Goal: Information Seeking & Learning: Learn about a topic

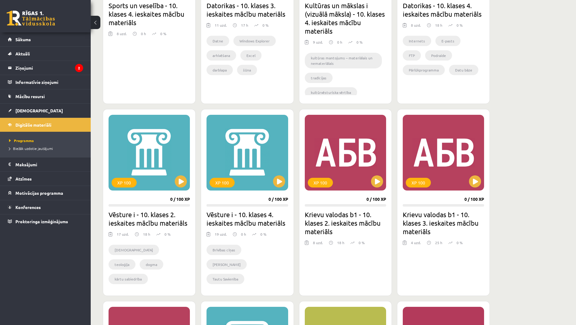
scroll to position [182, 0]
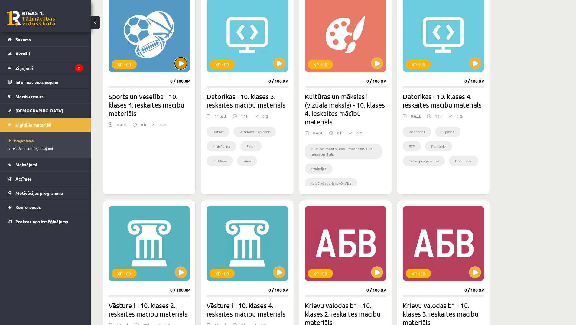
click at [183, 65] on button at bounding box center [181, 63] width 12 height 12
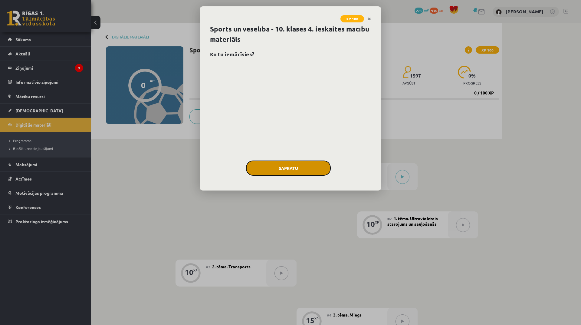
click at [300, 170] on button "Sapratu" at bounding box center [288, 167] width 85 height 15
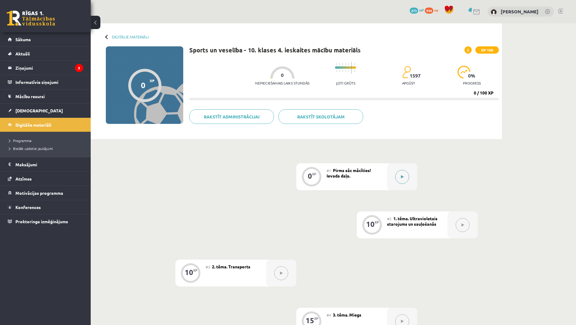
click at [399, 174] on button at bounding box center [402, 177] width 14 height 14
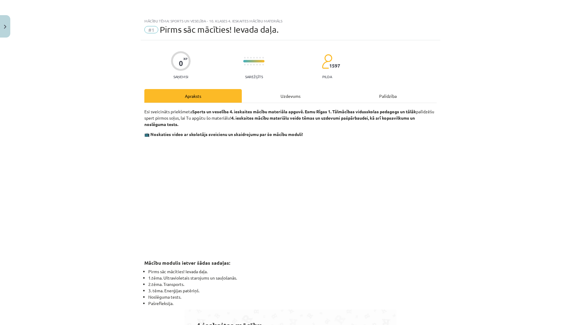
click at [291, 94] on div "Uzdevums" at bounding box center [290, 96] width 97 height 14
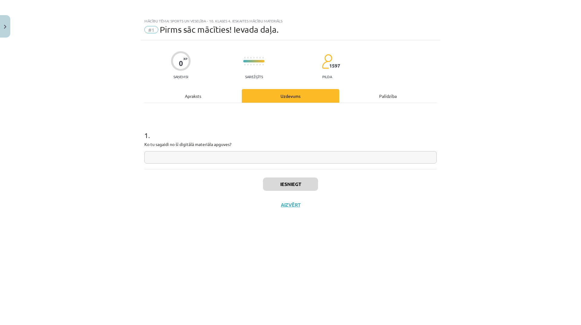
click at [215, 159] on input "text" at bounding box center [290, 157] width 292 height 12
type input "**********"
click at [301, 176] on div "Iesniegt Aizvērt" at bounding box center [290, 190] width 292 height 42
click at [304, 184] on button "Iesniegt" at bounding box center [290, 183] width 55 height 13
click at [318, 209] on button "Nākamā nodarbība" at bounding box center [290, 209] width 59 height 14
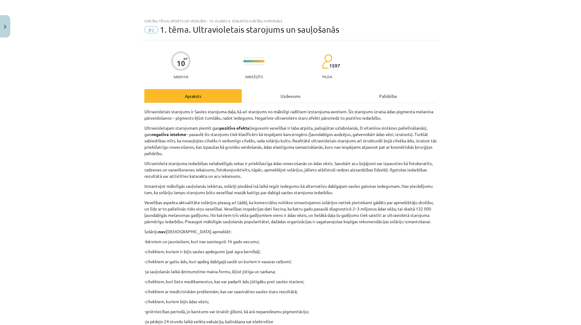
click at [294, 93] on div "Uzdevums" at bounding box center [290, 96] width 97 height 14
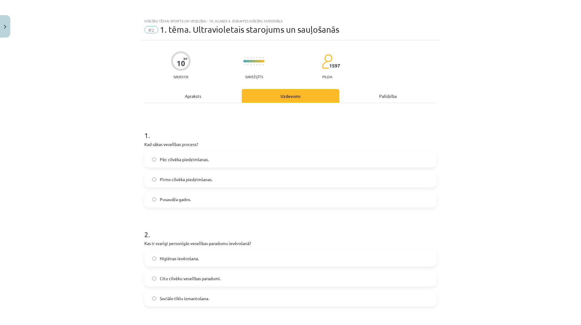
scroll to position [15, 0]
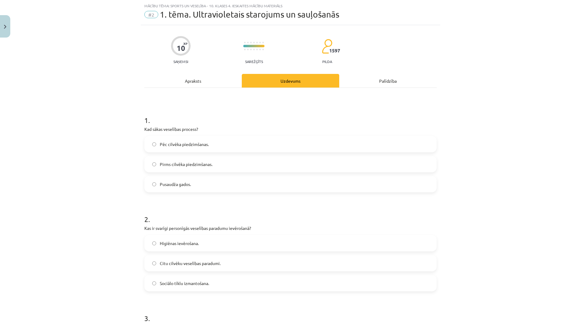
click at [225, 164] on label "Pirms cilvēka piedzimšanas." at bounding box center [290, 163] width 291 height 15
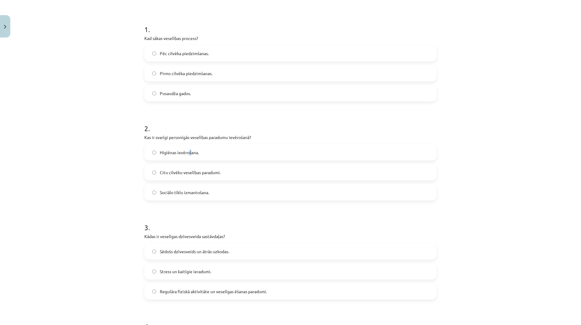
click at [188, 148] on label "Higiēnas ievērošana." at bounding box center [290, 152] width 291 height 15
click at [188, 149] on label "Higiēnas ievērošana." at bounding box center [290, 152] width 291 height 15
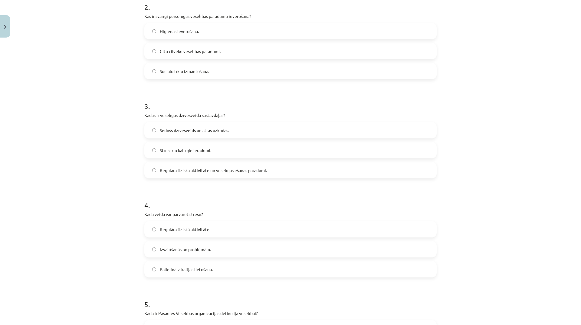
click at [269, 170] on label "Regulāra fiziskā aktivitāte un veselīgas ēšanas paradumi." at bounding box center [290, 169] width 291 height 15
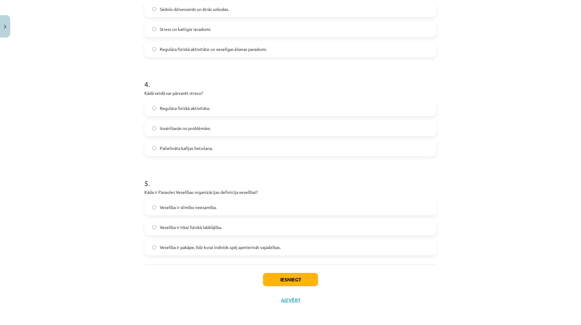
click at [248, 111] on label "Regulāra fiziskā aktivitāte." at bounding box center [290, 107] width 291 height 15
click at [258, 208] on label "Veselība ir slimību neesamība." at bounding box center [290, 206] width 291 height 15
click at [287, 279] on button "Iesniegt" at bounding box center [290, 278] width 55 height 13
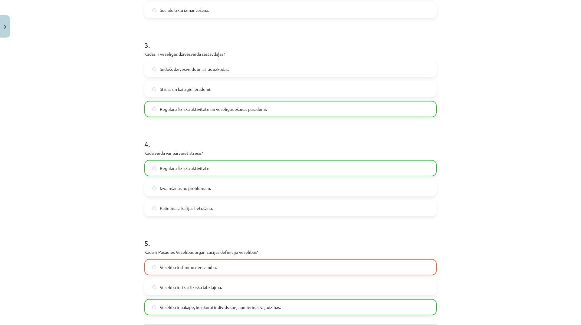
scroll to position [368, 0]
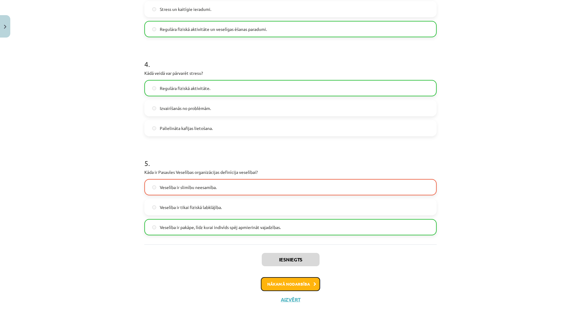
click at [311, 288] on button "Nākamā nodarbība" at bounding box center [290, 284] width 59 height 14
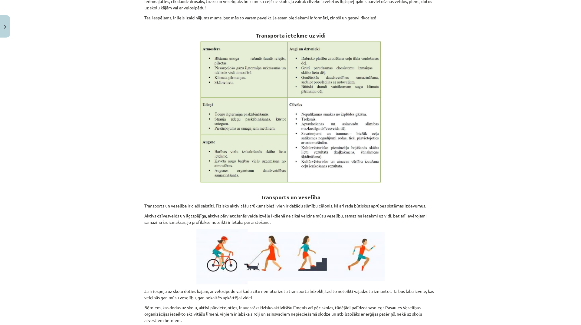
scroll to position [15, 0]
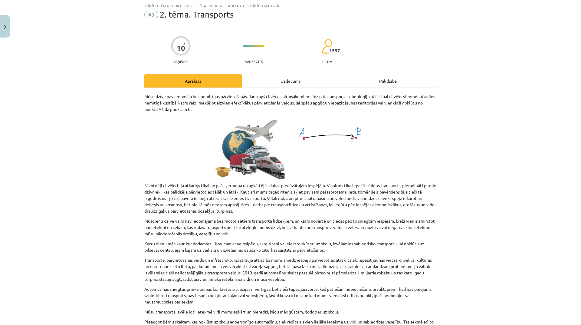
click at [293, 82] on div "Uzdevums" at bounding box center [290, 81] width 97 height 14
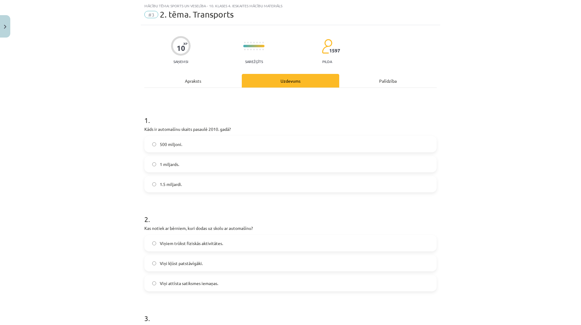
click at [194, 80] on div "Apraksts" at bounding box center [192, 81] width 97 height 14
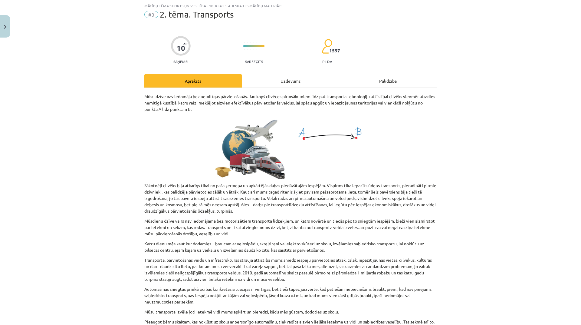
click at [293, 79] on div "Uzdevums" at bounding box center [290, 81] width 97 height 14
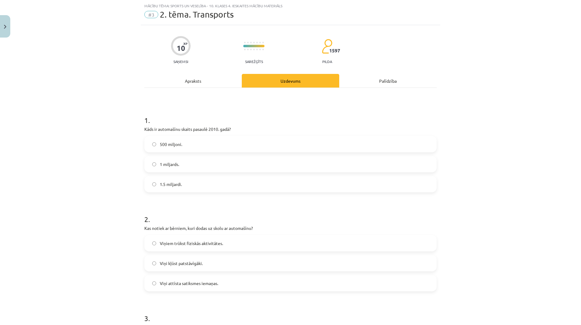
click at [209, 161] on label "1 miljards." at bounding box center [290, 163] width 291 height 15
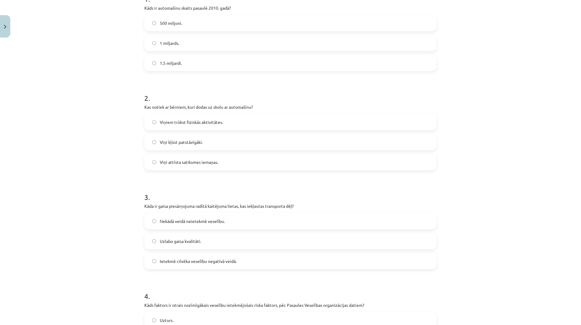
click at [221, 121] on label "Viņiem trūkst fiziskās aktivitātes." at bounding box center [290, 121] width 291 height 15
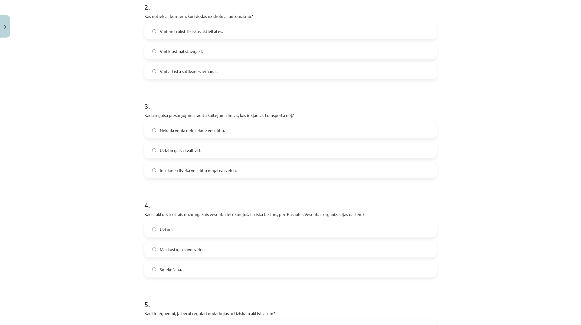
click at [243, 166] on label "Ietekmē cilvēka veselību negatīvā veidā." at bounding box center [290, 169] width 291 height 15
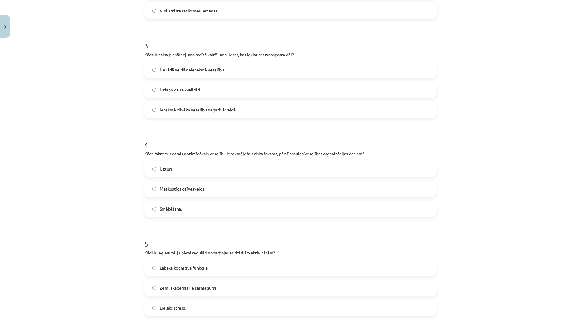
click at [227, 189] on label "Mazkustīgs dzīvesveids." at bounding box center [290, 188] width 291 height 15
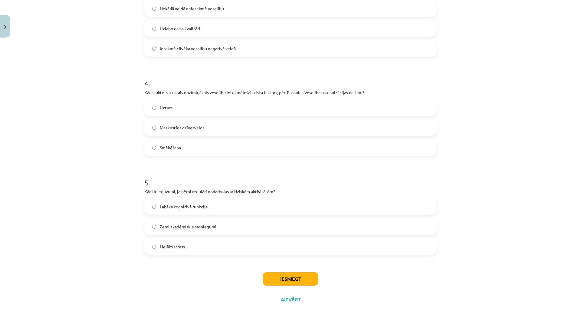
click at [237, 214] on label "Labāka kognitīvā funkcija." at bounding box center [290, 206] width 291 height 15
click at [295, 277] on button "Iesniegt" at bounding box center [290, 278] width 55 height 13
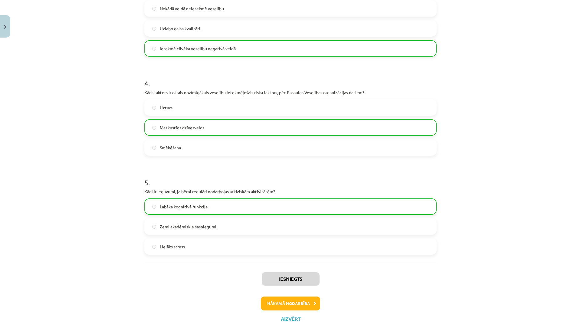
scroll to position [368, 0]
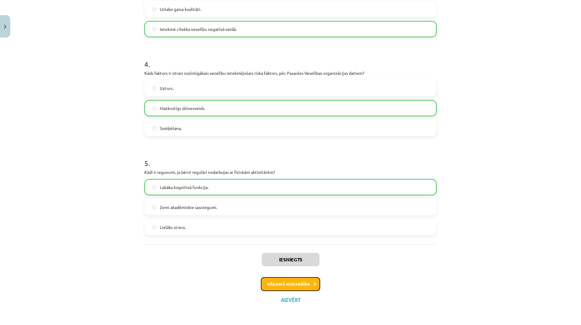
click at [290, 288] on button "Nākamā nodarbība" at bounding box center [290, 284] width 59 height 14
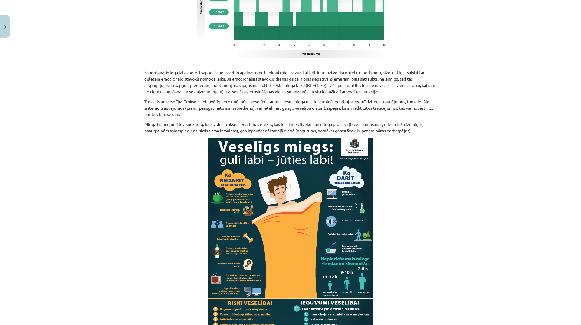
scroll to position [15, 0]
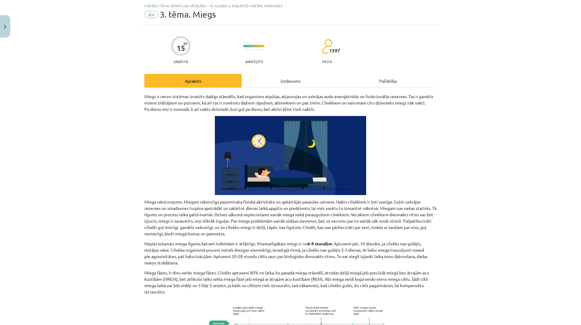
click at [288, 76] on div "Uzdevums" at bounding box center [290, 81] width 97 height 14
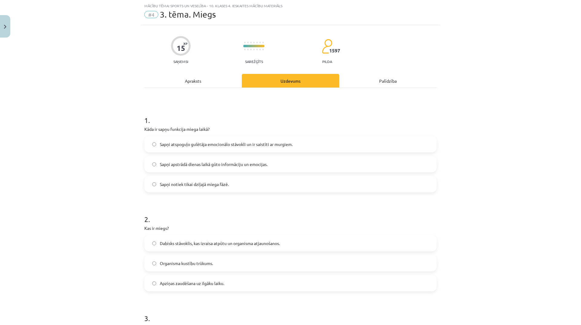
click at [201, 78] on div "Apraksts" at bounding box center [192, 81] width 97 height 14
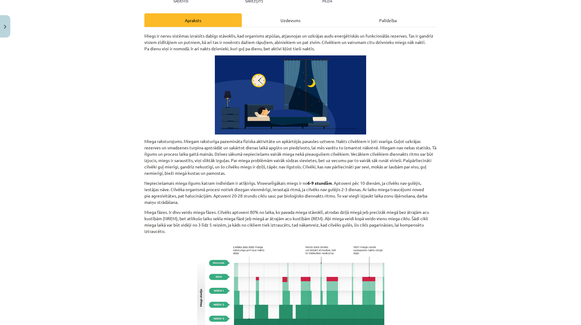
scroll to position [0, 0]
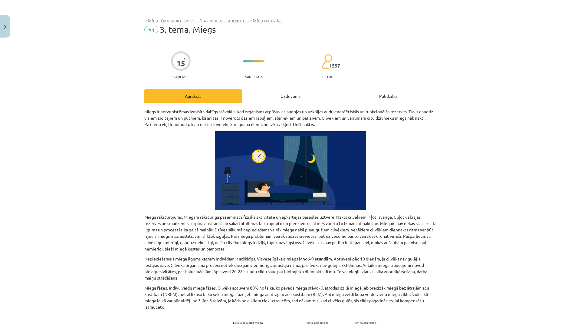
click at [292, 93] on div "Uzdevums" at bounding box center [290, 96] width 97 height 14
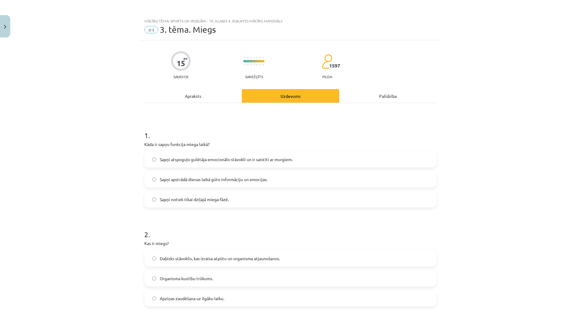
scroll to position [15, 0]
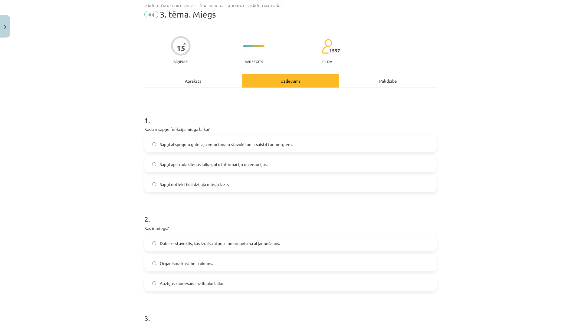
click at [252, 143] on span "Sapņi atspoguļo gulētāja emocionālo stāvokli un ir saistīti ar murgiem." at bounding box center [226, 144] width 133 height 6
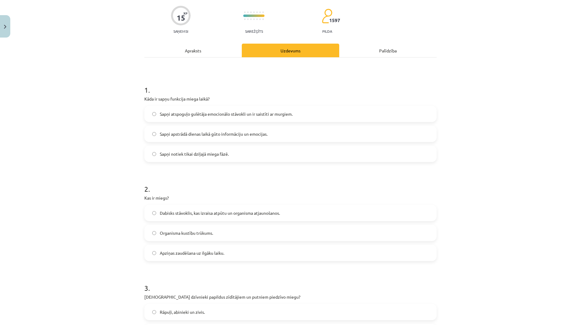
click at [268, 213] on span "Dabisks stāvoklis, kas izraisa atpūtu un organisma atjaunošanos." at bounding box center [220, 213] width 120 height 6
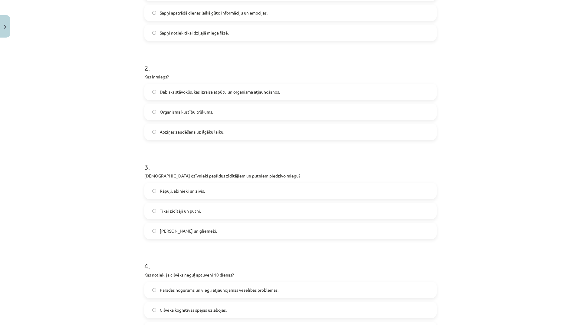
click at [230, 191] on label "Rāpuļi, abinieki un zivis." at bounding box center [290, 190] width 291 height 15
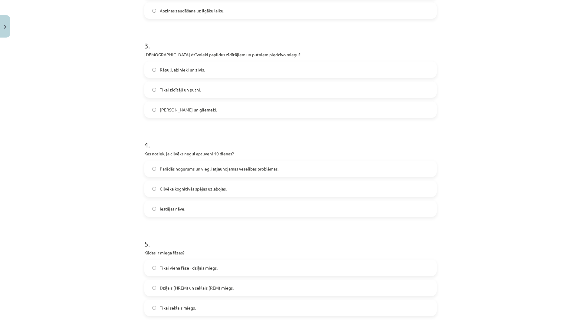
scroll to position [348, 0]
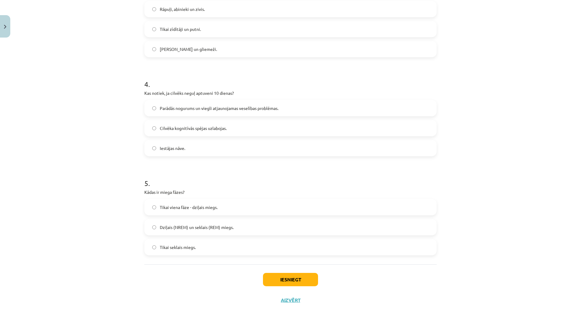
click at [210, 145] on label "Iestājas nāve." at bounding box center [290, 147] width 291 height 15
click at [236, 230] on label "Dziļais (NREM) un seklais (REM) miegs." at bounding box center [290, 226] width 291 height 15
click at [297, 283] on button "Iesniegt" at bounding box center [290, 278] width 55 height 13
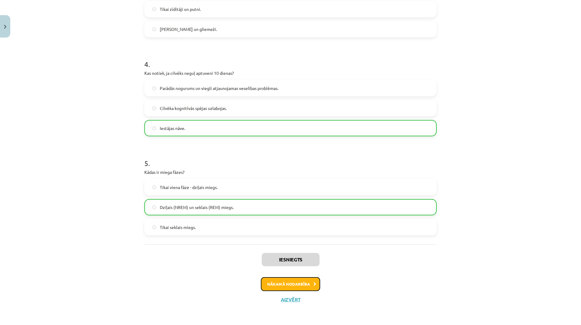
click at [294, 284] on button "Nākamā nodarbība" at bounding box center [290, 284] width 59 height 14
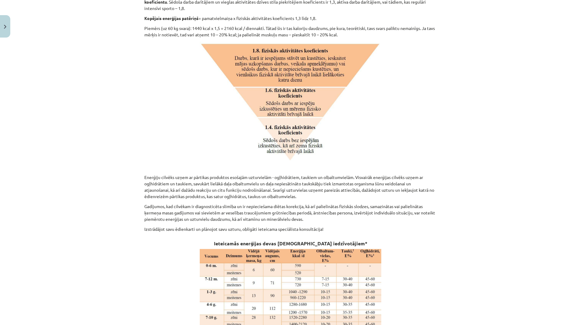
scroll to position [15, 0]
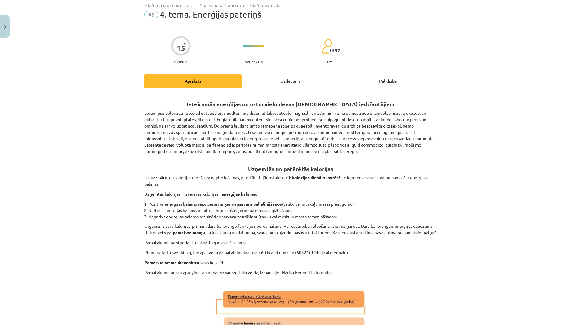
click at [293, 81] on div "Uzdevums" at bounding box center [290, 81] width 97 height 14
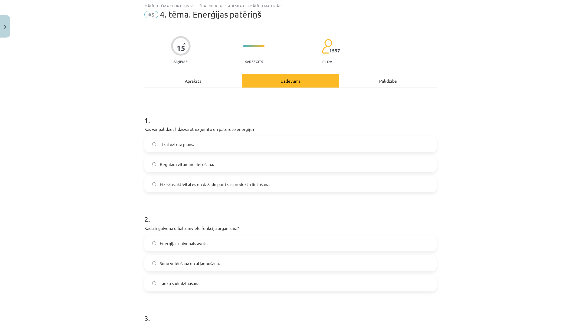
click at [212, 188] on label "Fiziskās aktivitātes un dažādu pārtikas produktu lietošana." at bounding box center [290, 183] width 291 height 15
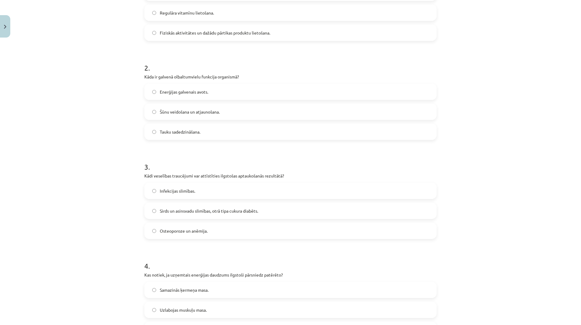
click at [208, 88] on label "Enerģijas galvenais avots." at bounding box center [290, 91] width 291 height 15
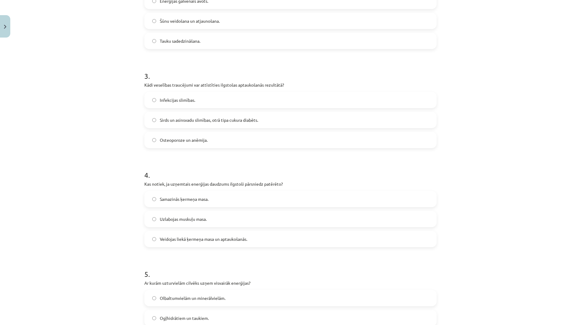
click at [275, 118] on label "Sirds un asinsvadu slimības, otrā tipa cukura diabēts." at bounding box center [290, 119] width 291 height 15
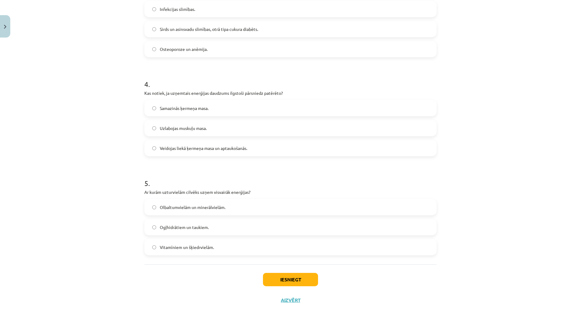
click at [251, 147] on label "Veidojas liekā ķermeņa masa un aptaukošanās." at bounding box center [290, 147] width 291 height 15
click at [249, 208] on label "Olbaltumvielām un minerālvielām." at bounding box center [290, 206] width 291 height 15
click at [292, 281] on button "Iesniegt" at bounding box center [290, 278] width 55 height 13
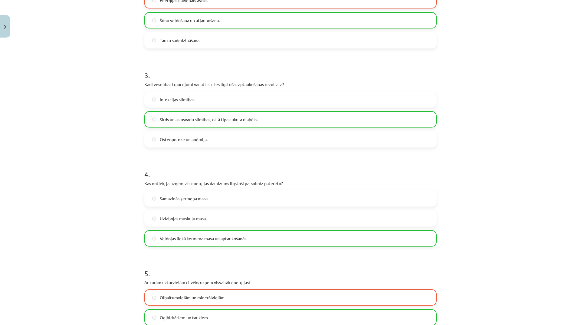
scroll to position [368, 0]
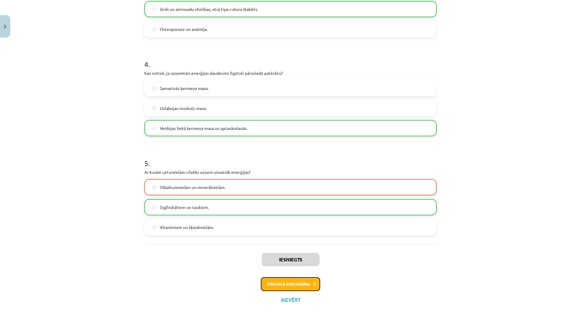
click at [290, 286] on button "Nākamā nodarbība" at bounding box center [290, 284] width 59 height 14
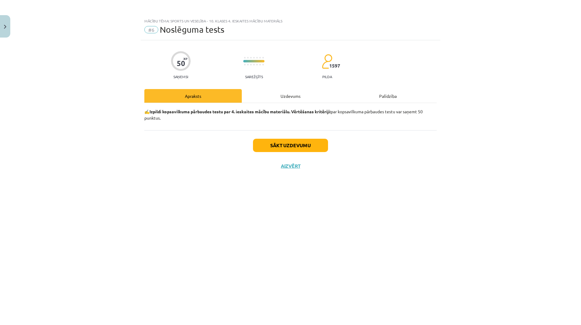
scroll to position [0, 0]
click at [299, 139] on button "Sākt uzdevumu" at bounding box center [290, 145] width 75 height 13
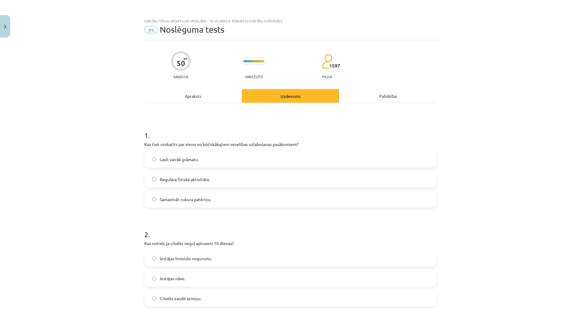
click at [221, 172] on label "Regulāra fiziskā aktivitāte." at bounding box center [290, 179] width 291 height 15
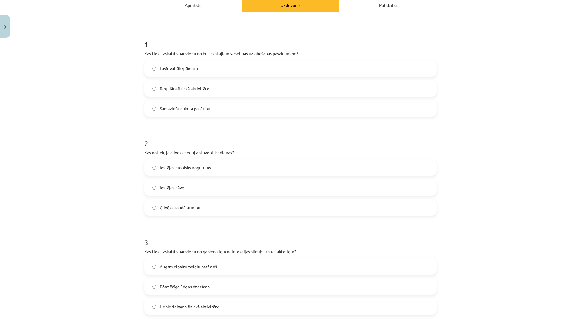
scroll to position [121, 0]
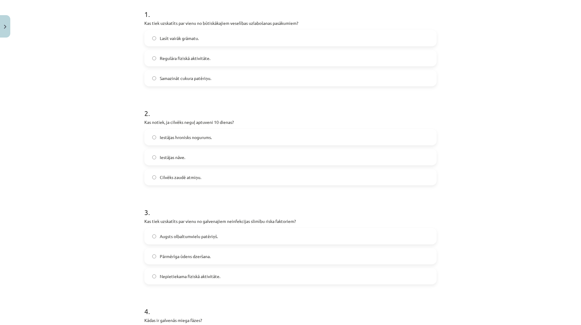
click at [206, 158] on label "Iestājas nāve." at bounding box center [290, 156] width 291 height 15
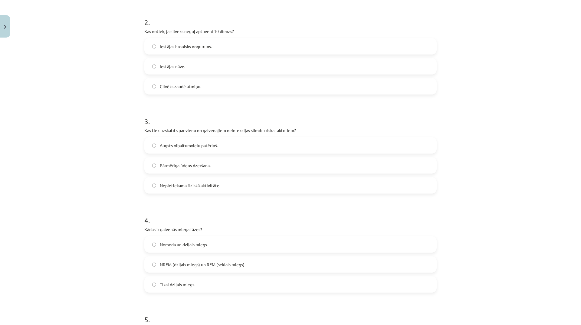
click at [209, 187] on span "Nepietiekama fiziskā aktivitāte." at bounding box center [190, 185] width 61 height 6
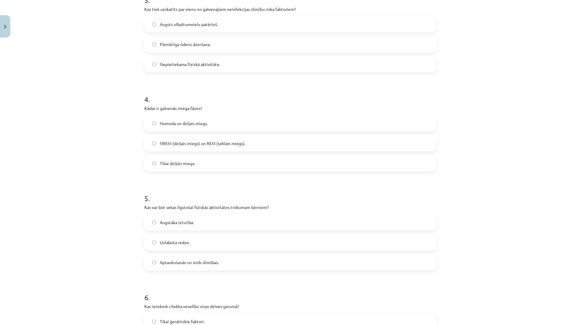
click at [205, 144] on span "NREM (dziļais miegs) un REM (seklais miegs)." at bounding box center [203, 143] width 86 height 6
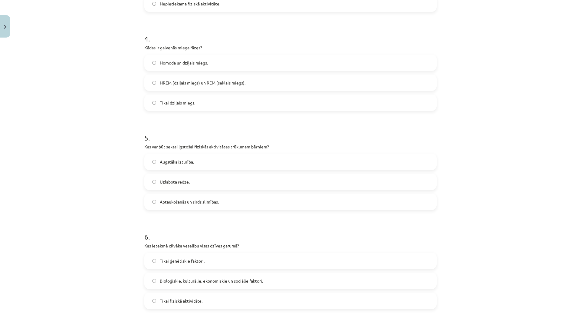
scroll to position [424, 0]
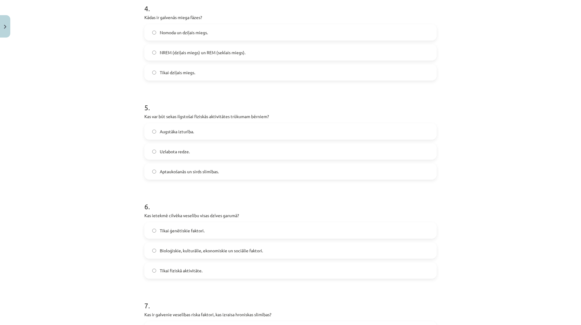
click at [209, 165] on label "Aptaukošanās un sirds slimības." at bounding box center [290, 171] width 291 height 15
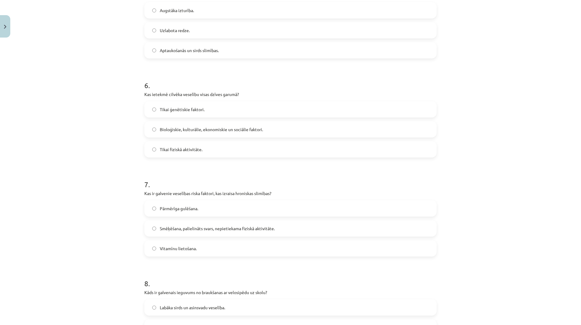
click at [213, 133] on label "Bioloģiskie, kulturālie, ekonomiskie un sociālie faktori." at bounding box center [290, 129] width 291 height 15
click at [192, 152] on label "Tikai fiziskā aktivitāte." at bounding box center [290, 149] width 291 height 15
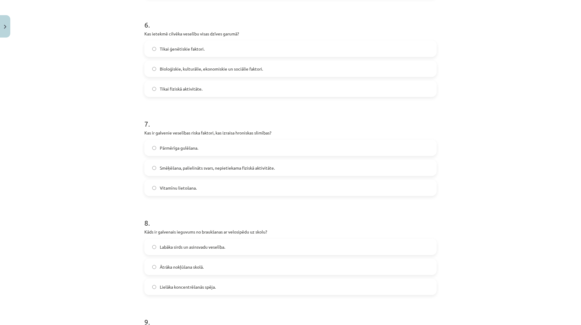
click at [218, 62] on label "Bioloģiskie, kulturālie, ekonomiskie un sociālie faktori." at bounding box center [290, 68] width 291 height 15
click at [223, 171] on label "Smēķēšana, palielināts svars, nepietiekama fiziskā aktivitāte." at bounding box center [290, 167] width 291 height 15
click at [199, 174] on label "Smēķēšana, palielināts svars, nepietiekama fiziskā aktivitāte." at bounding box center [290, 167] width 291 height 15
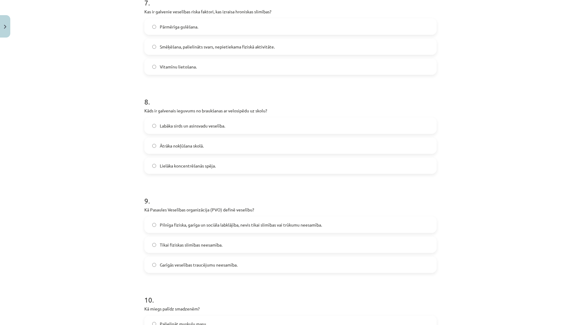
click at [208, 126] on span "Labāka sirds un asinsvadu veselība." at bounding box center [192, 126] width 65 height 6
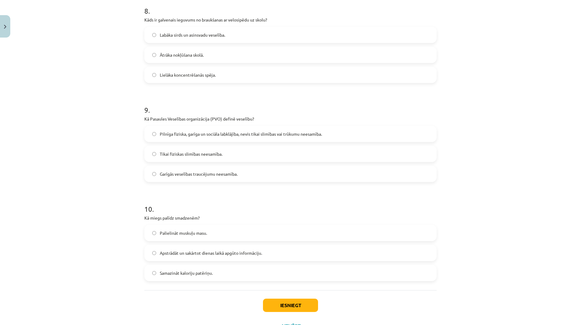
click at [215, 135] on span "Pilnīga fiziska, garīga un sociāla labklājība, nevis tikai slimības vai trūkumu…" at bounding box center [241, 134] width 162 height 6
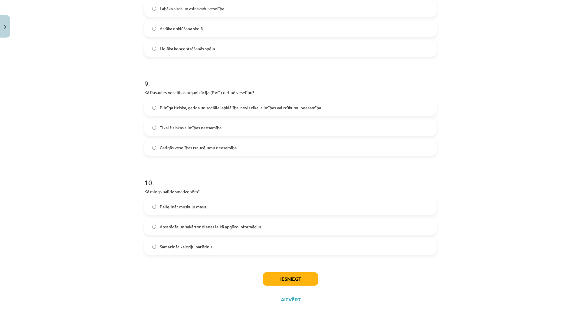
click at [192, 225] on span "Apstrādāt un sakārtot dienas laikā apgūto informāciju." at bounding box center [211, 226] width 102 height 6
click at [300, 278] on button "Iesniegt" at bounding box center [290, 278] width 55 height 13
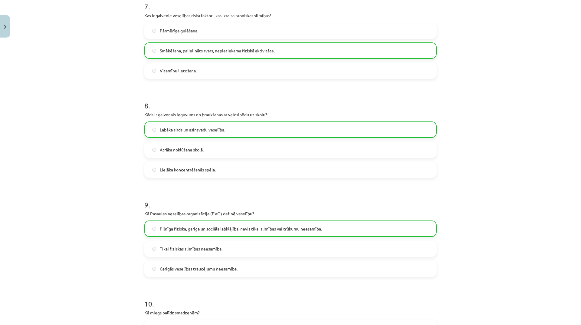
scroll to position [863, 0]
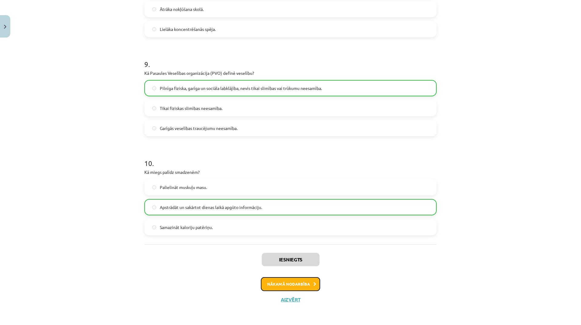
click at [303, 283] on button "Nākamā nodarbība" at bounding box center [290, 284] width 59 height 14
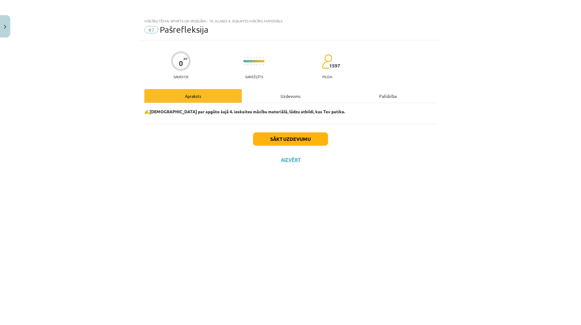
scroll to position [0, 0]
click at [299, 143] on button "Sākt uzdevumu" at bounding box center [290, 138] width 75 height 13
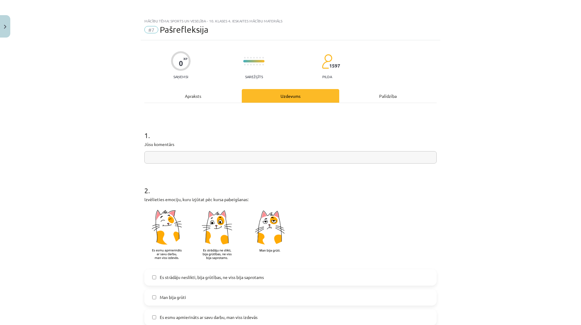
scroll to position [91, 0]
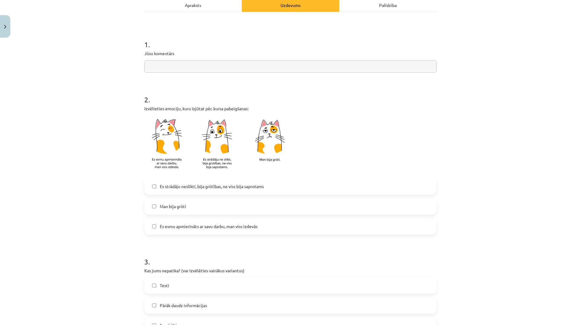
click at [203, 228] on span "Es esmu apmierināts ar savu darbu, man viss izdevās" at bounding box center [209, 226] width 98 height 6
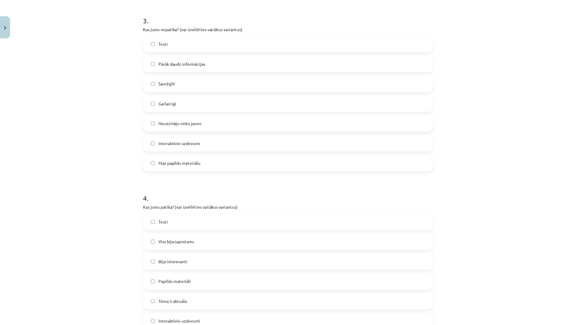
scroll to position [393, 0]
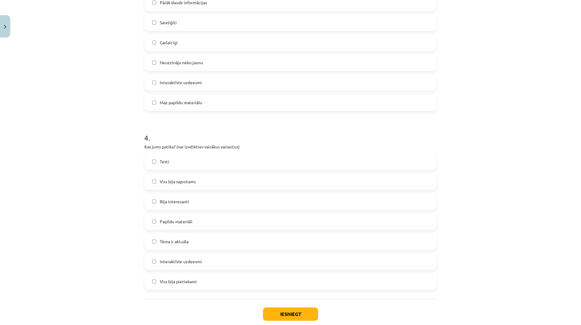
click at [188, 161] on label "Testi" at bounding box center [290, 161] width 291 height 15
click at [205, 183] on label "Viss bija saprotams" at bounding box center [290, 181] width 291 height 15
click at [187, 203] on label "Bija interesanti" at bounding box center [290, 201] width 291 height 15
click at [306, 314] on button "Iesniegt" at bounding box center [290, 313] width 55 height 13
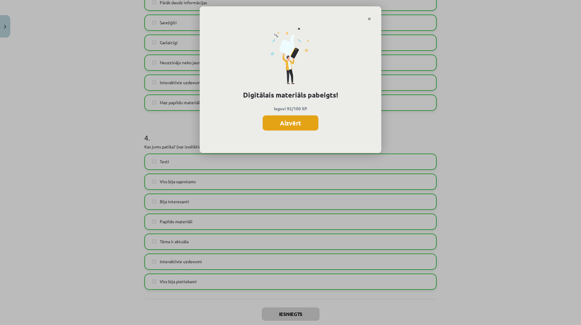
click at [313, 129] on button "Aizvērt" at bounding box center [291, 122] width 56 height 15
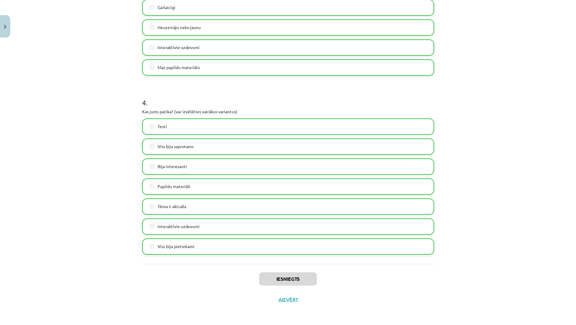
scroll to position [182, 0]
click at [290, 298] on button "Aizvērt" at bounding box center [288, 299] width 23 height 6
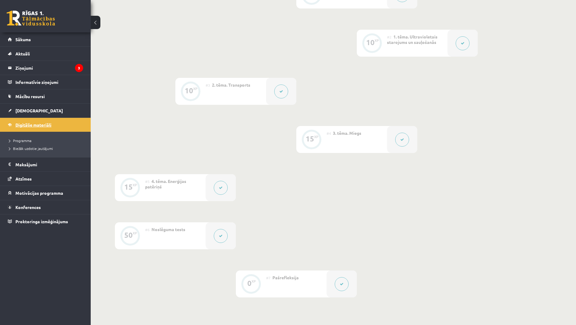
drag, startPoint x: 290, startPoint y: 298, endPoint x: 61, endPoint y: 123, distance: 288.8
click at [61, 123] on link "Digitālie materiāli" at bounding box center [45, 125] width 75 height 14
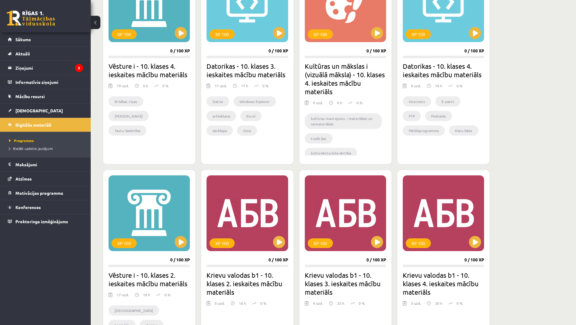
scroll to position [151, 0]
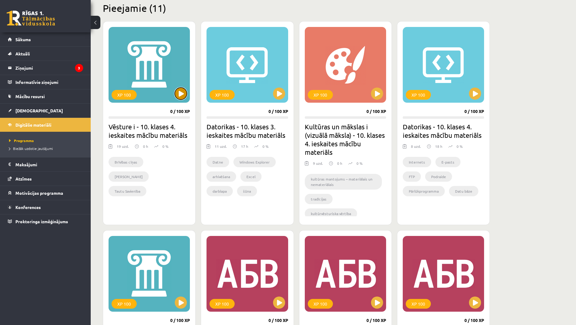
click at [183, 96] on button at bounding box center [181, 93] width 12 height 12
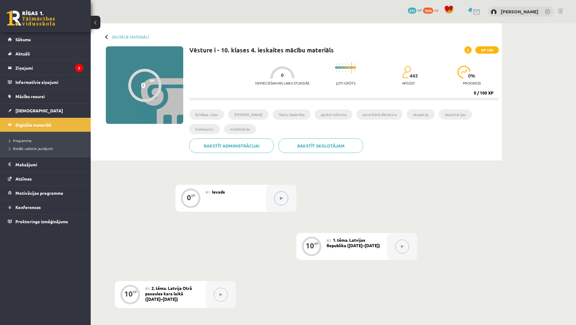
click at [283, 199] on button at bounding box center [281, 198] width 14 height 14
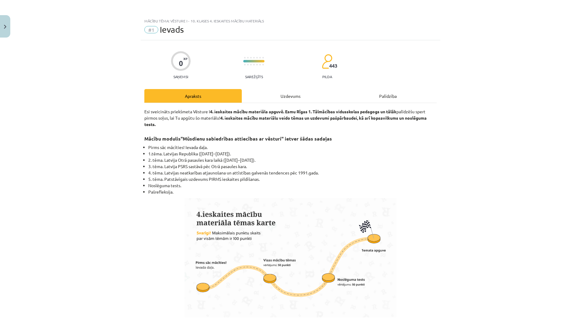
click at [290, 91] on div "Uzdevums" at bounding box center [290, 96] width 97 height 14
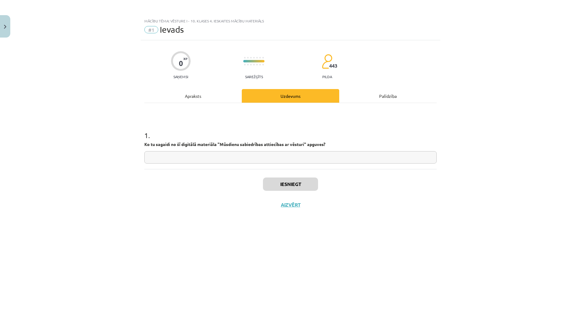
click at [274, 159] on input "text" at bounding box center [290, 157] width 292 height 12
type input "**********"
click at [300, 186] on button "Iesniegt" at bounding box center [290, 183] width 55 height 13
click at [312, 205] on button "Nākamā nodarbība" at bounding box center [290, 209] width 59 height 14
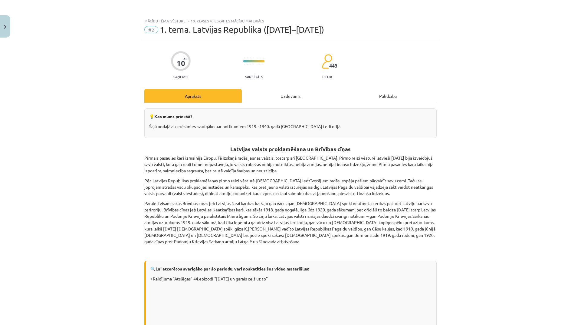
click at [281, 97] on div "Uzdevums" at bounding box center [290, 96] width 97 height 14
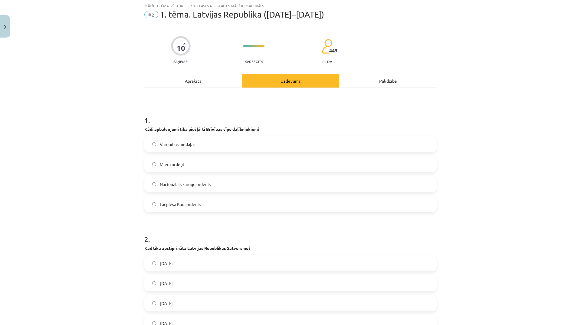
click at [202, 83] on div "Apraksts" at bounding box center [192, 81] width 97 height 14
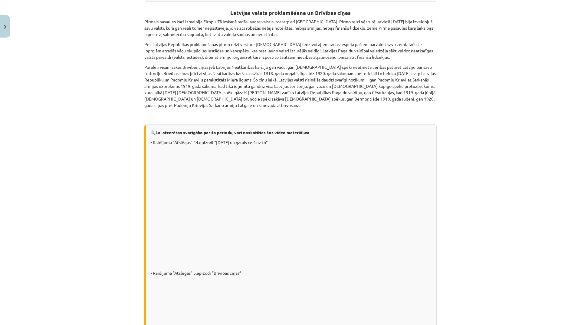
scroll to position [0, 0]
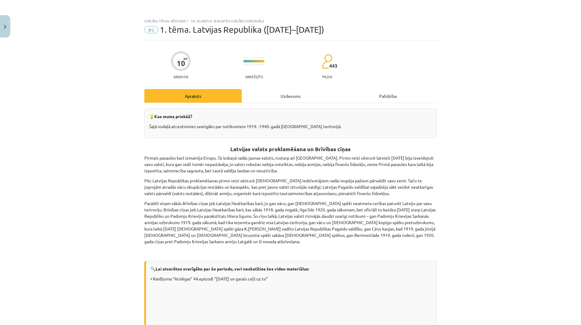
click at [300, 101] on div "Uzdevums" at bounding box center [290, 96] width 97 height 14
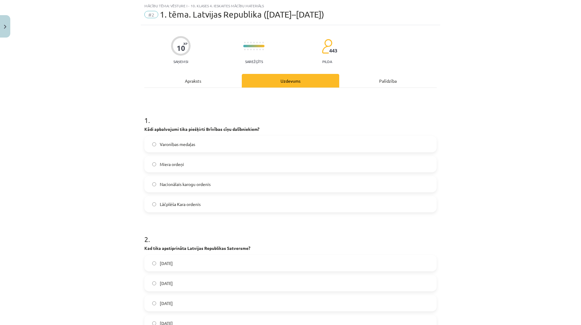
click at [196, 205] on span "Lāčplēša Kara ordenis" at bounding box center [180, 204] width 41 height 6
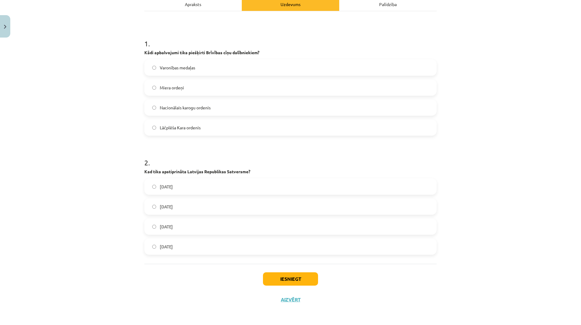
scroll to position [31, 0]
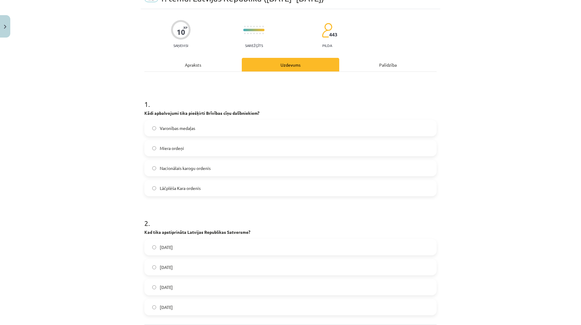
click at [198, 65] on div "Apraksts" at bounding box center [192, 65] width 97 height 14
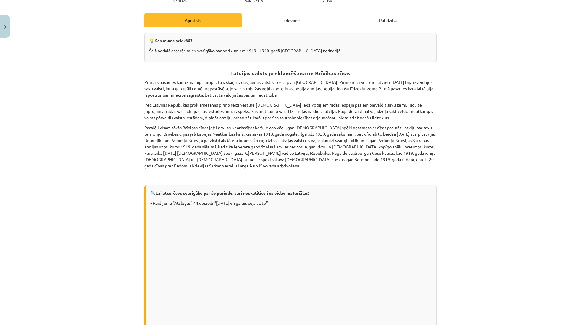
scroll to position [0, 0]
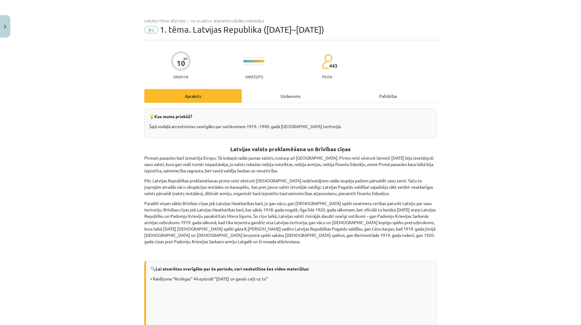
click at [291, 98] on div "Uzdevums" at bounding box center [290, 96] width 97 height 14
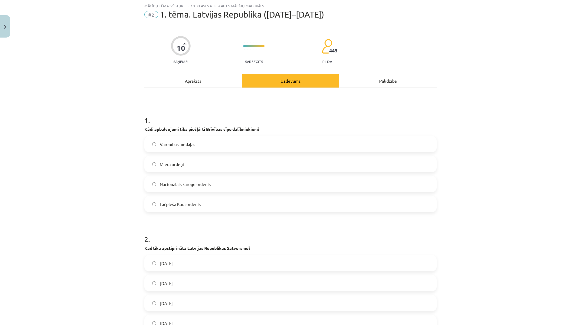
scroll to position [76, 0]
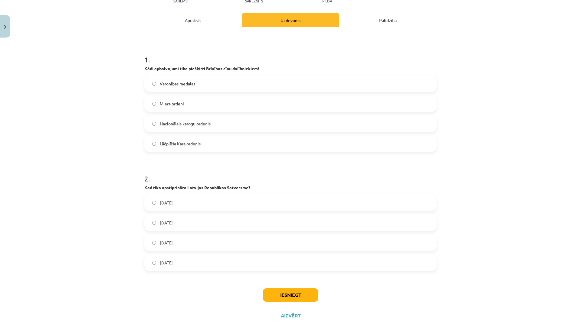
click at [173, 241] on span "1922. gada 15. februārī" at bounding box center [166, 242] width 13 height 6
click at [281, 300] on button "Iesniegt" at bounding box center [290, 294] width 55 height 13
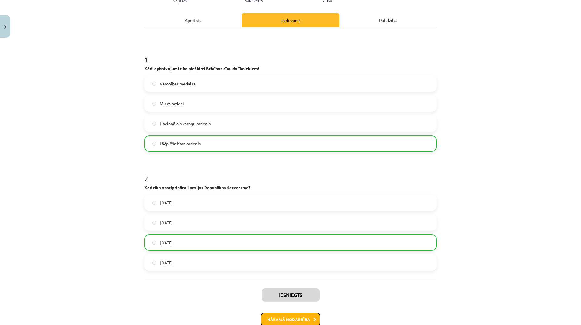
click at [294, 320] on button "Nākamā nodarbība" at bounding box center [290, 319] width 59 height 14
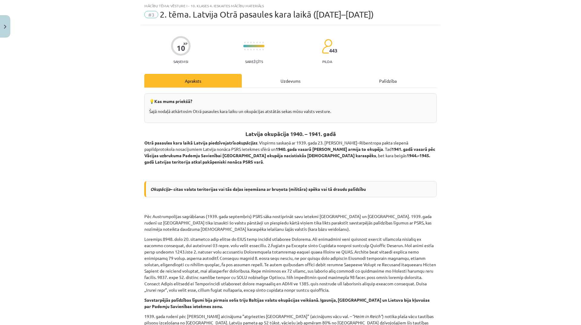
click at [285, 81] on div "Uzdevums" at bounding box center [290, 81] width 97 height 14
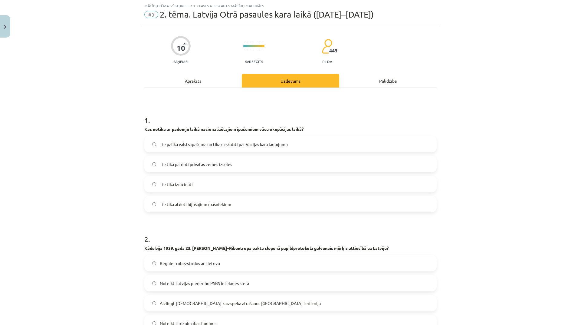
click at [187, 78] on div "Apraksts" at bounding box center [192, 81] width 97 height 14
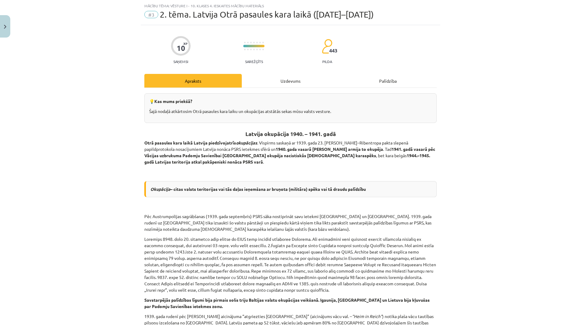
click at [273, 79] on div "Uzdevums" at bounding box center [290, 81] width 97 height 14
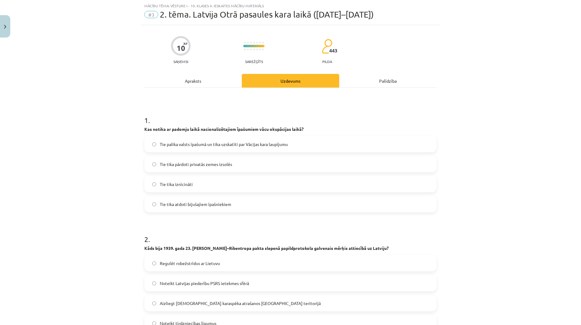
click at [193, 84] on div "Apraksts" at bounding box center [192, 81] width 97 height 14
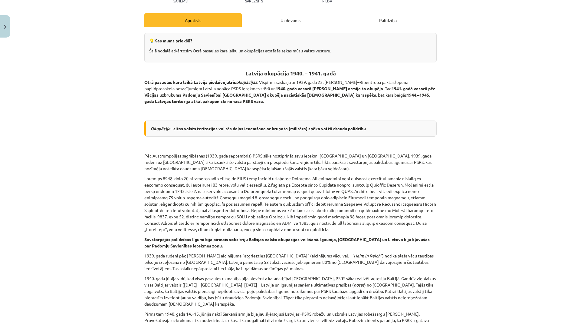
scroll to position [0, 0]
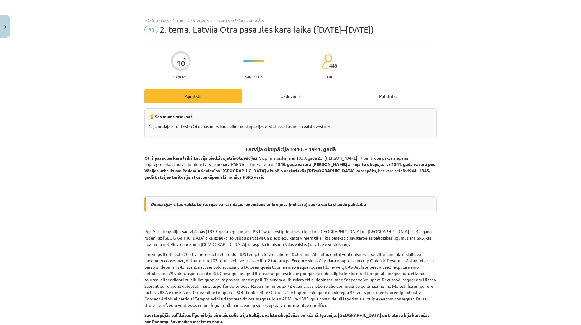
click at [286, 95] on div "Uzdevums" at bounding box center [290, 96] width 97 height 14
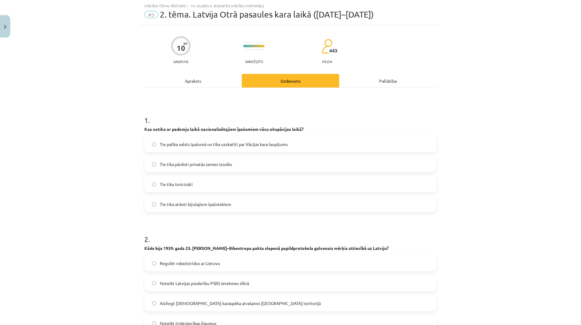
click at [227, 182] on label "Tie tika iznīcināti" at bounding box center [290, 183] width 291 height 15
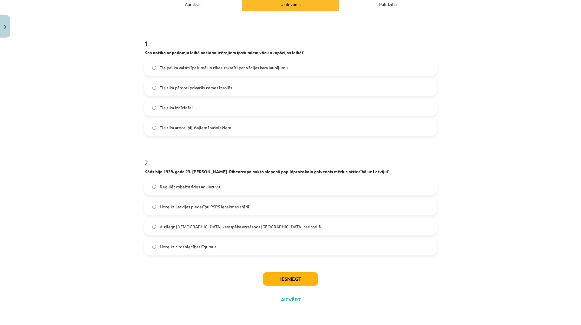
scroll to position [61, 0]
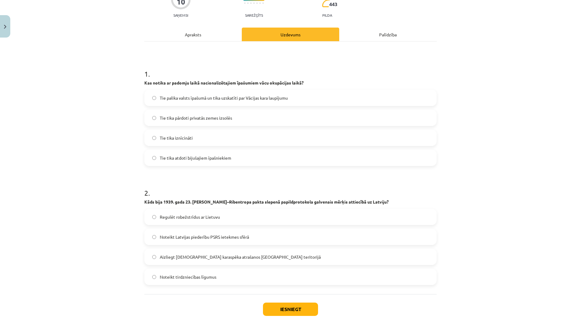
click at [189, 37] on div "Apraksts" at bounding box center [192, 35] width 97 height 14
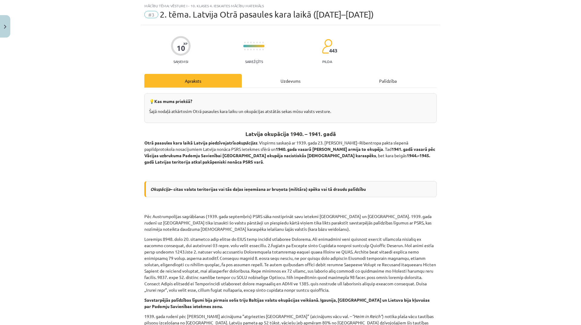
click at [287, 81] on div "Uzdevums" at bounding box center [290, 81] width 97 height 14
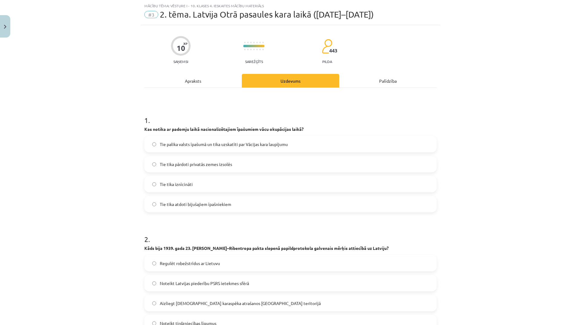
scroll to position [76, 0]
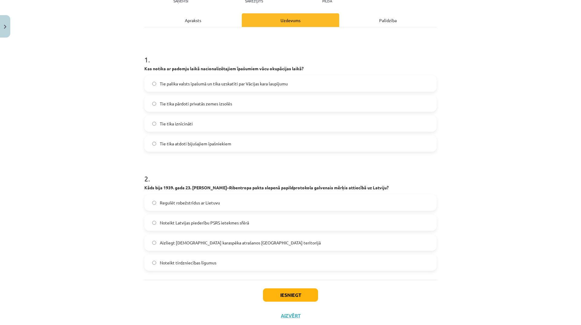
click at [269, 218] on label "Noteikt Latvijas piederību PSRS ietekmes sfērā" at bounding box center [290, 222] width 291 height 15
click at [290, 291] on button "Iesniegt" at bounding box center [290, 294] width 55 height 13
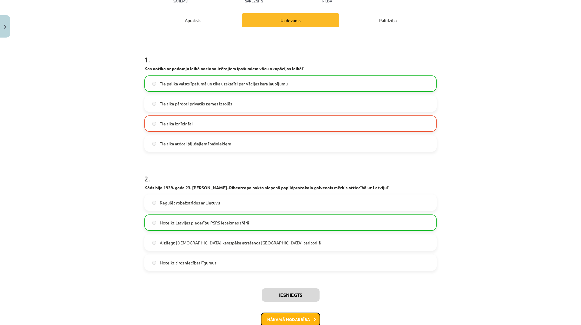
click at [313, 319] on icon at bounding box center [314, 319] width 3 height 4
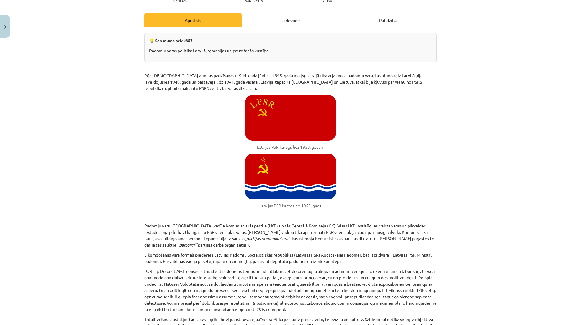
scroll to position [15, 0]
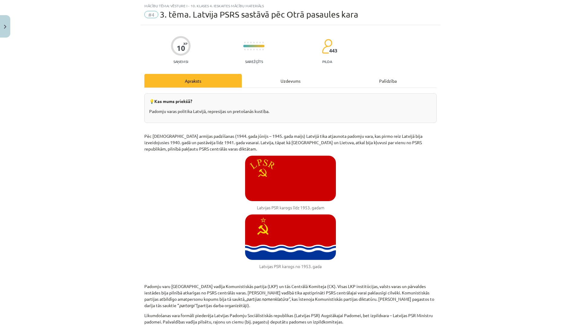
click at [295, 79] on div "Uzdevums" at bounding box center [290, 81] width 97 height 14
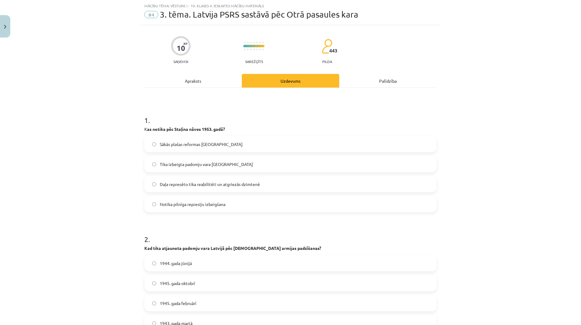
click at [192, 79] on div "Apraksts" at bounding box center [192, 81] width 97 height 14
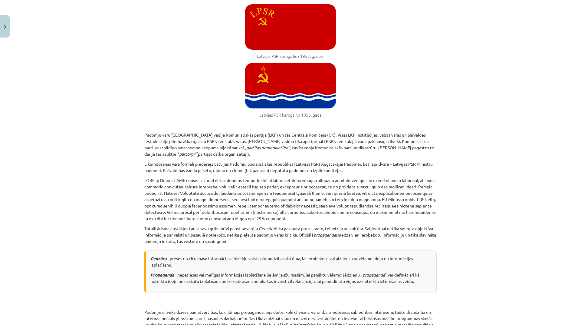
scroll to position [0, 0]
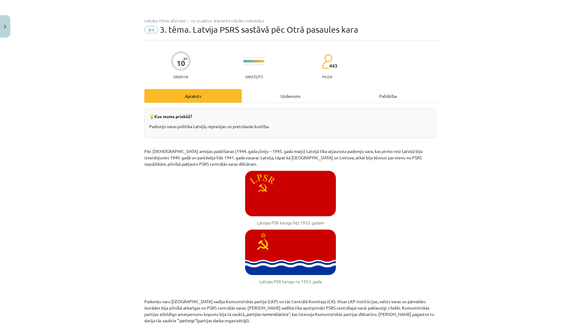
click at [281, 95] on div "Uzdevums" at bounding box center [290, 96] width 97 height 14
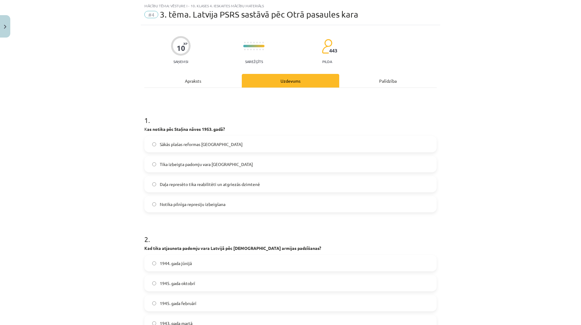
scroll to position [92, 0]
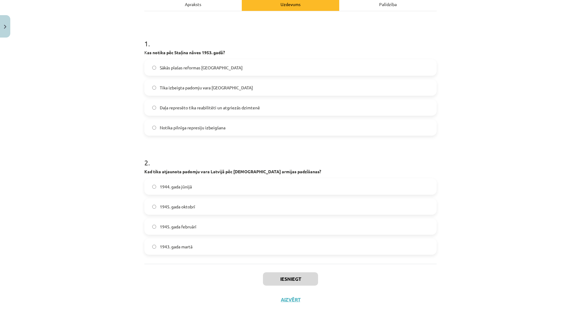
click at [195, 188] on label "1944. gada jūnijā" at bounding box center [290, 186] width 291 height 15
click at [209, 104] on span "Daļa represēto tika reabilitēti un atgriezās dzimtenē" at bounding box center [210, 107] width 100 height 6
click at [300, 274] on button "Iesniegt" at bounding box center [290, 278] width 55 height 13
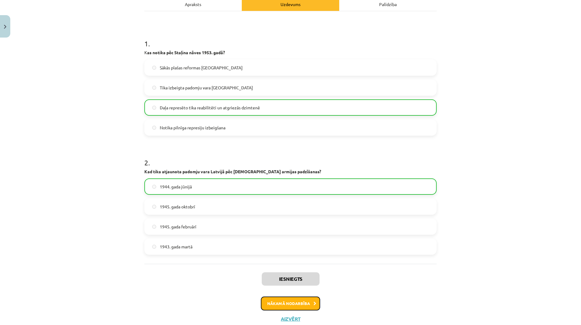
click at [303, 303] on button "Nākamā nodarbība" at bounding box center [290, 303] width 59 height 14
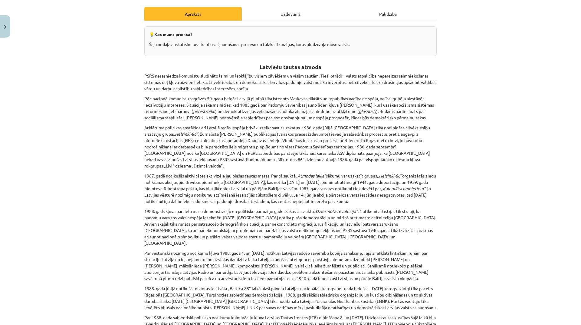
scroll to position [15, 0]
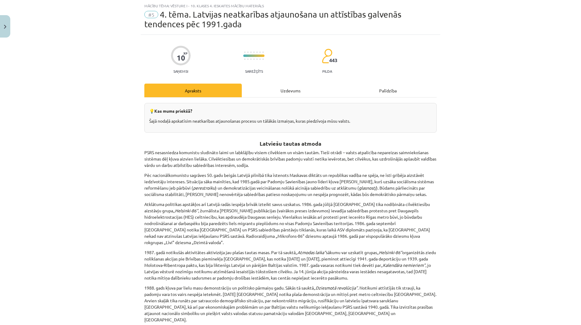
click at [295, 93] on div "Uzdevums" at bounding box center [290, 91] width 97 height 14
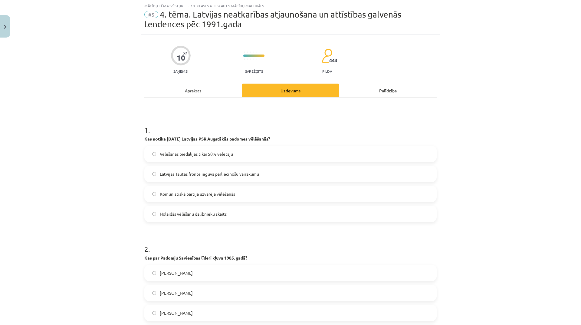
click at [192, 90] on div "Apraksts" at bounding box center [192, 91] width 97 height 14
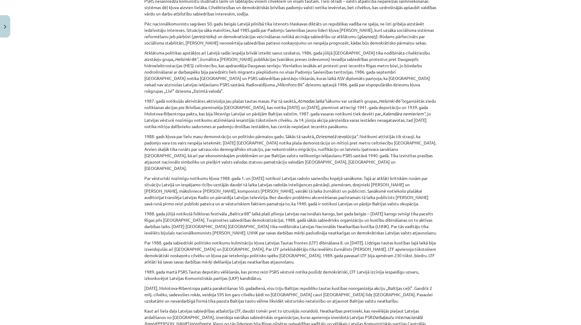
scroll to position [0, 0]
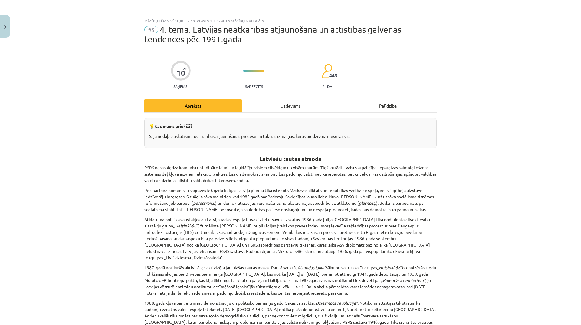
click at [294, 104] on div "Uzdevums" at bounding box center [290, 106] width 97 height 14
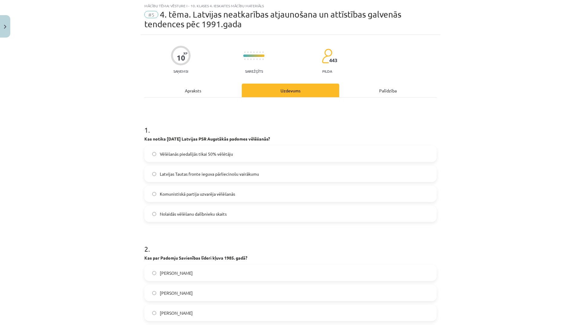
click at [272, 172] on label "Latvijas Tautas fronte ieguva pārliecinošu vairākumu" at bounding box center [290, 173] width 291 height 15
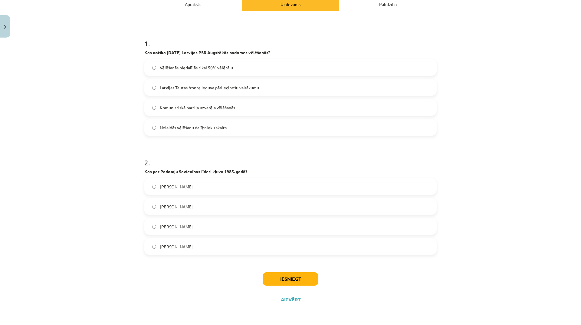
scroll to position [71, 0]
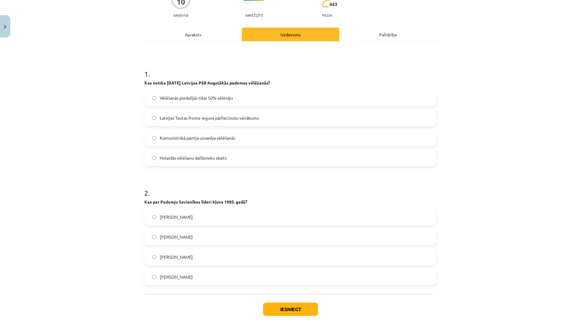
click at [208, 33] on div "Apraksts" at bounding box center [192, 35] width 97 height 14
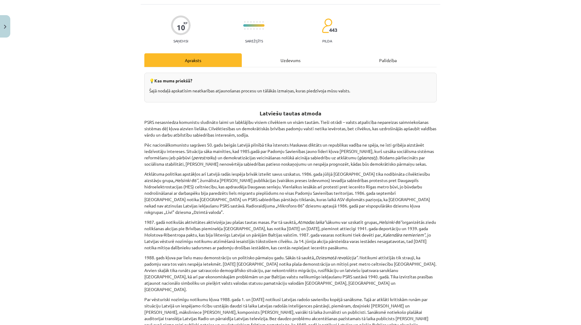
scroll to position [0, 0]
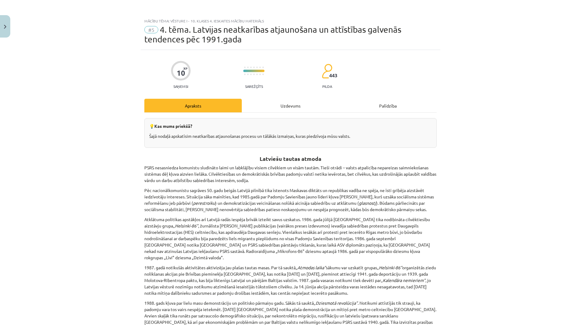
click at [294, 109] on div "Uzdevums" at bounding box center [290, 106] width 97 height 14
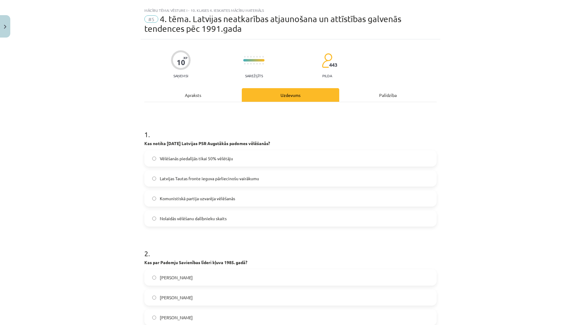
click at [194, 96] on div "Apraksts" at bounding box center [192, 95] width 97 height 14
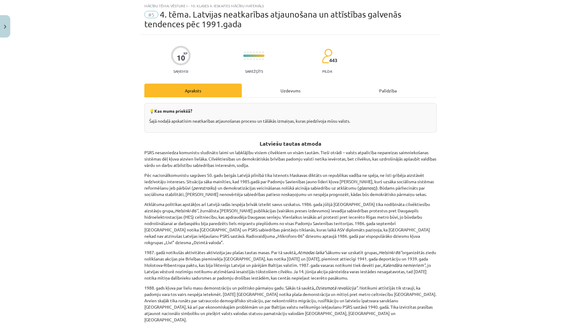
click at [283, 93] on div "Uzdevums" at bounding box center [290, 91] width 97 height 14
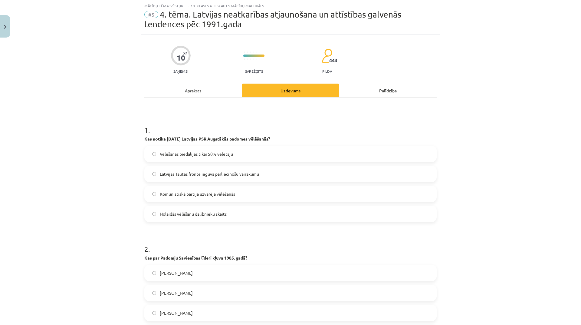
scroll to position [45, 0]
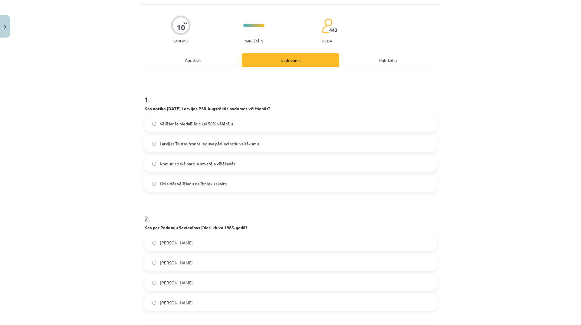
click at [222, 262] on label "Mihails Gorbačovs" at bounding box center [290, 262] width 291 height 15
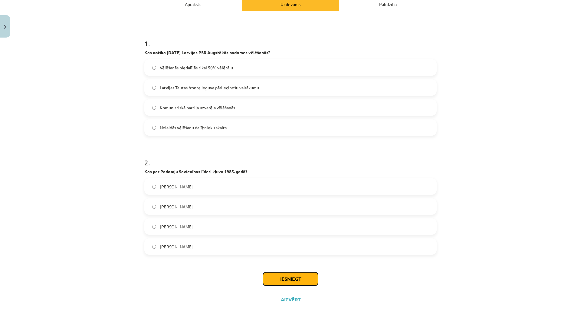
click at [297, 279] on button "Iesniegt" at bounding box center [290, 278] width 55 height 13
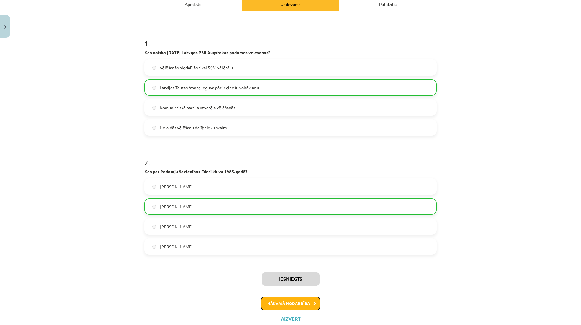
click at [316, 298] on button "Nākamā nodarbība" at bounding box center [290, 303] width 59 height 14
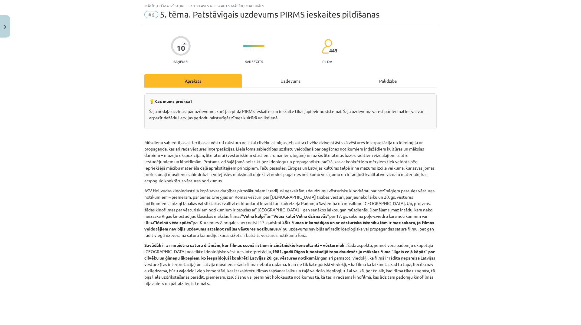
click at [283, 81] on div "Uzdevums" at bounding box center [290, 81] width 97 height 14
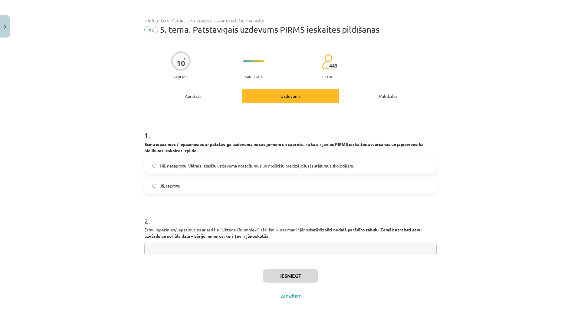
scroll to position [0, 0]
click at [226, 187] on label "Jā, saprotu" at bounding box center [290, 185] width 291 height 15
click at [294, 276] on button "Iesniegt" at bounding box center [290, 275] width 55 height 13
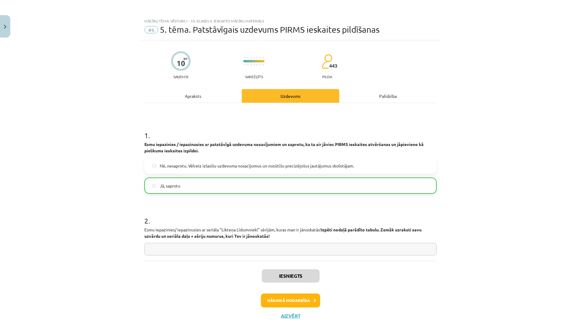
scroll to position [16, 0]
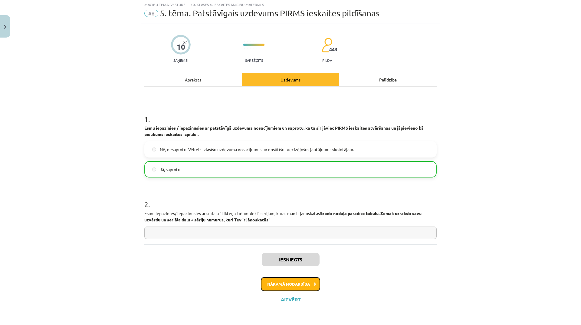
click at [309, 283] on button "Nākamā nodarbība" at bounding box center [290, 284] width 59 height 14
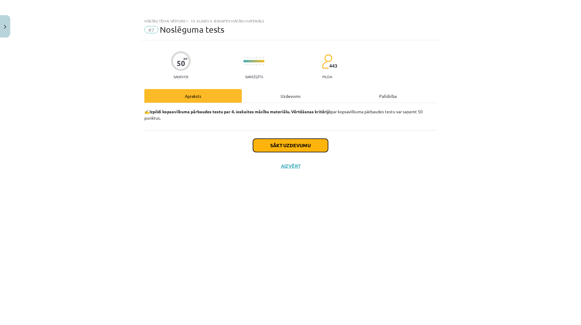
click at [296, 147] on button "Sākt uzdevumu" at bounding box center [290, 145] width 75 height 13
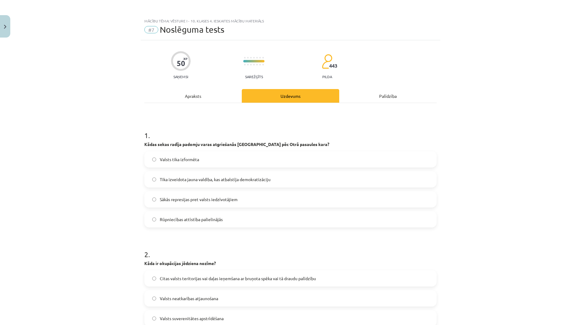
click at [243, 202] on label "Sākās represijas pret valsts iedzīvotājiem" at bounding box center [290, 199] width 291 height 15
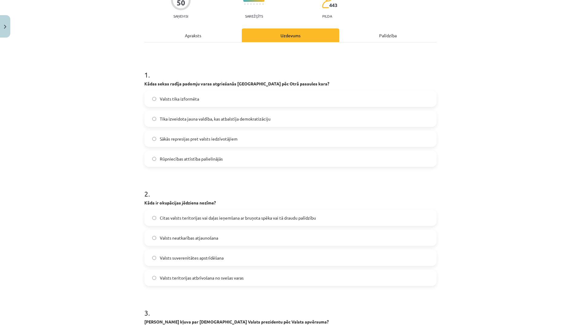
scroll to position [91, 0]
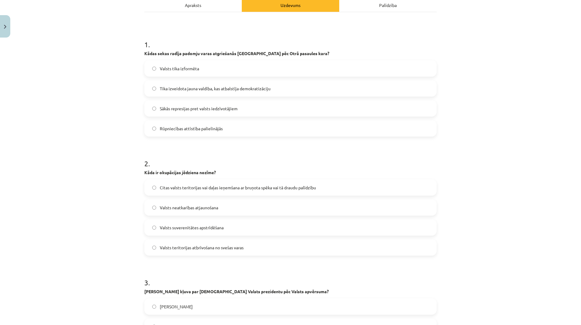
click at [164, 188] on span "Citas valsts teritorijas vai daļas ieņemšana ar bruņota spēka vai tā draudu pal…" at bounding box center [238, 187] width 156 height 6
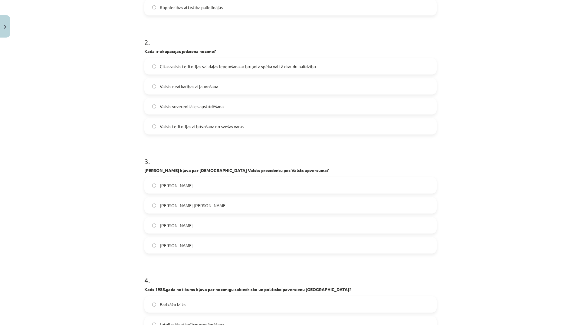
scroll to position [242, 0]
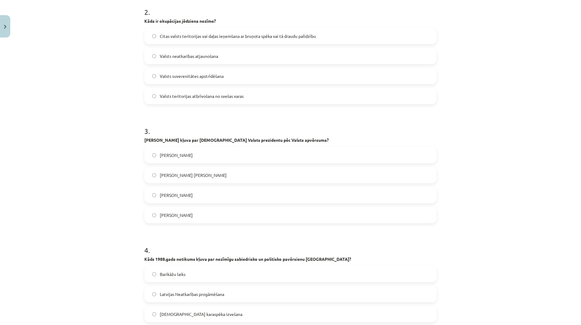
click at [202, 194] on label "[PERSON_NAME]" at bounding box center [290, 194] width 291 height 15
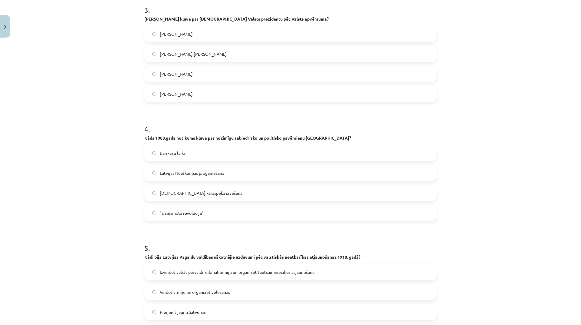
scroll to position [393, 0]
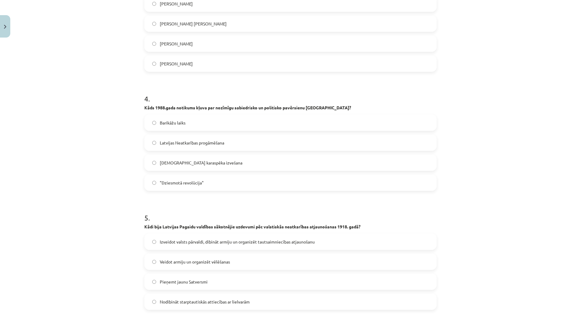
click at [222, 164] on label "PSRS karaspēka izvešana" at bounding box center [290, 162] width 291 height 15
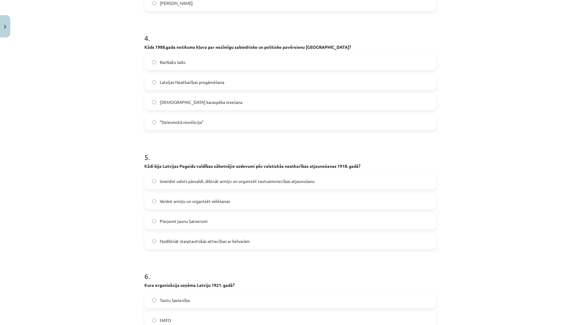
scroll to position [484, 0]
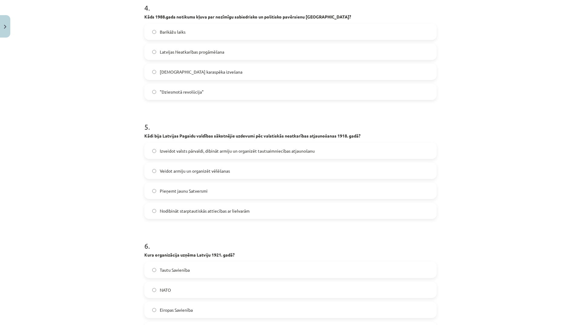
click at [208, 189] on label "Pieņemt jaunu Satversmi" at bounding box center [290, 190] width 291 height 15
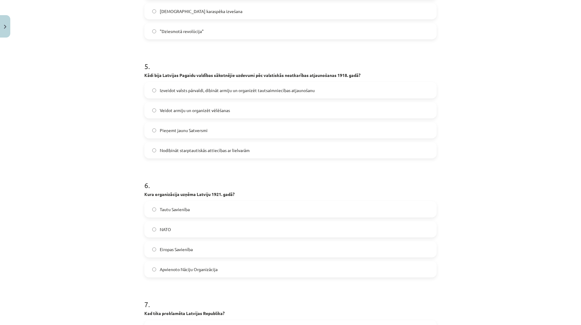
scroll to position [605, 0]
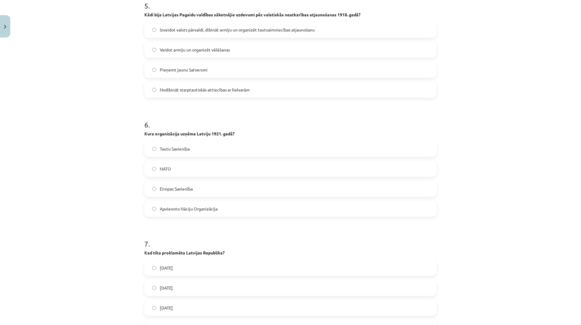
click at [169, 147] on span "Tautu Savienība" at bounding box center [175, 149] width 30 height 6
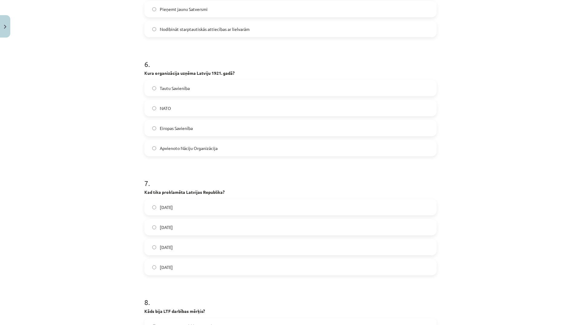
scroll to position [696, 0]
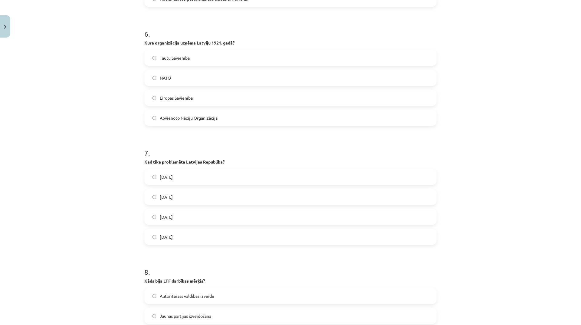
click at [205, 237] on label "1918. gada 18. novembrī" at bounding box center [290, 236] width 291 height 15
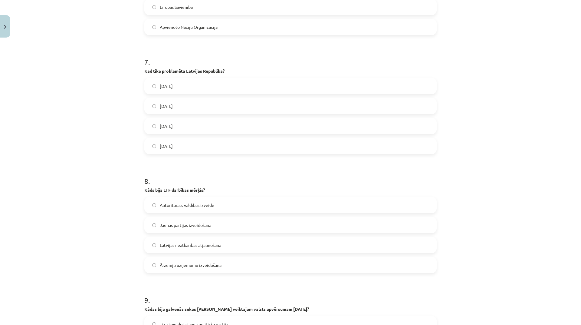
scroll to position [847, 0]
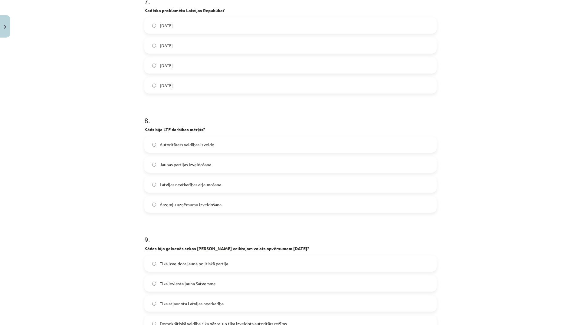
click at [259, 187] on label "Latvijas neatkarības atjaunošana" at bounding box center [290, 184] width 291 height 15
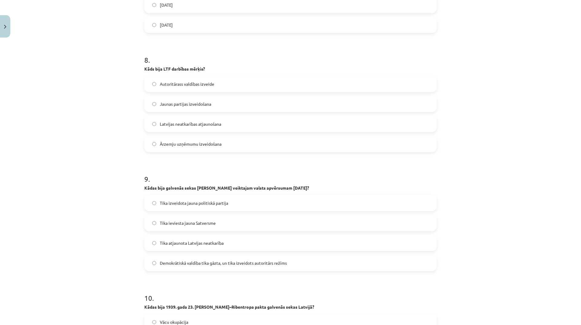
scroll to position [998, 0]
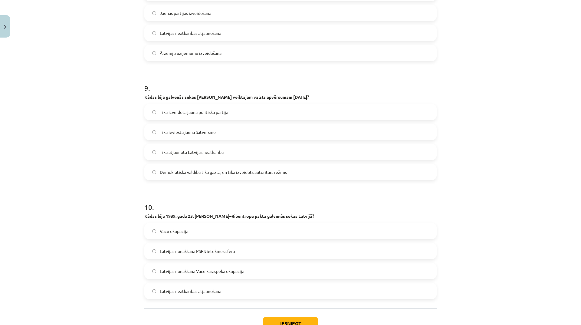
click at [271, 134] on label "Tika ieviesta jauna Satversme" at bounding box center [290, 131] width 291 height 15
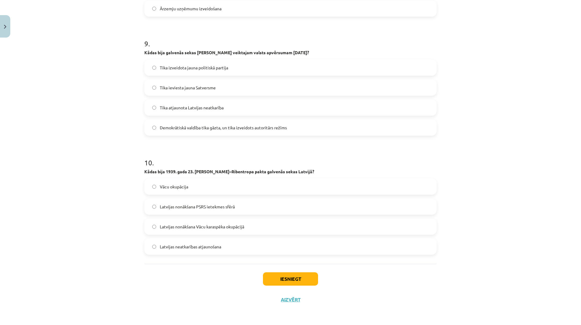
click at [241, 208] on label "Latvijas nonākšana PSRS ietekmes sfērā" at bounding box center [290, 206] width 291 height 15
click at [312, 281] on button "Iesniegt" at bounding box center [290, 278] width 55 height 13
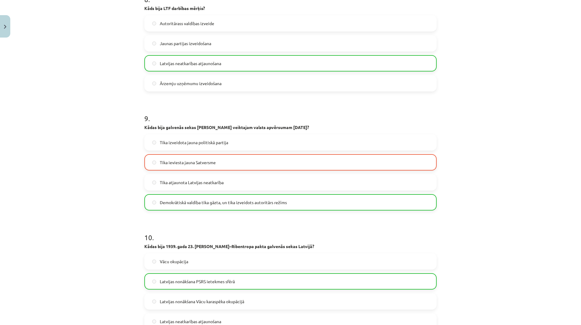
scroll to position [1062, 0]
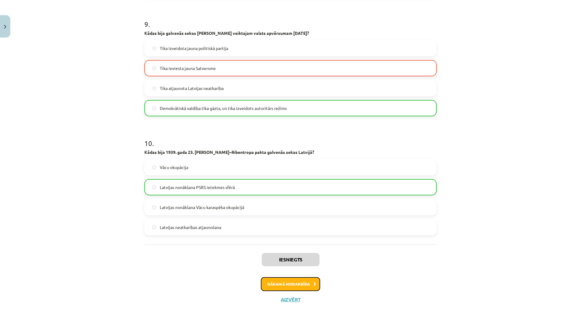
click at [306, 285] on button "Nākamā nodarbība" at bounding box center [290, 284] width 59 height 14
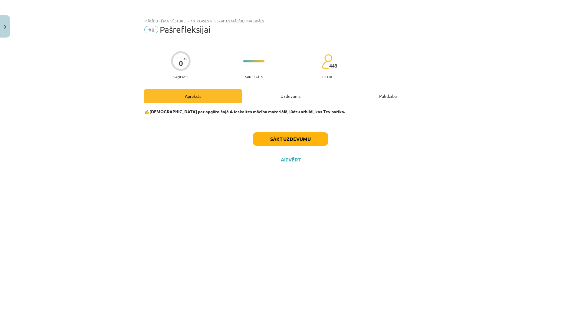
scroll to position [0, 0]
click at [307, 142] on button "Sākt uzdevumu" at bounding box center [290, 138] width 75 height 13
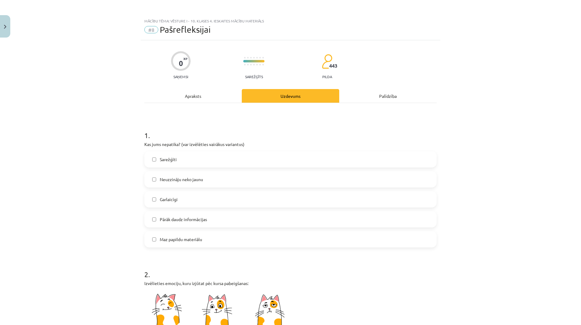
click at [202, 161] on label "Sarežģīti" at bounding box center [290, 159] width 291 height 15
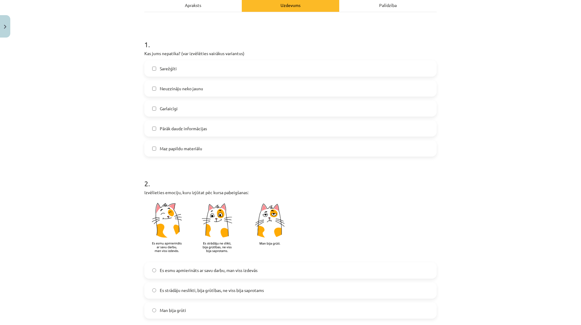
drag, startPoint x: 219, startPoint y: 267, endPoint x: 218, endPoint y: 270, distance: 3.1
click at [219, 267] on span "Es esmu apmierināts ar savu darbu, man viss izdevās" at bounding box center [209, 270] width 98 height 6
click at [214, 290] on span "Es strādāju neslikti, bija grūtības, ne viss bija saprotams" at bounding box center [212, 290] width 104 height 6
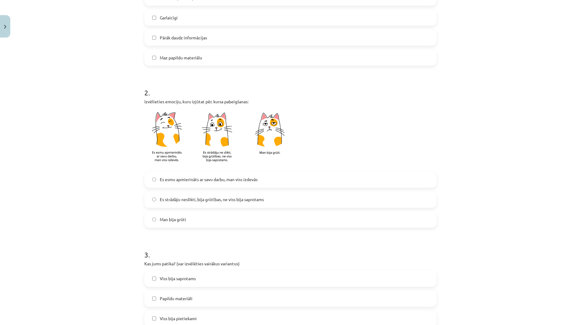
click at [184, 196] on span "Es strādāju neslikti, bija grūtības, ne viss bija saprotams" at bounding box center [212, 199] width 104 height 6
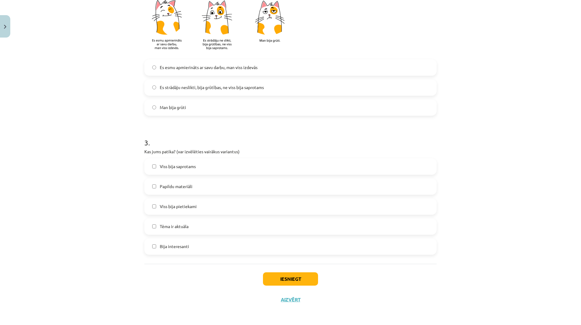
click at [195, 168] on label "Viss bija saprotams" at bounding box center [290, 166] width 291 height 15
click at [290, 283] on button "Iesniegt" at bounding box center [290, 278] width 55 height 13
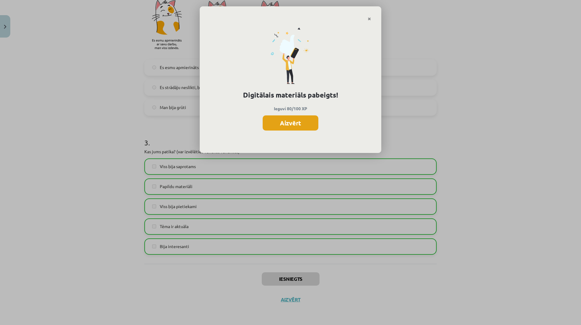
click at [307, 123] on button "Aizvērt" at bounding box center [291, 122] width 56 height 15
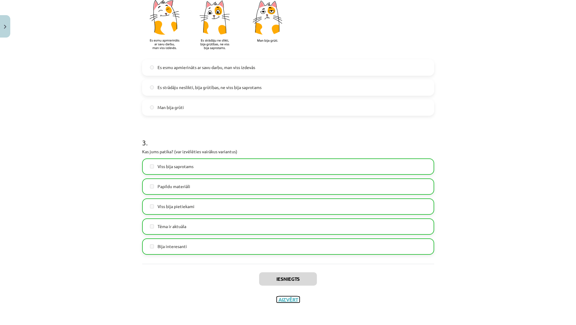
click at [289, 301] on button "Aizvērt" at bounding box center [288, 299] width 23 height 6
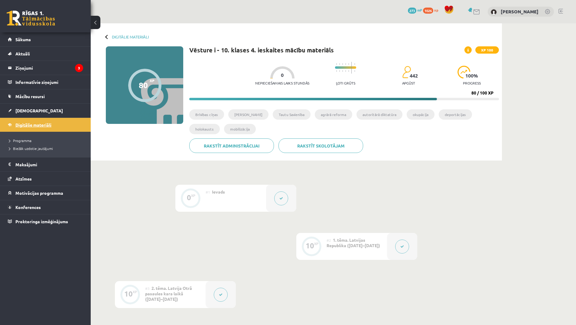
click at [50, 123] on span "Digitālie materiāli" at bounding box center [33, 124] width 36 height 5
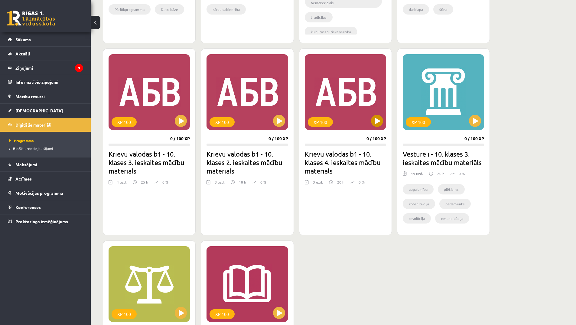
scroll to position [151, 0]
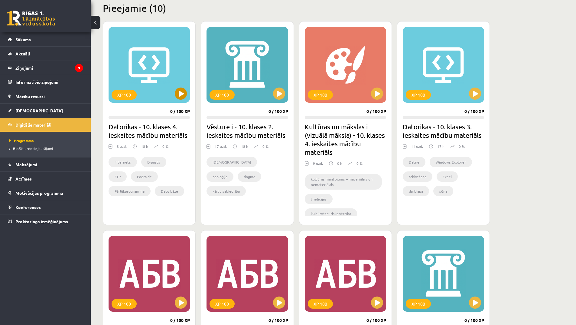
click at [187, 90] on div "XP 100" at bounding box center [149, 65] width 81 height 76
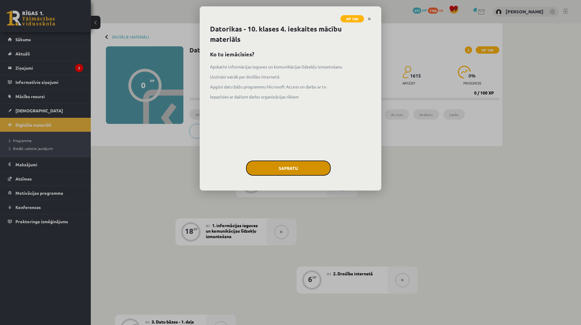
click at [294, 173] on button "Sapratu" at bounding box center [288, 167] width 85 height 15
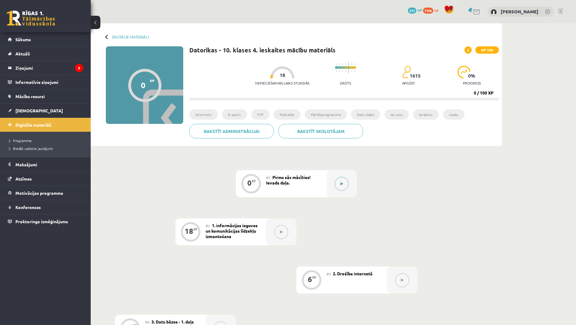
click at [342, 184] on icon at bounding box center [342, 184] width 3 height 4
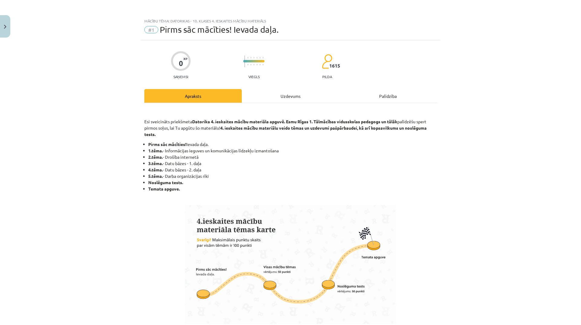
click at [283, 99] on div "Uzdevums" at bounding box center [290, 96] width 97 height 14
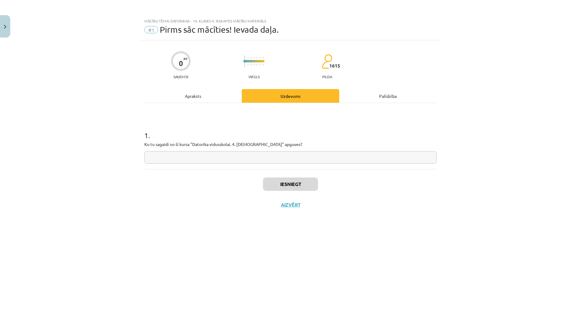
click at [281, 162] on input "text" at bounding box center [290, 157] width 292 height 12
type input "**********"
click at [310, 184] on button "Iesniegt" at bounding box center [290, 183] width 55 height 13
click at [303, 211] on button "Nākamā nodarbība" at bounding box center [290, 209] width 59 height 14
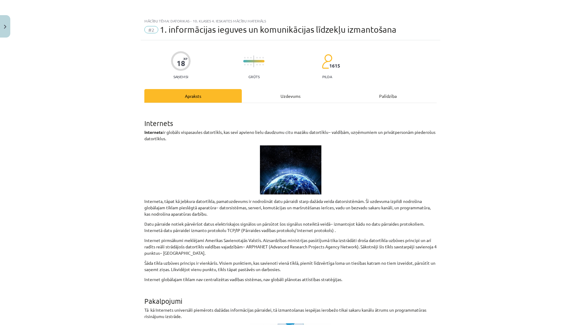
click at [286, 95] on div "Uzdevums" at bounding box center [290, 96] width 97 height 14
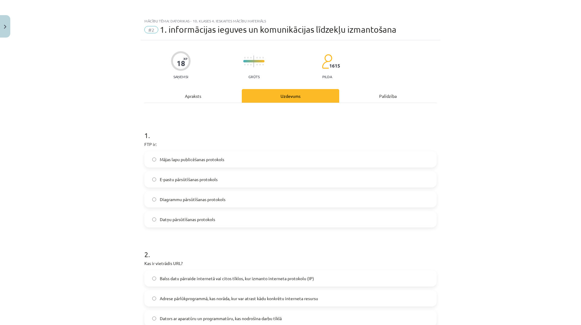
scroll to position [15, 0]
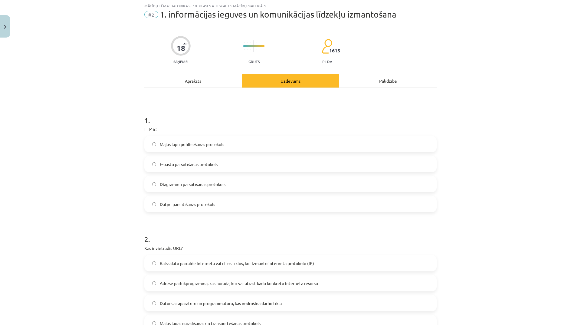
click at [231, 180] on label "Diagrammu pārsūtīšanas protokols" at bounding box center [290, 183] width 291 height 15
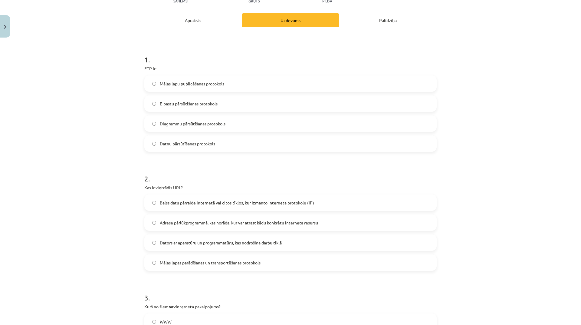
scroll to position [166, 0]
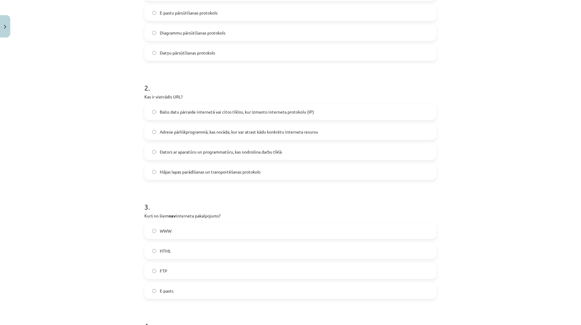
click at [246, 132] on span "Adrese pārlūkprogrammā, kas norāda, kur var atrast kādu konkrētu interneta resu…" at bounding box center [239, 132] width 158 height 6
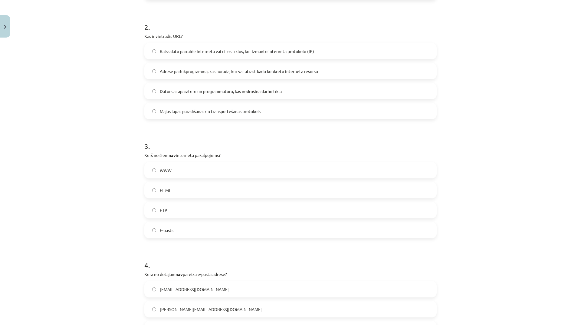
click at [199, 235] on label "E-pasts" at bounding box center [290, 229] width 291 height 15
click at [191, 190] on label "HTML" at bounding box center [290, 189] width 291 height 15
click at [189, 233] on label "E-pasts" at bounding box center [290, 229] width 291 height 15
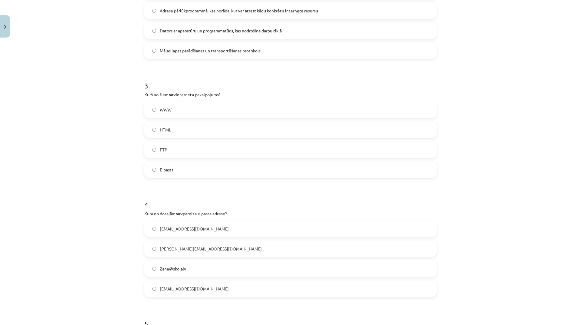
scroll to position [378, 0]
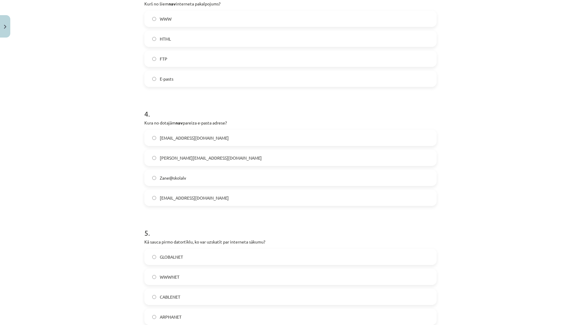
click at [200, 138] on span "[EMAIL_ADDRESS][DOMAIN_NAME]" at bounding box center [194, 138] width 69 height 6
click at [204, 181] on label "Zane@skolalv" at bounding box center [290, 177] width 291 height 15
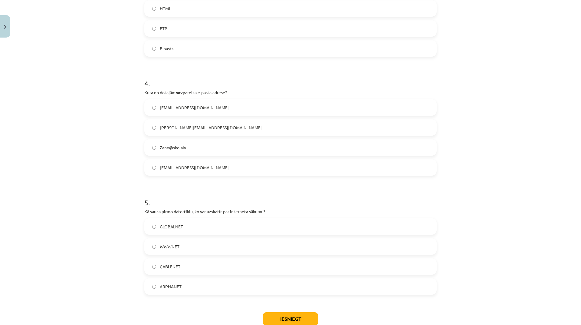
scroll to position [448, 0]
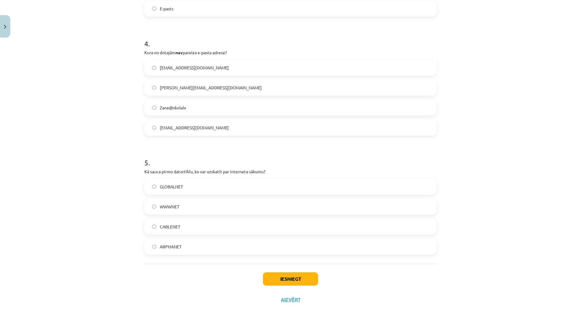
click at [211, 205] on label "WWWNET" at bounding box center [290, 206] width 291 height 15
click at [298, 278] on button "Iesniegt" at bounding box center [290, 278] width 55 height 13
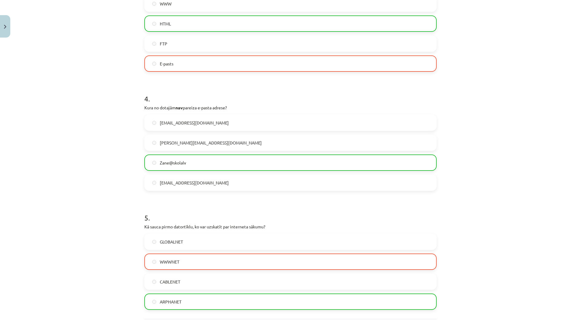
scroll to position [468, 0]
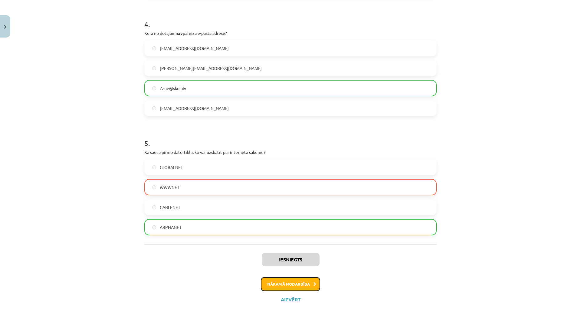
click at [309, 282] on button "Nākamā nodarbība" at bounding box center [290, 284] width 59 height 14
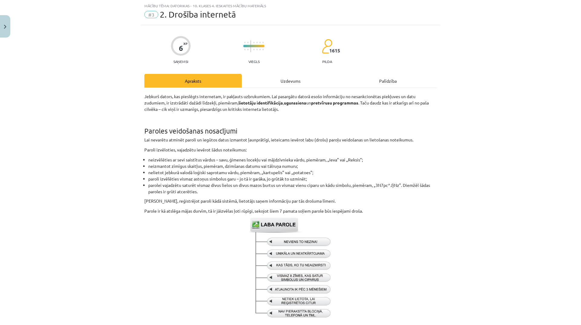
click at [289, 83] on div "Uzdevums" at bounding box center [290, 81] width 97 height 14
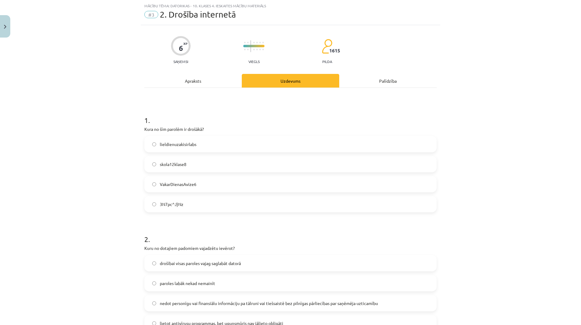
click at [218, 185] on label "VakarDienasAvize6" at bounding box center [290, 183] width 291 height 15
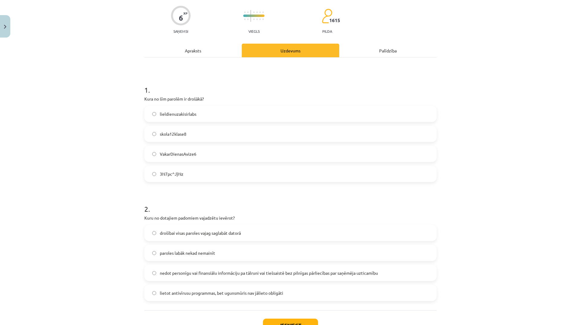
click at [216, 176] on label "3N7pc^J}Nz" at bounding box center [290, 173] width 291 height 15
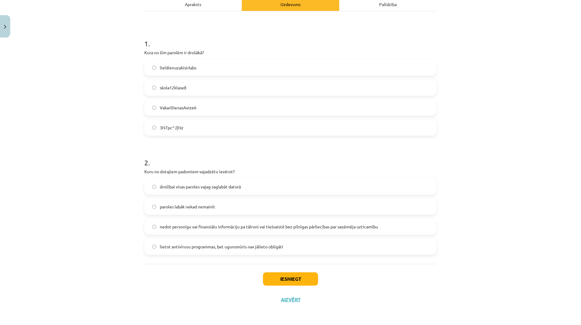
click at [321, 226] on span "nedot personīgu vai finansiālu informāciju pa tālruni vai tiešsaistē bez pilnīg…" at bounding box center [269, 226] width 218 height 6
click at [291, 284] on button "Iesniegt" at bounding box center [290, 278] width 55 height 13
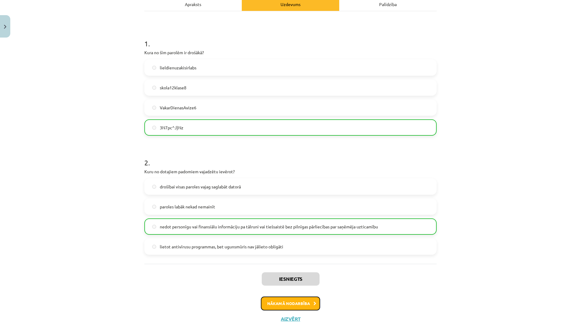
click at [299, 300] on button "Nākamā nodarbība" at bounding box center [290, 303] width 59 height 14
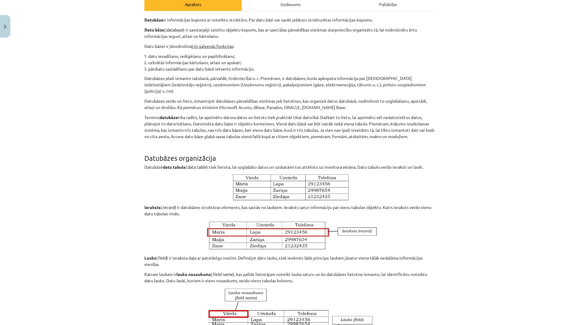
scroll to position [15, 0]
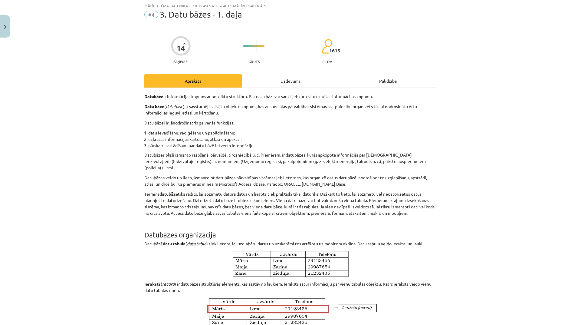
click at [290, 84] on div "Uzdevums" at bounding box center [290, 81] width 97 height 14
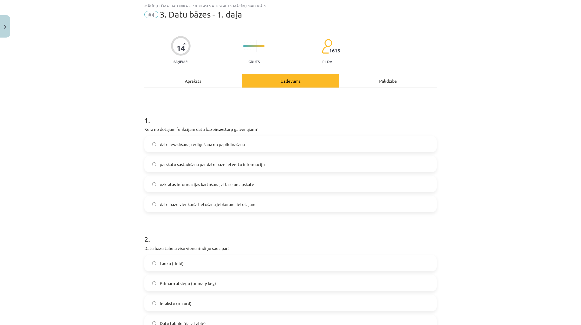
click at [203, 84] on div "Apraksts" at bounding box center [192, 81] width 97 height 14
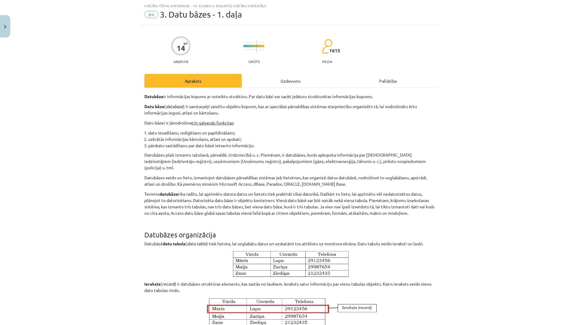
click at [274, 80] on div "Uzdevums" at bounding box center [290, 81] width 97 height 14
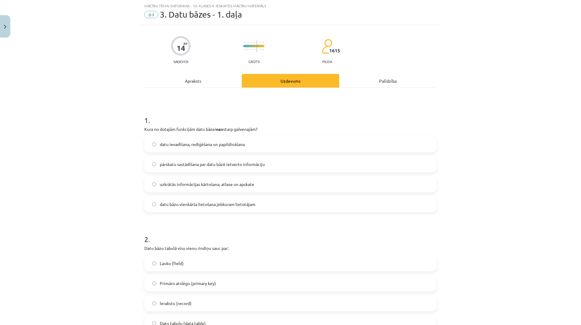
click at [259, 204] on label "datu bāzu vienkārša lietošana jebkuram lietotājam" at bounding box center [290, 203] width 291 height 15
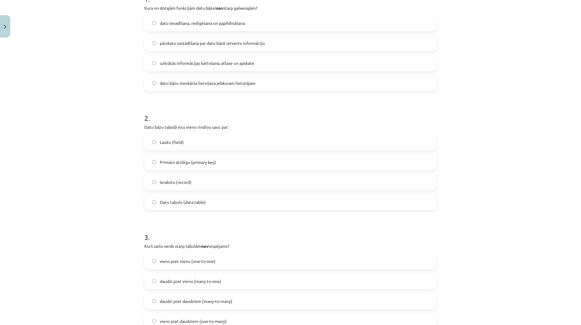
scroll to position [45, 0]
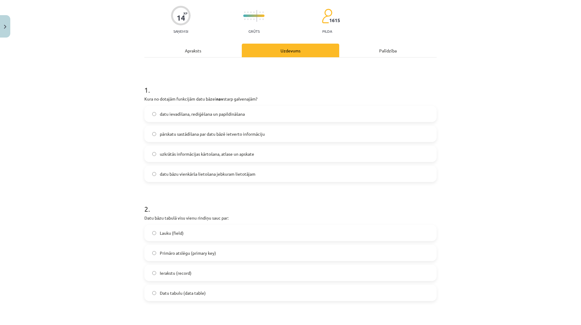
click at [188, 54] on div "Apraksts" at bounding box center [192, 51] width 97 height 14
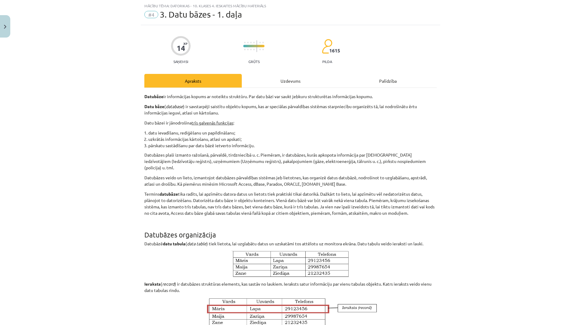
scroll to position [76, 0]
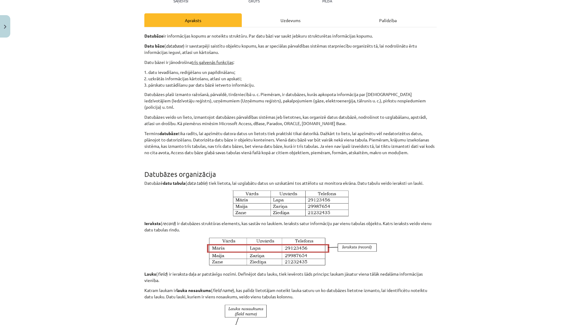
click at [287, 16] on div "Uzdevums" at bounding box center [290, 20] width 97 height 14
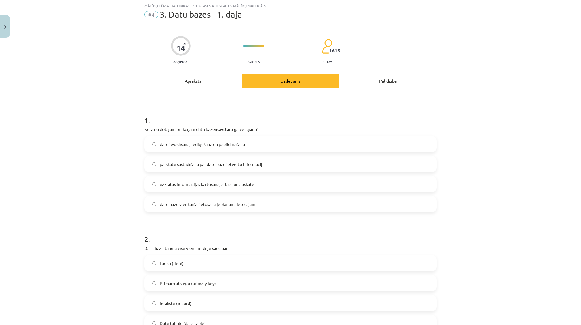
scroll to position [106, 0]
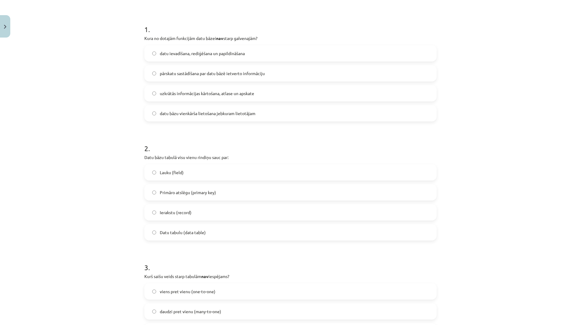
click at [192, 211] on label "Ierakstu (record)" at bounding box center [290, 212] width 291 height 15
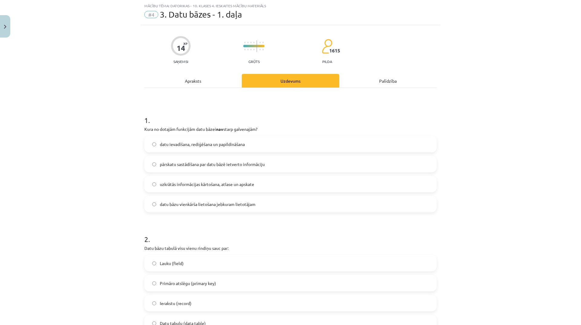
click at [202, 83] on div "Apraksts" at bounding box center [192, 81] width 97 height 14
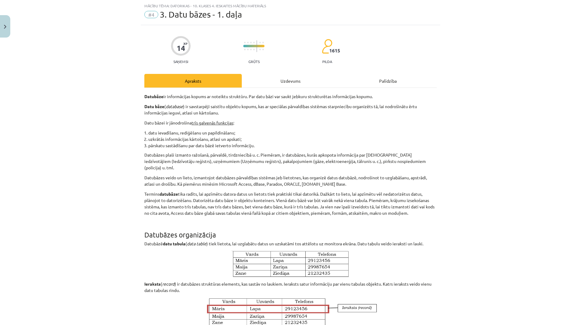
scroll to position [0, 0]
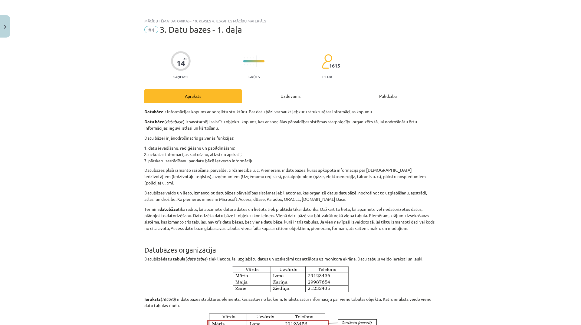
click at [281, 97] on div "Uzdevums" at bounding box center [290, 96] width 97 height 14
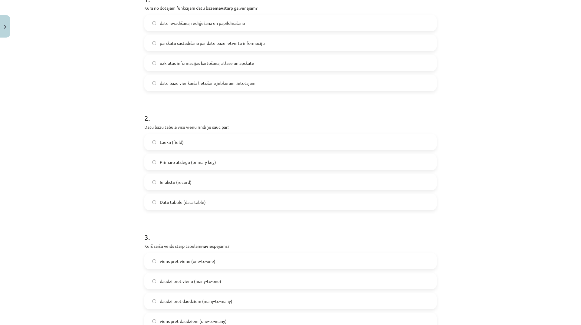
scroll to position [227, 0]
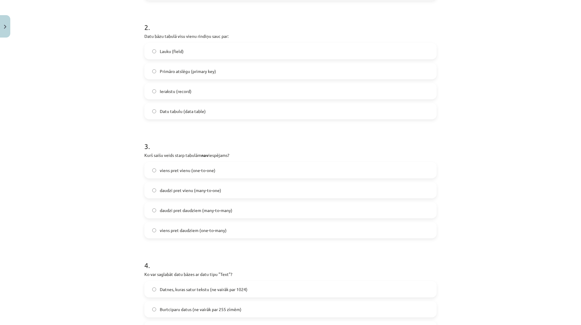
click at [220, 187] on label "daudzi pret vienu (many-to-one)" at bounding box center [290, 189] width 291 height 15
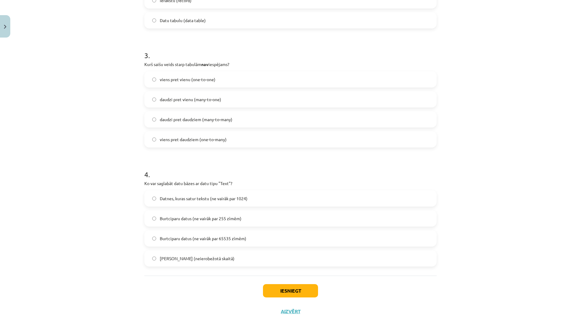
click at [213, 135] on label "viens pret daudziem (one-to-many)" at bounding box center [290, 139] width 291 height 15
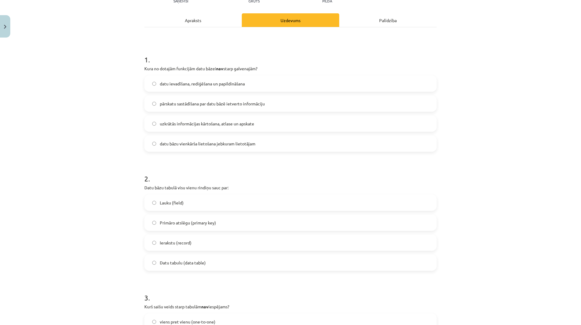
scroll to position [0, 0]
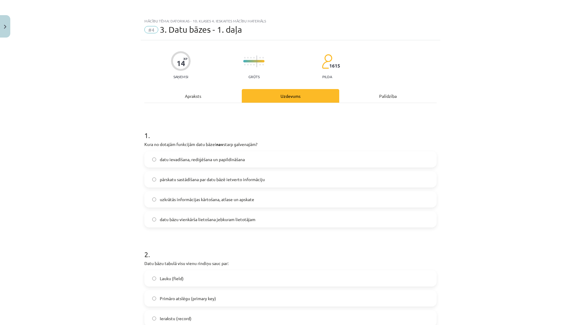
click at [204, 98] on div "Apraksts" at bounding box center [192, 96] width 97 height 14
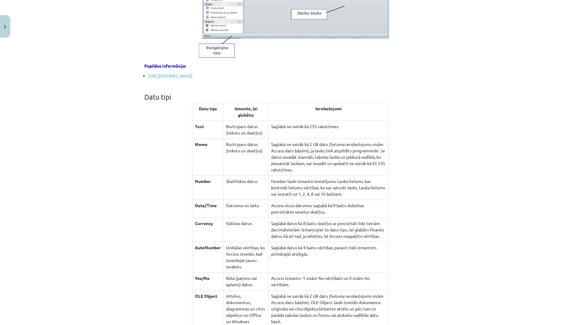
scroll to position [772, 0]
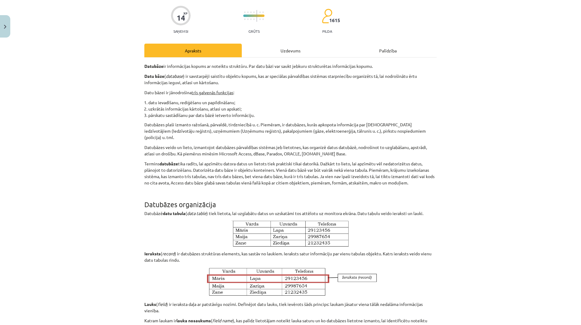
click at [288, 52] on div "Uzdevums" at bounding box center [290, 51] width 97 height 14
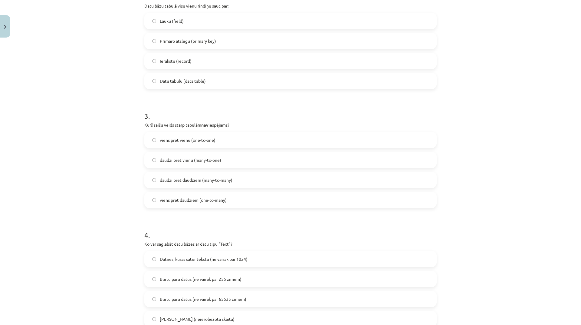
scroll to position [329, 0]
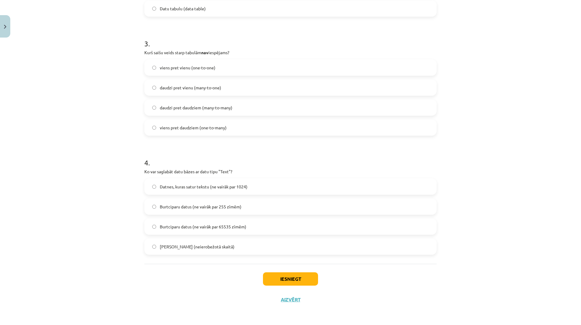
click at [258, 207] on label "Burtciparu datus (ne vairāk par 255 zīmēm)" at bounding box center [290, 206] width 291 height 15
click at [303, 277] on button "Iesniegt" at bounding box center [290, 278] width 55 height 13
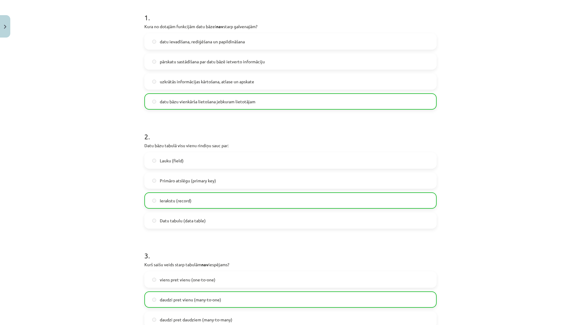
scroll to position [0, 0]
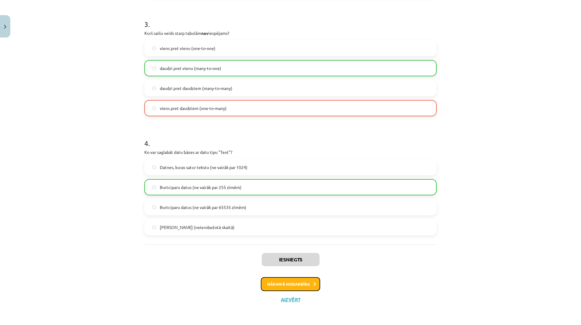
click at [300, 278] on button "Nākamā nodarbība" at bounding box center [290, 284] width 59 height 14
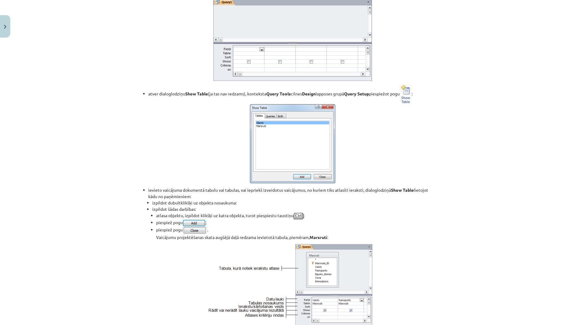
scroll to position [15, 0]
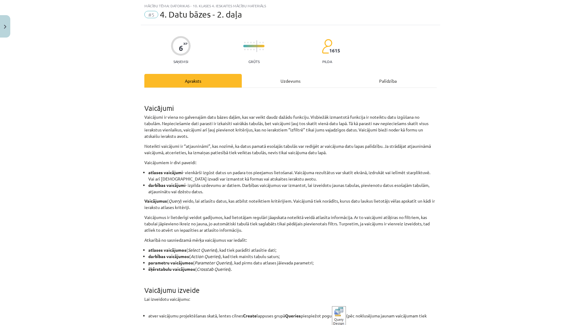
click at [297, 80] on div "Uzdevums" at bounding box center [290, 81] width 97 height 14
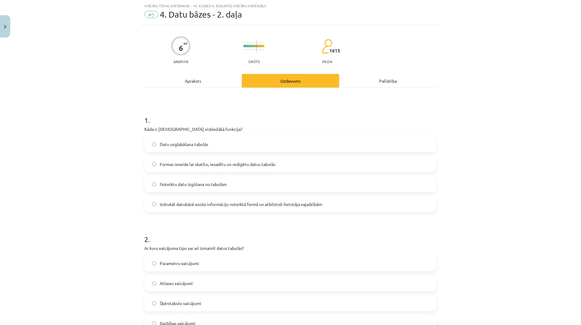
click at [192, 83] on div "Apraksts" at bounding box center [192, 81] width 97 height 14
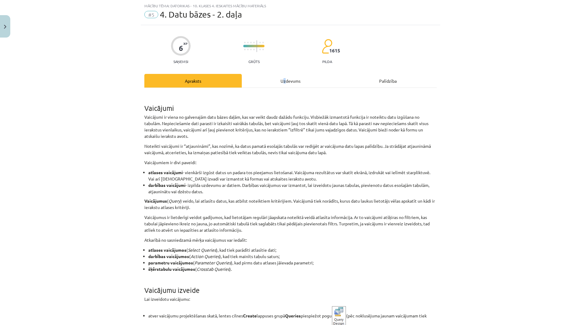
click at [284, 80] on div "Uzdevums" at bounding box center [290, 81] width 97 height 14
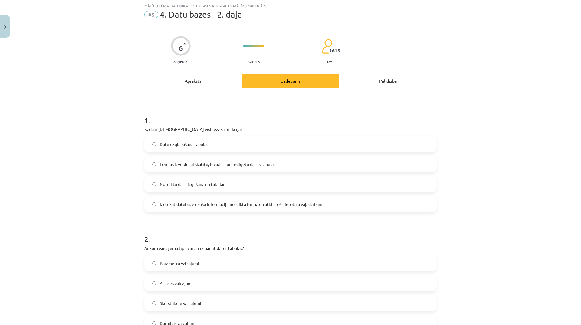
click at [218, 194] on div "Datu uzglabāšana tabulās Formas izveide lai skatītu, ievadītu un rediģētu datus…" at bounding box center [290, 174] width 292 height 76
click at [218, 187] on span "Noteiktu datu izgūšana no tabulām" at bounding box center [193, 184] width 67 height 6
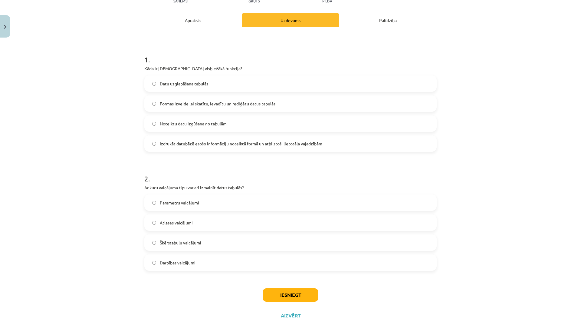
click at [196, 21] on div "Apraksts" at bounding box center [192, 20] width 97 height 14
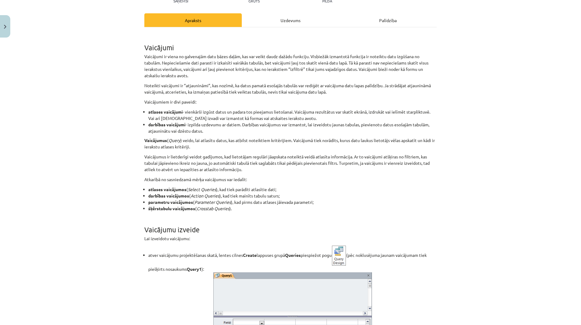
scroll to position [15, 0]
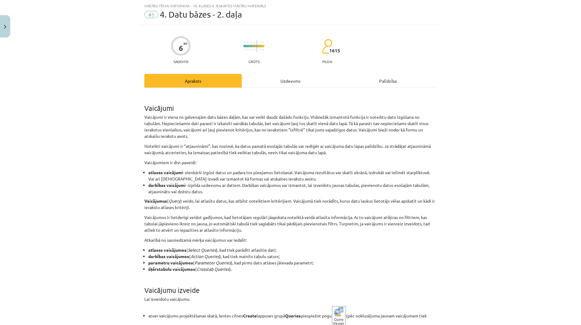
click at [284, 81] on div "Uzdevums" at bounding box center [290, 81] width 97 height 14
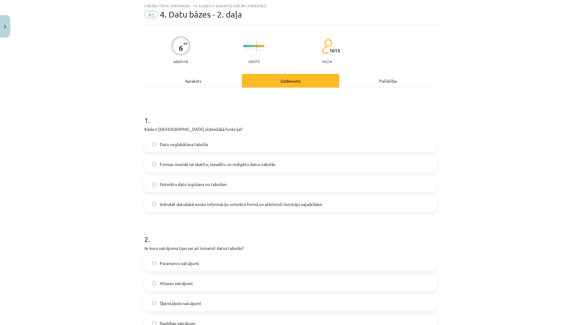
click at [196, 83] on div "Apraksts" at bounding box center [192, 81] width 97 height 14
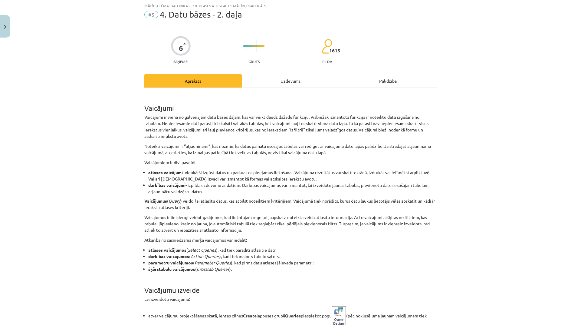
scroll to position [76, 0]
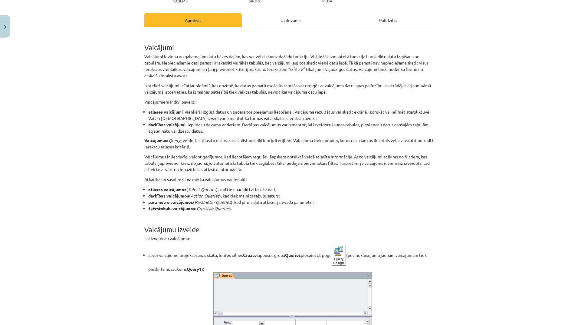
click at [293, 16] on div "Uzdevums" at bounding box center [290, 20] width 97 height 14
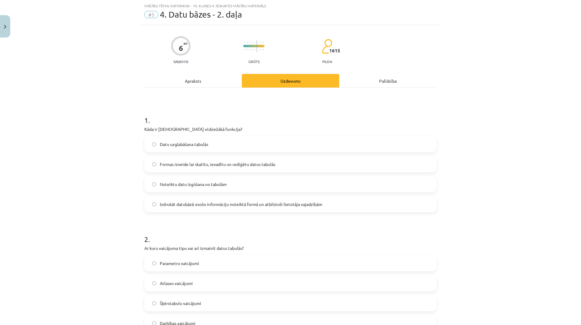
click at [188, 81] on div "Apraksts" at bounding box center [192, 81] width 97 height 14
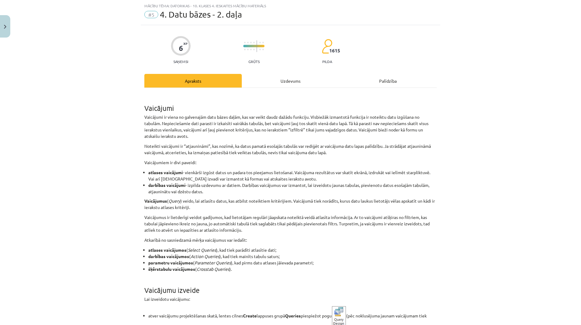
click at [291, 81] on div "Uzdevums" at bounding box center [290, 81] width 97 height 14
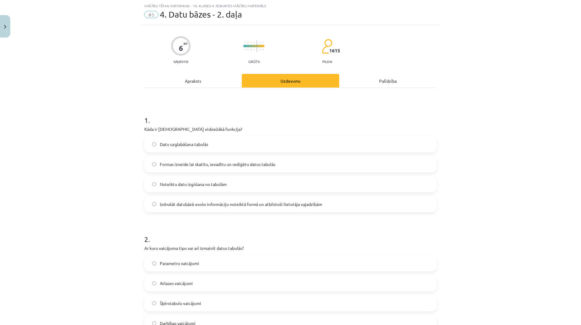
scroll to position [76, 0]
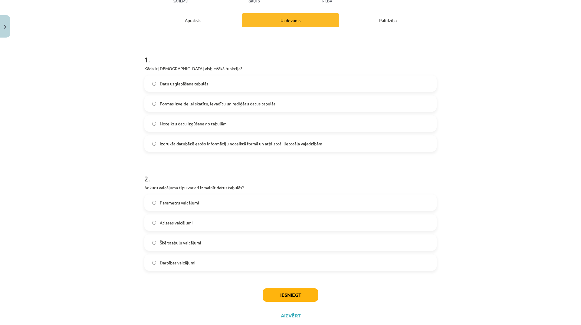
click at [208, 222] on label "Atlases vaicājumi" at bounding box center [290, 222] width 291 height 15
click at [286, 293] on button "Iesniegt" at bounding box center [290, 294] width 55 height 13
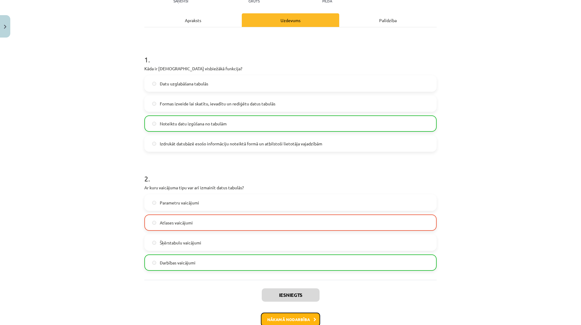
click at [303, 319] on button "Nākamā nodarbība" at bounding box center [290, 319] width 59 height 14
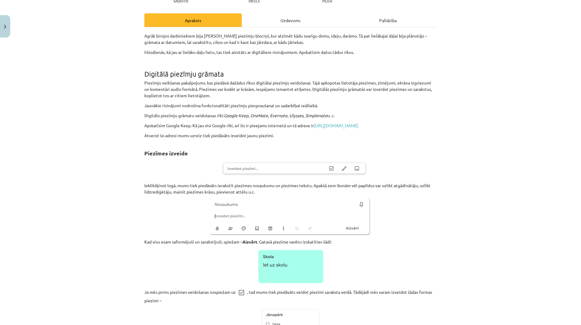
scroll to position [15, 0]
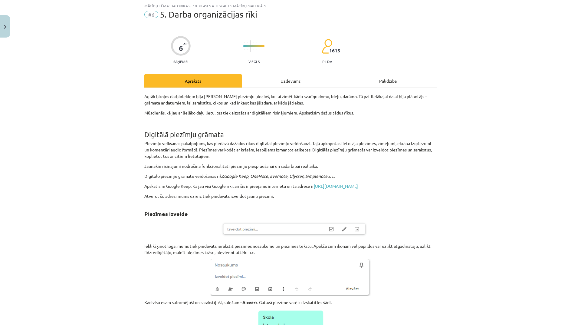
click at [290, 76] on div "Uzdevums" at bounding box center [290, 81] width 97 height 14
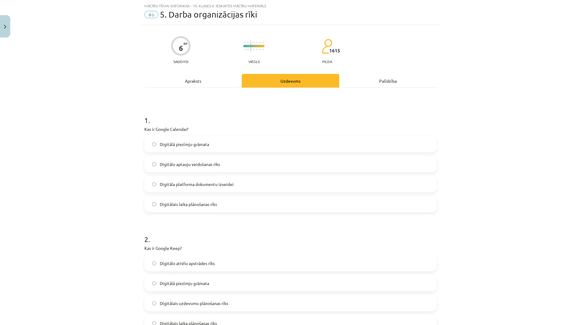
click at [189, 80] on div "Apraksts" at bounding box center [192, 81] width 97 height 14
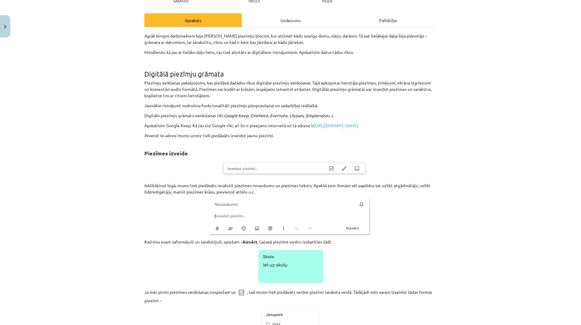
scroll to position [0, 0]
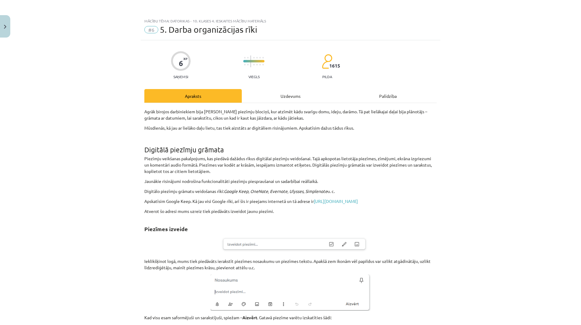
click at [300, 100] on div "Uzdevums" at bounding box center [290, 96] width 97 height 14
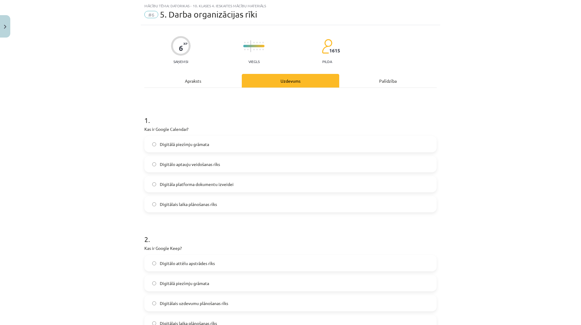
click at [236, 202] on label "Digitālais laika plānošanas rīks" at bounding box center [290, 203] width 291 height 15
click at [203, 84] on div "Apraksts" at bounding box center [192, 81] width 97 height 14
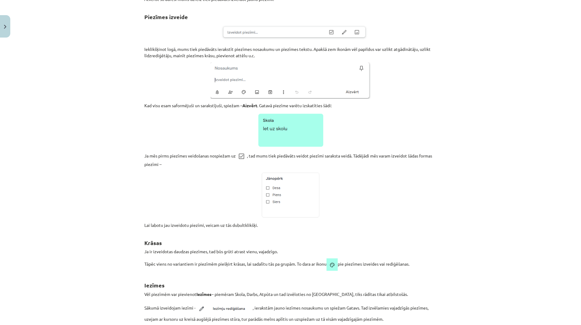
scroll to position [61, 0]
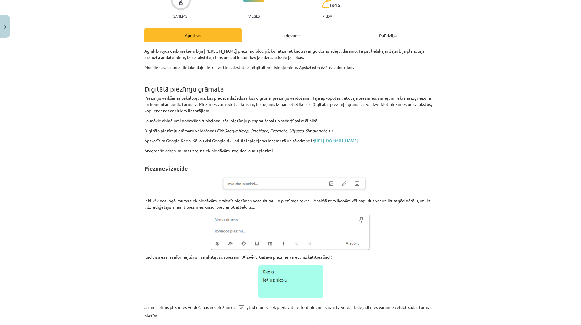
click at [291, 34] on div "Uzdevums" at bounding box center [290, 35] width 97 height 14
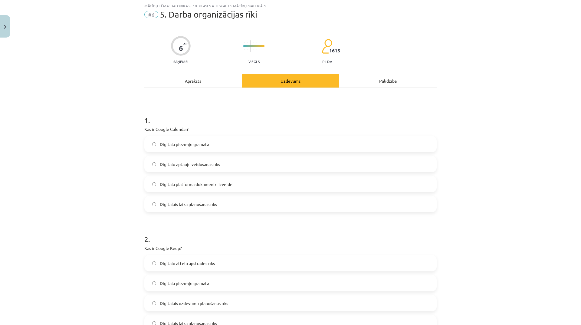
scroll to position [76, 0]
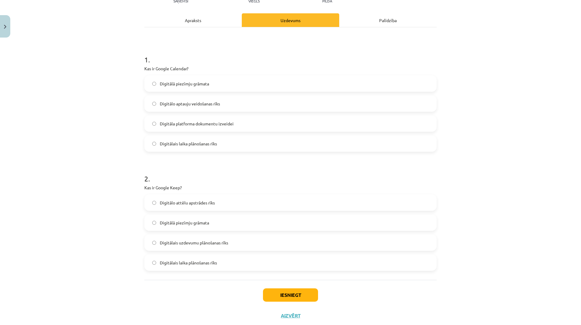
click at [211, 225] on label "Digitālā piezīmju grāmata" at bounding box center [290, 222] width 291 height 15
click at [286, 295] on button "Iesniegt" at bounding box center [290, 294] width 55 height 13
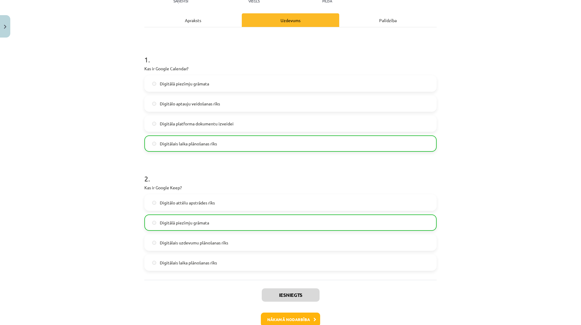
scroll to position [111, 0]
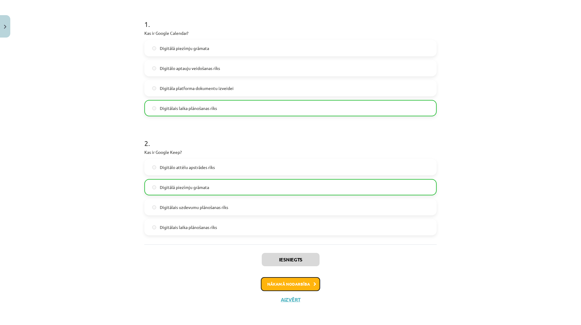
click at [304, 286] on button "Nākamā nodarbība" at bounding box center [290, 284] width 59 height 14
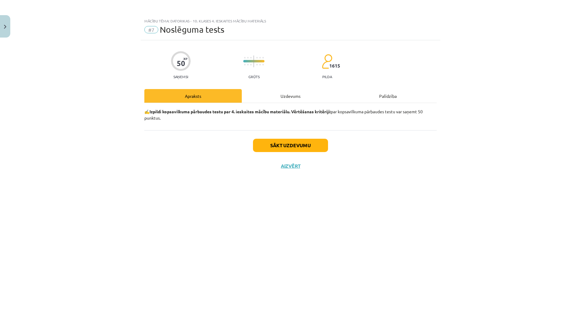
scroll to position [0, 0]
click at [284, 142] on button "Sākt uzdevumu" at bounding box center [290, 145] width 75 height 13
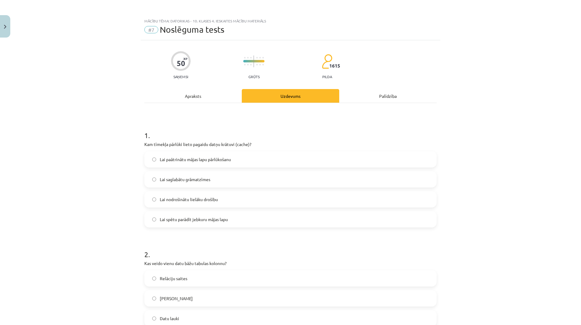
click at [230, 178] on label "Lai saglabātu grāmatzīmes" at bounding box center [290, 179] width 291 height 15
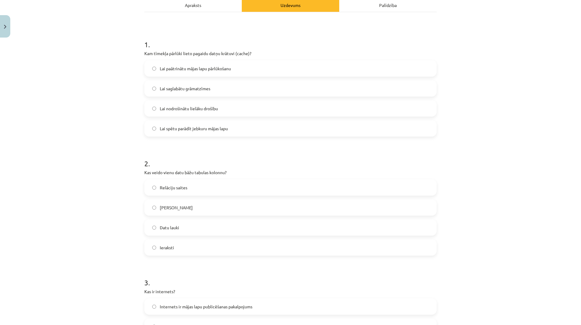
click at [223, 221] on label "Datu lauki" at bounding box center [290, 227] width 291 height 15
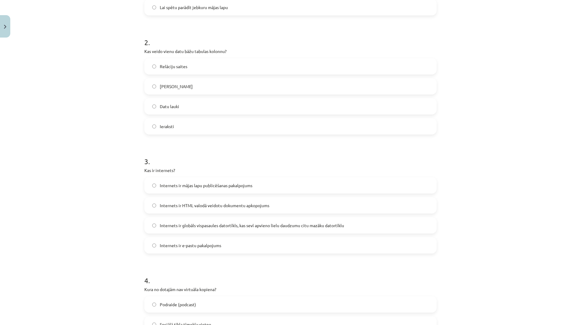
click at [257, 229] on label "Internets ir globāls vispasaules datortīkls, kas sevī apvieno lielu daudzumu ci…" at bounding box center [290, 225] width 291 height 15
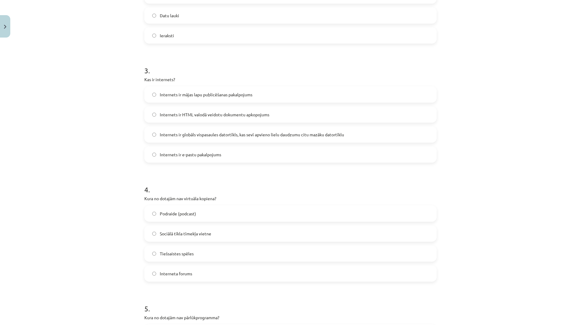
scroll to position [363, 0]
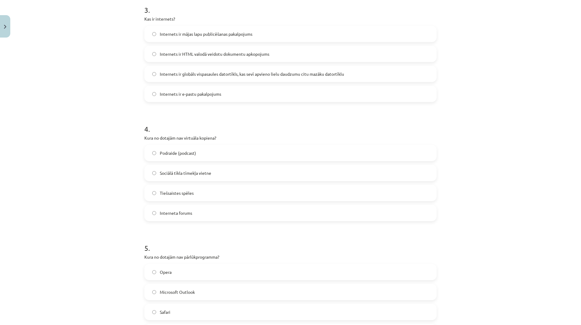
click at [192, 153] on span "Podraide (podcast)" at bounding box center [178, 153] width 36 height 6
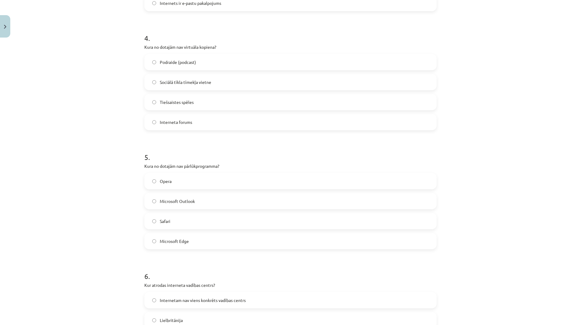
scroll to position [514, 0]
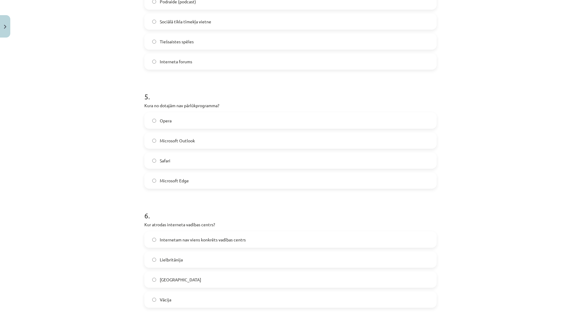
click at [203, 182] on label "Microsoft Edge" at bounding box center [290, 180] width 291 height 15
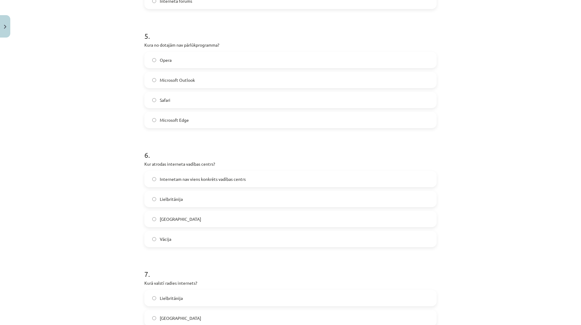
scroll to position [635, 0]
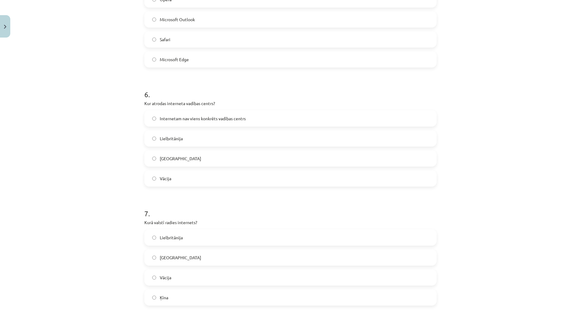
click at [186, 157] on label "ASV" at bounding box center [290, 158] width 291 height 15
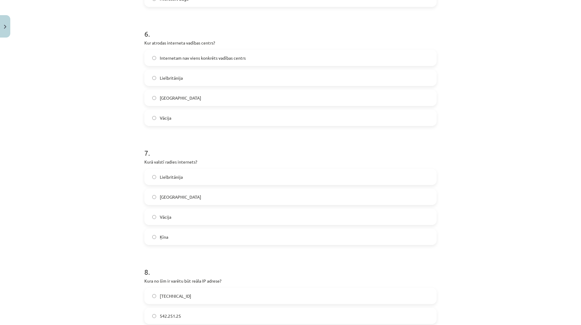
click at [194, 177] on label "Lielbritānija" at bounding box center [290, 176] width 291 height 15
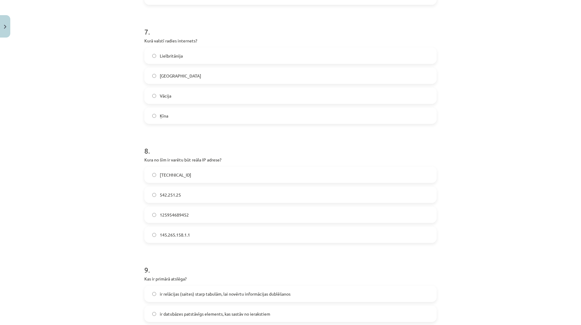
click at [175, 69] on label "ASV" at bounding box center [290, 75] width 291 height 15
click at [193, 177] on label "158.12.159.1" at bounding box center [290, 174] width 291 height 15
click at [191, 191] on label "542.251.25" at bounding box center [290, 194] width 291 height 15
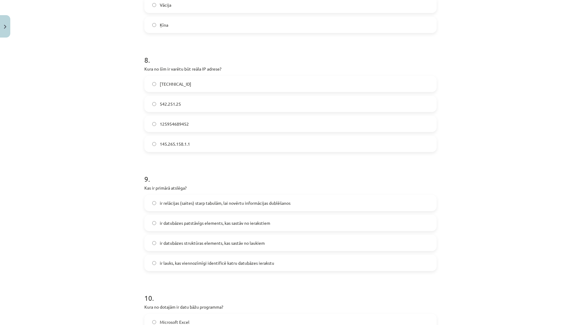
scroll to position [968, 0]
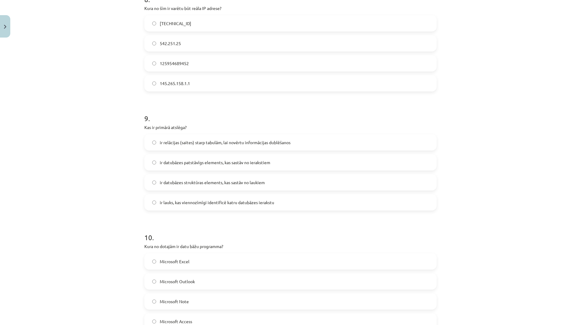
click at [247, 202] on span "ir lauks, kas viennozīmīgi identificē katru datubāzes ierakstu" at bounding box center [217, 202] width 114 height 6
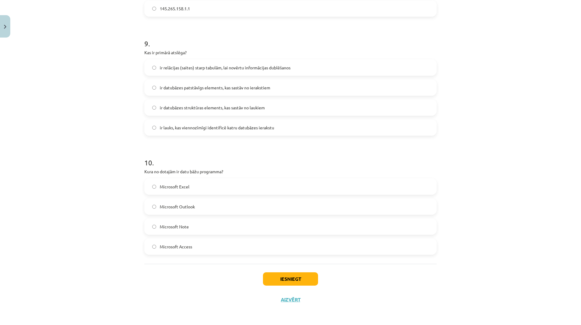
click at [193, 227] on label "Microsoft Note" at bounding box center [290, 226] width 291 height 15
click at [275, 274] on button "Iesniegt" at bounding box center [290, 278] width 55 height 13
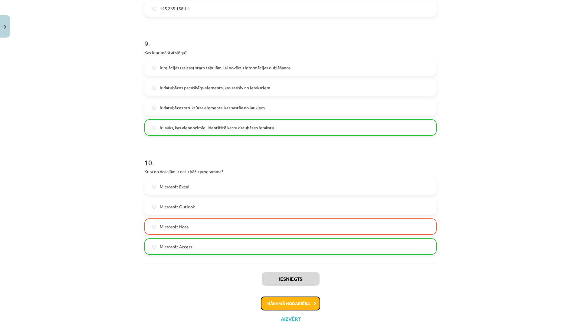
click at [305, 307] on button "Nākamā nodarbība" at bounding box center [290, 303] width 59 height 14
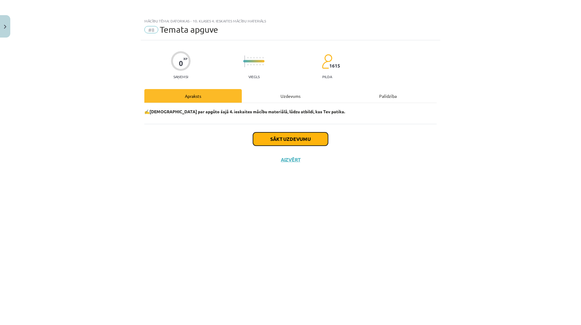
click at [283, 139] on button "Sākt uzdevumu" at bounding box center [290, 138] width 75 height 13
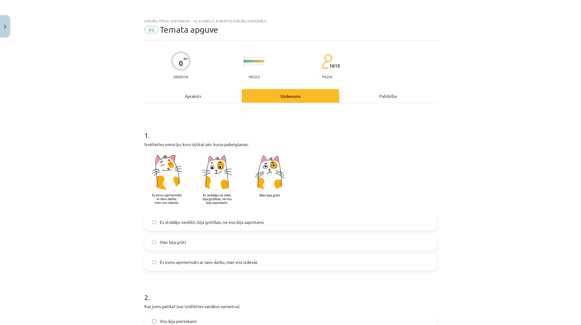
click at [264, 222] on label "Es strādāju neslikti, bija grūtības, ne viss bija saprotams" at bounding box center [290, 222] width 291 height 15
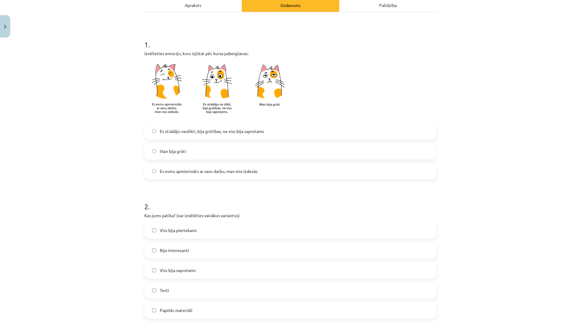
scroll to position [151, 0]
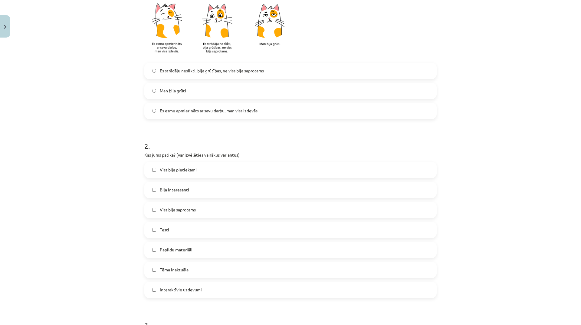
click at [190, 192] on label "Bija interesanti" at bounding box center [290, 189] width 291 height 15
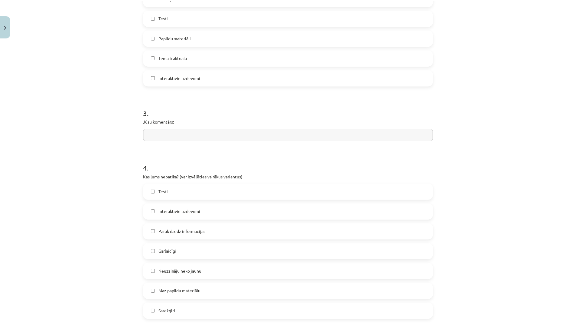
scroll to position [424, 0]
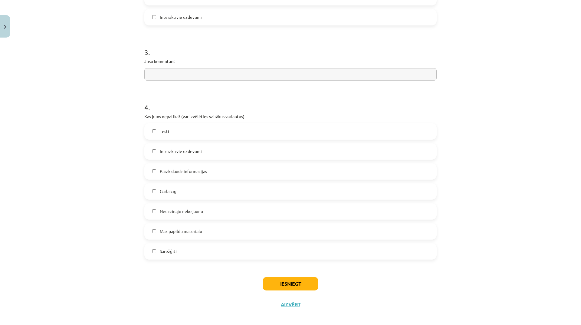
click at [214, 257] on label "Sarežģīti" at bounding box center [290, 251] width 291 height 15
click at [275, 278] on button "Iesniegt" at bounding box center [290, 283] width 55 height 13
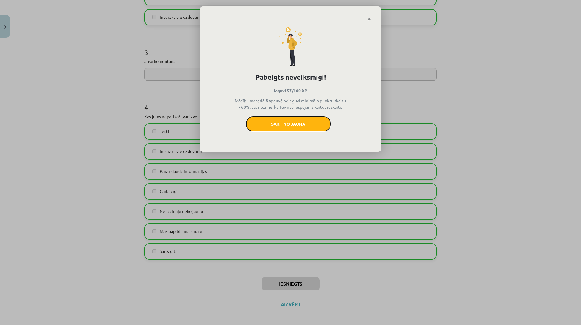
drag, startPoint x: 285, startPoint y: 124, endPoint x: 316, endPoint y: 36, distance: 93.4
click at [285, 124] on button "Sākt no jauna" at bounding box center [288, 123] width 85 height 15
click at [371, 19] on icon "Close" at bounding box center [369, 19] width 3 height 4
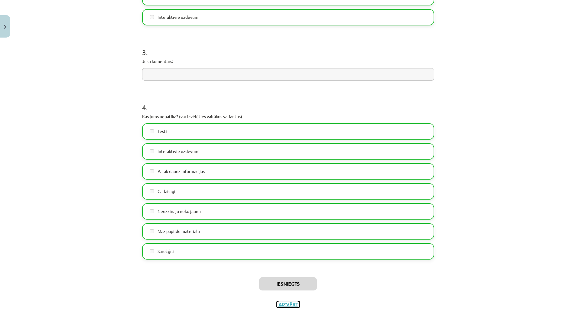
click at [291, 304] on button "Aizvērt" at bounding box center [288, 304] width 23 height 6
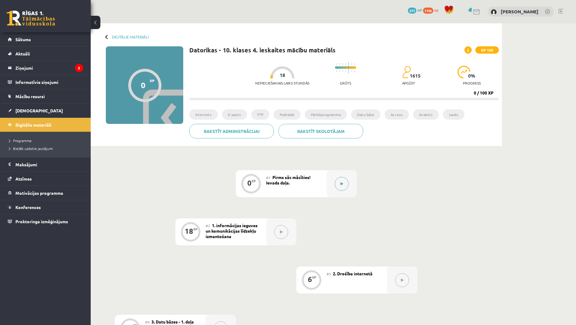
click at [347, 181] on button at bounding box center [342, 184] width 14 height 14
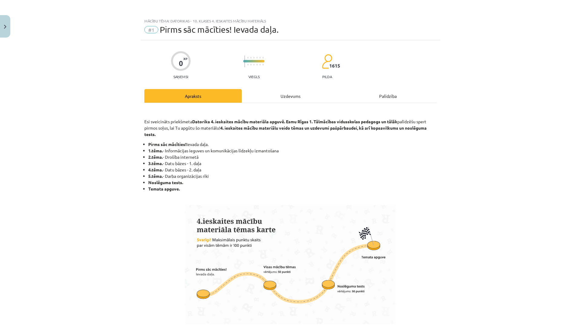
click at [291, 97] on div "Uzdevums" at bounding box center [290, 96] width 97 height 14
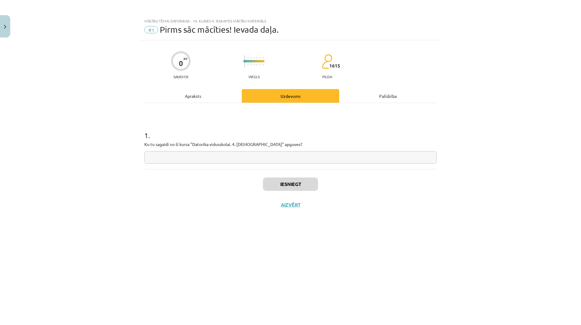
click at [233, 159] on input "text" at bounding box center [290, 157] width 292 height 12
type input "**********"
click at [297, 184] on button "Iesniegt" at bounding box center [290, 183] width 55 height 13
click at [293, 208] on button "Nākamā nodarbība" at bounding box center [290, 209] width 59 height 14
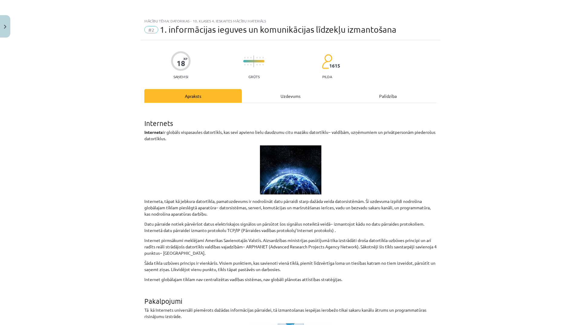
click at [280, 93] on div "Uzdevums" at bounding box center [290, 96] width 97 height 14
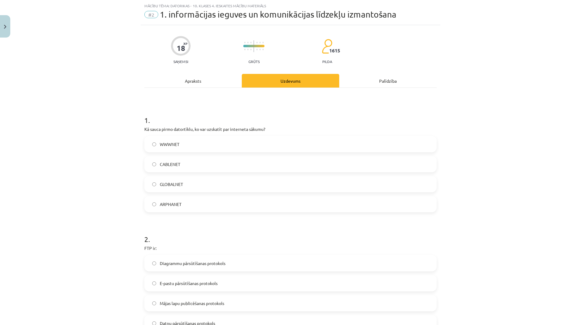
click at [211, 185] on label "GLOBALNET" at bounding box center [290, 183] width 291 height 15
click at [202, 205] on label "ARPHANET" at bounding box center [290, 203] width 291 height 15
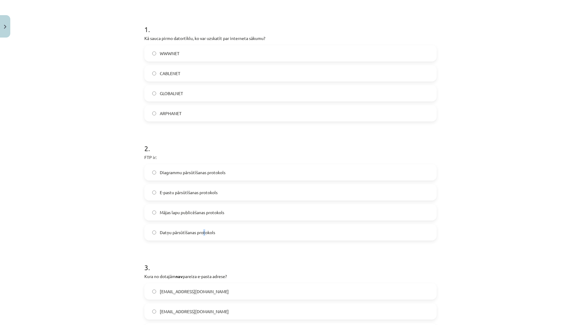
click at [203, 233] on span "Datņu pārsūtīšanas protokols" at bounding box center [187, 232] width 55 height 6
click at [190, 233] on span "Datņu pārsūtīšanas protokols" at bounding box center [187, 232] width 55 height 6
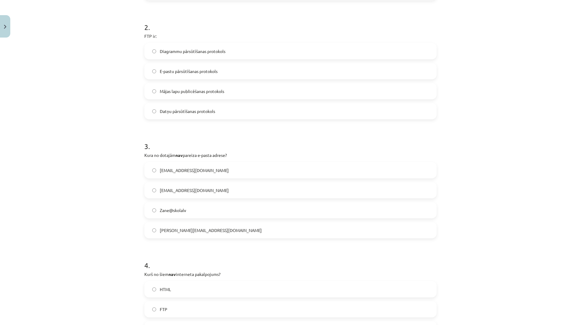
click at [202, 208] on label "Zane@skolalv" at bounding box center [290, 209] width 291 height 15
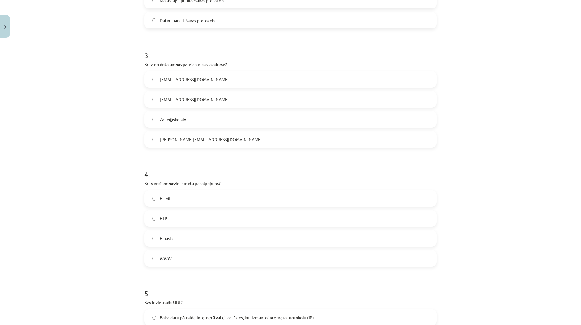
click at [200, 198] on label "HTML" at bounding box center [290, 198] width 291 height 15
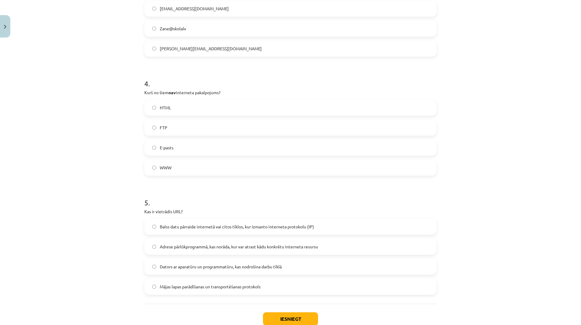
scroll to position [448, 0]
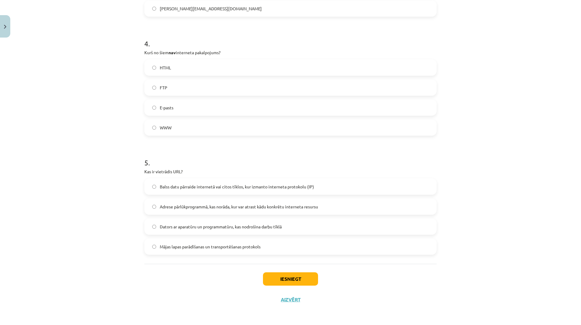
click at [257, 246] on span "Mājas lapas parādīšanas un transportēšanas protokols" at bounding box center [210, 246] width 101 height 6
click at [290, 280] on button "Iesniegt" at bounding box center [290, 278] width 55 height 13
click at [297, 281] on button "Iesniegt" at bounding box center [290, 278] width 55 height 13
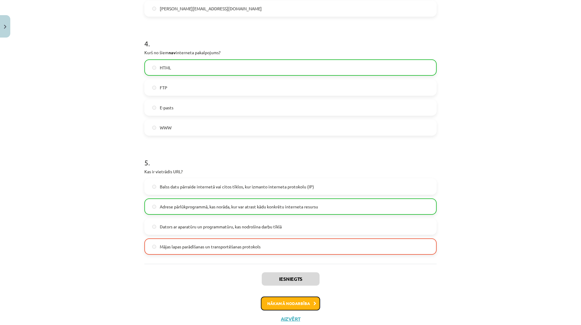
click at [309, 304] on button "Nākamā nodarbība" at bounding box center [290, 303] width 59 height 14
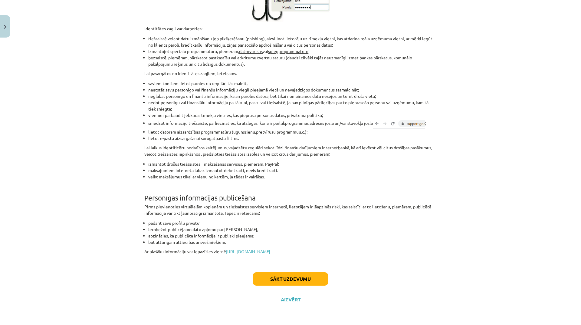
scroll to position [15, 0]
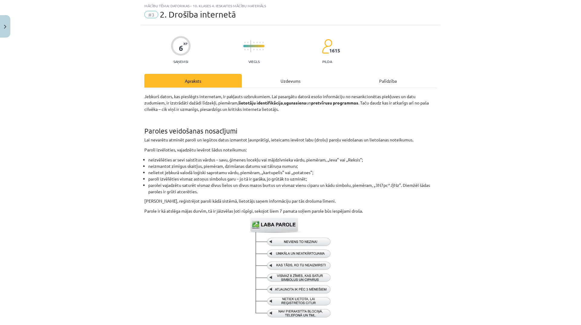
click at [286, 84] on div "Uzdevums" at bounding box center [290, 81] width 97 height 14
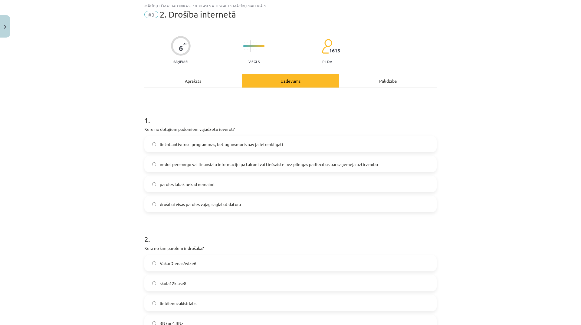
click at [275, 161] on span "nedot personīgu vai finansiālu informāciju pa tālruni vai tiešsaistē bez pilnīg…" at bounding box center [269, 164] width 218 height 6
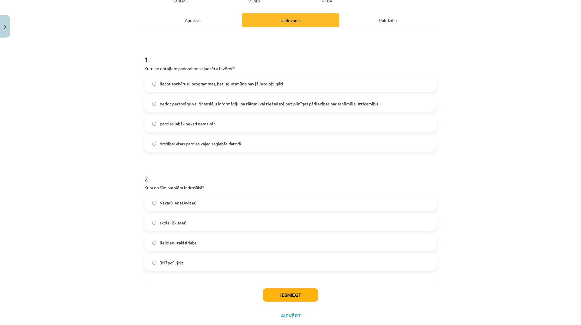
scroll to position [92, 0]
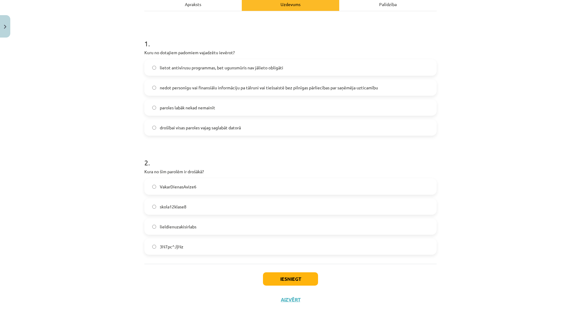
click at [215, 243] on label "3N7pc^J}Nz" at bounding box center [290, 246] width 291 height 15
click at [298, 278] on button "Iesniegt" at bounding box center [290, 278] width 55 height 13
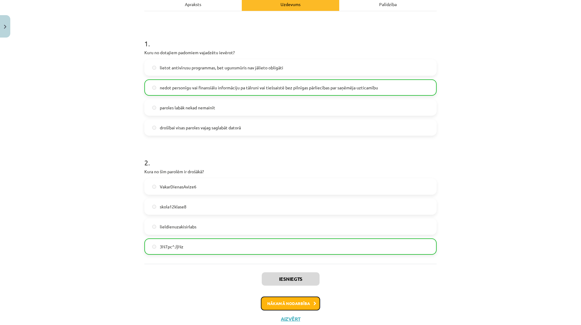
click at [297, 306] on button "Nākamā nodarbība" at bounding box center [290, 303] width 59 height 14
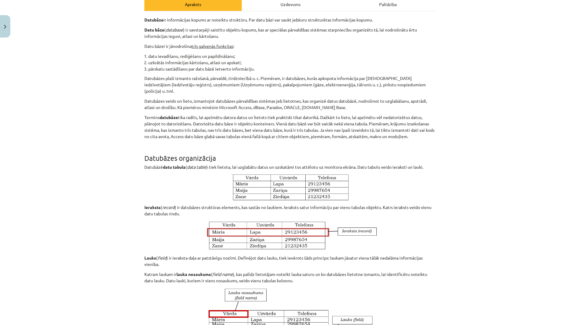
scroll to position [15, 0]
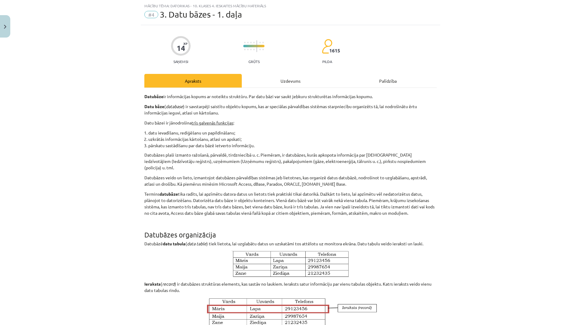
click at [290, 79] on div "Uzdevums" at bounding box center [290, 81] width 97 height 14
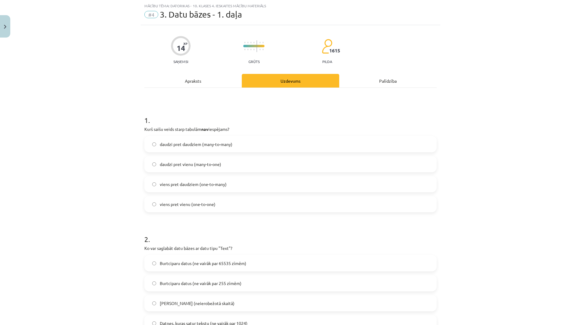
click at [234, 182] on label "viens pret daudziem (one-to-many)" at bounding box center [290, 183] width 291 height 15
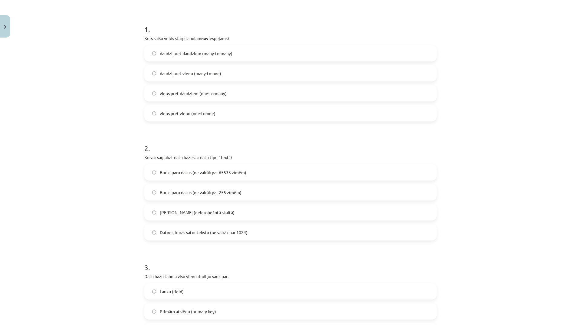
scroll to position [136, 0]
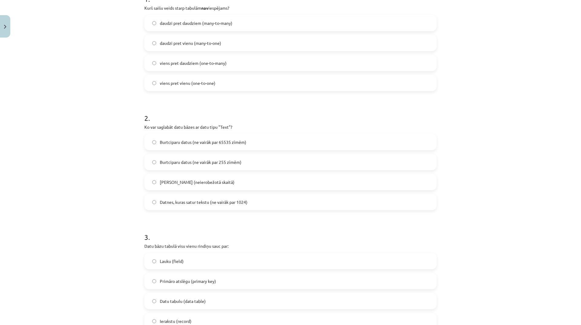
click at [253, 162] on label "Burtciparu datus (ne vairāk par 255 zīmēm)" at bounding box center [290, 161] width 291 height 15
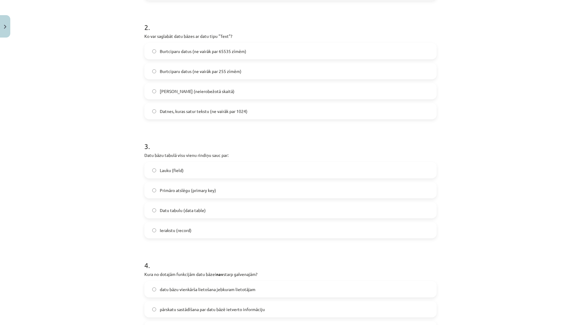
scroll to position [257, 0]
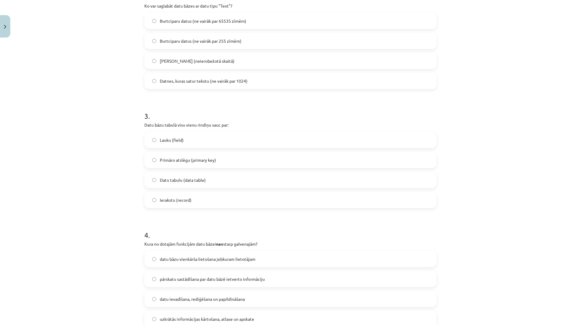
click at [198, 144] on label "Lauku (field)" at bounding box center [290, 139] width 291 height 15
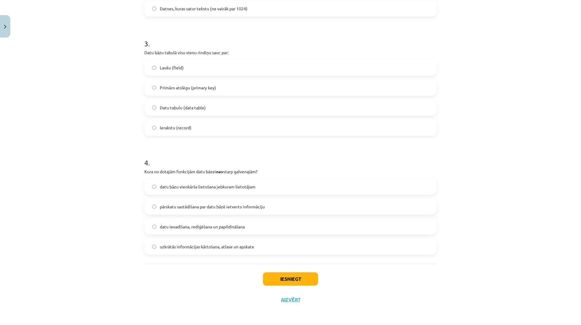
click at [264, 186] on label "datu bāzu vienkārša lietošana jebkuram lietotājam" at bounding box center [290, 186] width 291 height 15
click at [283, 275] on button "Iesniegt" at bounding box center [290, 278] width 55 height 13
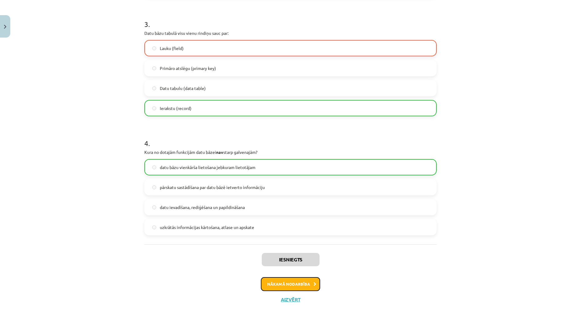
click at [313, 285] on icon at bounding box center [314, 284] width 3 height 4
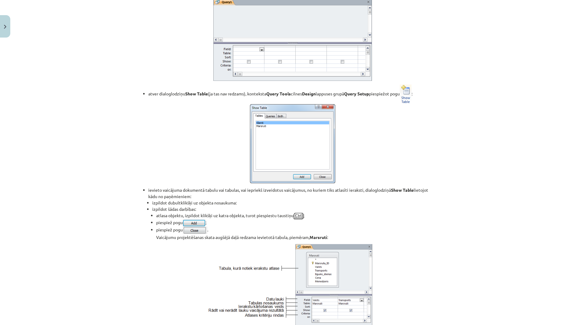
scroll to position [15, 0]
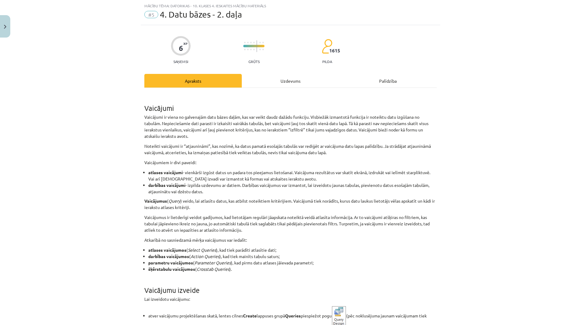
click at [290, 80] on div "Uzdevums" at bounding box center [290, 81] width 97 height 14
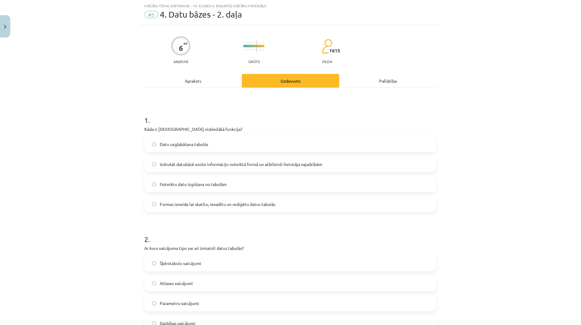
click at [231, 184] on label "Noteiktu datu izgūšana no tabulām" at bounding box center [290, 183] width 291 height 15
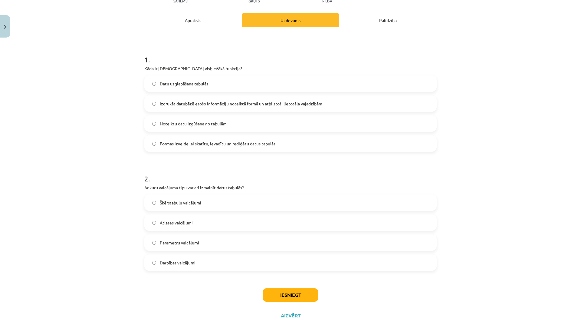
click at [213, 264] on label "Darbības vaicājumi" at bounding box center [290, 262] width 291 height 15
click at [271, 292] on button "Iesniegt" at bounding box center [290, 294] width 55 height 13
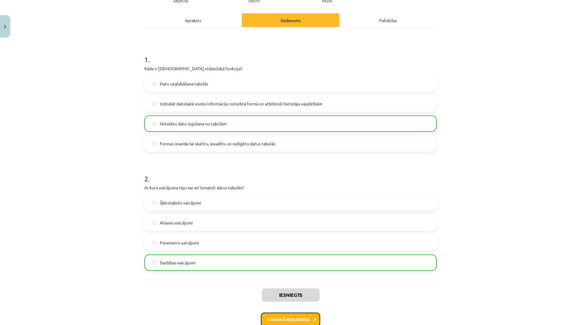
click at [299, 319] on button "Nākamā nodarbība" at bounding box center [290, 319] width 59 height 14
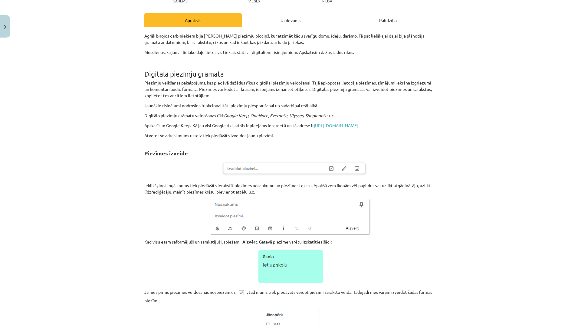
scroll to position [15, 0]
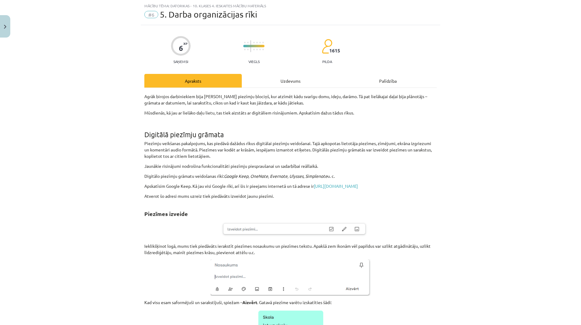
click at [297, 77] on div "Uzdevums" at bounding box center [290, 81] width 97 height 14
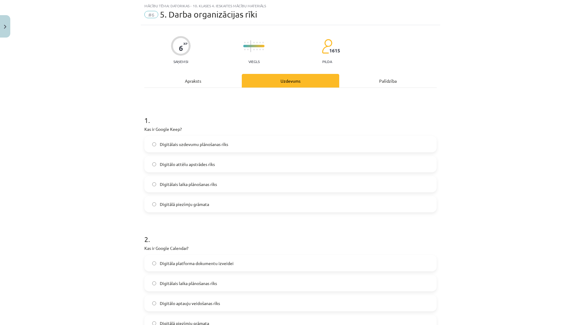
click at [216, 201] on label "Digitālā piezīmju grāmata" at bounding box center [290, 203] width 291 height 15
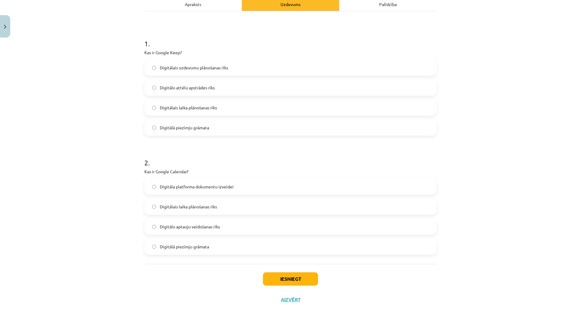
click at [226, 205] on label "Digitālais laika plānošanas rīks" at bounding box center [290, 206] width 291 height 15
click at [280, 272] on button "Iesniegt" at bounding box center [290, 278] width 55 height 13
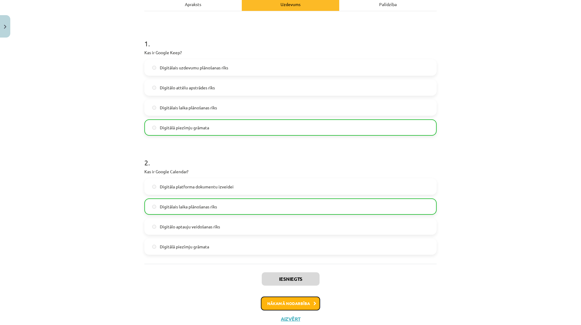
click at [308, 300] on button "Nākamā nodarbība" at bounding box center [290, 303] width 59 height 14
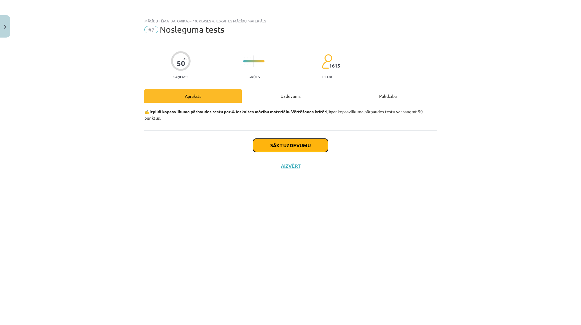
click at [293, 143] on button "Sākt uzdevumu" at bounding box center [290, 145] width 75 height 13
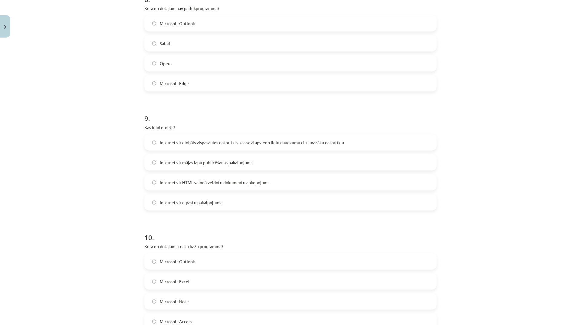
scroll to position [1043, 0]
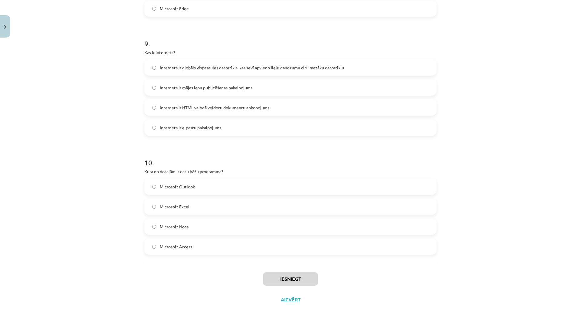
click at [203, 247] on label "Microsoft Access" at bounding box center [290, 246] width 291 height 15
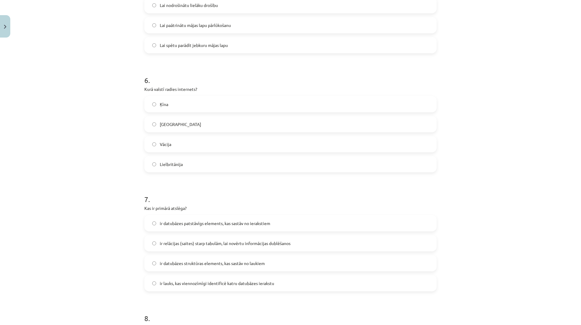
scroll to position [710, 0]
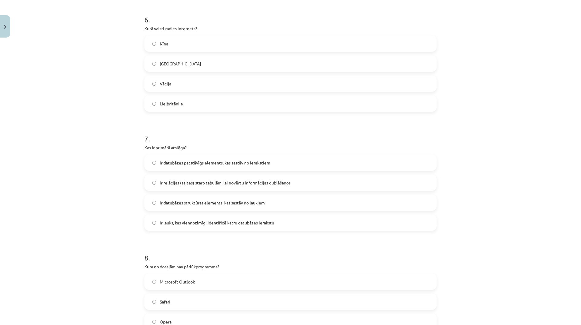
click at [235, 221] on span "ir lauks, kas viennozīmīgi identificē katru datubāzes ierakstu" at bounding box center [217, 222] width 114 height 6
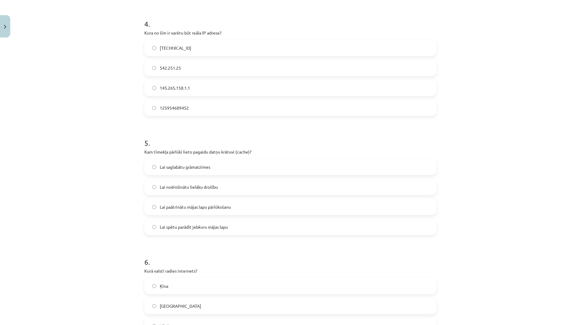
scroll to position [438, 0]
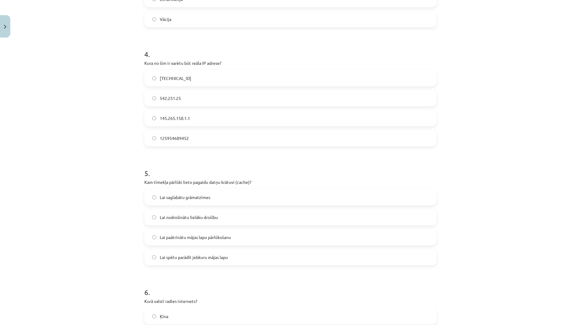
click at [198, 80] on label "[TECHNICAL_ID]" at bounding box center [290, 77] width 291 height 15
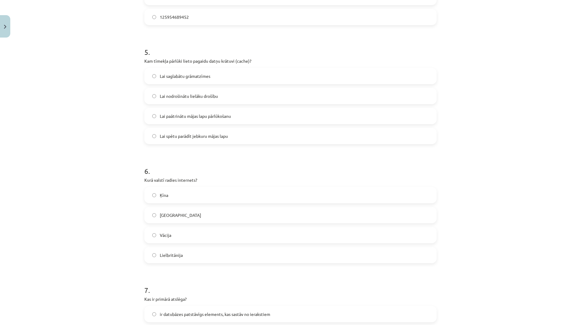
scroll to position [589, 0]
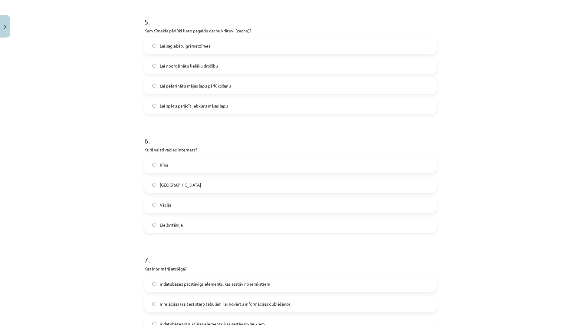
click at [198, 188] on label "[GEOGRAPHIC_DATA]" at bounding box center [290, 184] width 291 height 15
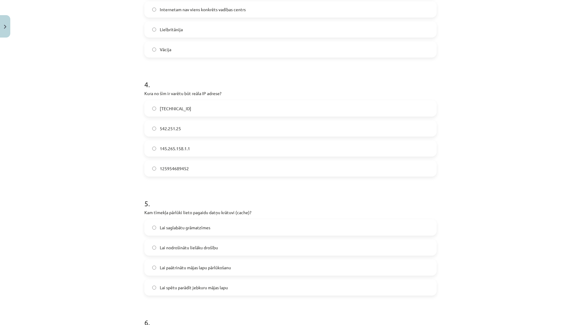
scroll to position [287, 0]
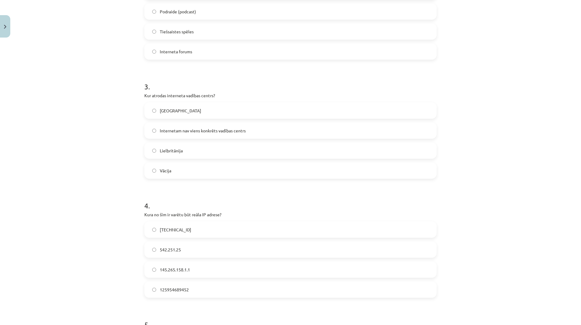
click at [202, 132] on span "Internetam nav viens konkrēts vadības centrs" at bounding box center [203, 130] width 86 height 6
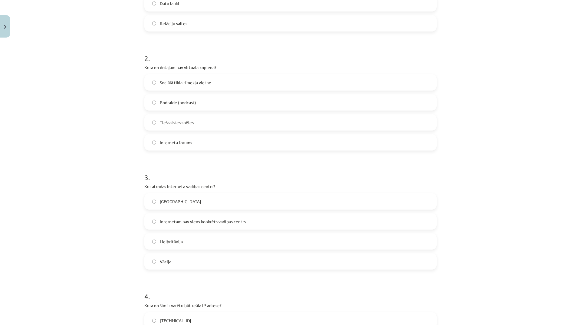
scroll to position [105, 0]
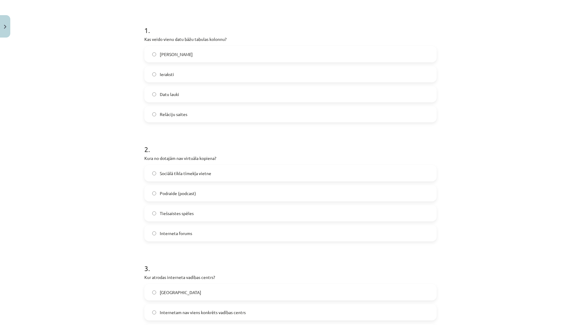
click at [211, 196] on label "Podraide (podcast)" at bounding box center [290, 192] width 291 height 15
click at [192, 96] on label "Datu lauki" at bounding box center [290, 94] width 291 height 15
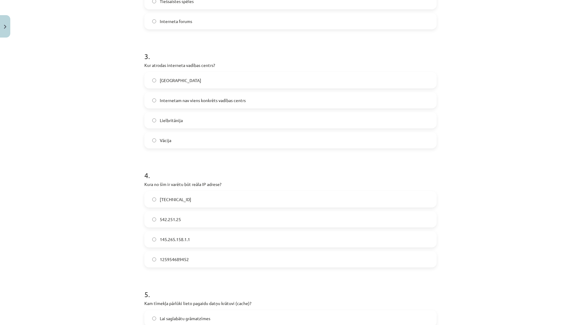
scroll to position [438, 0]
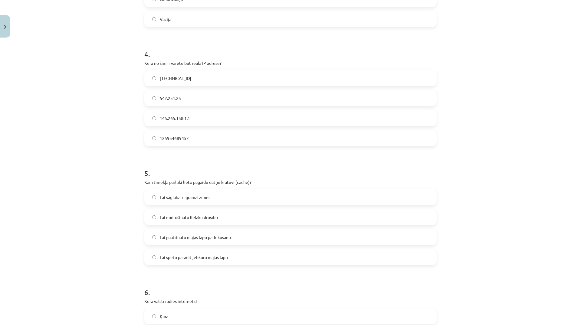
click at [235, 240] on label "Lai paātrinātu mājas lapu pārlūkošanu" at bounding box center [290, 236] width 291 height 15
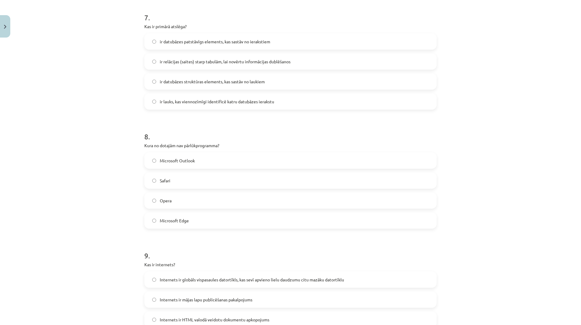
scroll to position [861, 0]
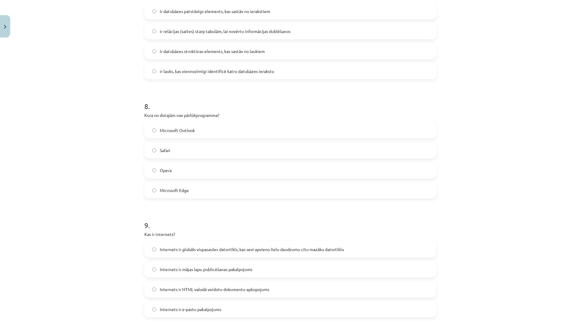
click at [199, 132] on label "Microsoft Outlook" at bounding box center [290, 130] width 291 height 15
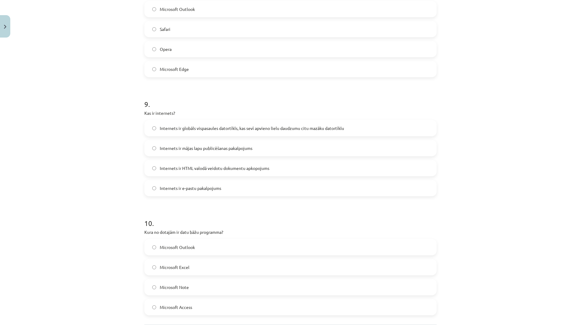
click at [233, 129] on span "Internets ir globāls vispasaules datortīkls, kas sevī apvieno lielu daudzumu ci…" at bounding box center [252, 128] width 184 height 6
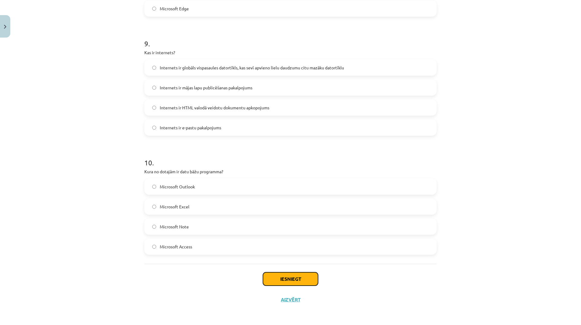
click at [304, 275] on button "Iesniegt" at bounding box center [290, 278] width 55 height 13
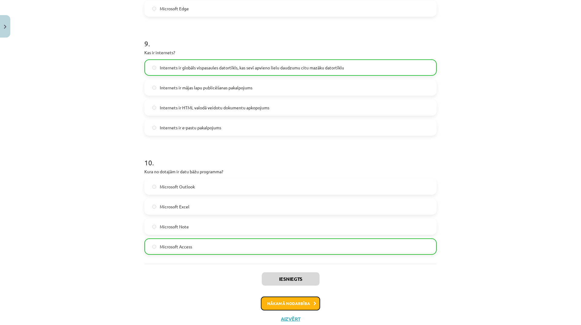
click at [306, 300] on button "Nākamā nodarbība" at bounding box center [290, 303] width 59 height 14
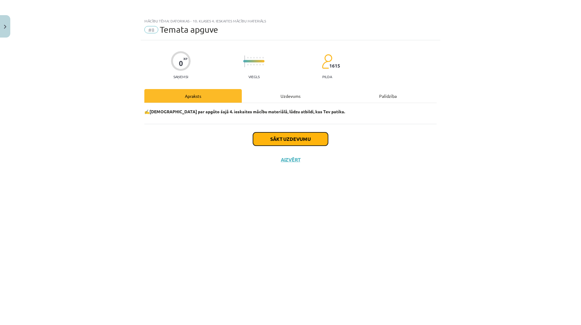
click at [296, 135] on button "Sākt uzdevumu" at bounding box center [290, 138] width 75 height 13
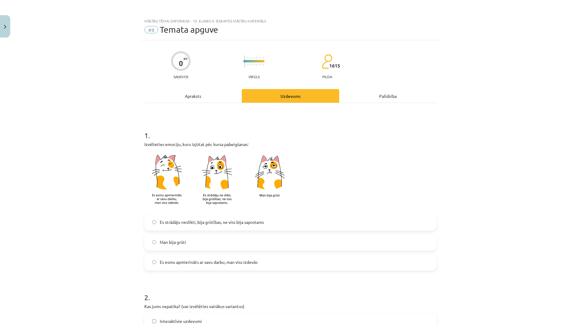
click at [202, 261] on span "Es esmu apmierināts ar savu darbu, man viss izdevās" at bounding box center [209, 262] width 98 height 6
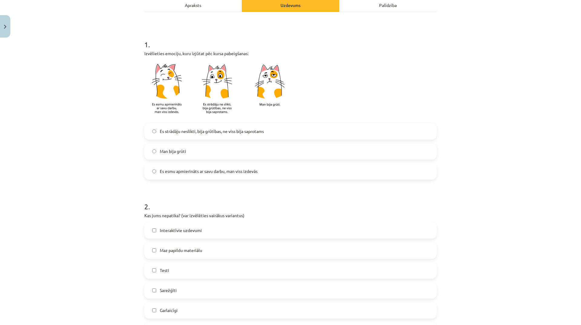
scroll to position [151, 0]
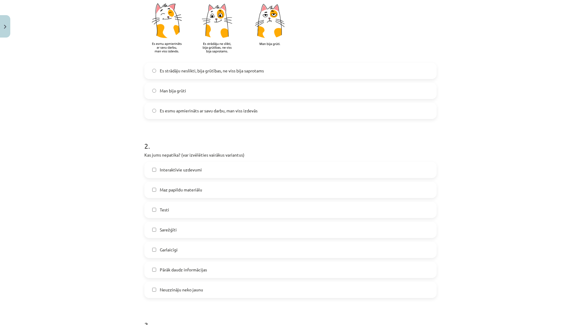
click at [212, 270] on label "Pārāk daudz informācijas" at bounding box center [290, 269] width 291 height 15
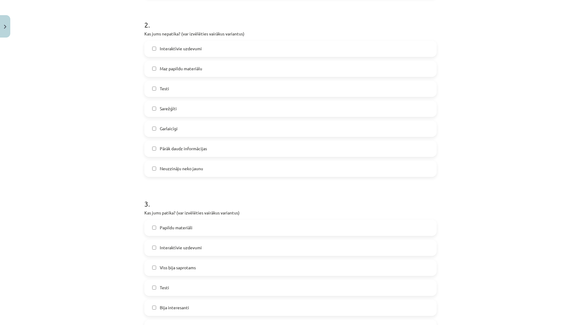
scroll to position [333, 0]
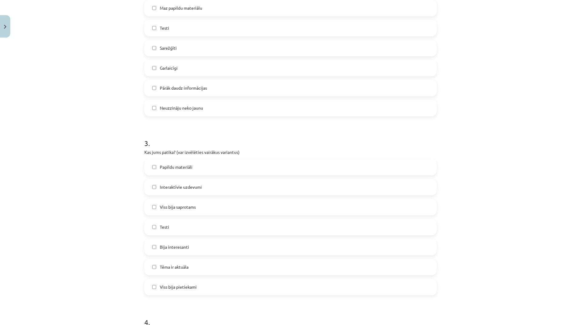
click at [204, 245] on label "Bija interesanti" at bounding box center [290, 246] width 291 height 15
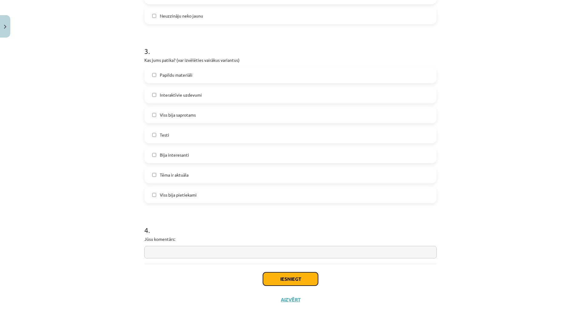
click at [304, 281] on button "Iesniegt" at bounding box center [290, 278] width 55 height 13
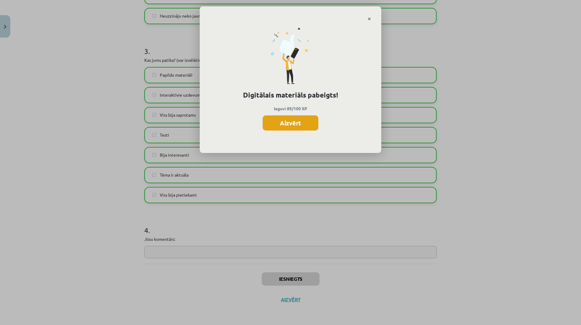
click at [299, 119] on button "Aizvērt" at bounding box center [291, 122] width 56 height 15
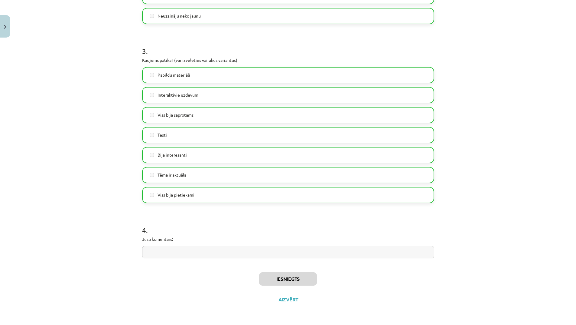
scroll to position [91, 0]
click at [297, 300] on button "Aizvērt" at bounding box center [288, 299] width 23 height 6
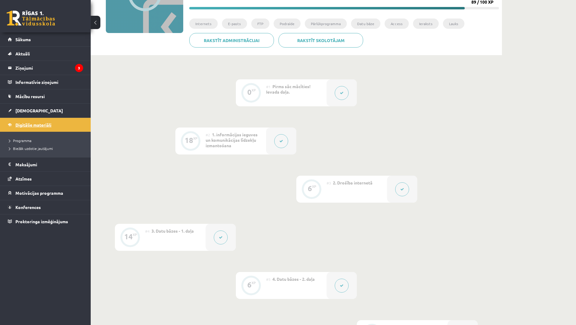
click at [51, 123] on span "Digitālie materiāli" at bounding box center [33, 124] width 36 height 5
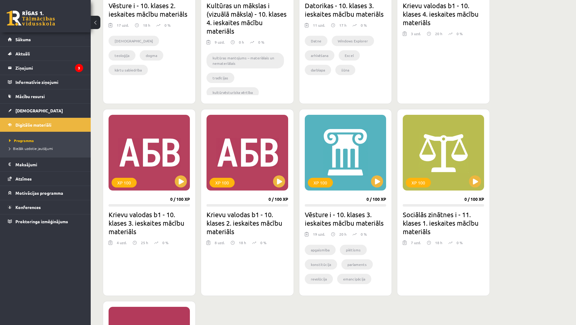
scroll to position [151, 0]
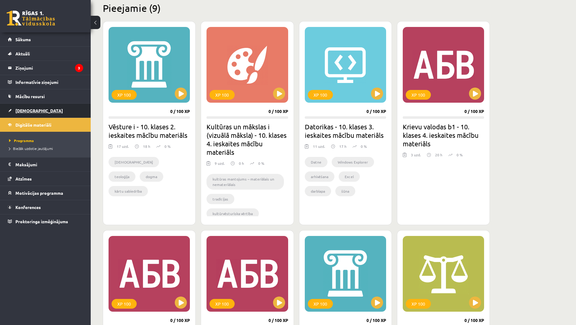
click at [25, 108] on span "[DEMOGRAPHIC_DATA]" at bounding box center [39, 110] width 48 height 5
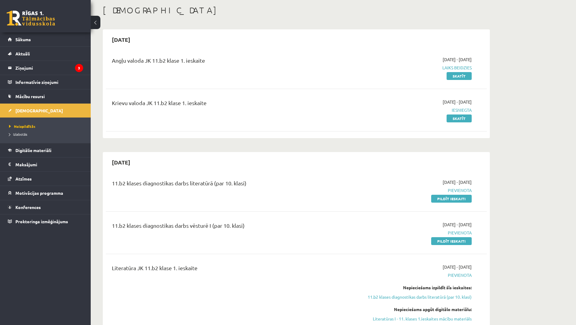
scroll to position [121, 0]
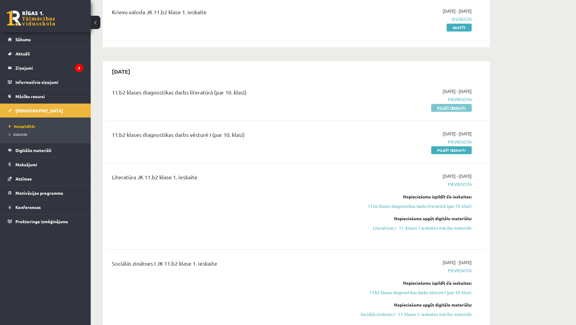
click at [455, 107] on link "Pildīt ieskaiti" at bounding box center [451, 108] width 41 height 8
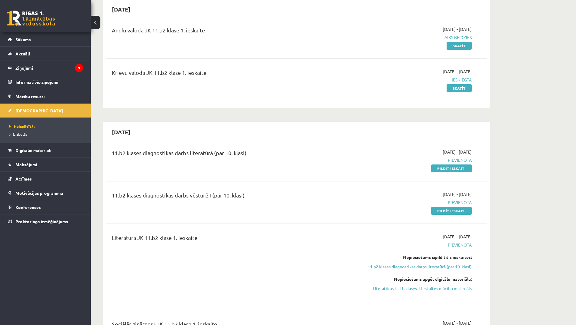
scroll to position [0, 0]
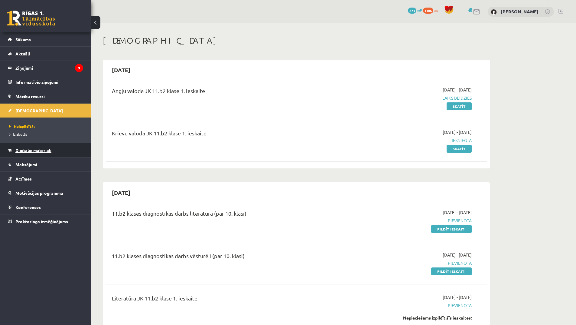
click at [49, 151] on span "Digitālie materiāli" at bounding box center [33, 149] width 36 height 5
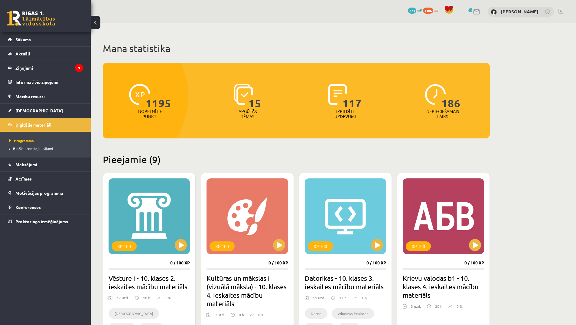
scroll to position [61, 0]
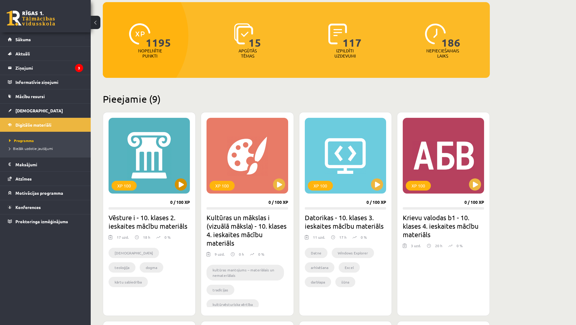
click at [175, 179] on div "XP 100" at bounding box center [149, 156] width 81 height 76
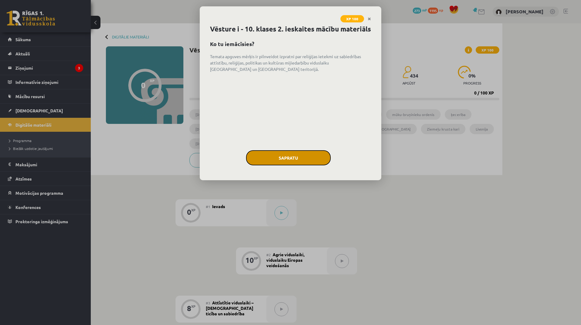
click at [301, 165] on button "Sapratu" at bounding box center [288, 157] width 85 height 15
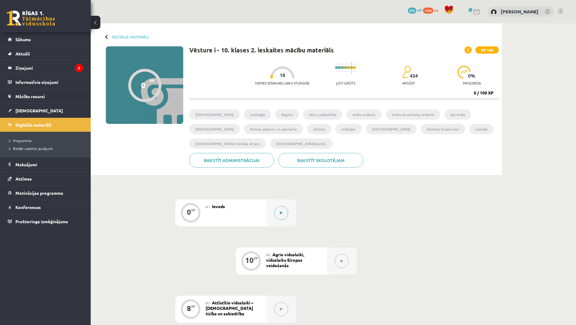
click at [285, 212] on button at bounding box center [281, 213] width 14 height 14
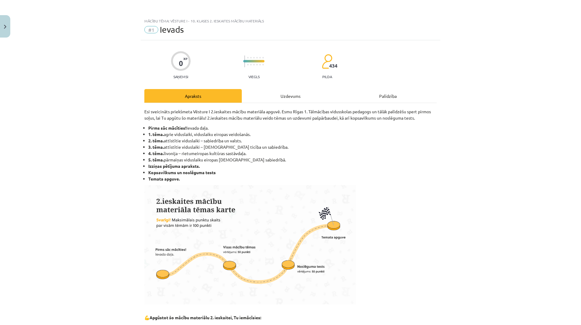
click at [297, 97] on div "Uzdevums" at bounding box center [290, 96] width 97 height 14
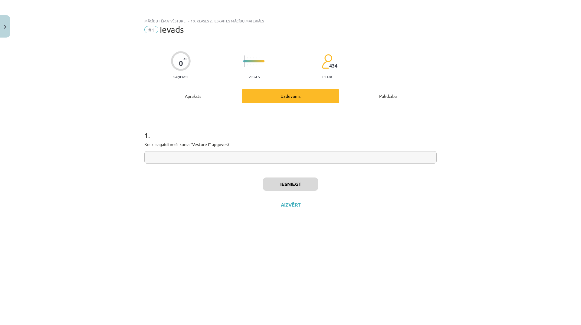
click at [277, 161] on input "text" at bounding box center [290, 157] width 292 height 12
type input "**********"
click at [308, 189] on button "Iesniegt" at bounding box center [290, 183] width 55 height 13
click at [304, 211] on button "Nākamā nodarbība" at bounding box center [290, 209] width 59 height 14
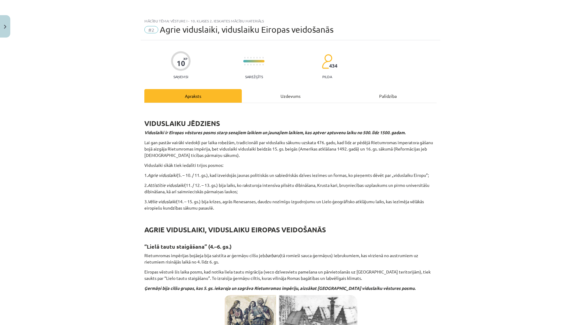
click at [279, 94] on div "Uzdevums" at bounding box center [290, 96] width 97 height 14
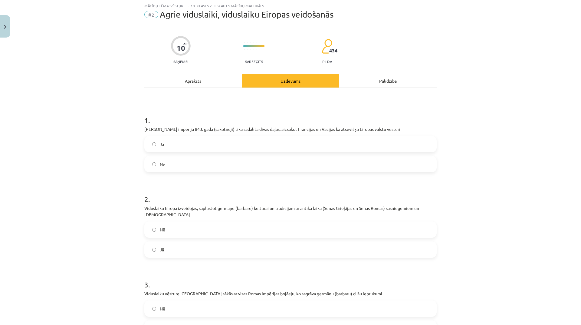
click at [194, 79] on div "Apraksts" at bounding box center [192, 81] width 97 height 14
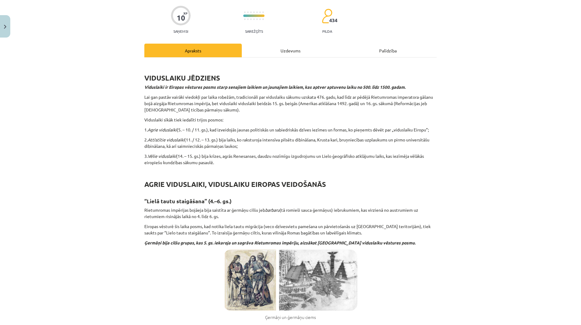
scroll to position [0, 0]
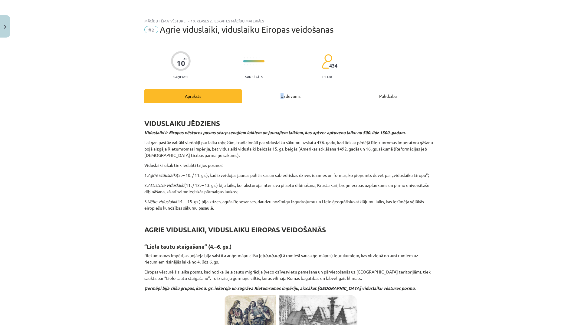
click at [280, 97] on div "Uzdevums" at bounding box center [290, 96] width 97 height 14
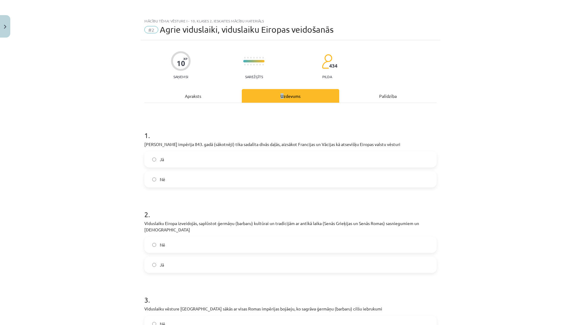
scroll to position [15, 0]
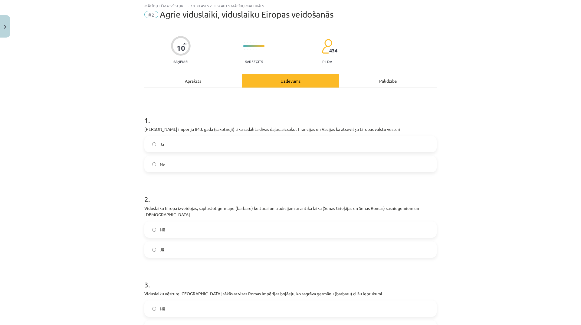
click at [192, 143] on label "Jā" at bounding box center [290, 143] width 291 height 15
click at [210, 248] on label "Jā" at bounding box center [290, 249] width 291 height 15
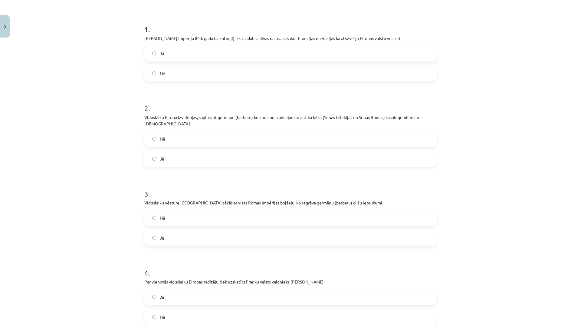
click at [178, 216] on label "Nē" at bounding box center [290, 217] width 291 height 15
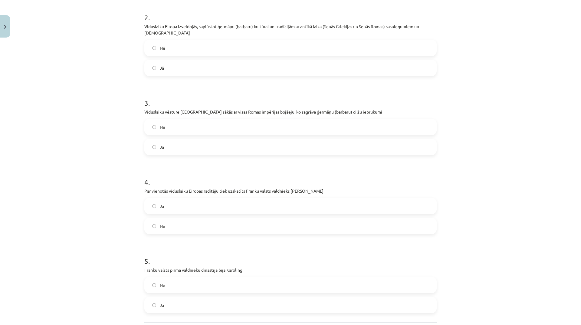
click at [200, 223] on label "Nē" at bounding box center [290, 225] width 291 height 15
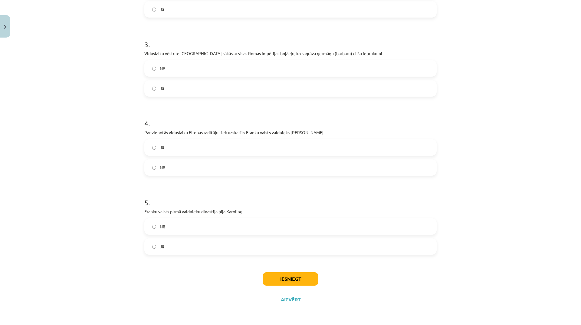
click at [229, 226] on label "Nē" at bounding box center [290, 226] width 291 height 15
click at [302, 277] on button "Iesniegt" at bounding box center [290, 278] width 55 height 13
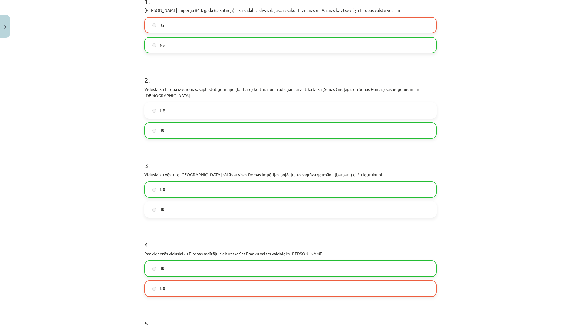
scroll to position [274, 0]
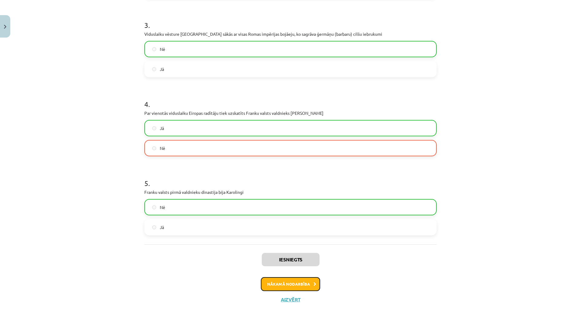
click at [287, 286] on button "Nākamā nodarbība" at bounding box center [290, 284] width 59 height 14
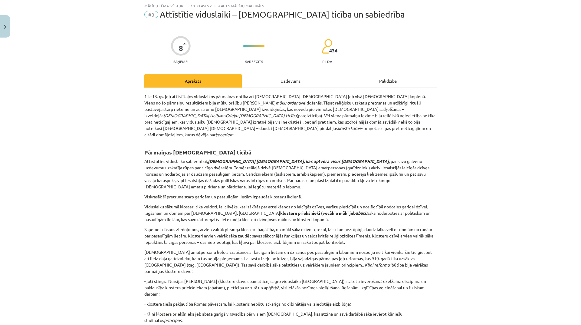
click at [290, 80] on div "Uzdevums" at bounding box center [290, 81] width 97 height 14
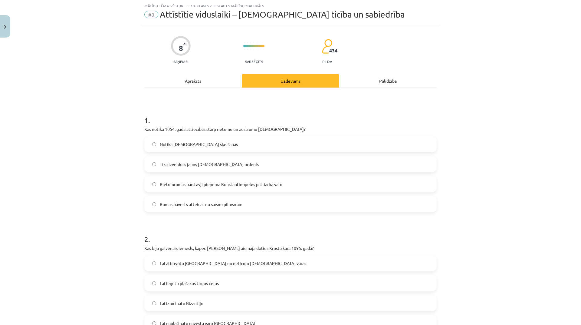
click at [194, 82] on div "Apraksts" at bounding box center [192, 81] width 97 height 14
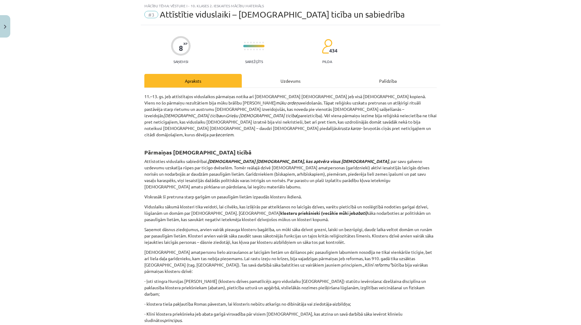
click at [300, 81] on div "Uzdevums" at bounding box center [290, 81] width 97 height 14
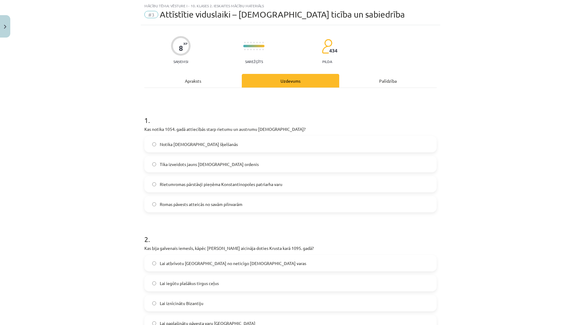
click at [226, 169] on label "Tika izveidots jauns baznīcas ordenis" at bounding box center [290, 163] width 291 height 15
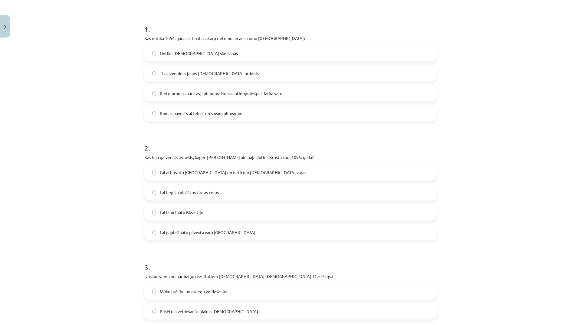
click at [213, 193] on span "Lai iegūtu plašākus tirgus ceļus" at bounding box center [189, 192] width 59 height 6
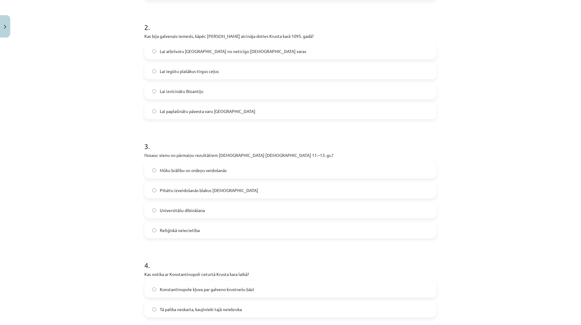
click at [180, 223] on label "Reliģiskā neiecietība" at bounding box center [290, 229] width 291 height 15
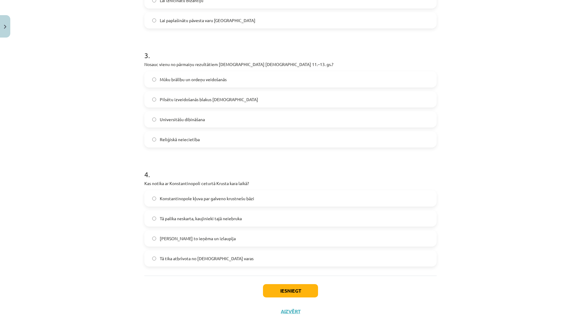
click at [226, 198] on span "Konstantinopole kļuva par galveno krustnešu bāzi" at bounding box center [207, 198] width 94 height 6
click at [300, 287] on button "Iesniegt" at bounding box center [290, 290] width 55 height 13
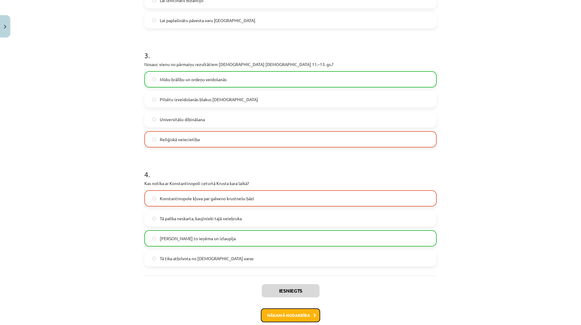
click at [302, 313] on button "Nākamā nodarbība" at bounding box center [290, 315] width 59 height 14
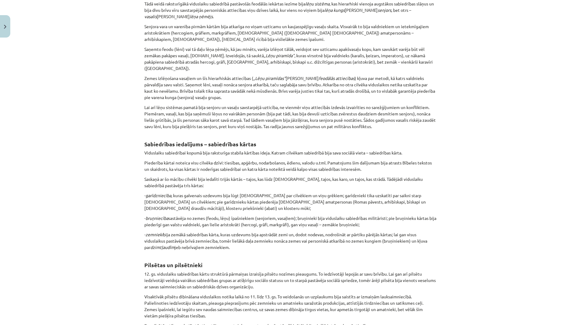
scroll to position [15, 0]
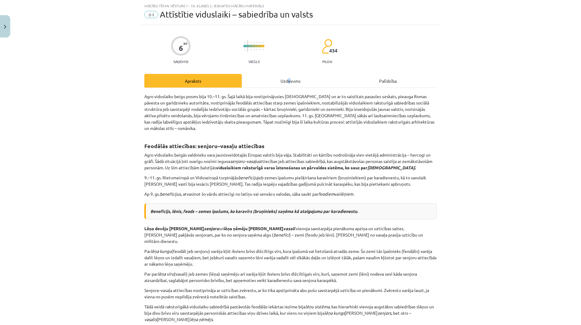
click at [287, 80] on div "Uzdevums" at bounding box center [290, 81] width 97 height 14
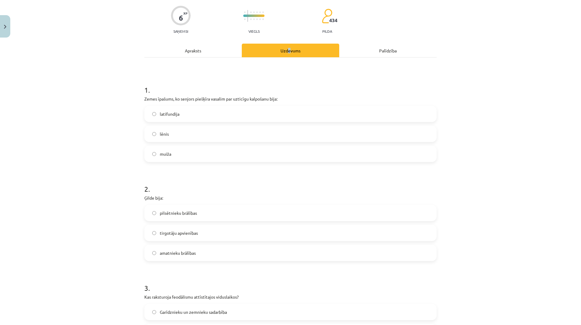
scroll to position [76, 0]
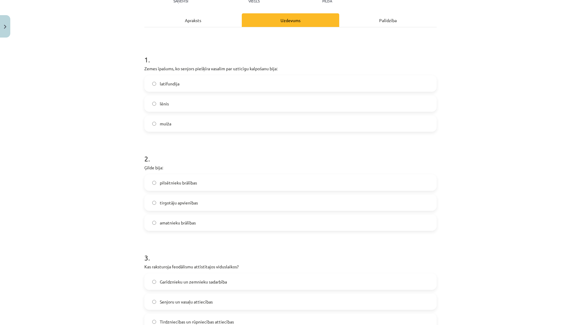
click at [206, 105] on label "lēnis" at bounding box center [290, 103] width 291 height 15
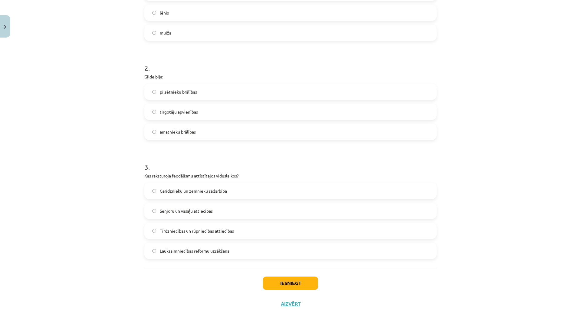
click at [200, 131] on label "amatnieku brālības" at bounding box center [290, 131] width 291 height 15
click at [235, 113] on label "tirgotāju apvienības" at bounding box center [290, 111] width 291 height 15
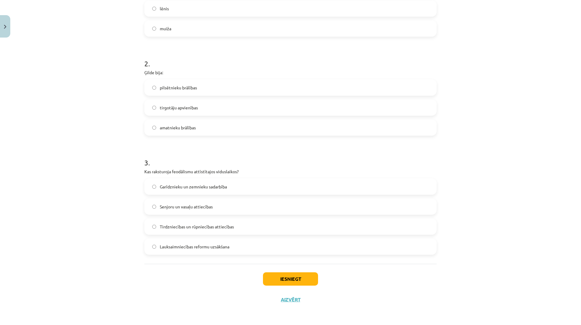
click at [198, 186] on span "Garīdznieku un zemnieku sadarbība" at bounding box center [193, 186] width 67 height 6
click at [288, 279] on button "Iesniegt" at bounding box center [290, 278] width 55 height 13
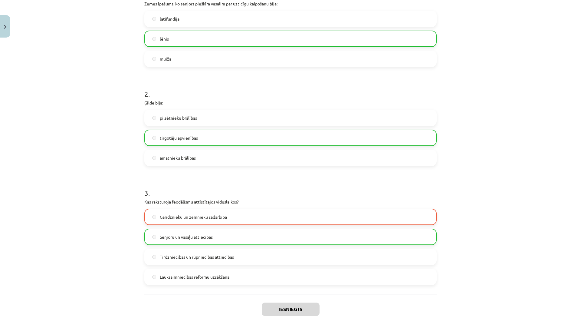
scroll to position [110, 0]
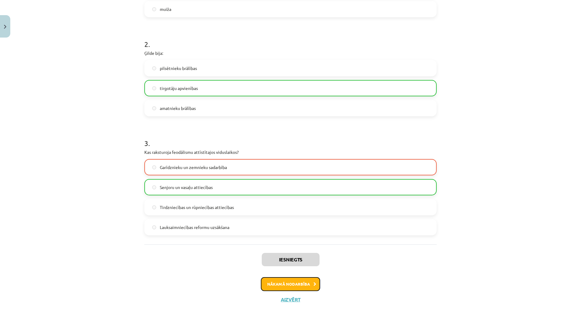
click at [305, 289] on button "Nākamā nodarbība" at bounding box center [290, 284] width 59 height 14
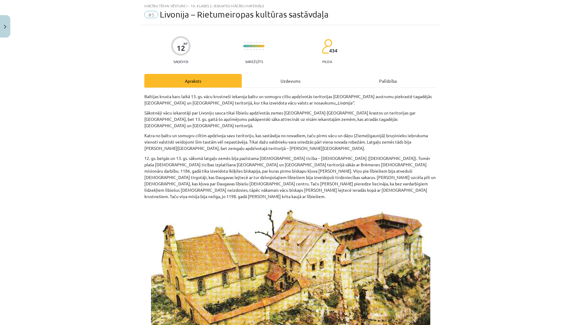
click at [294, 83] on div "Uzdevums" at bounding box center [290, 81] width 97 height 14
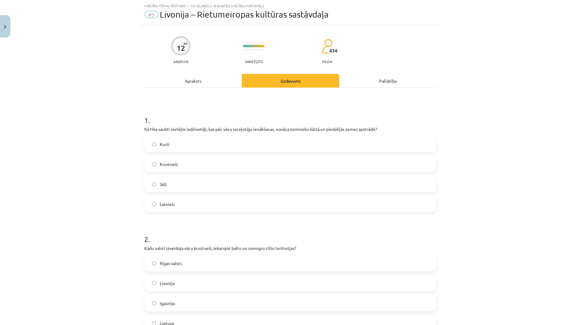
click at [233, 159] on label "Krustneši" at bounding box center [290, 163] width 291 height 15
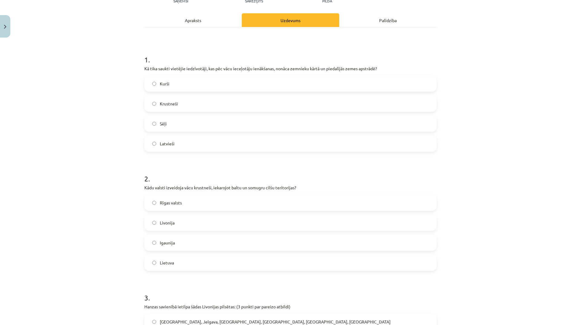
scroll to position [136, 0]
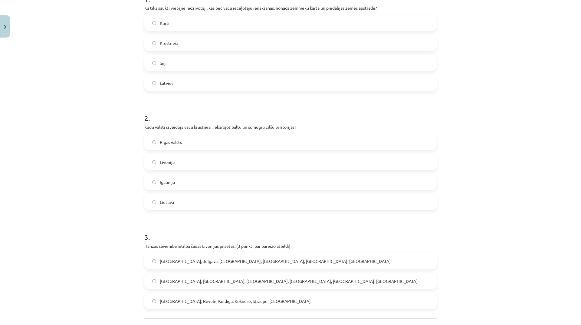
click at [227, 162] on label "Livonija" at bounding box center [290, 161] width 291 height 15
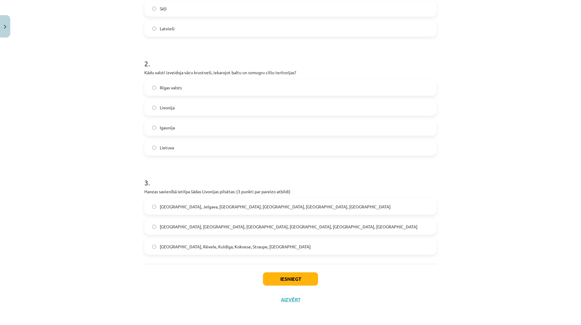
click at [247, 222] on label "Rīga, Tallina, Ventspils, Liepāja, Valmiera, Cēsis" at bounding box center [290, 226] width 291 height 15
click at [303, 281] on button "Iesniegt" at bounding box center [290, 278] width 55 height 13
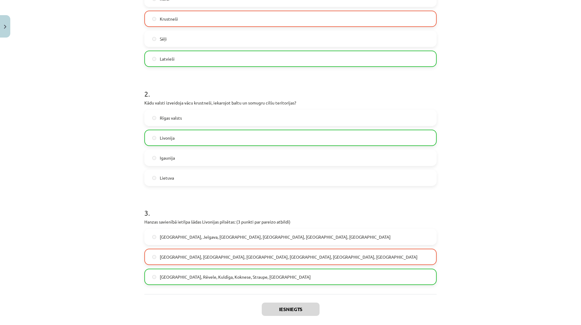
scroll to position [210, 0]
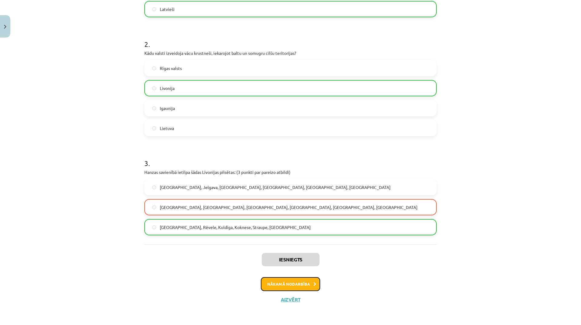
click at [301, 285] on button "Nākamā nodarbība" at bounding box center [290, 284] width 59 height 14
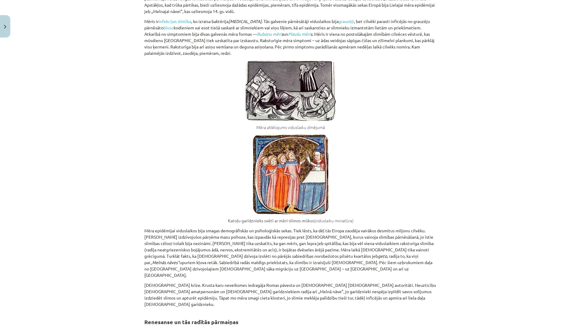
scroll to position [15, 0]
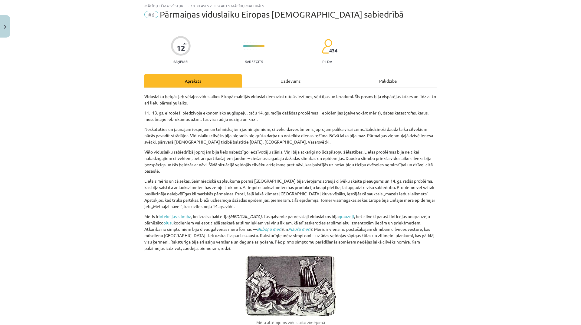
click at [296, 80] on div "Uzdevums" at bounding box center [290, 81] width 97 height 14
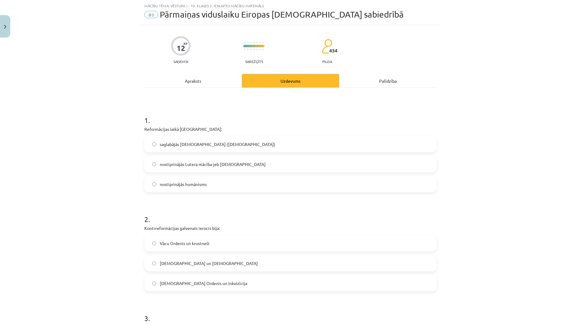
scroll to position [76, 0]
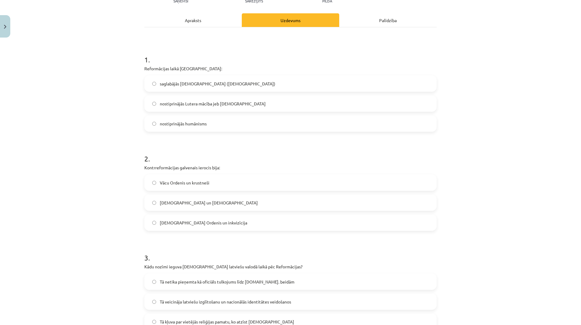
click at [235, 105] on span "nostiprinājās Lutera mācība jeb luterānisms" at bounding box center [213, 103] width 106 height 6
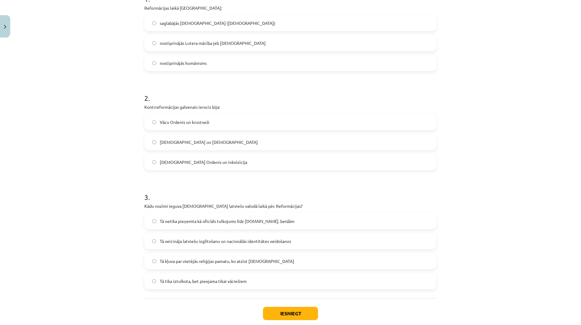
scroll to position [166, 0]
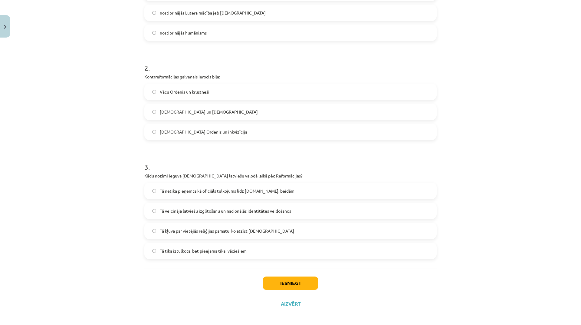
click at [175, 95] on label "Vācu Ordenis un krustneši" at bounding box center [290, 91] width 291 height 15
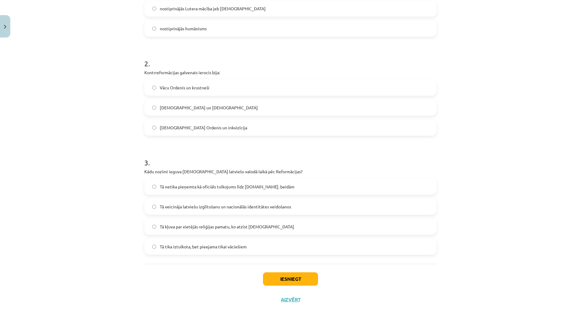
click at [265, 215] on div "Tā netika pieņemta kā oficiāls tulkojums līdz 19.gs. beidām Tā veicināja latvie…" at bounding box center [290, 216] width 292 height 76
click at [269, 190] on label "Tā netika pieņemta kā oficiāls tulkojums līdz 19.gs. beidām" at bounding box center [290, 186] width 291 height 15
click at [287, 273] on button "Iesniegt" at bounding box center [290, 278] width 55 height 13
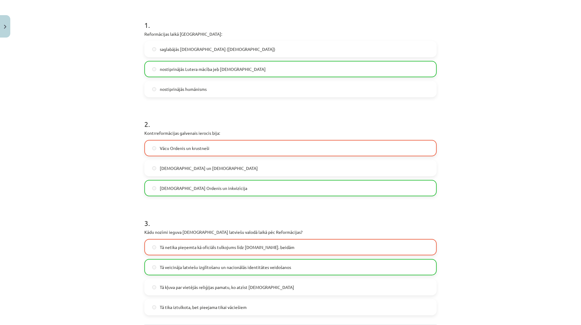
scroll to position [140, 0]
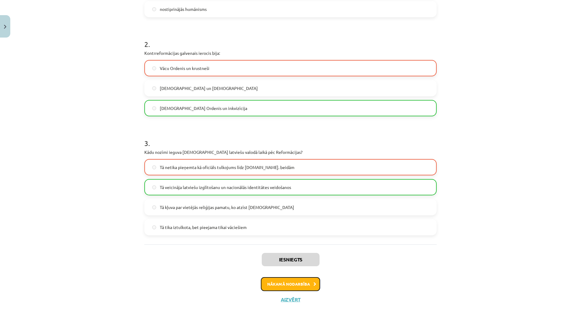
click at [304, 285] on button "Nākamā nodarbība" at bounding box center [290, 284] width 59 height 14
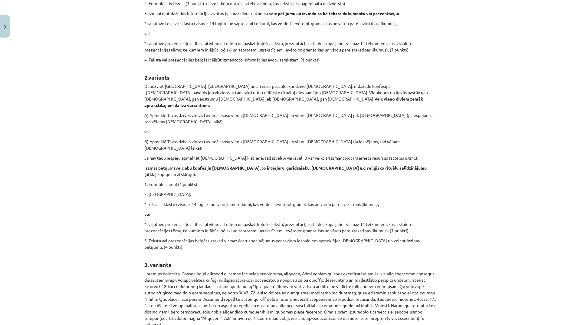
scroll to position [15, 0]
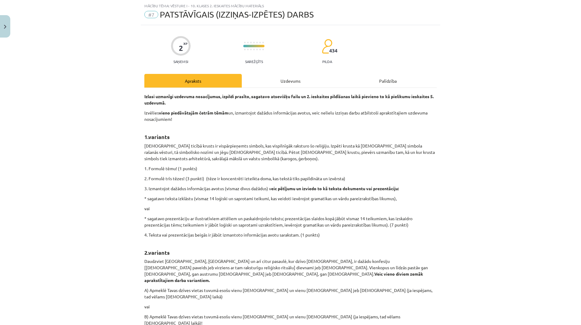
click at [292, 84] on div "Uzdevums" at bounding box center [290, 81] width 97 height 14
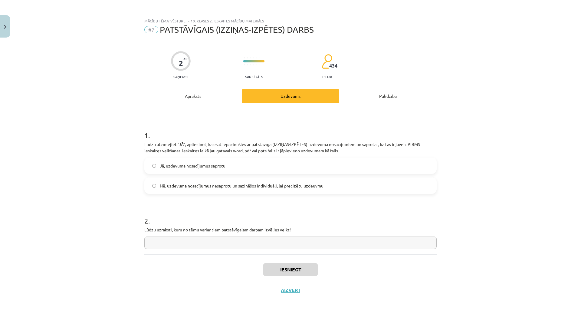
click at [274, 183] on span "Nē, uzdevuma nosacījumus nesaprotu un sazināšos individuāli, lai precizētu uzde…" at bounding box center [242, 185] width 164 height 6
click at [281, 238] on input "text" at bounding box center [290, 242] width 292 height 12
type input "*******"
click at [301, 270] on button "Iesniegt" at bounding box center [290, 269] width 55 height 13
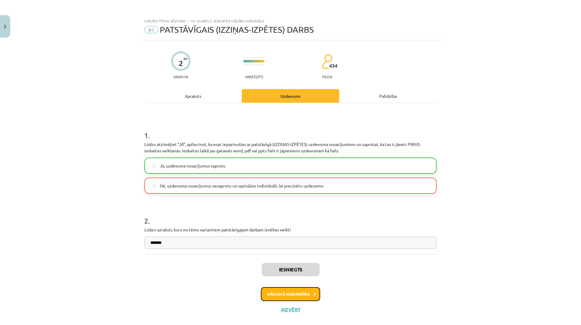
click at [293, 296] on button "Nākamā nodarbība" at bounding box center [290, 294] width 59 height 14
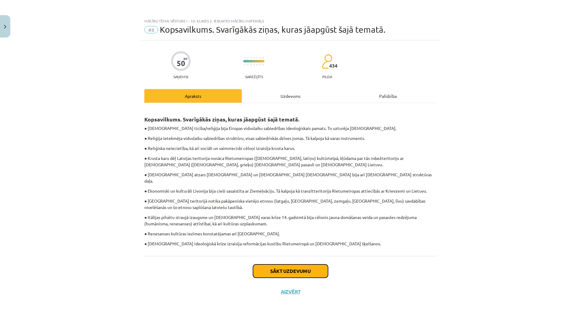
click at [317, 264] on button "Sākt uzdevumu" at bounding box center [290, 270] width 75 height 13
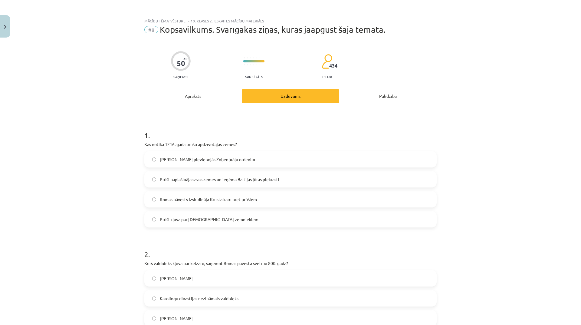
scroll to position [30, 0]
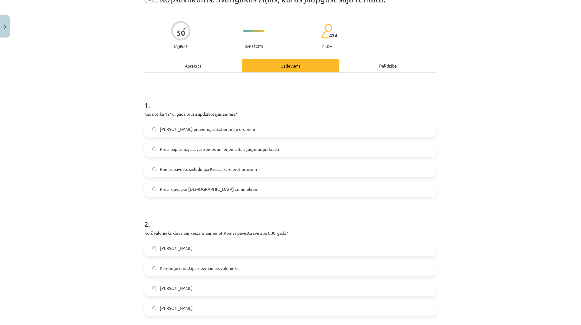
click at [241, 152] on span "Prūši paplašināja savas zemes un ieņēma Baltijas jūras piekrasti" at bounding box center [220, 149] width 120 height 6
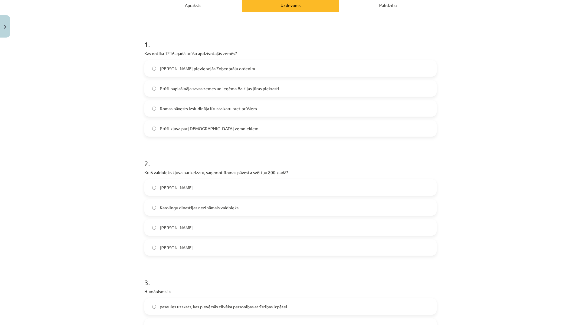
click at [227, 222] on label "Kārlis Lielais" at bounding box center [290, 227] width 291 height 15
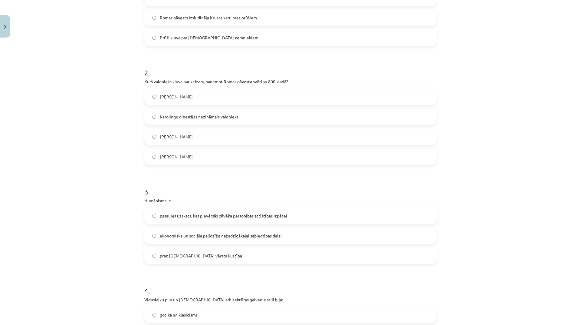
click at [212, 217] on span "pasaules uzskats, kas pievērsās cilvēka personības attīstības izpētei" at bounding box center [223, 215] width 127 height 6
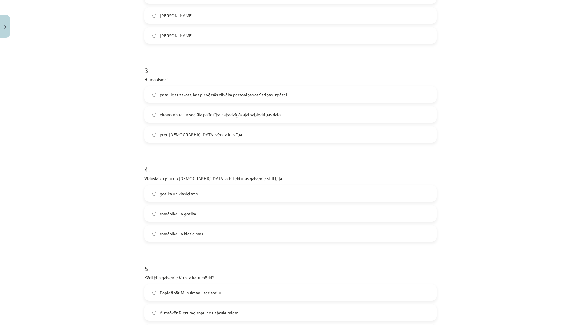
click at [188, 190] on span "gotika un klasicisms" at bounding box center [179, 193] width 38 height 6
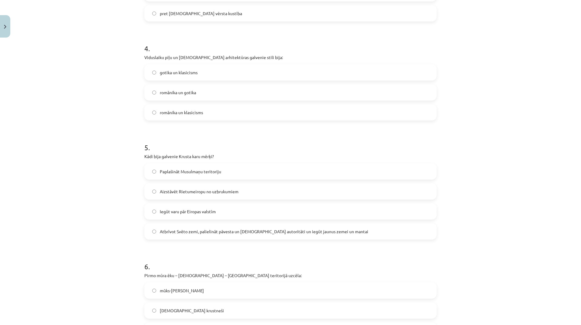
click at [194, 188] on span "Aizstāvēt Rietumeiropu no uzbrukumiem" at bounding box center [199, 191] width 79 height 6
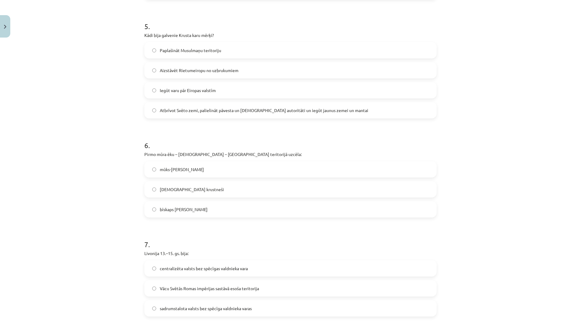
click at [198, 209] on label "bīskaps Alberts" at bounding box center [290, 209] width 291 height 15
click at [187, 270] on span "centralizēta valsts bez spēcīgas valdnieka vara" at bounding box center [204, 268] width 88 height 6
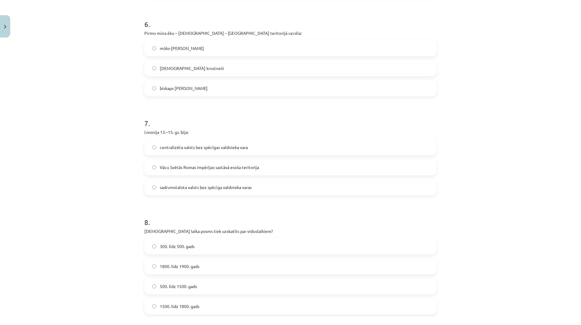
scroll to position [696, 0]
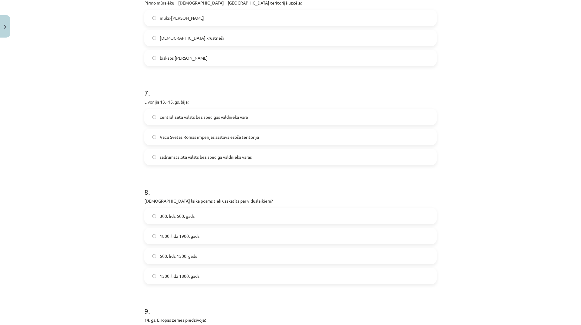
click at [205, 233] on label "1800. līdz 1900. gads" at bounding box center [290, 235] width 291 height 15
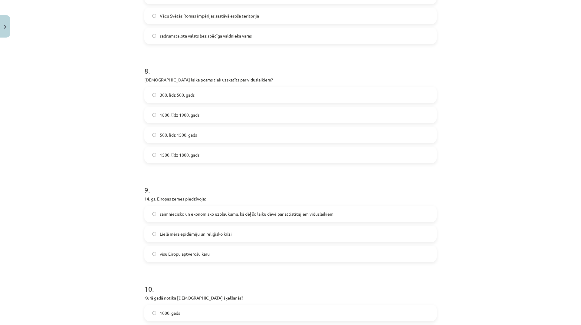
click at [198, 233] on span "Lielā mēra epidēmiju un reliģisko krīzi" at bounding box center [196, 234] width 72 height 6
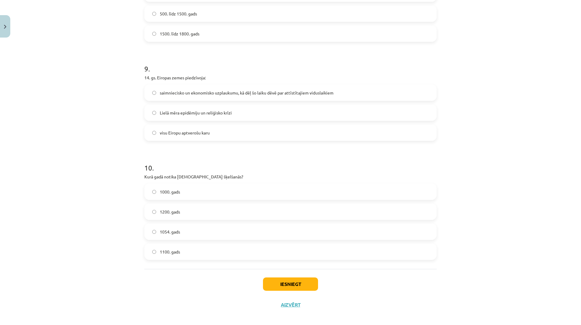
click at [192, 230] on label "1054. gads" at bounding box center [290, 231] width 291 height 15
click at [279, 274] on div "Iesniegt Aizvērt" at bounding box center [290, 290] width 292 height 42
click at [281, 280] on button "Iesniegt" at bounding box center [290, 283] width 55 height 13
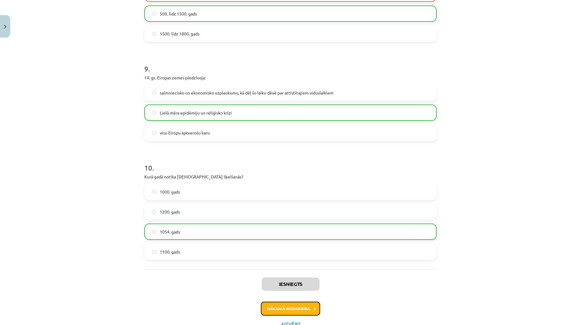
click at [315, 304] on button "Nākamā nodarbība" at bounding box center [290, 308] width 59 height 14
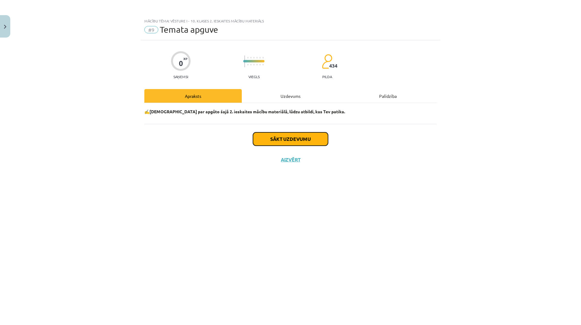
click at [299, 141] on button "Sākt uzdevumu" at bounding box center [290, 138] width 75 height 13
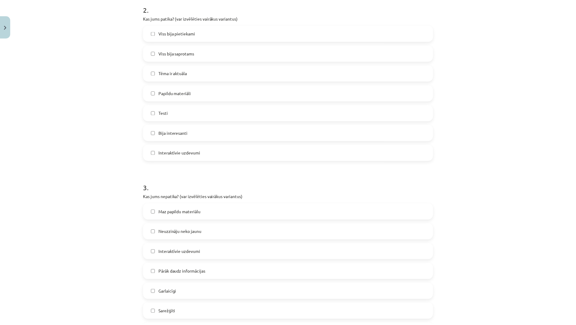
scroll to position [267, 0]
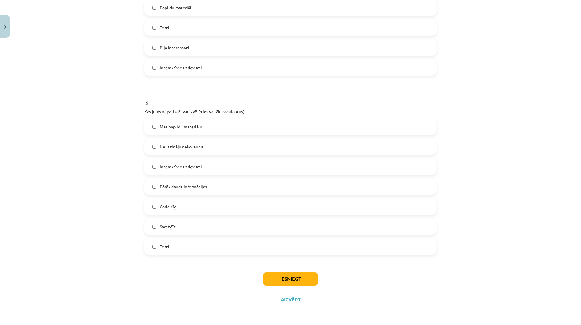
click at [202, 231] on label "Sarežģīti" at bounding box center [290, 226] width 291 height 15
click at [285, 274] on button "Iesniegt" at bounding box center [290, 278] width 55 height 13
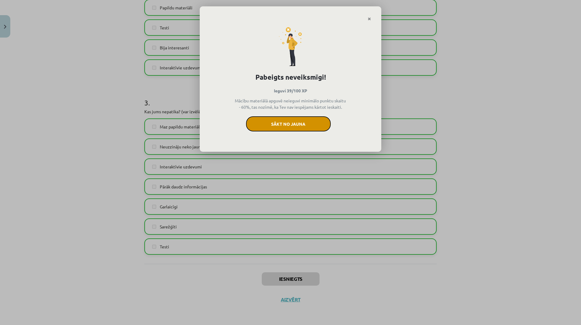
click at [295, 119] on button "Sākt no jauna" at bounding box center [288, 123] width 85 height 15
click at [369, 21] on div "Pabeigts neveiksmīgi! Ieguvi 39/100 XP Mācību materiālā apguvē neieguvi minimāl…" at bounding box center [291, 86] width 182 height 131
click at [369, 20] on icon "Close" at bounding box center [369, 19] width 3 height 4
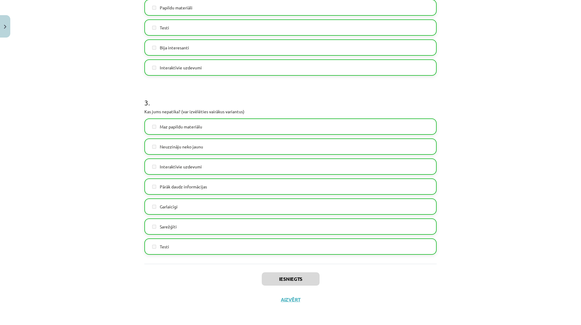
click at [293, 295] on div "Iesniegts Aizvērt" at bounding box center [290, 285] width 292 height 42
click at [292, 297] on button "Aizvērt" at bounding box center [288, 299] width 23 height 6
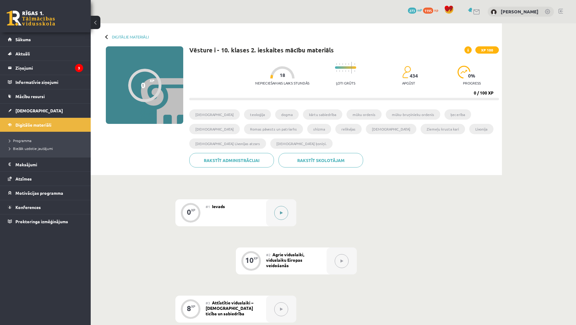
click at [280, 208] on button at bounding box center [281, 213] width 14 height 14
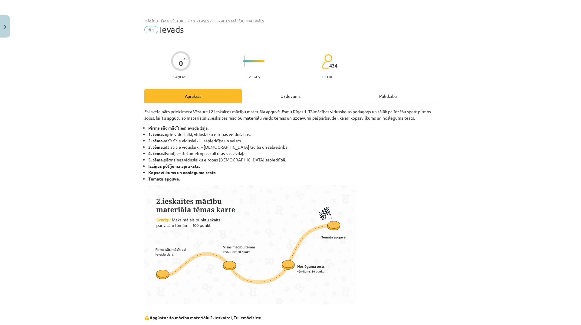
click at [298, 99] on div "Uzdevums" at bounding box center [290, 96] width 97 height 14
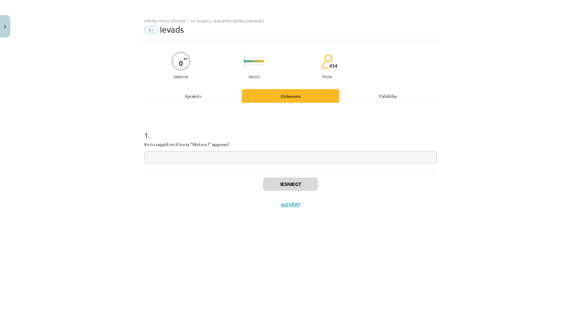
click at [280, 156] on input "text" at bounding box center [290, 157] width 292 height 12
type input "**********"
click at [311, 181] on button "Iesniegt" at bounding box center [290, 183] width 55 height 13
click at [313, 212] on button "Nākamā nodarbība" at bounding box center [290, 209] width 59 height 14
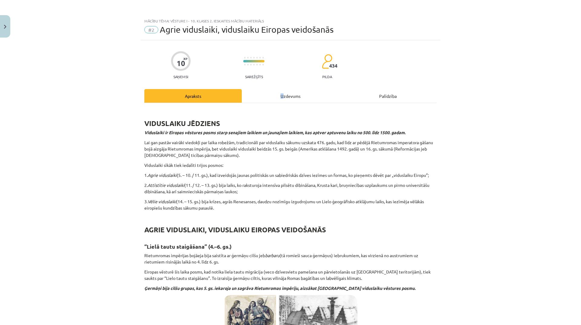
click at [280, 93] on div "Uzdevums" at bounding box center [290, 96] width 97 height 14
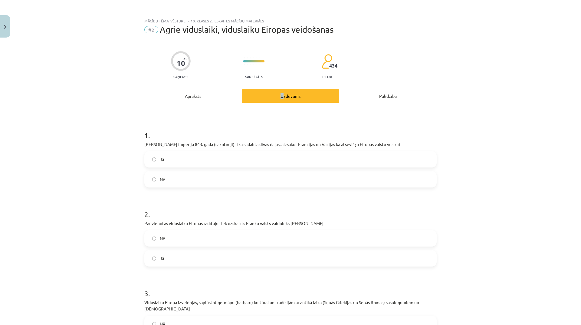
scroll to position [15, 0]
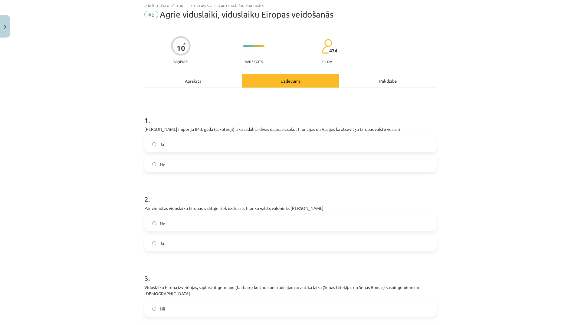
click at [226, 163] on label "Nē" at bounding box center [290, 163] width 291 height 15
click at [187, 244] on label "Jā" at bounding box center [290, 242] width 291 height 15
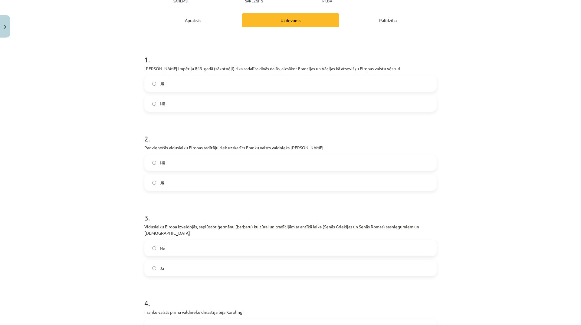
scroll to position [136, 0]
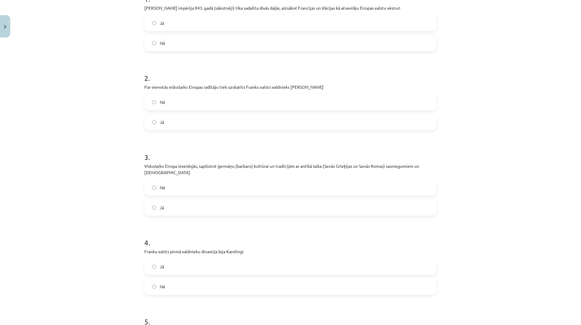
click at [184, 205] on label "Jā" at bounding box center [290, 207] width 291 height 15
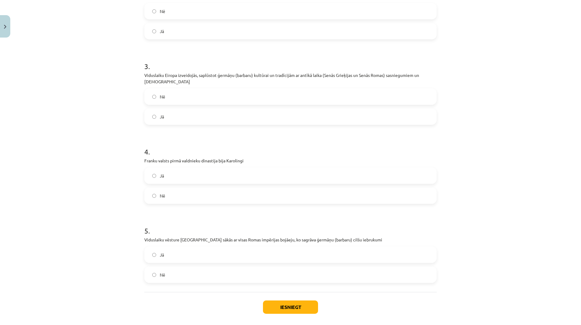
click at [200, 196] on label "Nē" at bounding box center [290, 195] width 291 height 15
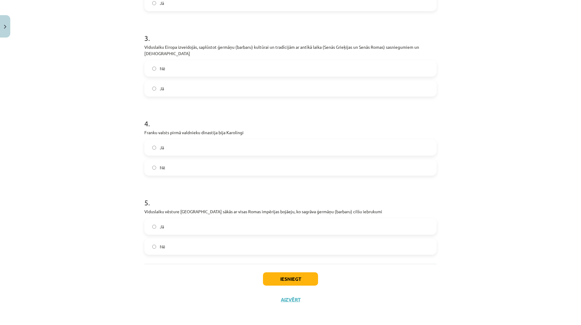
click at [195, 244] on label "Nē" at bounding box center [290, 246] width 291 height 15
click at [275, 282] on button "Iesniegt" at bounding box center [290, 278] width 55 height 13
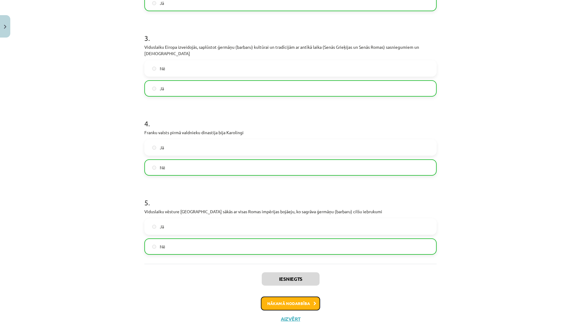
click at [310, 303] on button "Nākamā nodarbība" at bounding box center [290, 303] width 59 height 14
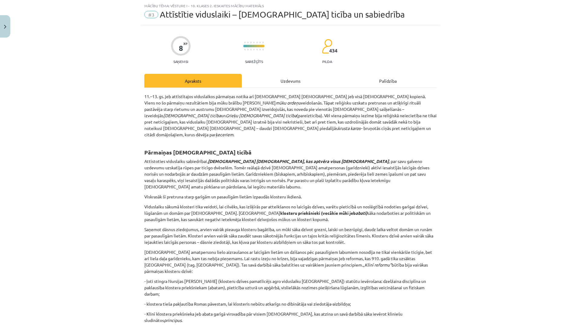
click at [287, 78] on div "Uzdevums" at bounding box center [290, 81] width 97 height 14
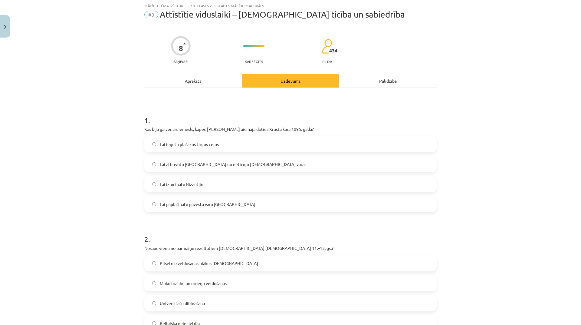
click at [241, 163] on span "Lai atbrīvotu [GEOGRAPHIC_DATA] no neticīgo [DEMOGRAPHIC_DATA] varas" at bounding box center [233, 164] width 146 height 6
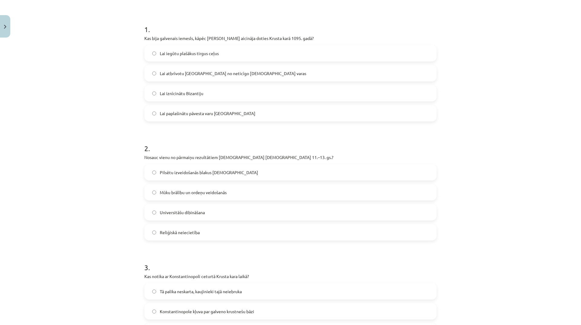
scroll to position [136, 0]
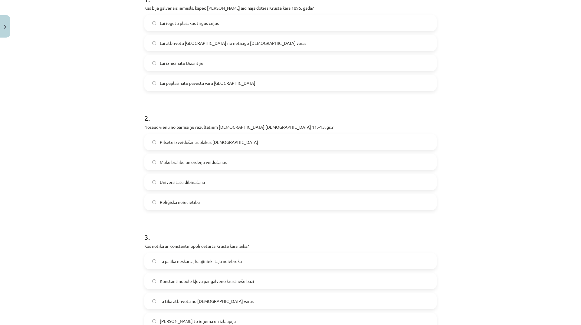
click at [238, 164] on label "Mūku brālību un ordeņu veidošanās" at bounding box center [290, 161] width 291 height 15
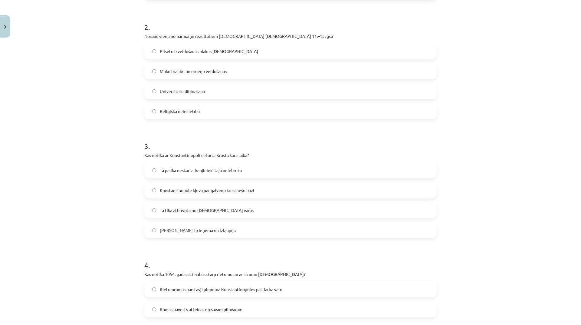
scroll to position [287, 0]
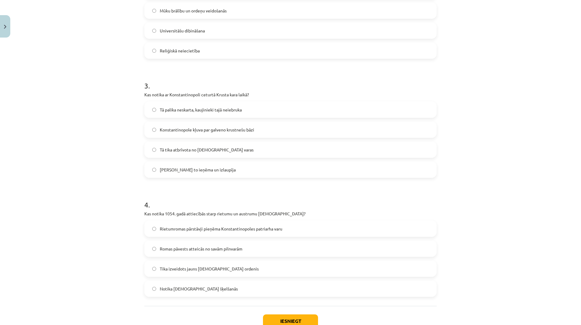
click at [228, 170] on label "[PERSON_NAME] to ieņēma un izlaupīja" at bounding box center [290, 169] width 291 height 15
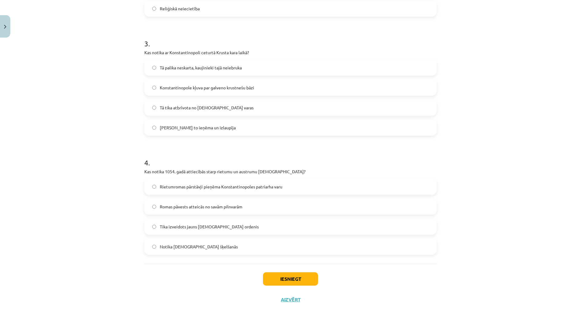
click at [222, 244] on span "Notika [DEMOGRAPHIC_DATA] šķelšanās" at bounding box center [199, 246] width 78 height 6
click at [275, 274] on button "Iesniegt" at bounding box center [290, 278] width 55 height 13
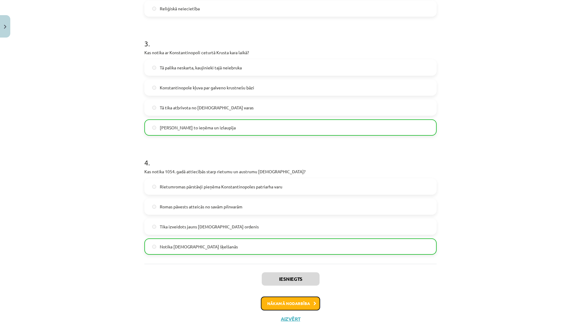
click at [305, 303] on button "Nākamā nodarbība" at bounding box center [290, 303] width 59 height 14
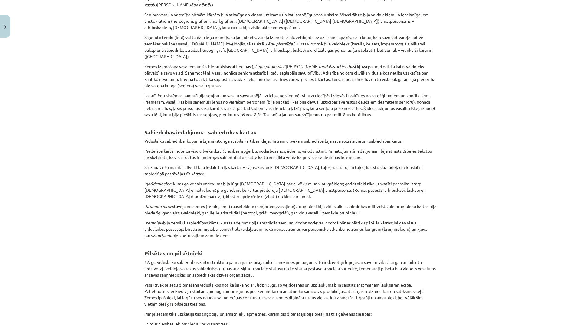
scroll to position [15, 0]
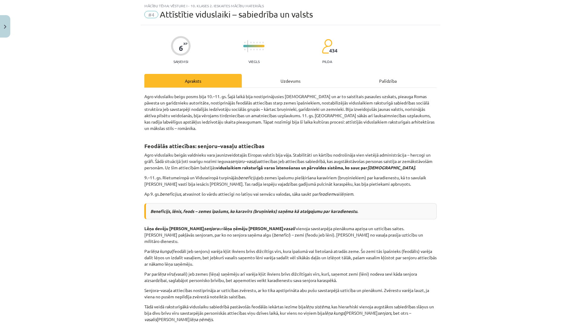
click at [292, 76] on div "Uzdevums" at bounding box center [290, 81] width 97 height 14
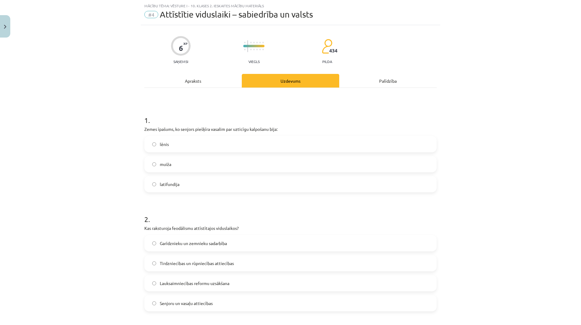
click at [253, 143] on label "lēnis" at bounding box center [290, 143] width 291 height 15
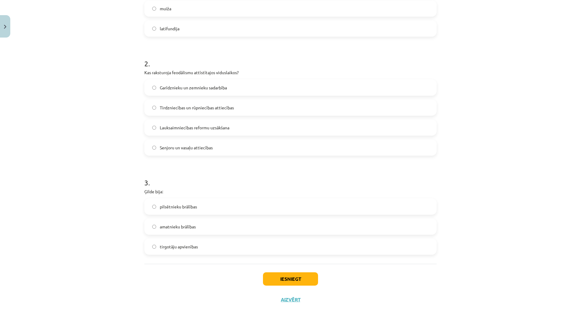
scroll to position [140, 0]
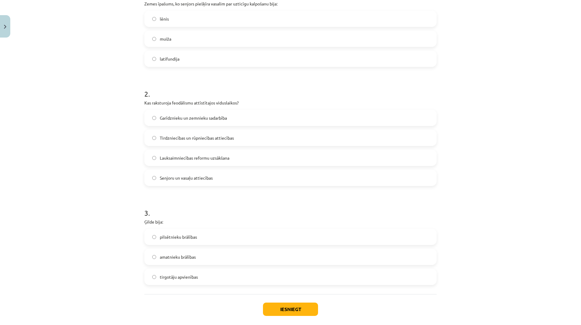
click at [188, 277] on span "tirgotāju apvienības" at bounding box center [179, 277] width 38 height 6
click at [200, 182] on label "Senjoru un vasaļu attiecības" at bounding box center [290, 177] width 291 height 15
click at [302, 308] on button "Iesniegt" at bounding box center [290, 308] width 55 height 13
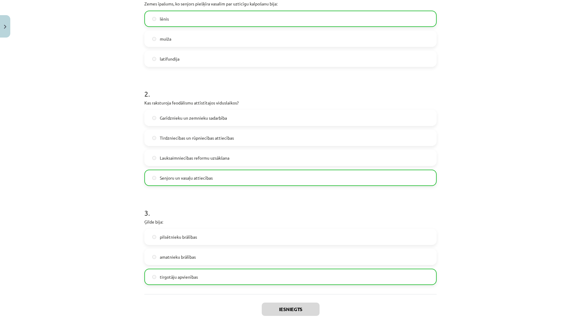
scroll to position [190, 0]
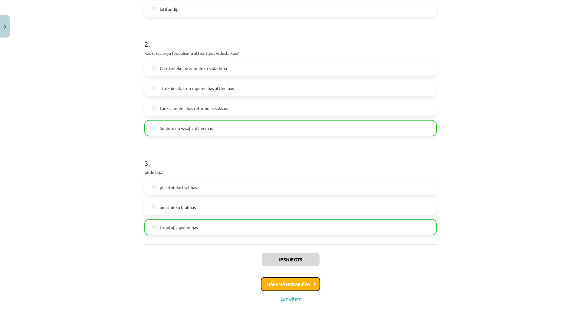
click at [307, 280] on button "Nākamā nodarbība" at bounding box center [290, 284] width 59 height 14
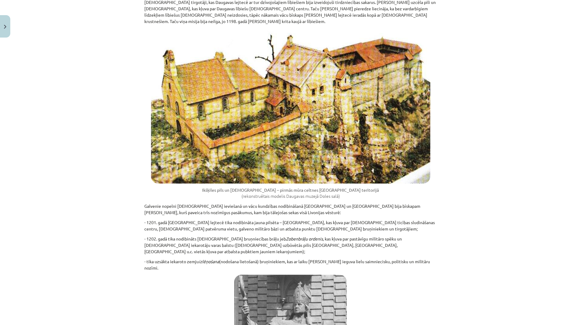
scroll to position [15, 0]
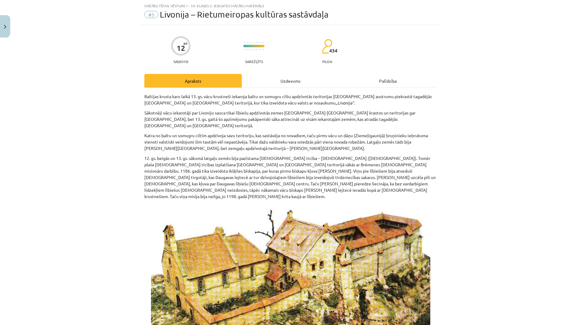
click at [294, 79] on div "Uzdevums" at bounding box center [290, 81] width 97 height 14
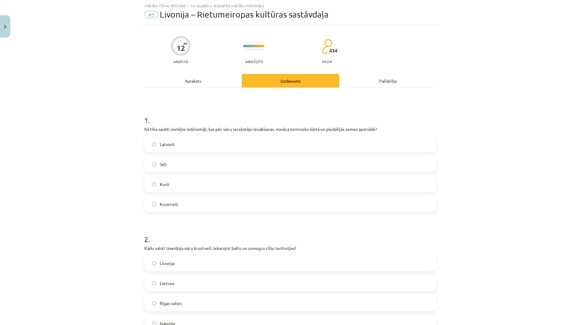
click at [185, 144] on label "Latvieši" at bounding box center [290, 143] width 291 height 15
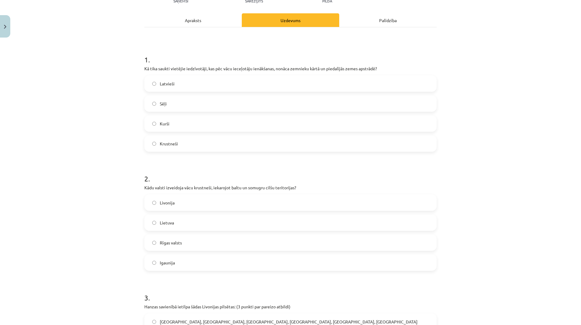
scroll to position [136, 0]
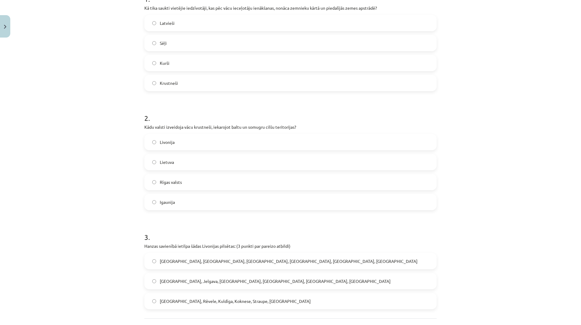
click at [218, 145] on label "Livonija" at bounding box center [290, 141] width 291 height 15
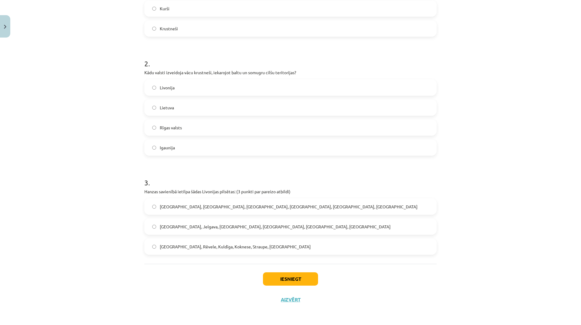
click at [206, 250] on label "Rīga, Rēvele, Kuldīga, Koknese, Straupe, Limbaži" at bounding box center [290, 246] width 291 height 15
click at [292, 276] on button "Iesniegt" at bounding box center [290, 278] width 55 height 13
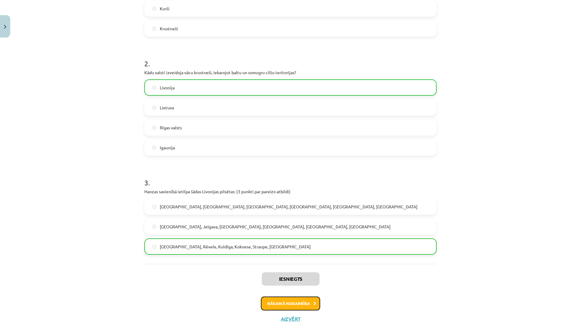
click at [292, 302] on button "Nākamā nodarbība" at bounding box center [290, 303] width 59 height 14
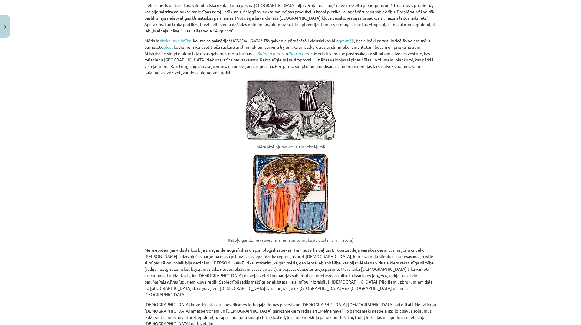
scroll to position [15, 0]
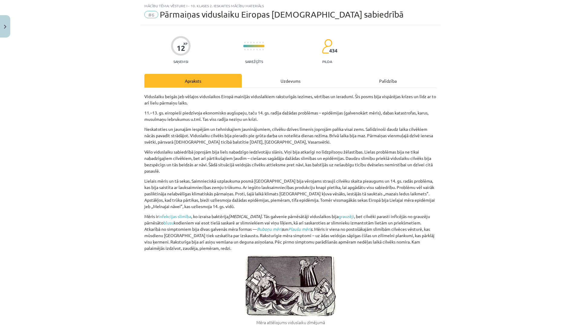
click at [293, 79] on div "Uzdevums" at bounding box center [290, 81] width 97 height 14
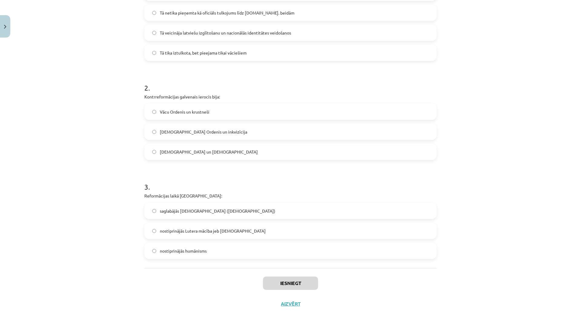
scroll to position [171, 0]
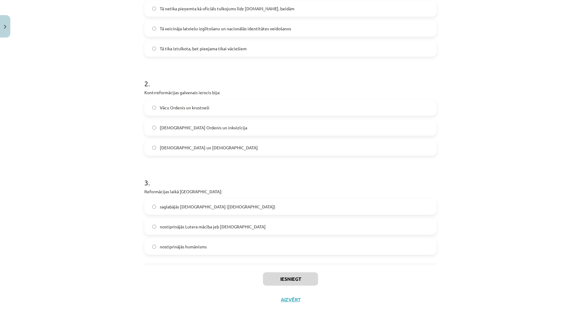
click at [248, 221] on label "nostiprinājās Lutera mācība jeb luterānisms" at bounding box center [290, 226] width 291 height 15
click at [227, 124] on label "Jezuītu Ordenis un inkvizīcija" at bounding box center [290, 127] width 291 height 15
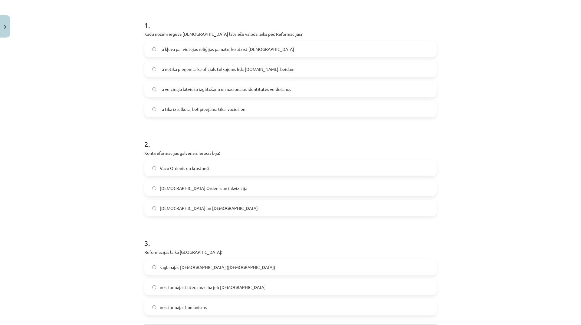
click at [240, 92] on span "Tā veicināja latviešu izglītošanu un nacionālās identitātes veidošanos" at bounding box center [225, 89] width 131 height 6
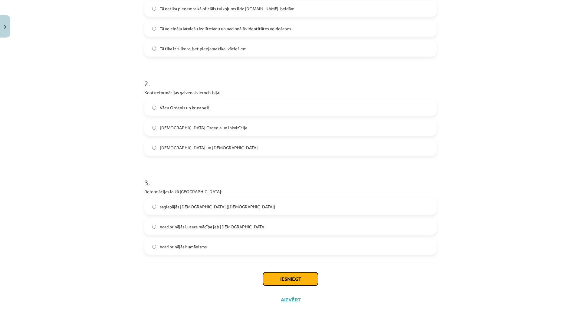
click at [300, 274] on button "Iesniegt" at bounding box center [290, 278] width 55 height 13
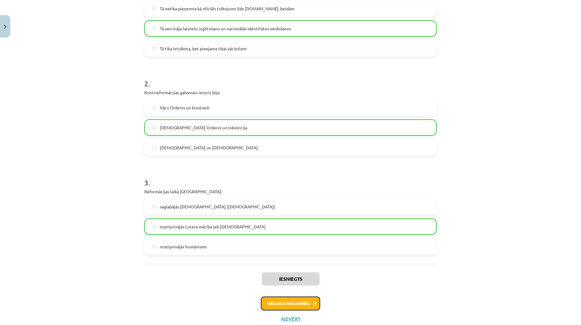
click at [299, 303] on button "Nākamā nodarbība" at bounding box center [290, 303] width 59 height 14
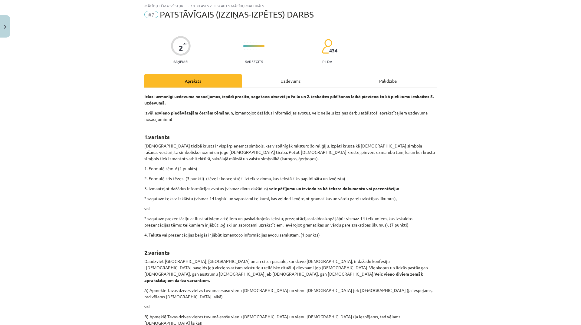
click at [288, 84] on div "Uzdevums" at bounding box center [290, 81] width 97 height 14
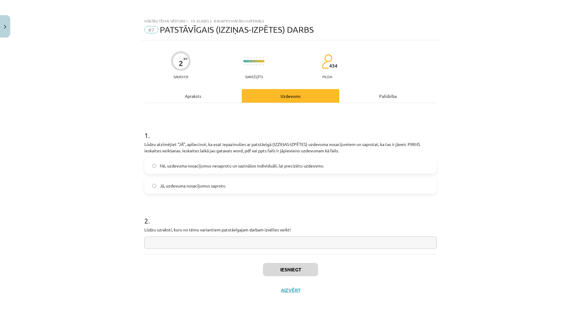
scroll to position [0, 0]
click at [219, 184] on span "Jā, uzdevuma nosacījumus saprotu" at bounding box center [193, 185] width 66 height 6
click at [307, 269] on button "Iesniegt" at bounding box center [290, 269] width 55 height 13
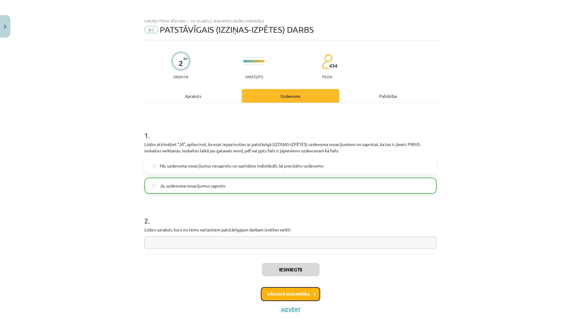
click at [305, 293] on button "Nākamā nodarbība" at bounding box center [290, 294] width 59 height 14
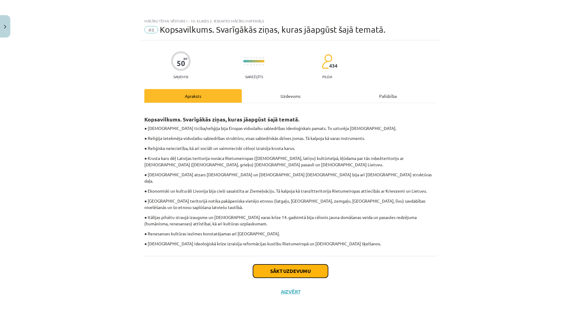
click at [307, 266] on button "Sākt uzdevumu" at bounding box center [290, 270] width 75 height 13
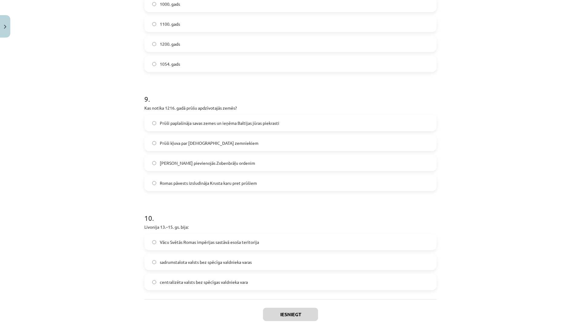
scroll to position [847, 0]
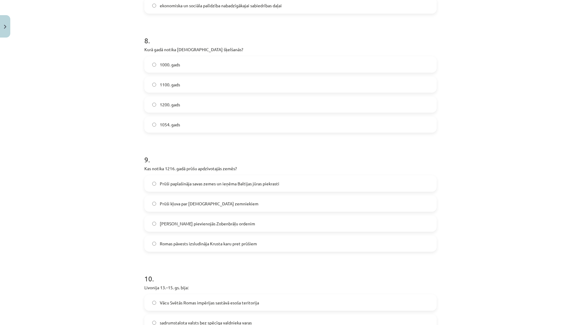
click at [211, 241] on span "Romas pāvests izsludināja Krusta karu pret prūšiem" at bounding box center [208, 243] width 97 height 6
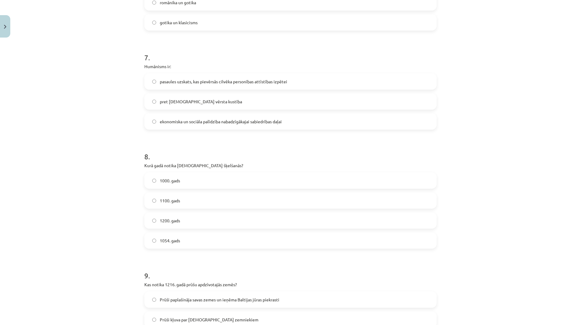
scroll to position [701, 0]
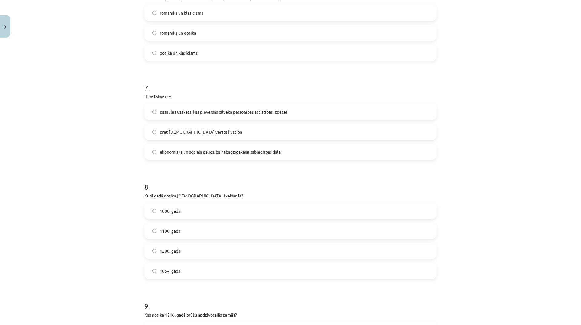
click at [224, 113] on span "pasaules uzskats, kas pievērsās cilvēka personības attīstības izpētei" at bounding box center [223, 112] width 127 height 6
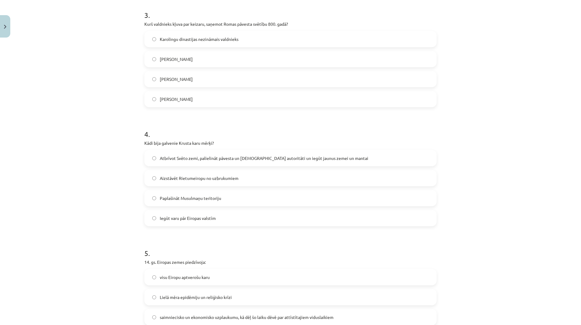
scroll to position [247, 0]
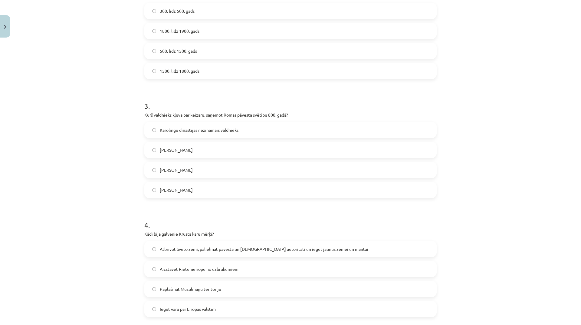
click at [226, 146] on label "Kārlis Lielais" at bounding box center [290, 149] width 291 height 15
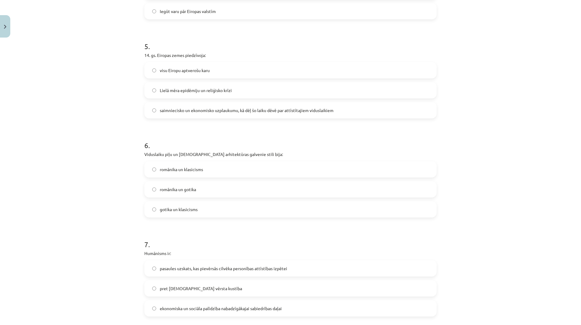
scroll to position [575, 0]
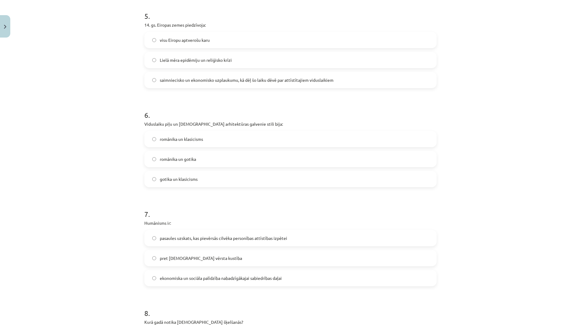
click at [227, 162] on label "romānika un gotika" at bounding box center [290, 158] width 291 height 15
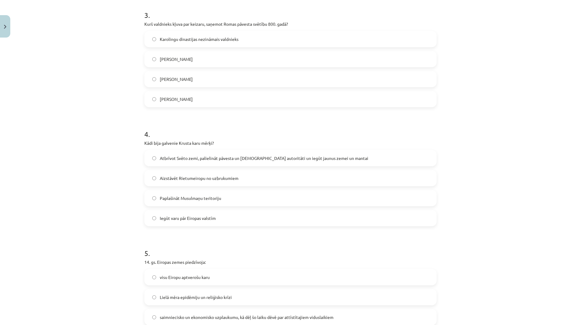
scroll to position [308, 0]
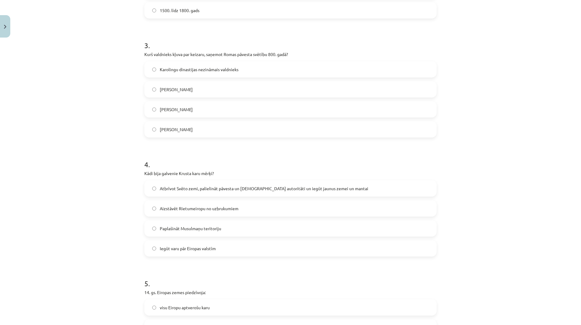
click at [226, 189] on span "Atbrīvot Svēto zemi, palielināt pāvesta un Baznīcas autoritāti un iegūt jaunus …" at bounding box center [264, 188] width 208 height 6
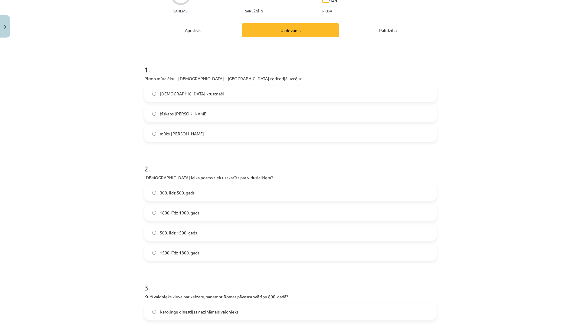
scroll to position [35, 0]
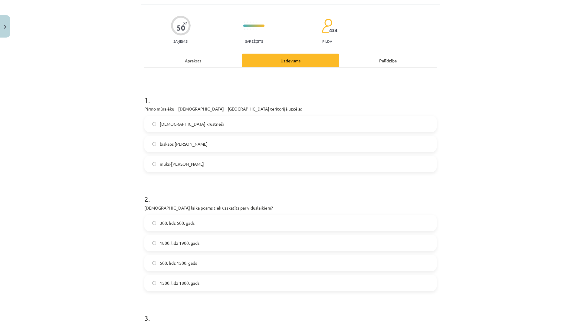
click at [228, 166] on label "mūks-misionārs Meinards" at bounding box center [290, 163] width 291 height 15
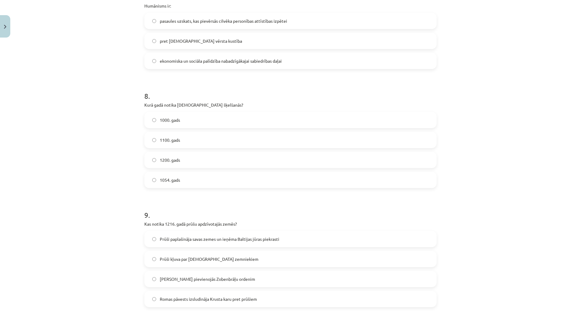
scroll to position [913, 0]
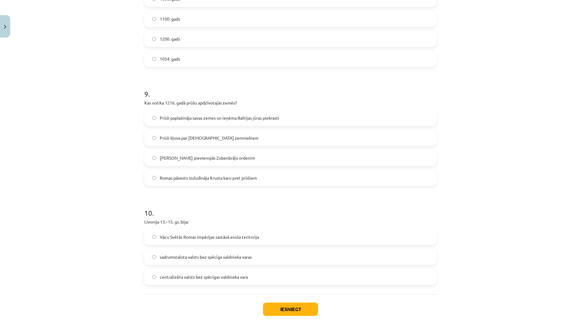
click at [233, 254] on span "sadrumstalota valsts bez spēcīga valdnieka varas" at bounding box center [206, 257] width 92 height 6
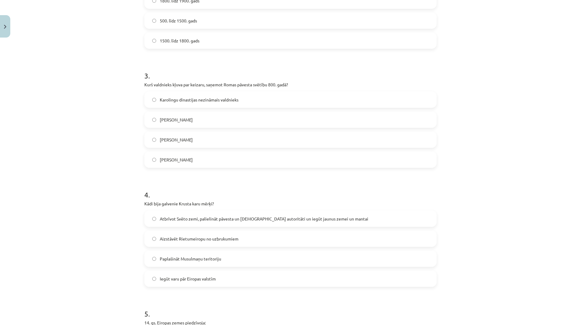
scroll to position [187, 0]
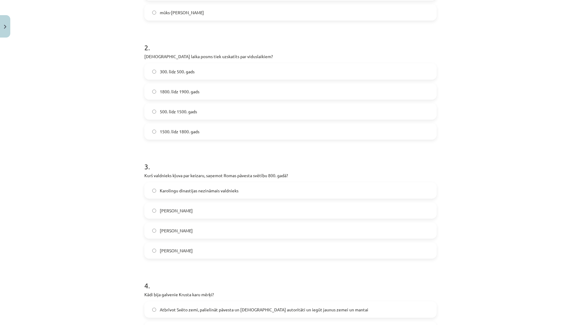
click at [197, 112] on label "500. līdz 1500. gads" at bounding box center [290, 111] width 291 height 15
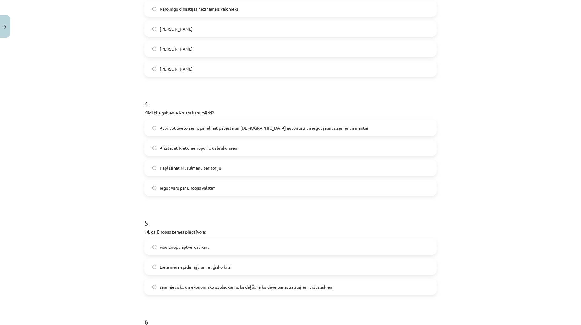
scroll to position [429, 0]
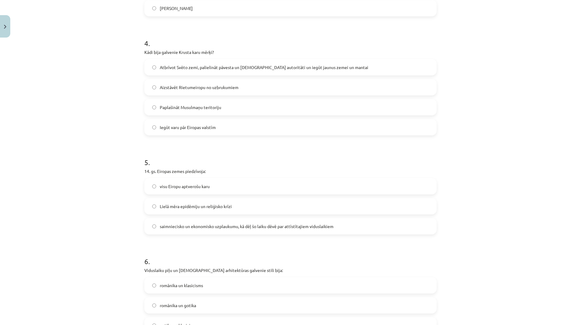
click at [225, 206] on span "Lielā mēra epidēmiju un reliģisko krīzi" at bounding box center [196, 206] width 72 height 6
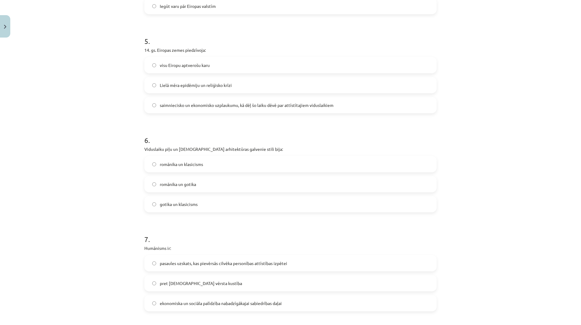
scroll to position [701, 0]
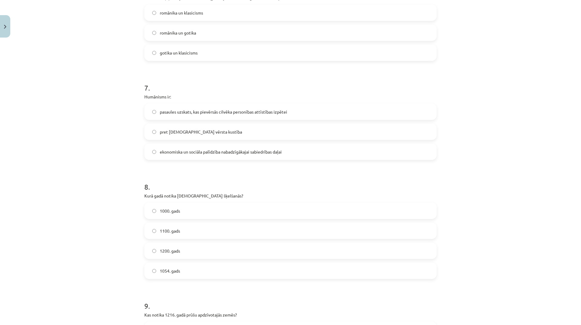
click at [210, 270] on label "1054. gads" at bounding box center [290, 270] width 291 height 15
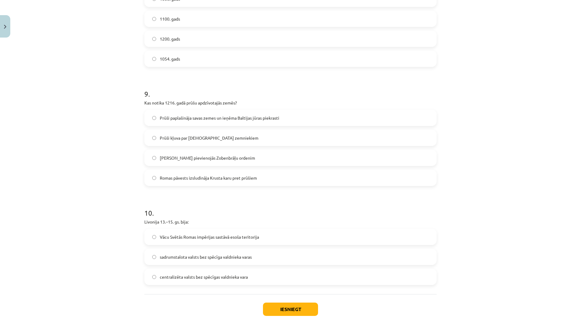
scroll to position [943, 0]
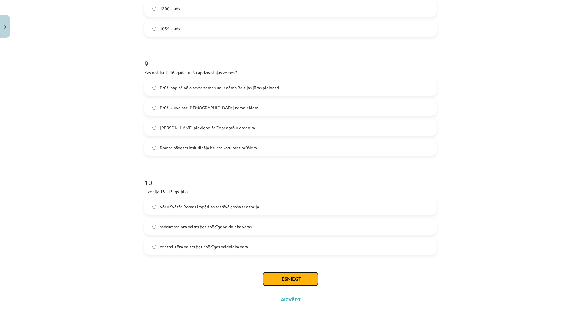
click at [290, 280] on button "Iesniegt" at bounding box center [290, 278] width 55 height 13
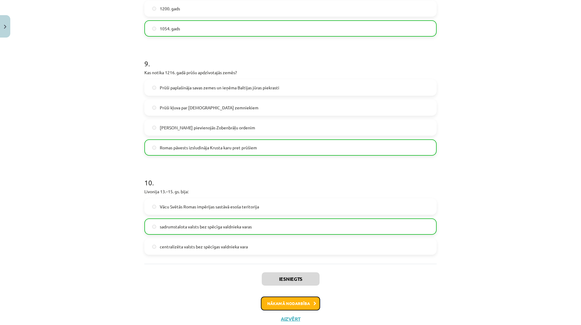
click at [300, 303] on button "Nākamā nodarbība" at bounding box center [290, 303] width 59 height 14
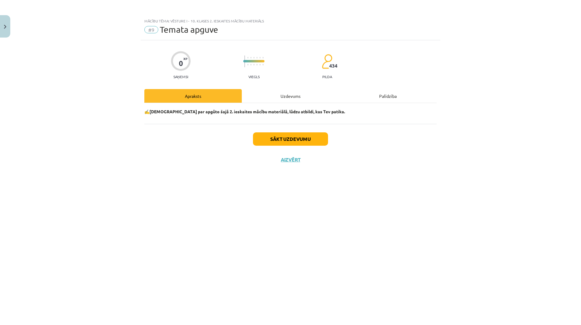
scroll to position [0, 0]
click at [270, 136] on button "Sākt uzdevumu" at bounding box center [290, 138] width 75 height 13
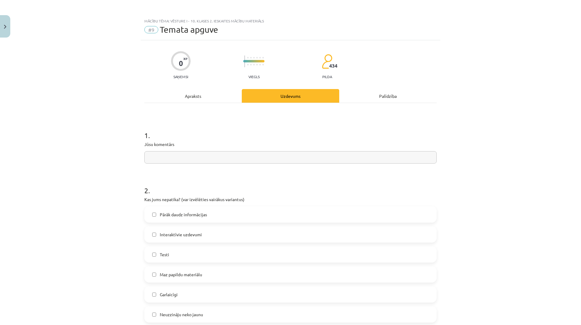
scroll to position [91, 0]
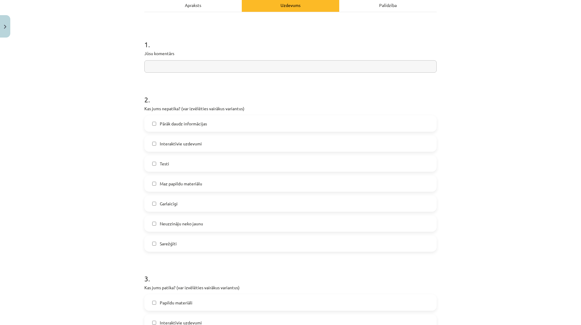
click at [195, 69] on input "text" at bounding box center [290, 66] width 292 height 12
type input "*"
type input "**********"
click at [204, 127] on label "Pārāk daudz informācijas" at bounding box center [290, 123] width 291 height 15
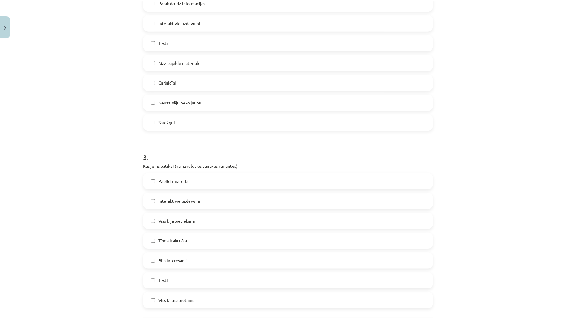
scroll to position [267, 0]
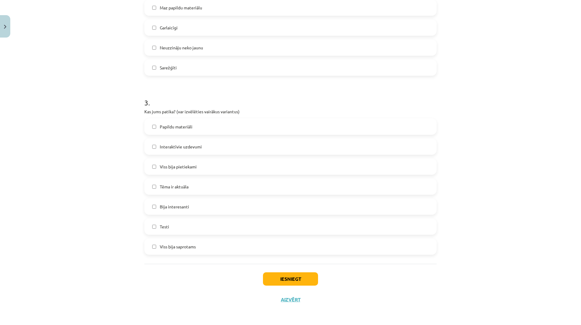
click at [198, 207] on label "Bija interesanti" at bounding box center [290, 206] width 291 height 15
click at [178, 131] on label "Papildu materiāli" at bounding box center [290, 126] width 291 height 15
click at [292, 281] on button "Iesniegt" at bounding box center [290, 278] width 55 height 13
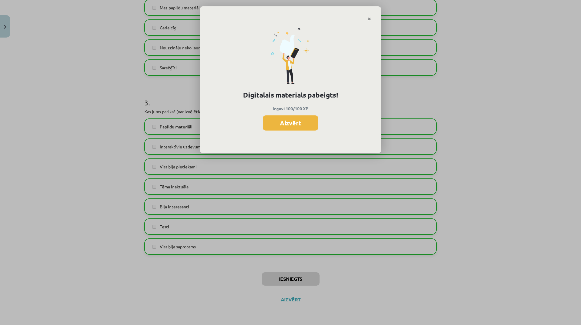
click at [311, 123] on button "Aizvērt" at bounding box center [291, 122] width 56 height 15
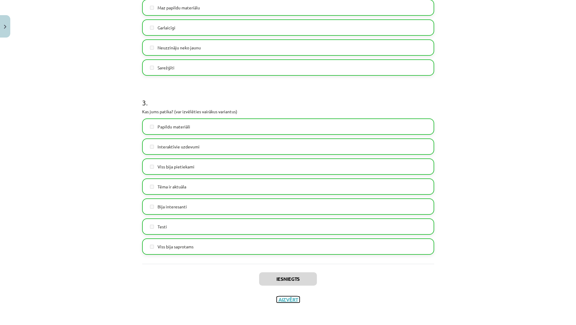
click at [290, 296] on button "Aizvērt" at bounding box center [288, 299] width 23 height 6
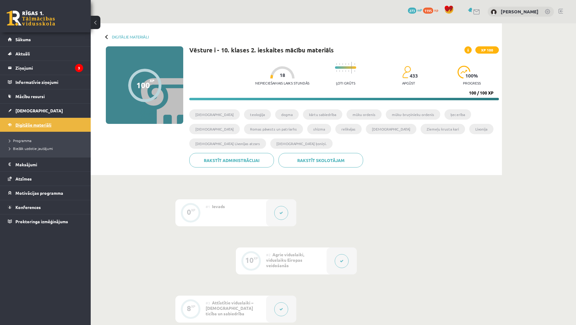
click at [42, 123] on span "Digitālie materiāli" at bounding box center [33, 124] width 36 height 5
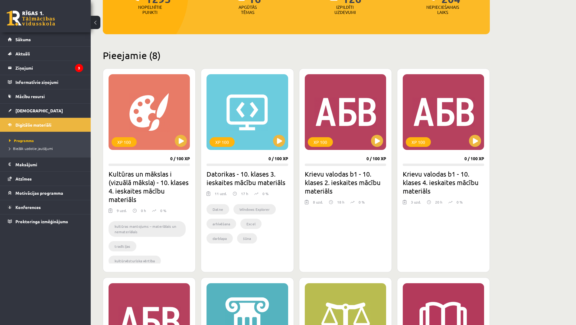
scroll to position [134, 0]
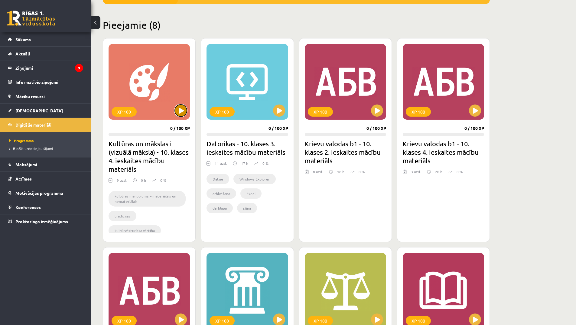
click at [184, 110] on button at bounding box center [181, 110] width 12 height 12
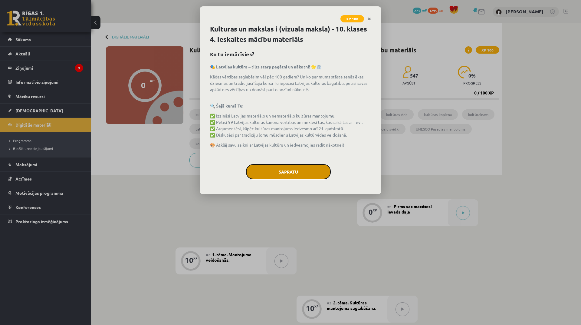
click at [279, 165] on button "Sapratu" at bounding box center [288, 171] width 85 height 15
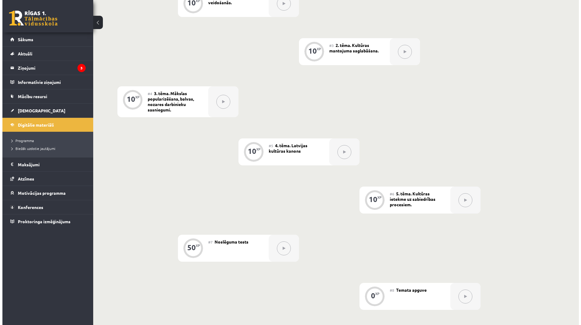
scroll to position [45, 0]
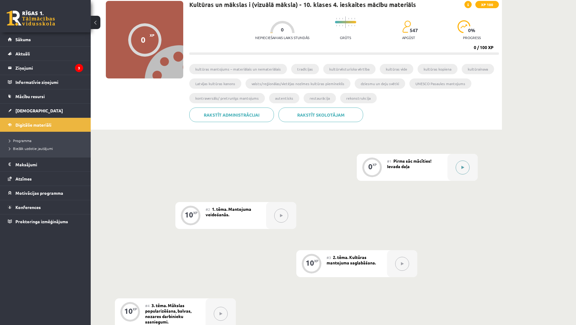
click at [461, 169] on button at bounding box center [463, 167] width 14 height 14
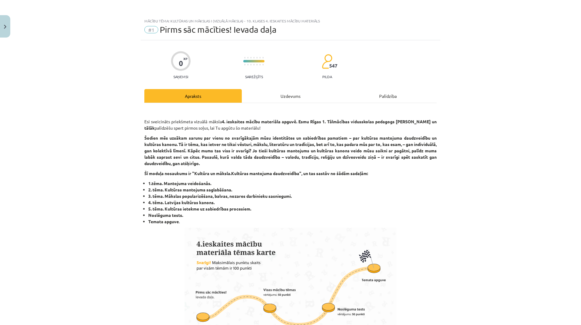
click at [293, 96] on div "Uzdevums" at bounding box center [290, 96] width 97 height 14
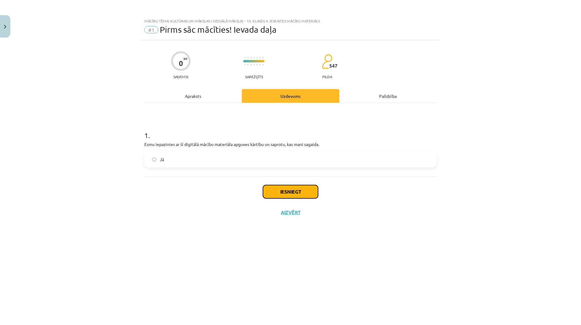
click at [285, 191] on button "Iesniegt" at bounding box center [290, 191] width 55 height 13
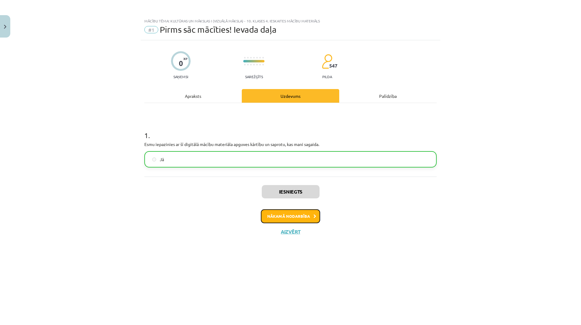
click at [307, 215] on button "Nākamā nodarbība" at bounding box center [290, 216] width 59 height 14
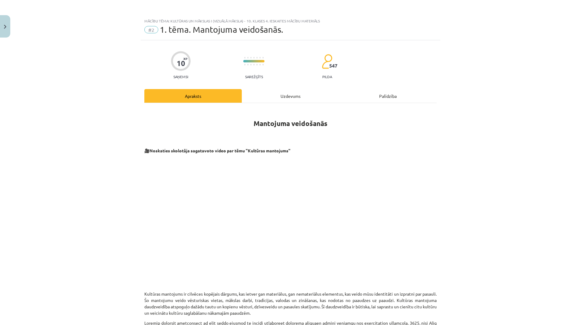
click at [289, 94] on div "Uzdevums" at bounding box center [290, 96] width 97 height 14
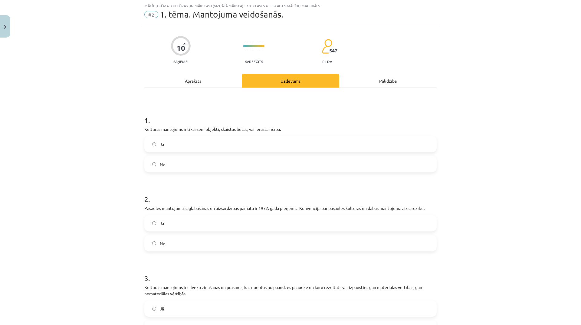
click at [266, 163] on label "Nē" at bounding box center [290, 163] width 291 height 15
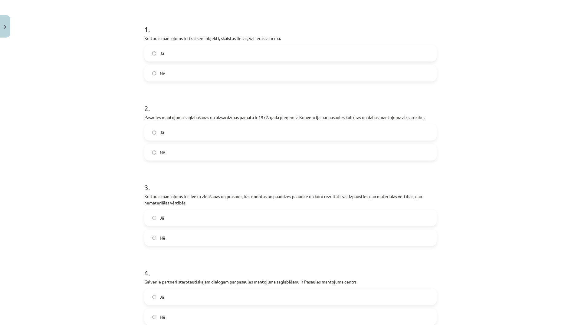
click at [265, 132] on label "Jā" at bounding box center [290, 132] width 291 height 15
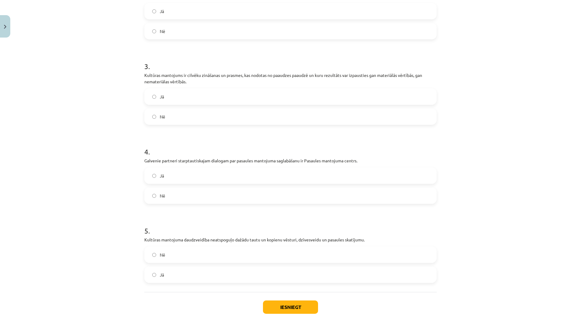
click at [234, 90] on label "Jā" at bounding box center [290, 96] width 291 height 15
click at [276, 191] on label "Nē" at bounding box center [290, 195] width 291 height 15
drag, startPoint x: 275, startPoint y: 256, endPoint x: 276, endPoint y: 260, distance: 3.8
click at [276, 257] on label "Nē" at bounding box center [290, 254] width 291 height 15
click at [305, 310] on button "Iesniegt" at bounding box center [290, 306] width 55 height 13
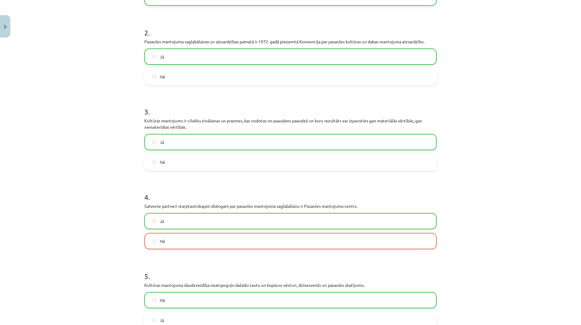
scroll to position [274, 0]
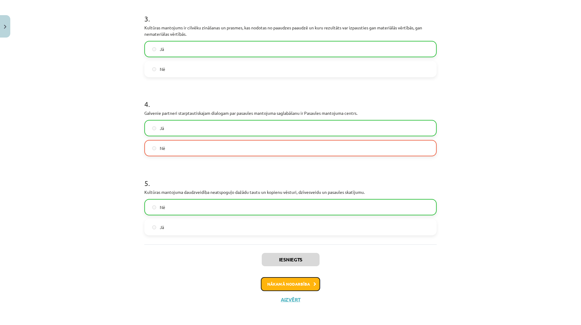
click at [309, 287] on button "Nākamā nodarbība" at bounding box center [290, 284] width 59 height 14
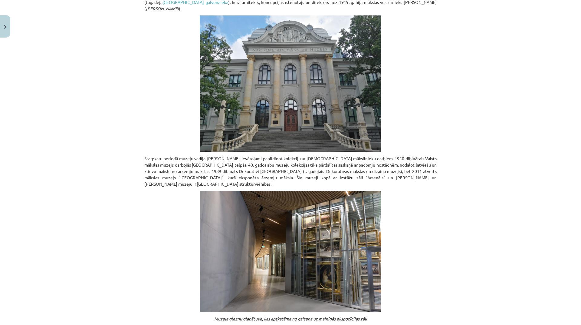
scroll to position [15, 0]
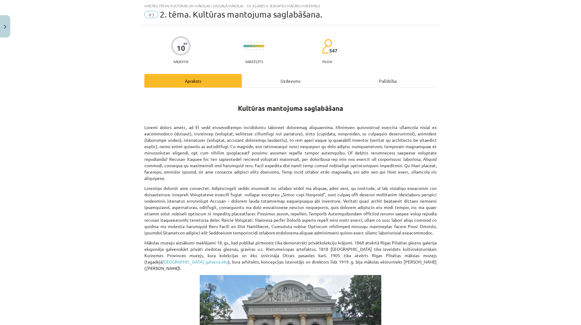
click at [282, 79] on div "Uzdevums" at bounding box center [290, 81] width 97 height 14
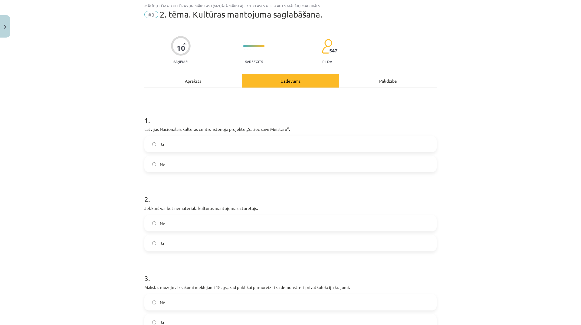
click at [196, 80] on div "Apraksts" at bounding box center [192, 81] width 97 height 14
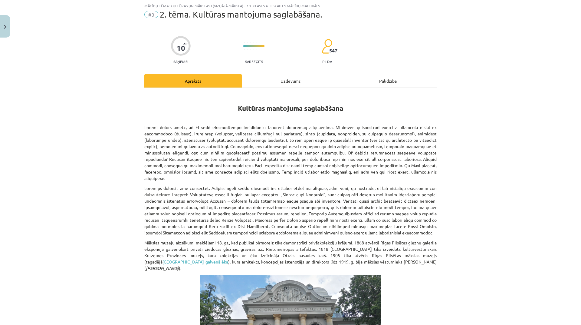
click at [289, 77] on div "Uzdevums" at bounding box center [290, 81] width 97 height 14
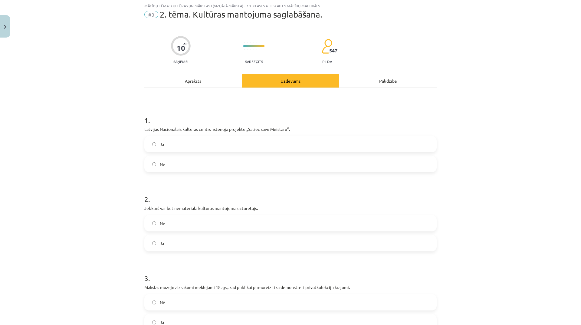
click at [218, 146] on label "Jā" at bounding box center [290, 143] width 291 height 15
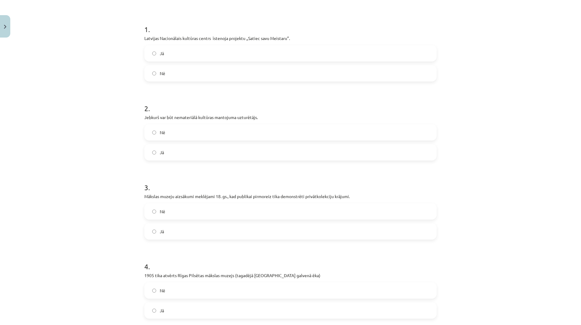
click at [220, 154] on label "Jā" at bounding box center [290, 152] width 291 height 15
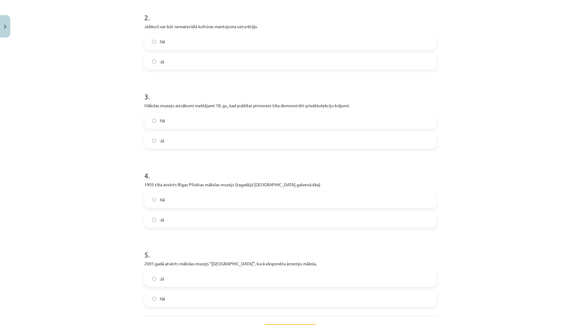
click at [208, 144] on label "Jā" at bounding box center [290, 140] width 291 height 15
drag, startPoint x: 213, startPoint y: 221, endPoint x: 211, endPoint y: 220, distance: 3.1
click at [212, 220] on label "Jā" at bounding box center [290, 219] width 291 height 15
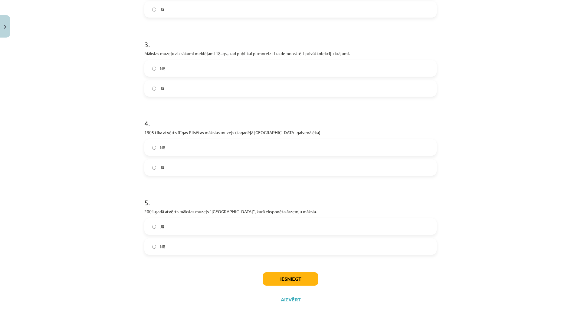
click at [247, 222] on label "Jā" at bounding box center [290, 226] width 291 height 15
click at [231, 251] on label "Nē" at bounding box center [290, 246] width 291 height 15
click at [292, 277] on button "Iesniegt" at bounding box center [290, 278] width 55 height 13
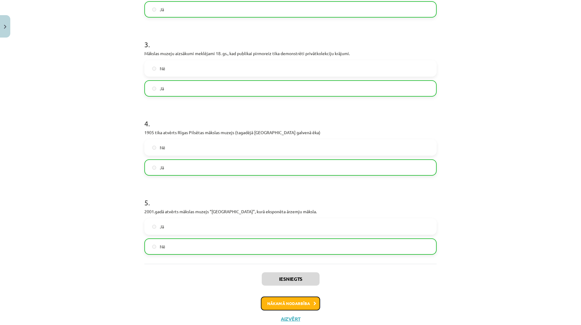
click at [289, 300] on button "Nākamā nodarbība" at bounding box center [290, 303] width 59 height 14
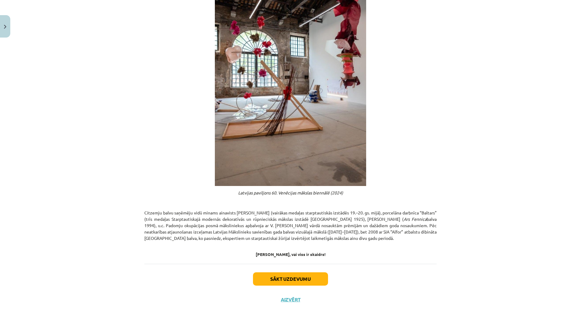
scroll to position [15, 0]
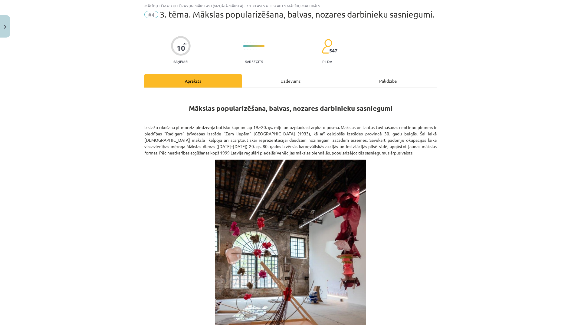
click at [289, 87] on div "Uzdevums" at bounding box center [290, 81] width 97 height 14
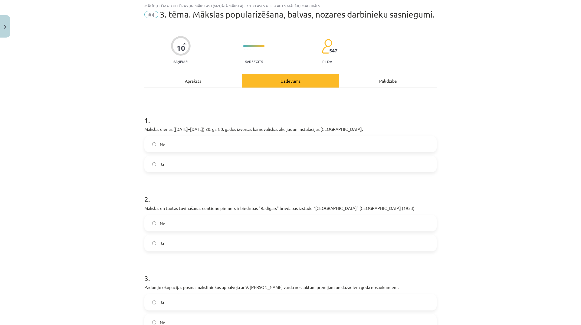
click at [218, 172] on label "Jā" at bounding box center [290, 163] width 291 height 15
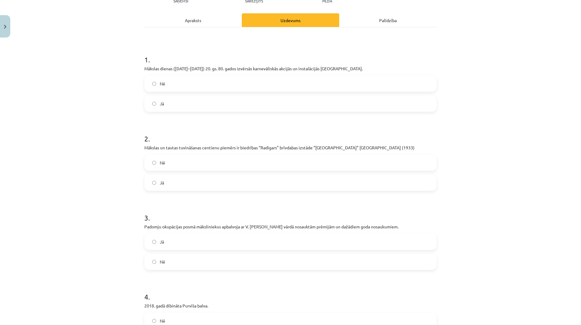
click at [271, 167] on label "Nē" at bounding box center [290, 162] width 291 height 15
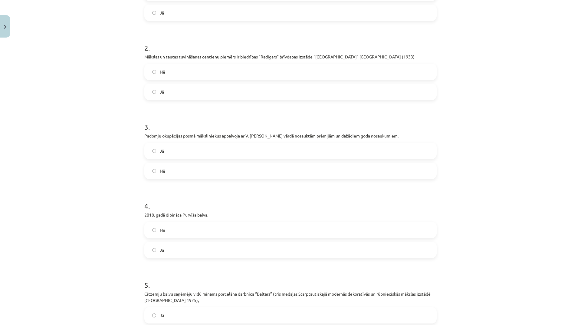
click at [223, 158] on label "Jā" at bounding box center [290, 150] width 291 height 15
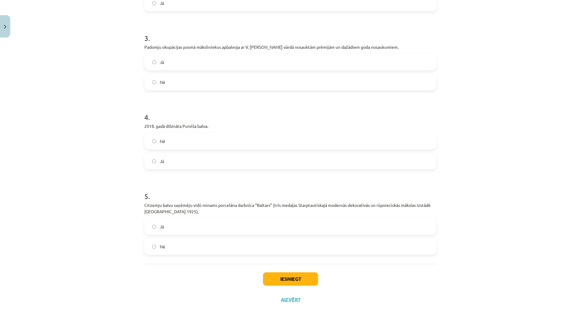
drag, startPoint x: 219, startPoint y: 146, endPoint x: 218, endPoint y: 150, distance: 4.4
click at [219, 146] on label "Nē" at bounding box center [290, 140] width 291 height 15
click at [201, 234] on label "Jā" at bounding box center [290, 226] width 291 height 15
click at [303, 285] on button "Iesniegt" at bounding box center [290, 278] width 55 height 13
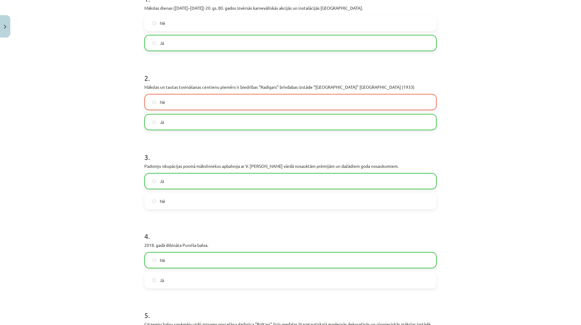
scroll to position [284, 0]
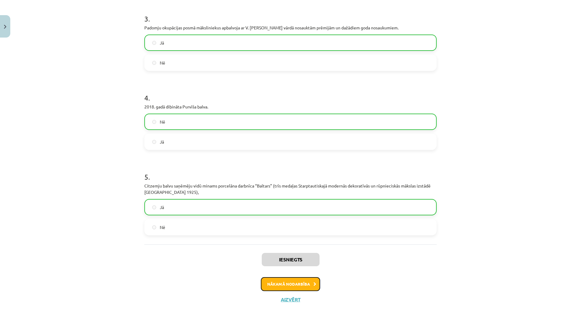
click at [296, 284] on button "Nākamā nodarbība" at bounding box center [290, 284] width 59 height 14
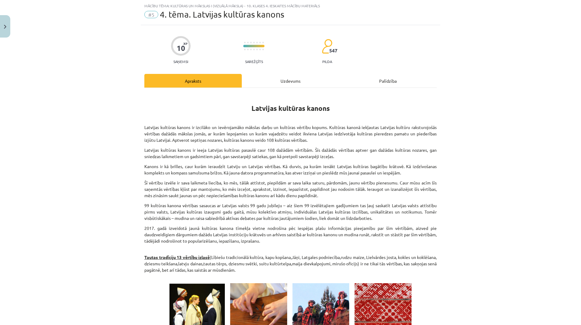
click at [288, 79] on div "Uzdevums" at bounding box center [290, 81] width 97 height 14
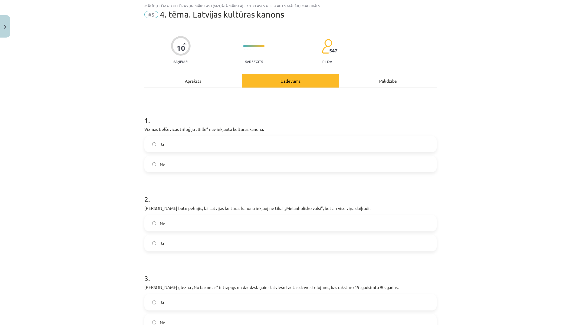
click at [208, 168] on label "Nē" at bounding box center [290, 163] width 291 height 15
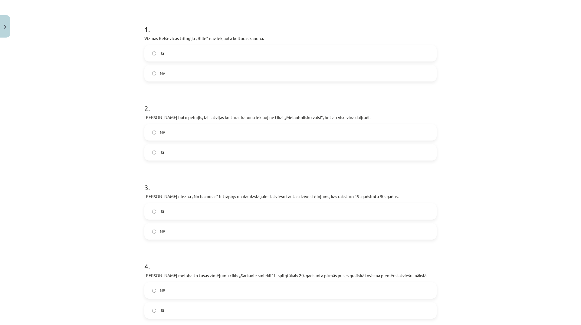
click at [231, 153] on label "Jā" at bounding box center [290, 152] width 291 height 15
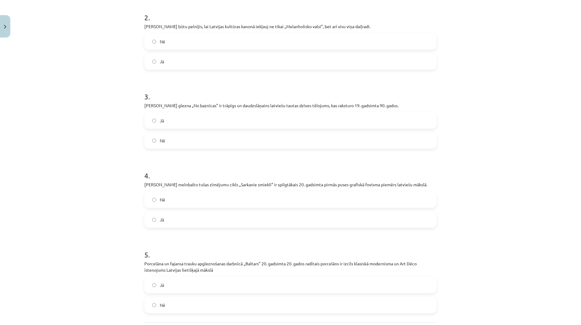
click at [207, 123] on label "Jā" at bounding box center [290, 120] width 291 height 15
click at [217, 202] on label "Nē" at bounding box center [290, 199] width 291 height 15
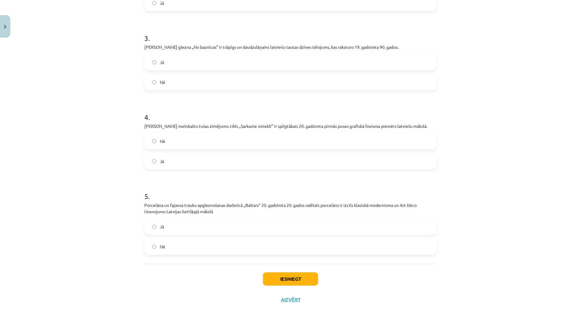
click at [210, 250] on label "Nē" at bounding box center [290, 246] width 291 height 15
click at [296, 282] on button "Iesniegt" at bounding box center [290, 278] width 55 height 13
click at [191, 225] on label "Jā" at bounding box center [290, 226] width 291 height 15
click at [279, 279] on button "Iesniegt" at bounding box center [290, 278] width 55 height 13
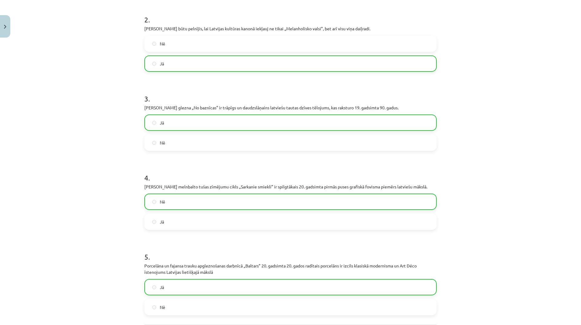
scroll to position [274, 0]
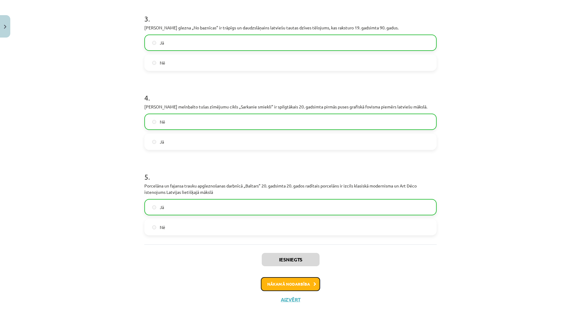
click at [305, 284] on button "Nākamā nodarbība" at bounding box center [290, 284] width 59 height 14
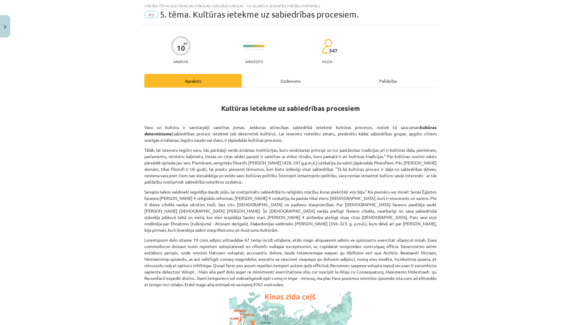
click at [296, 79] on div "Uzdevums" at bounding box center [290, 81] width 97 height 14
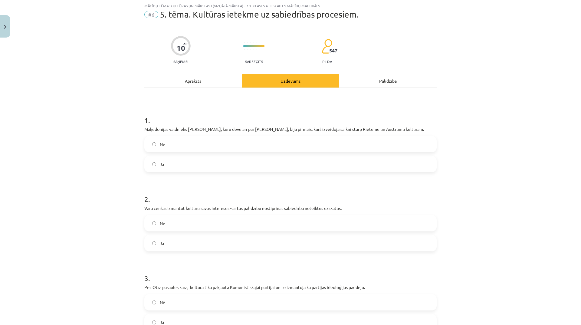
click at [197, 83] on div "Apraksts" at bounding box center [192, 81] width 97 height 14
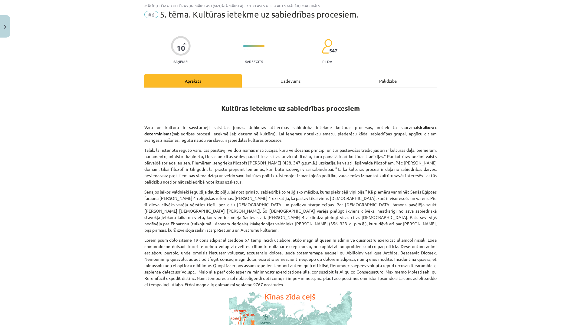
click at [294, 83] on div "Uzdevums" at bounding box center [290, 81] width 97 height 14
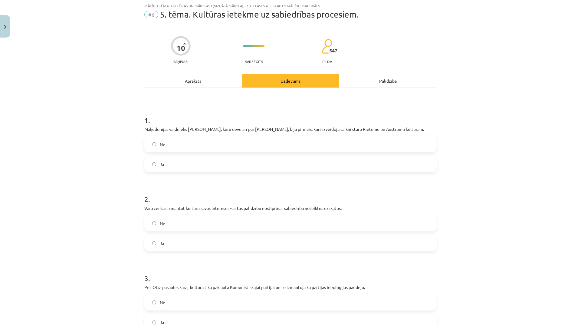
click at [199, 149] on label "Nē" at bounding box center [290, 143] width 291 height 15
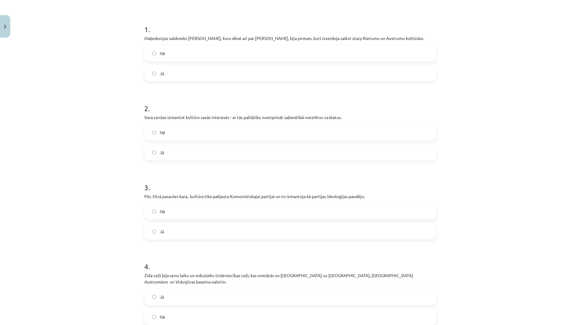
click at [230, 151] on label "Jā" at bounding box center [290, 152] width 291 height 15
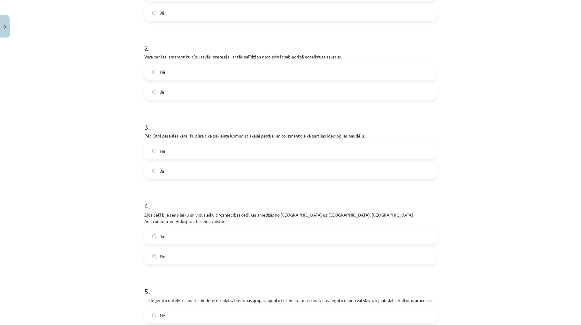
scroll to position [197, 0]
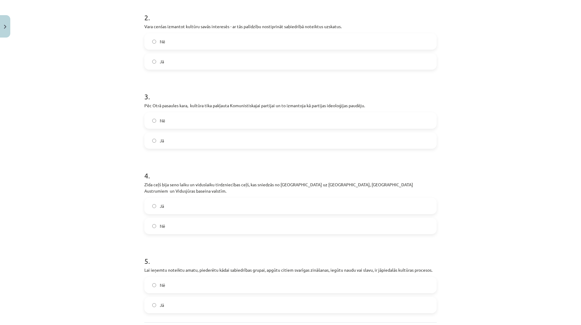
click at [276, 134] on label "Jā" at bounding box center [290, 140] width 291 height 15
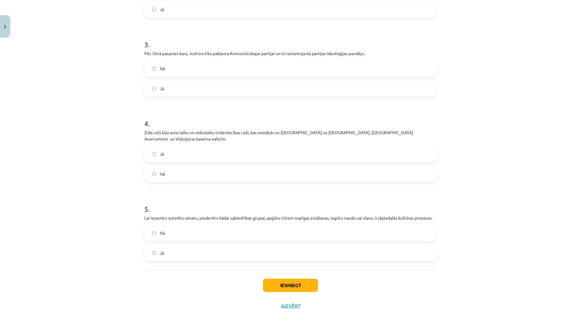
click at [307, 146] on label "Jā" at bounding box center [290, 153] width 291 height 15
click at [333, 225] on label "Nē" at bounding box center [290, 232] width 291 height 15
click at [316, 252] on label "Jā" at bounding box center [290, 252] width 291 height 15
click at [309, 278] on button "Iesniegt" at bounding box center [290, 284] width 55 height 13
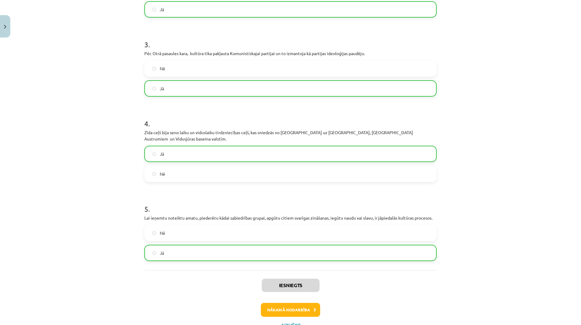
scroll to position [268, 0]
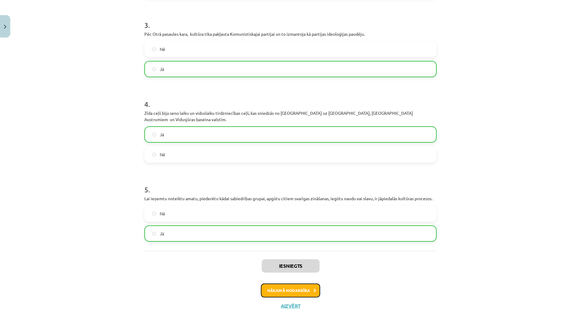
click at [306, 283] on button "Nākamā nodarbība" at bounding box center [290, 290] width 59 height 14
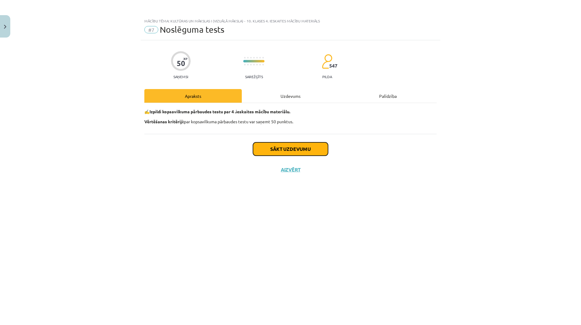
click at [284, 147] on button "Sākt uzdevumu" at bounding box center [290, 148] width 75 height 13
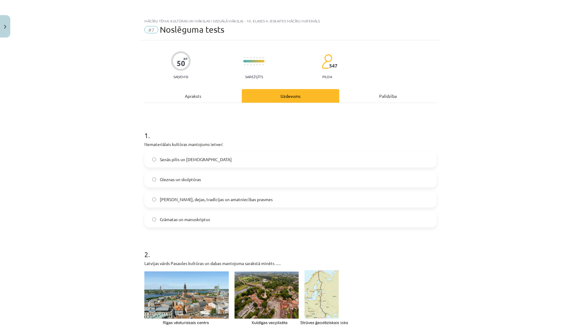
click at [220, 200] on span "Dziesmas, dejas, tradīcijas un amatniecības prasmes" at bounding box center [216, 199] width 113 height 6
click at [204, 175] on label "Gleznas un skulptūras" at bounding box center [290, 179] width 291 height 15
click at [205, 194] on label "Dziesmas, dejas, tradīcijas un amatniecības prasmes" at bounding box center [290, 199] width 291 height 15
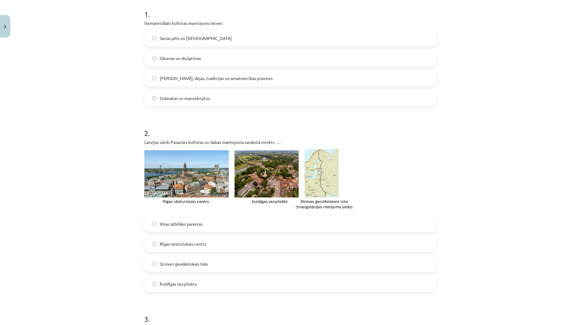
click at [195, 277] on label "Kuldīgas vecpilsēta" at bounding box center [290, 283] width 291 height 15
click at [195, 266] on span "Strūves ģeodēziskais loks" at bounding box center [184, 264] width 48 height 6
click at [195, 249] on label "Rīgas vēsturiskais centrs" at bounding box center [290, 243] width 291 height 15
click at [182, 224] on span "Visas atbildes pareizas." at bounding box center [182, 224] width 44 height 6
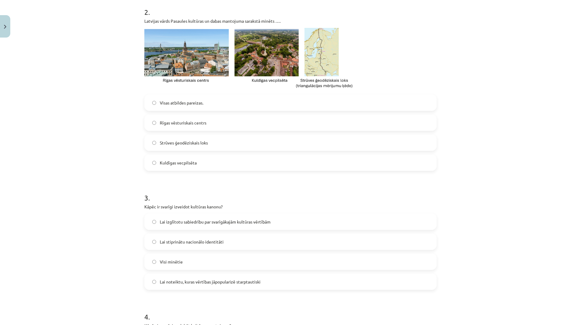
scroll to position [272, 0]
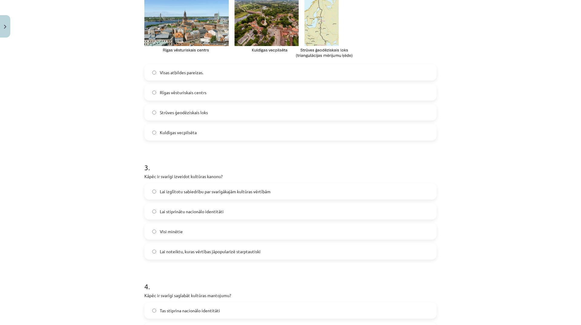
click at [239, 228] on label "Visi minētie" at bounding box center [290, 231] width 291 height 15
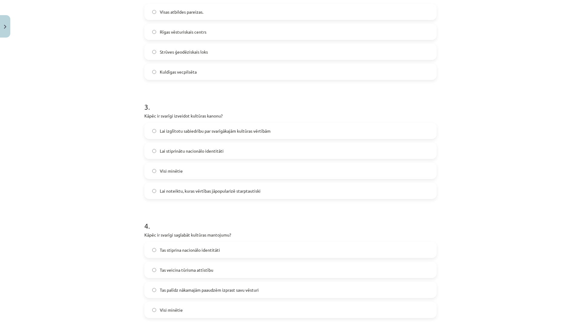
scroll to position [393, 0]
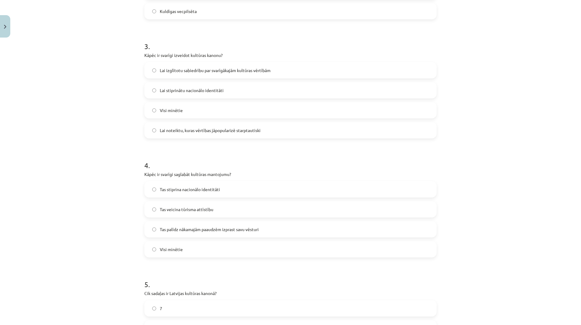
click at [256, 251] on label "Visi minētie" at bounding box center [290, 248] width 291 height 15
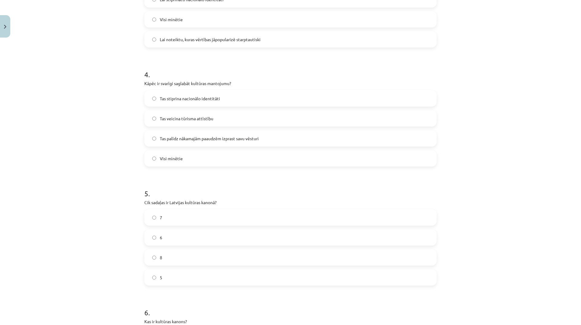
click at [198, 271] on label "5" at bounding box center [290, 277] width 291 height 15
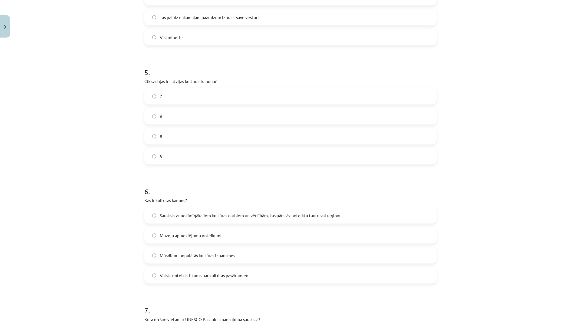
click at [325, 217] on span "Saraksts ar nozīmīgākajiem kultūras darbiem un vērtībām, kas pārstāv noteiktu t…" at bounding box center [251, 215] width 182 height 6
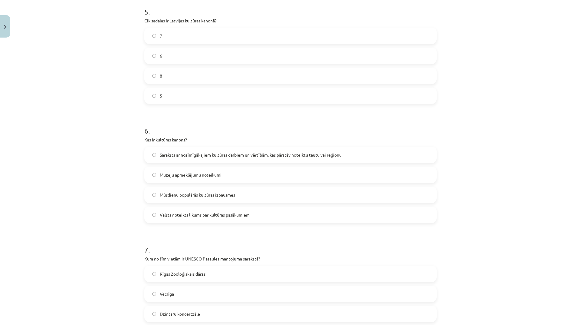
scroll to position [756, 0]
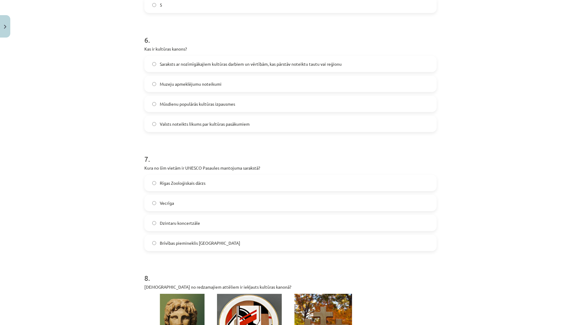
click at [185, 203] on label "Vecrīga" at bounding box center [290, 202] width 291 height 15
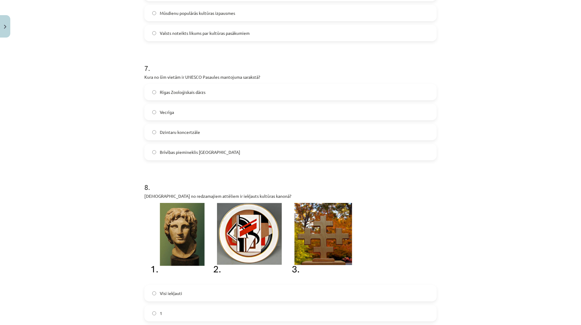
scroll to position [938, 0]
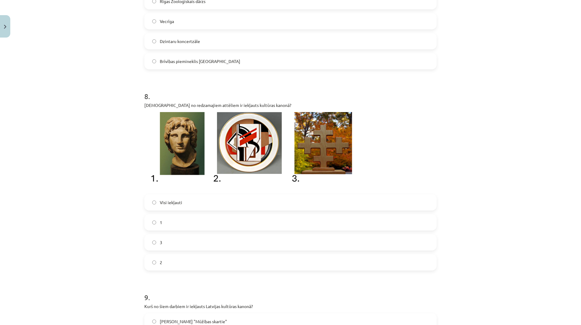
click at [185, 244] on label "3" at bounding box center [290, 241] width 291 height 15
click at [185, 203] on label "Visi iekļauti" at bounding box center [290, 202] width 291 height 15
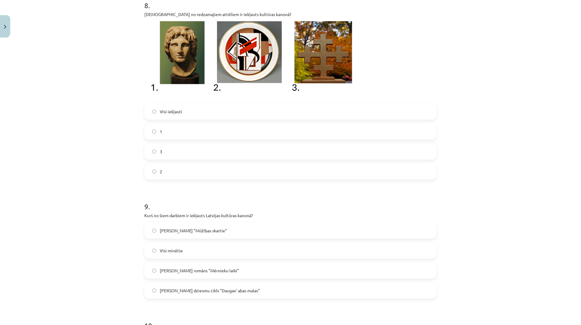
scroll to position [1119, 0]
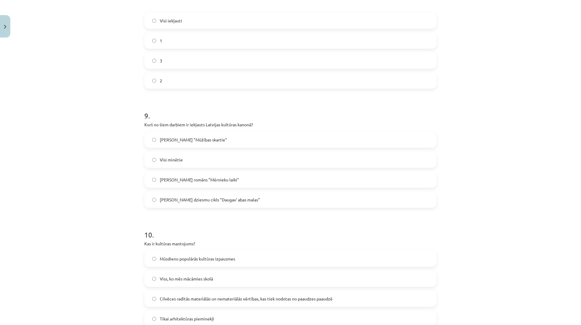
click at [201, 162] on label "Visi minētie" at bounding box center [290, 159] width 291 height 15
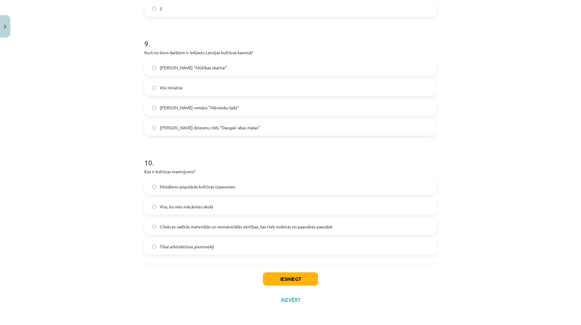
click at [230, 228] on span "Cilvēces radītās materiālās un nemateriālās vērtības, kas tiek nodotas no paaud…" at bounding box center [246, 226] width 173 height 6
click at [284, 282] on button "Iesniegt" at bounding box center [290, 278] width 55 height 13
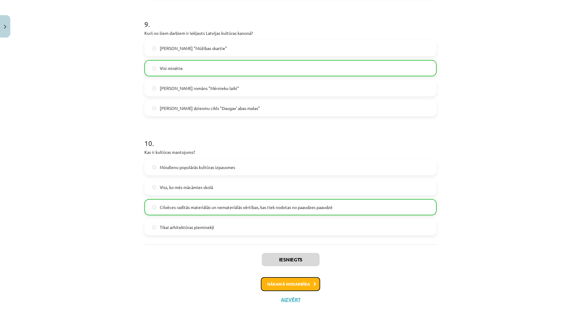
click at [294, 288] on button "Nākamā nodarbība" at bounding box center [290, 284] width 59 height 14
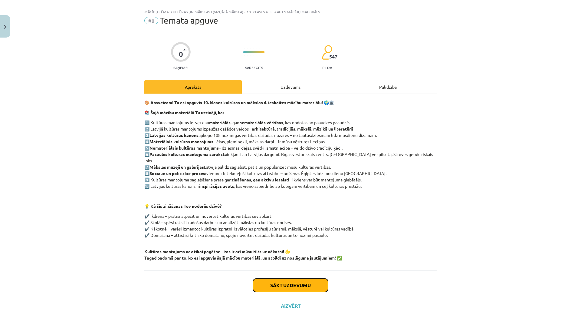
click at [307, 278] on button "Sākt uzdevumu" at bounding box center [290, 284] width 75 height 13
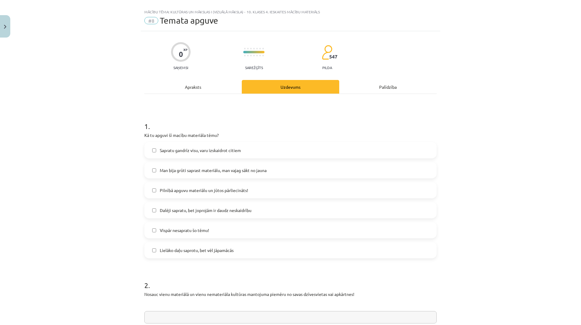
click at [231, 148] on span "Sapratu gandrīz visu, varu izskaidrot citiem" at bounding box center [200, 150] width 81 height 6
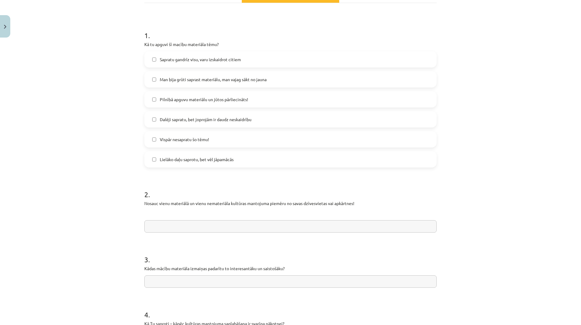
scroll to position [130, 0]
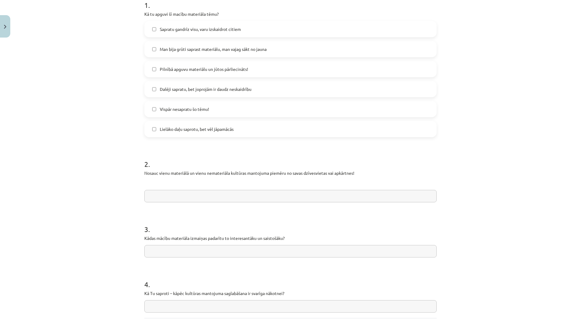
click at [246, 193] on input "text" at bounding box center [290, 196] width 292 height 12
type input "*"
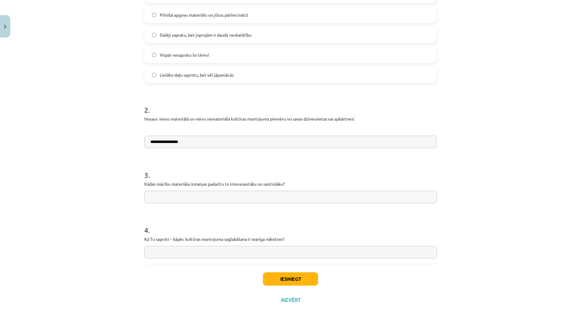
type input "**********"
click at [232, 191] on input "text" at bounding box center [290, 197] width 292 height 12
type input "**********"
click at [224, 252] on input "text" at bounding box center [290, 252] width 292 height 12
type input "**********"
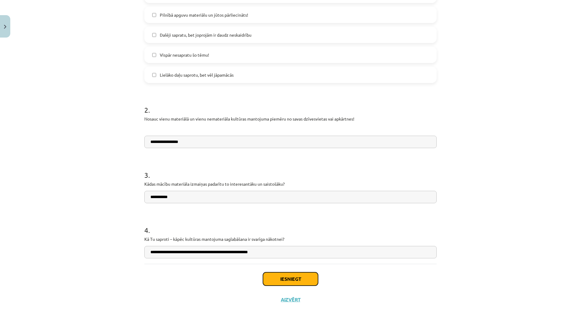
click at [301, 280] on button "Iesniegt" at bounding box center [290, 278] width 55 height 13
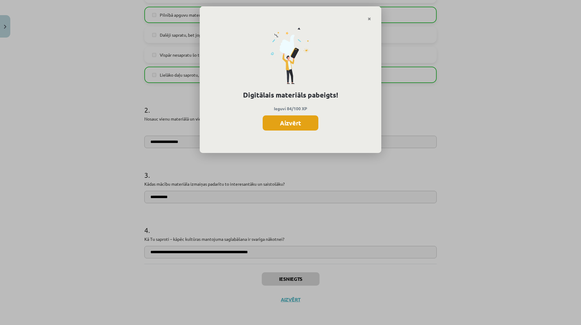
click at [306, 127] on button "Aizvērt" at bounding box center [291, 122] width 56 height 15
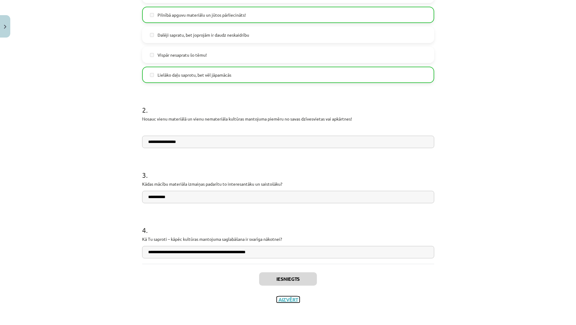
click at [293, 299] on button "Aizvērt" at bounding box center [288, 299] width 23 height 6
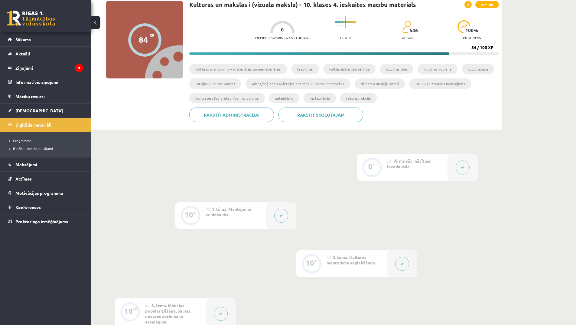
click at [47, 125] on span "Digitālie materiāli" at bounding box center [33, 124] width 36 height 5
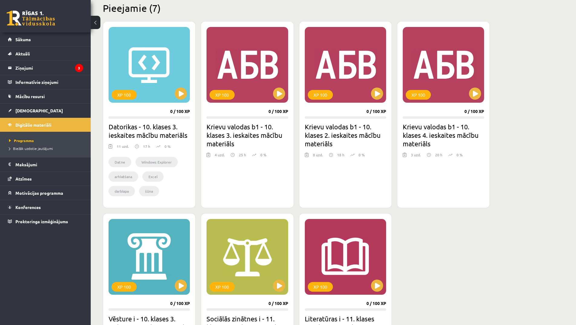
scroll to position [61, 0]
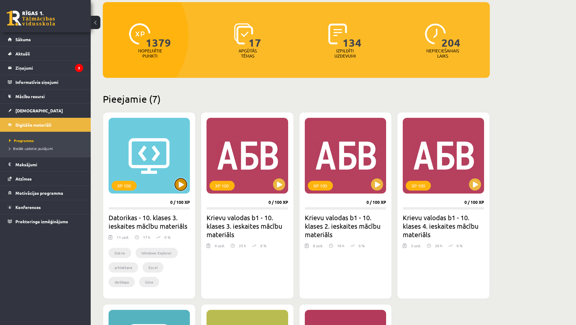
click at [184, 179] on div "XP 100" at bounding box center [149, 156] width 81 height 76
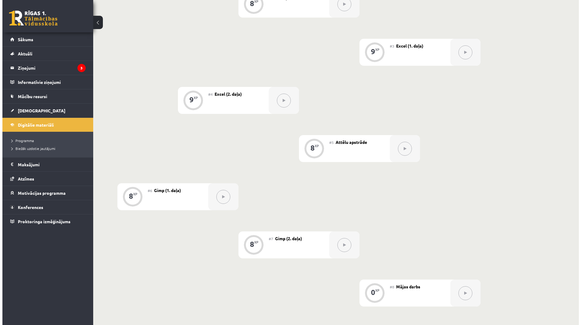
scroll to position [91, 0]
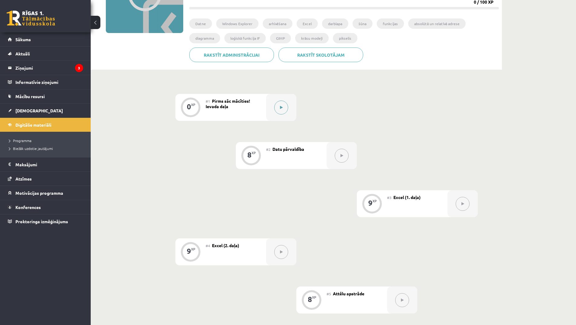
click at [285, 106] on button at bounding box center [281, 107] width 14 height 14
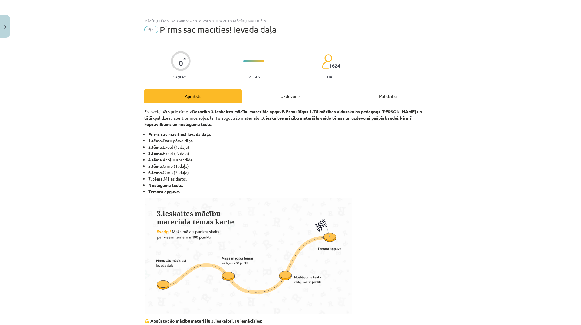
click at [295, 96] on div "Uzdevums" at bounding box center [290, 96] width 97 height 14
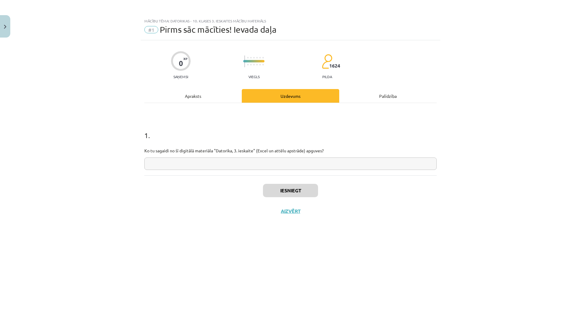
scroll to position [0, 0]
click at [277, 164] on input "text" at bounding box center [290, 163] width 292 height 12
type input "**********"
click at [295, 191] on button "Iesniegt" at bounding box center [290, 190] width 55 height 13
click at [306, 210] on button "Nākamā nodarbība" at bounding box center [290, 215] width 59 height 14
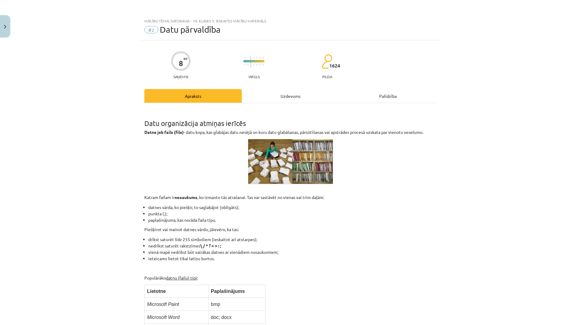
click at [279, 97] on div "Uzdevums" at bounding box center [290, 96] width 97 height 14
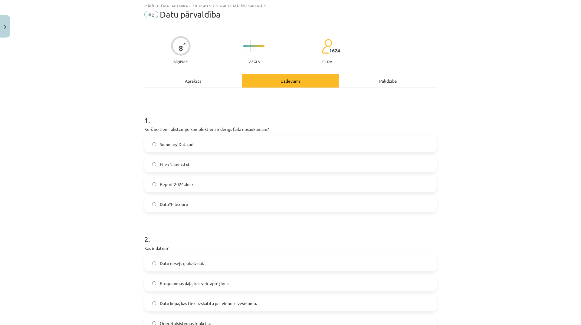
click at [195, 209] on label "Data*File.docx" at bounding box center [290, 203] width 291 height 15
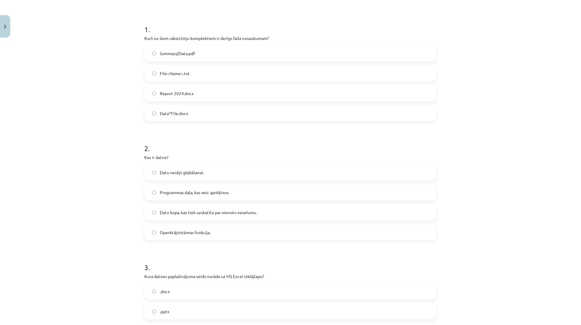
scroll to position [0, 0]
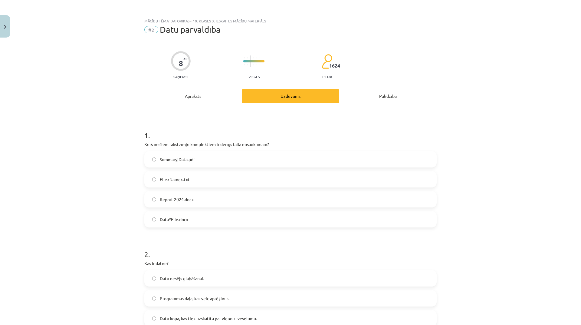
click at [195, 97] on div "Apraksts" at bounding box center [192, 96] width 97 height 14
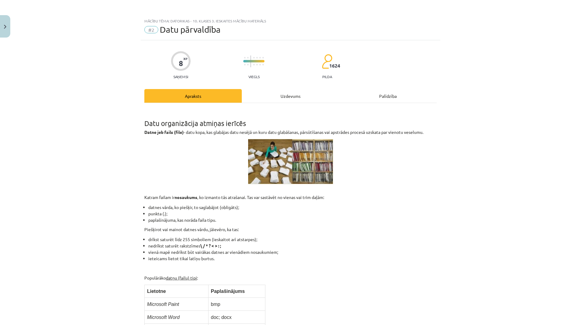
click at [284, 92] on div "Uzdevums" at bounding box center [290, 96] width 97 height 14
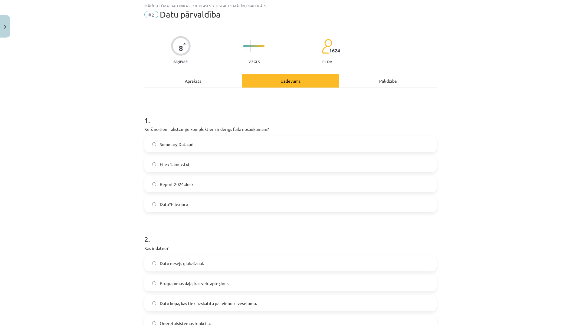
scroll to position [76, 0]
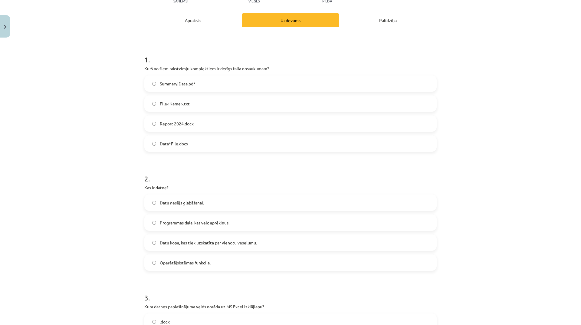
click at [257, 244] on label "Datu kopa, kas tiek uzskatīta par vienotu veselumu." at bounding box center [290, 242] width 291 height 15
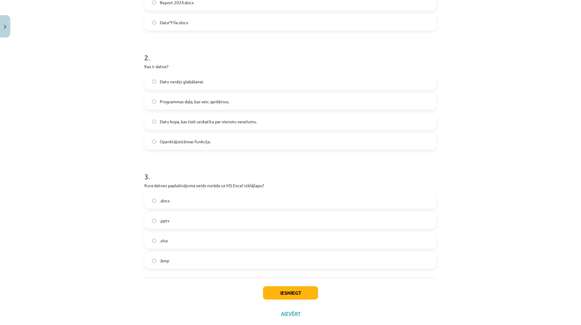
click at [210, 239] on label ".xlsx" at bounding box center [290, 240] width 291 height 15
click at [276, 289] on button "Iesniegt" at bounding box center [290, 292] width 55 height 13
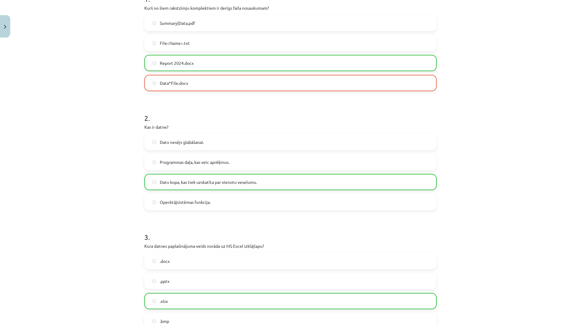
scroll to position [230, 0]
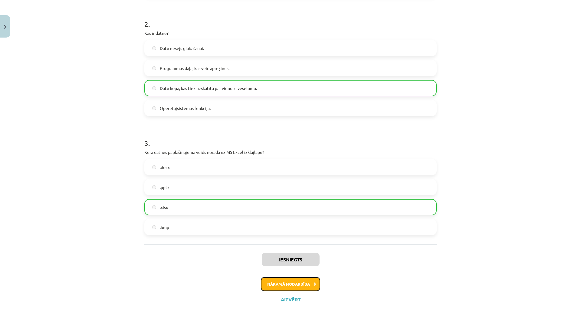
click at [284, 285] on button "Nākamā nodarbība" at bounding box center [290, 284] width 59 height 14
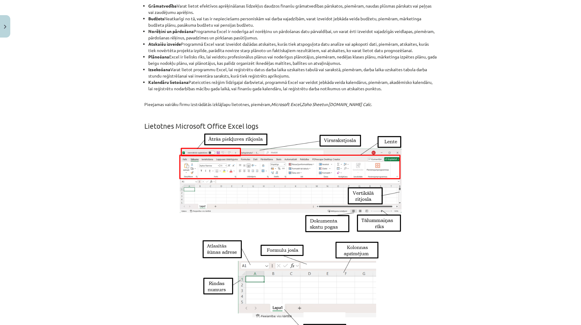
scroll to position [0, 0]
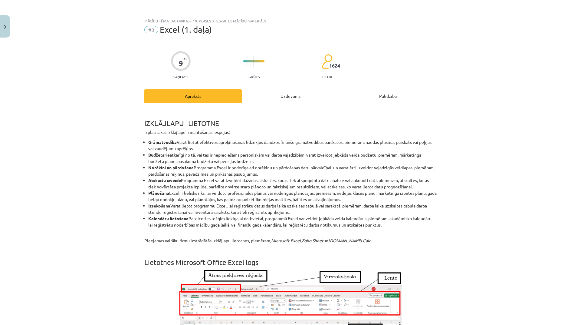
click at [292, 96] on div "Uzdevums" at bounding box center [290, 96] width 97 height 14
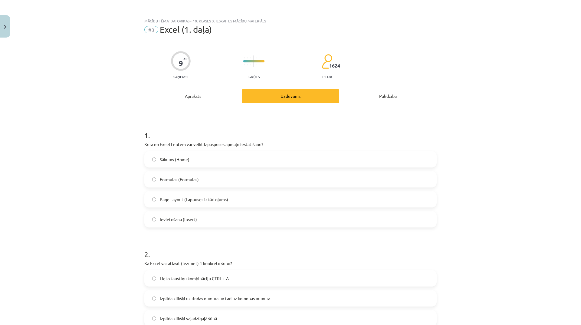
scroll to position [15, 0]
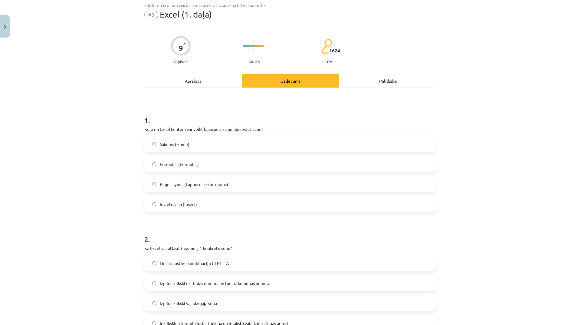
click at [251, 187] on label "Page Layout (Lappuses izkārtojums)" at bounding box center [290, 183] width 291 height 15
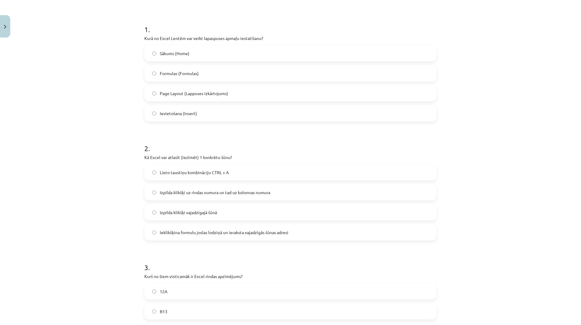
click at [223, 211] on label "Izpilda klikšķi vajadzīgajā šūnā" at bounding box center [290, 212] width 291 height 15
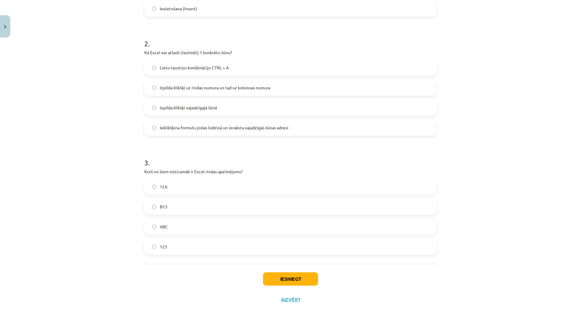
click at [202, 208] on label "B13" at bounding box center [290, 206] width 291 height 15
click at [293, 278] on button "Iesniegt" at bounding box center [290, 278] width 55 height 13
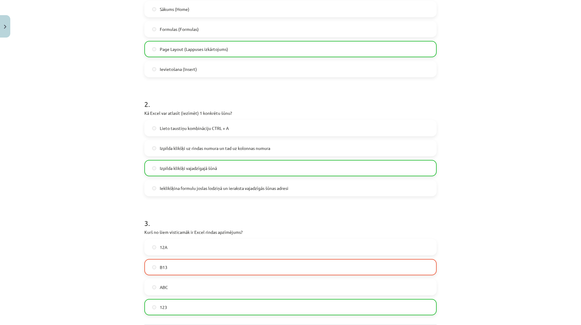
scroll to position [230, 0]
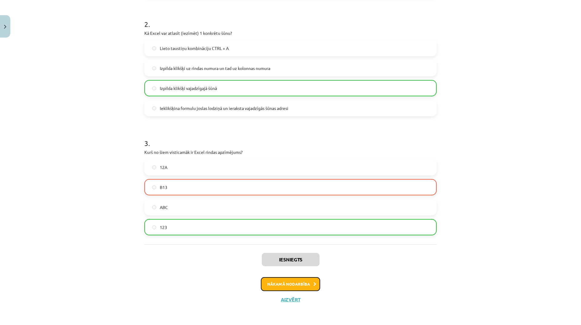
click at [310, 280] on button "Nākamā nodarbība" at bounding box center [290, 284] width 59 height 14
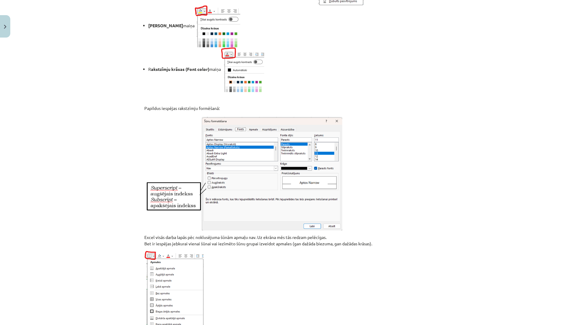
scroll to position [15, 0]
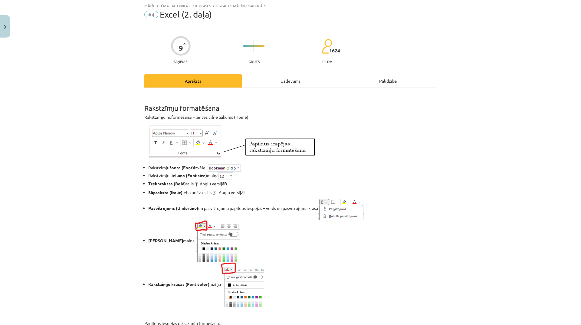
click at [281, 81] on div "Uzdevums" at bounding box center [290, 81] width 97 height 14
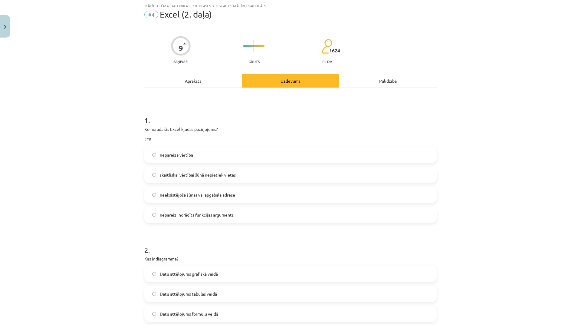
click at [192, 83] on div "Apraksts" at bounding box center [192, 81] width 97 height 14
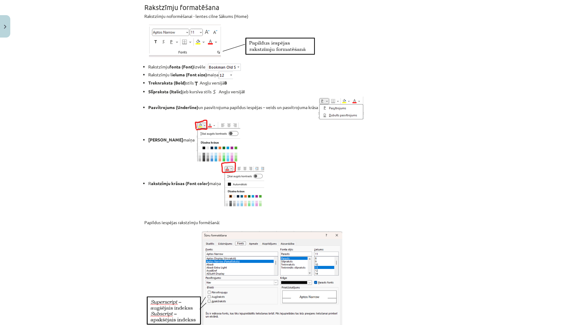
scroll to position [0, 0]
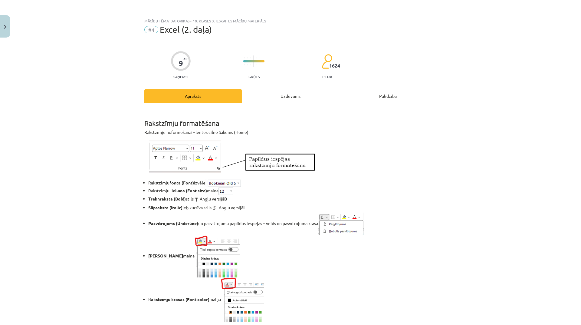
click at [286, 98] on div "Uzdevums" at bounding box center [290, 96] width 97 height 14
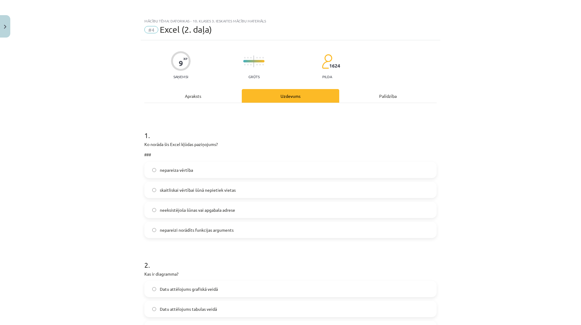
scroll to position [15, 0]
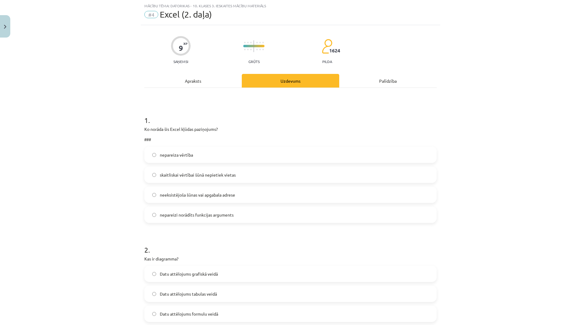
click at [250, 173] on label "skaitliskai vērtībai šūnā nepietiek vietas" at bounding box center [290, 174] width 291 height 15
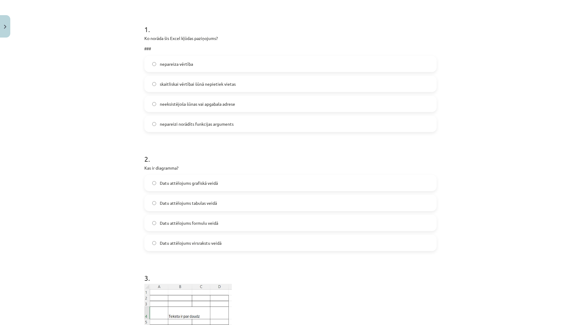
click at [232, 186] on label "Datu attēlojums grafiskā veidā" at bounding box center [290, 182] width 291 height 15
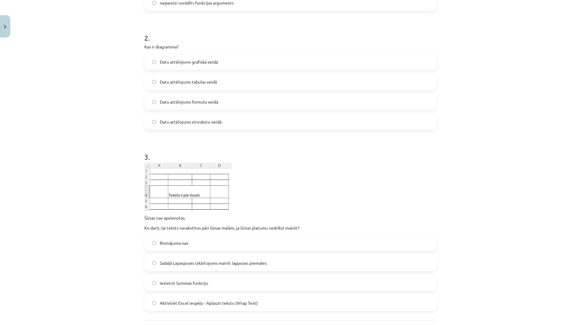
scroll to position [257, 0]
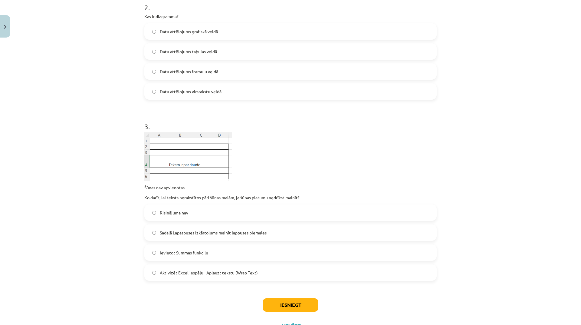
click at [255, 254] on label "Ievietot Summas funkciju" at bounding box center [290, 252] width 291 height 15
click at [298, 303] on button "Iesniegt" at bounding box center [290, 304] width 55 height 13
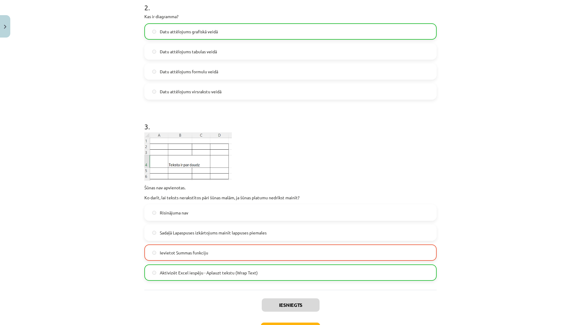
scroll to position [287, 0]
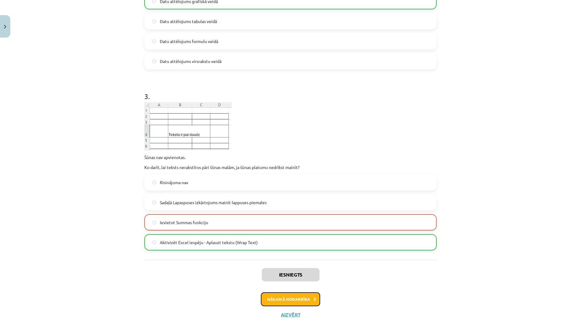
click at [297, 300] on button "Nākamā nodarbība" at bounding box center [290, 299] width 59 height 14
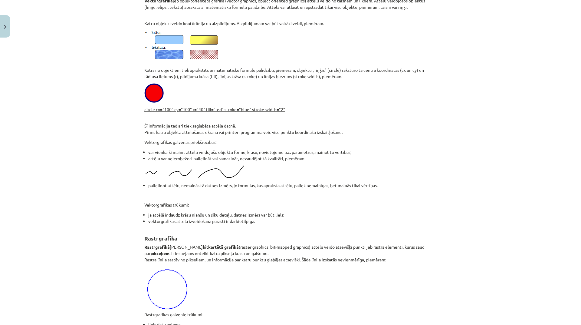
scroll to position [15, 0]
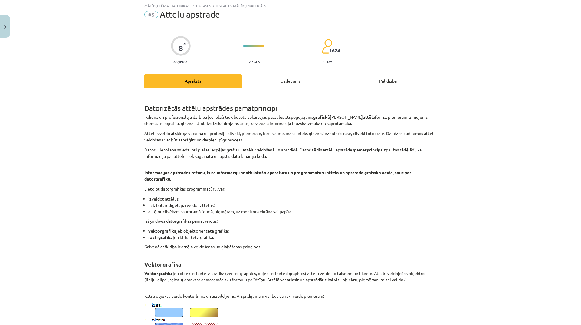
click at [286, 82] on div "Uzdevums" at bounding box center [290, 81] width 97 height 14
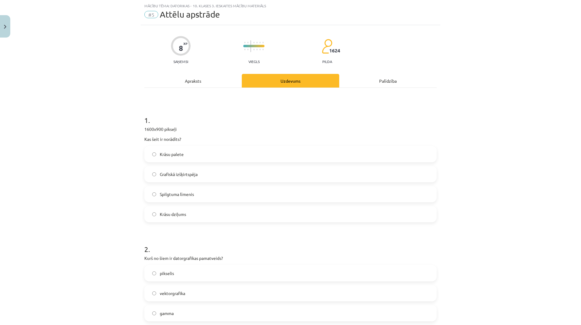
scroll to position [45, 0]
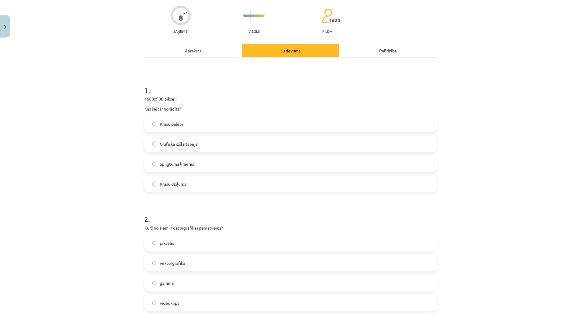
click at [219, 146] on label "Grafiskā izšķirtspēja" at bounding box center [290, 143] width 291 height 15
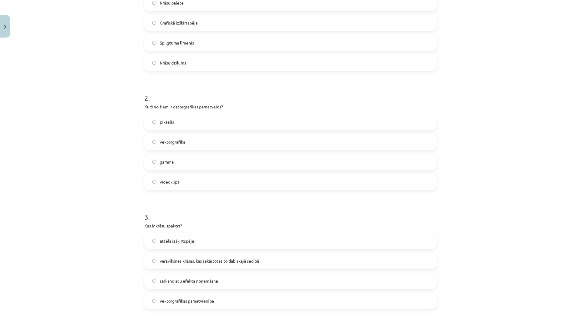
click at [204, 125] on label "pikselis" at bounding box center [290, 121] width 291 height 15
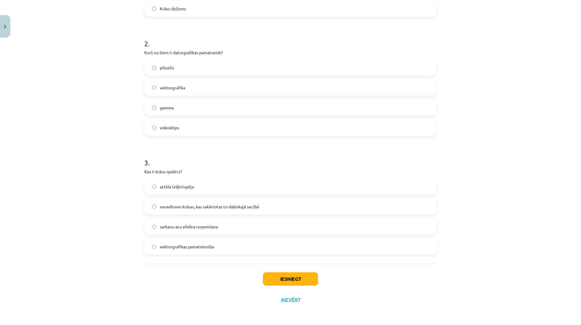
click at [231, 189] on label "attēla izšķirtspēja" at bounding box center [290, 186] width 291 height 15
click at [298, 272] on button "Iesniegt" at bounding box center [290, 278] width 55 height 13
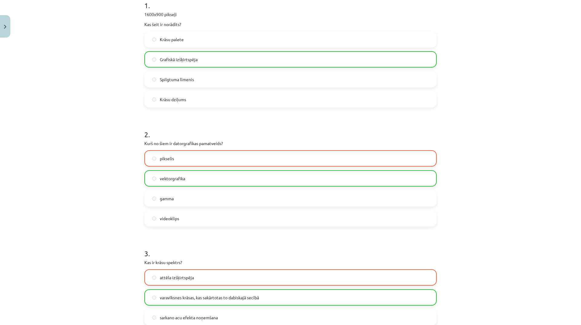
scroll to position [240, 0]
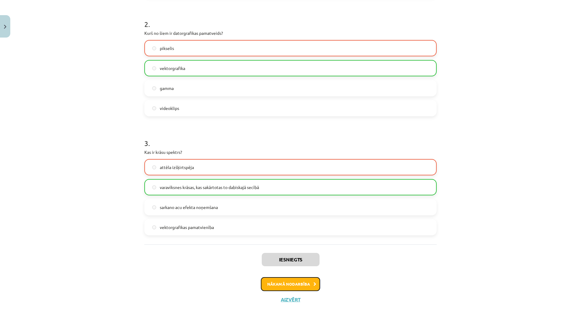
click at [305, 286] on button "Nākamā nodarbība" at bounding box center [290, 284] width 59 height 14
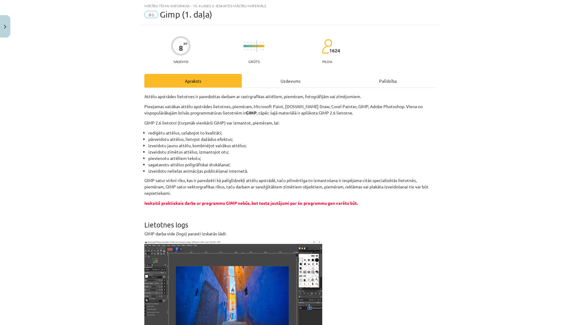
click at [289, 77] on div "Uzdevums" at bounding box center [290, 81] width 97 height 14
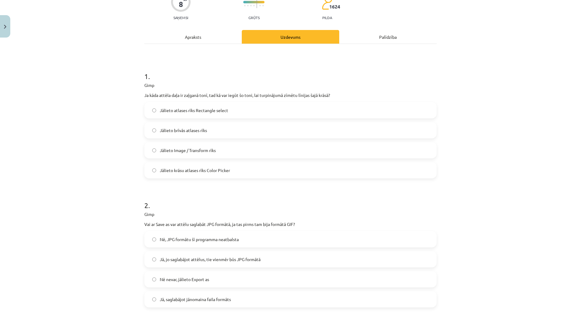
scroll to position [0, 0]
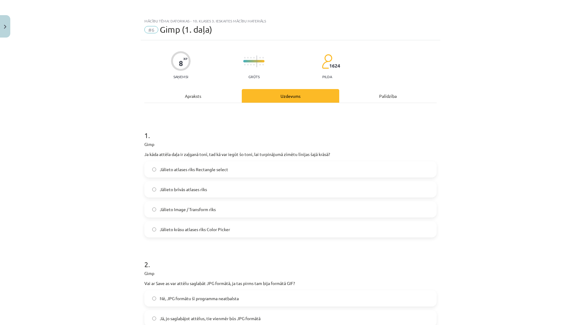
click at [256, 231] on label "Jālieto krāsu atlases rīks Color Picker" at bounding box center [290, 228] width 291 height 15
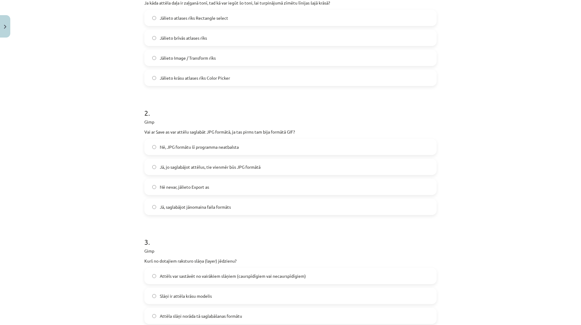
click at [252, 149] on label "Nē, JPG formātu šī programma neatbalsta" at bounding box center [290, 146] width 291 height 15
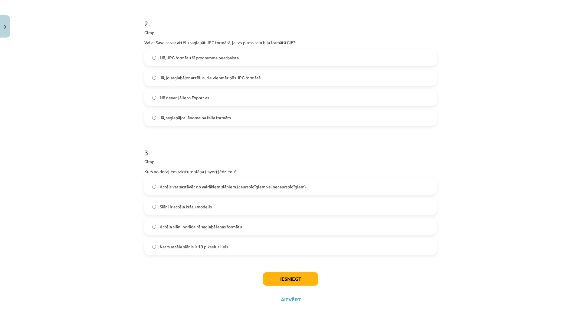
click at [233, 101] on label "Nē nevar, jālieto Export as" at bounding box center [290, 97] width 291 height 15
click at [237, 210] on label "Slāņi ir attēla krāsu modelis" at bounding box center [290, 206] width 291 height 15
click at [277, 275] on button "Iesniegt" at bounding box center [290, 278] width 55 height 13
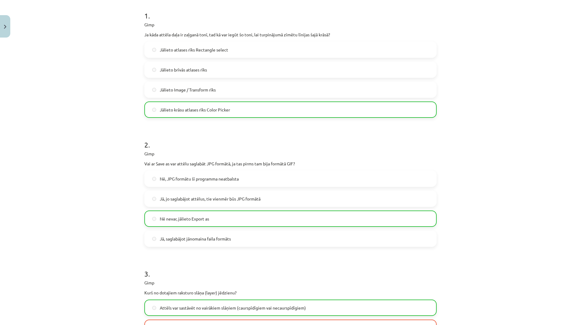
scroll to position [260, 0]
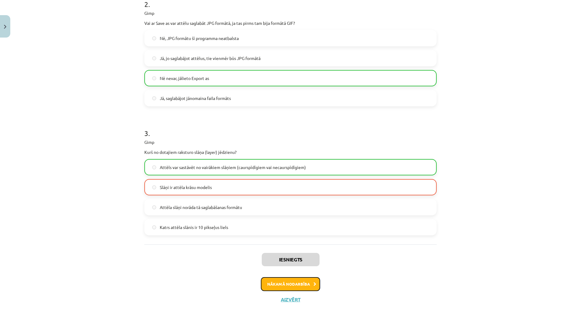
click at [308, 287] on button "Nākamā nodarbība" at bounding box center [290, 284] width 59 height 14
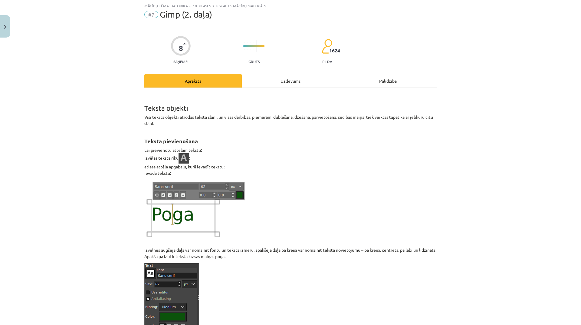
click at [280, 79] on div "Uzdevums" at bounding box center [290, 81] width 97 height 14
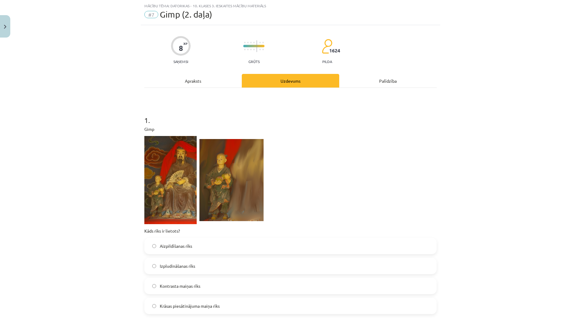
scroll to position [76, 0]
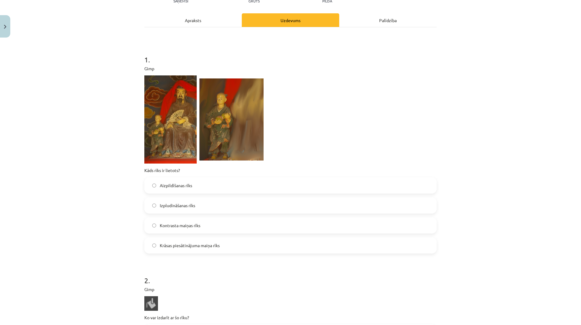
click at [234, 206] on label "Izpludināšanas rīks" at bounding box center [290, 205] width 291 height 15
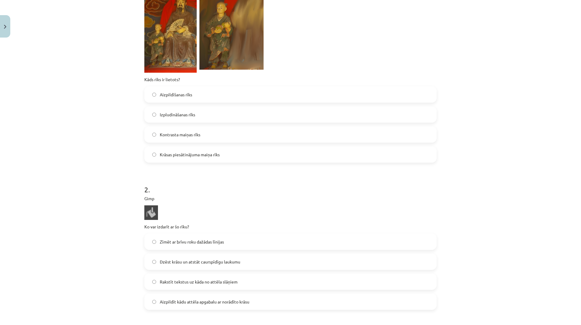
scroll to position [257, 0]
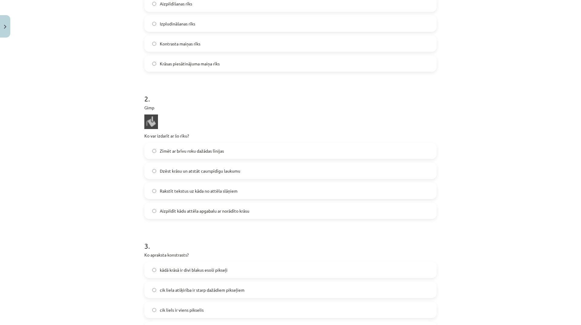
click at [240, 166] on label "Dzēst krāsu un atstāt caurspīdīgu laukumu" at bounding box center [290, 170] width 291 height 15
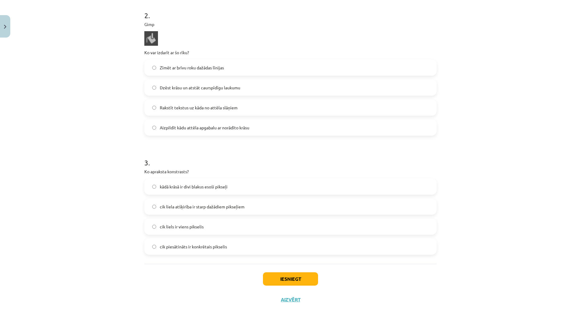
click at [226, 183] on label "kādā krāsā ir divi blakus esoši pikseļi" at bounding box center [290, 186] width 291 height 15
click at [290, 273] on button "Iesniegt" at bounding box center [290, 278] width 55 height 13
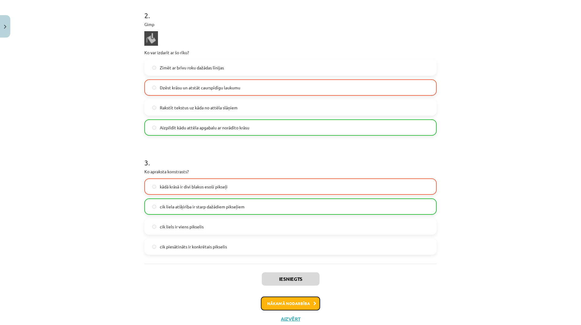
click at [312, 305] on button "Nākamā nodarbība" at bounding box center [290, 303] width 59 height 14
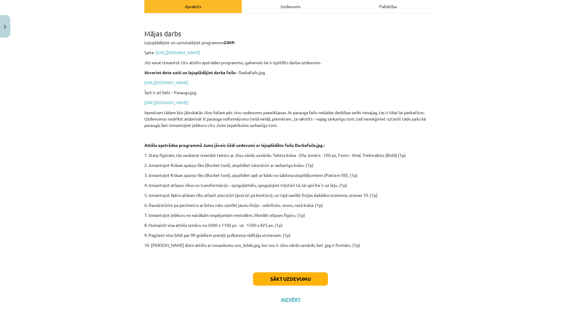
scroll to position [15, 0]
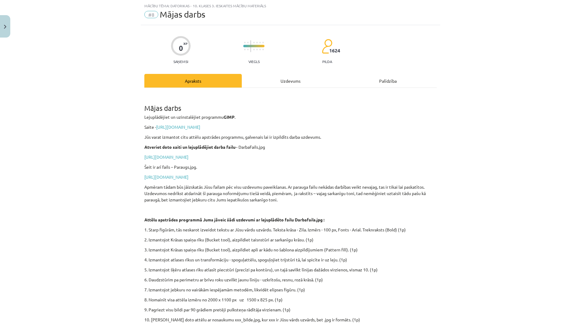
click at [295, 78] on div "Uzdevums" at bounding box center [290, 81] width 97 height 14
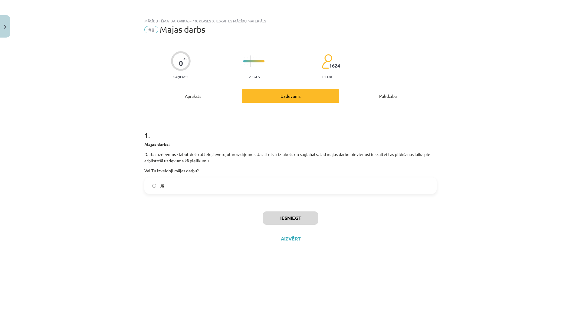
scroll to position [0, 0]
click at [158, 185] on label "Jā" at bounding box center [290, 185] width 291 height 15
click at [284, 218] on button "Iesniegt" at bounding box center [290, 217] width 55 height 13
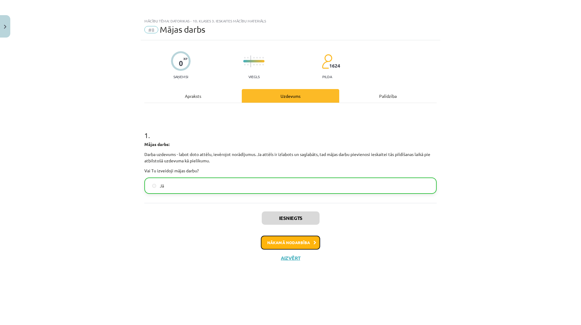
click at [308, 242] on button "Nākamā nodarbība" at bounding box center [290, 242] width 59 height 14
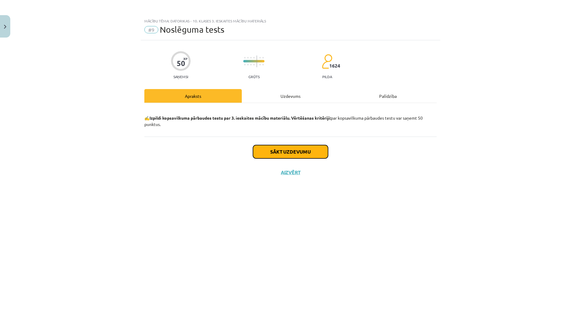
click at [277, 156] on button "Sākt uzdevumu" at bounding box center [290, 151] width 75 height 13
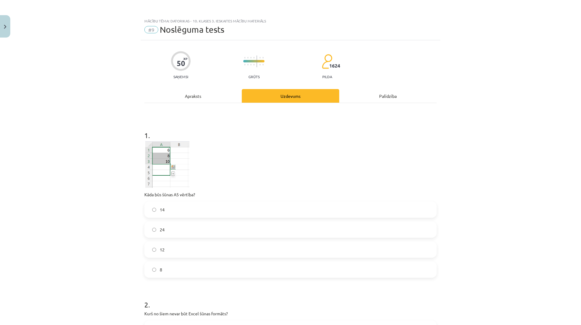
scroll to position [91, 0]
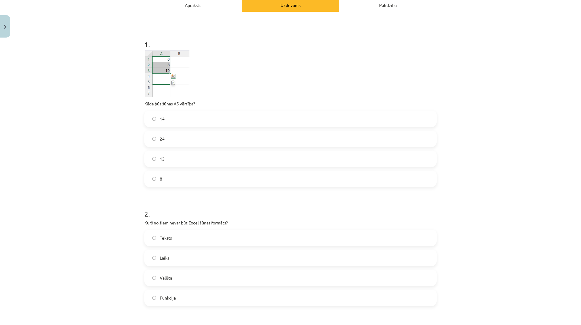
click at [178, 137] on label "24" at bounding box center [290, 138] width 291 height 15
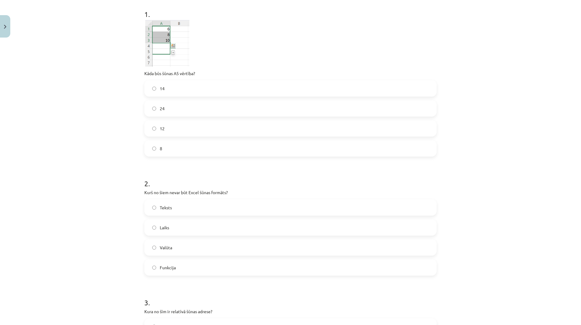
scroll to position [182, 0]
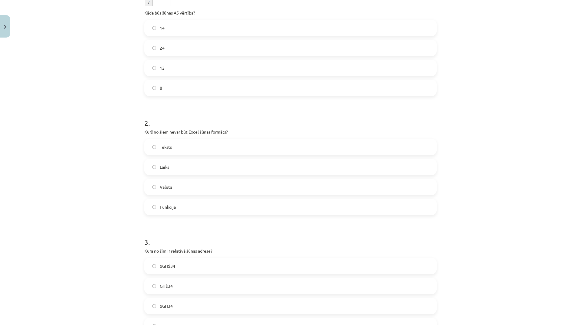
click at [191, 206] on label "Funkcija" at bounding box center [290, 206] width 291 height 15
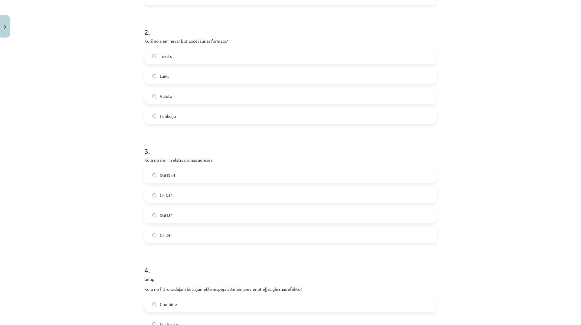
click at [172, 232] on label "GH34" at bounding box center [290, 234] width 291 height 15
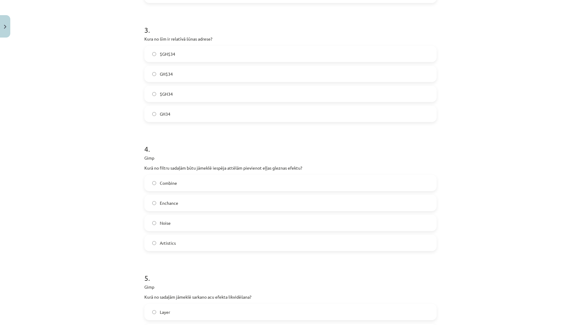
scroll to position [424, 0]
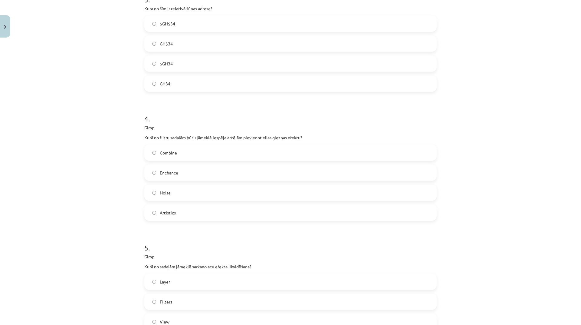
click at [180, 152] on label "Combine" at bounding box center [290, 152] width 291 height 15
click at [172, 196] on label "Noise" at bounding box center [290, 192] width 291 height 15
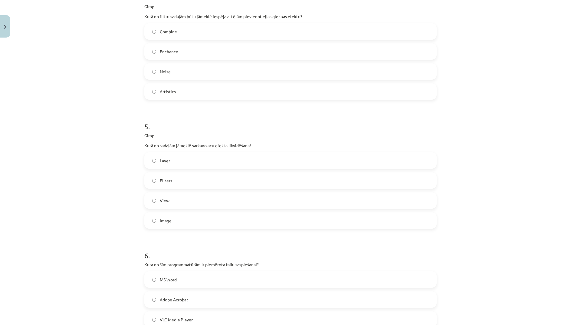
click at [210, 182] on label "Filters" at bounding box center [290, 180] width 291 height 15
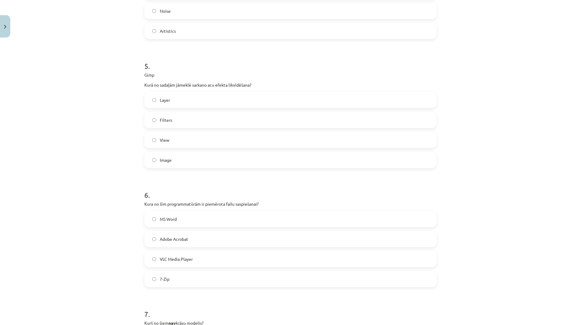
scroll to position [635, 0]
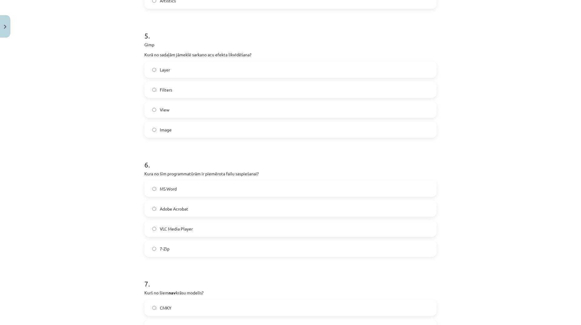
click at [214, 245] on label "7-Zip" at bounding box center [290, 248] width 291 height 15
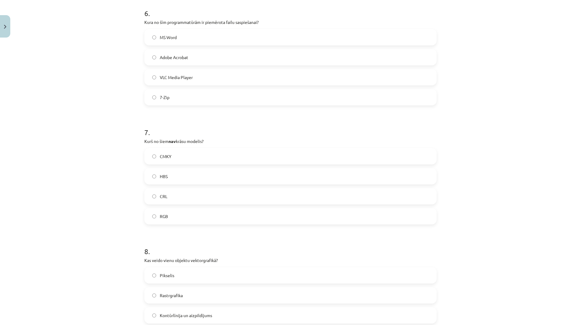
click at [169, 191] on label "CRL" at bounding box center [290, 195] width 291 height 15
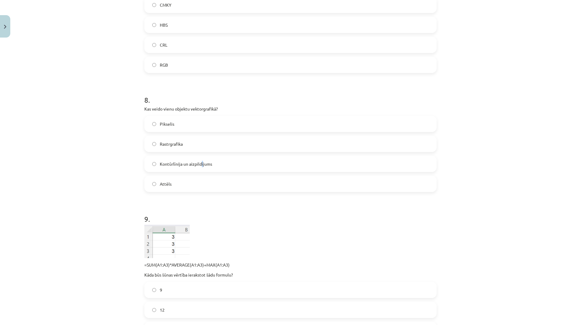
click at [200, 164] on span "Kontūrlīnija un aizpildījums" at bounding box center [186, 164] width 52 height 6
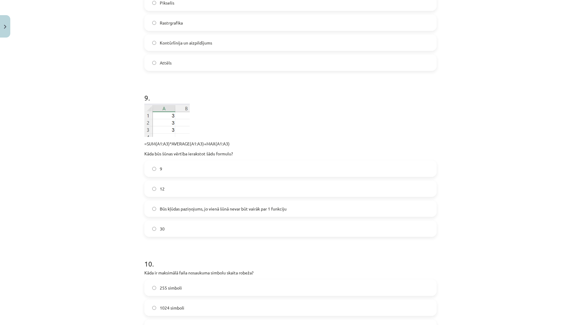
click at [192, 45] on span "Kontūrlīnija un aizpildījums" at bounding box center [186, 43] width 52 height 6
click at [172, 169] on label "9" at bounding box center [290, 168] width 291 height 15
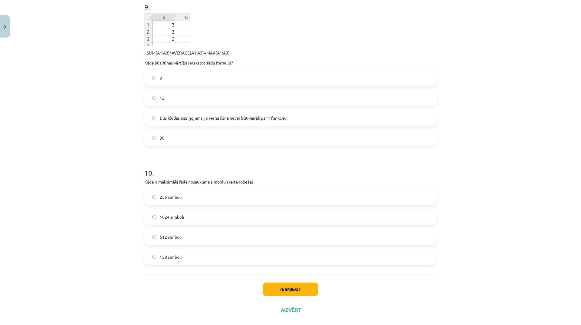
click at [216, 215] on label "1024 simboli" at bounding box center [290, 216] width 291 height 15
click at [300, 294] on button "Iesniegt" at bounding box center [290, 288] width 55 height 13
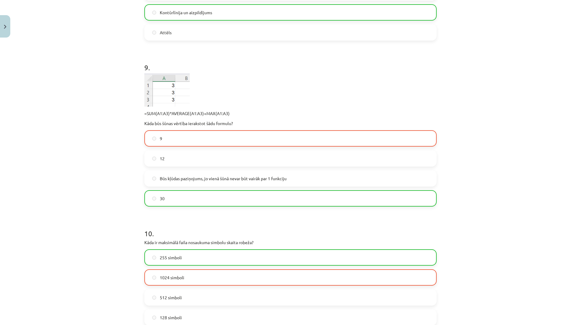
scroll to position [1179, 0]
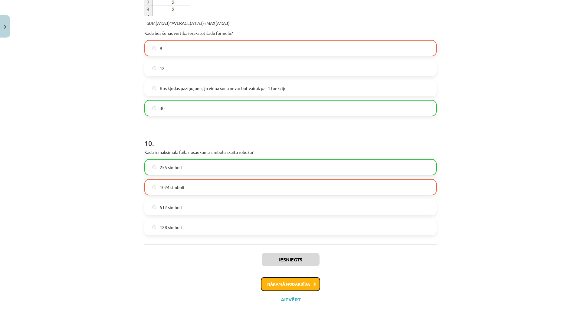
click at [274, 284] on button "Nākamā nodarbība" at bounding box center [290, 284] width 59 height 14
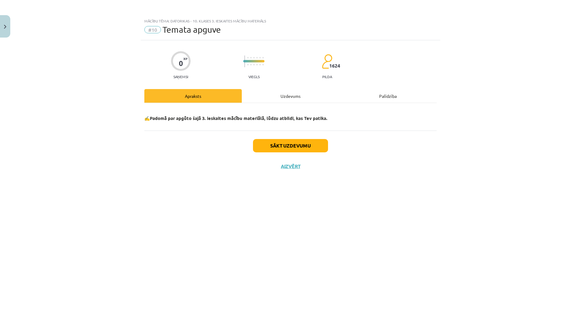
scroll to position [0, 0]
click at [299, 146] on button "Sākt uzdevumu" at bounding box center [290, 145] width 75 height 13
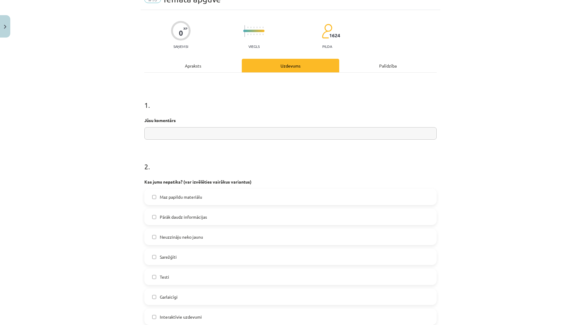
scroll to position [61, 0]
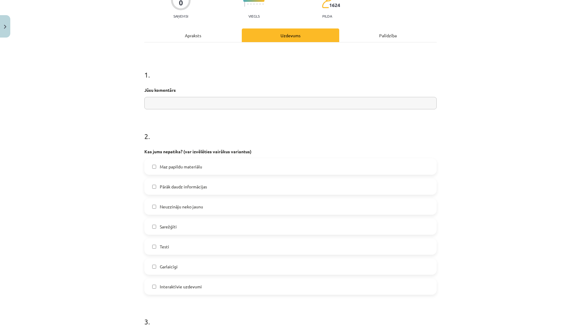
click at [225, 227] on label "Sarežģīti" at bounding box center [290, 226] width 291 height 15
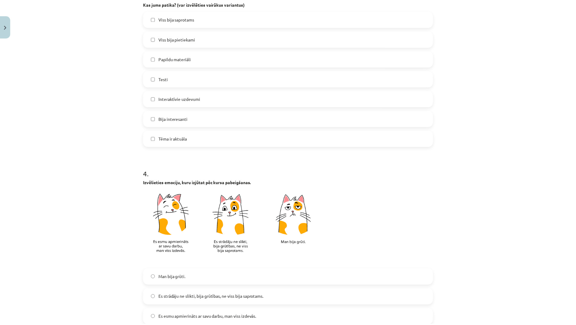
scroll to position [464, 0]
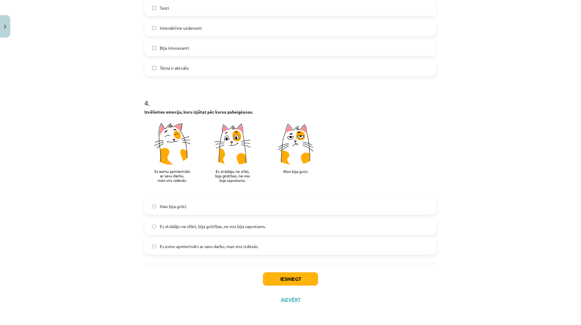
click at [222, 208] on label "Man bija grūti." at bounding box center [290, 206] width 291 height 15
click at [292, 280] on button "Iesniegt" at bounding box center [290, 278] width 55 height 13
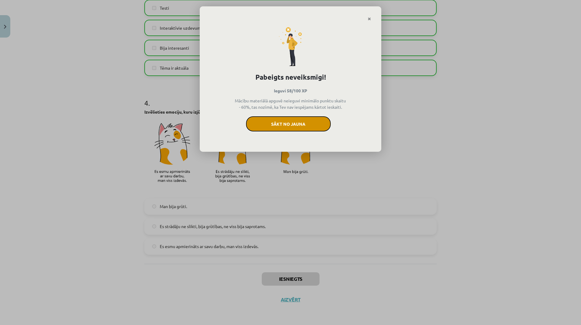
click at [290, 125] on button "Sākt no jauna" at bounding box center [288, 123] width 85 height 15
click at [369, 23] on div "Pabeigts neveiksmīgi! Ieguvi 58/100 XP Mācību materiālā apguvē neieguvi minimāl…" at bounding box center [291, 86] width 182 height 131
click at [369, 21] on div "Pabeigts neveiksmīgi! Ieguvi 58/100 XP Mācību materiālā apguvē neieguvi minimāl…" at bounding box center [291, 86] width 182 height 131
click at [369, 18] on icon "Close" at bounding box center [369, 19] width 3 height 4
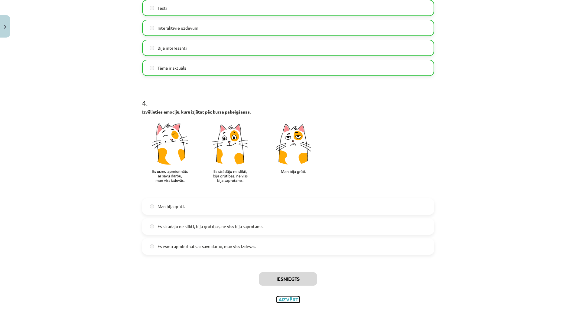
click at [291, 299] on button "Aizvērt" at bounding box center [288, 299] width 23 height 6
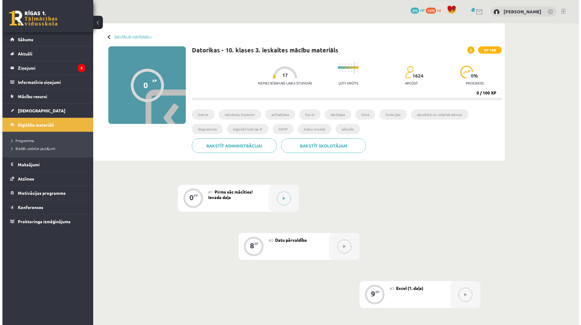
scroll to position [91, 0]
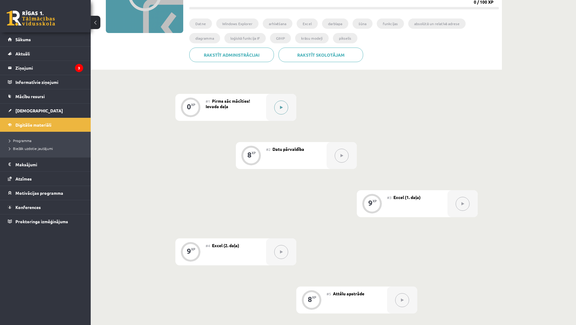
click at [286, 107] on button at bounding box center [281, 107] width 14 height 14
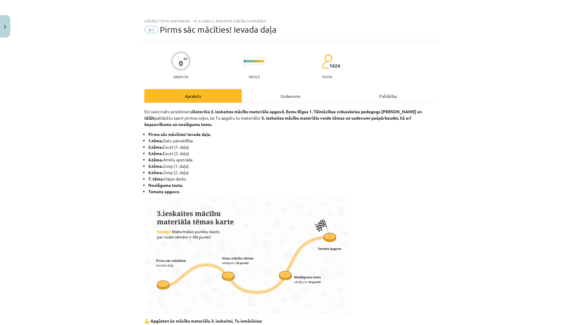
click at [293, 95] on div "Uzdevums" at bounding box center [290, 96] width 97 height 14
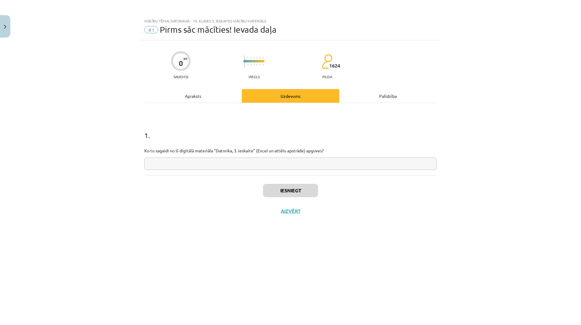
click at [213, 159] on input "text" at bounding box center [290, 163] width 292 height 12
type input "**********"
click at [294, 183] on div "Iesniegt Aizvērt" at bounding box center [290, 196] width 292 height 42
click at [297, 186] on button "Iesniegt" at bounding box center [290, 190] width 55 height 13
click at [311, 216] on button "Nākamā nodarbība" at bounding box center [290, 215] width 59 height 14
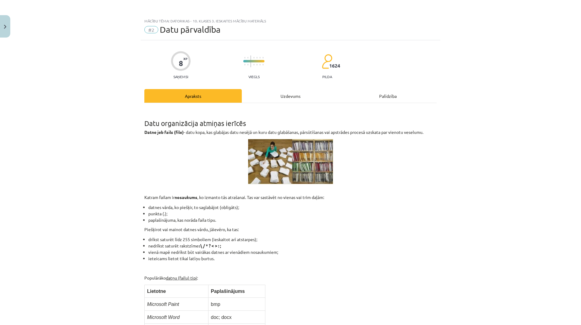
click at [297, 96] on div "Uzdevums" at bounding box center [290, 96] width 97 height 14
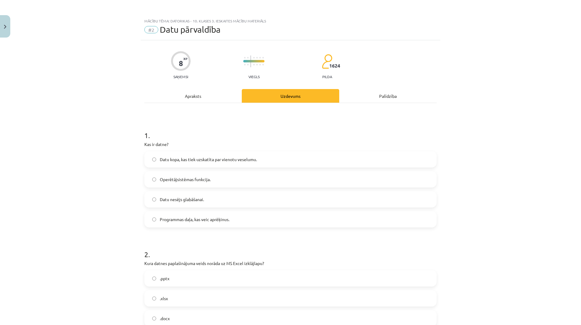
scroll to position [15, 0]
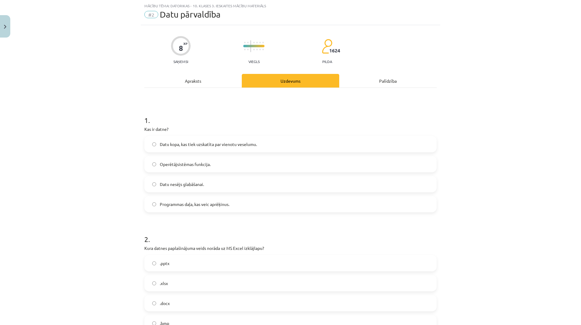
click at [286, 145] on label "Datu kopa, kas tiek uzskatīta par vienotu veselumu." at bounding box center [290, 143] width 291 height 15
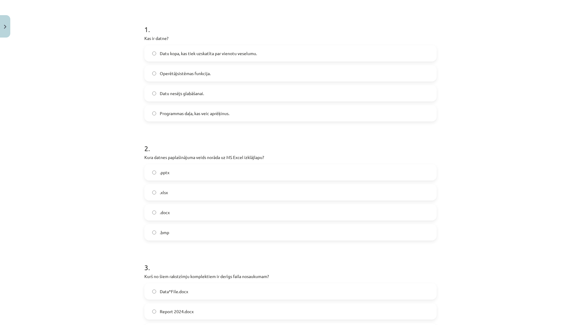
click at [222, 192] on label ".xlsx" at bounding box center [290, 192] width 291 height 15
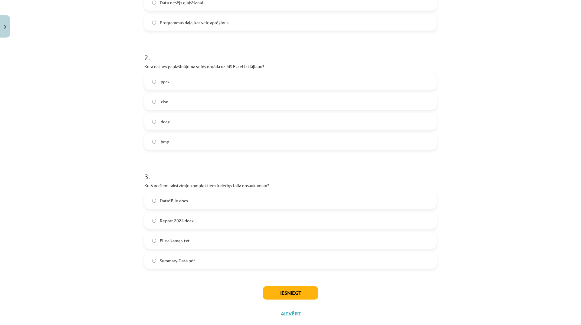
click at [236, 223] on label "Report 2024.docx" at bounding box center [290, 220] width 291 height 15
click at [304, 293] on button "Iesniegt" at bounding box center [290, 292] width 55 height 13
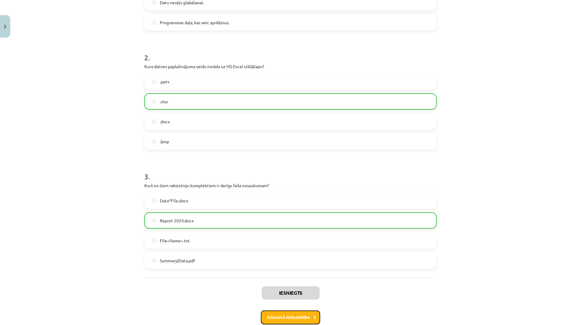
click at [302, 315] on button "Nākamā nodarbība" at bounding box center [290, 317] width 59 height 14
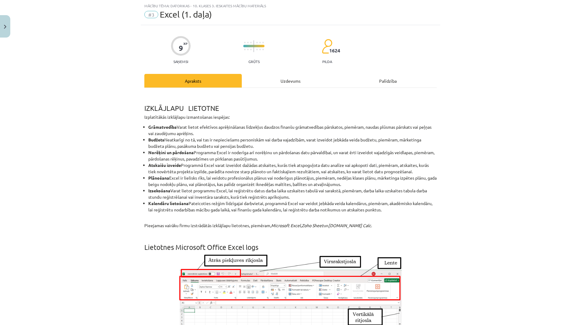
click at [294, 81] on div "Uzdevums" at bounding box center [290, 81] width 97 height 14
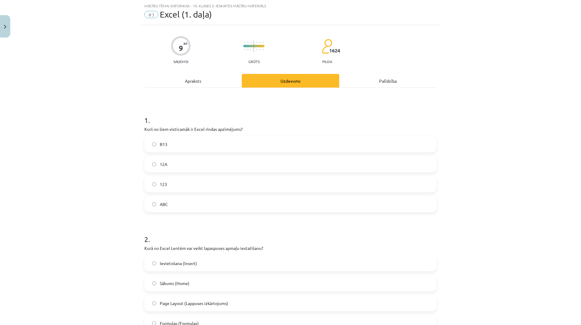
click at [202, 164] on label "12A" at bounding box center [290, 163] width 291 height 15
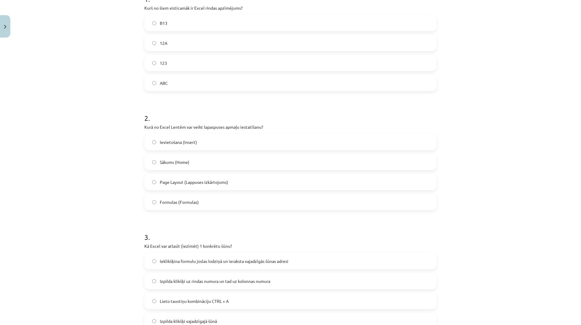
click at [211, 66] on label "123" at bounding box center [290, 62] width 291 height 15
click at [214, 180] on span "Page Layout (Lappuses izkārtojums)" at bounding box center [194, 182] width 68 height 6
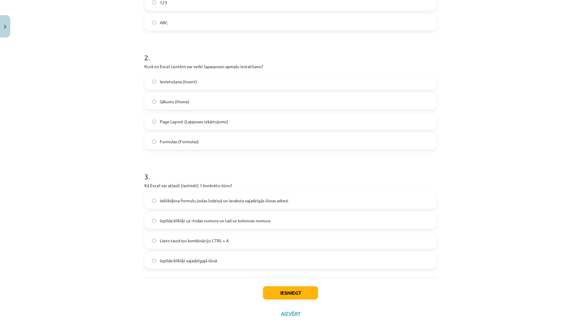
scroll to position [211, 0]
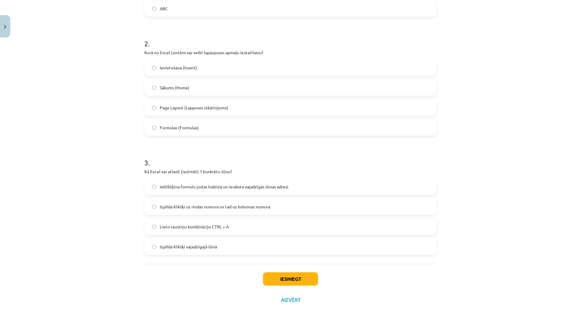
click at [214, 209] on span "Izpilda klikšķi uz rindas numura un tad uz kolonnas numura" at bounding box center [215, 206] width 110 height 6
click at [221, 250] on label "Izpilda klikšķi vajadzīgajā šūnā" at bounding box center [290, 246] width 291 height 15
click at [280, 279] on button "Iesniegt" at bounding box center [290, 278] width 55 height 13
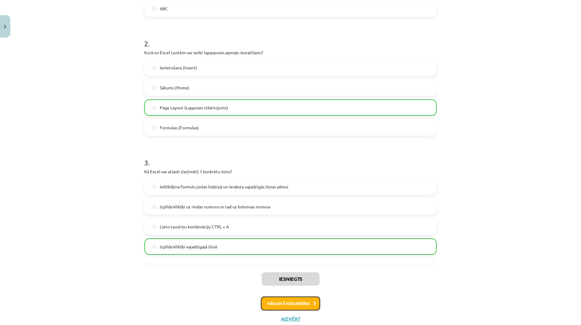
click at [293, 300] on button "Nākamā nodarbība" at bounding box center [290, 303] width 59 height 14
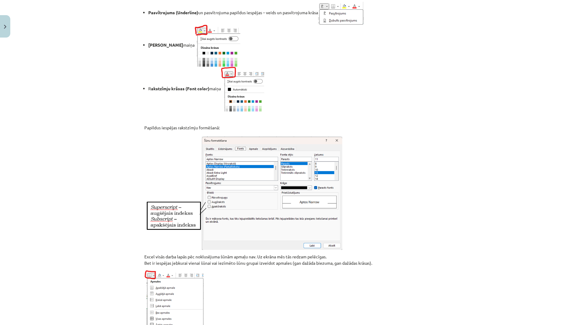
scroll to position [15, 0]
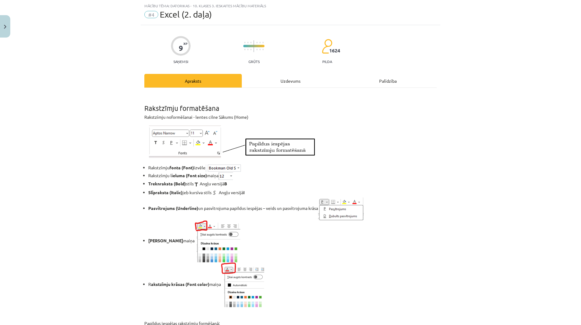
click at [295, 84] on div "Uzdevums" at bounding box center [290, 81] width 97 height 14
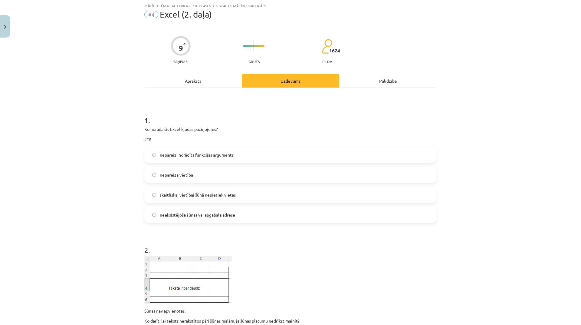
click at [214, 192] on span "skaitliskai vērtībai šūnā nepietiek vietas" at bounding box center [198, 195] width 76 height 6
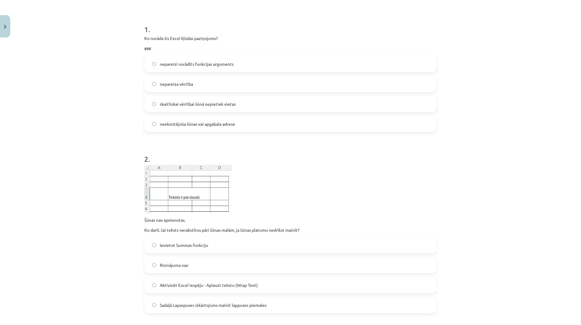
scroll to position [166, 0]
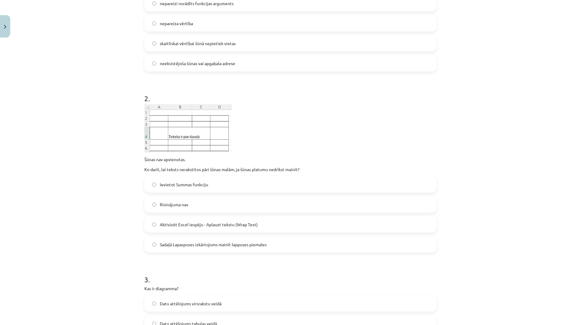
click at [218, 222] on span "Aktivizēt Excel iespēju - Aplauzt tekstu (Wrap Text)" at bounding box center [209, 224] width 98 height 6
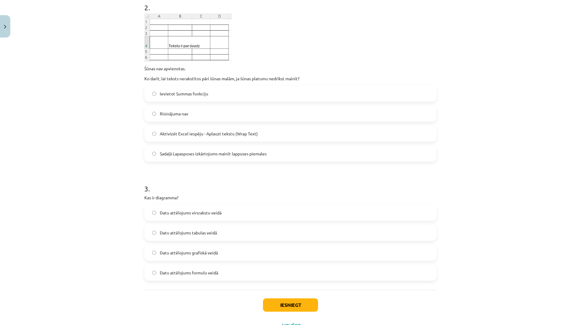
scroll to position [283, 0]
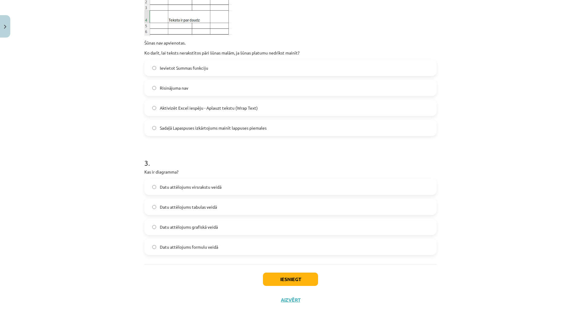
click at [221, 224] on label "Datu attēlojums grafiskā veidā" at bounding box center [290, 226] width 291 height 15
click at [282, 280] on button "Iesniegt" at bounding box center [290, 278] width 55 height 13
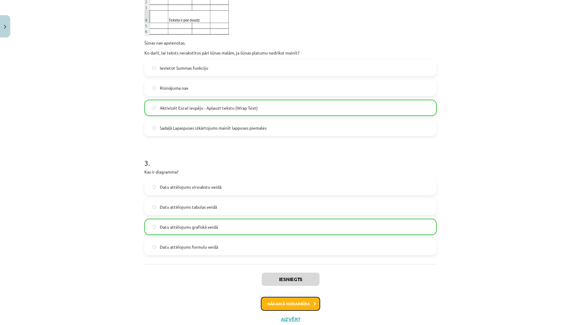
click at [302, 307] on button "Nākamā nodarbība" at bounding box center [290, 304] width 59 height 14
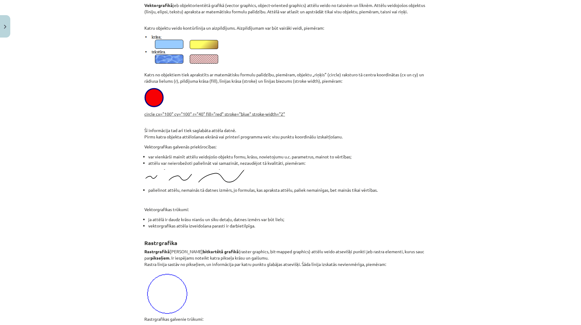
scroll to position [15, 0]
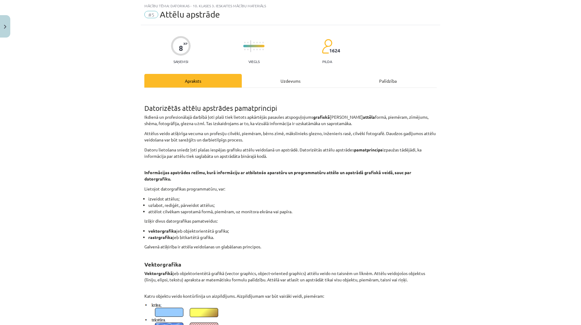
click at [296, 83] on div "Uzdevums" at bounding box center [290, 81] width 97 height 14
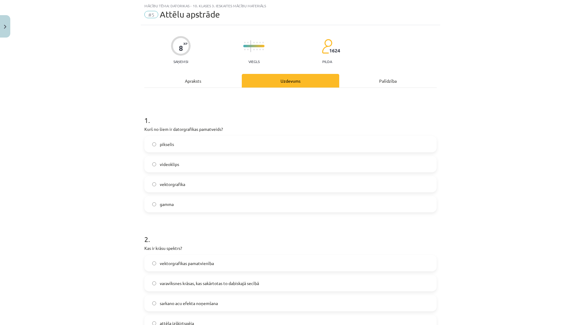
click at [214, 168] on label "videoklips" at bounding box center [290, 163] width 291 height 15
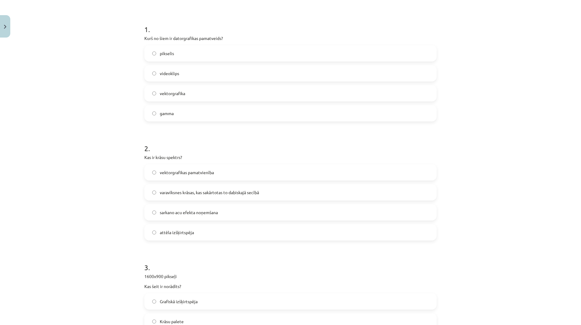
click at [241, 191] on span "varavīksnes krāsas, kas sakārtotas to dabiskajā secībā" at bounding box center [209, 192] width 99 height 6
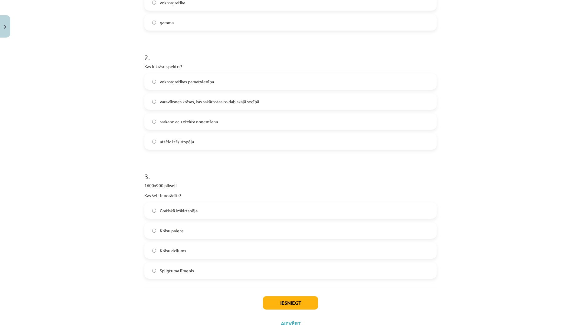
scroll to position [221, 0]
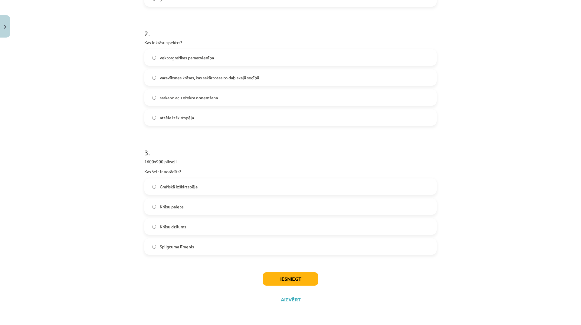
click at [214, 188] on label "Grafiskā izšķirtspēja" at bounding box center [290, 186] width 291 height 15
click at [294, 277] on button "Iesniegt" at bounding box center [290, 278] width 55 height 13
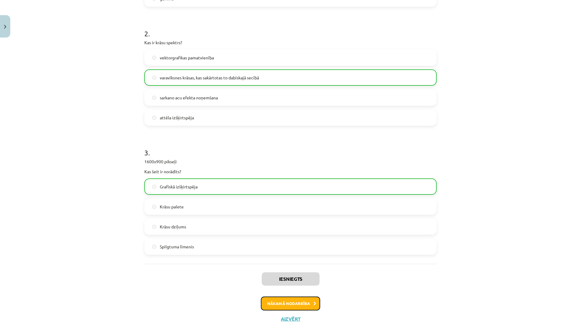
click at [304, 304] on button "Nākamā nodarbība" at bounding box center [290, 303] width 59 height 14
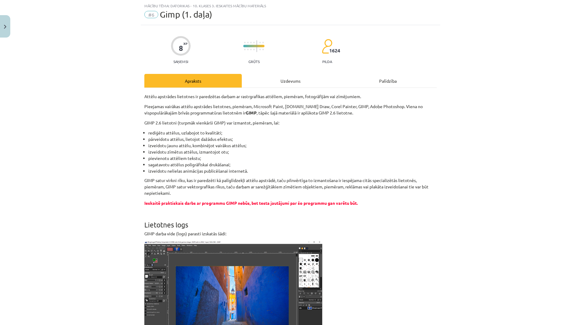
click at [288, 83] on div "Uzdevums" at bounding box center [290, 81] width 97 height 14
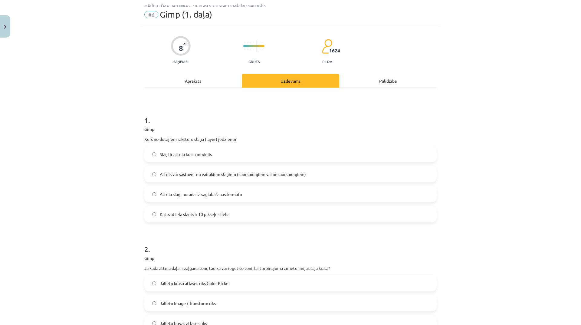
scroll to position [136, 0]
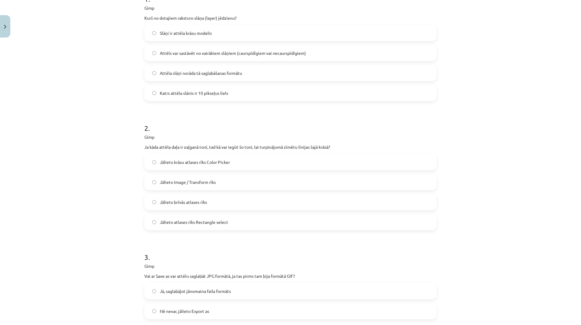
click at [221, 159] on span "Jālieto krāsu atlases rīks Color Picker" at bounding box center [195, 162] width 70 height 6
click at [252, 55] on span "Attēls var sastāvēt no vairākiem slāņiem (caurspīdīgiem vai necaurspīdīgiem)" at bounding box center [233, 53] width 146 height 6
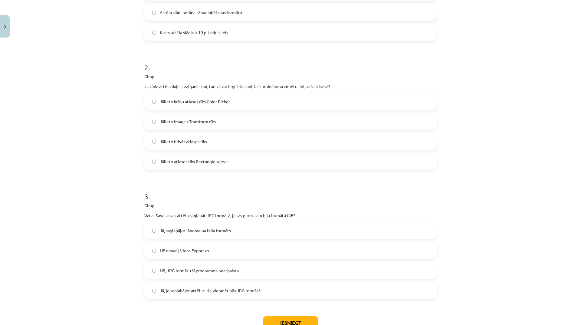
scroll to position [241, 0]
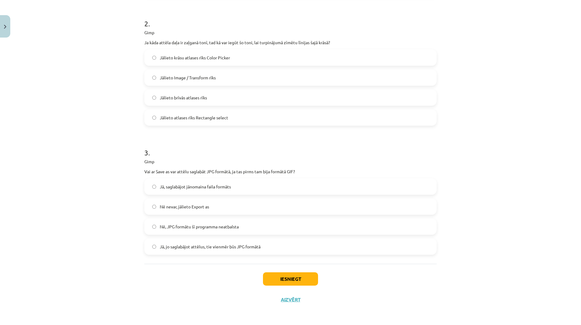
click at [251, 209] on label "Nē nevar, jālieto Export as" at bounding box center [290, 206] width 291 height 15
click at [297, 279] on button "Iesniegt" at bounding box center [290, 278] width 55 height 13
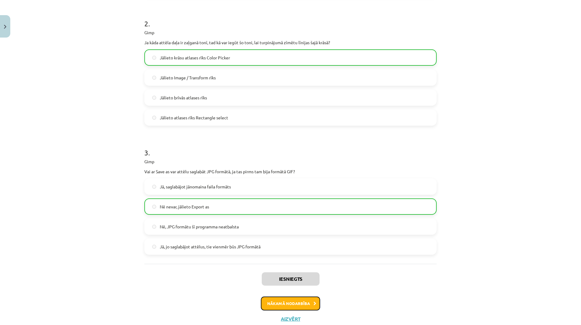
click at [299, 305] on button "Nākamā nodarbība" at bounding box center [290, 303] width 59 height 14
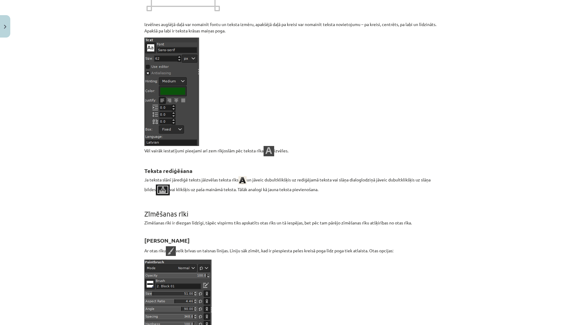
scroll to position [15, 0]
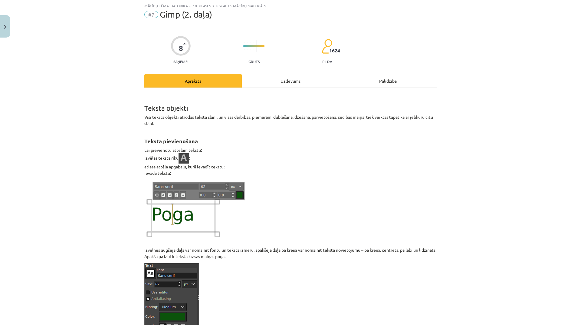
click at [297, 82] on div "Uzdevums" at bounding box center [290, 81] width 97 height 14
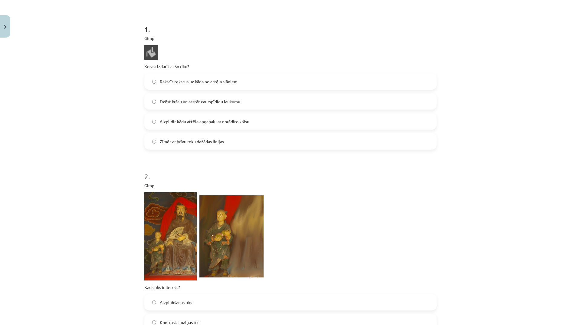
scroll to position [227, 0]
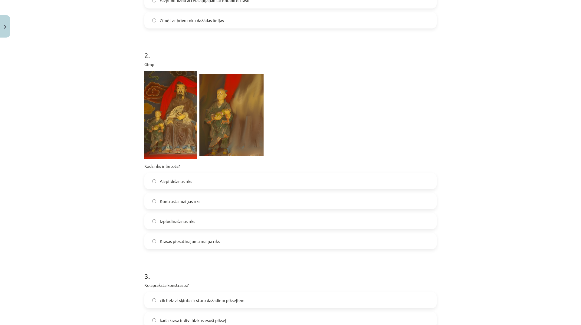
click at [226, 219] on label "Izpludināšanas rīks" at bounding box center [290, 220] width 291 height 15
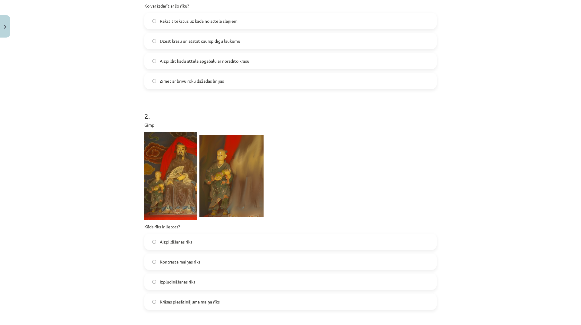
scroll to position [106, 0]
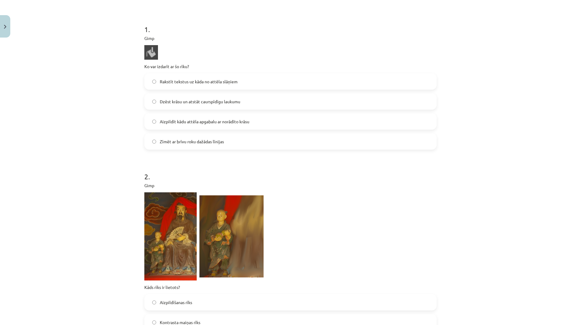
click at [213, 127] on label "Aizpildīt kādu attēla apgabalu ar norādīto krāsu" at bounding box center [290, 121] width 291 height 15
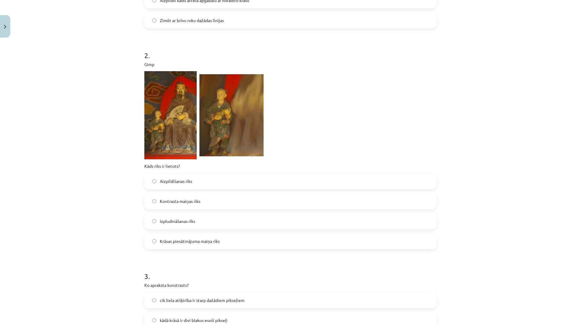
scroll to position [340, 0]
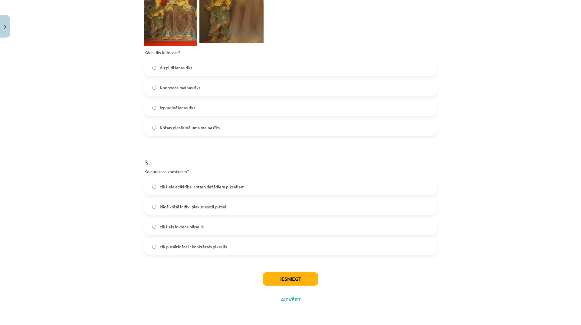
click at [232, 187] on span "cik liela atšķirība ir starp dažādiem pikseļiem" at bounding box center [202, 186] width 85 height 6
click at [299, 284] on button "Iesniegt" at bounding box center [290, 278] width 55 height 13
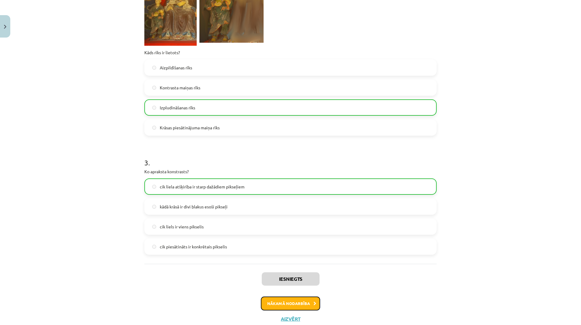
click at [287, 302] on button "Nākamā nodarbība" at bounding box center [290, 303] width 59 height 14
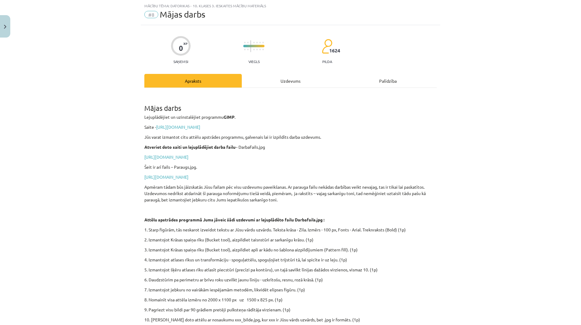
click at [291, 82] on div "Uzdevums" at bounding box center [290, 81] width 97 height 14
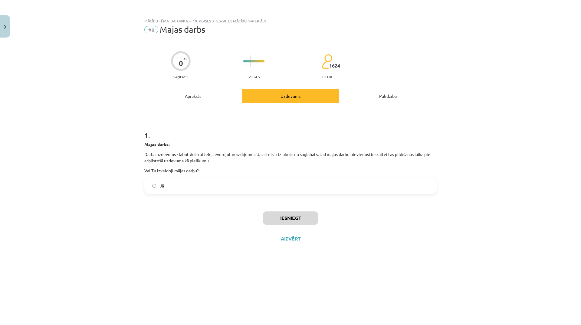
click at [186, 184] on label "Jā" at bounding box center [290, 185] width 291 height 15
click at [272, 212] on button "Iesniegt" at bounding box center [290, 217] width 55 height 13
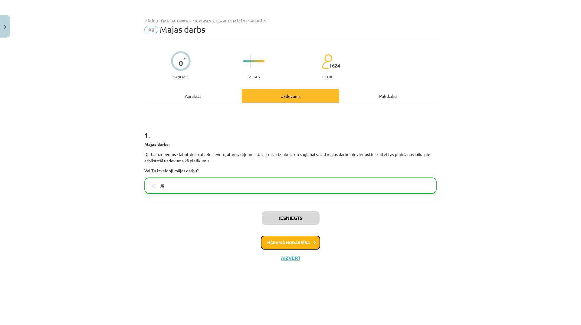
click at [284, 243] on button "Nākamā nodarbība" at bounding box center [290, 242] width 59 height 14
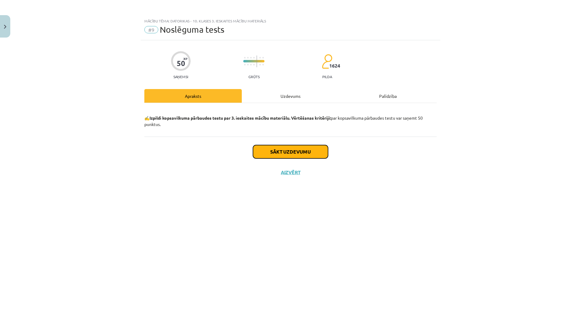
click at [276, 149] on button "Sākt uzdevumu" at bounding box center [290, 151] width 75 height 13
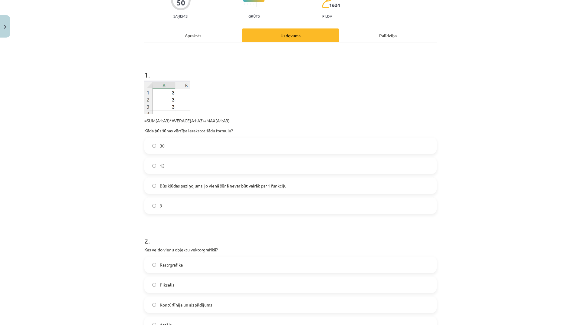
scroll to position [182, 0]
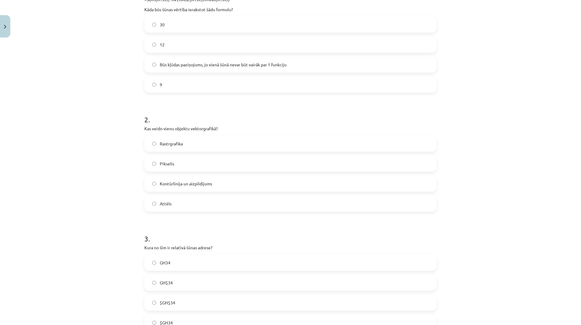
click at [214, 264] on label "GH34" at bounding box center [290, 262] width 291 height 15
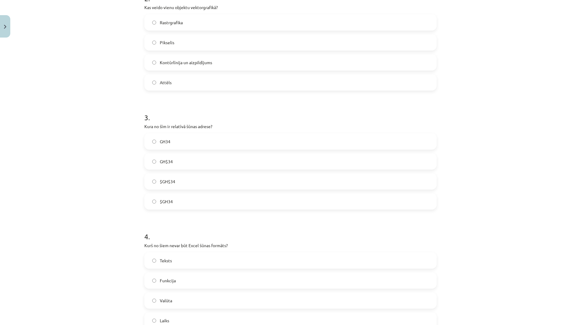
scroll to position [363, 0]
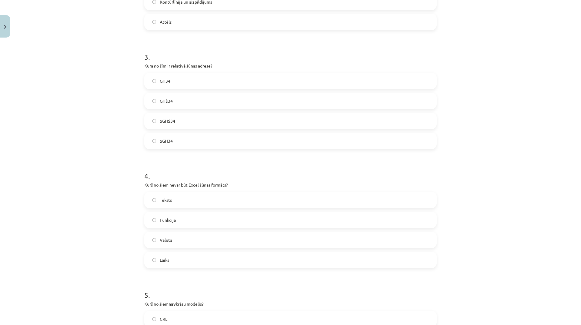
click at [215, 222] on label "Funkcija" at bounding box center [290, 219] width 291 height 15
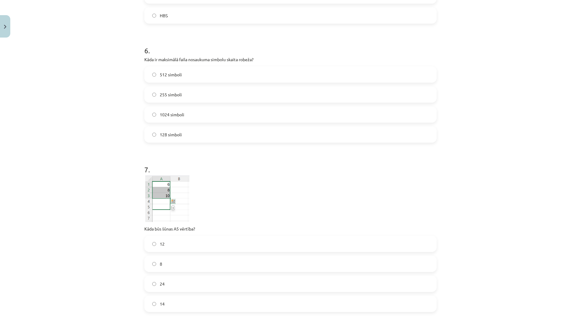
scroll to position [756, 0]
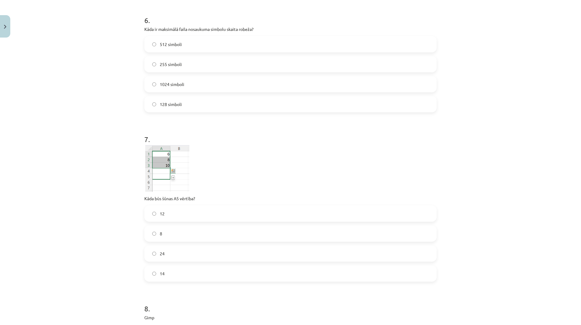
click at [192, 271] on label "14" at bounding box center [290, 273] width 291 height 15
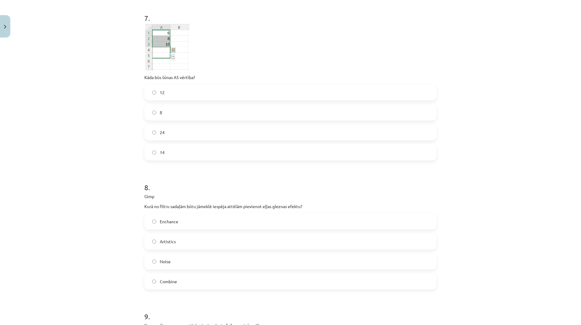
click at [217, 238] on label "Artistics" at bounding box center [290, 241] width 291 height 15
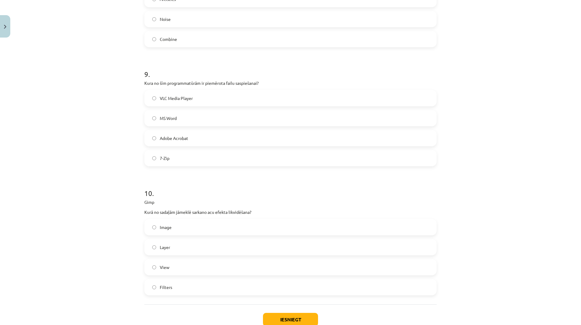
scroll to position [1150, 0]
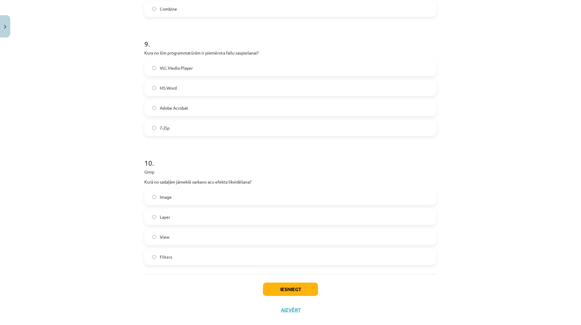
click at [210, 252] on label "Filters" at bounding box center [290, 256] width 291 height 15
click at [191, 135] on label "7-Zip" at bounding box center [290, 127] width 291 height 15
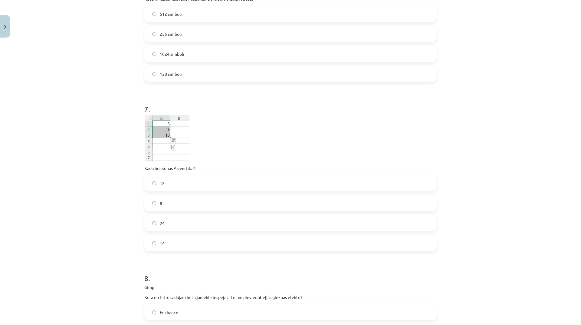
scroll to position [666, 0]
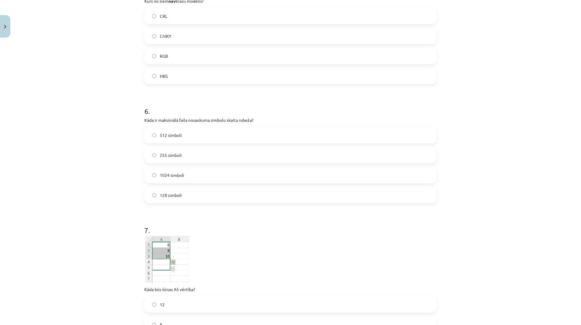
click at [205, 150] on label "255 simboli" at bounding box center [290, 154] width 291 height 15
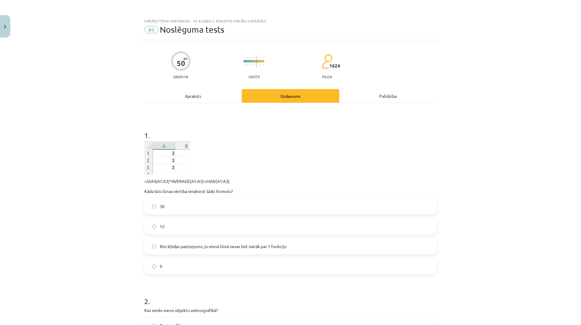
scroll to position [91, 0]
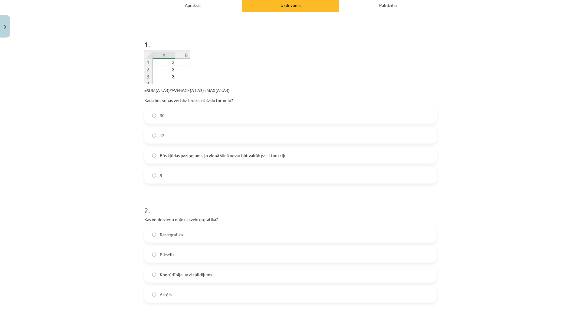
click at [181, 114] on label "30" at bounding box center [290, 115] width 291 height 15
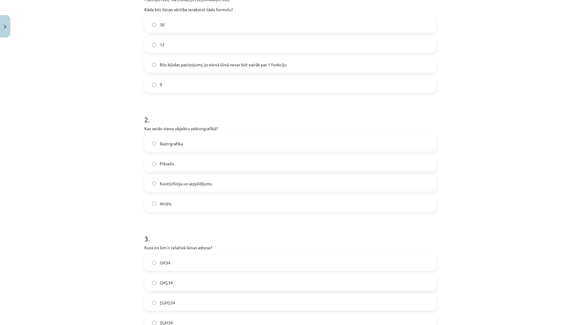
click at [187, 157] on label "Pikselis" at bounding box center [290, 163] width 291 height 15
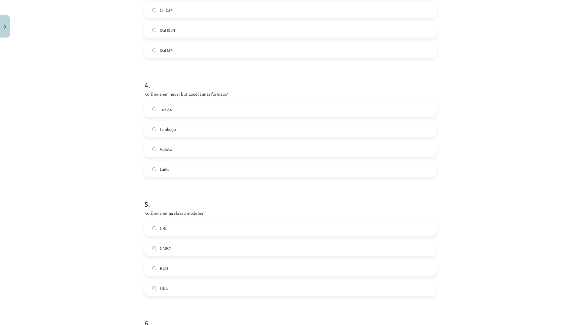
scroll to position [514, 0]
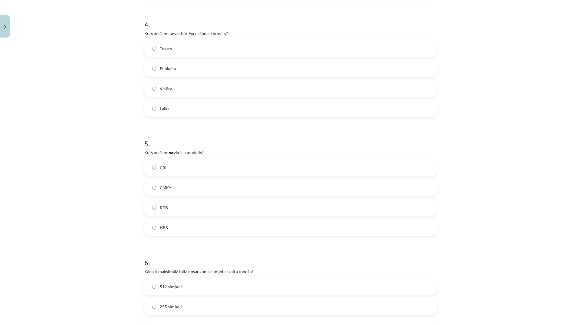
click at [185, 160] on label "CRL" at bounding box center [290, 167] width 291 height 15
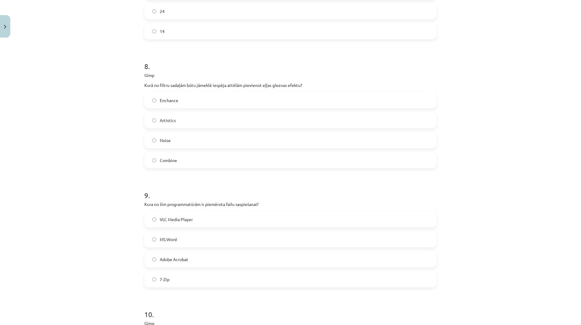
scroll to position [1160, 0]
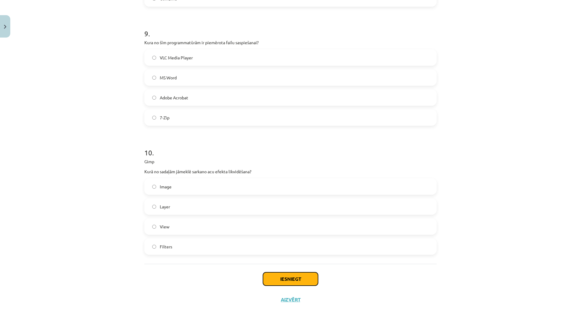
click at [297, 273] on button "Iesniegt" at bounding box center [290, 278] width 55 height 13
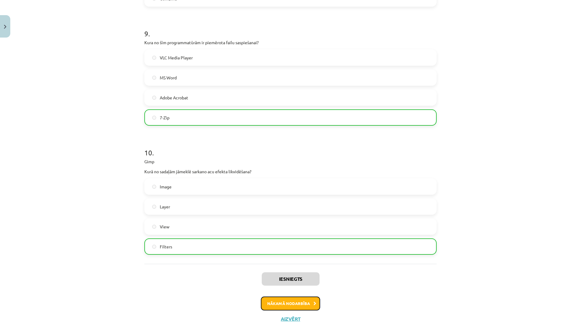
click at [313, 301] on icon at bounding box center [314, 303] width 3 height 4
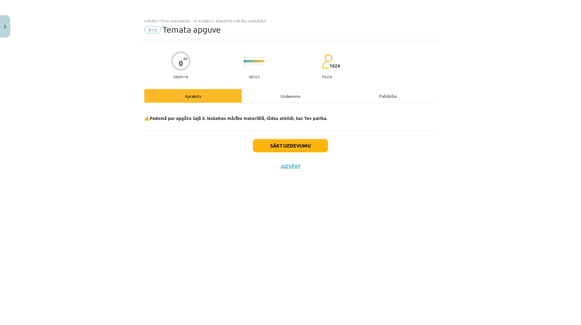
scroll to position [0, 0]
click at [295, 152] on div "Sākt uzdevumu Aizvērt" at bounding box center [290, 151] width 292 height 42
click at [294, 149] on button "Sākt uzdevumu" at bounding box center [290, 145] width 75 height 13
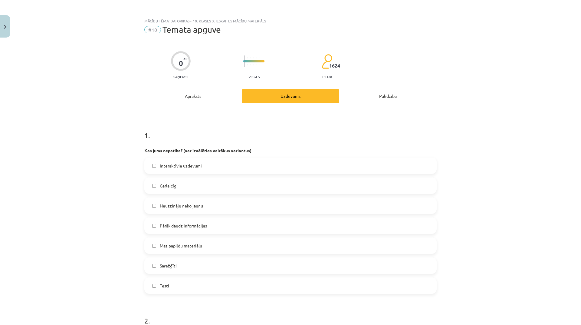
scroll to position [61, 0]
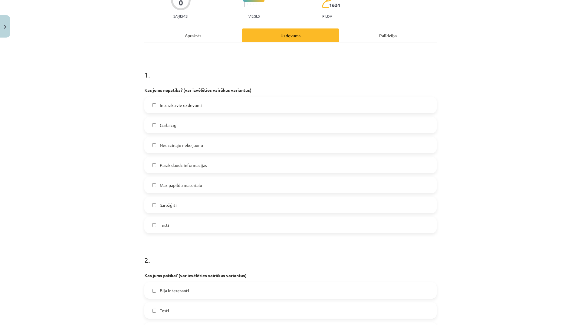
click at [194, 206] on label "Sarežģīti" at bounding box center [290, 204] width 291 height 15
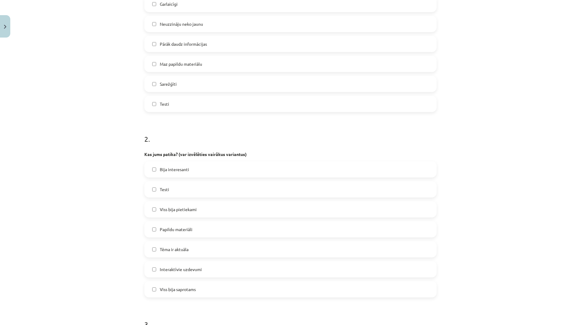
click at [203, 233] on label "Papildu materiāli" at bounding box center [290, 228] width 291 height 15
click at [179, 203] on label "Viss bija pietiekami" at bounding box center [290, 209] width 291 height 15
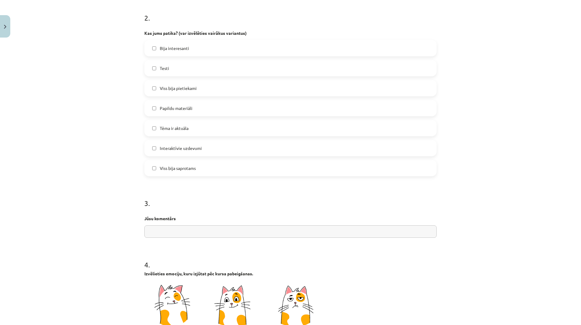
scroll to position [424, 0]
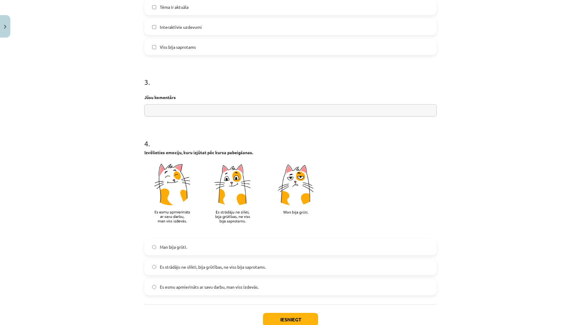
click at [209, 266] on span "Es strādāju ne slikti, bija grūtības, ne viss bija saprotams." at bounding box center [213, 267] width 106 height 6
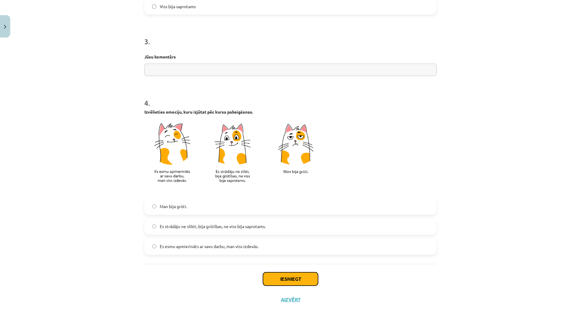
click at [277, 276] on button "Iesniegt" at bounding box center [290, 278] width 55 height 13
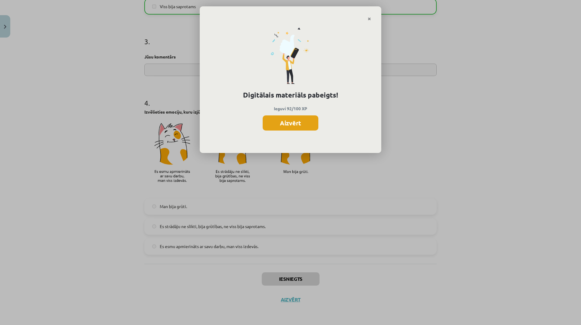
click at [300, 125] on button "Aizvērt" at bounding box center [291, 122] width 56 height 15
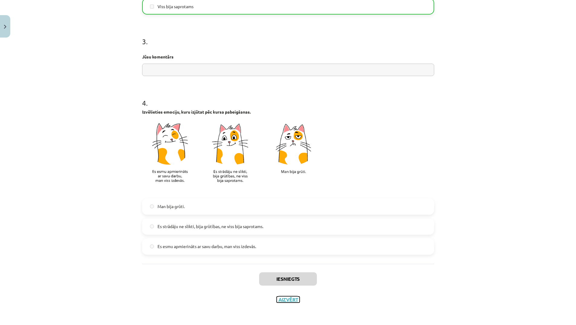
click at [291, 297] on button "Aizvērt" at bounding box center [288, 299] width 23 height 6
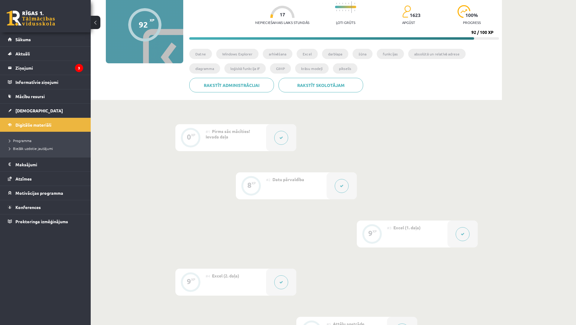
scroll to position [0, 0]
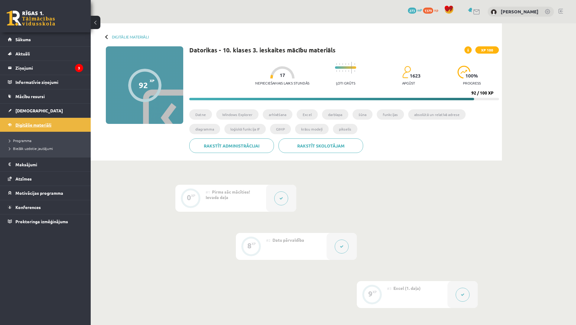
click at [52, 125] on link "Digitālie materiāli" at bounding box center [45, 125] width 75 height 14
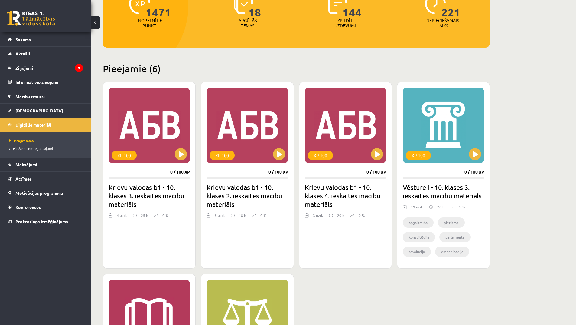
scroll to position [121, 0]
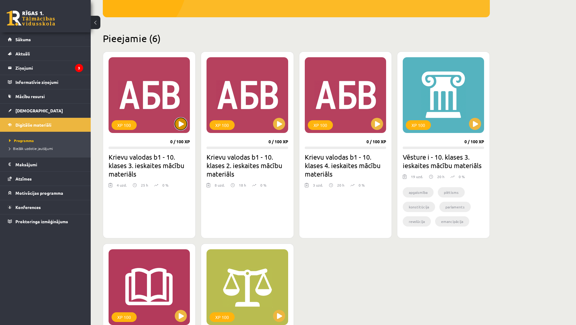
click at [185, 127] on button at bounding box center [181, 124] width 12 height 12
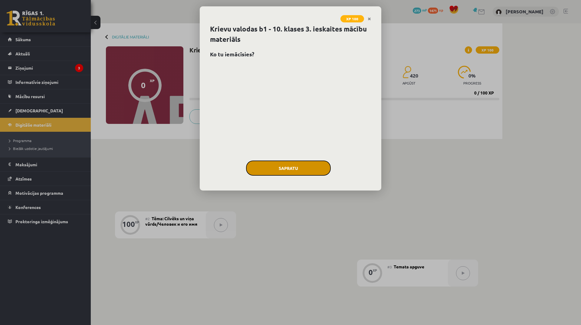
click at [284, 171] on button "Sapratu" at bounding box center [288, 167] width 85 height 15
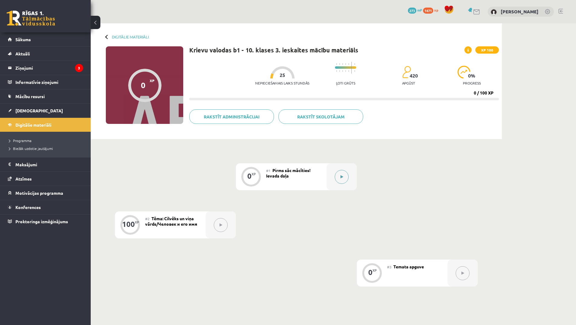
click at [347, 174] on button at bounding box center [342, 177] width 14 height 14
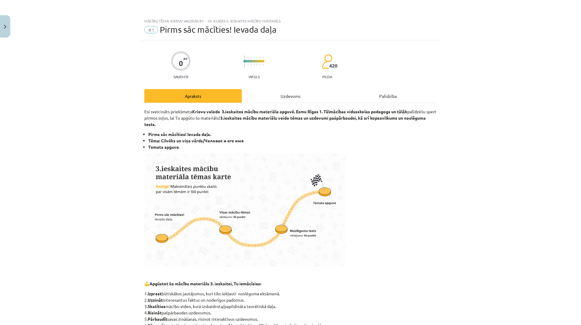
click at [286, 96] on div "Uzdevums" at bounding box center [290, 96] width 97 height 14
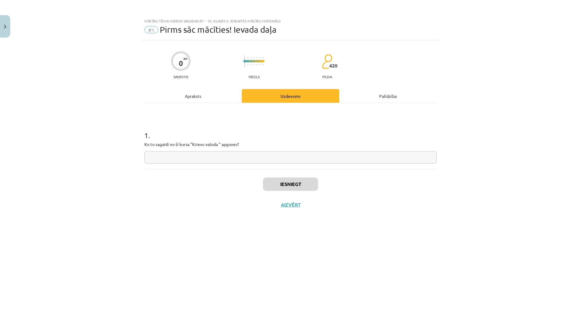
click at [238, 156] on input "text" at bounding box center [290, 157] width 292 height 12
type input "*********"
click at [283, 185] on button "Iesniegt" at bounding box center [290, 183] width 55 height 13
click at [289, 204] on button "Nākamā nodarbība" at bounding box center [290, 209] width 59 height 14
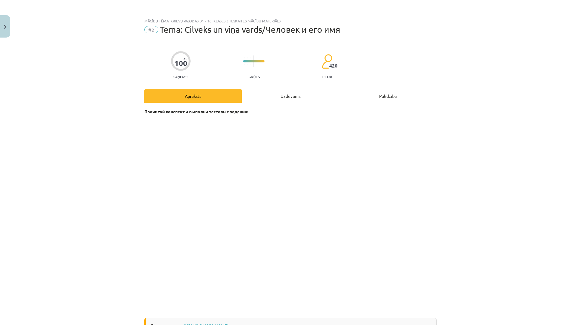
click at [284, 94] on div "Uzdevums" at bounding box center [290, 96] width 97 height 14
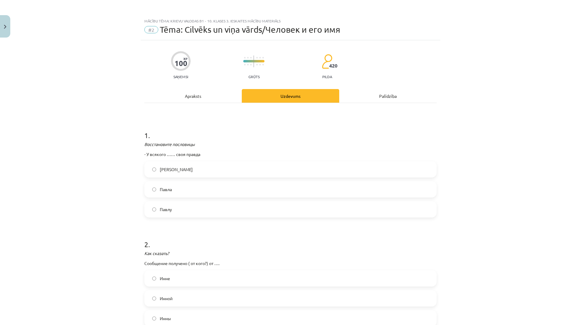
scroll to position [15, 0]
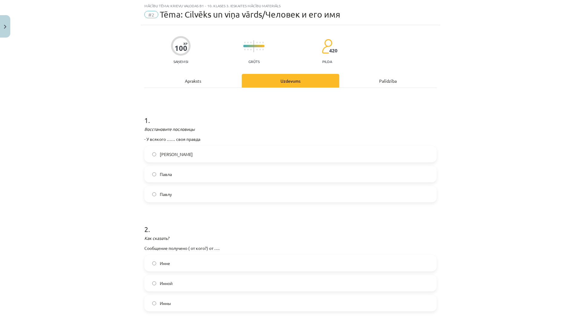
click at [186, 170] on label "Павла" at bounding box center [290, 173] width 291 height 15
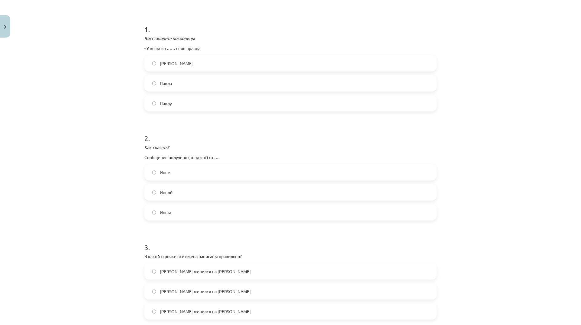
click at [199, 212] on label "Инны" at bounding box center [290, 212] width 291 height 15
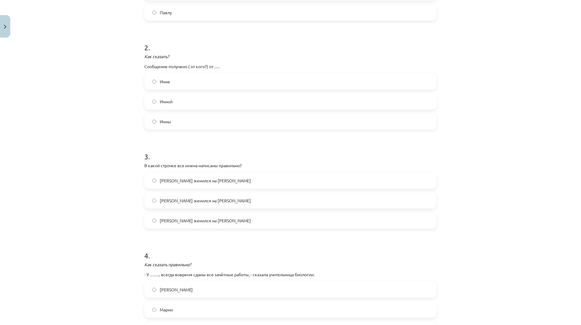
click at [226, 185] on label "[PERSON_NAME] женился на [PERSON_NAME]" at bounding box center [290, 180] width 291 height 15
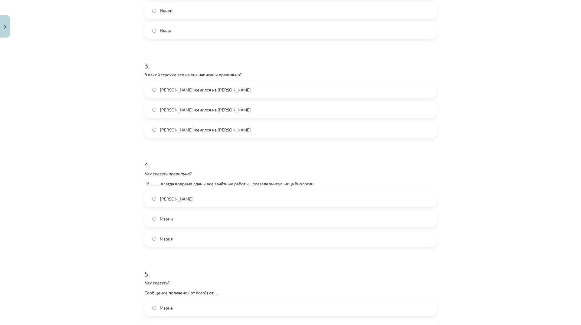
scroll to position [318, 0]
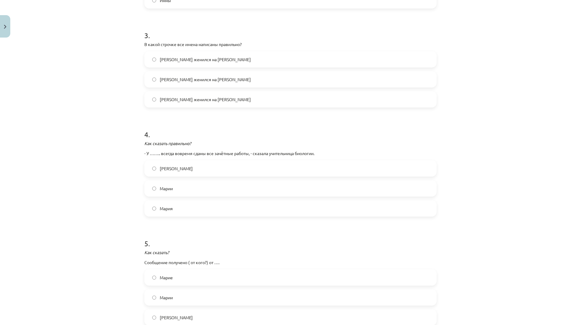
click at [227, 190] on label "Марии" at bounding box center [290, 188] width 291 height 15
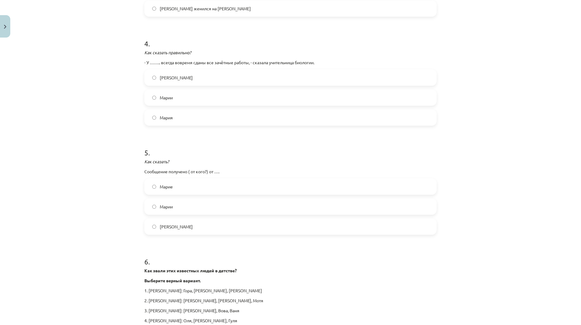
click at [217, 221] on label "[PERSON_NAME]" at bounding box center [290, 226] width 291 height 15
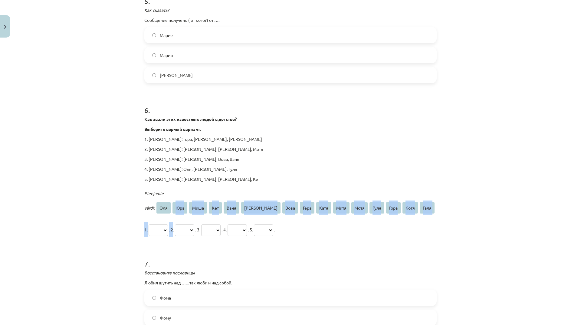
drag, startPoint x: 185, startPoint y: 195, endPoint x: 174, endPoint y: 211, distance: 19.1
click at [175, 215] on div "Pieejamie vārdi: Оля [PERSON_NAME] Кет Ваня [PERSON_NAME] Вова Гера Катя Митя М…" at bounding box center [290, 211] width 292 height 51
click at [166, 224] on select "*** *** **** *** **** **** **** **** **** **** **** **** **** **** ****" at bounding box center [158, 229] width 19 height 11
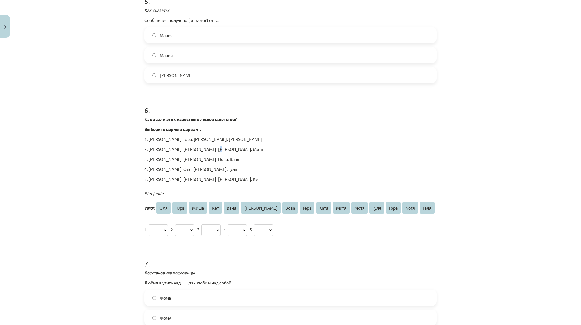
click at [219, 143] on div "Как звали этих известных людей в детстве? Выберите верный вариант. 1. [PERSON_N…" at bounding box center [290, 149] width 292 height 66
click at [278, 136] on p "1. [PERSON_NAME]: Гора, [PERSON_NAME], [PERSON_NAME]" at bounding box center [290, 139] width 292 height 6
click at [167, 224] on select "*** *** **** *** **** **** **** **** **** **** **** **** **** **** ****" at bounding box center [158, 229] width 19 height 11
select select "****"
click at [149, 224] on select "*** *** **** *** **** **** **** **** **** **** **** **** **** **** ****" at bounding box center [158, 229] width 19 height 11
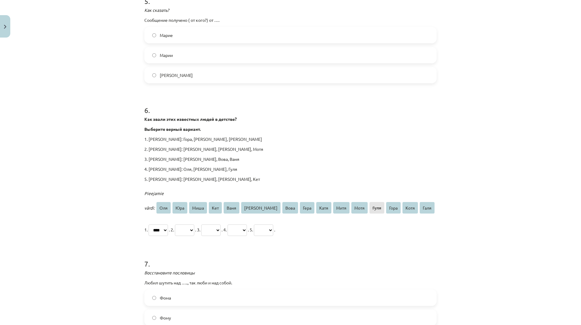
click at [194, 224] on select "*** *** **** *** **** **** **** **** **** **** **** **** **** **** ****" at bounding box center [184, 229] width 19 height 11
select select "****"
click at [180, 224] on select "*** *** **** *** **** **** **** **** **** **** **** **** **** **** ****" at bounding box center [184, 229] width 19 height 11
drag, startPoint x: 228, startPoint y: 212, endPoint x: 230, endPoint y: 216, distance: 4.2
click at [221, 224] on select "*** *** **** *** **** **** **** **** **** **** **** **** **** **** ****" at bounding box center [210, 229] width 19 height 11
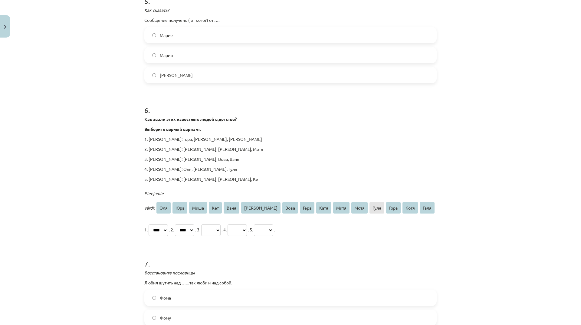
select select "****"
click at [213, 224] on select "*** *** **** *** **** **** **** **** **** **** **** **** **** **** ****" at bounding box center [210, 229] width 19 height 11
drag, startPoint x: 268, startPoint y: 213, endPoint x: 273, endPoint y: 218, distance: 7.1
click at [247, 224] on select "*** *** **** *** **** **** **** **** **** **** **** **** **** **** ****" at bounding box center [237, 229] width 19 height 11
select select "****"
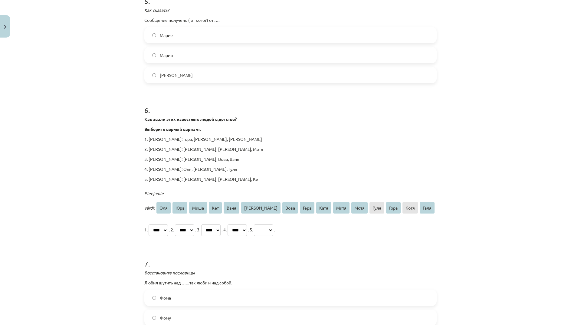
click at [246, 224] on select "*** *** **** *** **** **** **** **** **** **** **** **** **** **** ****" at bounding box center [237, 229] width 19 height 11
click at [273, 224] on select "*** *** **** *** **** **** **** **** **** **** **** **** **** **** ****" at bounding box center [263, 229] width 19 height 11
select select "***"
click at [273, 224] on select "*** *** **** *** **** **** **** **** **** **** **** **** **** **** ****" at bounding box center [263, 229] width 19 height 11
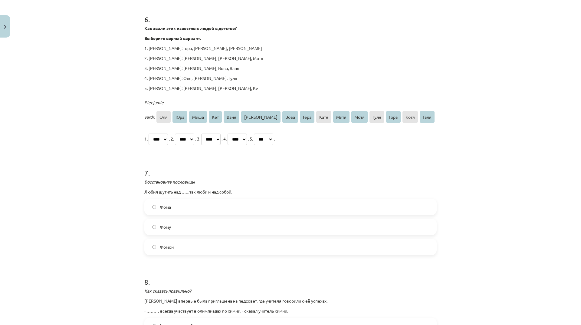
click at [174, 199] on label "Фома" at bounding box center [290, 206] width 291 height 15
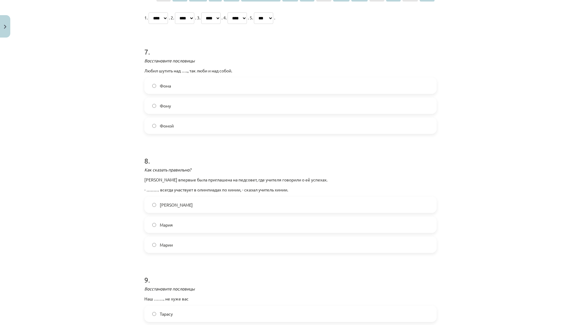
scroll to position [802, 0]
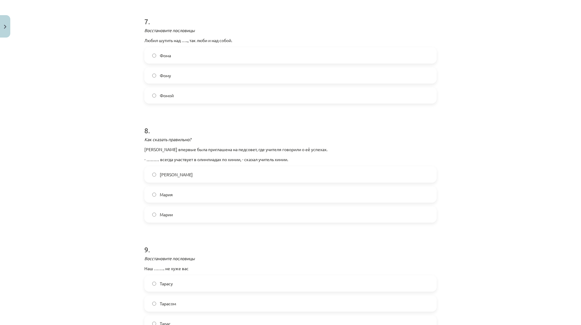
click at [215, 187] on label "Мария" at bounding box center [290, 194] width 291 height 15
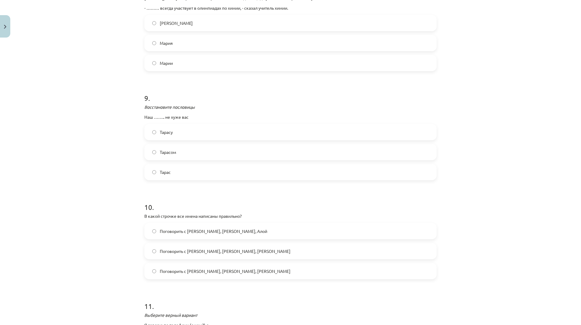
click at [171, 164] on label "Тарас" at bounding box center [290, 171] width 291 height 15
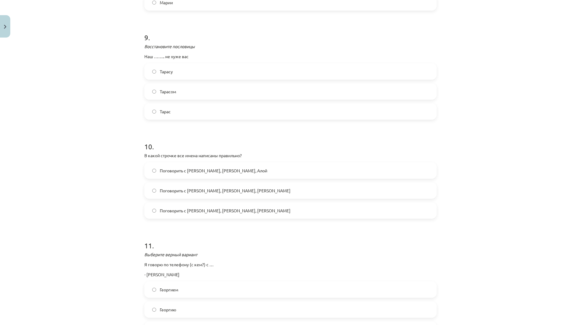
click at [221, 207] on span "Поговорить с [PERSON_NAME], [PERSON_NAME], [PERSON_NAME]" at bounding box center [225, 210] width 131 height 6
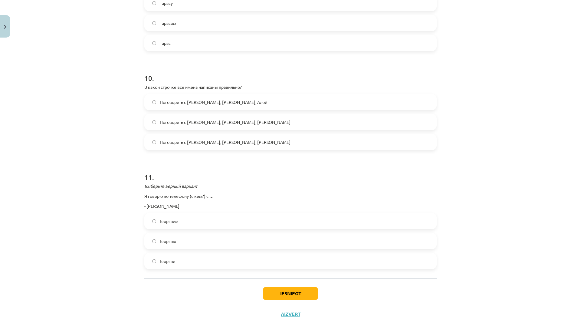
click at [180, 213] on label "Георгием" at bounding box center [290, 220] width 291 height 15
click at [296, 287] on button "Iesniegt" at bounding box center [290, 293] width 55 height 13
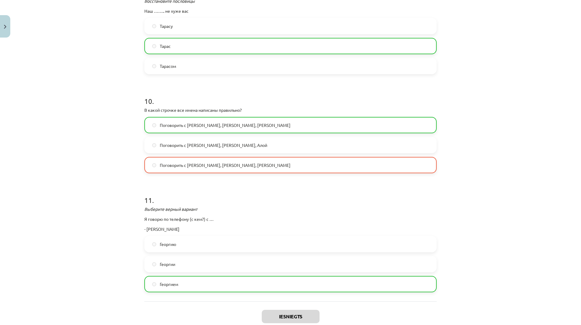
scroll to position [1089, 0]
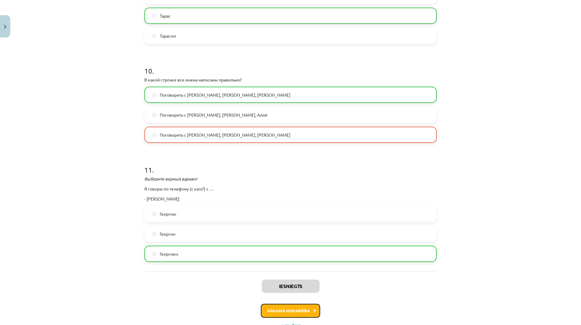
click at [306, 303] on button "Nākamā nodarbība" at bounding box center [290, 310] width 59 height 14
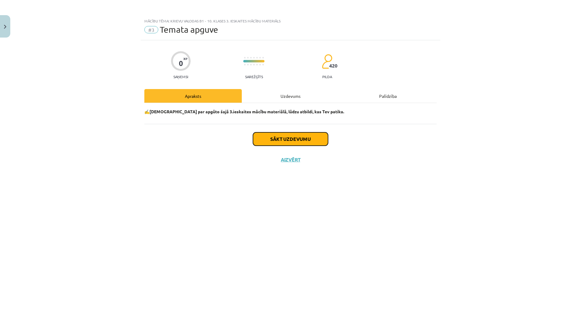
click at [291, 138] on button "Sākt uzdevumu" at bounding box center [290, 138] width 75 height 13
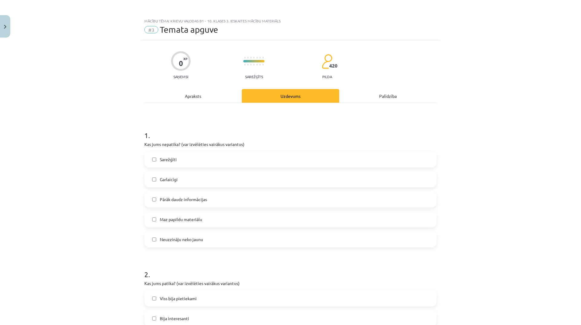
click at [193, 162] on label "Sarežģīti" at bounding box center [290, 159] width 291 height 15
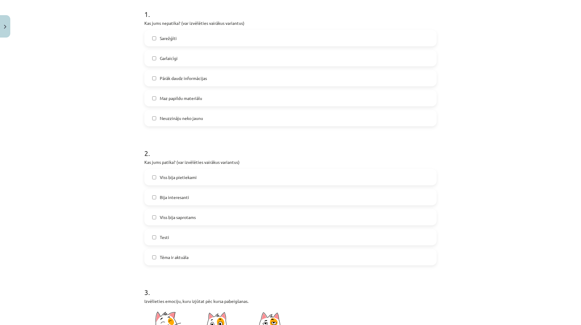
click at [199, 178] on label "Viss bija pietiekami" at bounding box center [290, 176] width 291 height 15
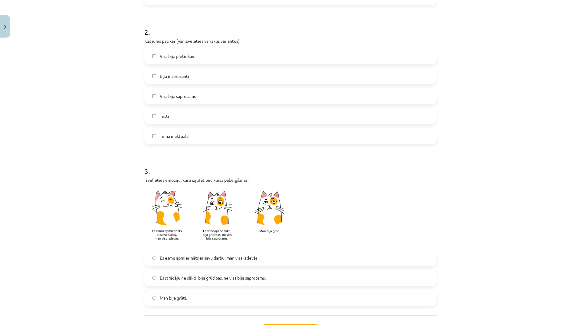
scroll to position [293, 0]
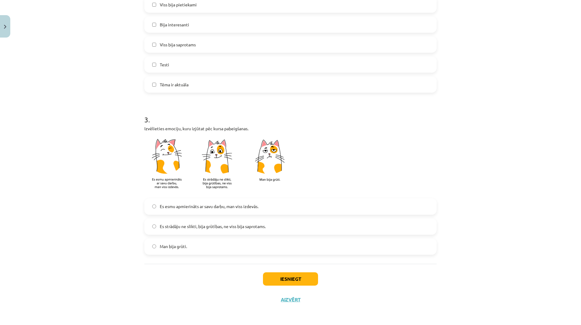
click at [201, 225] on span "Es strādāju ne slikti, bija grūtības, ne viss bija saprotams." at bounding box center [213, 226] width 106 height 6
click at [285, 283] on button "Iesniegt" at bounding box center [290, 278] width 55 height 13
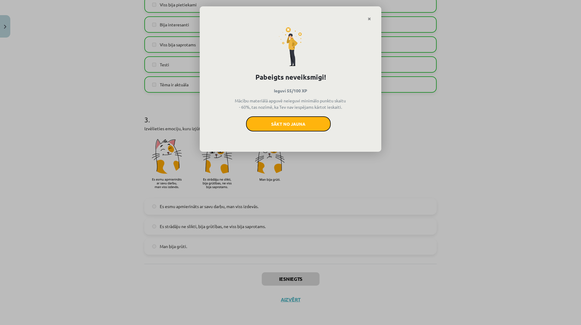
drag, startPoint x: 295, startPoint y: 121, endPoint x: 312, endPoint y: 31, distance: 92.0
click at [296, 121] on button "Sākt no jauna" at bounding box center [288, 123] width 85 height 15
click at [313, 125] on button "Sākt no jauna" at bounding box center [288, 123] width 85 height 15
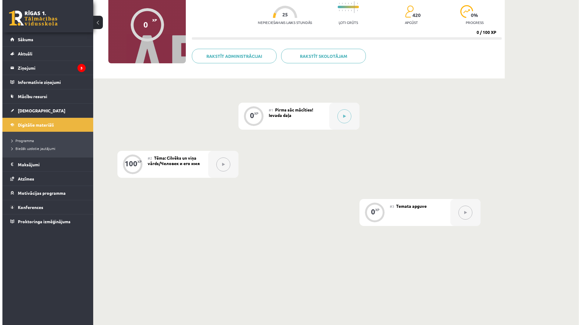
scroll to position [67, 0]
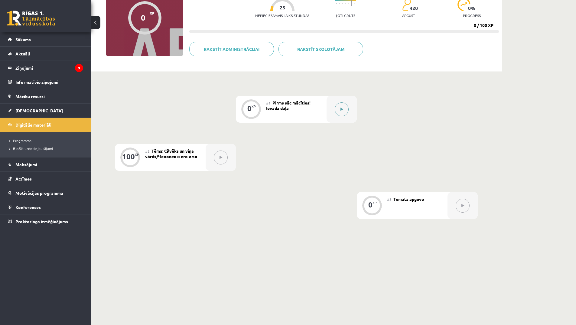
click at [339, 115] on button at bounding box center [342, 109] width 14 height 14
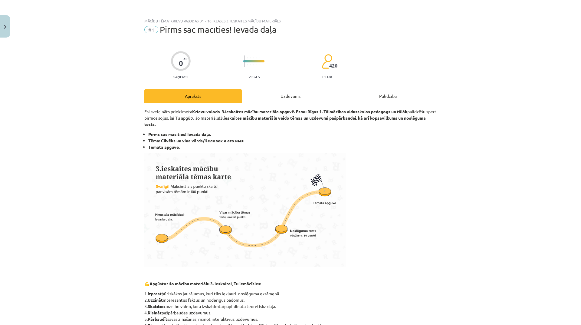
click at [297, 94] on div "Uzdevums" at bounding box center [290, 96] width 97 height 14
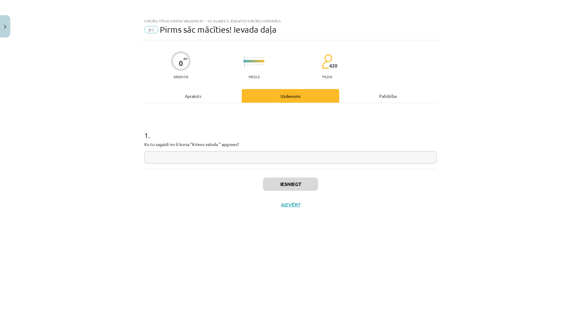
scroll to position [0, 0]
click at [262, 152] on input "text" at bounding box center [290, 157] width 292 height 12
type input "*********"
click at [301, 185] on button "Iesniegt" at bounding box center [290, 183] width 55 height 13
click at [315, 208] on icon at bounding box center [314, 209] width 3 height 4
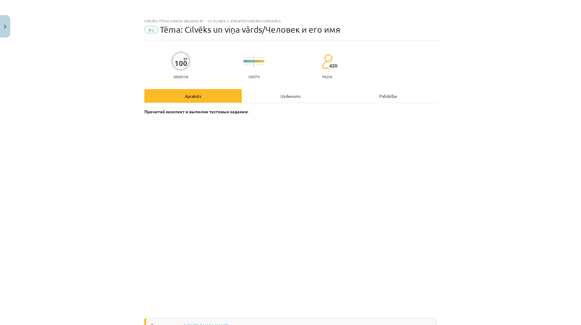
click at [282, 95] on div "Uzdevums" at bounding box center [290, 96] width 97 height 14
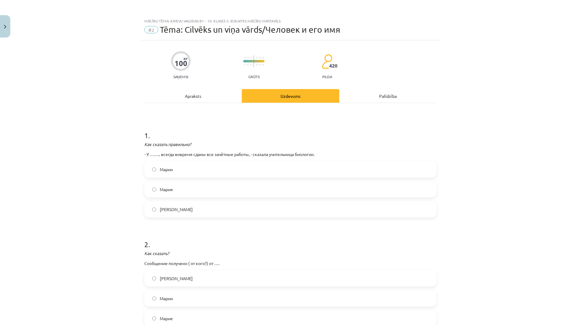
scroll to position [15, 0]
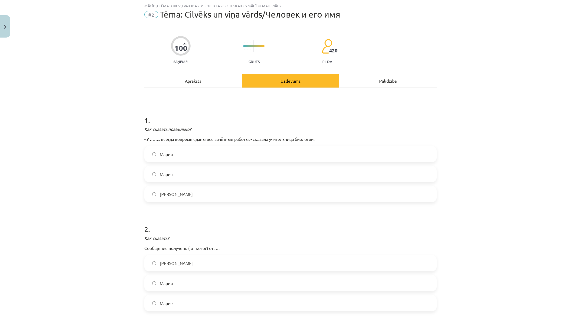
click at [222, 155] on label "Марии" at bounding box center [290, 153] width 291 height 15
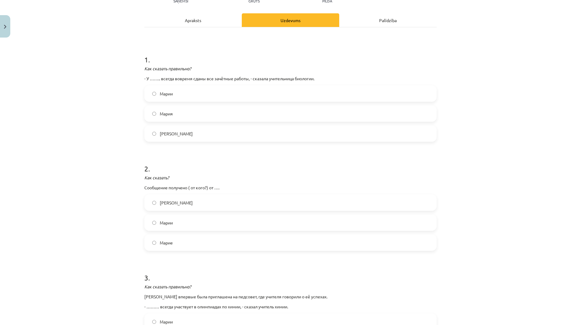
click at [201, 221] on label "Марии" at bounding box center [290, 222] width 291 height 15
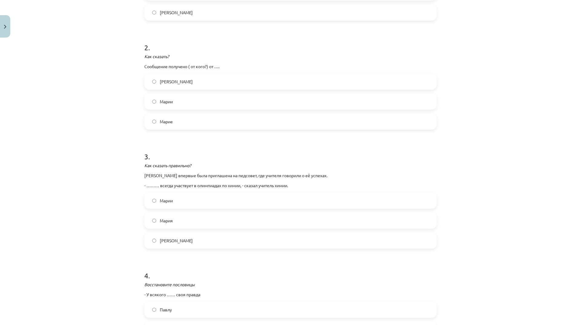
scroll to position [227, 0]
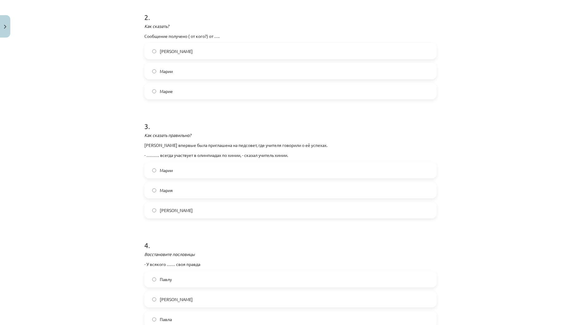
click at [188, 192] on label "Мария" at bounding box center [290, 189] width 291 height 15
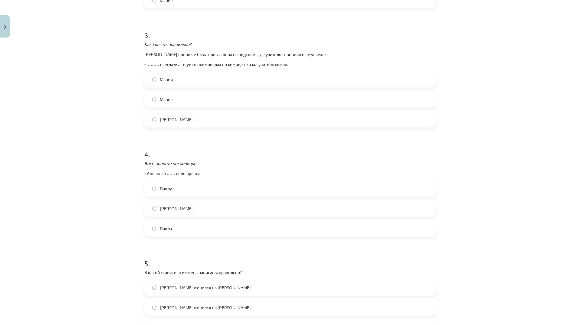
scroll to position [348, 0]
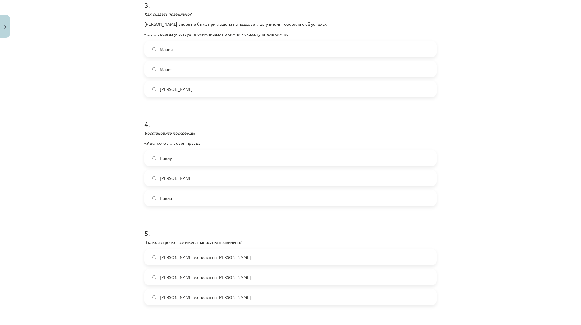
click at [188, 200] on label "Павла" at bounding box center [290, 197] width 291 height 15
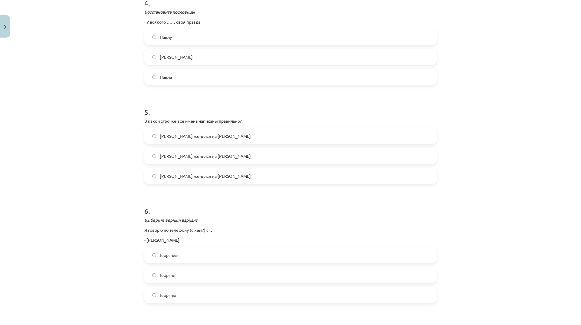
click at [217, 175] on label "[PERSON_NAME] женился на [PERSON_NAME]" at bounding box center [290, 175] width 291 height 15
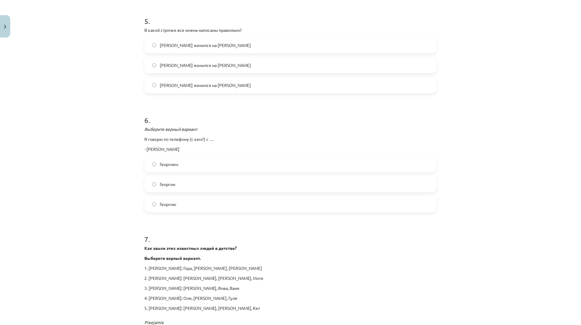
click at [209, 167] on label "Георгием" at bounding box center [290, 163] width 291 height 15
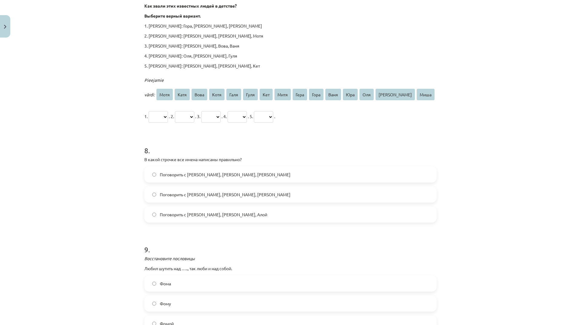
scroll to position [862, 0]
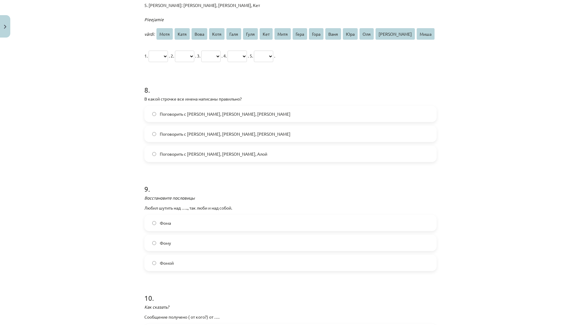
click at [252, 126] on label "Поговорить с [PERSON_NAME], [PERSON_NAME], [PERSON_NAME]" at bounding box center [290, 133] width 291 height 15
click at [195, 255] on label "Фомой" at bounding box center [290, 262] width 291 height 15
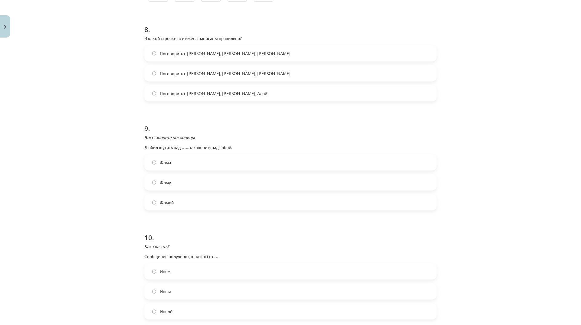
scroll to position [1014, 0]
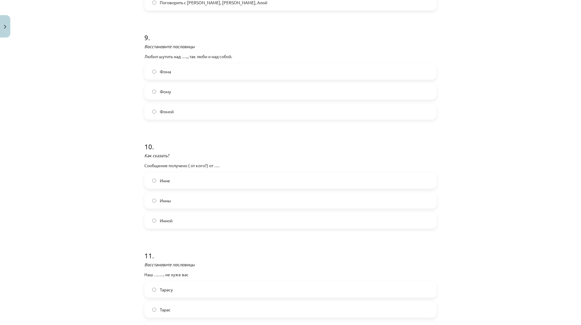
click at [187, 302] on label "Тарас" at bounding box center [290, 309] width 291 height 15
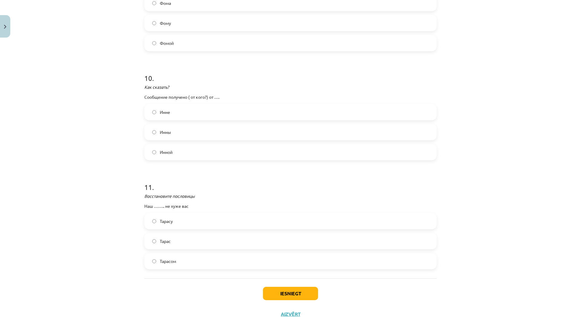
scroll to position [1021, 0]
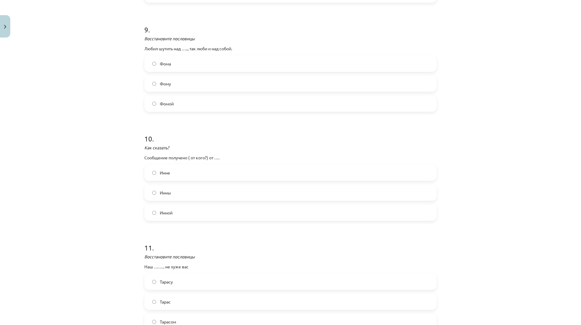
click at [190, 185] on label "Инны" at bounding box center [290, 192] width 291 height 15
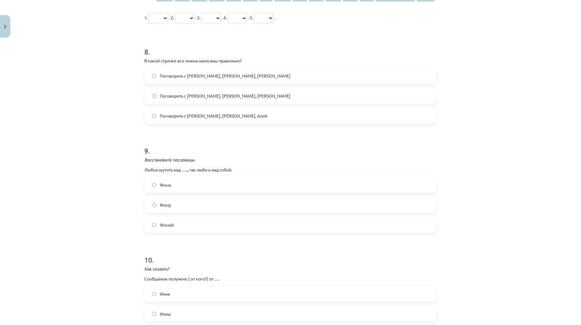
scroll to position [779, 0]
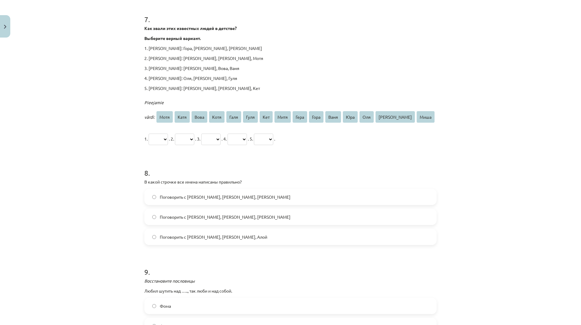
click at [163, 133] on select "**** **** **** **** **** **** *** **** **** **** **** *** *** **** ****" at bounding box center [158, 138] width 19 height 11
select select "****"
click at [149, 133] on select "**** **** **** **** **** **** *** **** **** **** **** *** *** **** ****" at bounding box center [158, 138] width 19 height 11
click at [194, 133] on select "**** **** **** **** **** **** *** **** **** **** **** *** *** **** ****" at bounding box center [184, 138] width 19 height 11
select select "****"
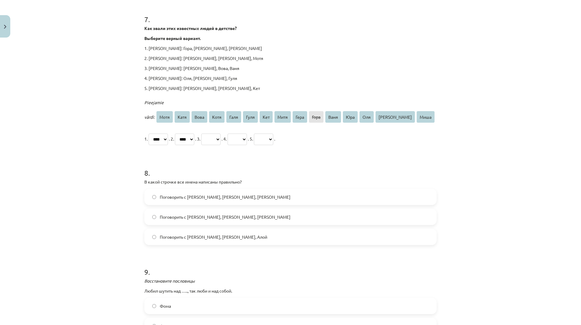
click at [180, 133] on select "**** **** **** **** **** **** *** **** **** **** **** *** *** **** ****" at bounding box center [184, 138] width 19 height 11
click at [224, 131] on p "1. **** **** **** **** **** **** *** **** **** **** **** *** *** **** **** . 2.…" at bounding box center [290, 138] width 292 height 15
click at [221, 133] on select "**** **** **** **** **** **** *** **** **** **** **** *** *** **** ****" at bounding box center [210, 138] width 19 height 11
select select "****"
click at [213, 133] on select "**** **** **** **** **** **** *** **** **** **** **** *** *** **** ****" at bounding box center [210, 138] width 19 height 11
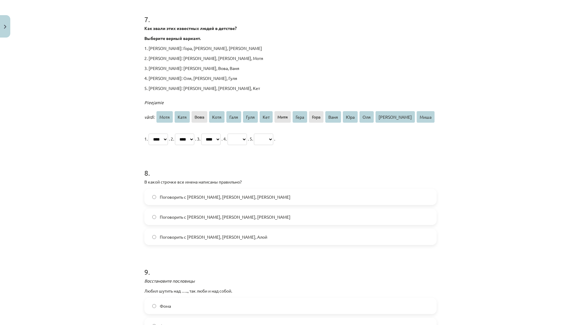
click at [247, 133] on select "**** **** **** **** **** **** *** **** **** **** **** *** *** **** ****" at bounding box center [237, 138] width 19 height 11
select select "****"
click at [246, 133] on select "**** **** **** **** **** **** *** **** **** **** **** *** *** **** ****" at bounding box center [237, 138] width 19 height 11
click at [273, 133] on select "**** **** **** **** **** **** *** **** **** **** **** *** *** **** ****" at bounding box center [263, 138] width 19 height 11
select select "****"
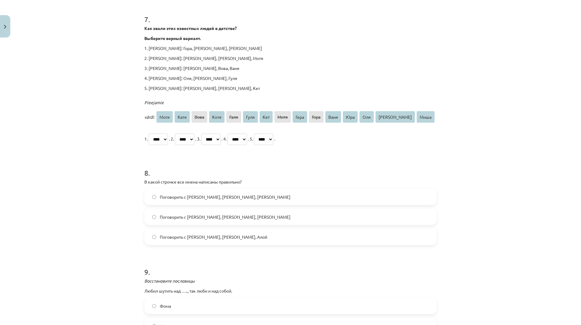
click at [273, 133] on select "**** **** **** **** **** **** *** **** **** **** **** *** *** **** ****" at bounding box center [263, 138] width 19 height 11
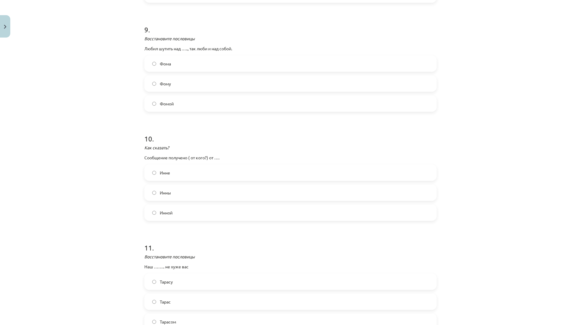
scroll to position [1082, 0]
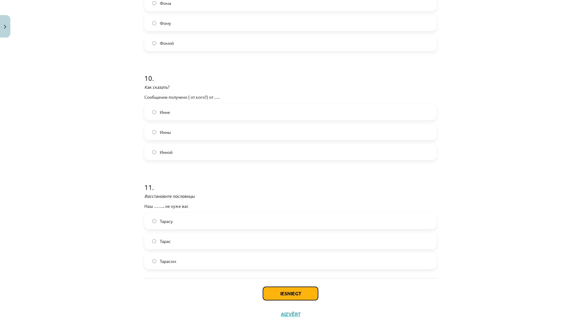
click at [307, 287] on button "Iesniegt" at bounding box center [290, 293] width 55 height 13
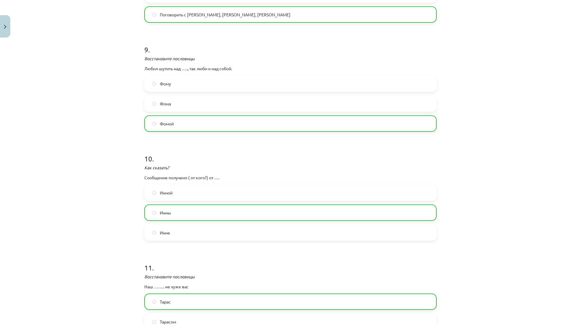
scroll to position [1101, 0]
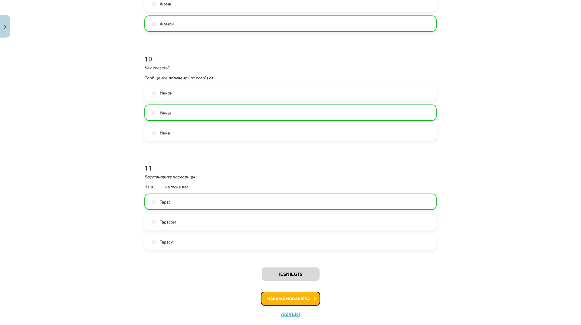
click at [291, 291] on button "Nākamā nodarbība" at bounding box center [290, 298] width 59 height 14
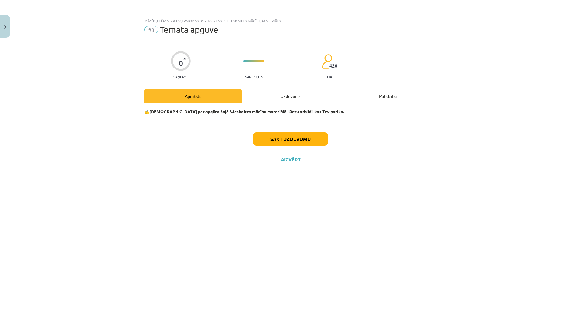
scroll to position [0, 0]
click at [306, 144] on button "Sākt uzdevumu" at bounding box center [290, 138] width 75 height 13
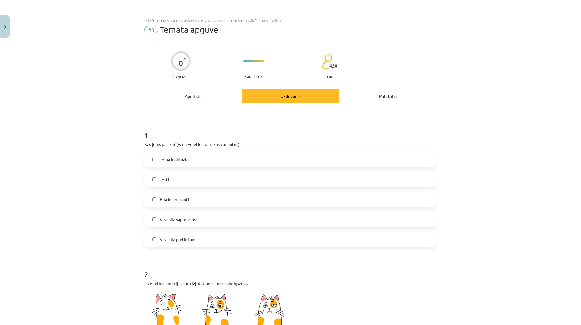
click at [198, 199] on label "Bija interesanti" at bounding box center [290, 199] width 291 height 15
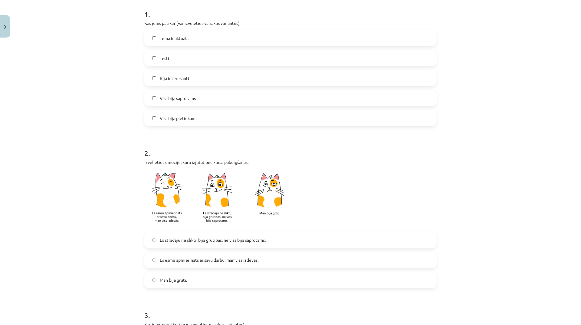
click at [186, 242] on span "Es strādāju ne slikti, bija grūtības, ne viss bija saprotams." at bounding box center [213, 240] width 106 height 6
click at [205, 255] on label "Es esmu apmierināts ar savu darbu, man viss izdevās." at bounding box center [290, 259] width 291 height 15
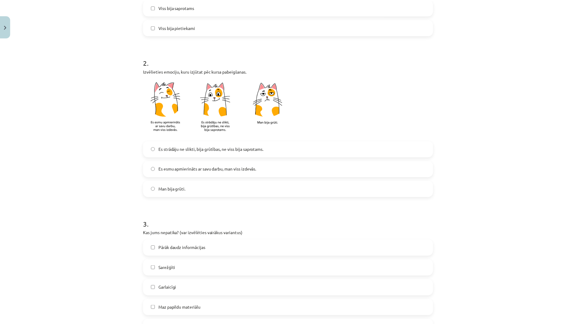
scroll to position [272, 0]
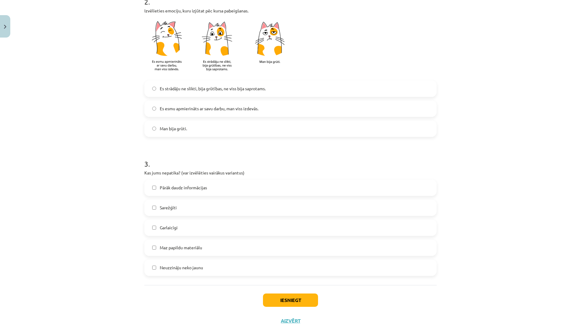
click at [198, 208] on label "Sarežģīti" at bounding box center [290, 207] width 291 height 15
click at [300, 301] on button "Iesniegt" at bounding box center [290, 299] width 55 height 13
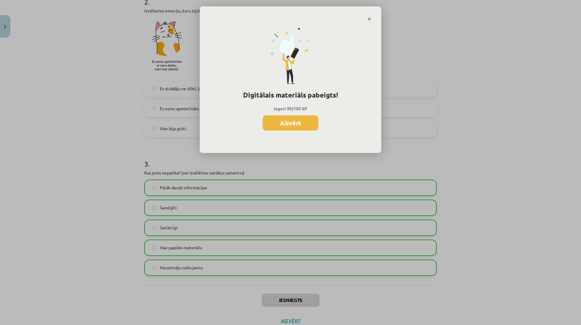
click at [285, 120] on button "Aizvērt" at bounding box center [291, 122] width 56 height 15
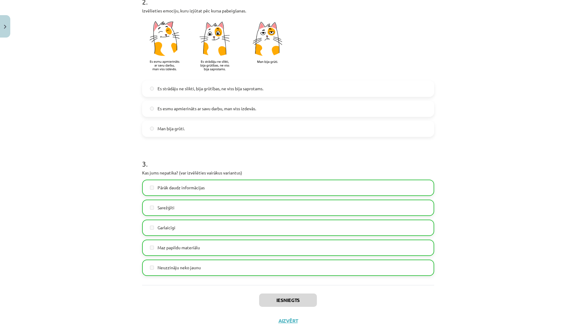
scroll to position [293, 0]
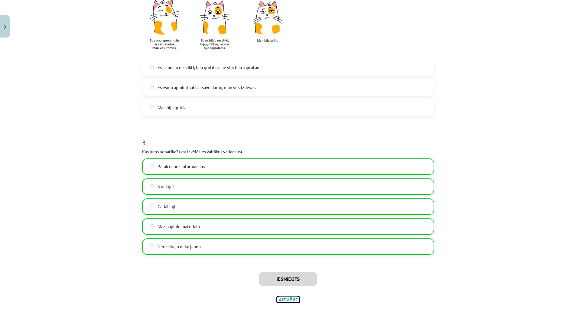
click at [288, 300] on button "Aizvērt" at bounding box center [288, 299] width 23 height 6
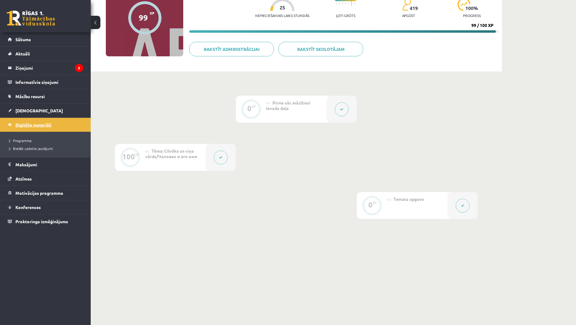
click at [38, 123] on span "Digitālie materiāli" at bounding box center [33, 124] width 36 height 5
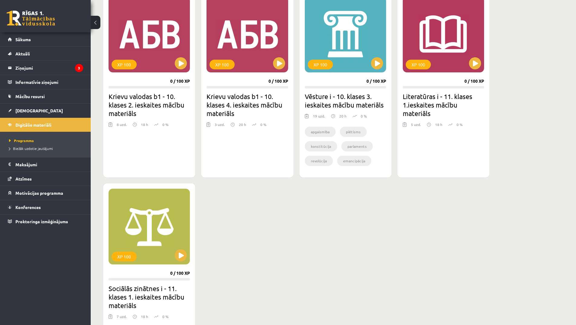
scroll to position [151, 0]
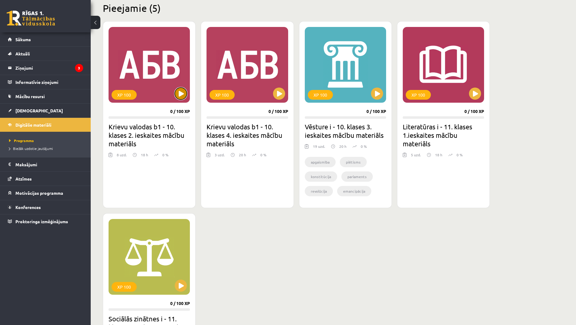
click at [182, 91] on button at bounding box center [181, 93] width 12 height 12
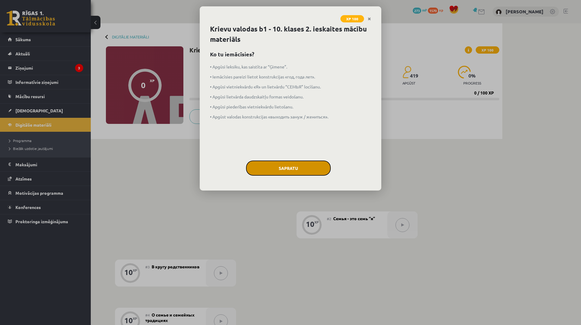
click at [295, 168] on button "Sapratu" at bounding box center [288, 167] width 85 height 15
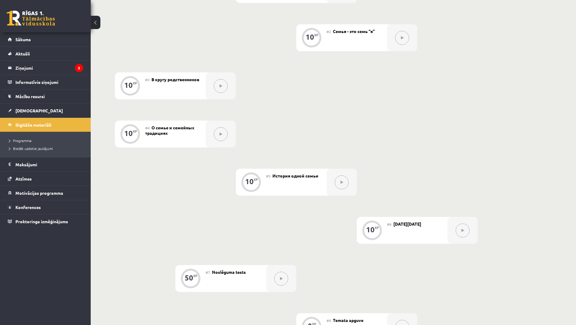
scroll to position [66, 0]
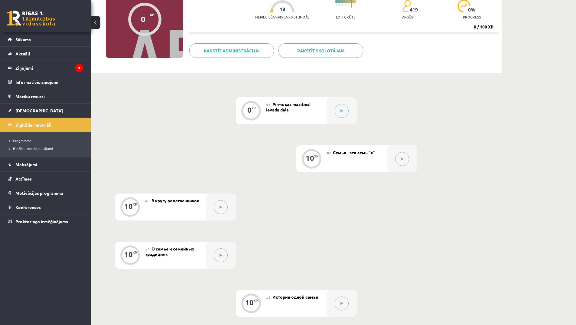
click at [53, 125] on link "Digitālie materiāli" at bounding box center [45, 125] width 75 height 14
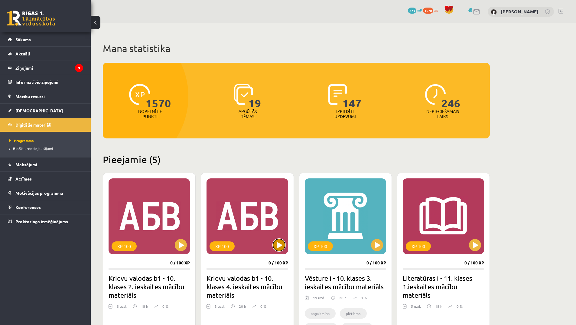
click at [282, 245] on button at bounding box center [279, 245] width 12 height 12
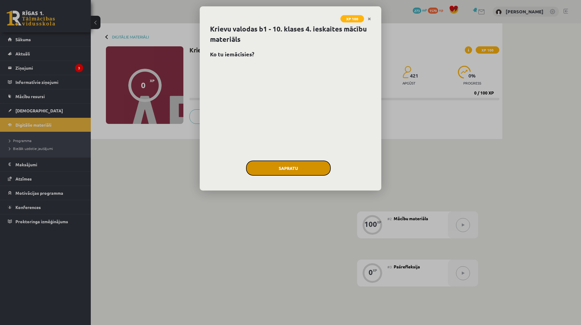
click at [297, 171] on button "Sapratu" at bounding box center [288, 167] width 85 height 15
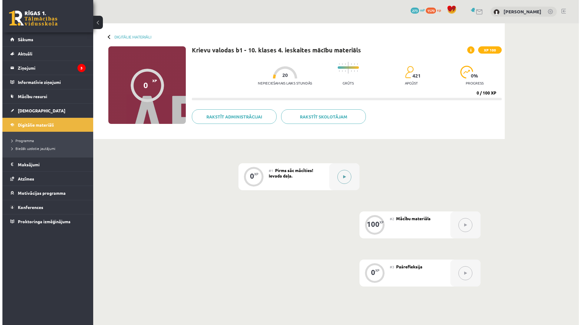
scroll to position [61, 0]
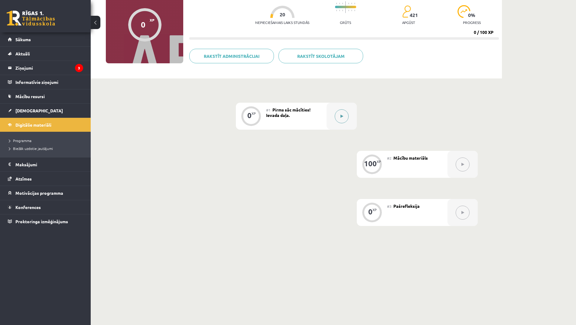
click at [341, 114] on icon at bounding box center [342, 116] width 3 height 4
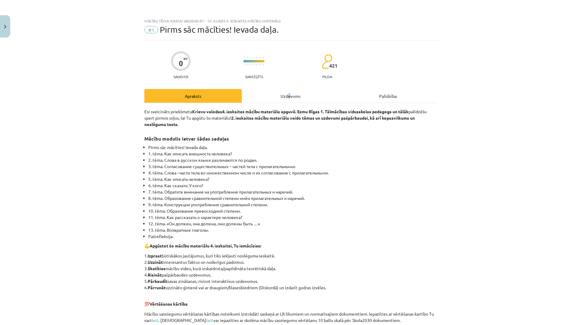
click at [288, 93] on div "Uzdevums" at bounding box center [290, 96] width 97 height 14
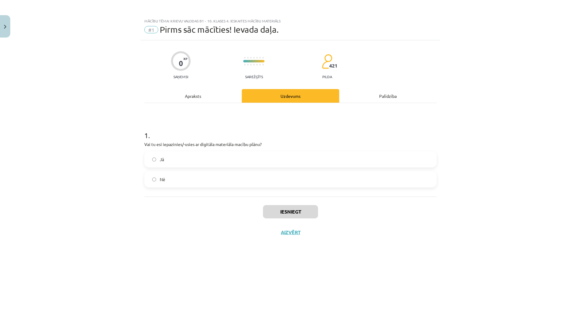
click at [225, 158] on label "Jā" at bounding box center [290, 159] width 291 height 15
click at [292, 213] on button "Iesniegt" at bounding box center [290, 211] width 55 height 13
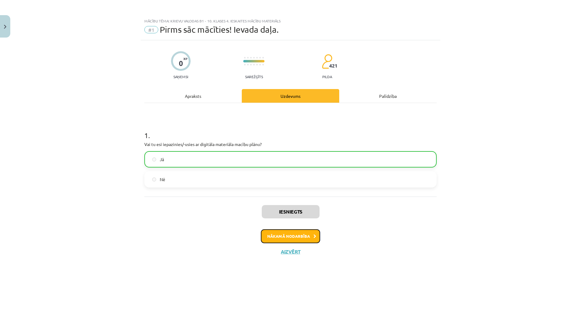
click at [300, 232] on button "Nākamā nodarbība" at bounding box center [290, 236] width 59 height 14
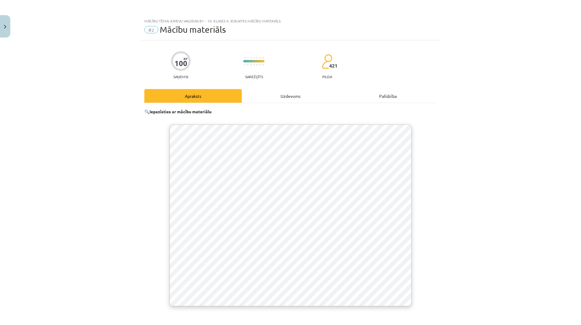
click at [285, 94] on div "Uzdevums" at bounding box center [290, 96] width 97 height 14
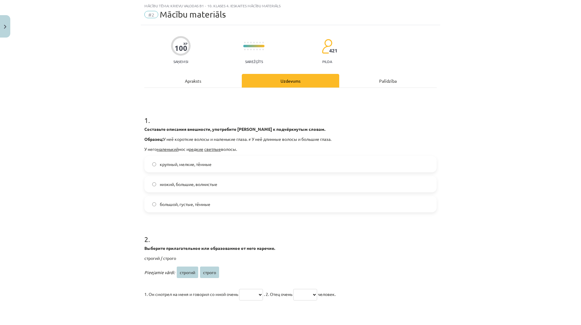
scroll to position [45, 0]
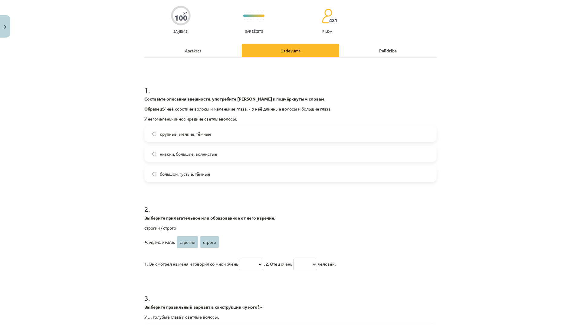
click at [237, 154] on label "низкий, большие, волнистые" at bounding box center [290, 153] width 291 height 15
click at [232, 173] on label "большой, густые, тёмные" at bounding box center [290, 173] width 291 height 15
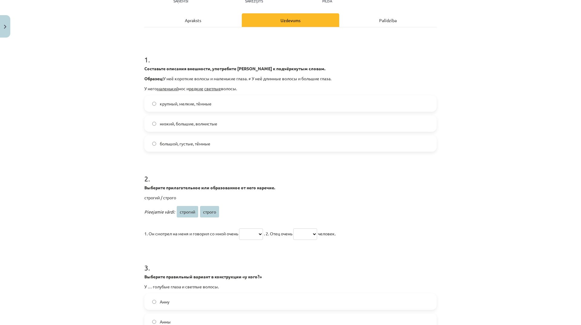
scroll to position [136, 0]
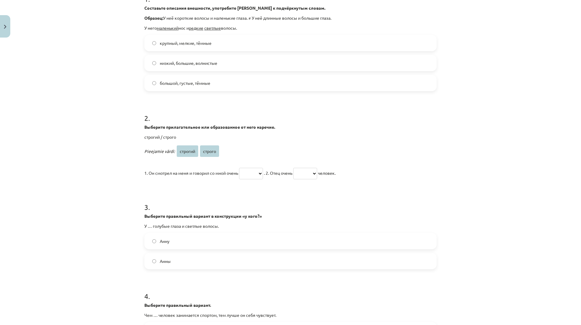
click at [242, 173] on select "******* ******" at bounding box center [251, 173] width 24 height 11
select select "******"
click at [240, 168] on select "******* ******" at bounding box center [251, 173] width 24 height 11
click at [317, 171] on select "******* ******" at bounding box center [305, 173] width 24 height 11
select select "*******"
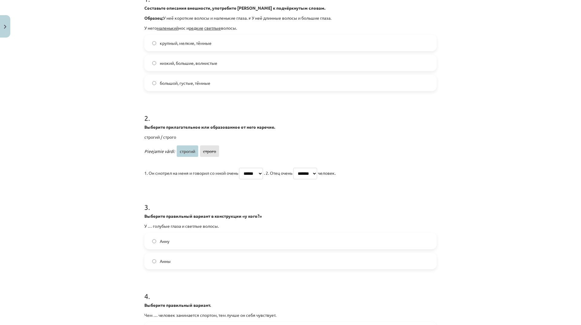
click at [301, 168] on select "******* ******" at bounding box center [305, 173] width 24 height 11
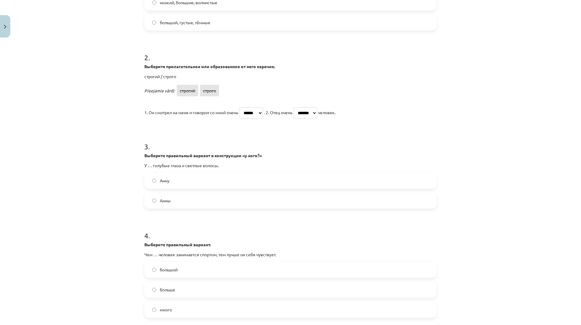
click at [203, 200] on label "Анны" at bounding box center [290, 200] width 291 height 15
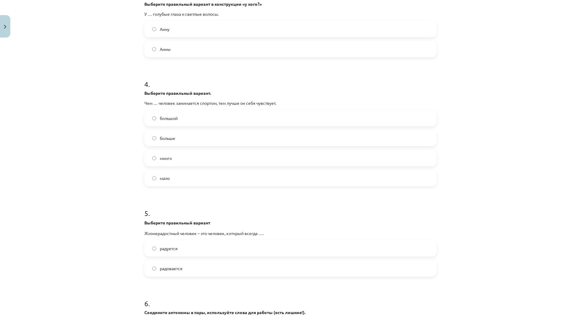
click at [190, 143] on label "больше" at bounding box center [290, 137] width 291 height 15
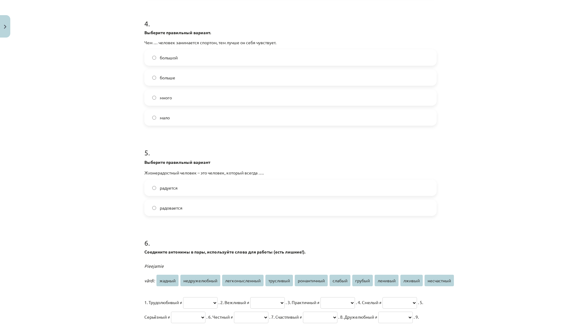
scroll to position [439, 0]
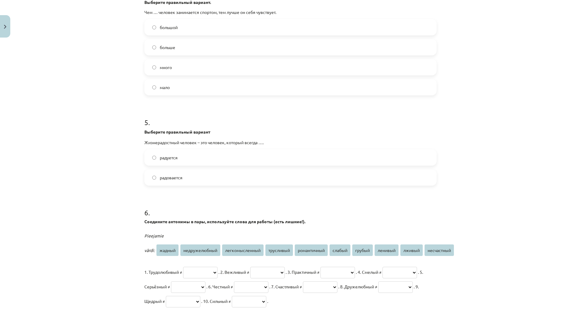
click at [203, 179] on label "радовается" at bounding box center [290, 177] width 291 height 15
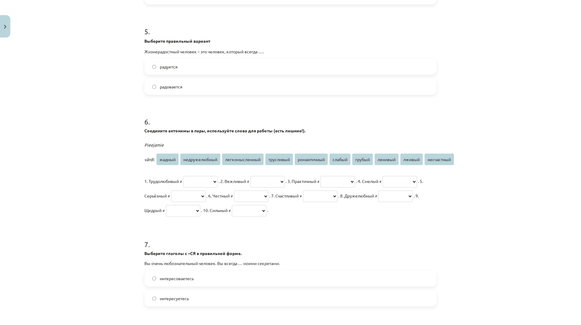
scroll to position [590, 0]
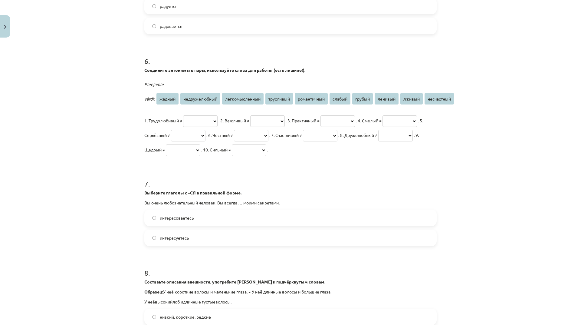
click at [211, 122] on select "**********" at bounding box center [200, 120] width 34 height 11
click at [200, 154] on select "**********" at bounding box center [183, 149] width 34 height 11
click at [232, 156] on select "**********" at bounding box center [249, 149] width 34 height 11
select select "******"
click at [232, 156] on select "**********" at bounding box center [249, 149] width 34 height 11
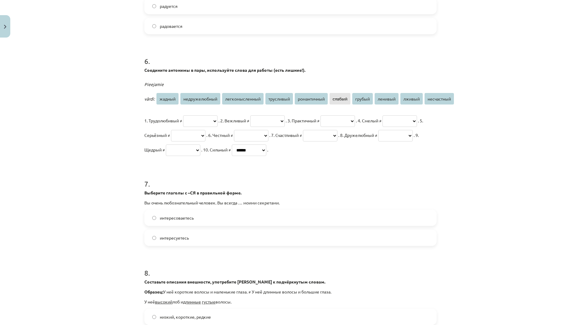
click at [205, 138] on select "**********" at bounding box center [188, 135] width 34 height 11
click at [351, 115] on select "**********" at bounding box center [337, 120] width 34 height 11
click at [268, 132] on select "**********" at bounding box center [251, 135] width 34 height 11
select select "******"
click at [268, 130] on select "**********" at bounding box center [251, 135] width 34 height 11
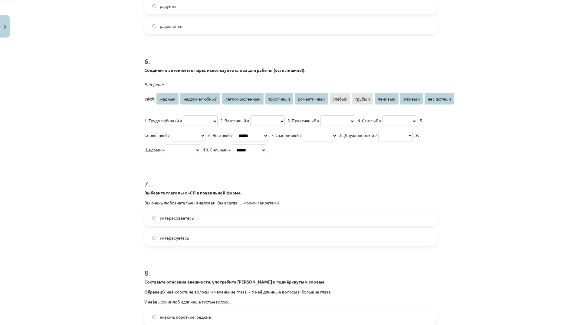
click at [355, 120] on select "**********" at bounding box center [337, 120] width 34 height 11
click at [332, 157] on p "**********" at bounding box center [290, 135] width 292 height 44
click at [303, 141] on select "**********" at bounding box center [320, 135] width 34 height 11
click at [378, 141] on select "**********" at bounding box center [395, 135] width 34 height 11
select select "**********"
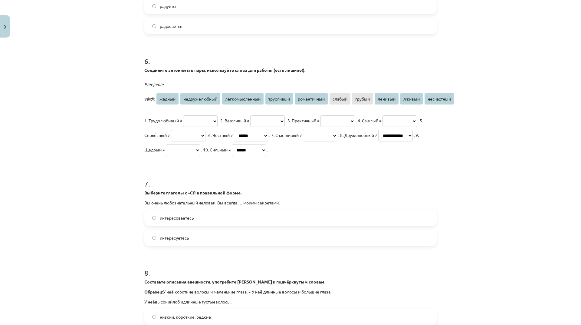
click at [378, 141] on select "**********" at bounding box center [395, 135] width 34 height 11
click at [205, 131] on select "**********" at bounding box center [188, 135] width 34 height 11
click at [285, 120] on select "**********" at bounding box center [267, 120] width 34 height 11
click at [355, 118] on select "**********" at bounding box center [337, 120] width 34 height 11
select select "******"
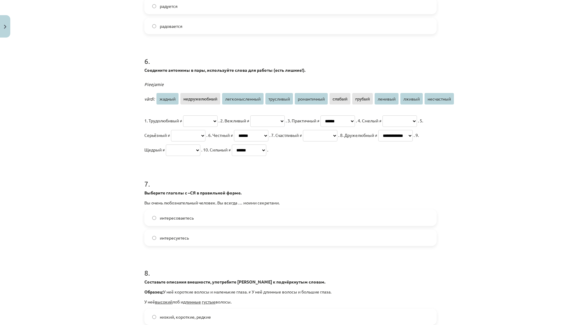
click at [350, 115] on select "**********" at bounding box center [337, 120] width 34 height 11
click at [382, 127] on select "**********" at bounding box center [399, 120] width 34 height 11
click at [196, 122] on select "**********" at bounding box center [200, 120] width 34 height 11
select select "**********"
click at [183, 115] on select "**********" at bounding box center [200, 120] width 34 height 11
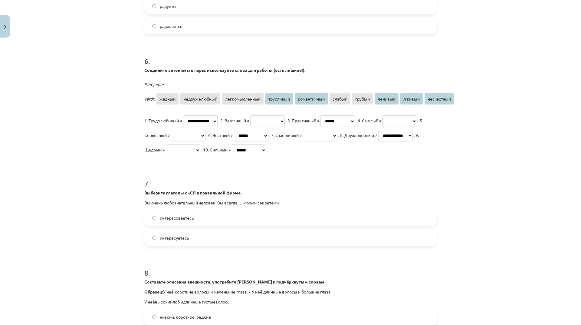
click at [382, 127] on select "**********" at bounding box center [399, 120] width 34 height 11
select select "******"
click at [382, 127] on select "**********" at bounding box center [399, 120] width 34 height 11
click at [205, 134] on select "**********" at bounding box center [188, 135] width 34 height 11
select select "******"
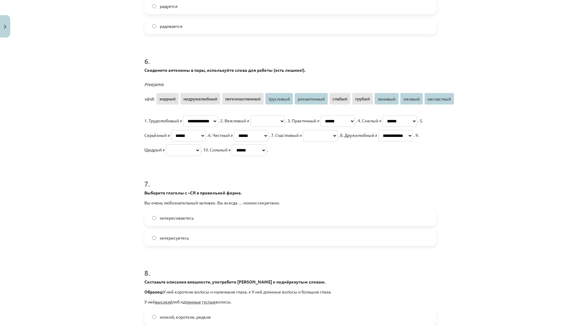
click at [205, 130] on select "**********" at bounding box center [188, 135] width 34 height 11
click at [217, 118] on select "**********" at bounding box center [200, 120] width 34 height 11
select select "*******"
click at [183, 115] on select "**********" at bounding box center [200, 120] width 34 height 11
click at [276, 123] on select "**********" at bounding box center [267, 120] width 34 height 11
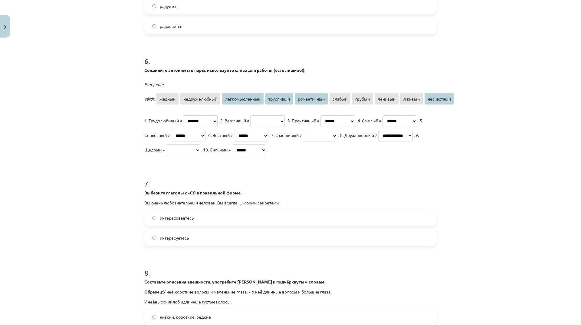
select select "**********"
click at [264, 115] on select "**********" at bounding box center [267, 120] width 34 height 11
click at [200, 150] on select "**********" at bounding box center [183, 149] width 34 height 11
select select "*********"
click at [200, 144] on select "**********" at bounding box center [183, 149] width 34 height 11
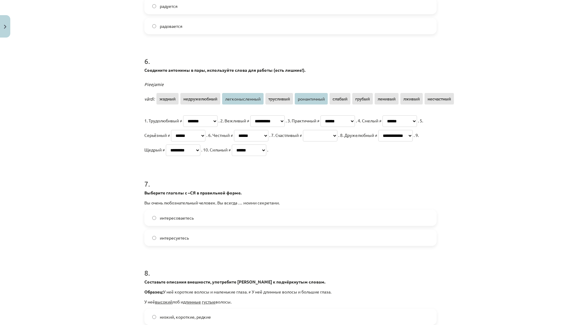
click at [303, 141] on select "**********" at bounding box center [320, 135] width 34 height 11
select select "**********"
click at [303, 141] on select "**********" at bounding box center [320, 135] width 34 height 11
click at [254, 188] on h1 "7 ." at bounding box center [290, 178] width 292 height 19
click at [210, 245] on label "интересуетесь" at bounding box center [290, 237] width 291 height 15
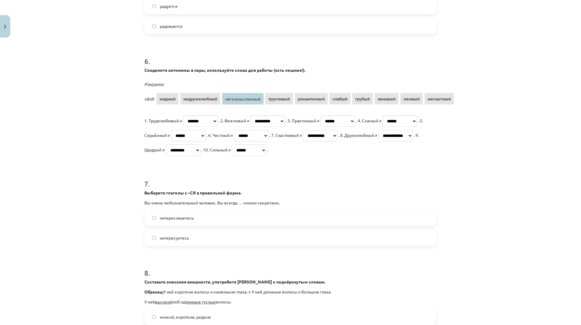
scroll to position [741, 0]
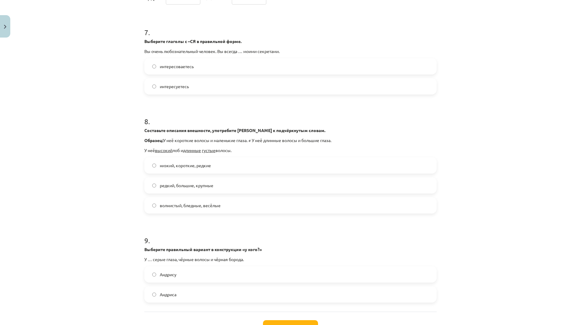
click at [215, 193] on label "редкий, большие, крупные" at bounding box center [290, 185] width 291 height 15
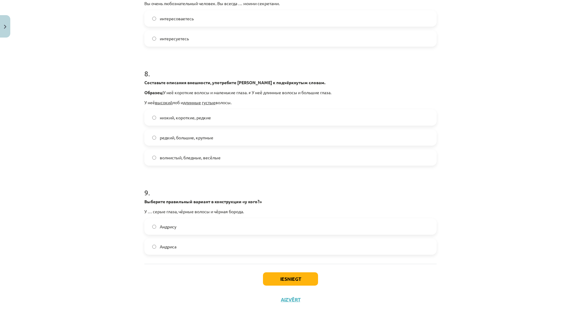
click at [220, 159] on label "волнистый, бледные, весёлые" at bounding box center [290, 157] width 291 height 15
click at [205, 243] on label "Андриса" at bounding box center [290, 246] width 291 height 15
click at [273, 281] on button "Iesniegt" at bounding box center [290, 278] width 55 height 13
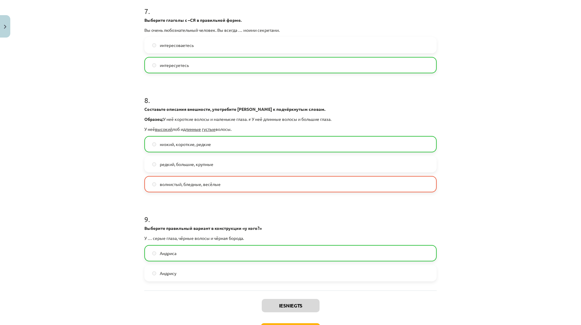
scroll to position [823, 0]
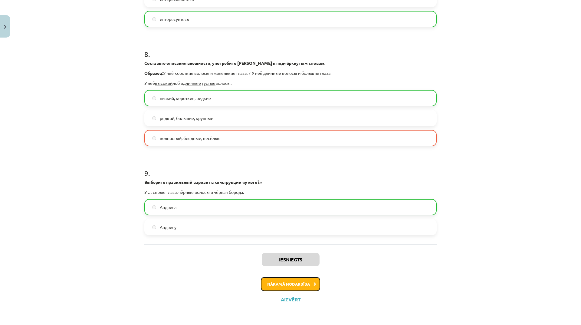
click at [315, 281] on button "Nākamā nodarbība" at bounding box center [290, 284] width 59 height 14
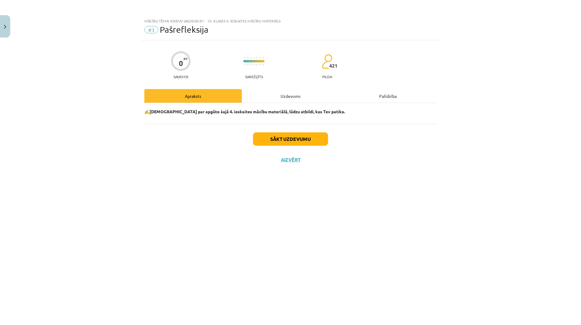
scroll to position [0, 0]
click at [300, 129] on div "Sākt uzdevumu Aizvērt" at bounding box center [290, 145] width 292 height 42
click at [304, 143] on button "Sākt uzdevumu" at bounding box center [290, 138] width 75 height 13
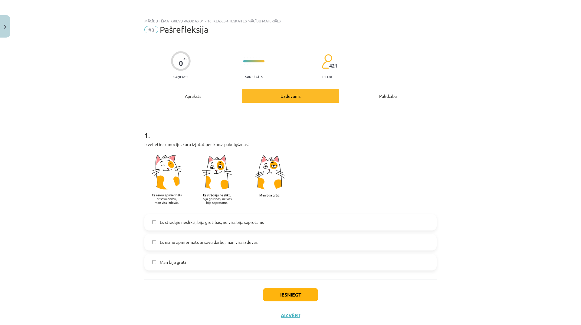
click at [227, 217] on label "Es strādāju neslikti, bija grūtības, ne viss bija saprotams" at bounding box center [290, 222] width 291 height 15
click at [303, 289] on button "Iesniegt" at bounding box center [290, 294] width 55 height 13
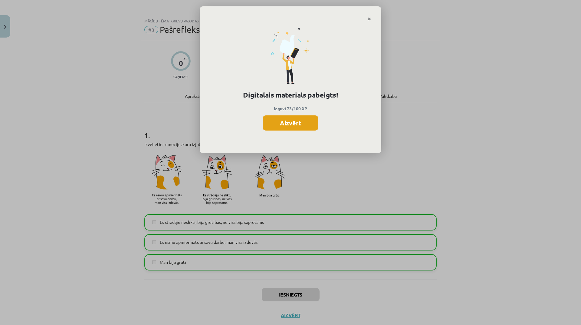
click at [307, 125] on button "Aizvērt" at bounding box center [291, 122] width 56 height 15
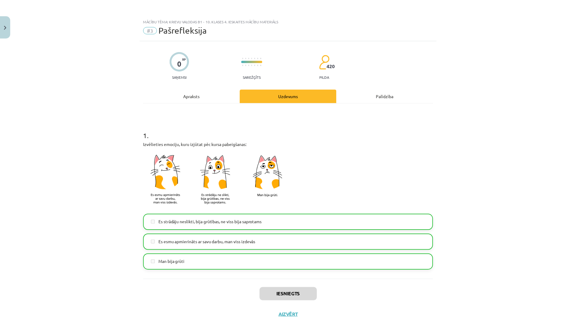
scroll to position [16, 0]
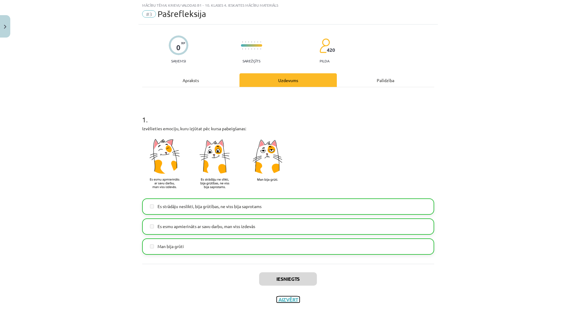
click at [280, 300] on button "Aizvērt" at bounding box center [288, 299] width 23 height 6
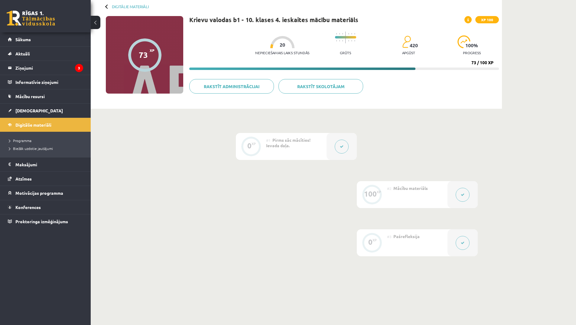
scroll to position [0, 0]
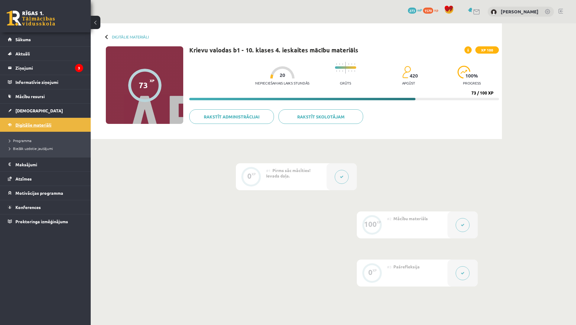
click at [57, 124] on link "Digitālie materiāli" at bounding box center [45, 125] width 75 height 14
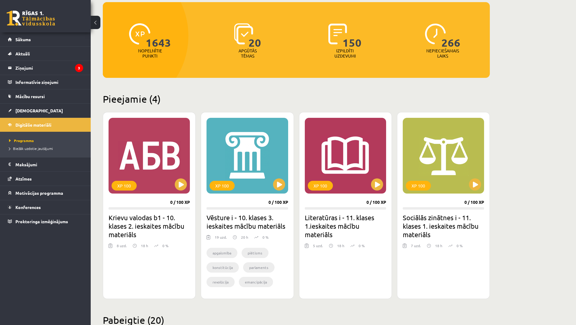
scroll to position [30, 0]
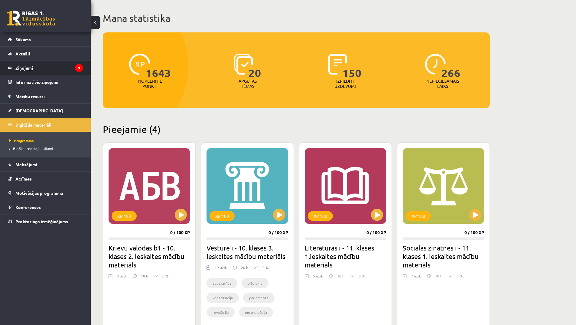
click at [70, 62] on legend "Ziņojumi 3" at bounding box center [49, 68] width 68 height 14
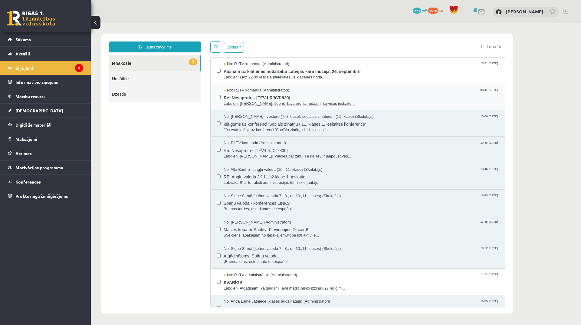
click at [285, 102] on span "Labdien, [PERSON_NAME], šobrīd Tavā profilā redzam, ka visas ieskaite..." at bounding box center [361, 104] width 275 height 6
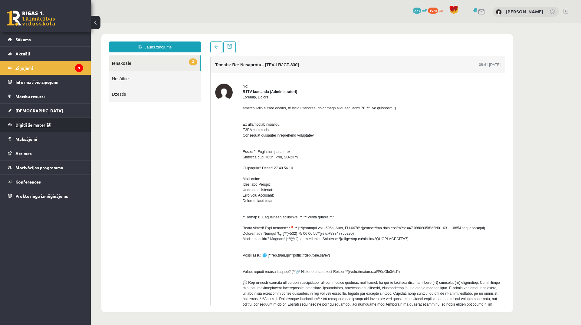
click at [27, 125] on span "Digitālie materiāli" at bounding box center [33, 124] width 36 height 5
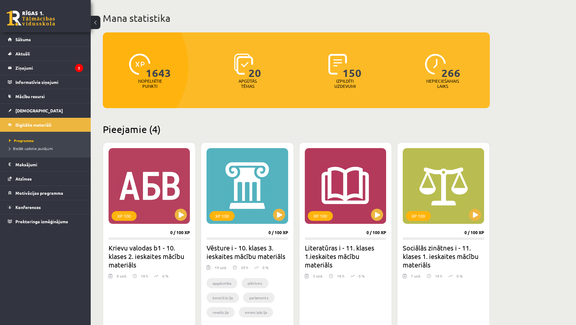
scroll to position [61, 0]
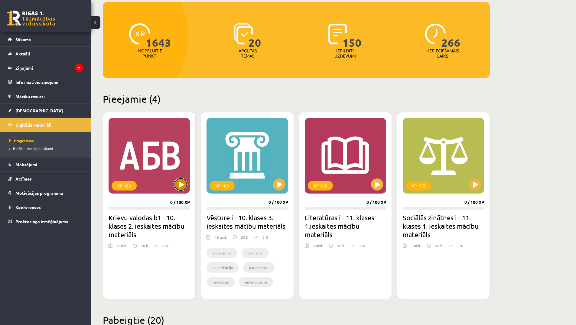
click at [177, 185] on button at bounding box center [181, 184] width 12 height 12
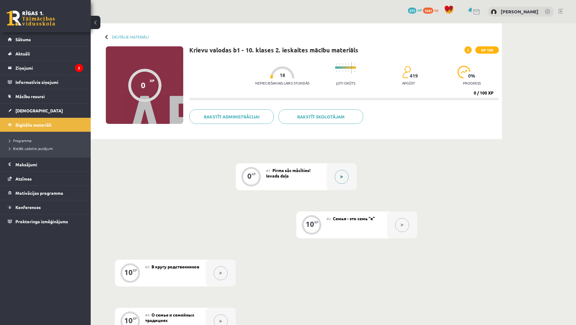
click at [337, 176] on button at bounding box center [342, 177] width 14 height 14
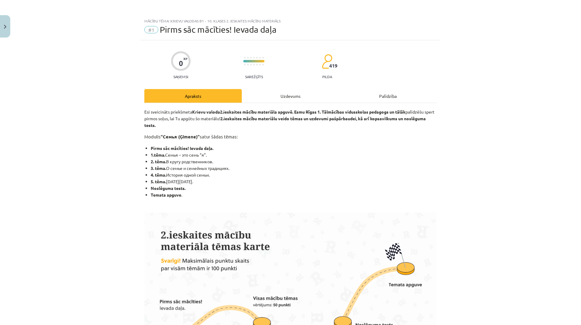
click at [289, 89] on div "Uzdevums" at bounding box center [290, 96] width 97 height 14
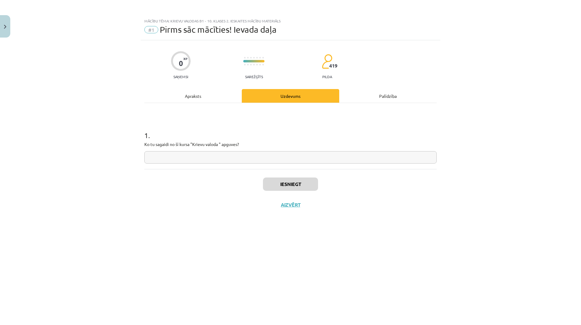
click at [251, 160] on input "text" at bounding box center [290, 157] width 292 height 12
type input "********"
click at [280, 182] on button "Iesniegt" at bounding box center [290, 183] width 55 height 13
click at [296, 207] on button "Nākamā nodarbība" at bounding box center [290, 209] width 59 height 14
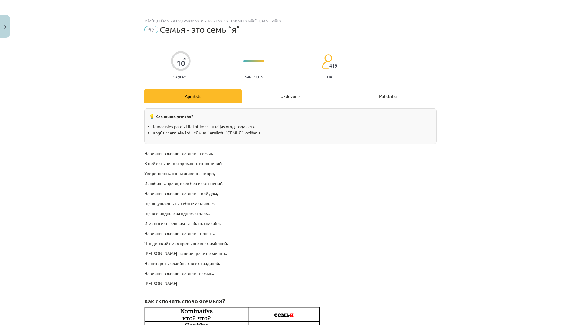
click at [301, 98] on div "Uzdevums" at bounding box center [290, 96] width 97 height 14
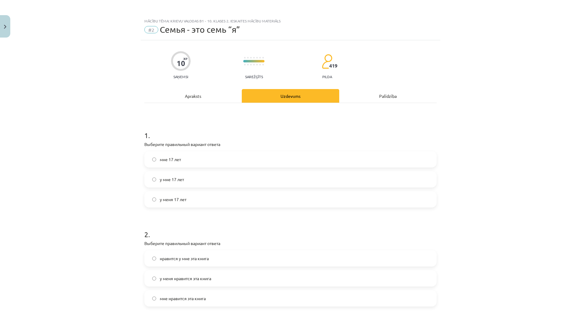
scroll to position [15, 0]
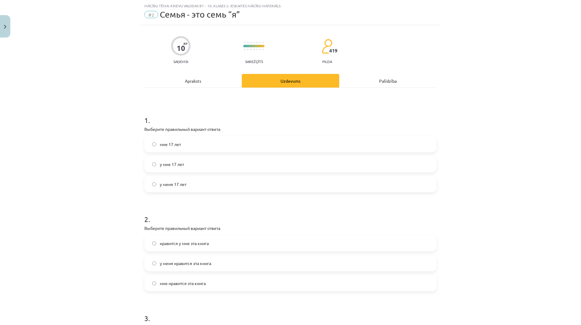
click at [205, 140] on label "мне 17 лет" at bounding box center [290, 143] width 291 height 15
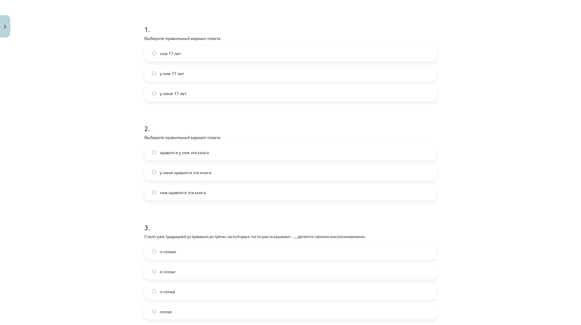
click at [214, 153] on label "нравится у мне эта книга" at bounding box center [290, 152] width 291 height 15
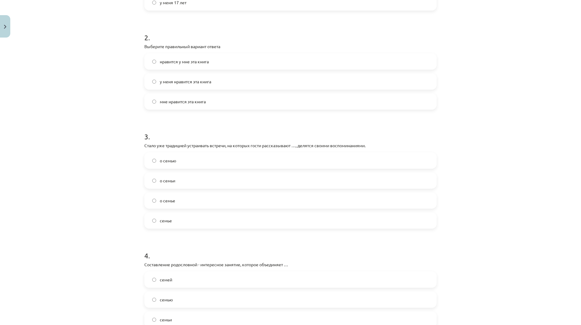
click at [188, 195] on label "о семье" at bounding box center [290, 200] width 291 height 15
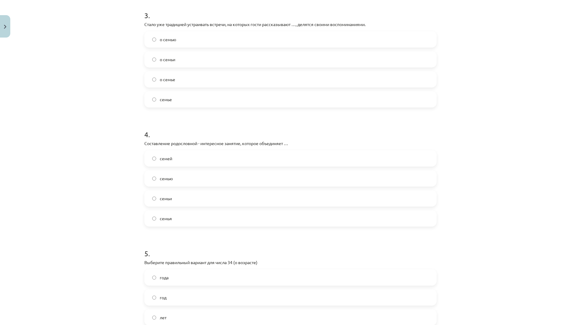
click at [201, 197] on label "семьи" at bounding box center [290, 198] width 291 height 15
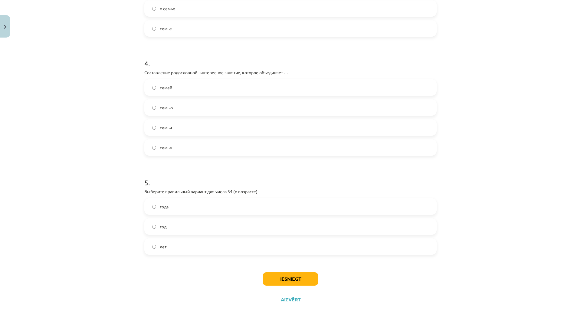
click at [192, 208] on label "года" at bounding box center [290, 206] width 291 height 15
click at [287, 274] on button "Iesniegt" at bounding box center [290, 278] width 55 height 13
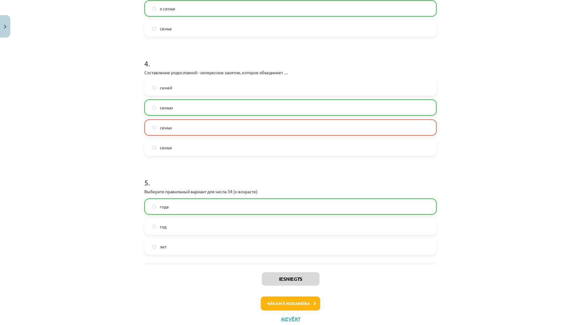
scroll to position [408, 0]
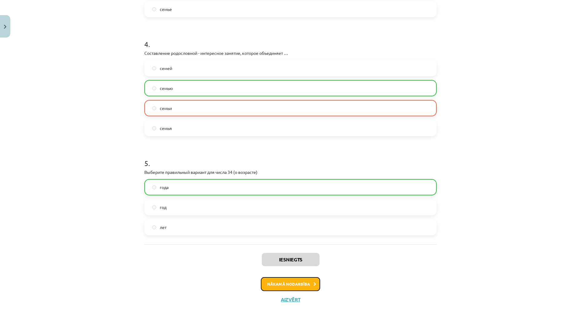
click at [307, 280] on button "Nākamā nodarbība" at bounding box center [290, 284] width 59 height 14
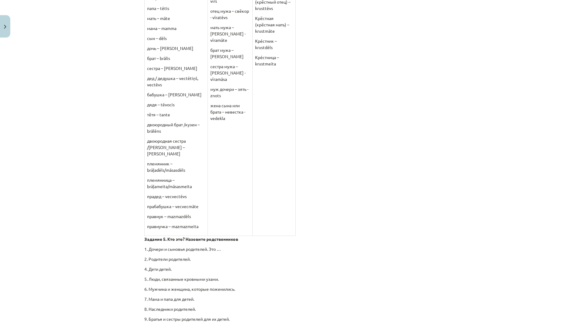
scroll to position [15, 0]
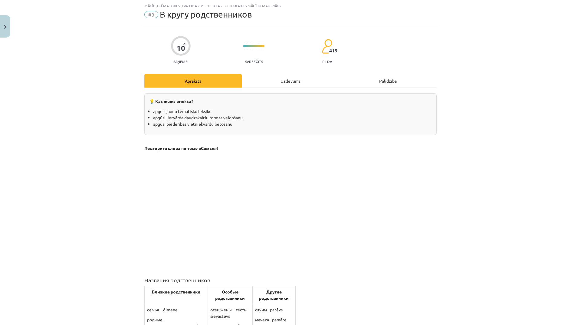
click at [281, 86] on div "Uzdevums" at bounding box center [290, 81] width 97 height 14
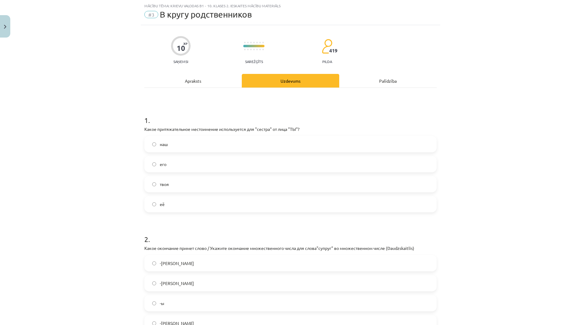
click at [218, 166] on label "его" at bounding box center [290, 163] width 291 height 15
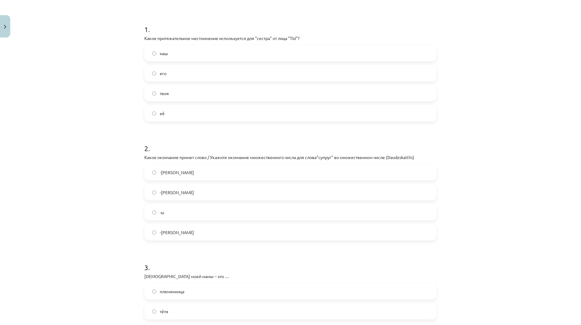
click at [179, 189] on label "-[PERSON_NAME]" at bounding box center [290, 192] width 291 height 15
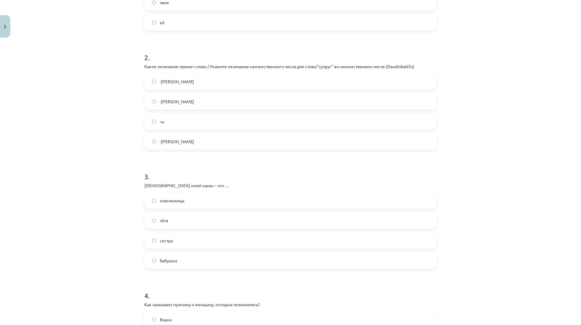
click at [206, 216] on label "тётя" at bounding box center [290, 220] width 291 height 15
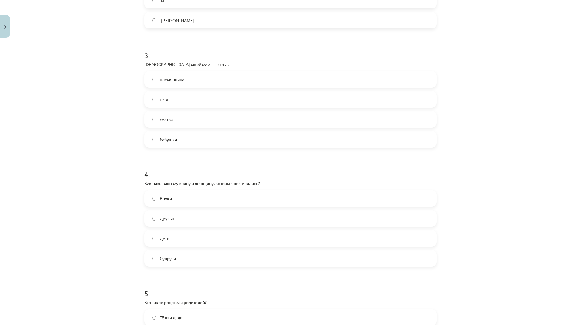
click at [195, 227] on div "Внуки [PERSON_NAME]" at bounding box center [290, 228] width 292 height 76
click at [195, 239] on label "Дети" at bounding box center [290, 238] width 291 height 15
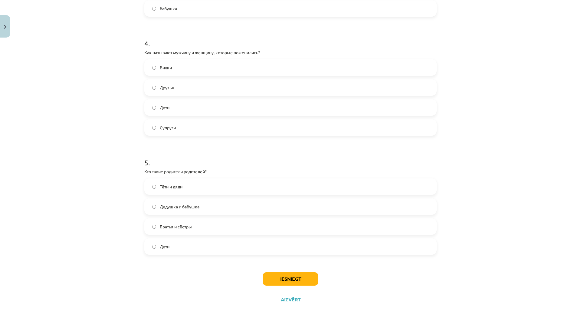
click at [221, 223] on label "Братья и сёстры" at bounding box center [290, 226] width 291 height 15
click at [292, 283] on button "Iesniegt" at bounding box center [290, 278] width 55 height 13
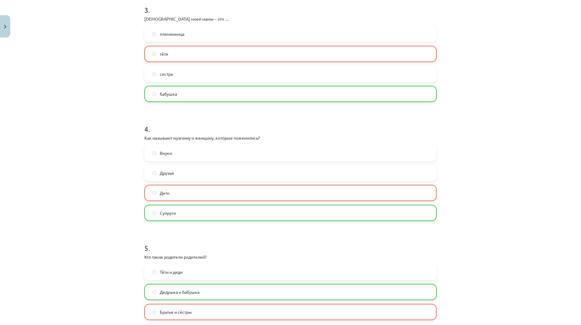
scroll to position [468, 0]
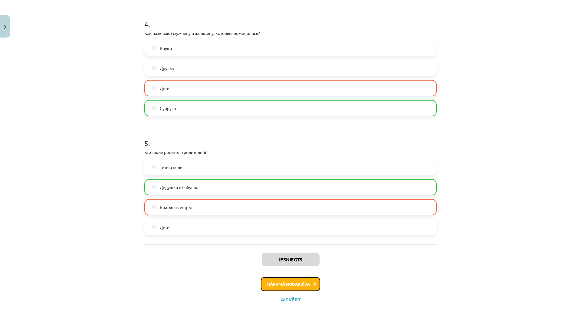
click at [276, 286] on button "Nākamā nodarbība" at bounding box center [290, 284] width 59 height 14
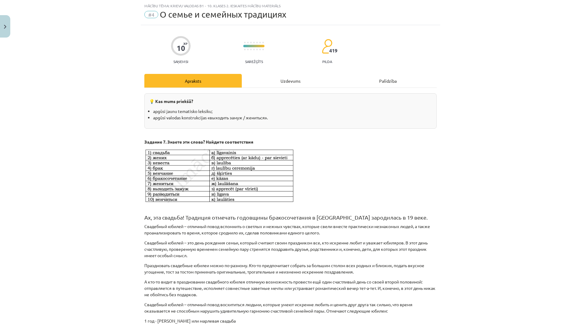
click at [285, 83] on div "Uzdevums" at bounding box center [290, 81] width 97 height 14
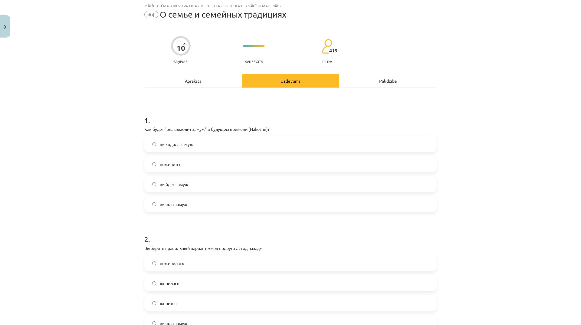
click at [231, 166] on label "поженится" at bounding box center [290, 163] width 291 height 15
click at [211, 264] on label "поженилась" at bounding box center [290, 262] width 291 height 15
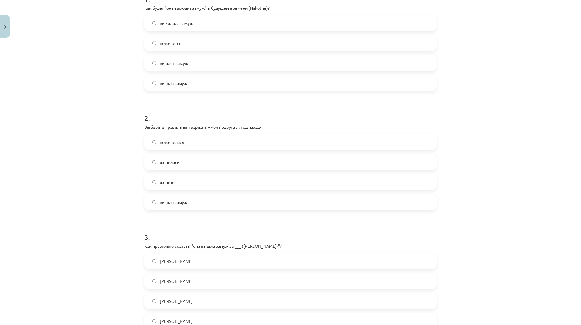
click at [212, 265] on label "[PERSON_NAME]" at bounding box center [290, 260] width 291 height 15
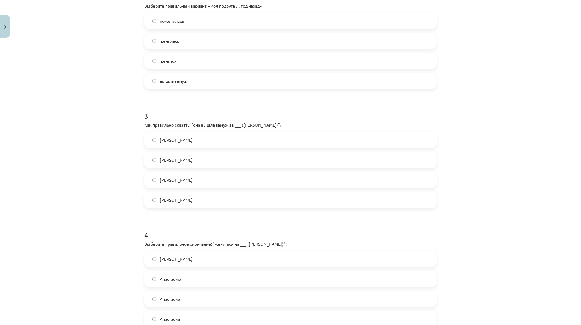
click at [212, 278] on label "Анастасию" at bounding box center [290, 278] width 291 height 15
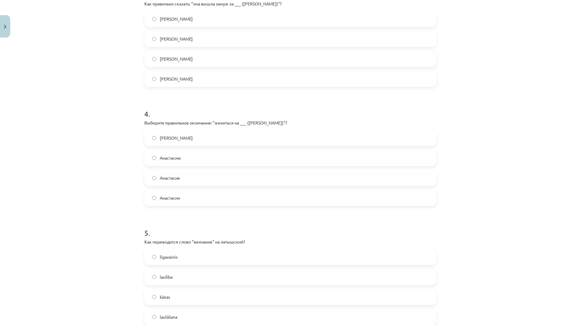
scroll to position [448, 0]
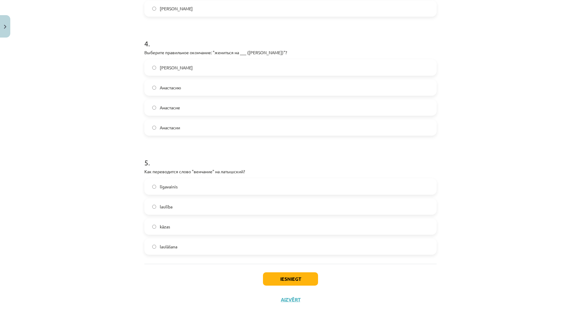
click at [200, 230] on label "kāzas" at bounding box center [290, 226] width 291 height 15
click at [195, 251] on label "laulāšana" at bounding box center [290, 246] width 291 height 15
click at [275, 277] on button "Iesniegt" at bounding box center [290, 278] width 55 height 13
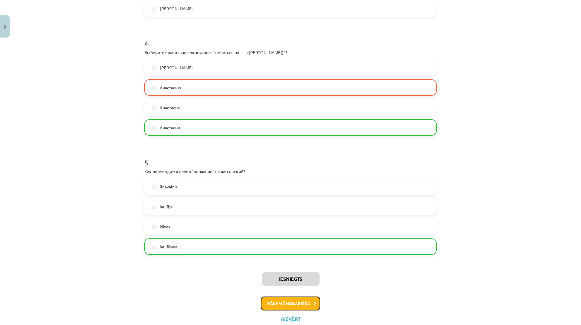
click at [305, 306] on button "Nākamā nodarbība" at bounding box center [290, 303] width 59 height 14
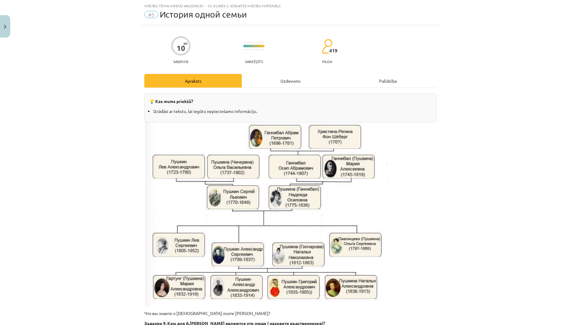
click at [294, 82] on div "Uzdevums" at bounding box center [290, 81] width 97 height 14
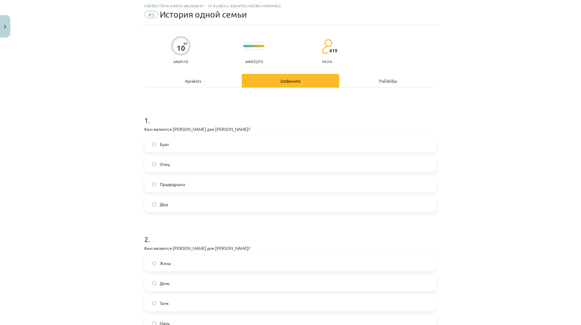
click at [255, 161] on label "Отец" at bounding box center [290, 163] width 291 height 15
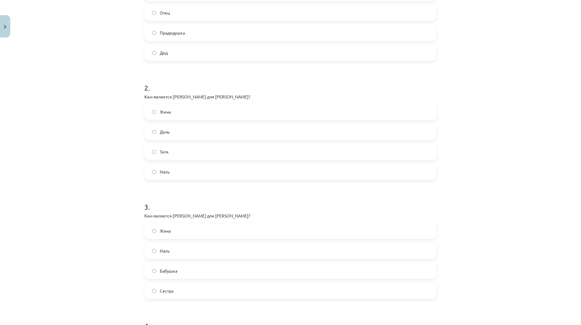
click at [177, 172] on label "Мать" at bounding box center [290, 171] width 291 height 15
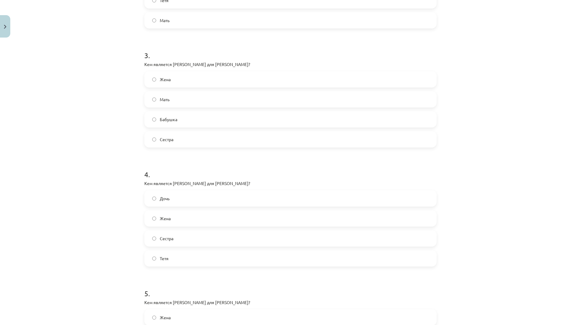
click at [251, 198] on label "Дочь" at bounding box center [290, 198] width 291 height 15
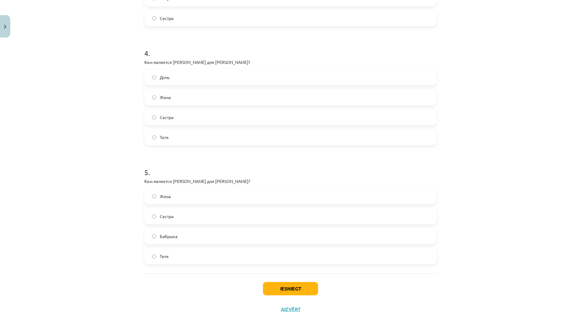
click at [208, 235] on label "Бабушка" at bounding box center [290, 235] width 291 height 15
click at [290, 284] on button "Iesniegt" at bounding box center [290, 288] width 55 height 13
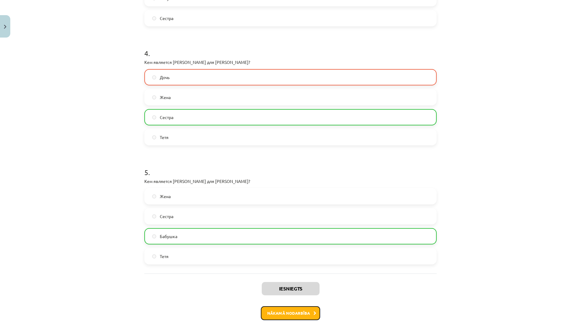
click at [301, 318] on button "Nākamā nodarbība" at bounding box center [290, 313] width 59 height 14
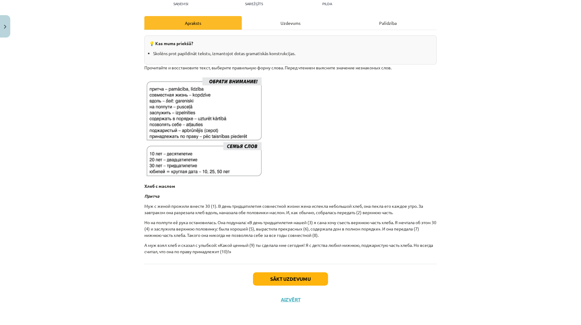
scroll to position [15, 0]
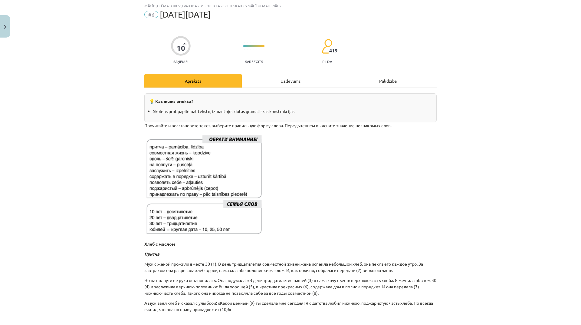
click at [297, 78] on div "Uzdevums" at bounding box center [290, 81] width 97 height 14
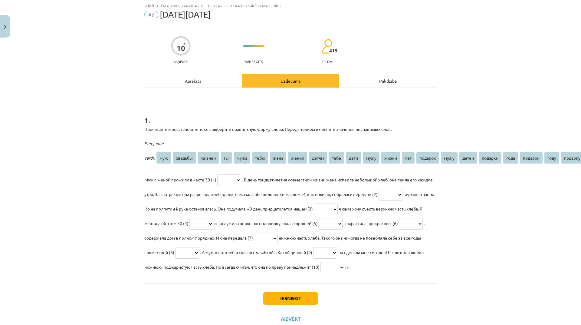
click at [232, 178] on select "*** ******* ****** ** **** **** **** ***** ***** **** **** **** ***** *** *****…" at bounding box center [229, 179] width 24 height 11
select select "*****"
click at [217, 174] on select "*** ******* ****** ** **** **** **** ***** ***** **** **** **** ***** *** *****…" at bounding box center [229, 179] width 24 height 11
click at [402, 198] on select "*** ******* ****** ** **** **** **** ***** ***** **** **** **** ***** *** *****…" at bounding box center [391, 194] width 24 height 11
select select "****"
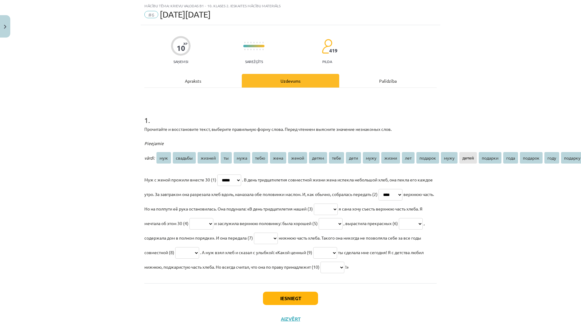
click at [399, 189] on select "*** ******* ****** ** **** **** **** ***** ***** **** **** **** ***** *** *****…" at bounding box center [391, 194] width 24 height 11
click at [338, 205] on select "*** ******* ****** ** **** **** **** ***** ***** **** **** **** ***** *** *****…" at bounding box center [326, 208] width 24 height 11
select select "*****"
click at [338, 203] on select "*** ******* ****** ** **** **** **** ***** ***** **** **** **** ***** *** *****…" at bounding box center [326, 208] width 24 height 11
click at [213, 228] on select "*** ******* ****** ** **** **** **** ***** ***** **** **** **** ***** *** *****…" at bounding box center [201, 223] width 24 height 11
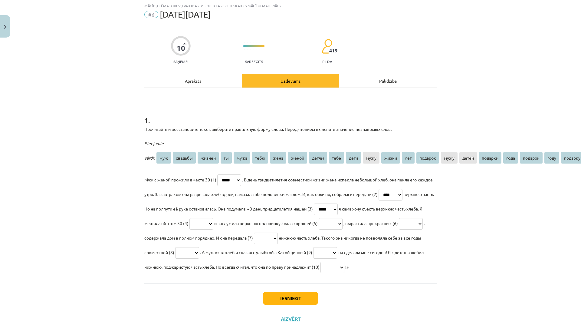
select select "****"
click at [213, 218] on select "*** ******* ****** ** **** **** **** ***** ***** **** **** **** ***** *** *****…" at bounding box center [201, 223] width 24 height 11
click at [278, 238] on select "*** ******* ****** ** **** **** **** ***** ***** **** **** **** ***** *** *****…" at bounding box center [266, 237] width 24 height 11
select select "****"
click at [278, 232] on select "*** ******* ****** ** **** **** **** ***** ***** **** **** **** ***** *** *****…" at bounding box center [266, 237] width 24 height 11
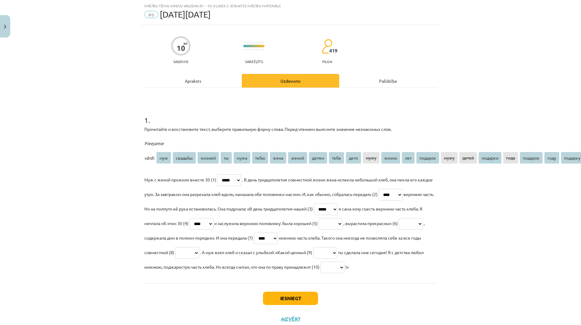
click at [343, 218] on select "*** ******* ****** ** **** **** **** ***** ***** **** **** **** ***** *** *****…" at bounding box center [331, 223] width 24 height 11
select select "****"
click at [343, 218] on select "*** ******* ****** ** **** **** **** ***** ***** **** **** **** ***** *** *****…" at bounding box center [331, 223] width 24 height 11
click at [399, 229] on select "*** ******* ****** ** **** **** **** ***** ***** **** **** **** ***** *** *****…" at bounding box center [411, 223] width 24 height 11
select select "*****"
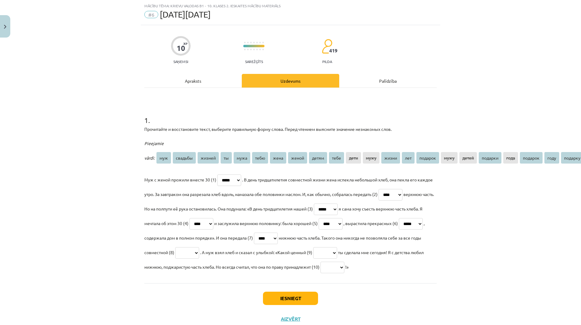
click at [399, 229] on select "*** ******* ****** ** **** **** **** ***** ***** **** **** **** ***** *** *****…" at bounding box center [411, 223] width 24 height 11
click at [199, 254] on select "*** ******* ****** ** **** **** **** ***** ***** **** **** **** ***** *** *****…" at bounding box center [187, 252] width 24 height 11
select select "**"
click at [199, 247] on select "*** ******* ****** ** **** **** **** ***** ***** **** **** **** ***** *** *****…" at bounding box center [187, 252] width 24 height 11
click at [337, 254] on select "*** ******* ****** ** **** **** **** ***** ***** **** **** **** ***** *** *****…" at bounding box center [325, 252] width 24 height 11
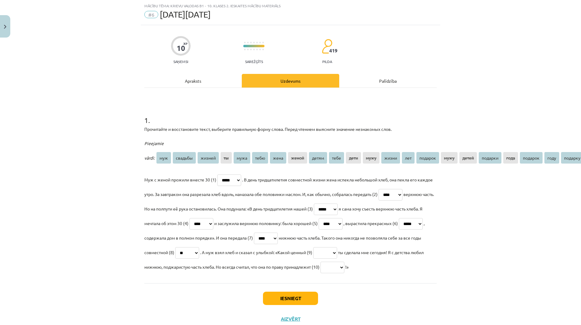
click at [392, 245] on p "Муж с женой прожили вместе 30 (1) *** ******* ****** ** **** **** **** ***** **…" at bounding box center [290, 223] width 292 height 102
click at [337, 250] on select "*** ******* ****** ** **** **** **** ***** ***** **** **** **** ***** *** *****…" at bounding box center [325, 252] width 24 height 11
select select "****"
click at [337, 247] on select "*** ******* ****** ** **** **** **** ***** ***** **** **** **** ***** *** *****…" at bounding box center [325, 252] width 24 height 11
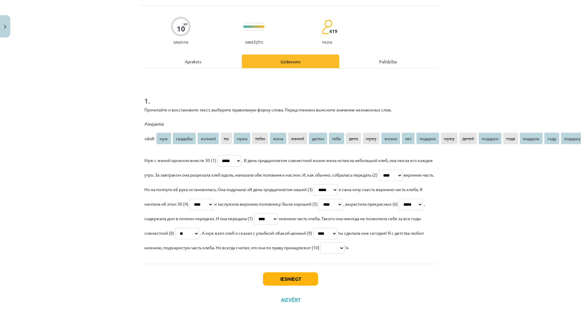
click at [320, 248] on select "*** ******* ****** ** **** **** **** ***** ***** **** **** **** ***** *** *****…" at bounding box center [332, 247] width 24 height 11
select select "*******"
click at [320, 245] on select "*** ******* ****** ** **** **** **** ***** ***** **** **** **** ***** *** *****…" at bounding box center [332, 247] width 24 height 11
click at [293, 279] on button "Iesniegt" at bounding box center [290, 278] width 55 height 13
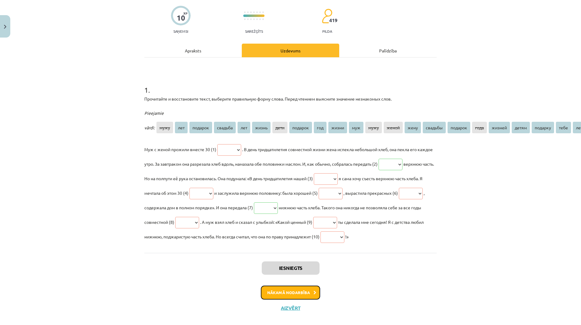
click at [314, 299] on button "Nākamā nodarbība" at bounding box center [290, 292] width 59 height 14
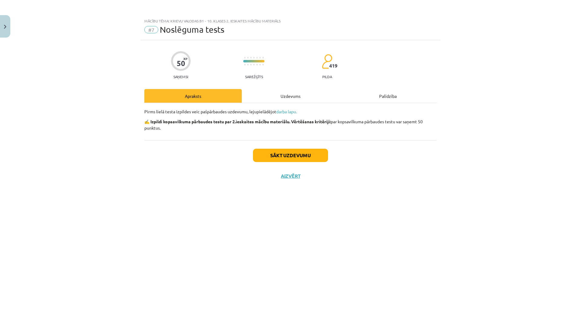
scroll to position [0, 0]
click at [298, 151] on button "Sākt uzdevumu" at bounding box center [290, 155] width 75 height 13
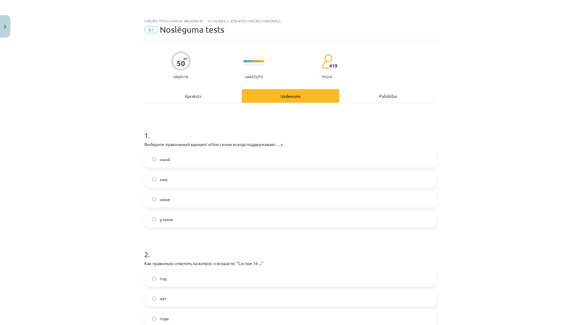
click at [249, 178] on label "мне" at bounding box center [290, 179] width 291 height 15
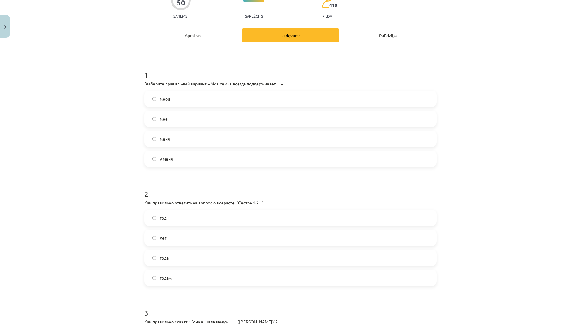
scroll to position [121, 0]
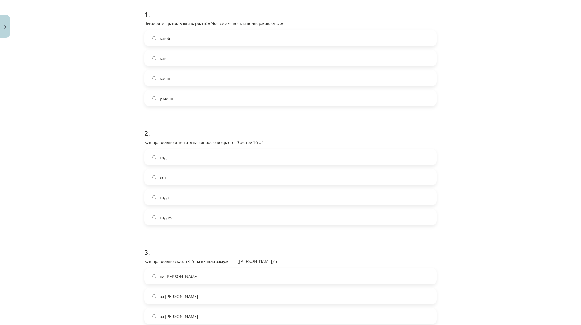
click at [181, 205] on div "года" at bounding box center [290, 197] width 292 height 16
click at [184, 201] on label "года" at bounding box center [290, 196] width 291 height 15
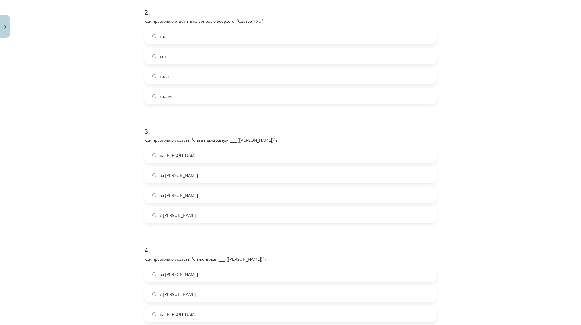
click at [196, 192] on label "за [PERSON_NAME]" at bounding box center [290, 194] width 291 height 15
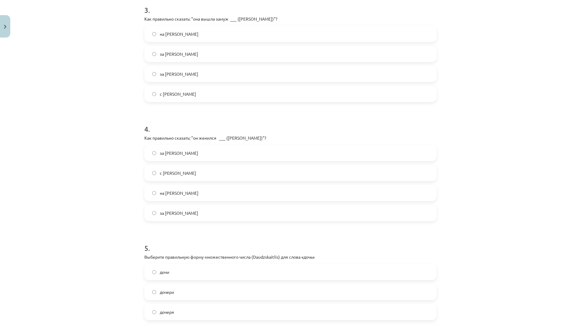
click at [173, 211] on span "за [PERSON_NAME]" at bounding box center [179, 213] width 38 height 6
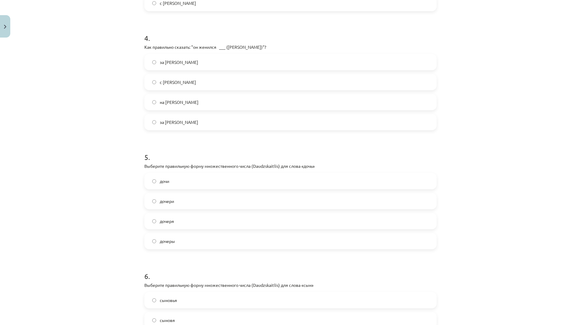
click at [240, 225] on label "дочеря" at bounding box center [290, 220] width 291 height 15
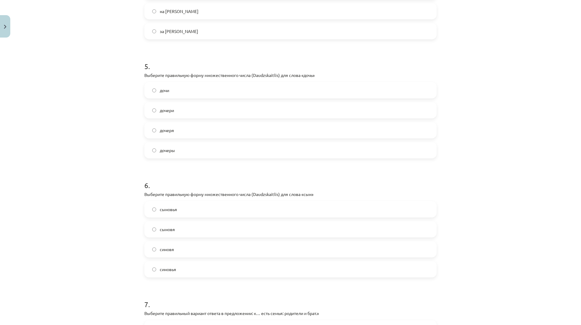
click at [175, 254] on label "синовя" at bounding box center [290, 248] width 291 height 15
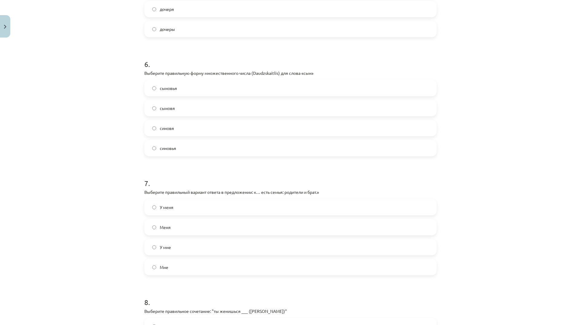
click at [213, 245] on label "У мне" at bounding box center [290, 246] width 291 height 15
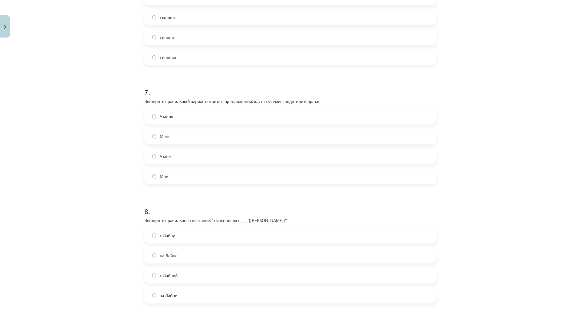
click at [199, 261] on label "на Лайне" at bounding box center [290, 254] width 291 height 15
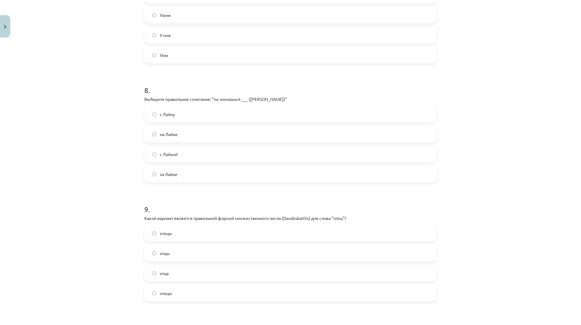
click at [228, 256] on label "отцы" at bounding box center [290, 252] width 291 height 15
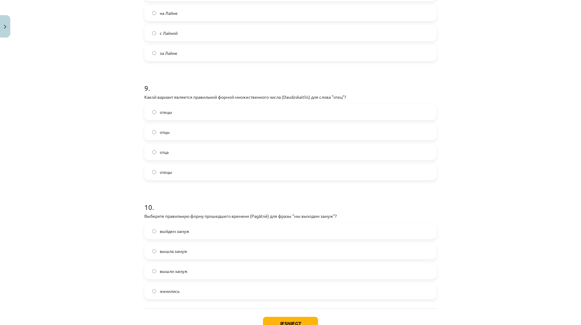
click at [294, 234] on label "выйдем замуж" at bounding box center [290, 230] width 291 height 15
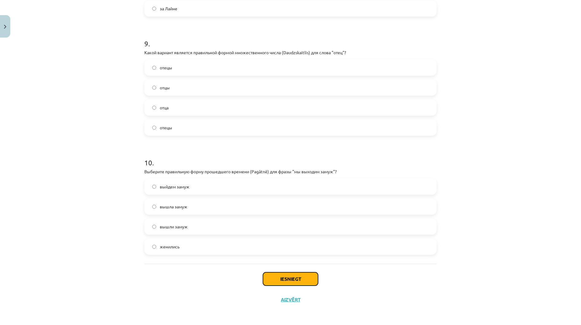
click at [306, 279] on button "Iesniegt" at bounding box center [290, 278] width 55 height 13
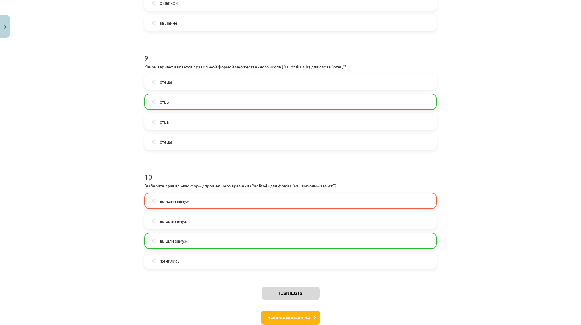
scroll to position [1059, 0]
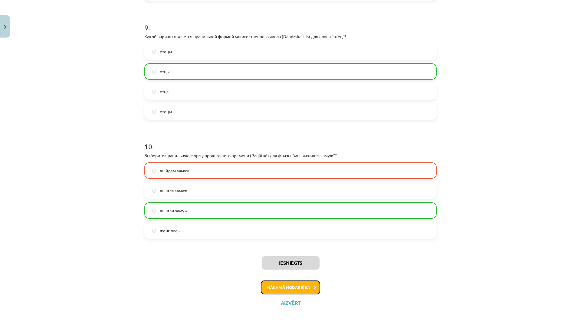
click at [305, 284] on button "Nākamā nodarbība" at bounding box center [290, 287] width 59 height 14
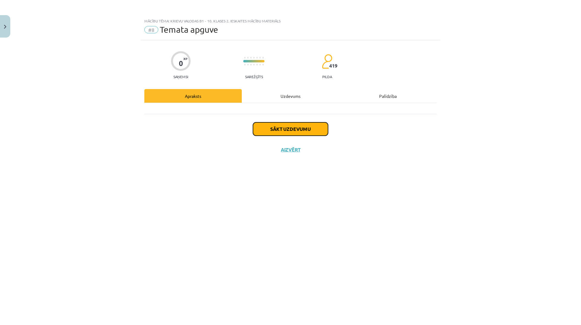
click at [295, 129] on button "Sākt uzdevumu" at bounding box center [290, 128] width 75 height 13
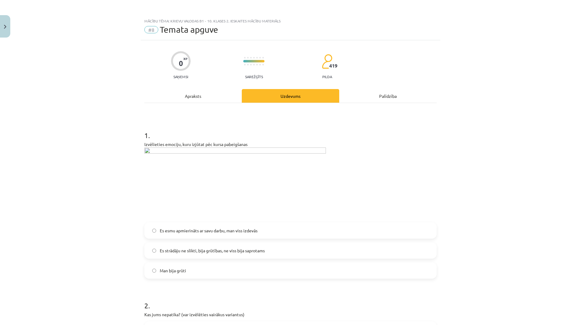
click at [207, 268] on label "Man bija grūti" at bounding box center [290, 270] width 291 height 15
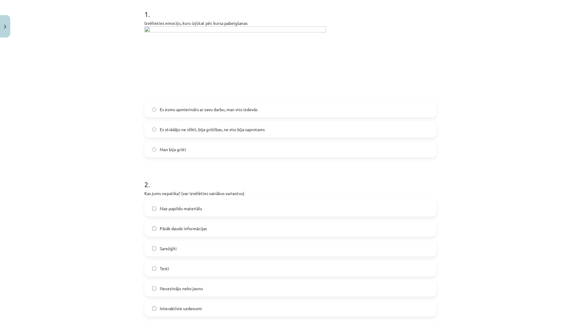
scroll to position [212, 0]
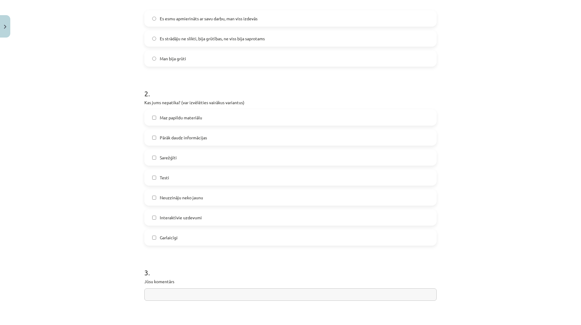
click at [217, 158] on label "Sarežģīti" at bounding box center [290, 157] width 291 height 15
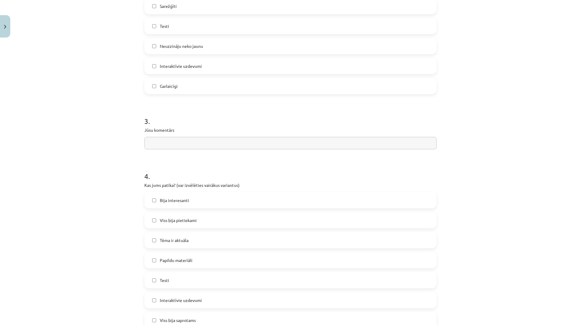
scroll to position [424, 0]
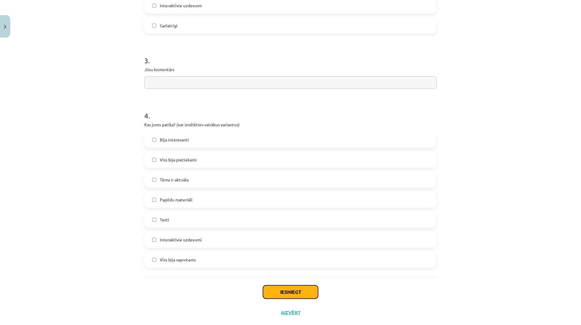
click at [300, 293] on button "Iesniegt" at bounding box center [290, 291] width 55 height 13
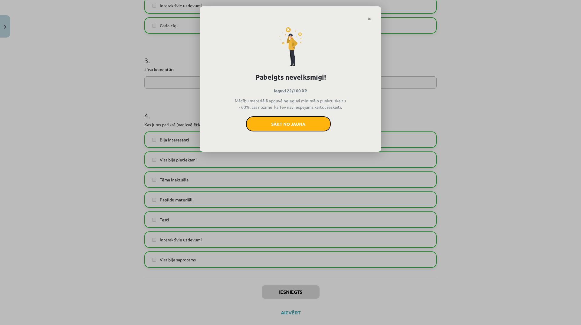
click at [303, 120] on button "Sākt no jauna" at bounding box center [288, 123] width 85 height 15
click at [370, 21] on div "Pabeigts neveiksmīgi! Ieguvi 22/100 XP Mācību materiālā apguvē neieguvi minimāl…" at bounding box center [291, 78] width 182 height 145
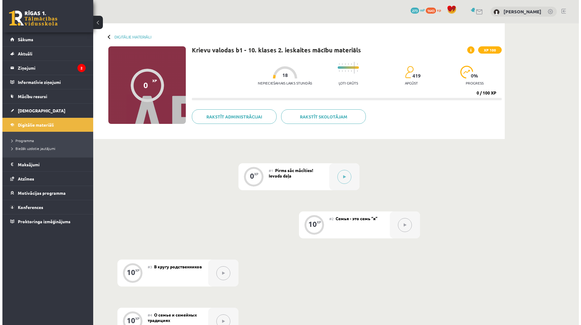
scroll to position [91, 0]
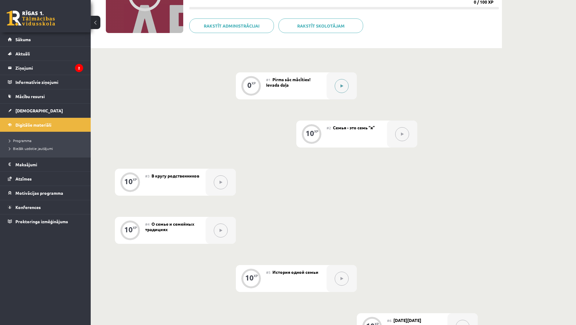
click at [340, 91] on button at bounding box center [342, 86] width 14 height 14
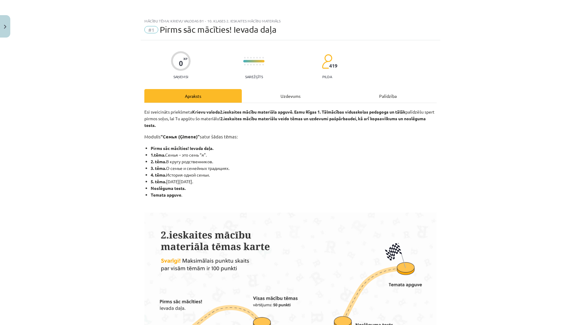
click at [297, 101] on div "Uzdevums" at bounding box center [290, 96] width 97 height 14
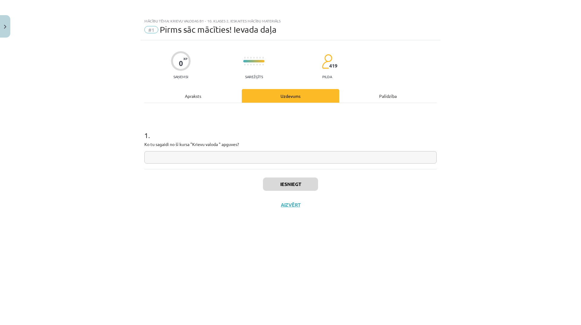
scroll to position [0, 0]
click at [265, 164] on div "1 . Ko tu sagaidi no šī kursa "Krievu valoda " apguves?" at bounding box center [290, 136] width 292 height 66
click at [263, 159] on input "text" at bounding box center [290, 157] width 292 height 12
type input "********"
click at [306, 189] on button "Iesniegt" at bounding box center [290, 183] width 55 height 13
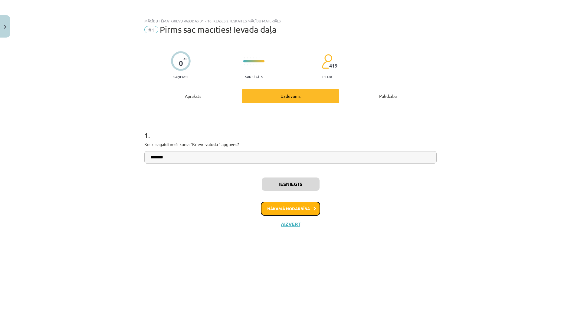
click at [306, 203] on button "Nākamā nodarbība" at bounding box center [290, 209] width 59 height 14
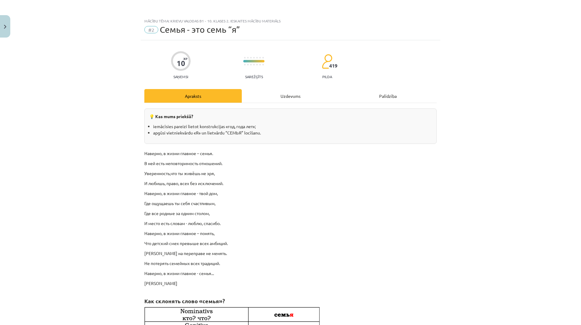
click at [293, 98] on div "Uzdevums" at bounding box center [290, 96] width 97 height 14
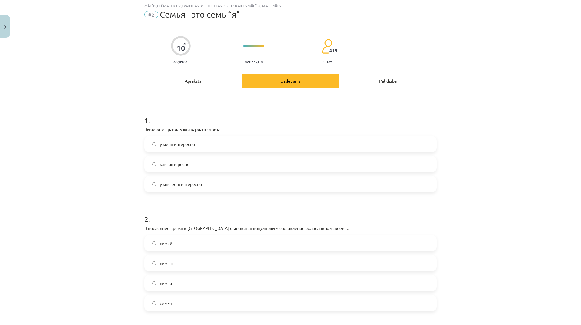
scroll to position [76, 0]
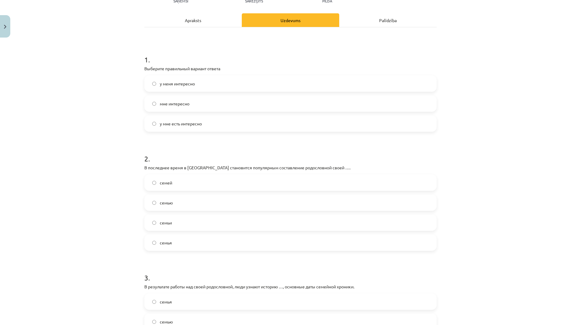
click at [191, 202] on label "семью" at bounding box center [290, 202] width 291 height 15
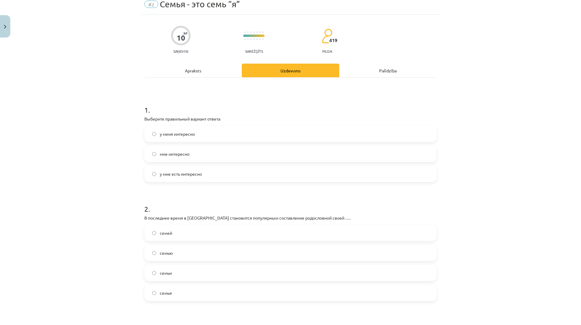
scroll to position [0, 0]
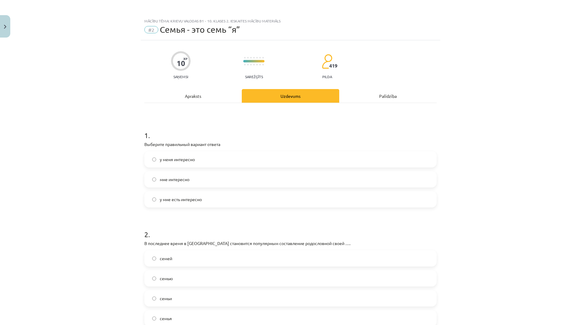
click at [214, 159] on label "у меня интересно" at bounding box center [290, 159] width 291 height 15
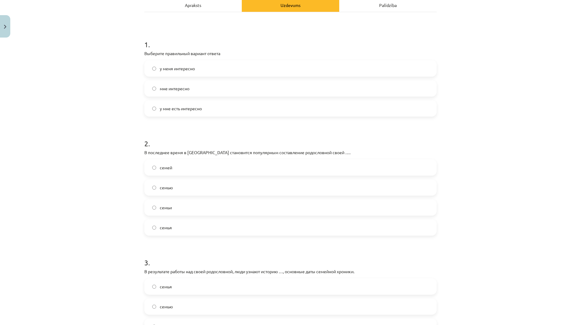
click at [186, 205] on label "семьи" at bounding box center [290, 207] width 291 height 15
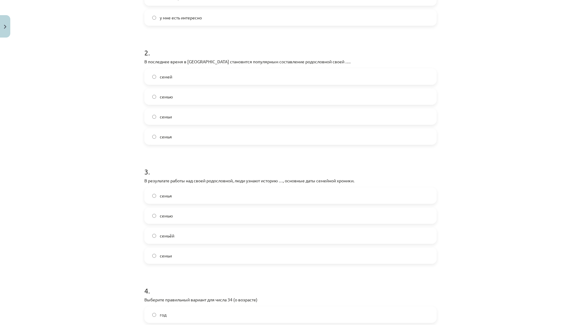
click at [192, 73] on label "семей" at bounding box center [290, 76] width 291 height 15
click at [205, 236] on label "семьёй" at bounding box center [290, 235] width 291 height 15
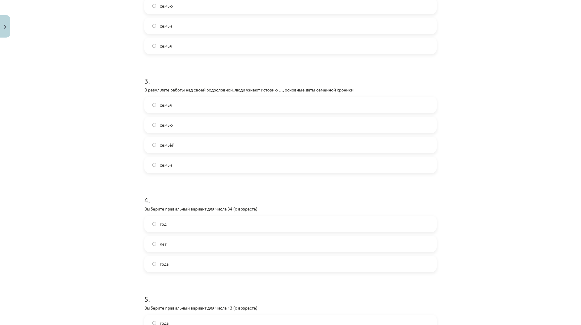
scroll to position [333, 0]
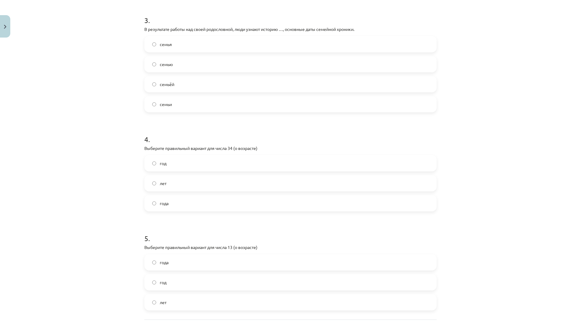
click at [214, 175] on label "лет" at bounding box center [290, 182] width 291 height 15
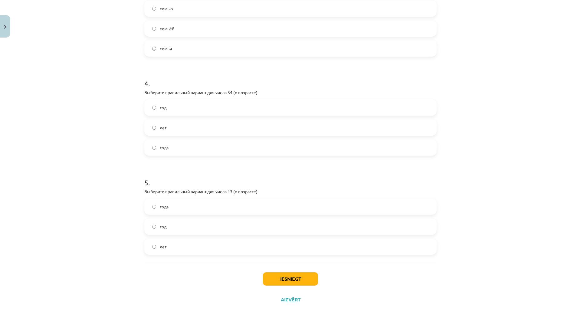
click at [205, 242] on label "лет" at bounding box center [290, 246] width 291 height 15
click at [286, 284] on button "Iesniegt" at bounding box center [290, 278] width 55 height 13
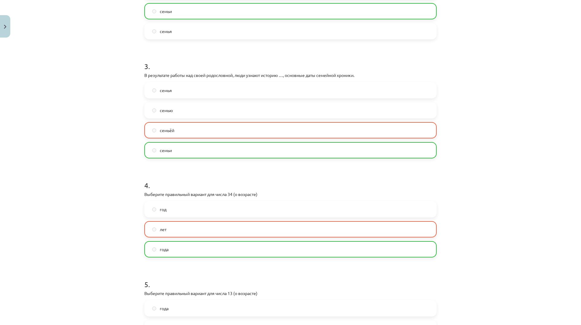
scroll to position [378, 0]
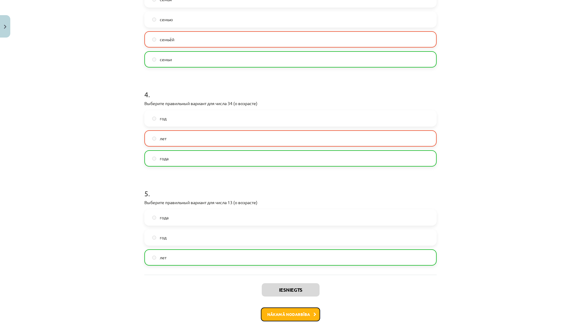
click at [303, 313] on button "Nākamā nodarbība" at bounding box center [290, 314] width 59 height 14
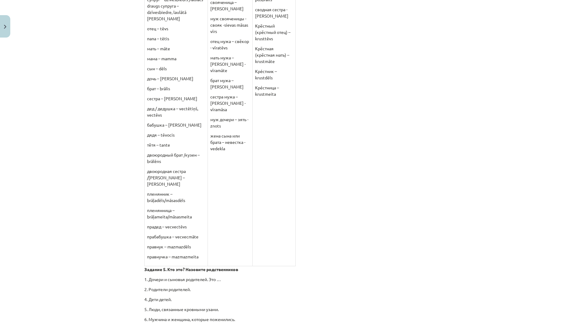
scroll to position [15, 0]
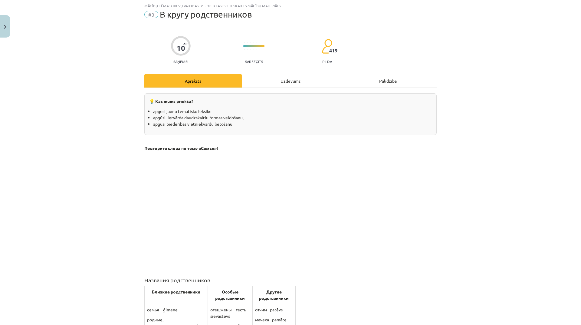
click at [293, 84] on div "Uzdevums" at bounding box center [290, 81] width 97 height 14
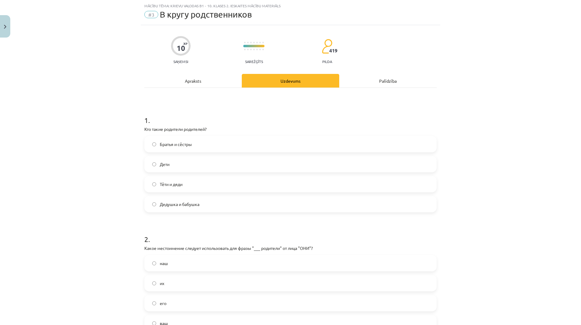
click at [193, 200] on label "Дедушка и бабушка" at bounding box center [290, 203] width 291 height 15
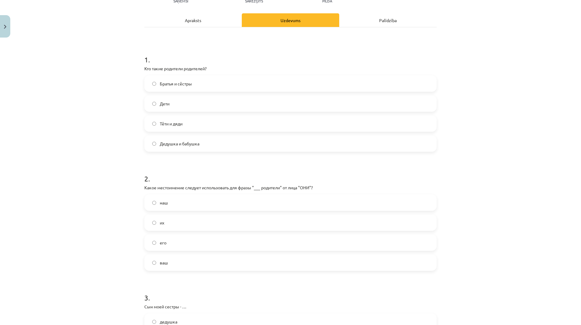
scroll to position [106, 0]
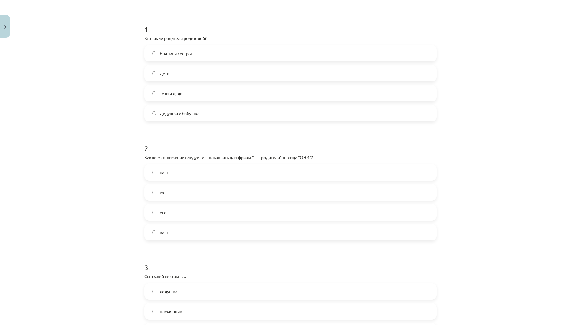
click at [204, 192] on label "их" at bounding box center [290, 192] width 291 height 15
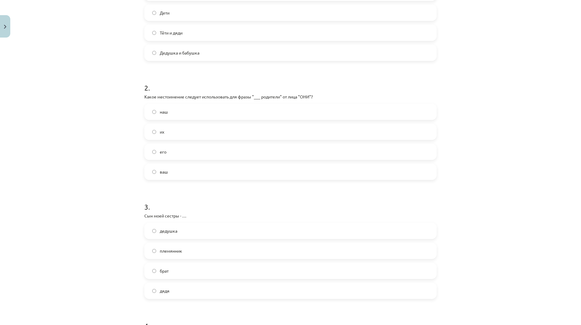
scroll to position [197, 0]
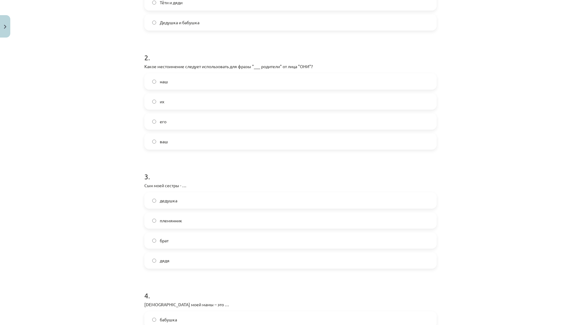
click at [210, 218] on label "племянник" at bounding box center [290, 220] width 291 height 15
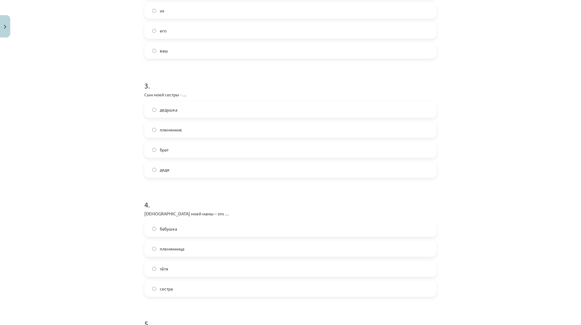
scroll to position [318, 0]
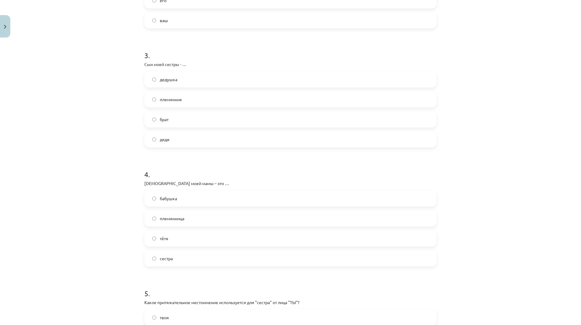
click at [211, 201] on label "бабушка" at bounding box center [290, 198] width 291 height 15
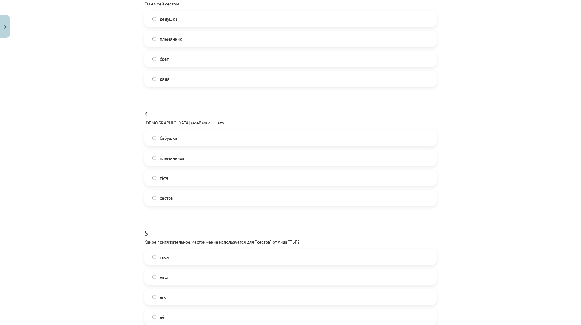
scroll to position [448, 0]
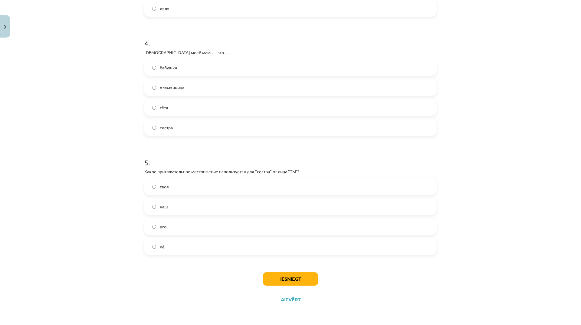
click at [202, 247] on label "её" at bounding box center [290, 246] width 291 height 15
click at [286, 282] on button "Iesniegt" at bounding box center [290, 278] width 55 height 13
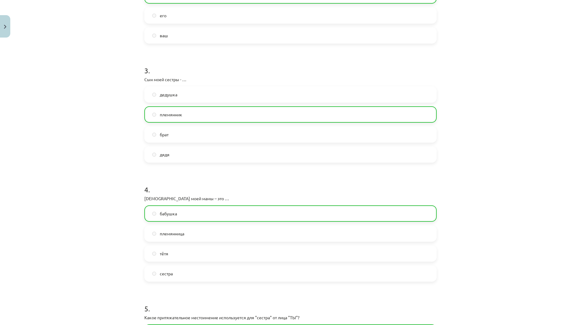
scroll to position [468, 0]
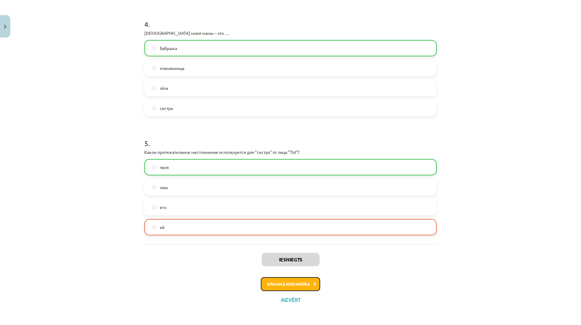
click at [307, 282] on button "Nākamā nodarbība" at bounding box center [290, 284] width 59 height 14
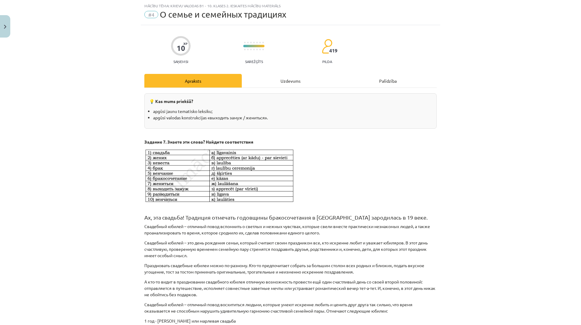
click at [287, 80] on div "Uzdevums" at bounding box center [290, 81] width 97 height 14
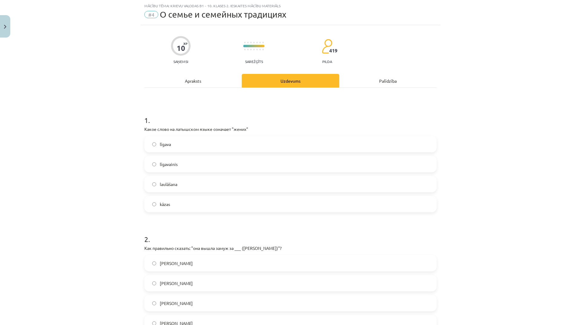
click at [188, 166] on label "līgavainis" at bounding box center [290, 163] width 291 height 15
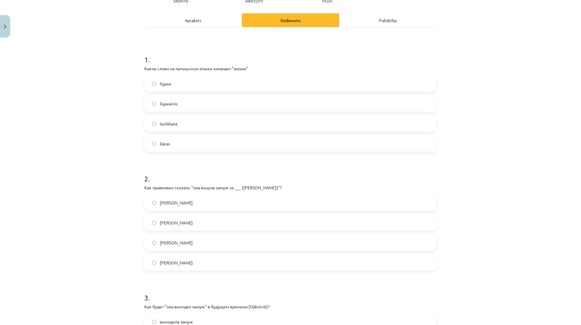
click at [202, 224] on label "[PERSON_NAME]" at bounding box center [290, 222] width 291 height 15
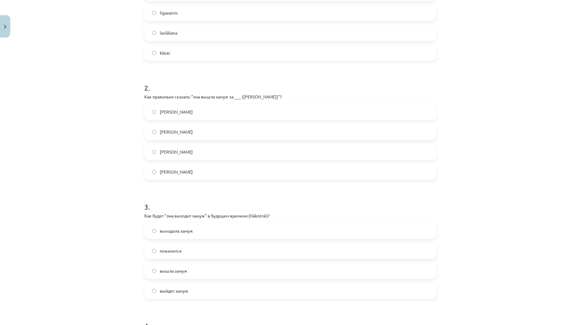
click at [183, 287] on label "выйдет замуж" at bounding box center [290, 290] width 291 height 15
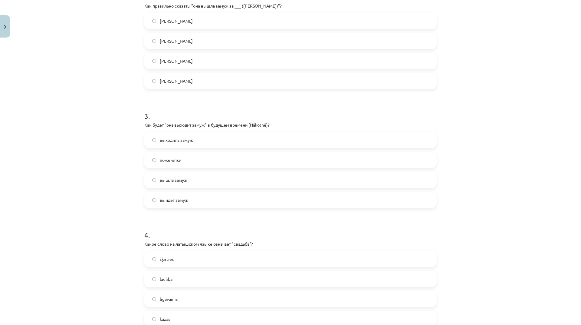
scroll to position [318, 0]
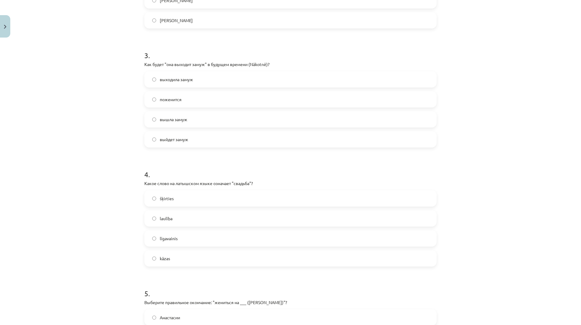
click at [200, 253] on label "kāzas" at bounding box center [290, 258] width 291 height 15
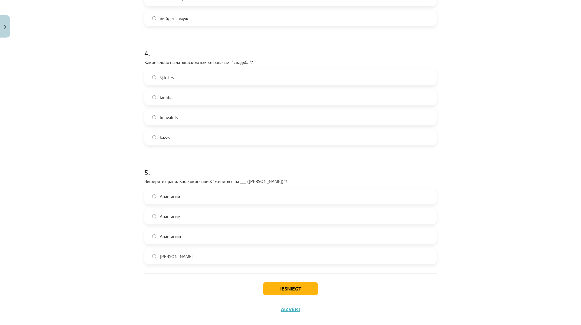
click at [224, 218] on label "Анастасие" at bounding box center [290, 215] width 291 height 15
click at [276, 280] on div "Iesniegt Aizvērt" at bounding box center [290, 294] width 292 height 42
click at [278, 282] on button "Iesniegt" at bounding box center [290, 288] width 55 height 13
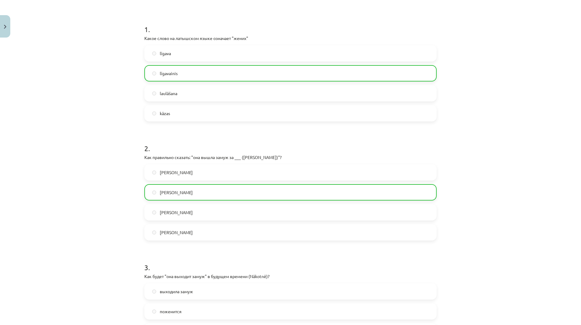
scroll to position [0, 0]
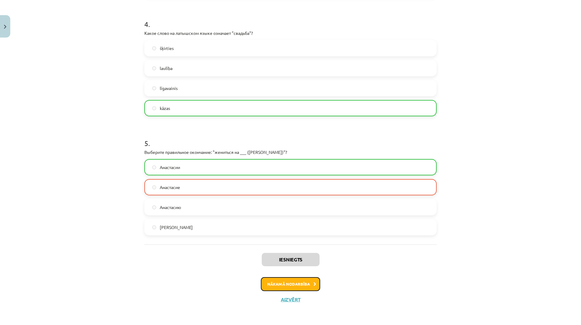
click at [290, 281] on button "Nākamā nodarbība" at bounding box center [290, 284] width 59 height 14
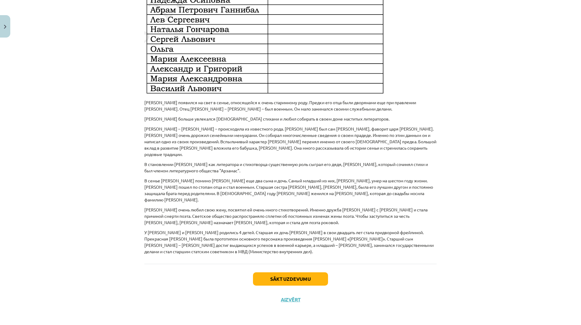
scroll to position [15, 0]
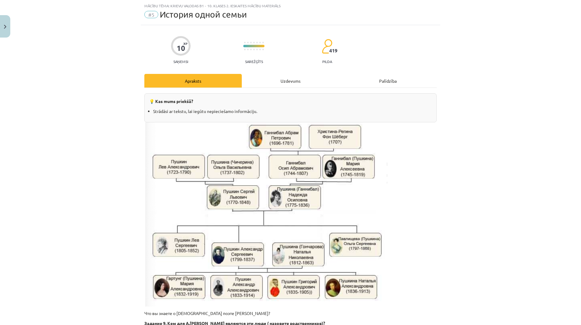
click at [296, 81] on div "Uzdevums" at bounding box center [290, 81] width 97 height 14
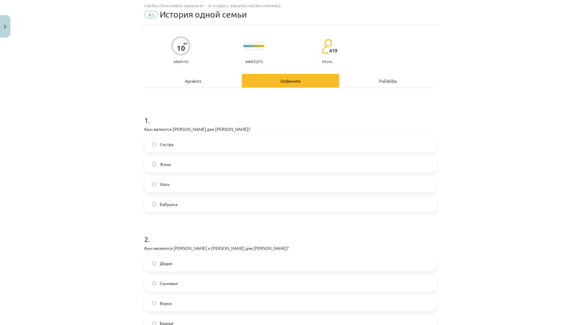
click at [196, 74] on div "Apraksts" at bounding box center [192, 81] width 97 height 14
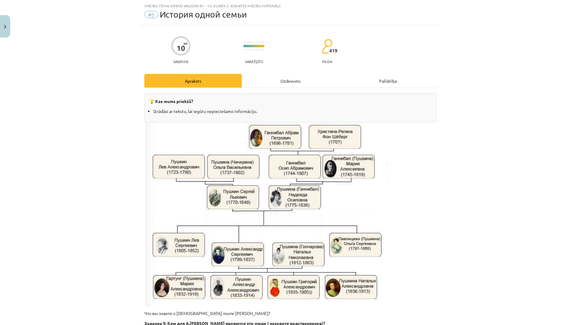
scroll to position [45, 0]
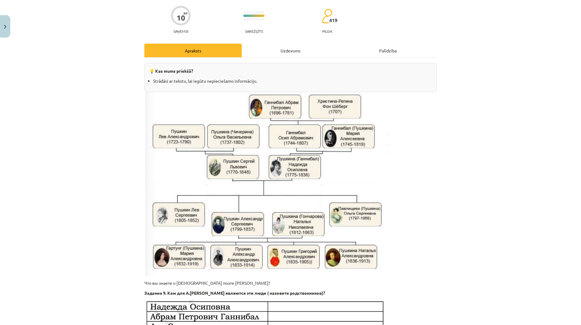
click at [291, 52] on div "Uzdevums" at bounding box center [290, 51] width 97 height 14
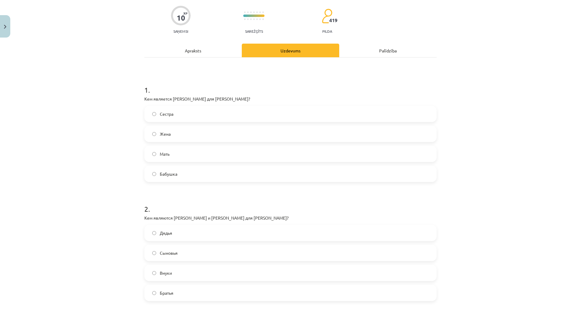
scroll to position [15, 0]
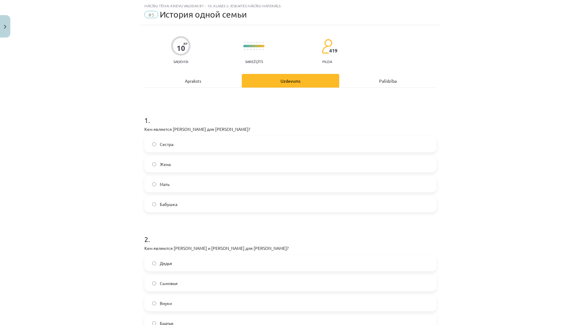
click at [187, 182] on label "Мать" at bounding box center [290, 183] width 291 height 15
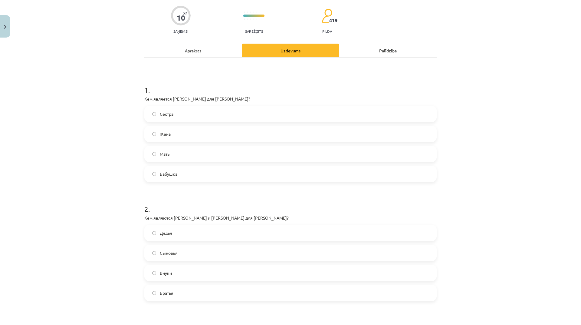
click at [198, 52] on div "Apraksts" at bounding box center [192, 51] width 97 height 14
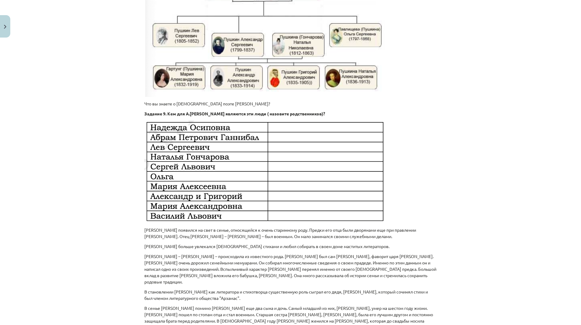
scroll to position [73, 0]
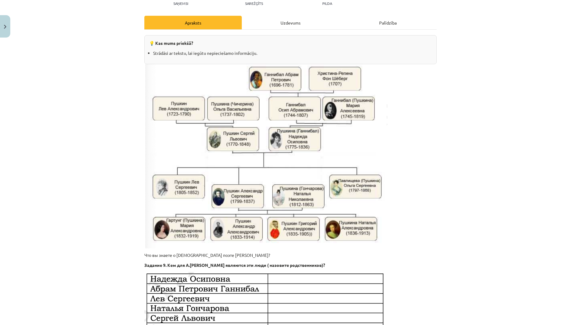
click at [289, 23] on div "Uzdevums" at bounding box center [290, 23] width 97 height 14
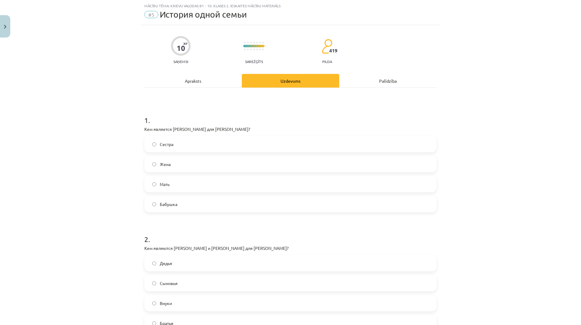
scroll to position [0, 0]
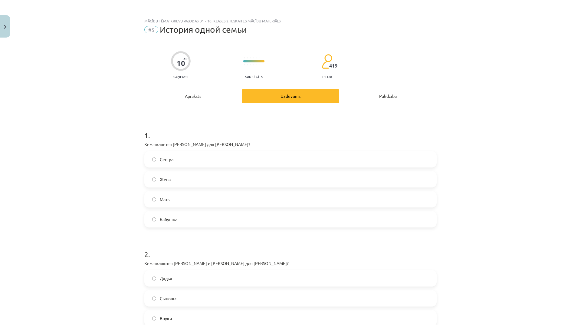
click at [198, 96] on div "Apraksts" at bounding box center [192, 96] width 97 height 14
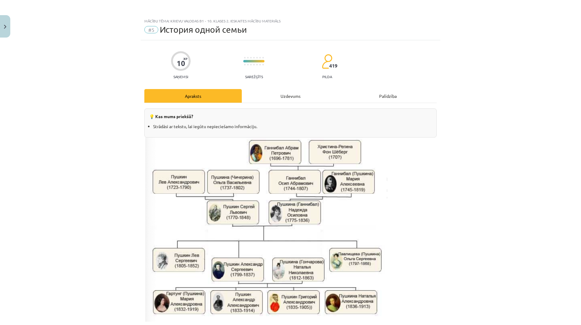
scroll to position [15, 0]
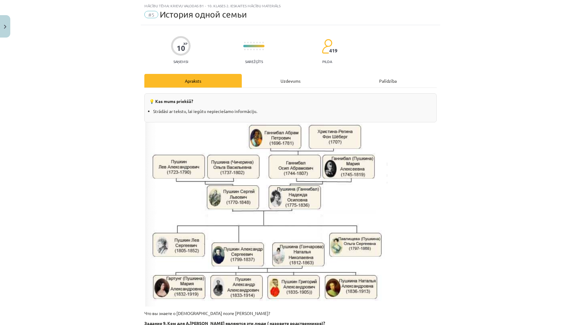
click at [290, 83] on div "Uzdevums" at bounding box center [290, 81] width 97 height 14
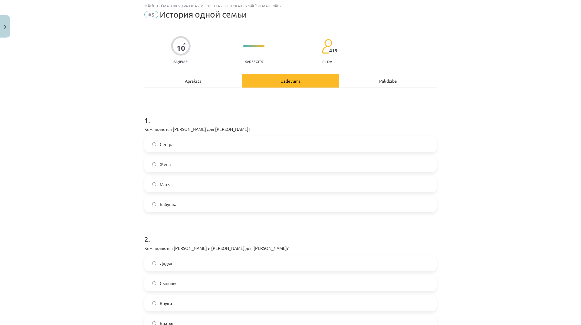
scroll to position [106, 0]
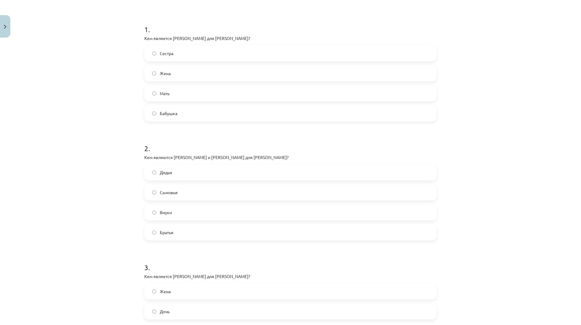
click at [219, 190] on label "Сыновья" at bounding box center [290, 192] width 291 height 15
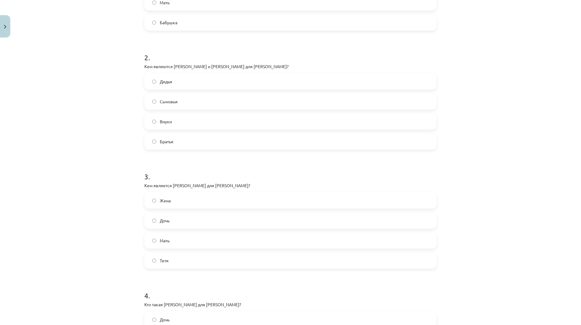
click at [205, 200] on label "Жена" at bounding box center [290, 200] width 291 height 15
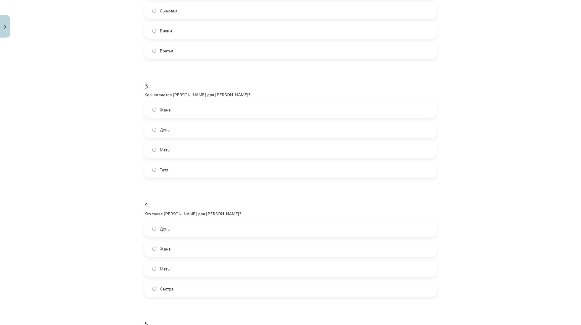
scroll to position [378, 0]
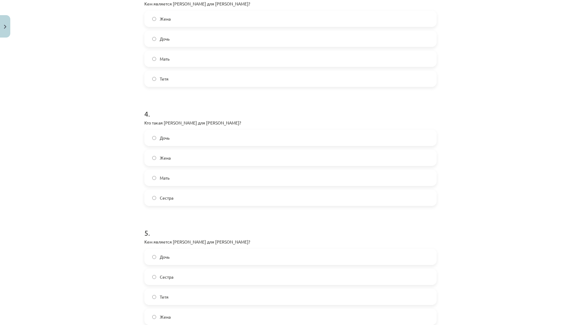
click at [189, 177] on label "Мать" at bounding box center [290, 177] width 291 height 15
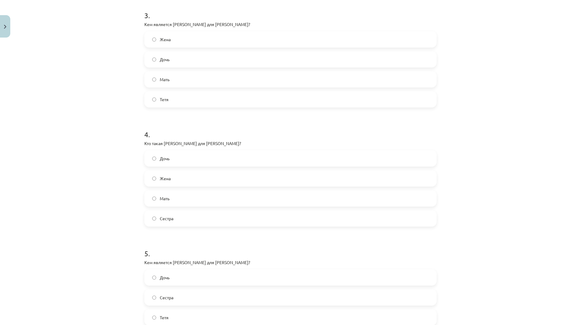
scroll to position [448, 0]
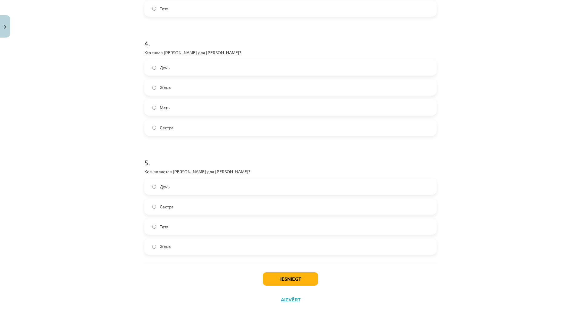
click at [191, 202] on label "Сестра" at bounding box center [290, 206] width 291 height 15
click at [288, 280] on button "Iesniegt" at bounding box center [290, 278] width 55 height 13
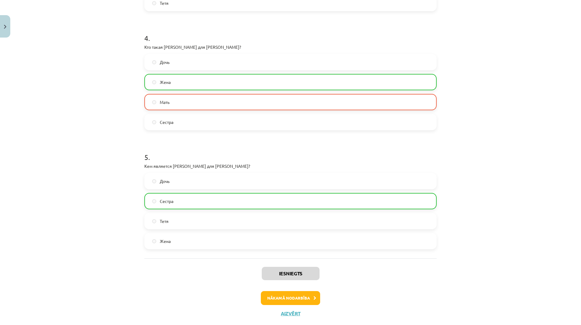
scroll to position [468, 0]
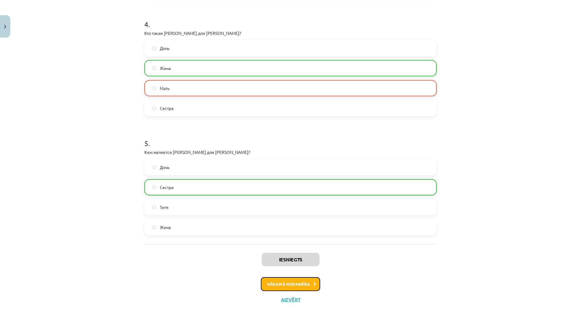
click at [314, 282] on button "Nākamā nodarbība" at bounding box center [290, 284] width 59 height 14
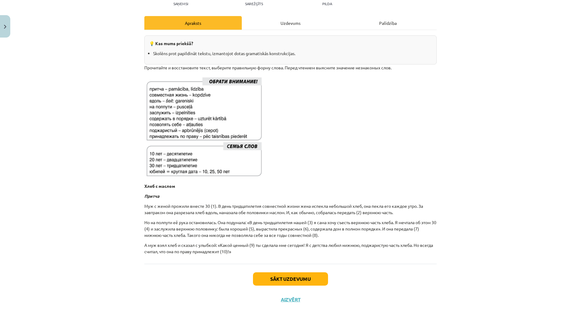
scroll to position [15, 0]
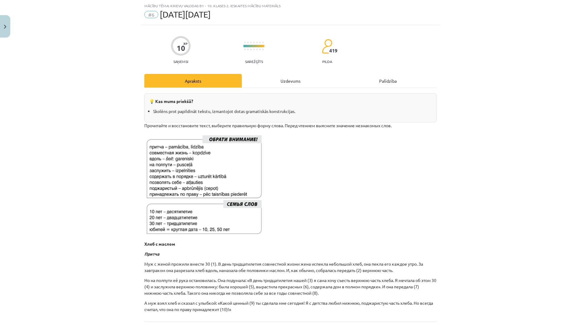
click at [302, 79] on div "Uzdevums" at bounding box center [290, 81] width 97 height 14
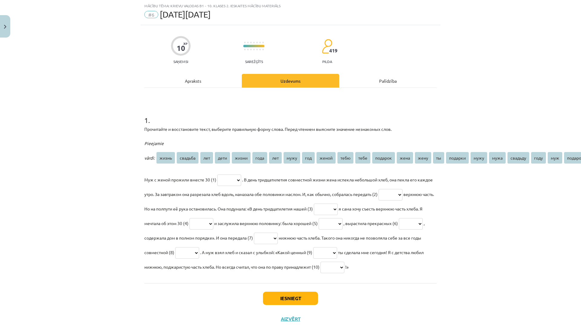
click at [402, 190] on select "***** ******* *** **** ***** **** *** **** *** ***** **** **** ******* **** ***…" at bounding box center [391, 194] width 24 height 11
select select "****"
click at [399, 189] on select "***** ******* *** **** ***** **** *** **** *** ***** **** **** ******* **** ***…" at bounding box center [391, 194] width 24 height 11
click at [278, 237] on select "***** ******* *** **** ***** **** *** **** *** ***** **** **** ******* **** ***…" at bounding box center [266, 237] width 24 height 11
select select "****"
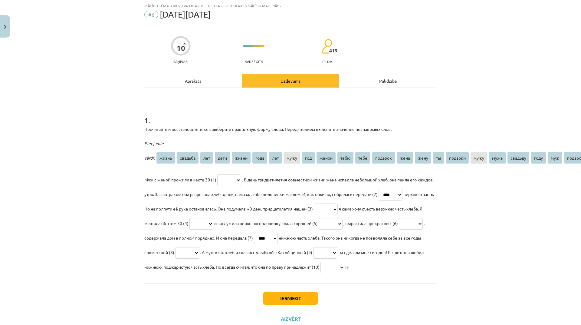
click at [278, 232] on select "***** ******* *** **** ***** **** *** **** *** ***** **** **** ******* **** ***…" at bounding box center [266, 237] width 24 height 11
click at [228, 181] on select "***** ******* *** **** ***** **** *** **** *** ***** **** **** ******* **** ***…" at bounding box center [229, 179] width 24 height 11
select select "***"
click at [217, 174] on select "***** ******* *** **** ***** **** *** **** *** ***** **** **** ******* **** ***…" at bounding box center [229, 179] width 24 height 11
click at [338, 208] on select "***** ******* *** **** ***** **** *** **** *** ***** **** **** ******* **** ***…" at bounding box center [326, 208] width 24 height 11
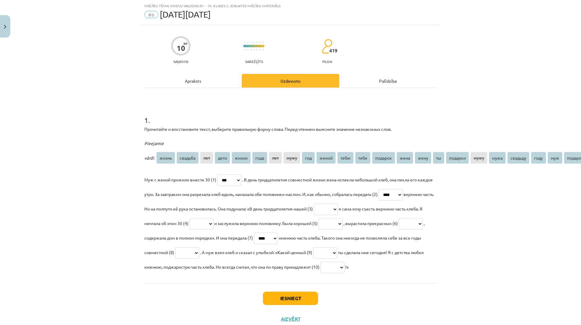
select select "*****"
click at [338, 203] on select "***** ******* *** **** ***** **** *** **** *** ***** **** **** ******* **** ***…" at bounding box center [326, 208] width 24 height 11
click at [213, 225] on select "***** ******* *** **** ***** **** *** **** *** ***** **** **** ******* **** ***…" at bounding box center [201, 223] width 24 height 11
select select "****"
click at [213, 218] on select "***** ******* *** **** ***** **** *** **** *** ***** **** **** ******* **** ***…" at bounding box center [201, 223] width 24 height 11
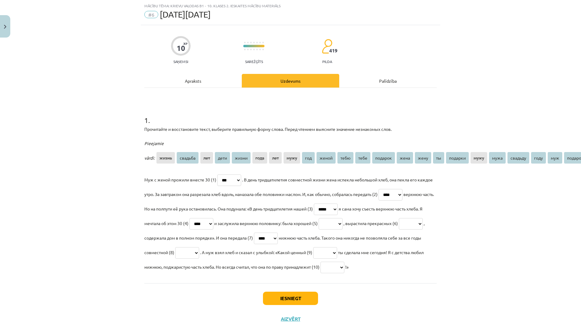
click at [343, 223] on select "***** ******* *** **** ***** **** *** **** *** ***** **** **** ******* **** ***…" at bounding box center [331, 223] width 24 height 11
select select "*******"
click at [343, 218] on select "***** ******* *** **** ***** **** *** **** *** ***** **** **** ******* **** ***…" at bounding box center [331, 223] width 24 height 11
click at [399, 229] on select "***** ******* *** **** ***** **** *** **** *** ***** **** **** ******* **** ***…" at bounding box center [411, 223] width 24 height 11
select select "*****"
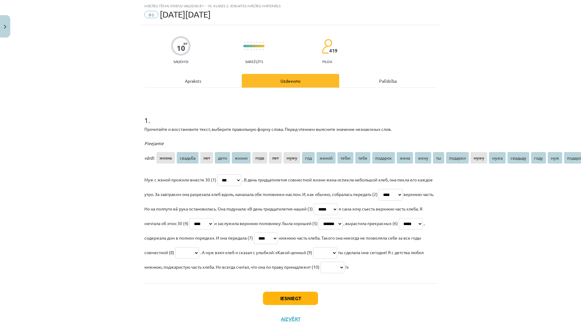
click at [399, 229] on select "***** ******* *** **** ***** **** *** **** *** ***** **** **** ******* **** ***…" at bounding box center [411, 223] width 24 height 11
click at [199, 251] on select "***** ******* *** **** ***** **** *** **** *** ***** **** **** ******* **** ***…" at bounding box center [187, 252] width 24 height 11
select select "*****"
click at [199, 247] on select "***** ******* *** **** ***** **** *** **** *** ***** **** **** ******* **** ***…" at bounding box center [187, 252] width 24 height 11
click at [337, 252] on select "***** ******* *** **** ***** **** *** **** *** ***** **** **** ******* **** ***…" at bounding box center [325, 252] width 24 height 11
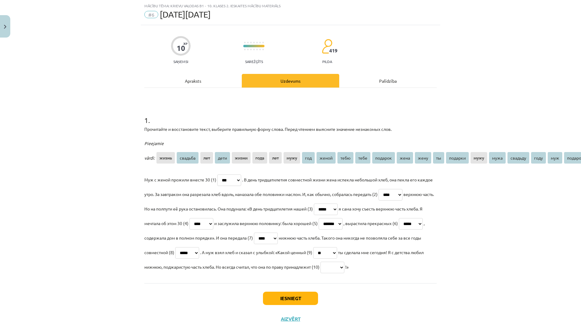
click at [337, 247] on select "***** ******* *** **** ***** **** *** **** *** ***** **** **** ******* **** ***…" at bounding box center [325, 252] width 24 height 11
click at [337, 252] on select "***** ******* *** **** ***** **** *** **** *** ***** **** **** ******* **** ***…" at bounding box center [325, 252] width 24 height 11
select select "*******"
click at [337, 247] on select "***** ******* *** **** ***** **** *** **** *** ***** **** **** ******* **** ***…" at bounding box center [325, 252] width 24 height 11
click at [320, 273] on select "***** ******* *** **** ***** **** *** **** *** ***** **** **** ******* **** ***…" at bounding box center [332, 266] width 24 height 11
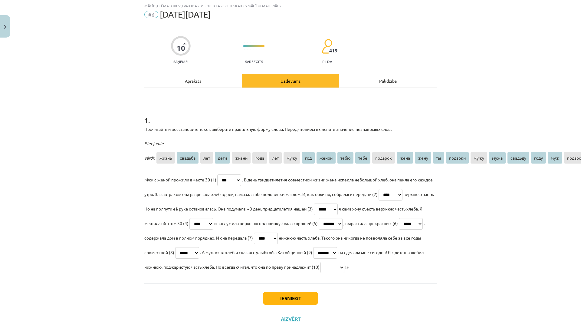
select select "*****"
click at [320, 273] on select "***** ******* *** **** ***** **** *** **** *** ***** **** **** ******* **** ***…" at bounding box center [332, 266] width 24 height 11
click at [274, 305] on button "Iesniegt" at bounding box center [290, 297] width 55 height 13
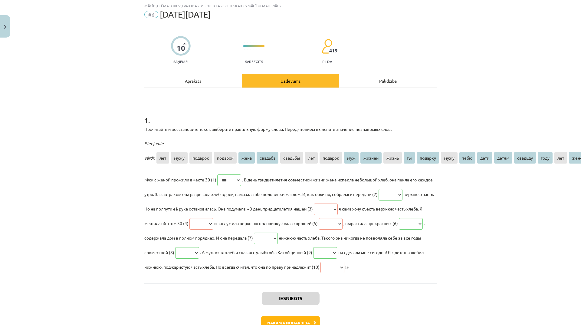
scroll to position [73, 0]
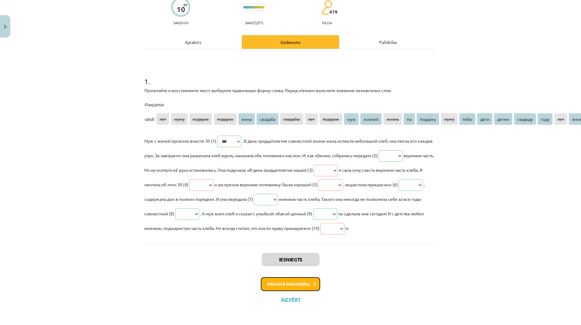
click at [302, 280] on button "Nākamā nodarbība" at bounding box center [290, 284] width 59 height 14
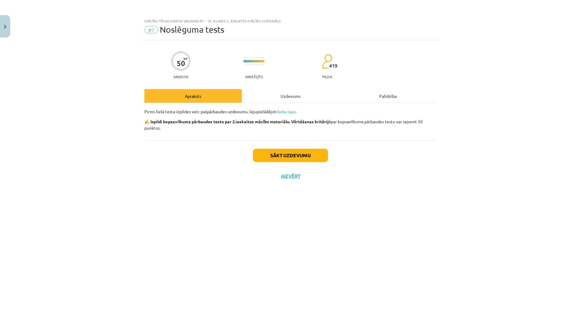
scroll to position [0, 0]
click at [305, 153] on button "Sākt uzdevumu" at bounding box center [290, 155] width 75 height 13
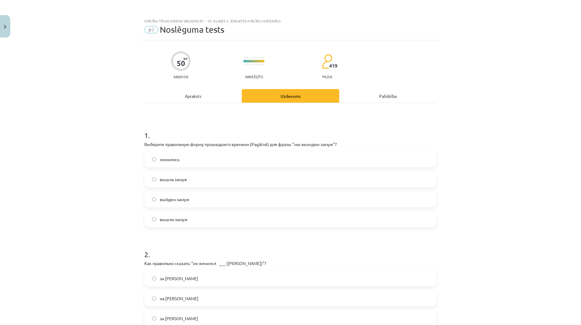
click at [190, 221] on label "вышли замуж" at bounding box center [290, 218] width 291 height 15
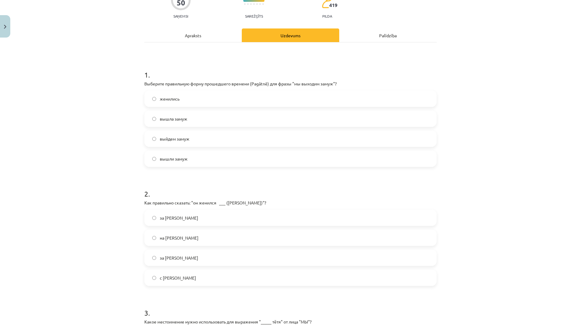
click at [209, 236] on label "на Ольге" at bounding box center [290, 237] width 291 height 15
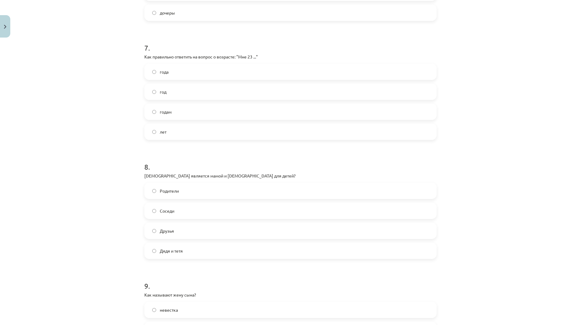
scroll to position [771, 0]
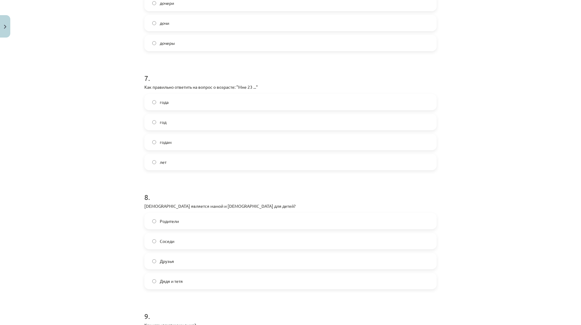
click at [185, 160] on label "лет" at bounding box center [290, 161] width 291 height 15
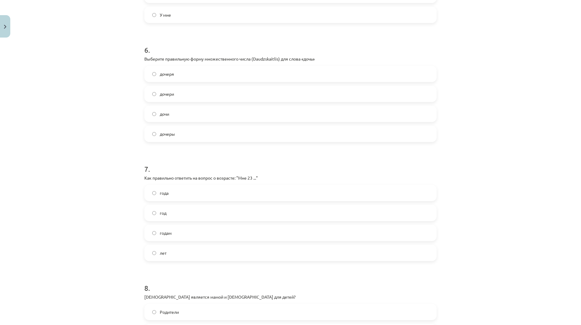
click at [226, 93] on label "дочери" at bounding box center [290, 93] width 291 height 15
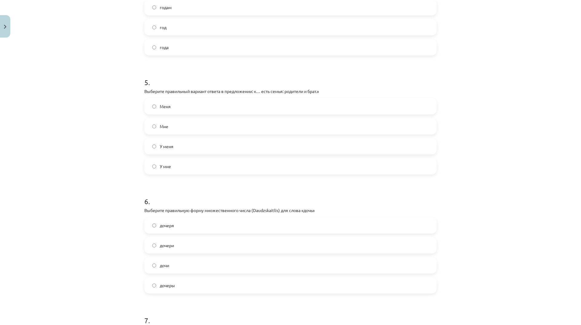
scroll to position [438, 0]
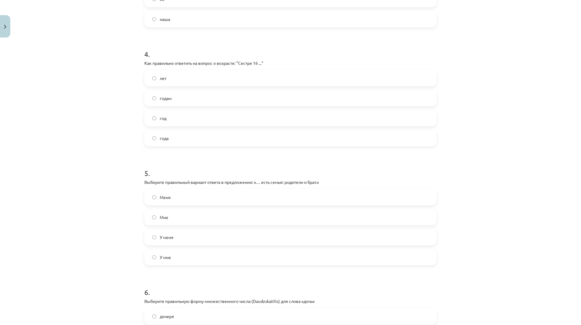
click at [197, 77] on label "лет" at bounding box center [290, 77] width 291 height 15
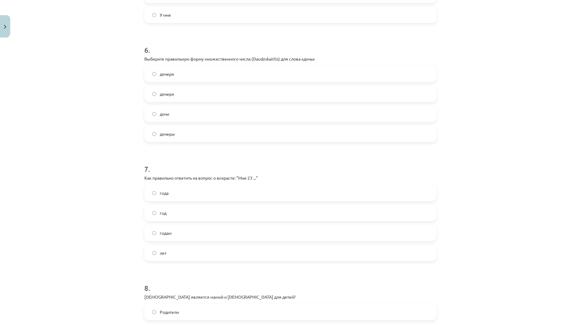
scroll to position [559, 0]
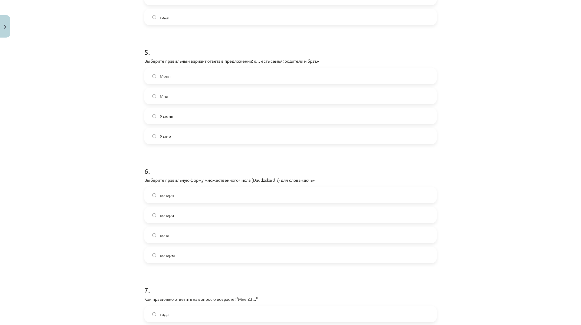
click at [212, 119] on label "У меня" at bounding box center [290, 115] width 291 height 15
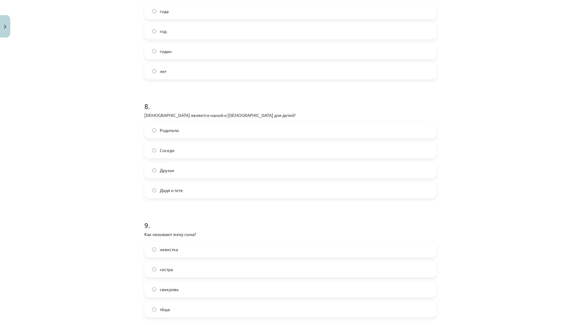
scroll to position [892, 0]
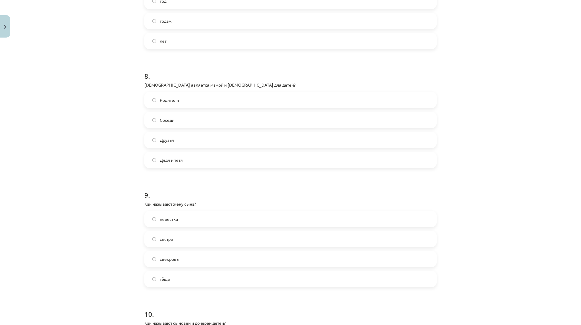
click at [198, 218] on label "невестка" at bounding box center [290, 218] width 291 height 15
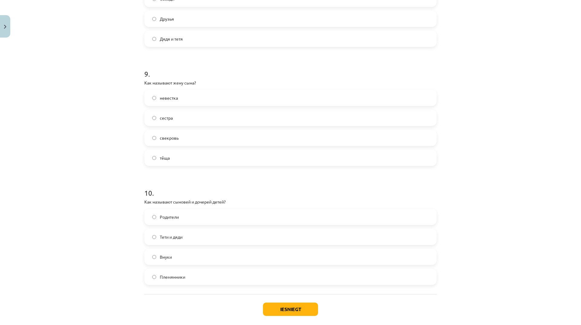
click at [180, 259] on label "Внуки" at bounding box center [290, 256] width 291 height 15
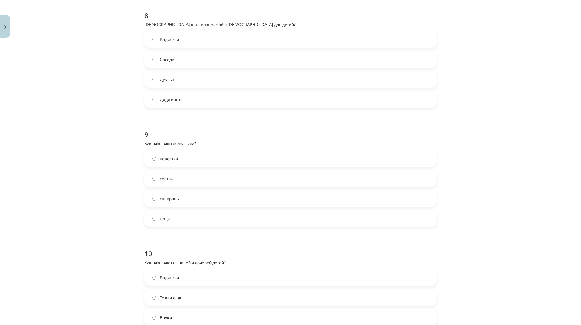
scroll to position [831, 0]
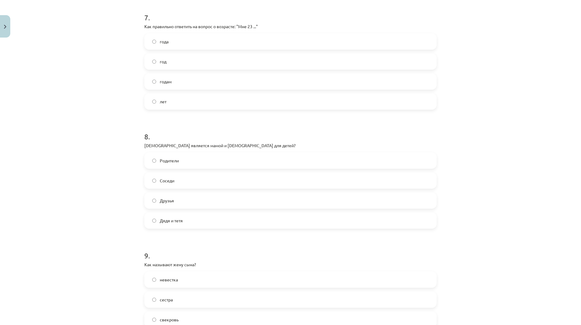
click at [212, 161] on label "Родители" at bounding box center [290, 160] width 291 height 15
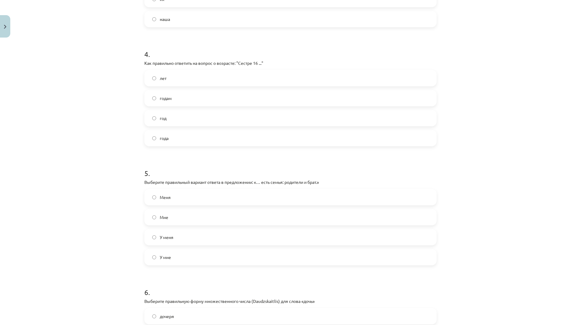
scroll to position [317, 0]
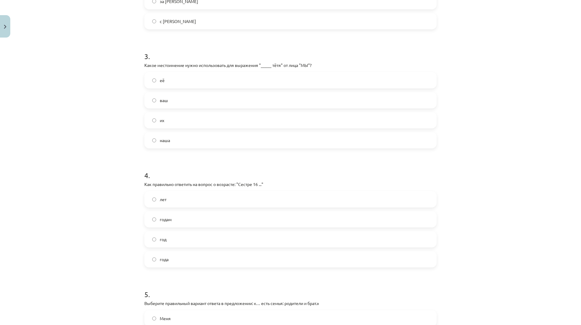
click at [177, 143] on label "наша" at bounding box center [290, 140] width 291 height 15
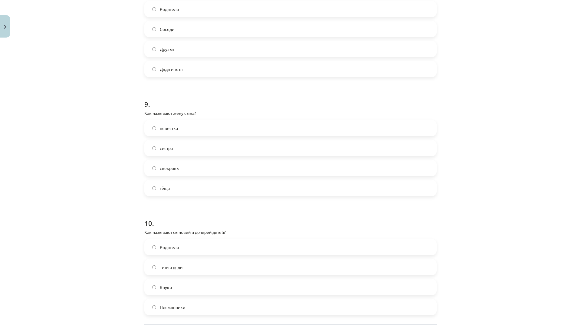
scroll to position [1043, 0]
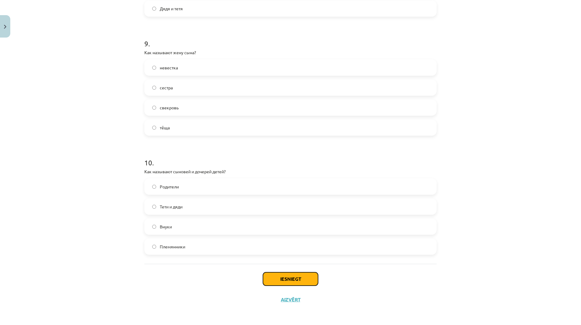
click at [313, 275] on button "Iesniegt" at bounding box center [290, 278] width 55 height 13
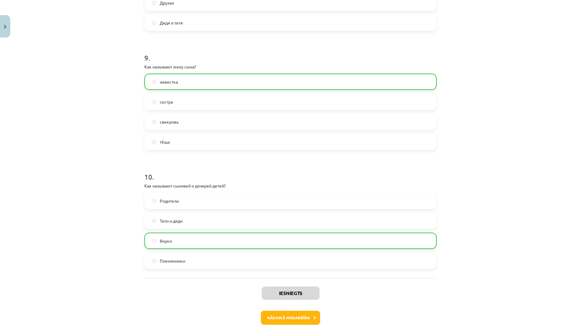
scroll to position [1062, 0]
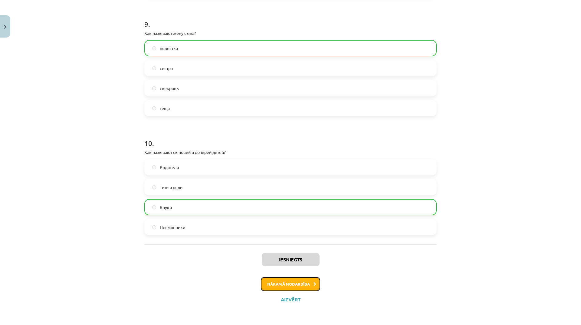
click at [285, 284] on button "Nākamā nodarbība" at bounding box center [290, 284] width 59 height 14
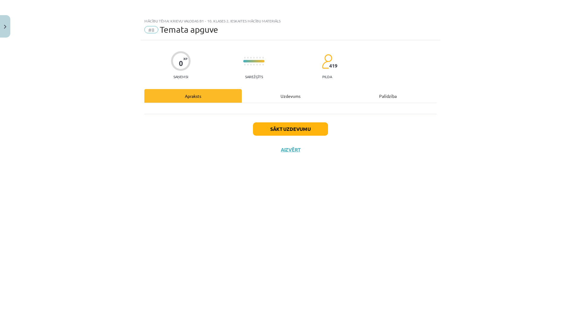
scroll to position [0, 0]
click at [308, 127] on button "Sākt uzdevumu" at bounding box center [290, 128] width 75 height 13
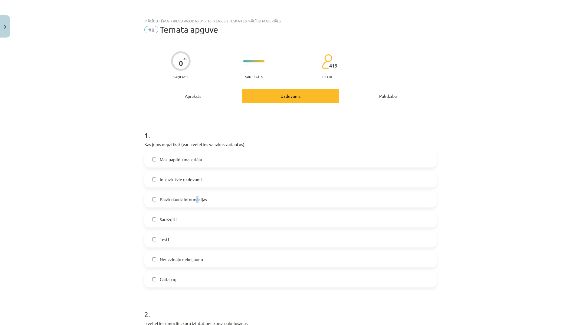
click at [196, 200] on span "Pārāk daudz informācijas" at bounding box center [183, 199] width 47 height 6
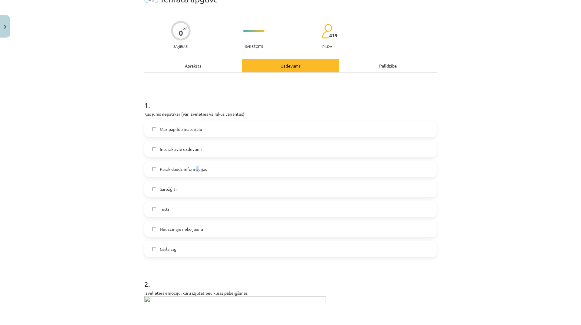
click at [185, 174] on label "Pārāk daudz informācijas" at bounding box center [290, 168] width 291 height 15
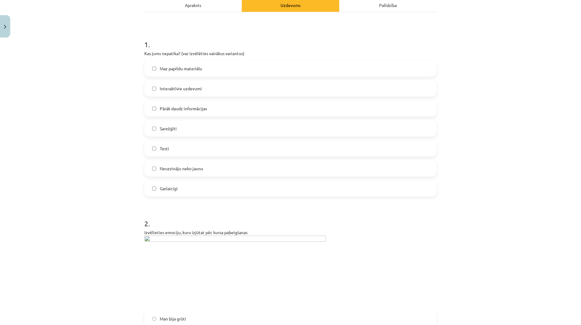
scroll to position [182, 0]
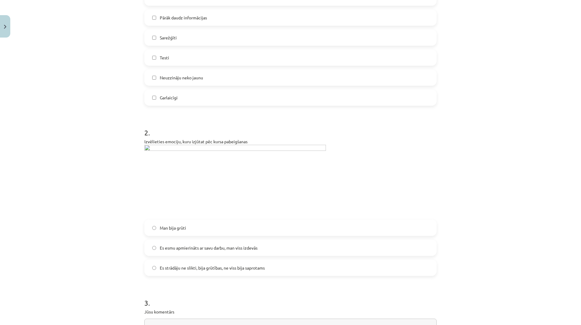
click at [215, 267] on span "Es strādāju ne slikti, bija grūtības, ne viss bija saprotams" at bounding box center [212, 267] width 105 height 6
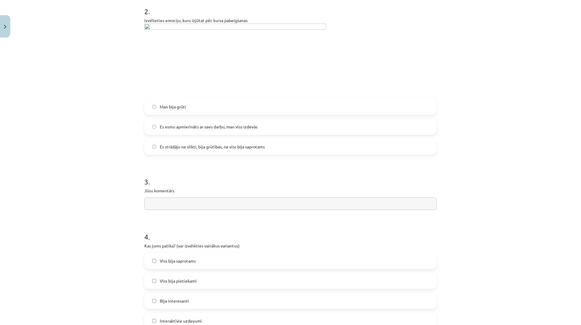
click at [219, 127] on span "Es esmu apmierināts ar savu darbu, man viss izdevās" at bounding box center [209, 126] width 98 height 6
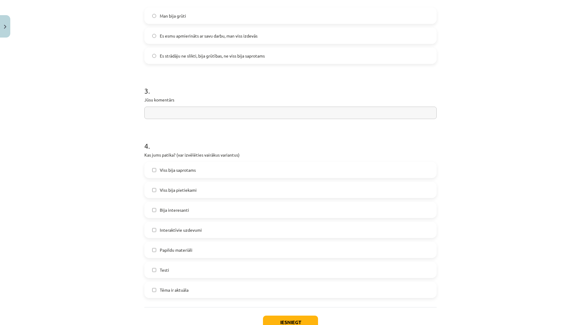
scroll to position [424, 0]
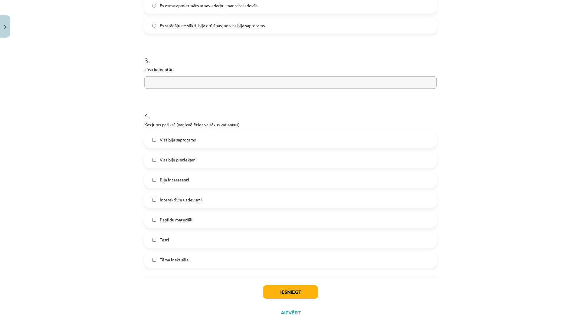
click at [210, 180] on label "Bija interesanti" at bounding box center [290, 179] width 291 height 15
click at [276, 292] on button "Iesniegt" at bounding box center [290, 291] width 55 height 13
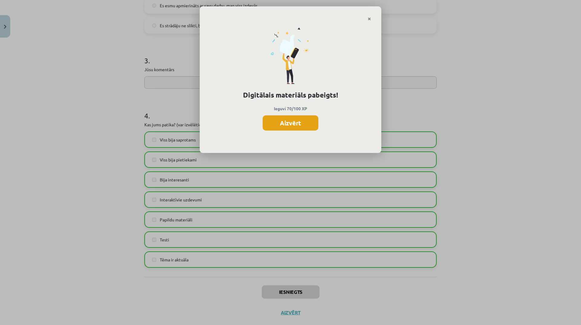
click at [302, 123] on button "Aizvērt" at bounding box center [291, 122] width 56 height 15
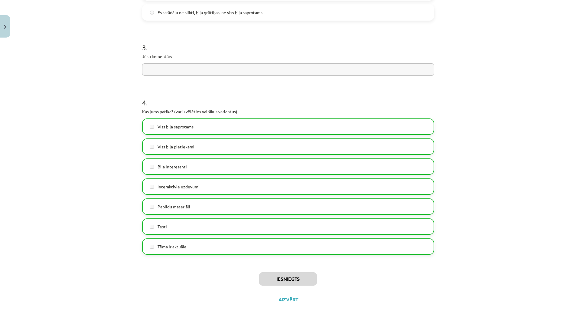
scroll to position [151, 0]
click at [291, 299] on button "Aizvērt" at bounding box center [288, 299] width 23 height 6
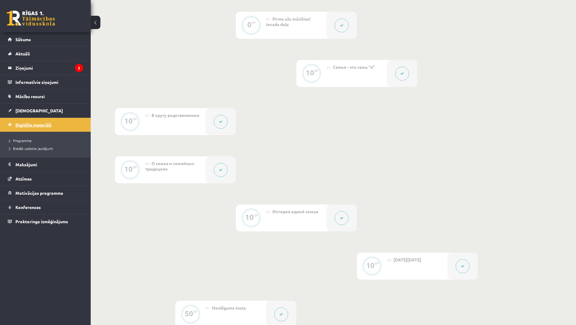
click at [44, 124] on span "Digitālie materiāli" at bounding box center [33, 124] width 36 height 5
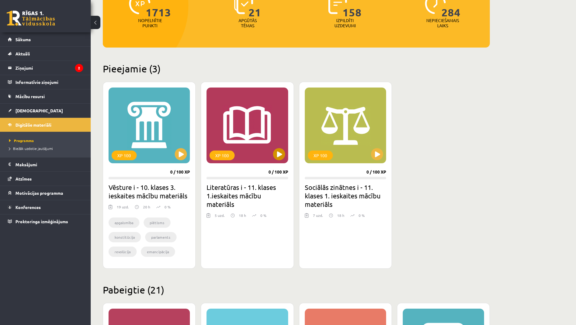
scroll to position [61, 0]
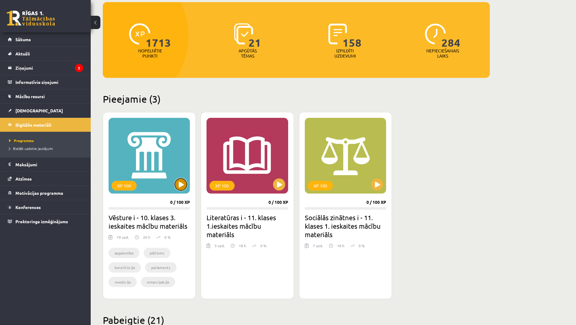
click at [179, 182] on button at bounding box center [181, 184] width 12 height 12
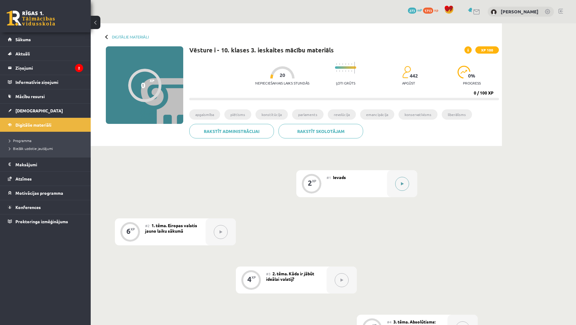
click at [407, 188] on button at bounding box center [402, 184] width 14 height 14
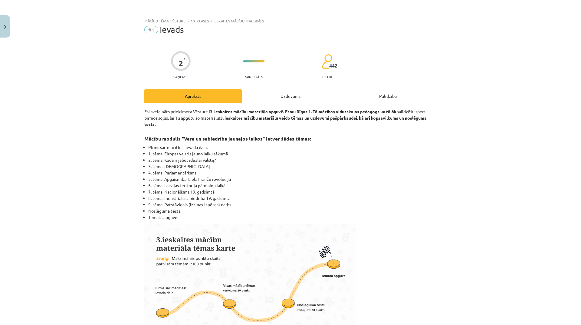
click at [293, 93] on div "Uzdevums" at bounding box center [290, 96] width 97 height 14
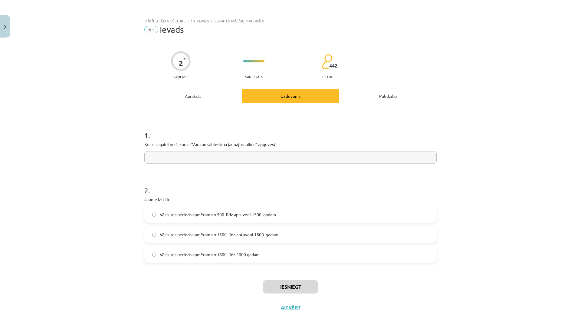
scroll to position [8, 0]
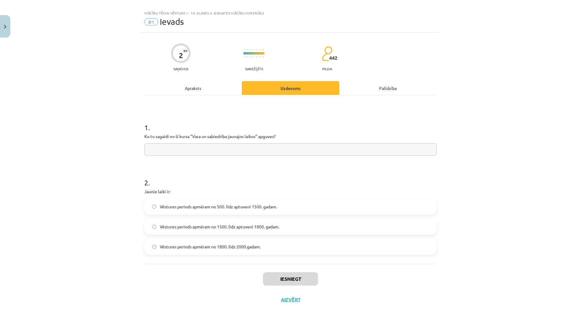
click at [254, 152] on input "text" at bounding box center [290, 149] width 292 height 12
type input "**********"
click at [198, 87] on div "Apraksts" at bounding box center [192, 88] width 97 height 14
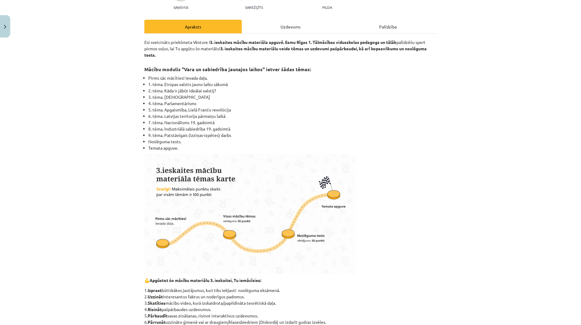
scroll to position [0, 0]
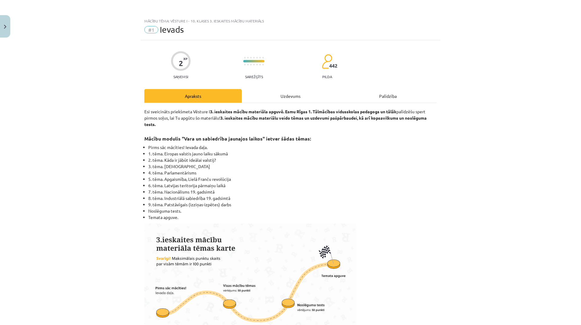
click at [299, 99] on div "Uzdevums" at bounding box center [290, 96] width 97 height 14
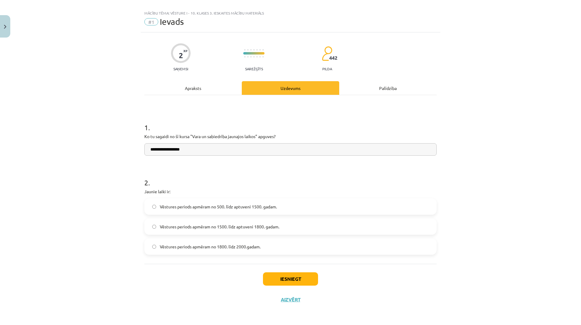
click at [260, 222] on label "Vēstures periods apmēram no 1500. līdz aptuveni 1800. gadam." at bounding box center [290, 226] width 291 height 15
click at [281, 274] on button "Iesniegt" at bounding box center [290, 278] width 55 height 13
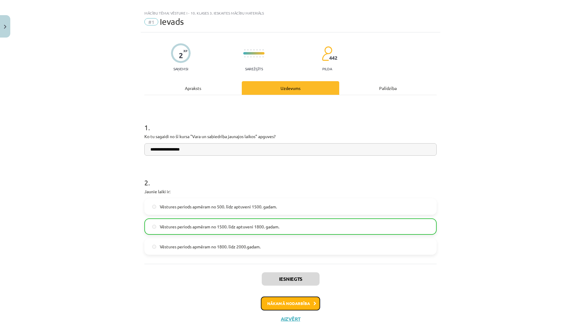
click at [298, 306] on button "Nākamā nodarbība" at bounding box center [290, 303] width 59 height 14
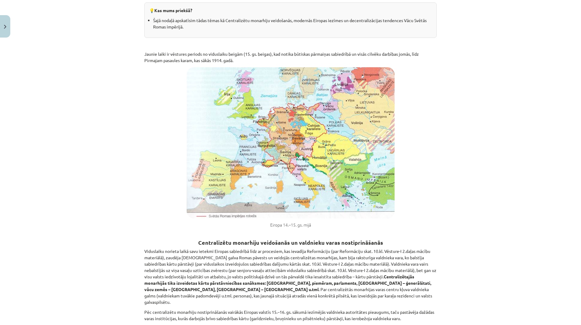
scroll to position [15, 0]
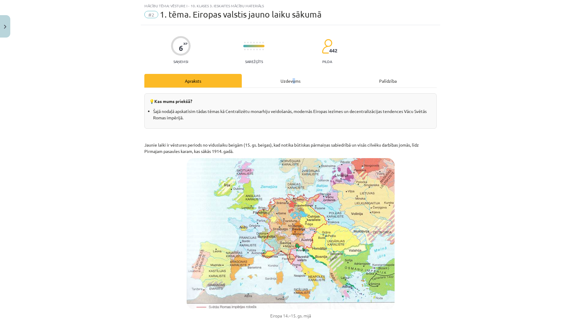
click at [292, 79] on div "Uzdevums" at bounding box center [290, 81] width 97 height 14
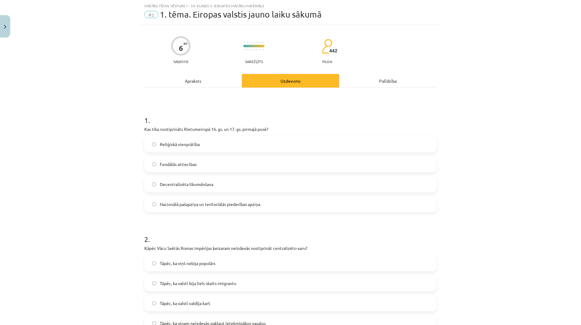
click at [241, 171] on label "Feodālās attiecības" at bounding box center [290, 163] width 291 height 15
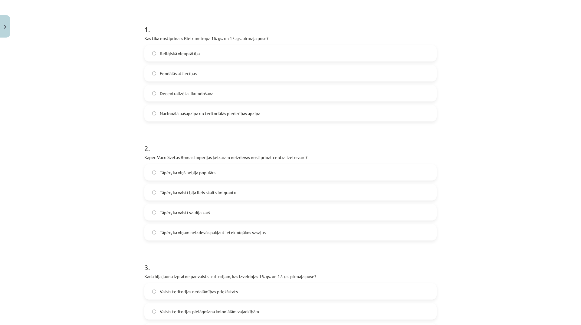
click at [239, 171] on label "Tāpēc, ka viņš nebija populārs" at bounding box center [290, 172] width 291 height 15
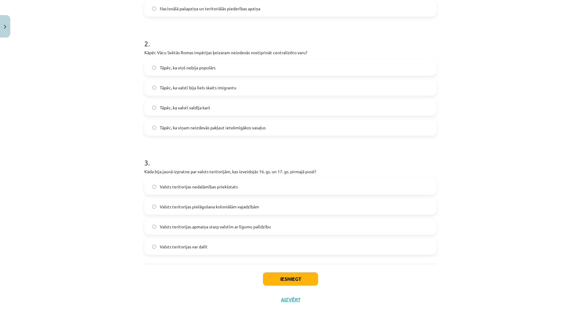
click at [231, 129] on span "Tāpēc, ka viņam neizdevās pakļaut ietekmīgākos vasaļus" at bounding box center [213, 127] width 106 height 6
click at [181, 209] on span "Valsts teritorijas pielāgošana koloniālām vajadzībām" at bounding box center [209, 206] width 99 height 6
click at [268, 274] on button "Iesniegt" at bounding box center [290, 278] width 55 height 13
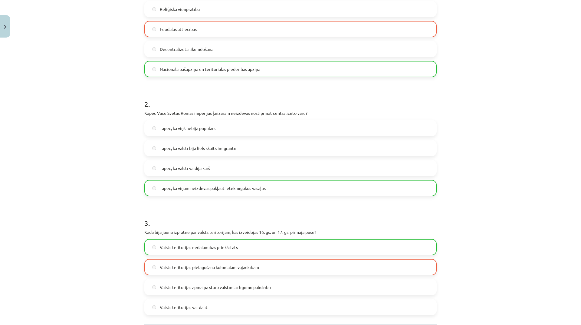
scroll to position [120, 0]
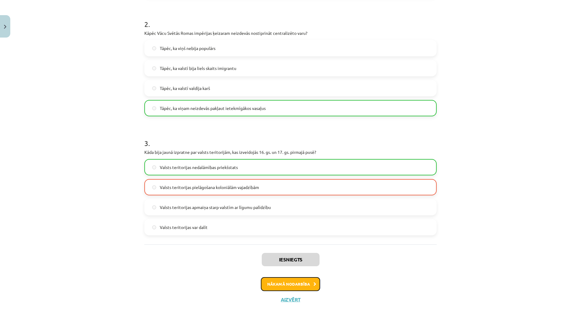
click at [303, 287] on button "Nākamā nodarbība" at bounding box center [290, 284] width 59 height 14
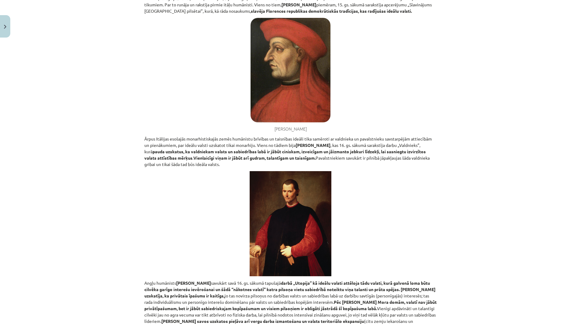
scroll to position [15, 0]
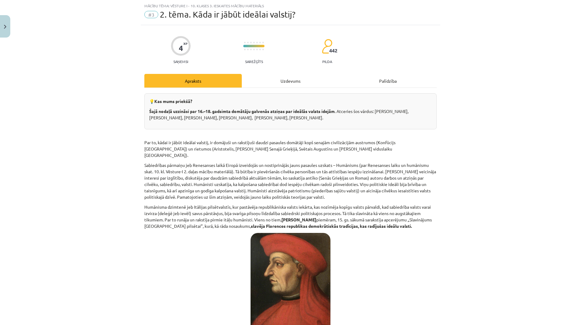
click at [297, 84] on div "Uzdevums" at bounding box center [290, 81] width 97 height 14
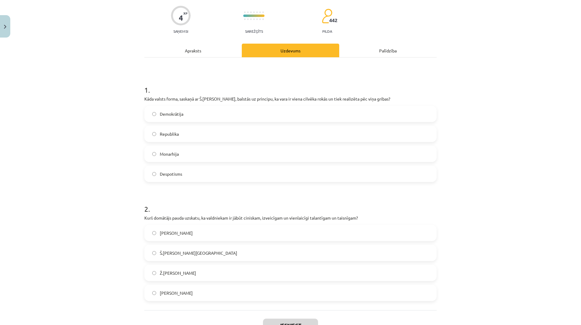
click at [307, 134] on label "Republika" at bounding box center [290, 133] width 291 height 15
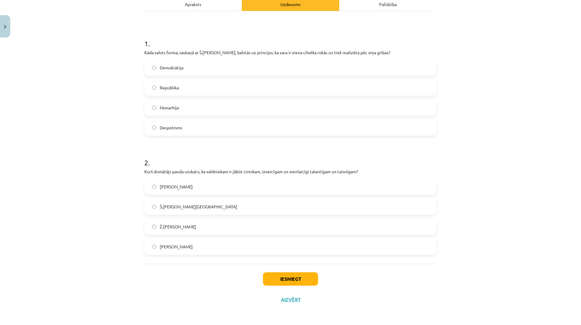
click at [248, 205] on label "Š.[PERSON_NAME][GEOGRAPHIC_DATA]" at bounding box center [290, 206] width 291 height 15
click at [306, 271] on div "Iesniegt Aizvērt" at bounding box center [290, 285] width 292 height 42
click at [310, 276] on button "Iesniegt" at bounding box center [290, 278] width 55 height 13
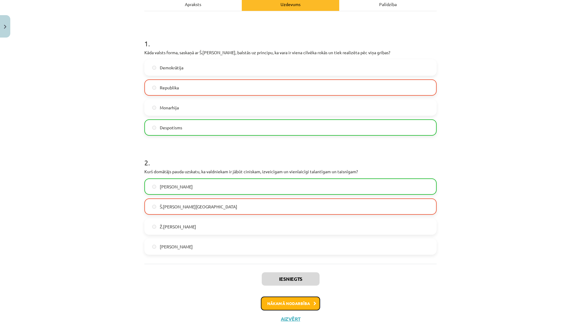
click at [310, 301] on button "Nākamā nodarbība" at bounding box center [290, 303] width 59 height 14
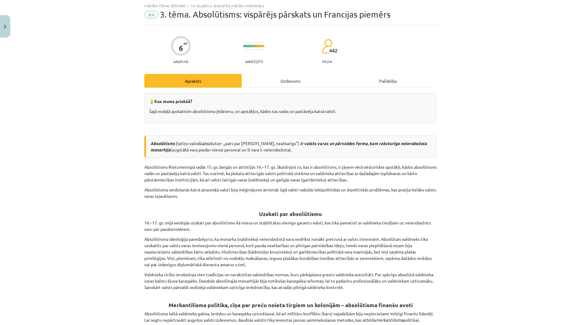
click at [268, 81] on div "Uzdevums" at bounding box center [290, 81] width 97 height 14
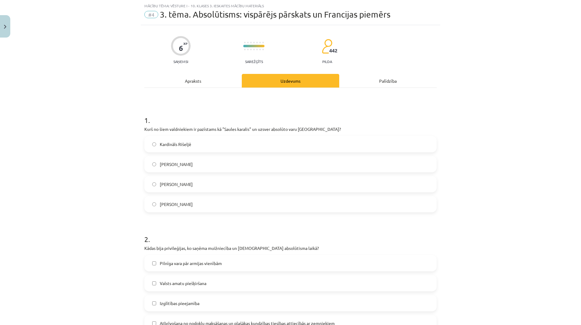
scroll to position [106, 0]
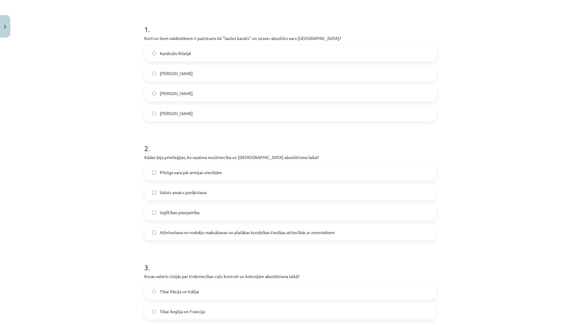
click at [213, 74] on label "[PERSON_NAME]" at bounding box center [290, 73] width 291 height 15
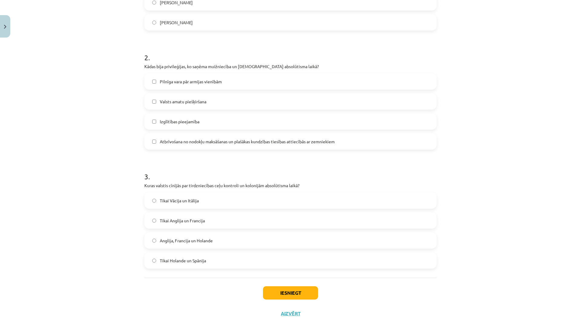
click at [217, 121] on label "Izglītības pieejamība" at bounding box center [290, 121] width 291 height 15
click at [261, 233] on label "Anglija, Francija un Holande" at bounding box center [290, 240] width 291 height 15
click at [279, 285] on div "Iesniegt Aizvērt" at bounding box center [290, 298] width 292 height 42
click at [284, 295] on button "Iesniegt" at bounding box center [290, 292] width 55 height 13
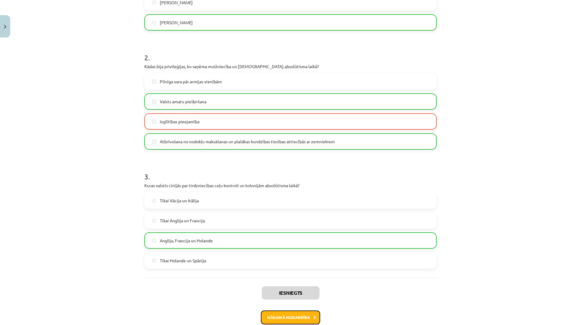
click at [290, 322] on button "Nākamā nodarbība" at bounding box center [290, 317] width 59 height 14
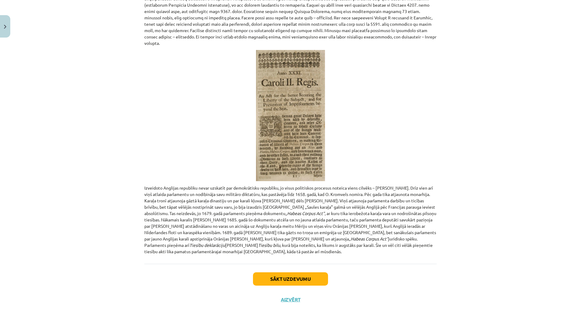
scroll to position [15, 0]
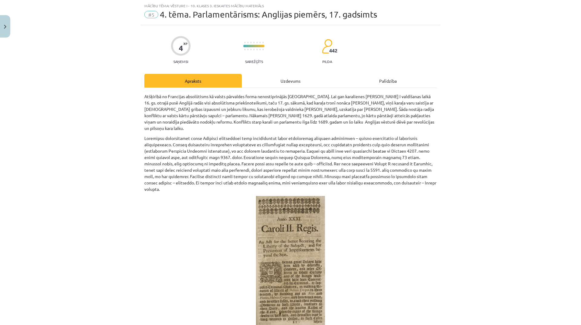
click at [287, 78] on div "Uzdevums" at bounding box center [290, 81] width 97 height 14
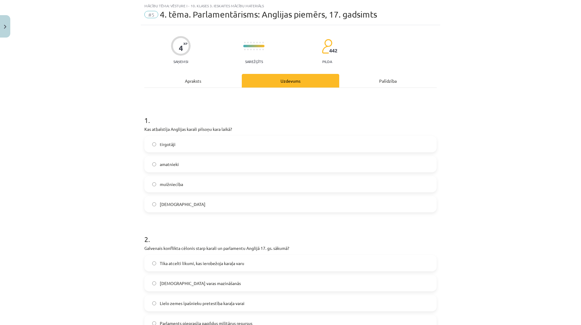
click at [271, 148] on label "tirgotāji" at bounding box center [290, 143] width 291 height 15
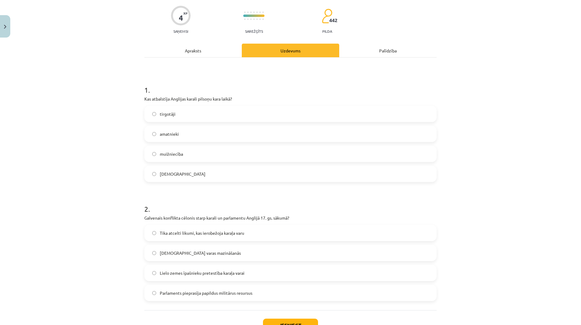
scroll to position [76, 0]
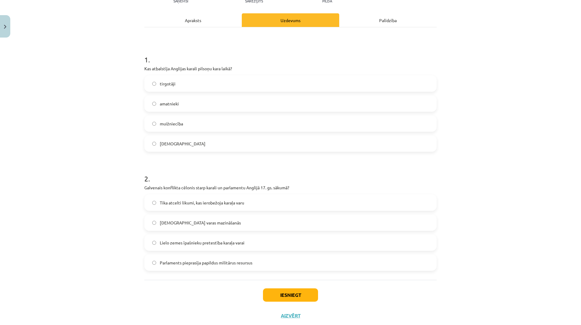
click at [213, 217] on label "[DEMOGRAPHIC_DATA] varas mazināšanās" at bounding box center [290, 222] width 291 height 15
click at [281, 297] on button "Iesniegt" at bounding box center [290, 294] width 55 height 13
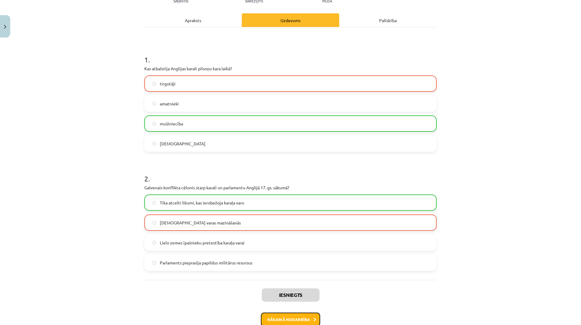
click at [311, 315] on button "Nākamā nodarbība" at bounding box center [290, 319] width 59 height 14
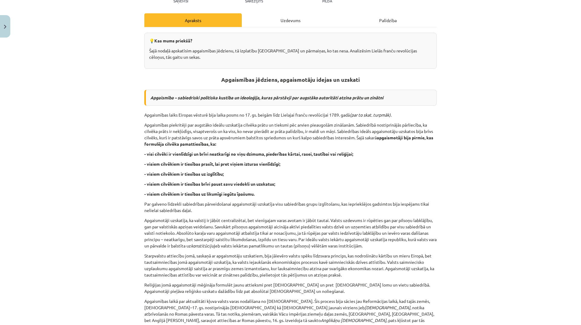
scroll to position [15, 0]
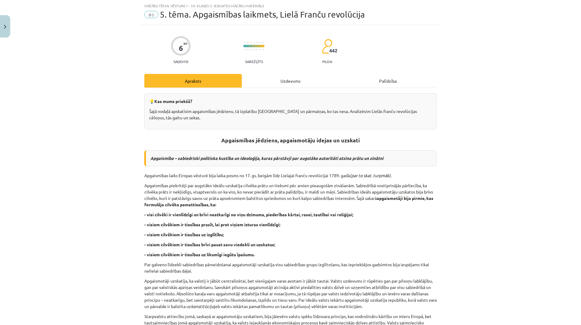
click at [291, 77] on div "Uzdevums" at bounding box center [290, 81] width 97 height 14
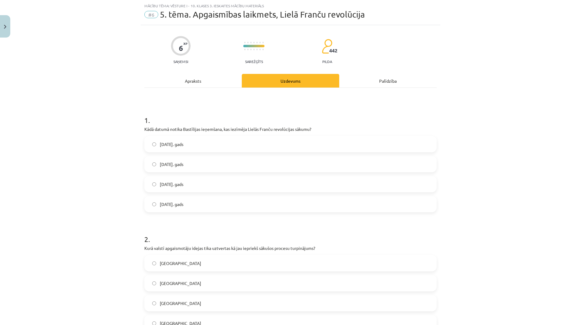
scroll to position [136, 0]
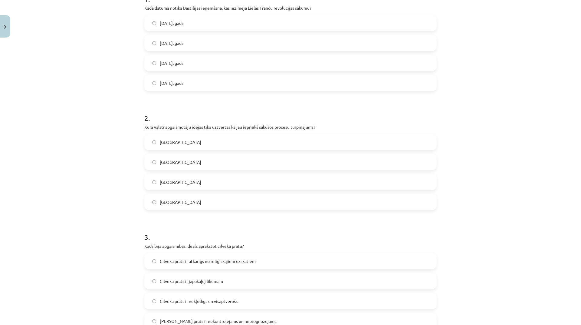
click at [187, 30] on label "[DATE]. gads" at bounding box center [290, 22] width 291 height 15
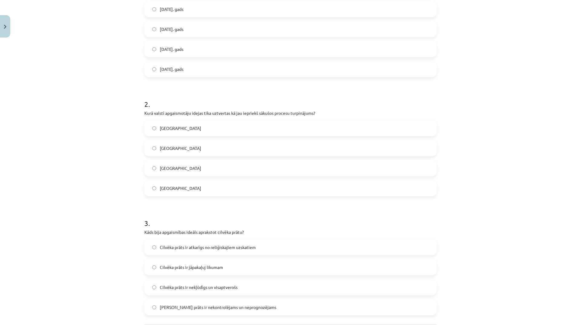
scroll to position [90, 0]
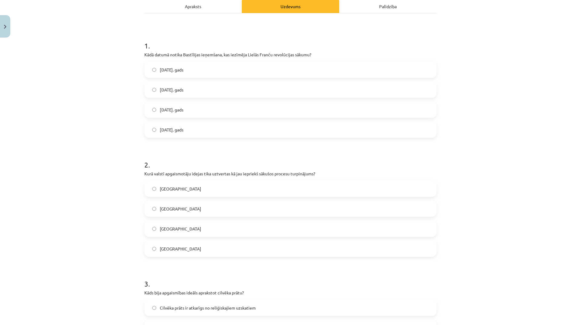
click at [207, 83] on label "[DATE]. gads" at bounding box center [290, 89] width 291 height 15
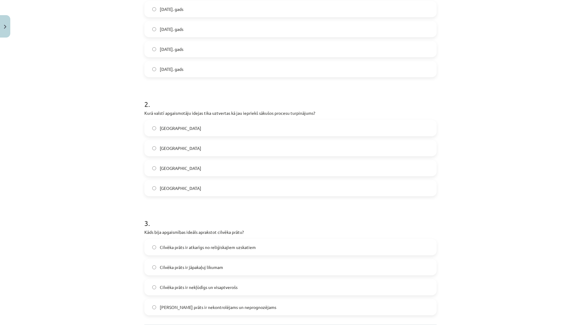
click at [237, 133] on label "[GEOGRAPHIC_DATA]" at bounding box center [290, 127] width 291 height 15
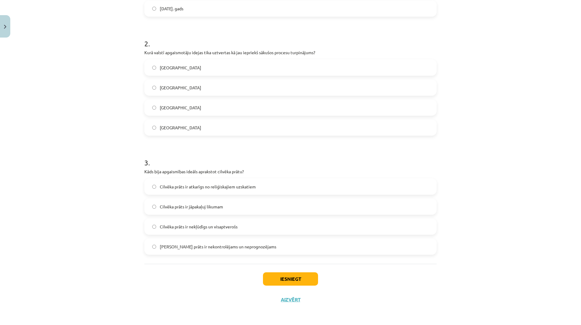
click at [194, 193] on label "Cilvēka prāts ir atkarīgs no reliģiskajiem uzskatiem" at bounding box center [290, 186] width 291 height 15
click at [290, 277] on button "Iesniegt" at bounding box center [290, 278] width 55 height 13
click at [296, 278] on button "Iesniegt" at bounding box center [290, 278] width 55 height 13
click at [290, 277] on button "Iesniegt" at bounding box center [290, 278] width 55 height 13
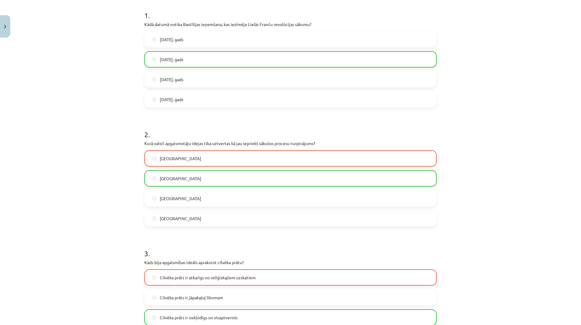
scroll to position [230, 0]
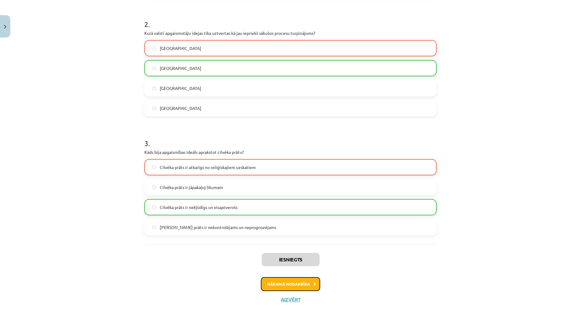
click at [294, 287] on button "Nākamā nodarbība" at bounding box center [290, 284] width 59 height 14
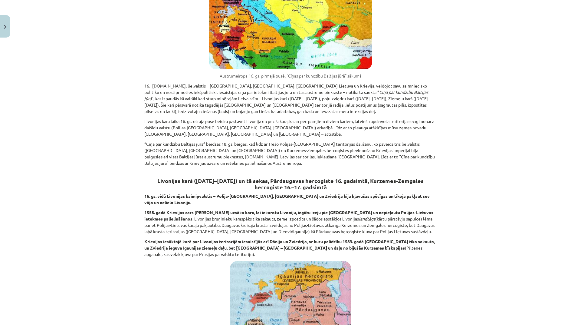
scroll to position [15, 0]
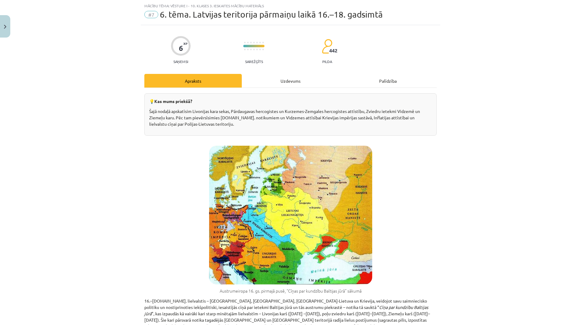
click at [293, 83] on div "Uzdevums" at bounding box center [290, 81] width 97 height 14
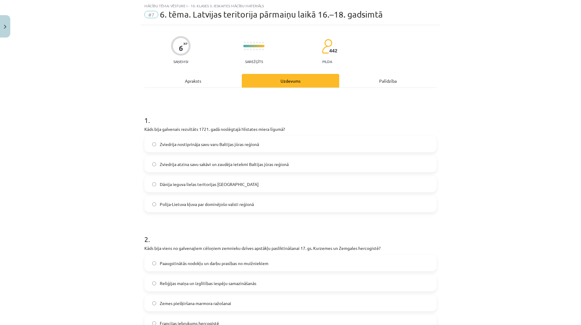
scroll to position [76, 0]
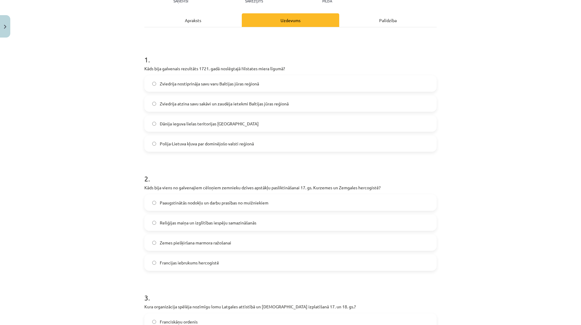
click at [256, 143] on label "Polija-Lietuva kļuva par dominējošo valsti reģionā" at bounding box center [290, 143] width 291 height 15
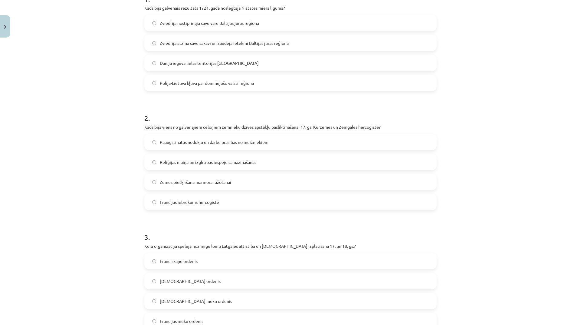
click at [259, 143] on span "Paaugstinātās nodokļu un darbu prasības no muižniekiem" at bounding box center [214, 142] width 109 height 6
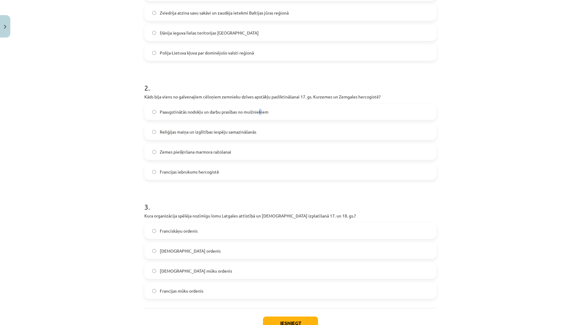
scroll to position [197, 0]
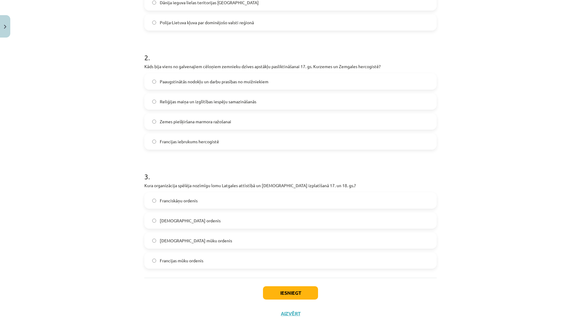
click at [210, 223] on label "[DEMOGRAPHIC_DATA] ordenis" at bounding box center [290, 220] width 291 height 15
click at [299, 294] on button "Iesniegt" at bounding box center [290, 292] width 55 height 13
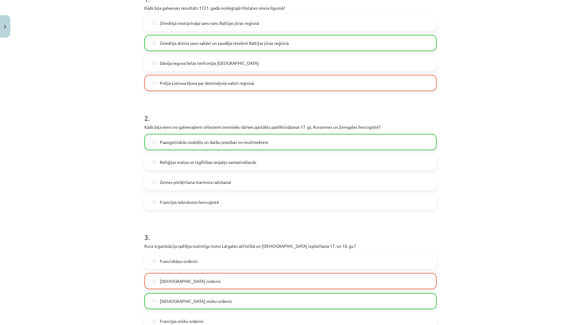
scroll to position [227, 0]
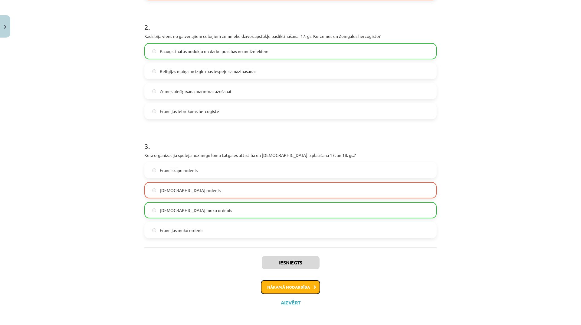
click at [316, 289] on button "Nākamā nodarbība" at bounding box center [290, 287] width 59 height 14
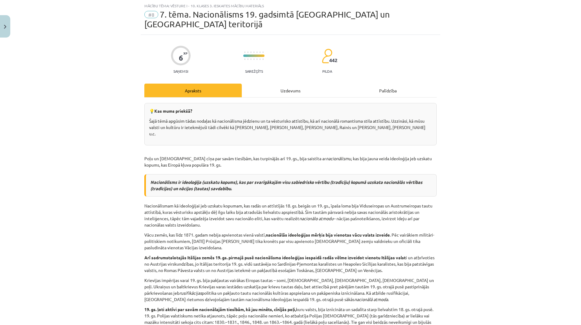
click at [290, 84] on div "Uzdevums" at bounding box center [290, 91] width 97 height 14
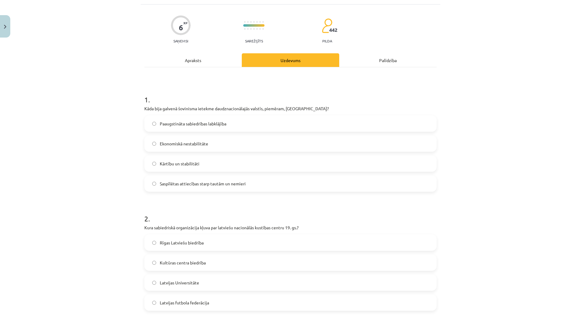
scroll to position [76, 0]
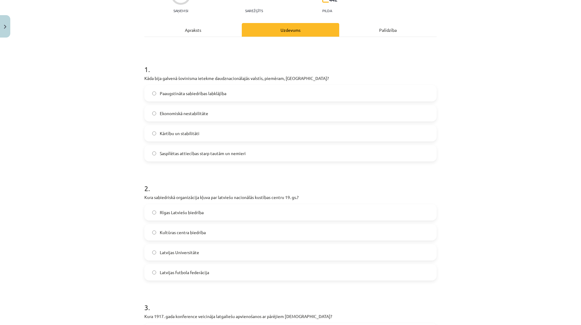
click at [255, 86] on label "Paaugstināta sabiedrības labklājība" at bounding box center [290, 93] width 291 height 15
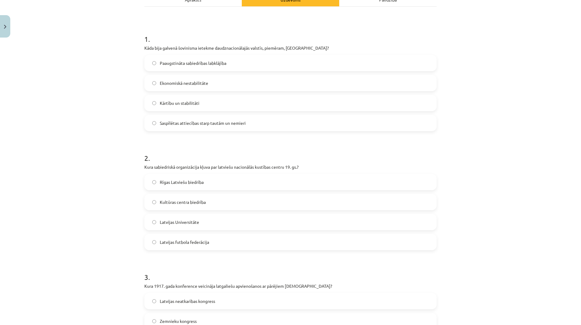
click at [219, 194] on label "Kultūras centra biedrība" at bounding box center [290, 201] width 291 height 15
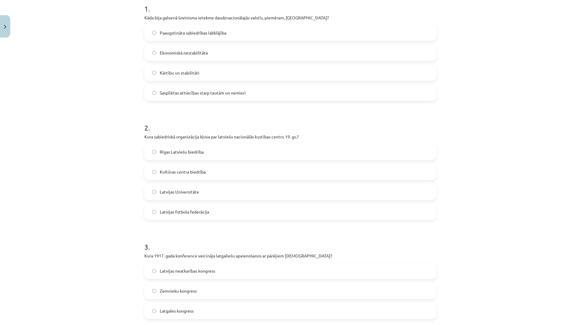
scroll to position [166, 0]
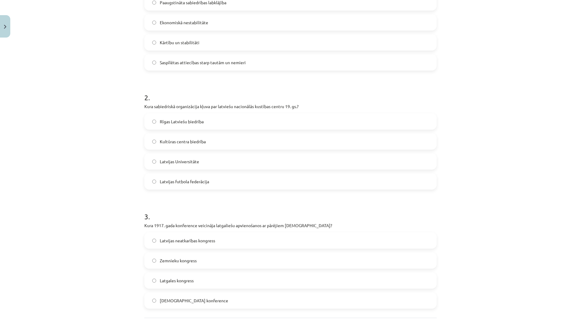
click at [222, 273] on label "Latgales kongress" at bounding box center [290, 280] width 291 height 15
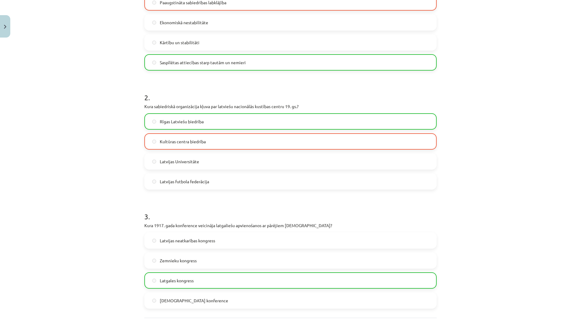
scroll to position [230, 0]
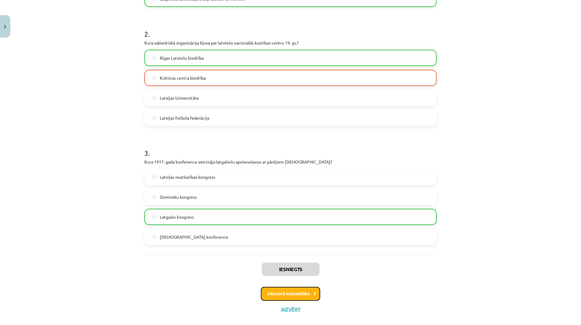
click at [316, 287] on button "Nākamā nodarbība" at bounding box center [290, 294] width 59 height 14
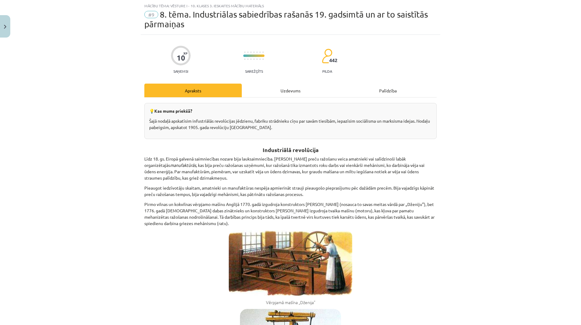
click at [296, 94] on div "Uzdevums" at bounding box center [290, 91] width 97 height 14
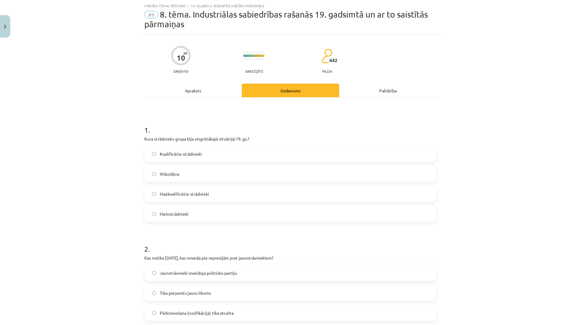
drag, startPoint x: 268, startPoint y: 175, endPoint x: 267, endPoint y: 172, distance: 3.5
click at [268, 175] on label "Vidusšķira" at bounding box center [290, 173] width 291 height 15
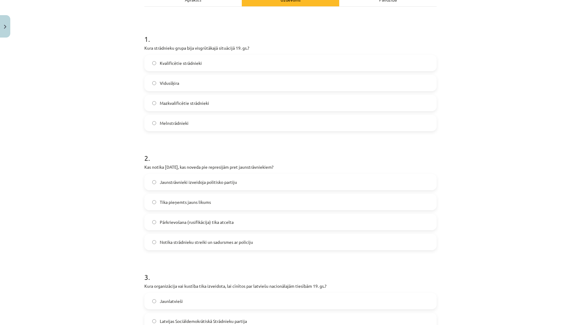
click at [215, 184] on span "Jaunstrāvnieki izveidoja politisko partiju" at bounding box center [198, 182] width 77 height 6
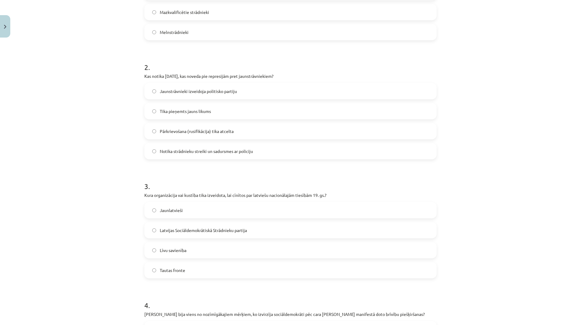
scroll to position [257, 0]
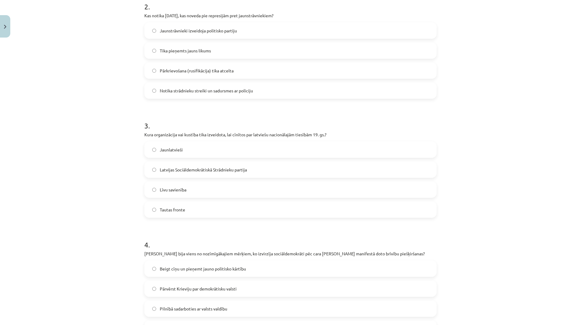
click at [249, 167] on label "Latvijas Sociāldemokrātiskā Strādnieku partija" at bounding box center [290, 169] width 291 height 15
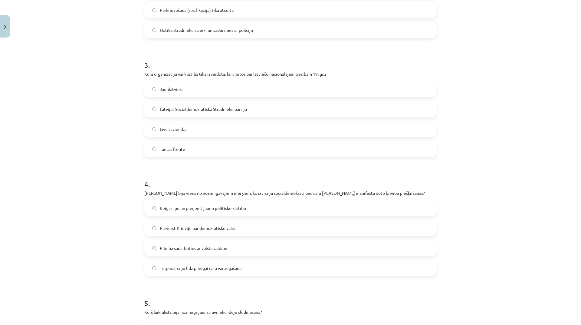
click at [205, 152] on label "Tautas fronte" at bounding box center [290, 148] width 291 height 15
click at [208, 231] on label "Pārvērst Krieviju par demokrātisku valsti" at bounding box center [290, 227] width 291 height 15
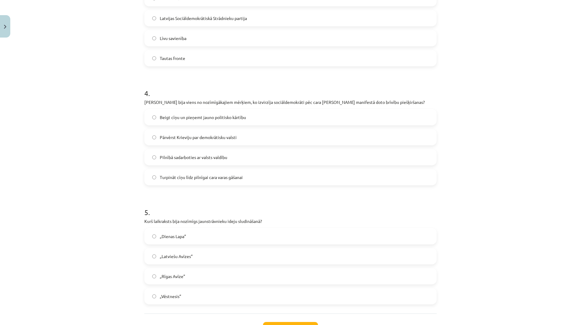
scroll to position [458, 0]
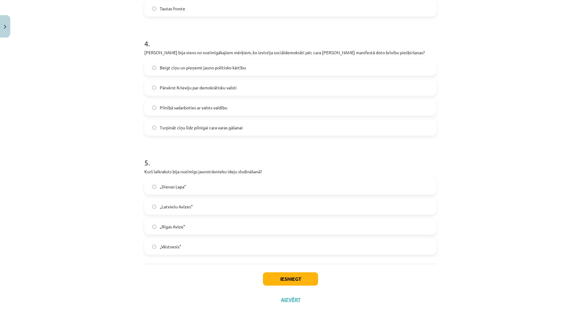
click at [210, 185] on label "„Dienas Lapa”" at bounding box center [290, 186] width 291 height 15
click at [294, 282] on button "Iesniegt" at bounding box center [290, 278] width 55 height 13
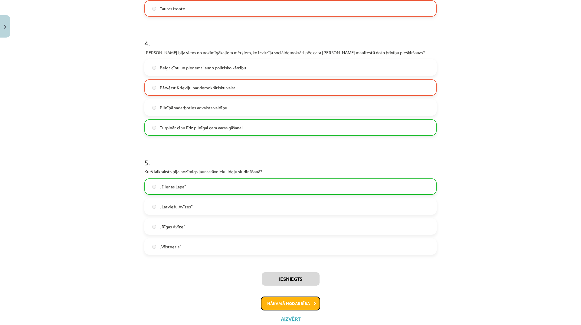
click at [286, 302] on button "Nākamā nodarbība" at bounding box center [290, 303] width 59 height 14
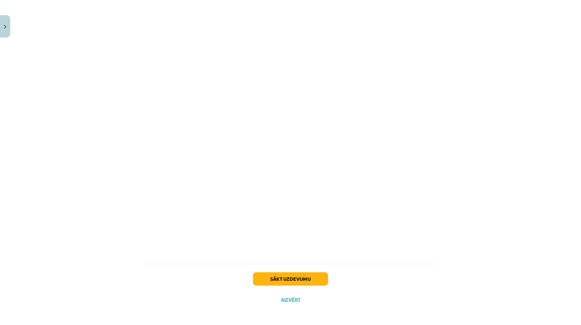
scroll to position [15, 0]
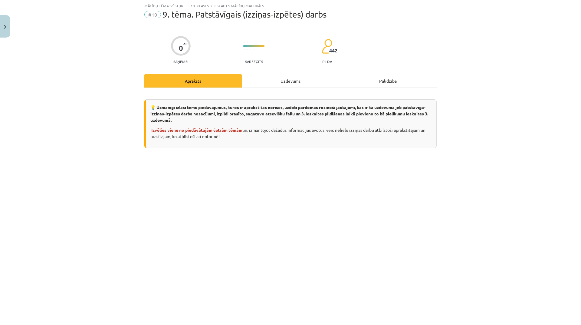
click at [286, 78] on div "Uzdevums" at bounding box center [290, 81] width 97 height 14
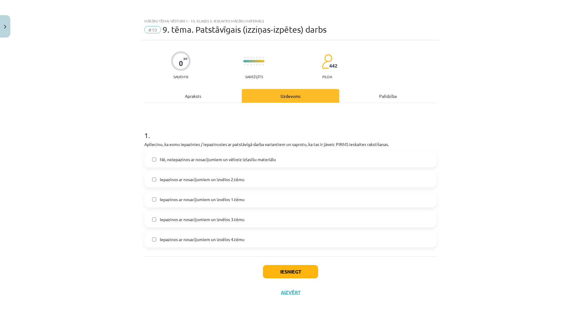
click at [248, 214] on label "Iepazinos ar nosacījumiem un izvēlos 3.tēmu" at bounding box center [290, 218] width 291 height 15
click at [309, 272] on button "Iesniegt" at bounding box center [290, 271] width 55 height 13
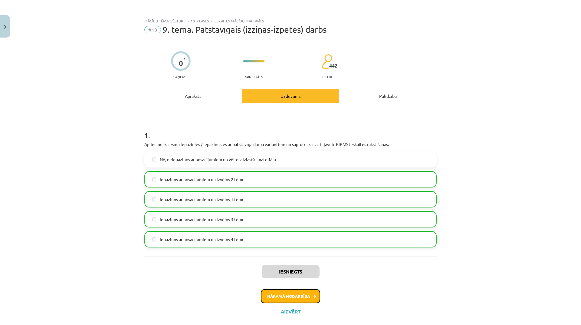
click at [293, 295] on button "Nākamā nodarbība" at bounding box center [290, 296] width 59 height 14
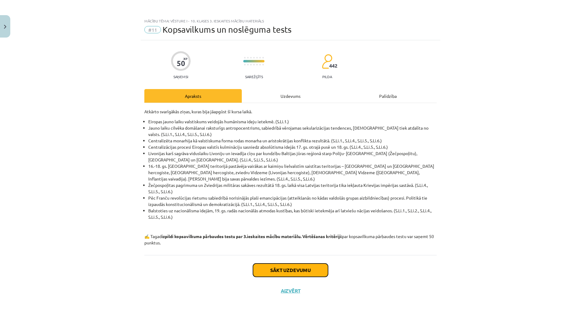
click at [297, 263] on button "Sākt uzdevumu" at bounding box center [290, 269] width 75 height 13
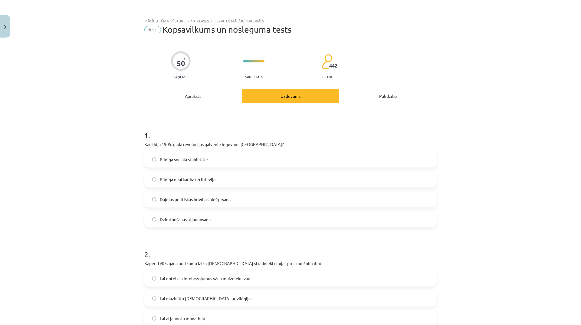
click at [261, 175] on label "Pilnīga neatkarība no Krievijas" at bounding box center [290, 179] width 291 height 15
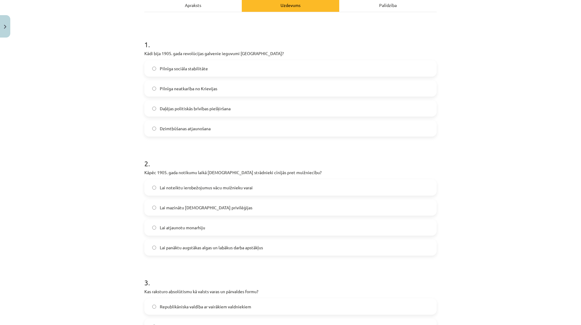
click at [251, 208] on label "Lai mazinātu [DEMOGRAPHIC_DATA] privilēģijas" at bounding box center [290, 207] width 291 height 15
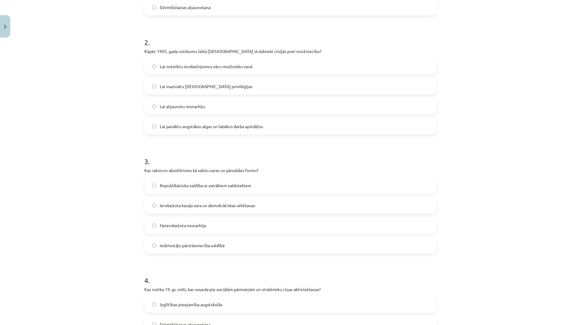
scroll to position [61, 0]
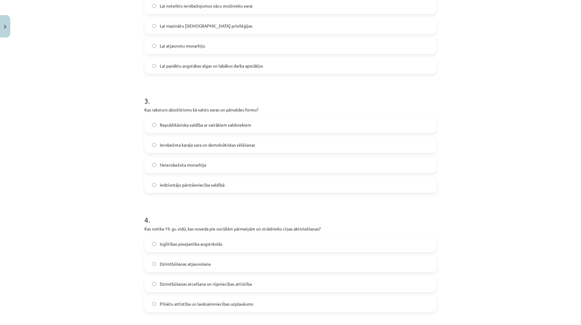
click at [215, 160] on label "Neierobežota monarhija" at bounding box center [290, 164] width 291 height 15
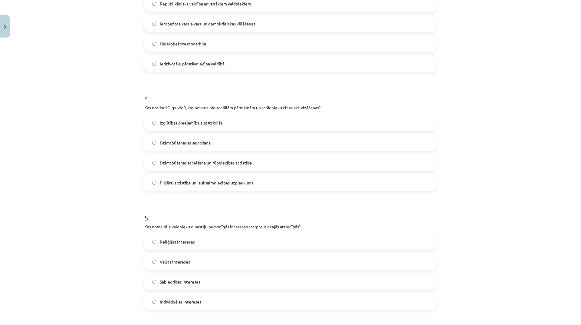
click at [229, 177] on label "Pilsētu attīstība un lauksaimniecības uzplaukums" at bounding box center [290, 182] width 291 height 15
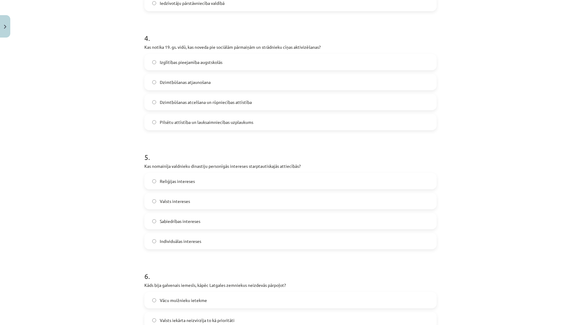
click at [235, 231] on div "Reliģijas intereses Valsts intereses Sabiedrības intereses Individuālas interes…" at bounding box center [290, 211] width 292 height 76
click at [251, 247] on label "Individuālas intereses" at bounding box center [290, 240] width 291 height 15
click at [228, 191] on div "Reliģijas intereses Valsts intereses Sabiedrības intereses Individuālas interes…" at bounding box center [290, 211] width 292 height 76
click at [238, 206] on label "Valsts intereses" at bounding box center [290, 200] width 291 height 15
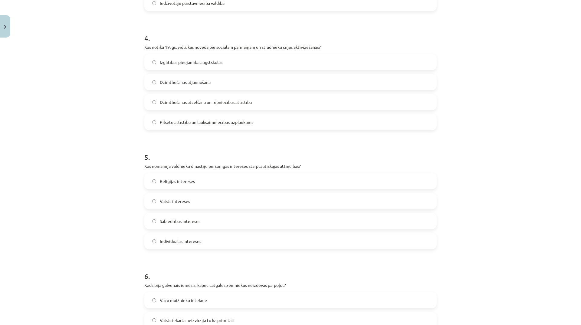
scroll to position [605, 0]
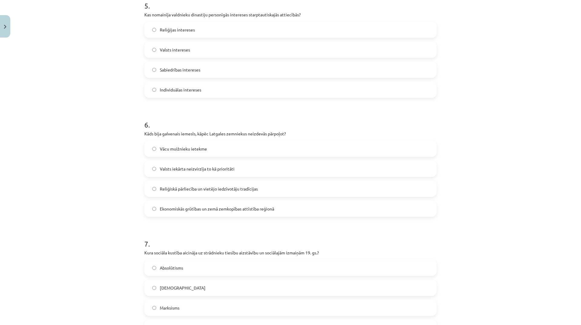
click at [206, 160] on div "Vācu muižnieku ietekme Valsts iekārta neizvirzīja to kā prioritāti   Reliģiskā …" at bounding box center [290, 178] width 292 height 76
click at [217, 176] on div "Valsts iekārta neizvirzīja to kā prioritāti" at bounding box center [290, 168] width 292 height 16
click at [218, 169] on span "Valsts iekārta neizvirzīja to kā prioritāti" at bounding box center [197, 169] width 75 height 6
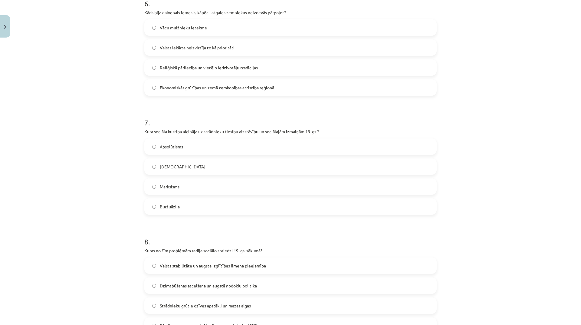
click at [199, 189] on label "Marksisms" at bounding box center [290, 186] width 291 height 15
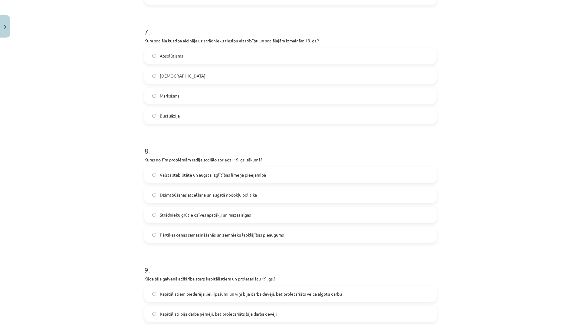
click at [224, 212] on span "Strādnieku grūtie dzīves apstākļi un mazas algas" at bounding box center [205, 214] width 91 height 6
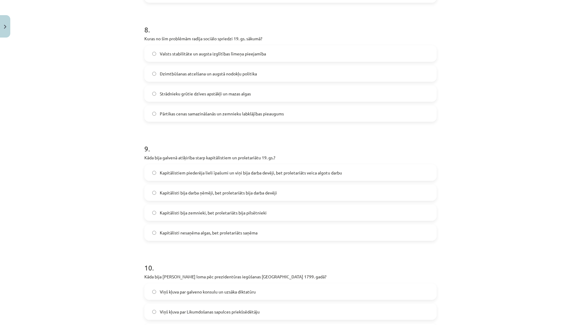
click at [267, 193] on span "Kapitālisti bija darba ņēmēji, bet proletariāts bija darba devēji" at bounding box center [218, 192] width 117 height 6
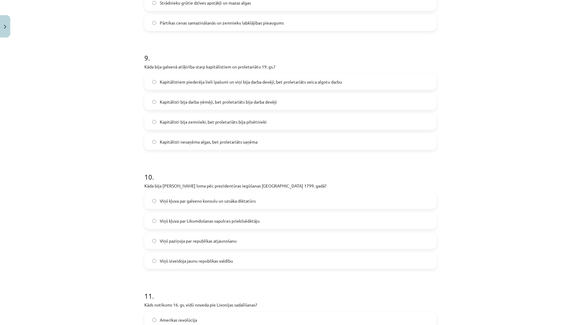
click at [200, 257] on label "Viņš izveidoja jaunu republikas valdību" at bounding box center [290, 260] width 291 height 15
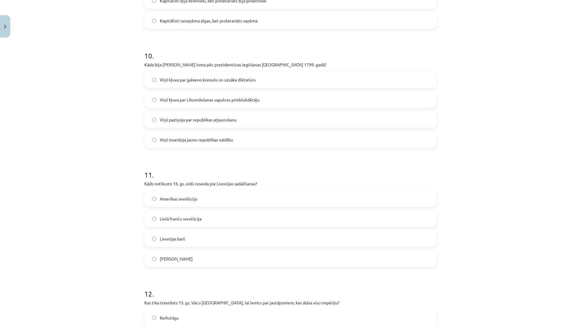
click at [206, 221] on label "Lielā franču revolūcija" at bounding box center [290, 218] width 291 height 15
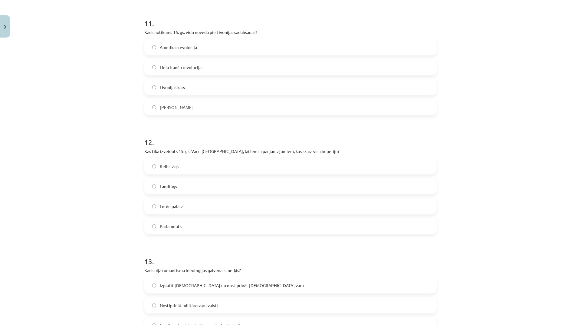
click at [185, 223] on label "Parlaments" at bounding box center [290, 225] width 291 height 15
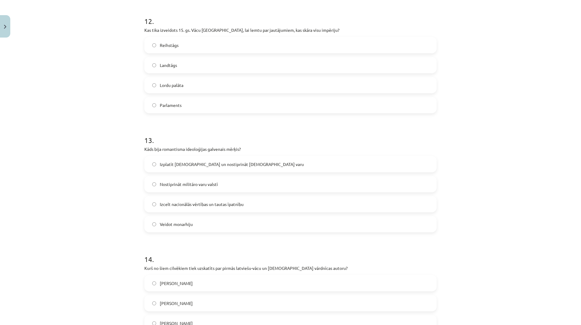
click at [207, 228] on label "Veidot monarhiju" at bounding box center [290, 223] width 291 height 15
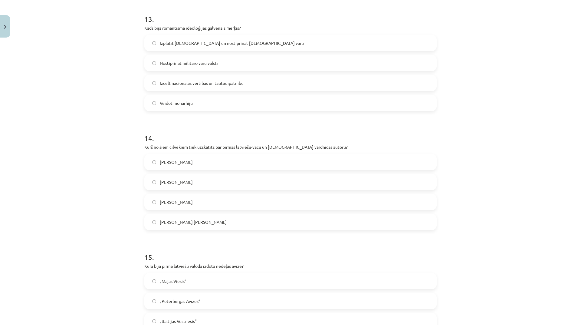
click at [193, 183] on label "[PERSON_NAME]" at bounding box center [290, 181] width 291 height 15
click at [198, 225] on label "[PERSON_NAME] [PERSON_NAME]" at bounding box center [290, 221] width 291 height 15
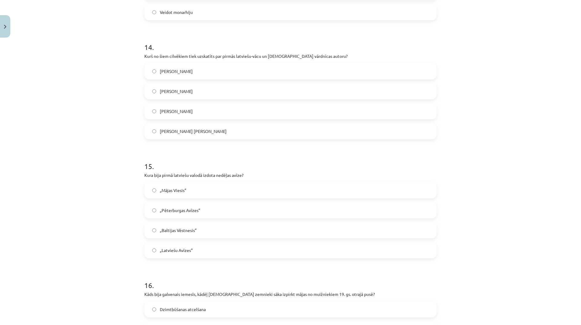
click at [194, 251] on label "„Latviešu Avīzes”" at bounding box center [290, 249] width 291 height 15
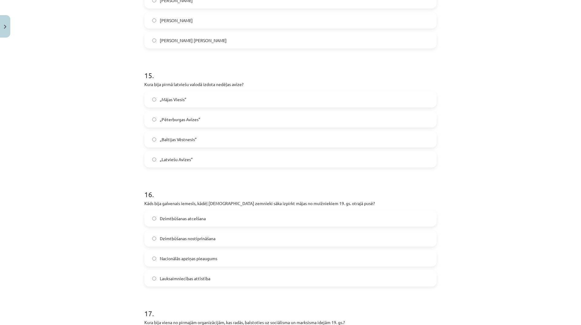
click at [198, 237] on span "Dzimtbūšanas nostiprināšana" at bounding box center [188, 238] width 56 height 6
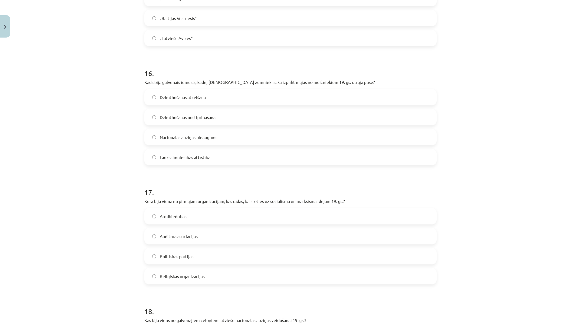
click at [201, 232] on label "Auditora asociācijas" at bounding box center [290, 235] width 291 height 15
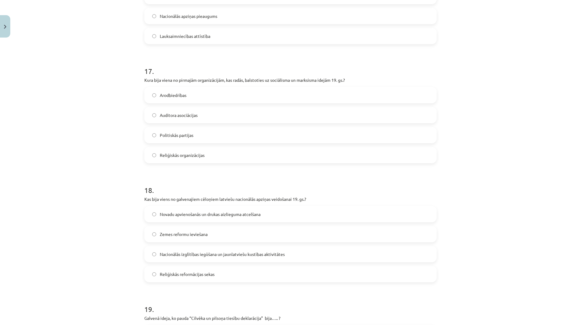
scroll to position [2088, 0]
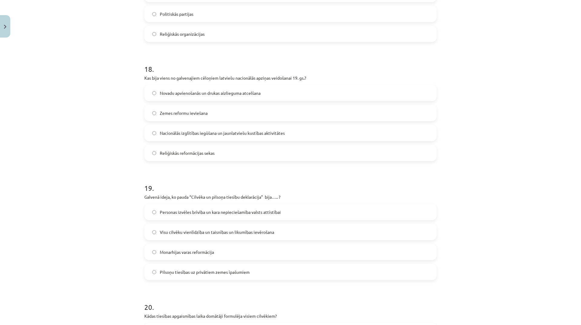
click at [200, 155] on span "Reliģiskās reformācijas sekas" at bounding box center [187, 153] width 55 height 6
click at [215, 244] on div "Monarhijas varas reformācija" at bounding box center [290, 252] width 292 height 16
click at [219, 249] on label "Monarhijas varas reformācija" at bounding box center [290, 251] width 291 height 15
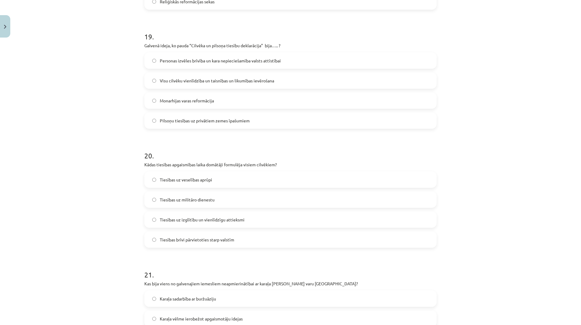
click at [225, 230] on div "Tiesības uz veselības aprūpi  Tiesības uz militāro dienestu   Tiesības uz izglī…" at bounding box center [290, 209] width 292 height 76
click at [229, 218] on span "Tiesības uz izglītību un vienlīdzīgu attieksmi" at bounding box center [202, 219] width 85 height 6
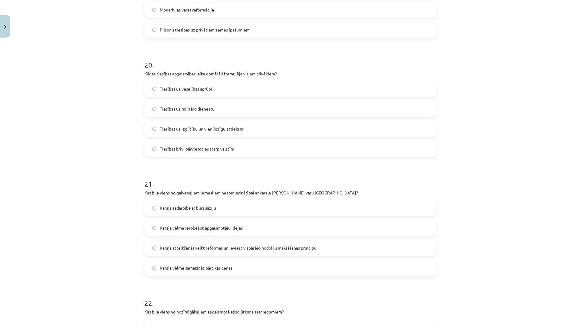
click at [207, 227] on span "Karaļa vēlme ierobežot apgaismotāju idejas" at bounding box center [201, 228] width 83 height 6
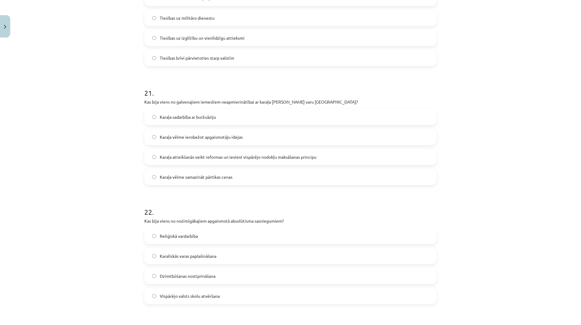
click at [220, 233] on label "Reliģiskā vardarbība" at bounding box center [290, 235] width 291 height 15
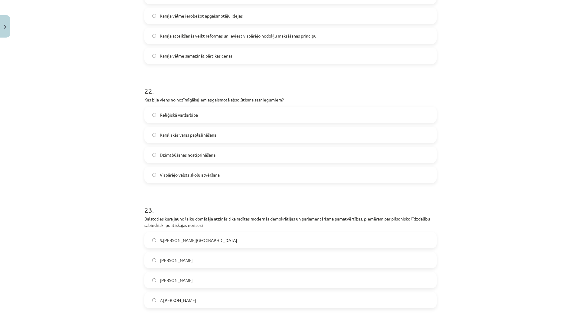
click at [213, 258] on label "[PERSON_NAME]" at bounding box center [290, 259] width 291 height 15
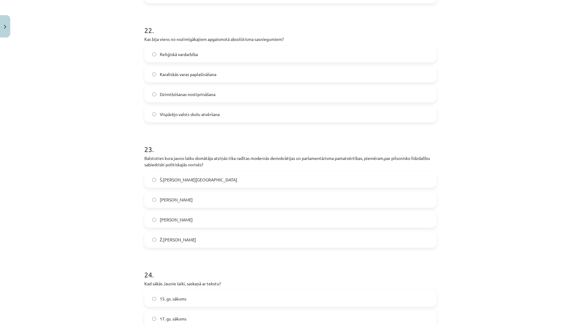
click at [226, 212] on label "[PERSON_NAME]" at bounding box center [290, 219] width 291 height 15
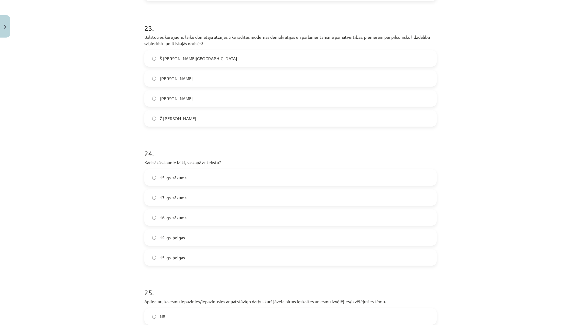
click at [215, 200] on label "17. gs. sākums" at bounding box center [290, 197] width 291 height 15
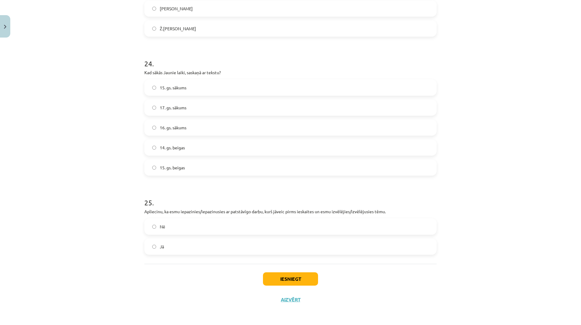
click at [242, 227] on label "Nē" at bounding box center [290, 226] width 291 height 15
click at [219, 250] on label "Jā" at bounding box center [290, 246] width 291 height 15
click at [282, 280] on button "Iesniegt" at bounding box center [290, 278] width 55 height 13
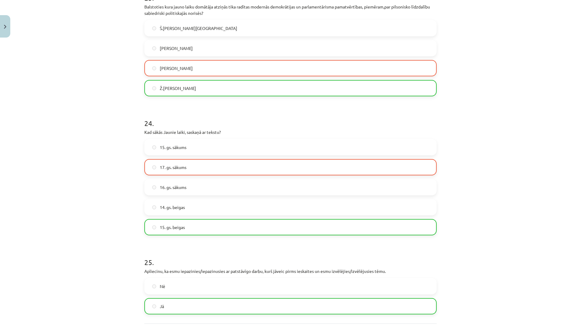
scroll to position [2814, 0]
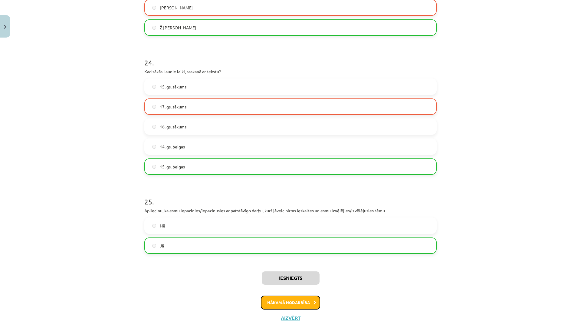
click at [317, 304] on button "Nākamā nodarbība" at bounding box center [290, 302] width 59 height 14
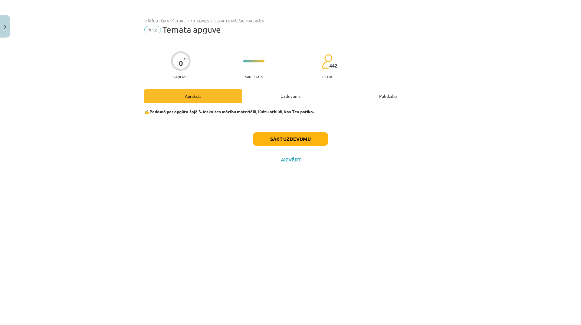
scroll to position [0, 0]
click at [307, 143] on button "Sākt uzdevumu" at bounding box center [290, 138] width 75 height 13
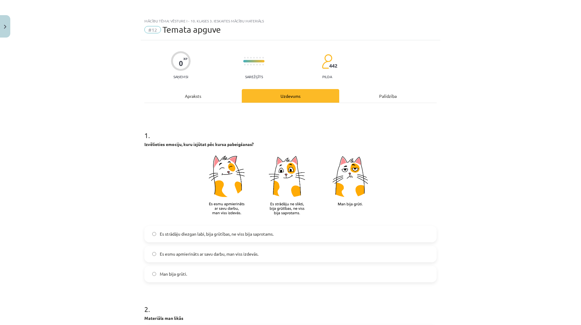
click at [186, 267] on label "Man bija grūti." at bounding box center [290, 273] width 291 height 15
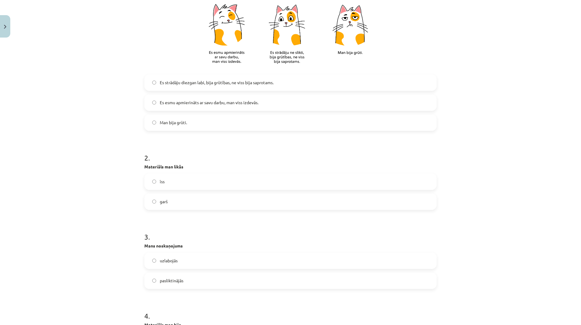
click at [184, 181] on label "īss" at bounding box center [290, 181] width 291 height 15
click at [188, 204] on label "garš" at bounding box center [290, 201] width 291 height 15
click at [188, 282] on label "pasliktinājās" at bounding box center [290, 280] width 291 height 15
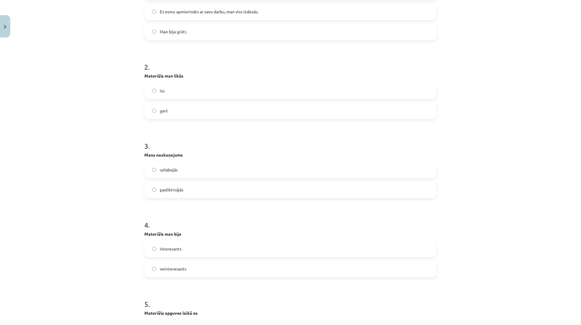
click at [202, 250] on label "interesants" at bounding box center [290, 248] width 291 height 15
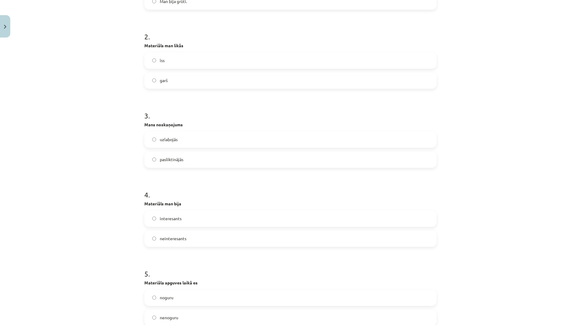
scroll to position [303, 0]
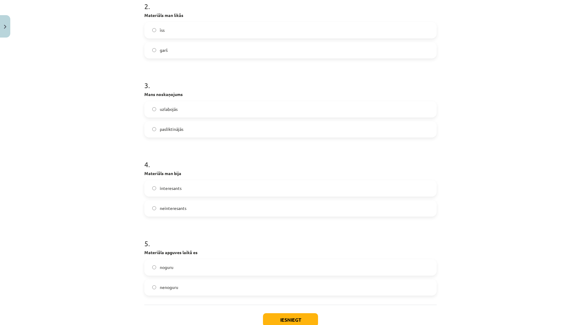
click at [218, 259] on div "noguru" at bounding box center [290, 267] width 292 height 16
click at [234, 263] on label "noguru" at bounding box center [290, 267] width 291 height 15
click at [292, 315] on button "Iesniegt" at bounding box center [290, 319] width 55 height 13
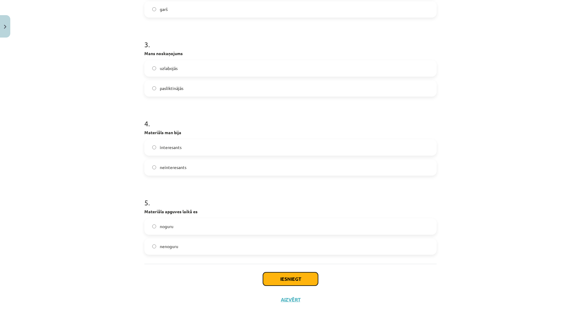
click at [303, 284] on button "Iesniegt" at bounding box center [290, 278] width 55 height 13
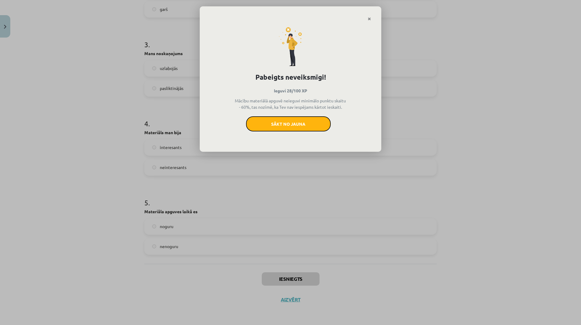
click at [298, 121] on button "Sākt no jauna" at bounding box center [288, 123] width 85 height 15
click at [372, 21] on div "Pabeigts neveiksmīgi! Ieguvi 28/100 XP Mācību materiālā apguvē neieguvi minimāl…" at bounding box center [291, 86] width 182 height 131
click at [372, 19] on link "Close" at bounding box center [369, 19] width 11 height 12
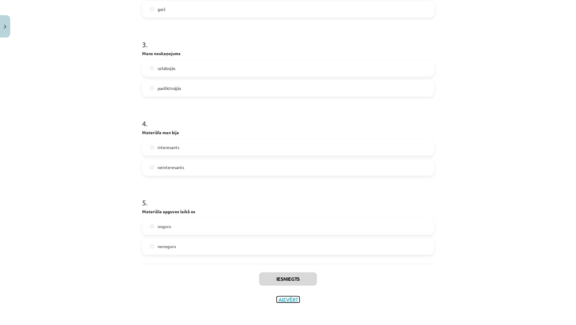
click at [295, 302] on button "Aizvērt" at bounding box center [288, 299] width 23 height 6
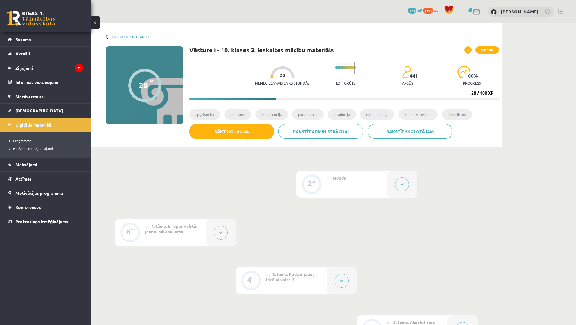
click at [406, 184] on button at bounding box center [402, 184] width 14 height 14
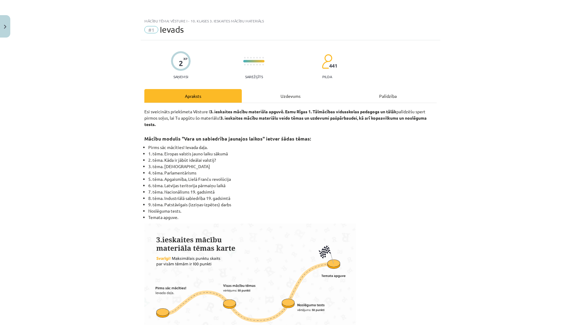
click at [297, 98] on div "Uzdevums" at bounding box center [290, 96] width 97 height 14
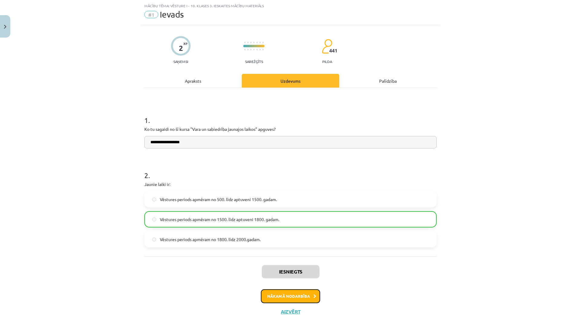
click at [290, 294] on button "Nākamā nodarbība" at bounding box center [290, 296] width 59 height 14
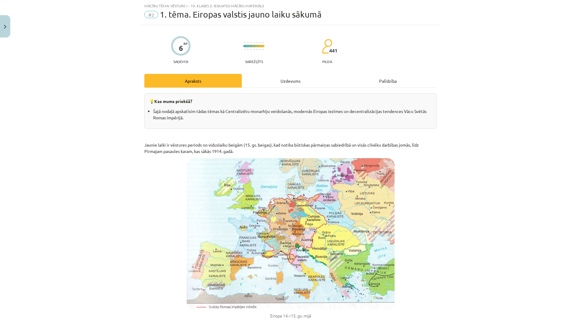
click at [287, 78] on div "Uzdevums" at bounding box center [290, 81] width 97 height 14
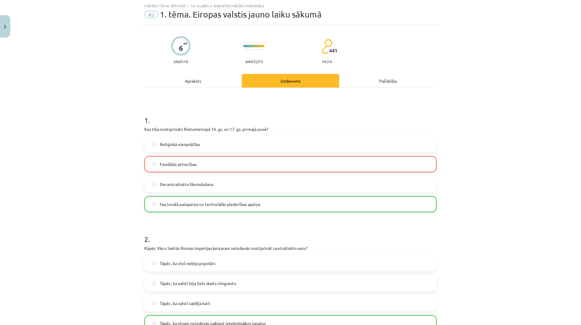
click at [200, 74] on div "Apraksts" at bounding box center [192, 81] width 97 height 14
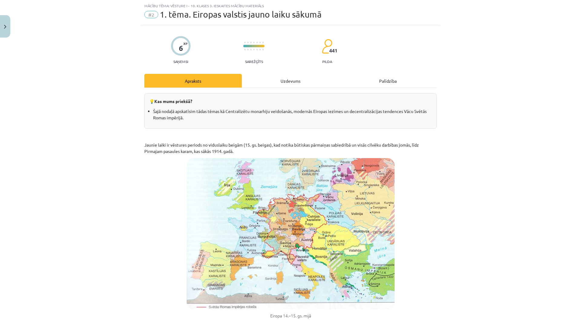
scroll to position [0, 0]
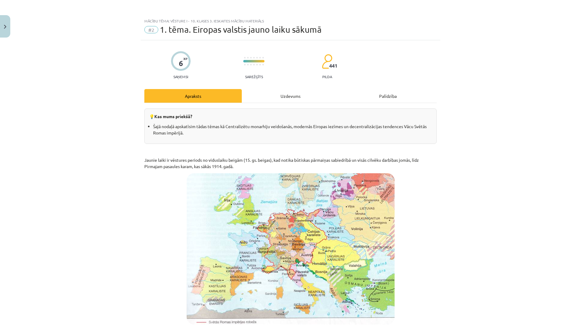
click at [191, 95] on div "Apraksts" at bounding box center [192, 96] width 97 height 14
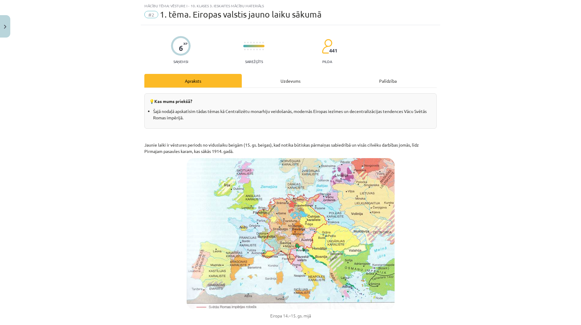
click at [192, 84] on div "Apraksts" at bounding box center [192, 81] width 97 height 14
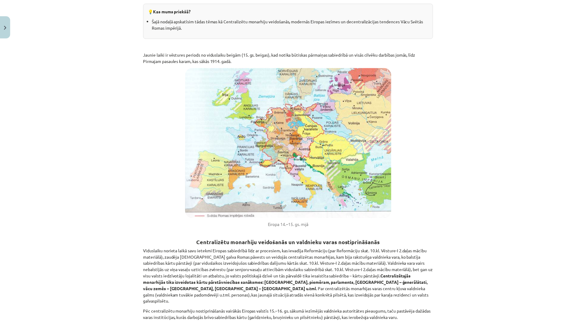
scroll to position [0, 0]
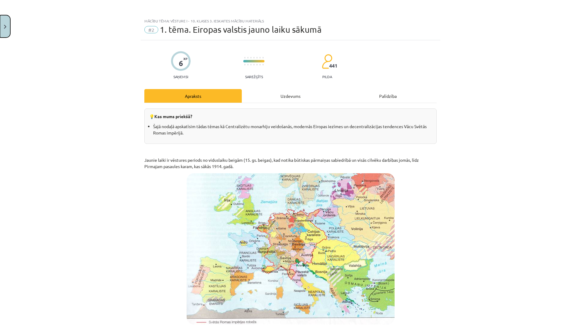
click at [8, 19] on button "Close" at bounding box center [5, 26] width 10 height 22
click at [31, 124] on div "Mācību tēma: Vēsture i - 10. klases 3. ieskaites mācību materiāls #2 1. tēma. E…" at bounding box center [290, 162] width 581 height 325
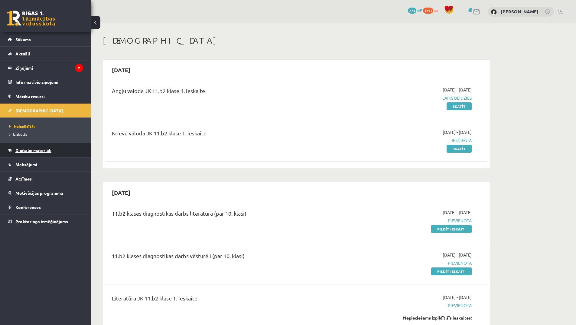
click at [43, 149] on span "Digitālie materiāli" at bounding box center [33, 149] width 36 height 5
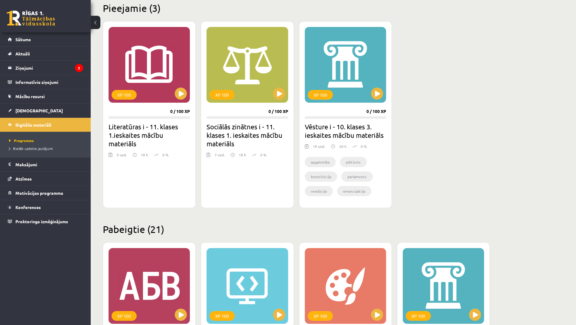
scroll to position [121, 0]
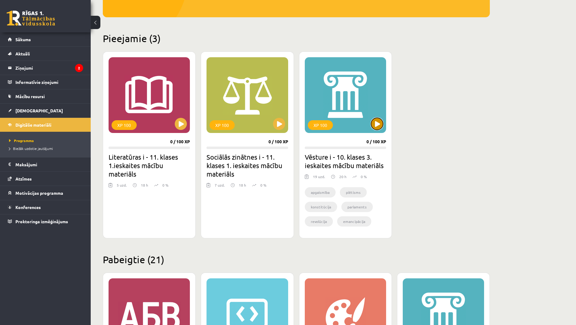
click at [381, 121] on button at bounding box center [377, 124] width 12 height 12
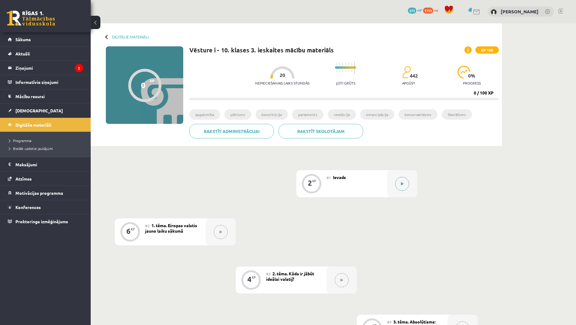
click at [405, 182] on button at bounding box center [402, 184] width 14 height 14
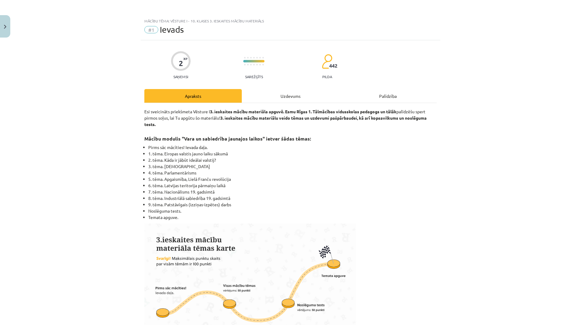
click at [292, 98] on div "Uzdevums" at bounding box center [290, 96] width 97 height 14
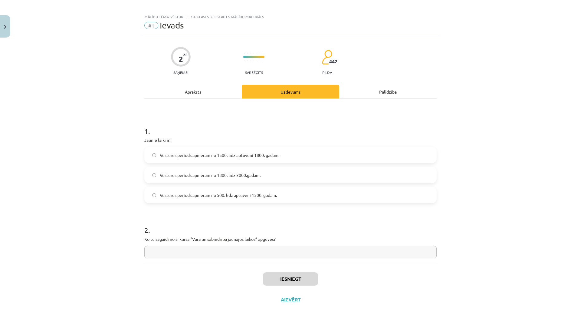
click at [275, 195] on span "Vēstures periods apmēram no 500. līdz aptuveni 1500. gadam." at bounding box center [218, 195] width 117 height 6
click at [289, 255] on input "text" at bounding box center [290, 252] width 292 height 12
type input "**********"
click at [305, 283] on button "Iesniegt" at bounding box center [290, 278] width 55 height 13
click at [305, 282] on button "Iesniegt" at bounding box center [290, 278] width 55 height 13
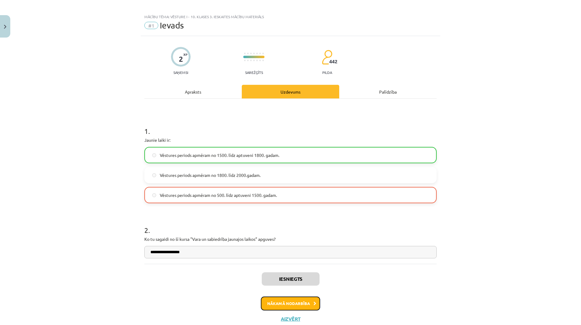
click at [302, 303] on button "Nākamā nodarbība" at bounding box center [290, 303] width 59 height 14
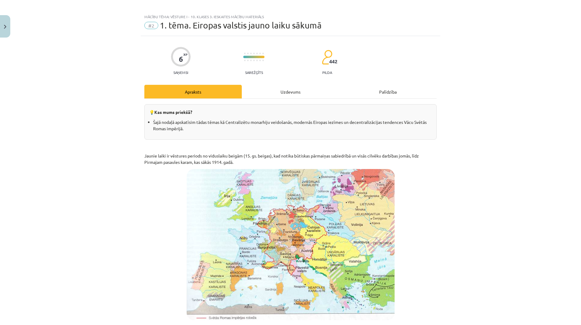
scroll to position [15, 0]
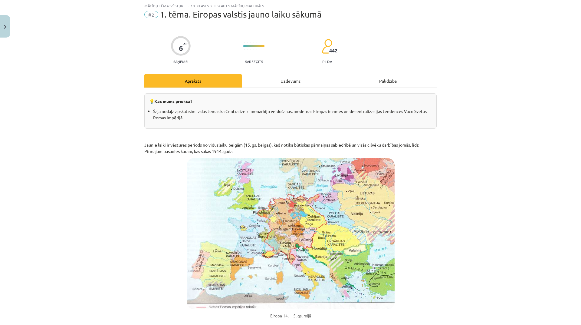
click at [285, 81] on div "Uzdevums" at bounding box center [290, 81] width 97 height 14
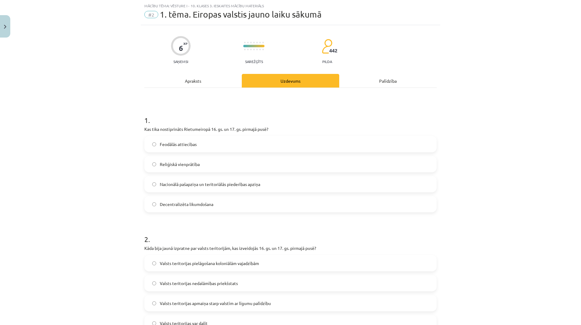
click at [238, 183] on span "Nacionālā pašapziņa un teritoriālās piederības apziņa" at bounding box center [210, 184] width 100 height 6
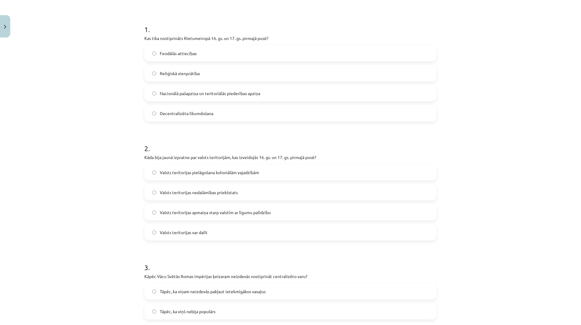
scroll to position [197, 0]
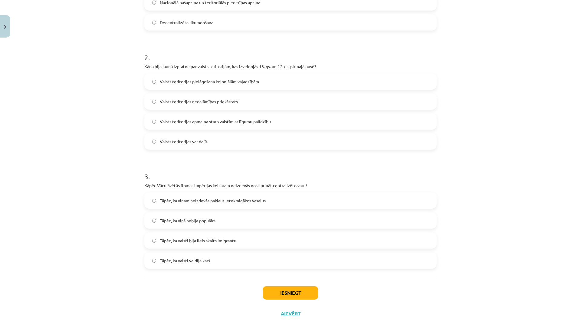
click at [223, 202] on span "Tāpēc, ka viņam neizdevās pakļaut ietekmīgākos vasaļus" at bounding box center [213, 200] width 106 height 6
click at [212, 101] on span "Valsts teritorijas nedalāmības priekšstats" at bounding box center [199, 101] width 78 height 6
click at [275, 291] on button "Iesniegt" at bounding box center [290, 292] width 55 height 13
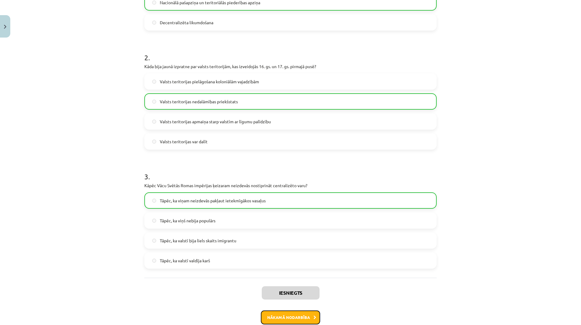
click at [307, 322] on button "Nākamā nodarbība" at bounding box center [290, 317] width 59 height 14
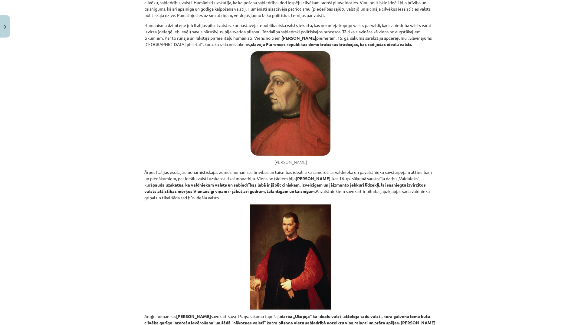
scroll to position [15, 0]
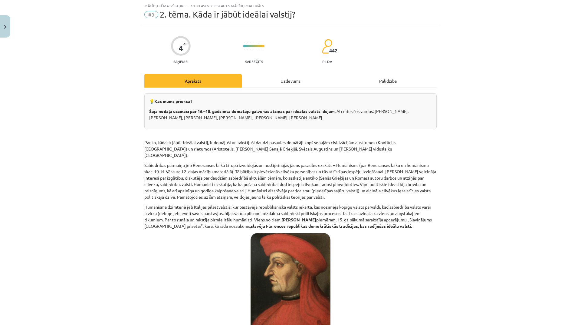
click at [286, 80] on div "Uzdevums" at bounding box center [290, 81] width 97 height 14
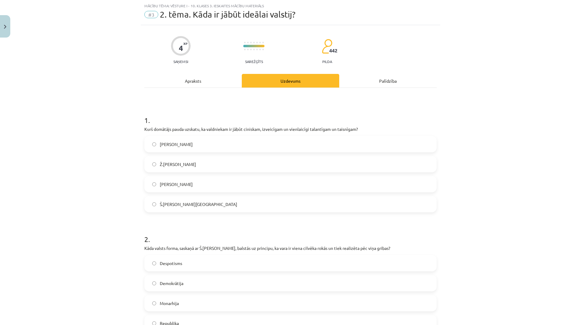
click at [204, 184] on label "[PERSON_NAME]" at bounding box center [290, 183] width 291 height 15
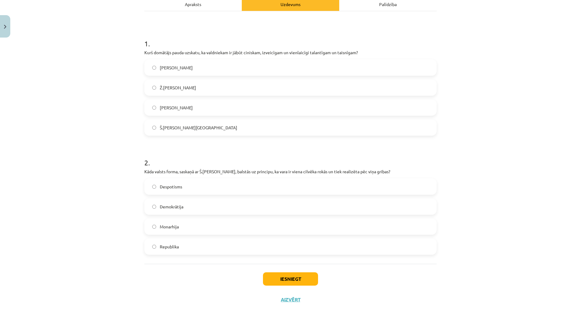
click at [214, 186] on label "Despotisms" at bounding box center [290, 186] width 291 height 15
click at [284, 282] on button "Iesniegt" at bounding box center [290, 278] width 55 height 13
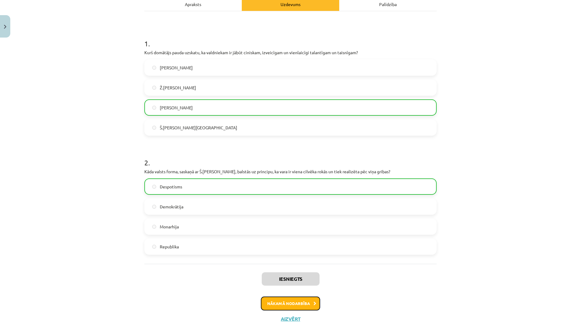
click at [290, 304] on button "Nākamā nodarbība" at bounding box center [290, 303] width 59 height 14
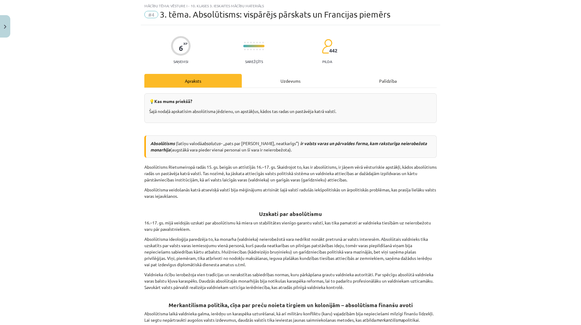
click at [278, 82] on div "Uzdevums" at bounding box center [290, 81] width 97 height 14
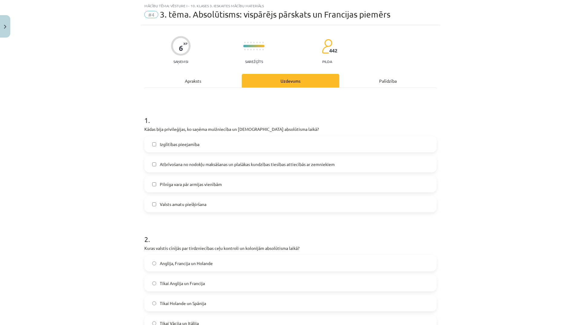
click at [207, 204] on label "Valsts amatu piešķiršana" at bounding box center [290, 203] width 291 height 15
click at [204, 166] on span "Atbrīvošana no nodokļu maksāšanas un plašākas kundzības tiesības attiecībās ar …" at bounding box center [247, 164] width 175 height 6
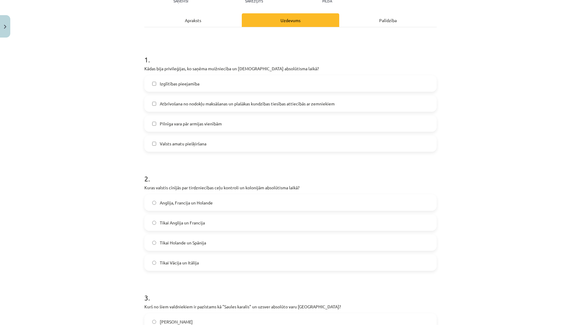
scroll to position [106, 0]
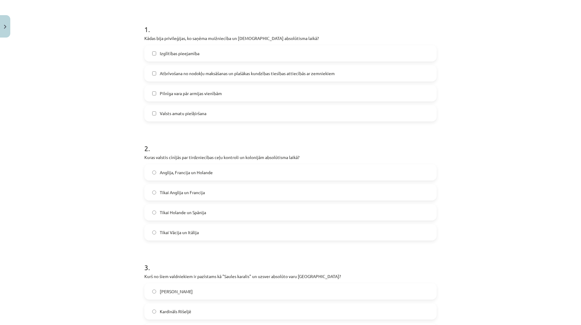
click at [217, 169] on label "Anglija, Francija un Holande" at bounding box center [290, 172] width 291 height 15
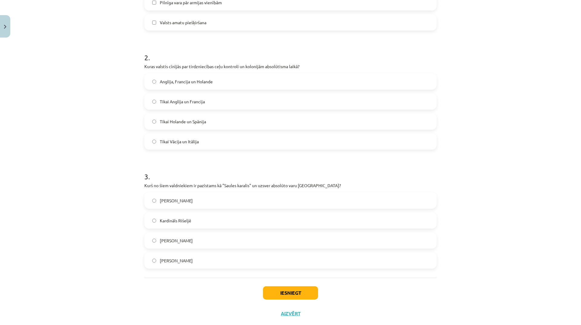
click at [211, 258] on label "[PERSON_NAME]" at bounding box center [290, 260] width 291 height 15
click at [278, 291] on button "Iesniegt" at bounding box center [290, 292] width 55 height 13
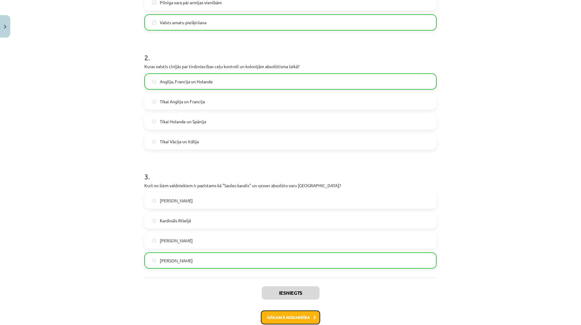
click at [290, 313] on button "Nākamā nodarbība" at bounding box center [290, 317] width 59 height 14
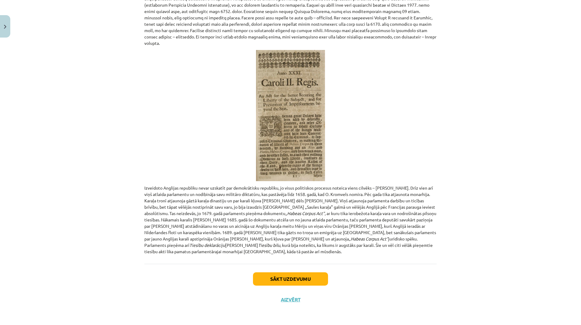
scroll to position [15, 0]
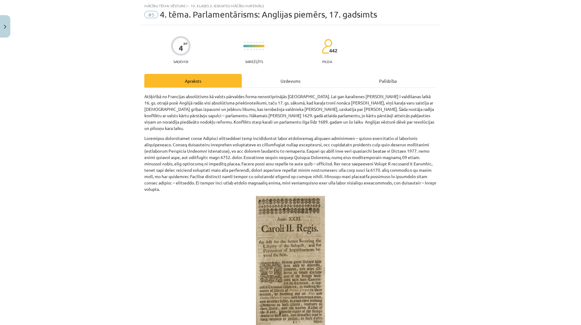
click at [295, 79] on div "Uzdevums" at bounding box center [290, 81] width 97 height 14
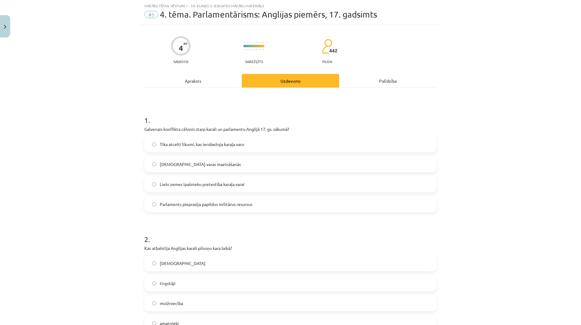
click at [224, 143] on span "Tika atcelti likumi, kas ierobežoja karaļa varu" at bounding box center [202, 144] width 84 height 6
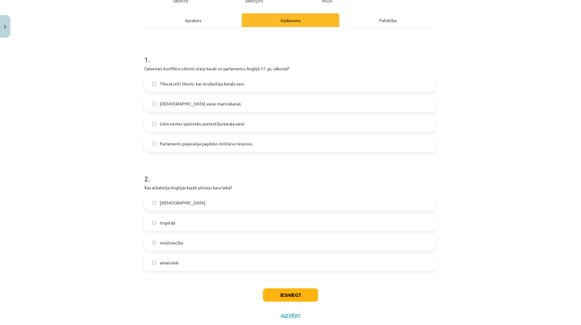
click at [211, 247] on label "muižniecība" at bounding box center [290, 242] width 291 height 15
click at [287, 294] on button "Iesniegt" at bounding box center [290, 294] width 55 height 13
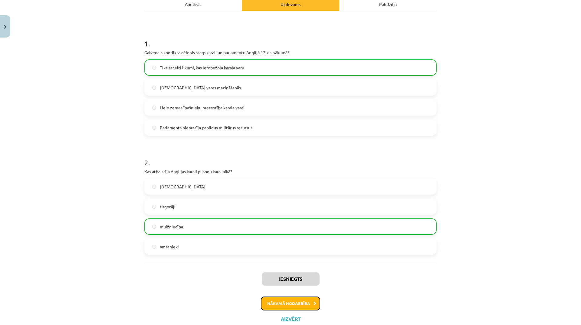
click at [304, 306] on button "Nākamā nodarbība" at bounding box center [290, 303] width 59 height 14
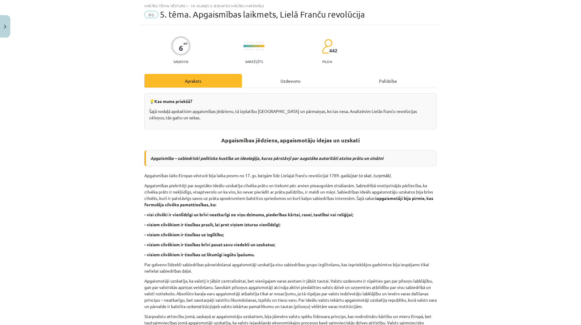
click at [288, 80] on div "Uzdevums" at bounding box center [290, 81] width 97 height 14
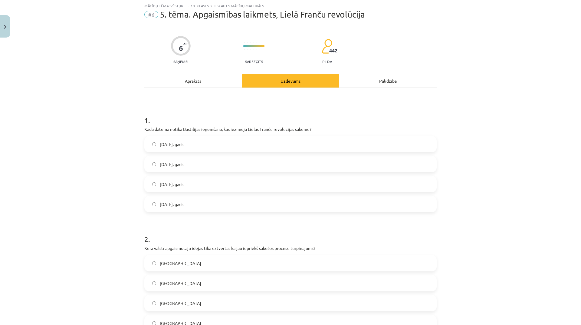
click at [183, 142] on span "[DATE]. gads" at bounding box center [172, 144] width 24 height 6
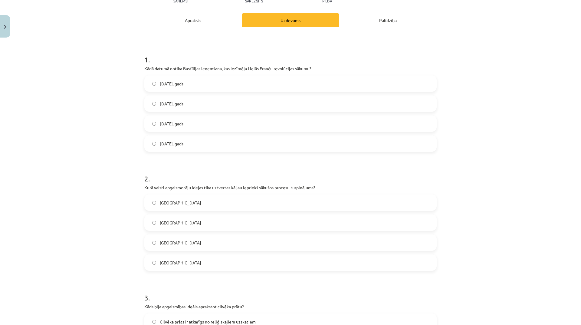
click at [194, 221] on label "[GEOGRAPHIC_DATA]" at bounding box center [290, 222] width 291 height 15
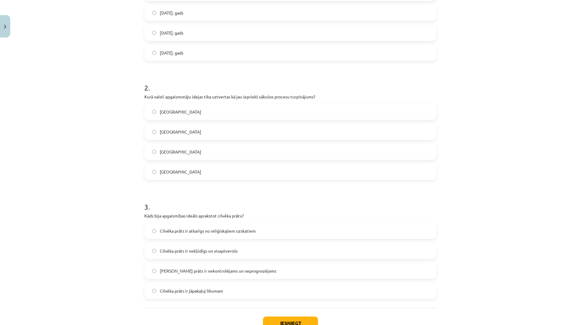
scroll to position [197, 0]
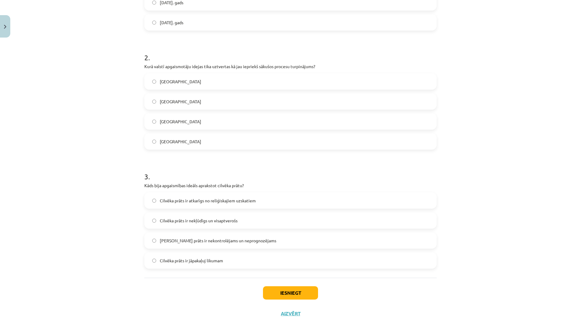
click at [198, 226] on label "Cilvēka prāts ir nekļūdīgs un visaptverošs" at bounding box center [290, 220] width 291 height 15
click at [298, 293] on button "Iesniegt" at bounding box center [290, 292] width 55 height 13
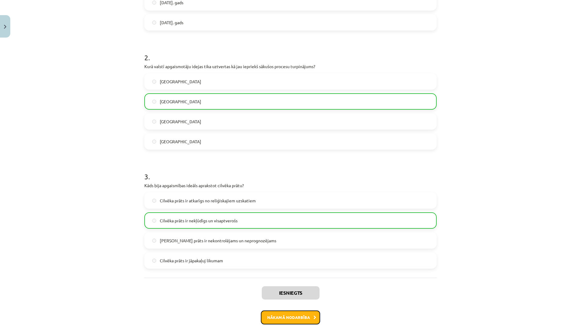
click at [288, 316] on button "Nākamā nodarbība" at bounding box center [290, 317] width 59 height 14
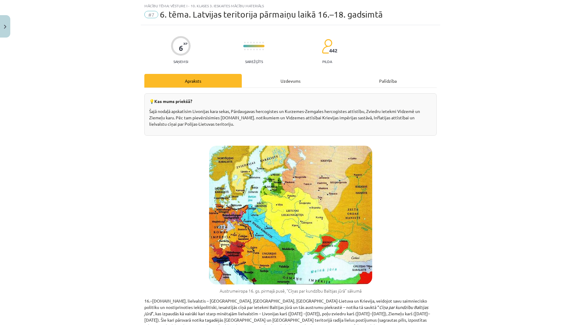
click at [297, 78] on div "Uzdevums" at bounding box center [290, 81] width 97 height 14
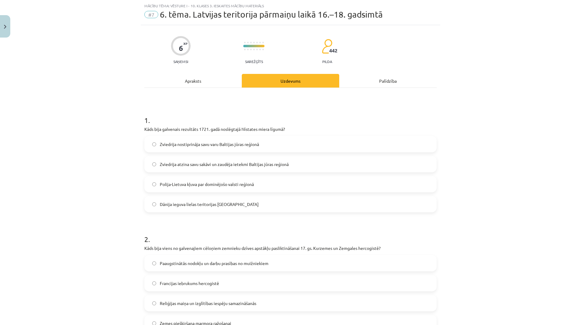
click at [241, 162] on span "Zviedrija atzina savu sakāvi un zaudēja ietekmi Baltijas jūras reģionā" at bounding box center [224, 164] width 129 height 6
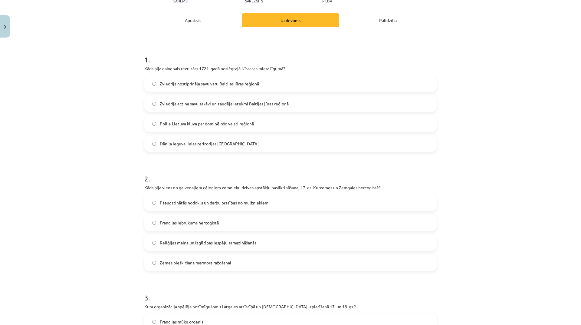
click at [259, 200] on span "Paaugstinātās nodokļu un darbu prasības no muižniekiem" at bounding box center [214, 202] width 109 height 6
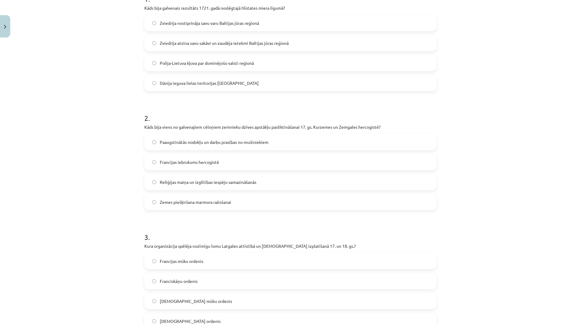
scroll to position [166, 0]
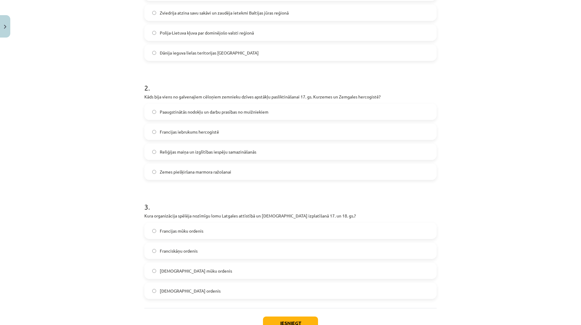
click at [206, 264] on label "[DEMOGRAPHIC_DATA] mūku ordenis" at bounding box center [290, 270] width 291 height 15
click at [285, 320] on button "Iesniegt" at bounding box center [290, 322] width 55 height 13
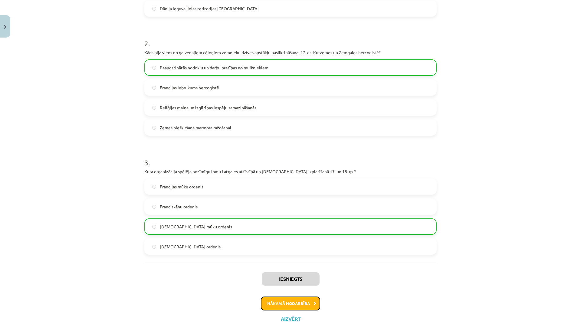
click at [309, 299] on button "Nākamā nodarbība" at bounding box center [290, 303] width 59 height 14
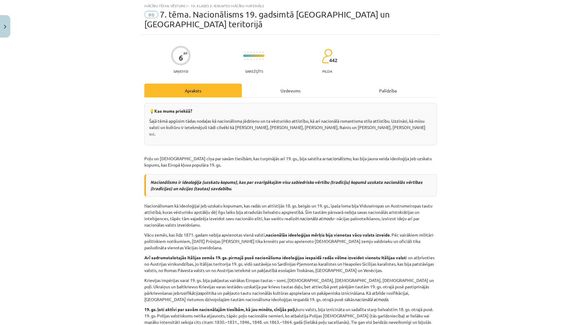
click at [294, 84] on div "Uzdevums" at bounding box center [290, 91] width 97 height 14
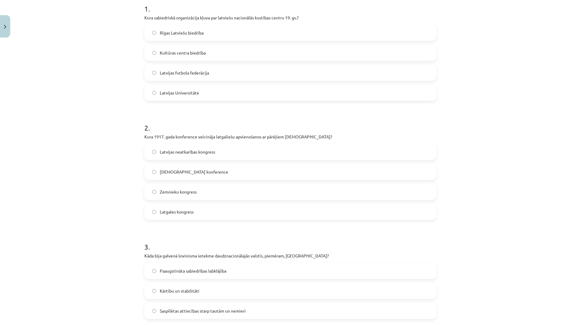
scroll to position [166, 0]
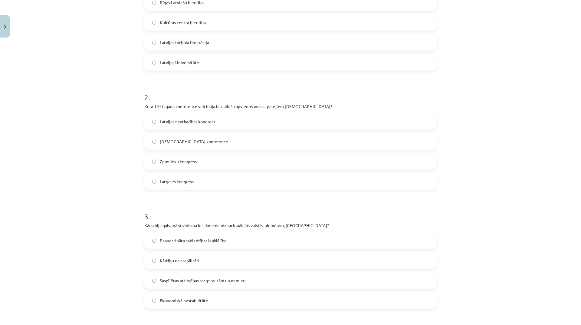
click at [227, 277] on span "Saspīlētas attiecības starp tautām un nemieri" at bounding box center [203, 280] width 86 height 6
click at [238, 174] on label "Latgales kongress" at bounding box center [290, 181] width 291 height 15
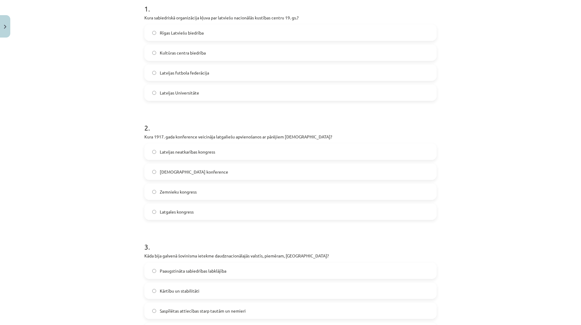
click at [202, 25] on label "Rīgas Latviešu biedrība" at bounding box center [290, 32] width 291 height 15
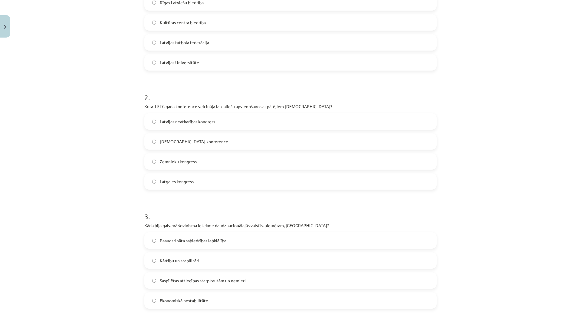
scroll to position [211, 0]
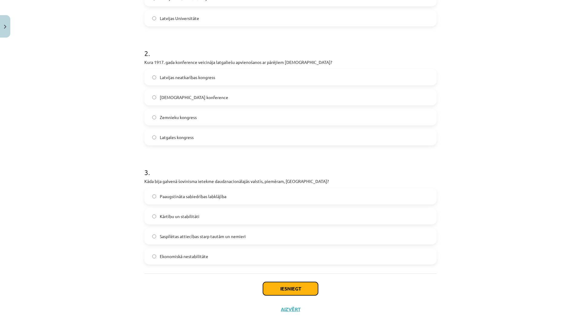
click at [300, 282] on button "Iesniegt" at bounding box center [290, 288] width 55 height 13
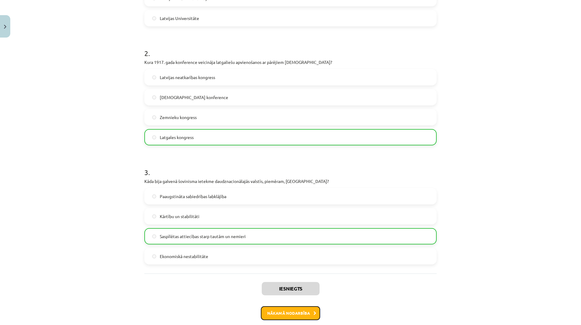
click at [300, 306] on button "Nākamā nodarbība" at bounding box center [290, 313] width 59 height 14
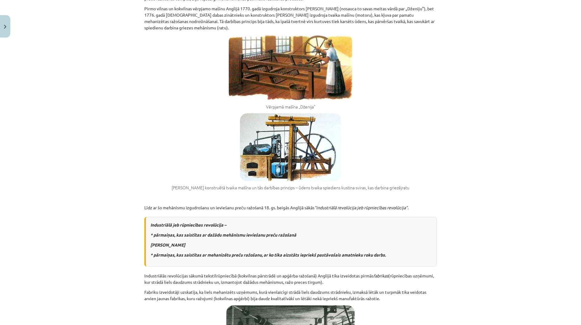
scroll to position [15, 0]
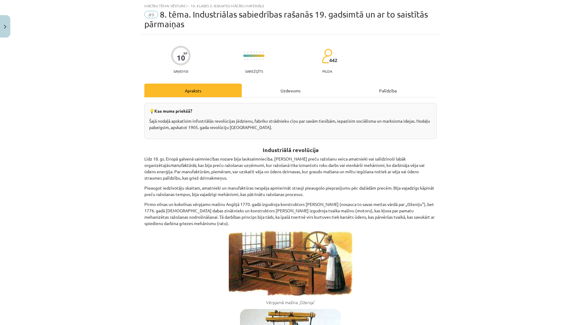
click at [300, 92] on div "Uzdevums" at bounding box center [290, 91] width 97 height 14
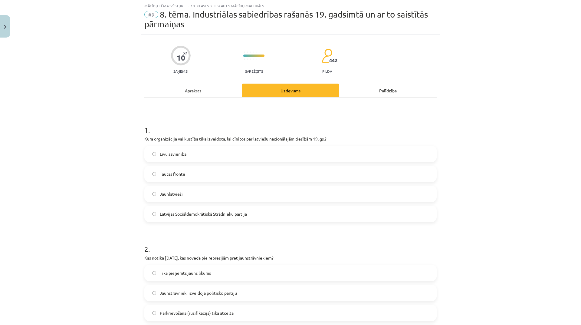
scroll to position [76, 0]
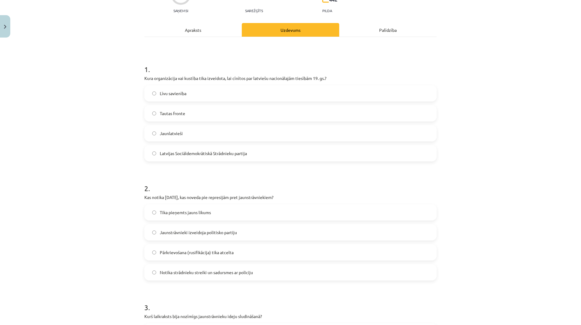
click at [241, 268] on label "Notika strādnieku streiki un sadursmes ar policiju" at bounding box center [290, 271] width 291 height 15
click at [195, 132] on label "Jaunlatvieši" at bounding box center [290, 133] width 291 height 15
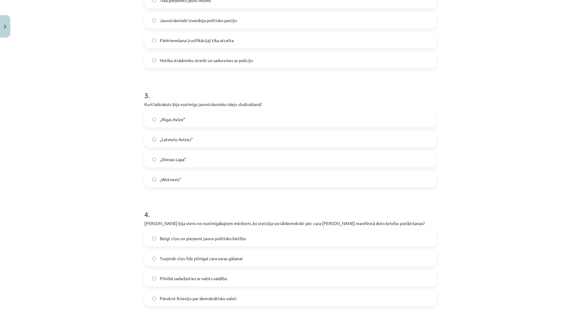
scroll to position [318, 0]
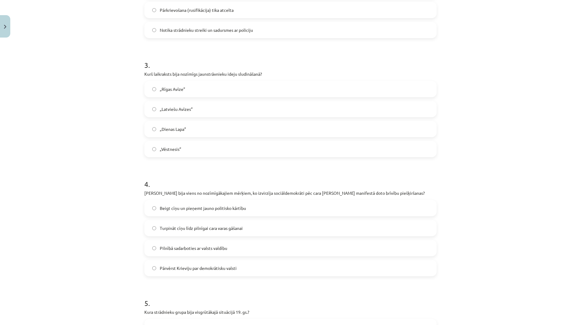
click at [186, 128] on label "„Dienas Lapa”" at bounding box center [290, 128] width 291 height 15
click at [233, 225] on span "Turpināt cīņu līdz pilnīgai cara varas gāšanai" at bounding box center [201, 228] width 83 height 6
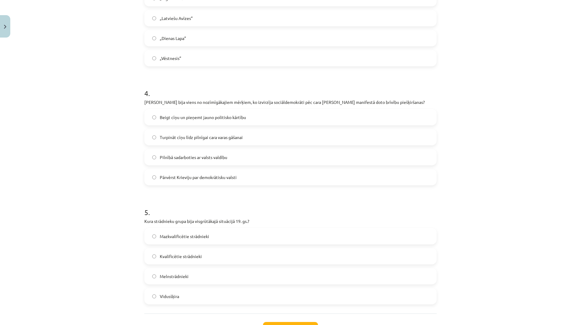
scroll to position [439, 0]
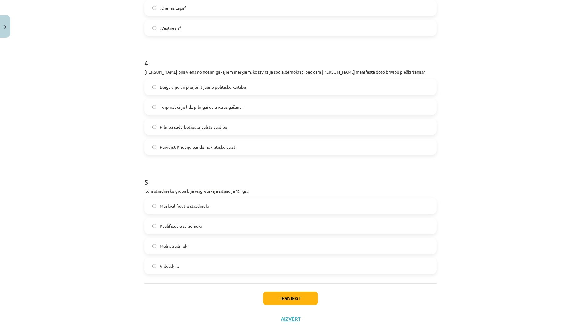
click at [195, 247] on label "Melnstrādnieki" at bounding box center [290, 245] width 291 height 15
click at [288, 295] on button "Iesniegt" at bounding box center [290, 297] width 55 height 13
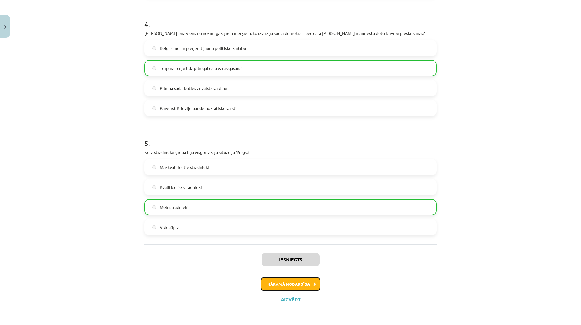
click at [304, 280] on button "Nākamā nodarbība" at bounding box center [290, 284] width 59 height 14
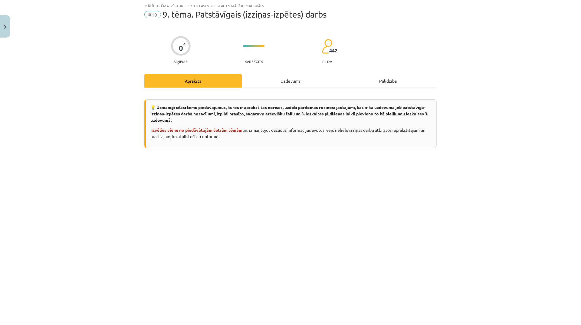
click at [285, 82] on div "Uzdevums" at bounding box center [290, 81] width 97 height 14
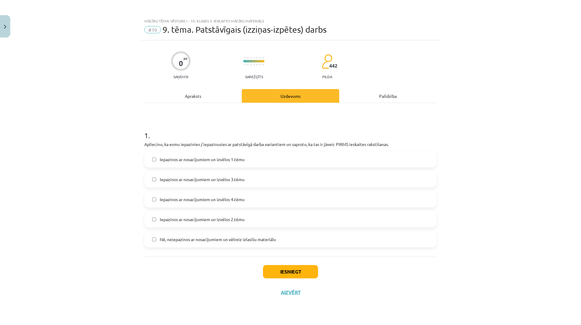
click at [234, 182] on span "Iepazinos ar nosacījumiem un izvēlos 3.tēmu" at bounding box center [202, 179] width 85 height 6
click at [293, 271] on button "Iesniegt" at bounding box center [290, 271] width 55 height 13
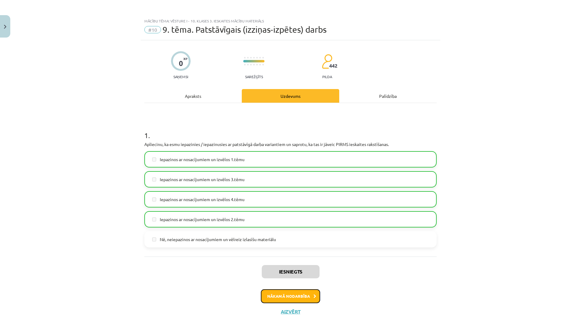
click at [305, 294] on button "Nākamā nodarbība" at bounding box center [290, 296] width 59 height 14
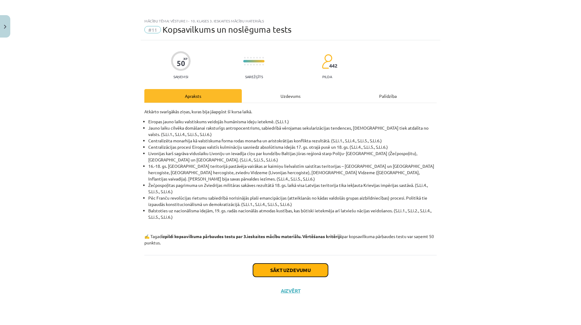
click at [302, 263] on button "Sākt uzdevumu" at bounding box center [290, 269] width 75 height 13
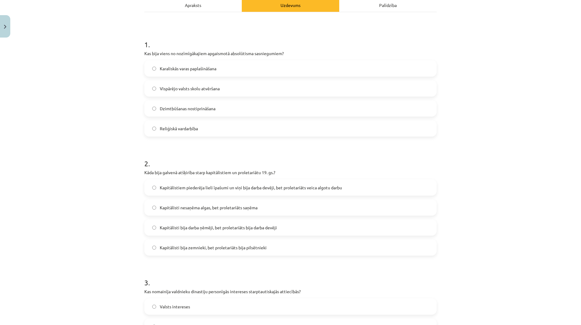
scroll to position [151, 0]
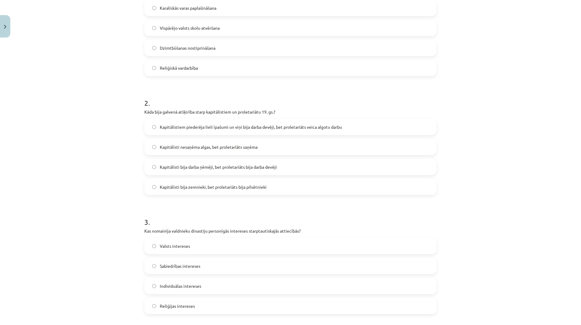
click at [208, 238] on div "Valsts intereses" at bounding box center [290, 246] width 292 height 16
click at [199, 249] on label "Valsts intereses" at bounding box center [290, 245] width 291 height 15
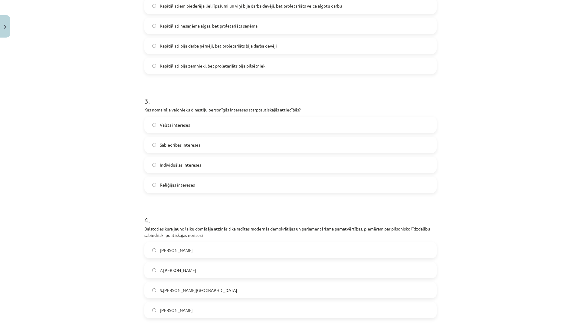
scroll to position [363, 0]
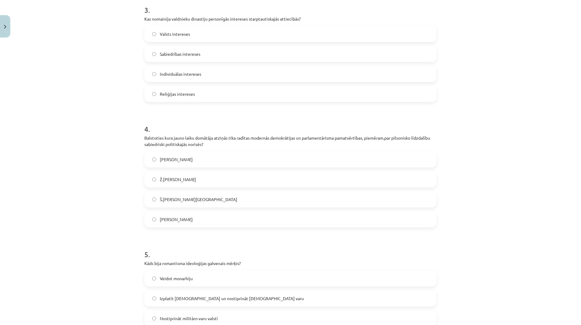
click at [228, 219] on label "Nikolo Makjavelli" at bounding box center [290, 218] width 291 height 15
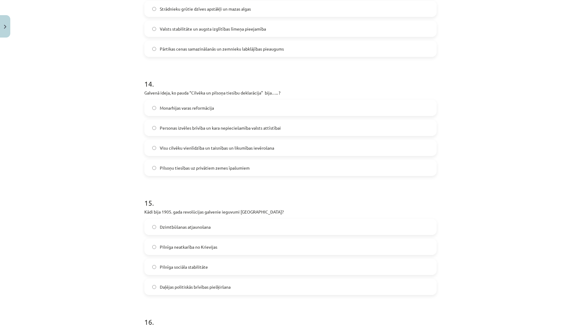
scroll to position [1634, 0]
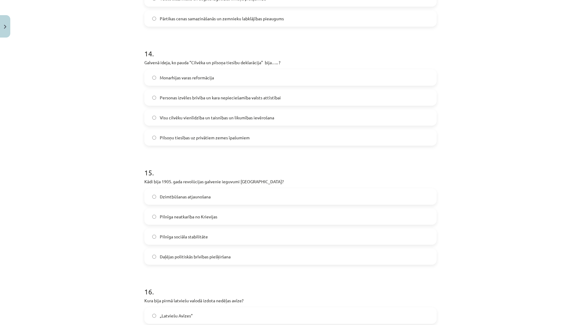
click at [229, 249] on label "Daļējas politiskās brīvības piešķiršana" at bounding box center [290, 256] width 291 height 15
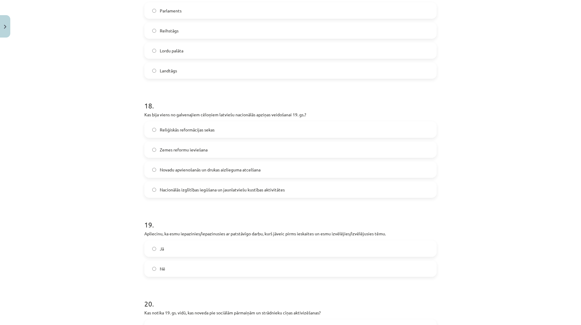
scroll to position [2178, 0]
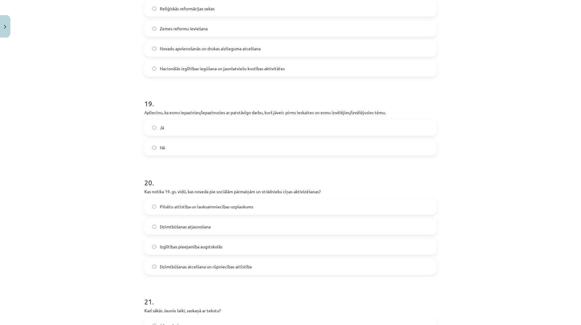
click at [185, 122] on label "Jā" at bounding box center [290, 127] width 291 height 15
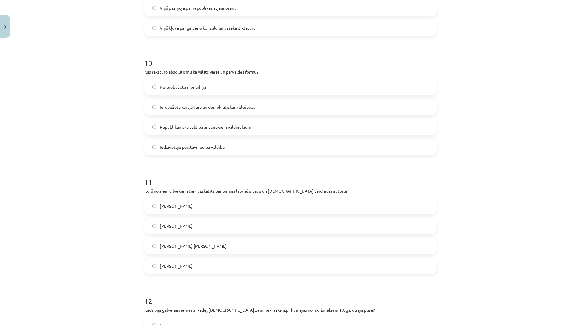
scroll to position [1119, 0]
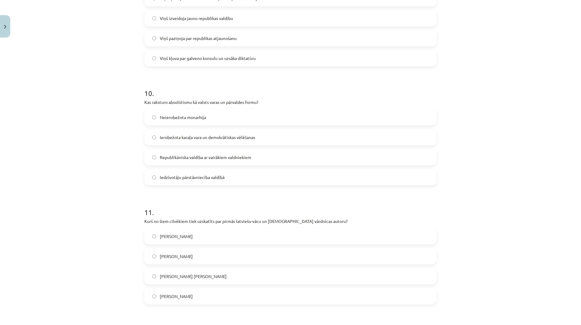
click at [211, 120] on label "Neierobežota monarhija" at bounding box center [290, 117] width 291 height 15
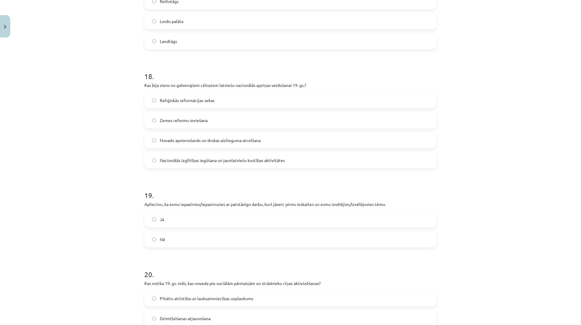
scroll to position [2178, 0]
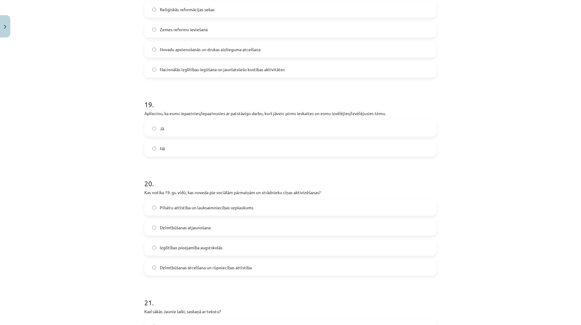
click at [211, 271] on label "Dzimtbūšanas atcelšana un rūpniecības attīstība" at bounding box center [290, 267] width 291 height 15
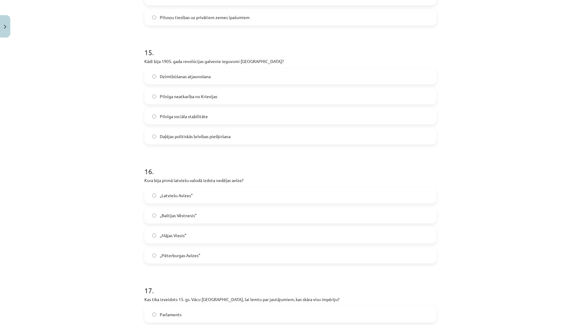
scroll to position [1784, 0]
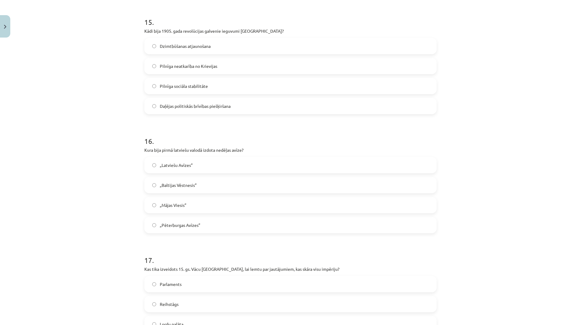
click at [198, 168] on label "„Latviešu Avīzes”" at bounding box center [290, 164] width 291 height 15
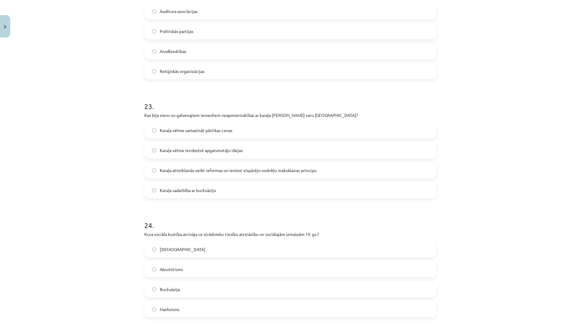
scroll to position [2722, 0]
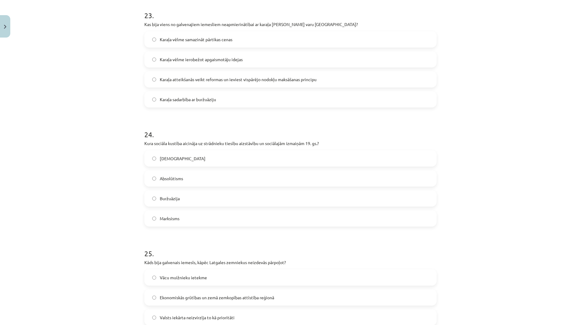
click at [194, 214] on label "Marksisms" at bounding box center [290, 218] width 291 height 15
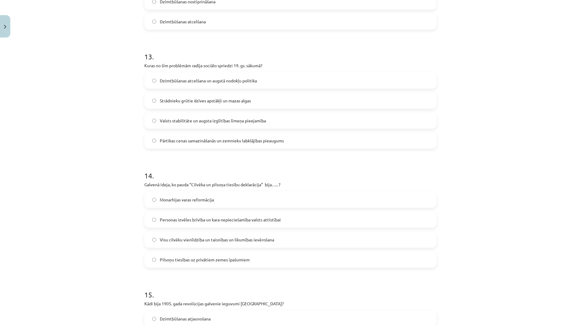
scroll to position [1482, 0]
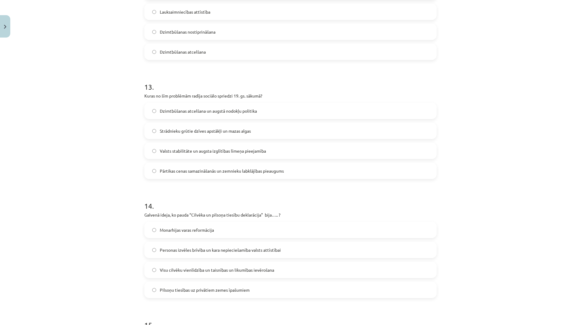
click at [242, 133] on span "Strādnieku grūtie dzīves apstākļi un mazas algas" at bounding box center [205, 131] width 91 height 6
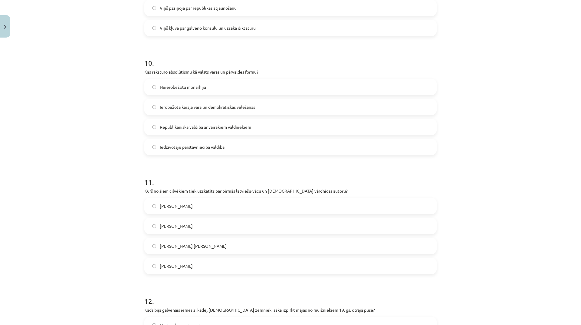
scroll to position [998, 0]
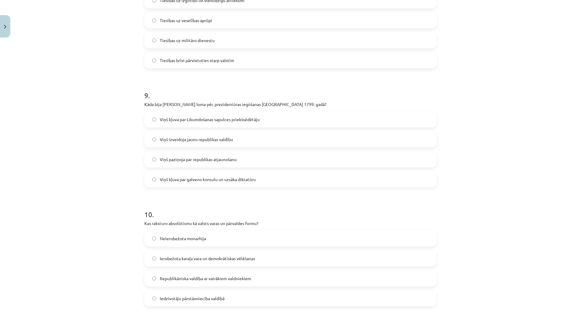
click at [259, 175] on label "Viņš kļuva par galveno konsulu un uzsāka diktatūru" at bounding box center [290, 179] width 291 height 15
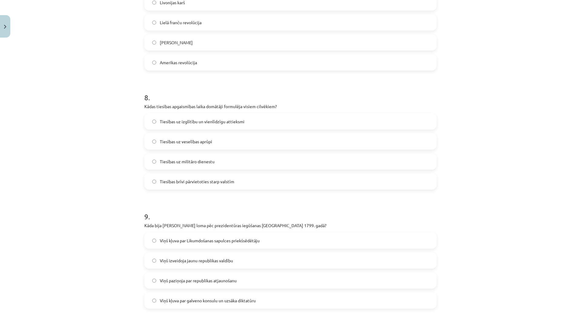
scroll to position [725, 0]
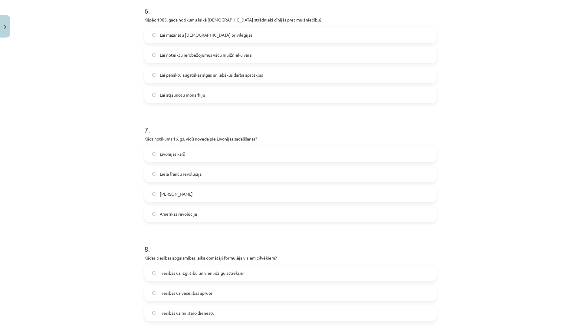
click at [225, 152] on label "Livonijas karš" at bounding box center [290, 153] width 291 height 15
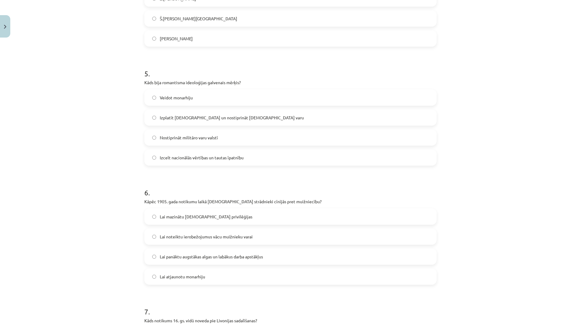
scroll to position [483, 0]
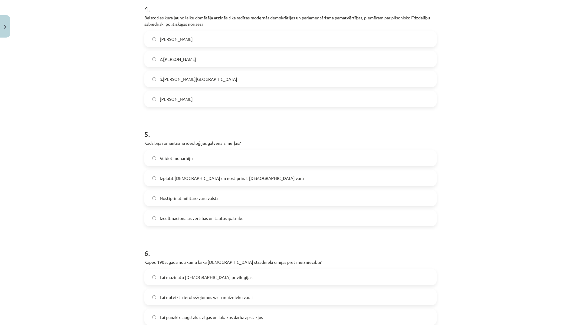
click at [213, 215] on span "Izcelt nacionālās vērtības un tautas īpatnību" at bounding box center [202, 218] width 84 height 6
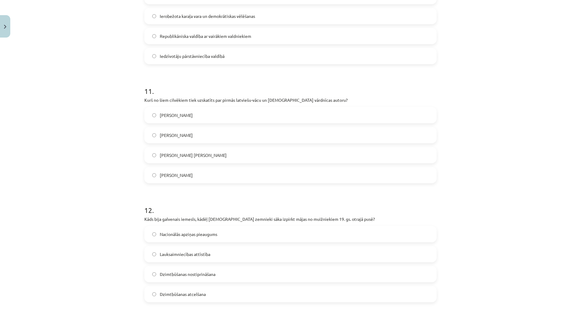
scroll to position [1270, 0]
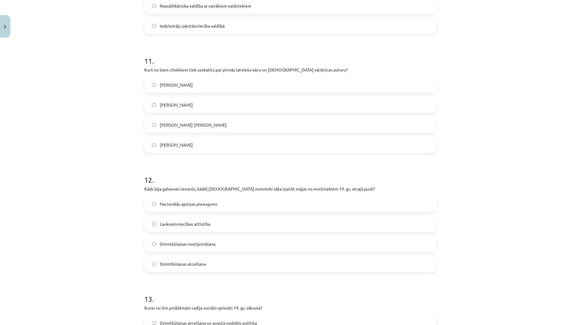
click at [214, 264] on label "Dzimtbūšanas atcelšana" at bounding box center [290, 263] width 291 height 15
click at [202, 121] on label "Gothards Frīdrihs Stenders" at bounding box center [290, 124] width 291 height 15
click at [231, 125] on label "Gothards Frīdrihs Stenders" at bounding box center [290, 124] width 291 height 15
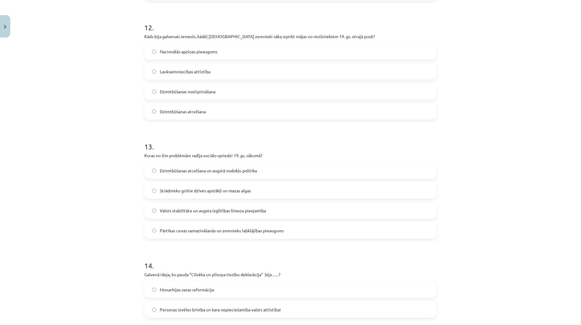
scroll to position [1543, 0]
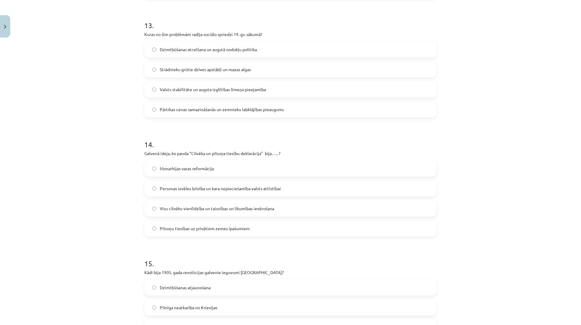
click at [222, 205] on span "Visu cilvēku vienlīdzība un taisnības un likumības ievērošana" at bounding box center [217, 208] width 114 height 6
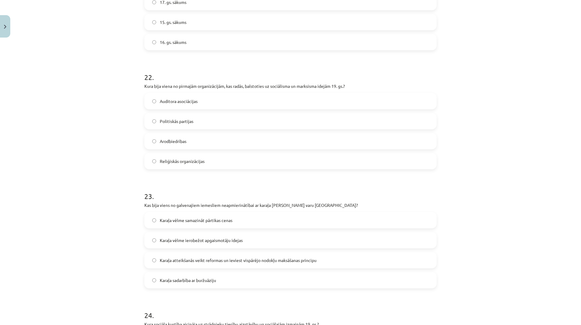
scroll to position [2511, 0]
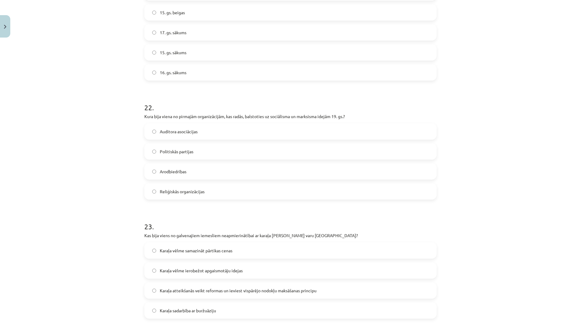
click at [196, 15] on label "15. gs. beigas" at bounding box center [290, 12] width 291 height 15
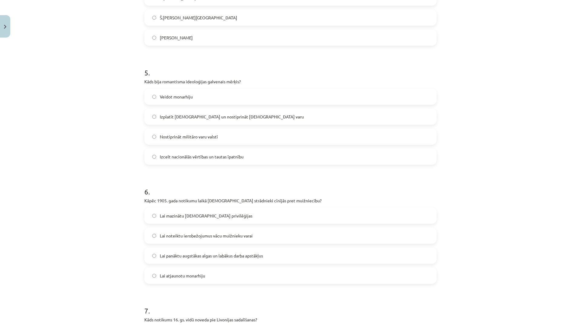
scroll to position [424, 0]
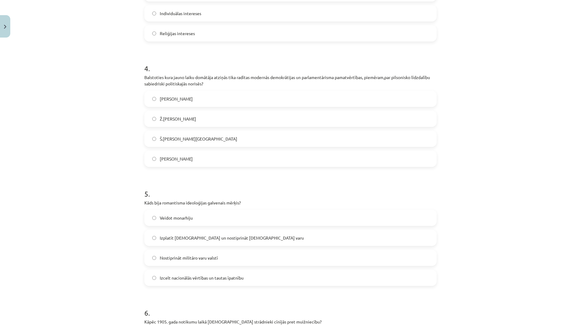
click at [218, 123] on label "Ž.Ž. Ruso" at bounding box center [290, 118] width 291 height 15
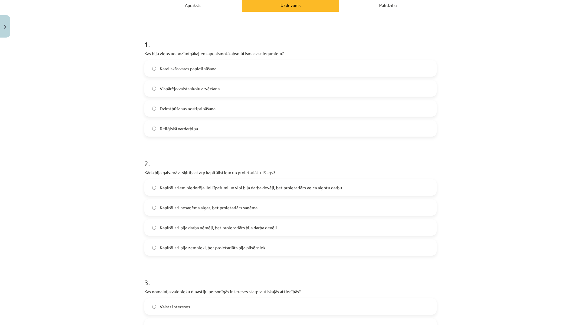
scroll to position [0, 0]
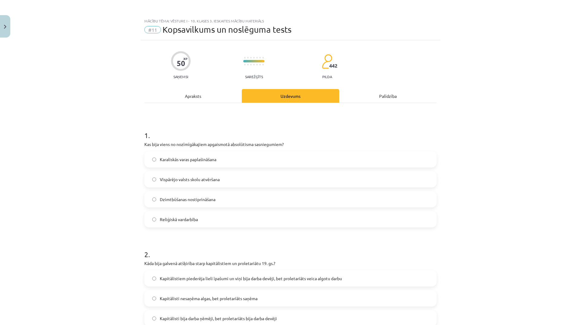
click at [224, 178] on label "Vispārējo valsts skolu atvēršana" at bounding box center [290, 179] width 291 height 15
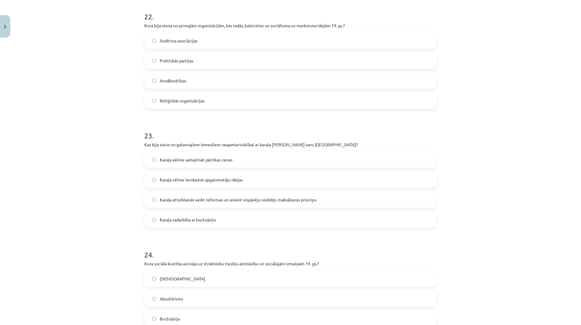
scroll to position [2632, 0]
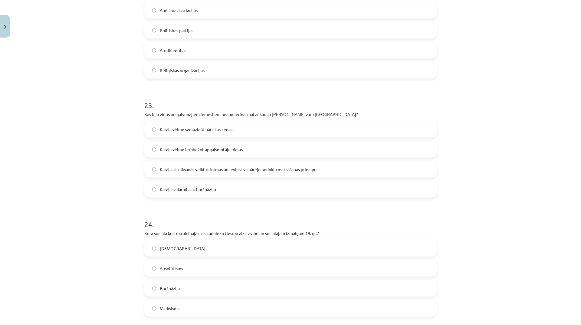
click at [239, 169] on span "Karaļa atteikšanās veikt reformas un ieviest vispārējo nodokļu maksāšanas princ…" at bounding box center [238, 169] width 157 height 6
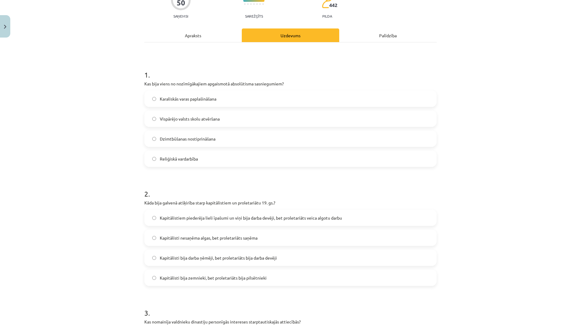
scroll to position [151, 0]
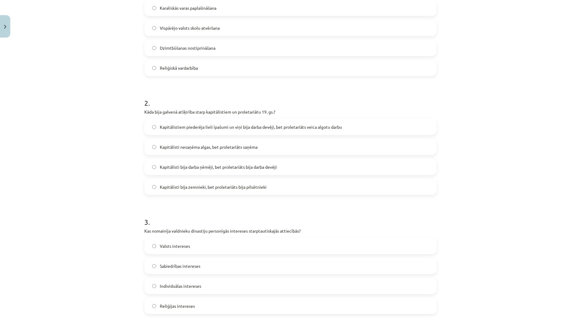
click at [246, 129] on span "Kapitālistiem piederēja lieli īpašumi un viņi bija darba devēji, bet proletariā…" at bounding box center [251, 127] width 182 height 6
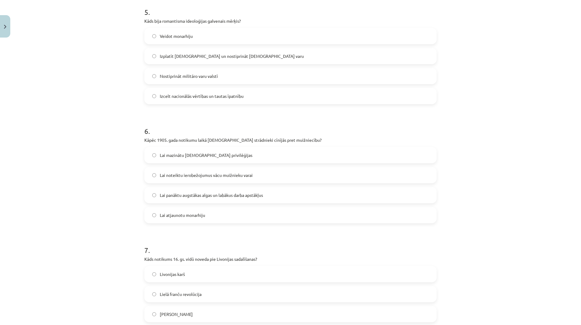
scroll to position [635, 0]
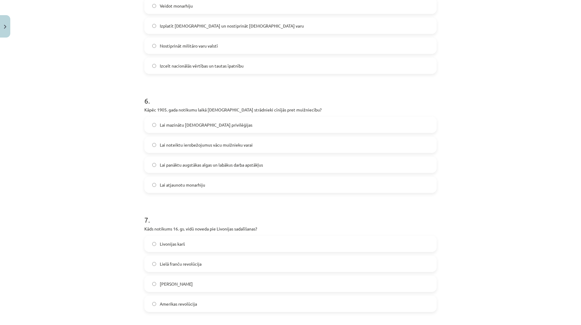
click at [251, 165] on span "Lai panāktu augstākas algas un labākus darba apstākļus" at bounding box center [211, 165] width 103 height 6
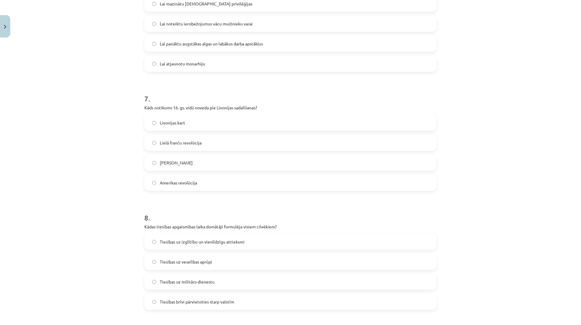
scroll to position [847, 0]
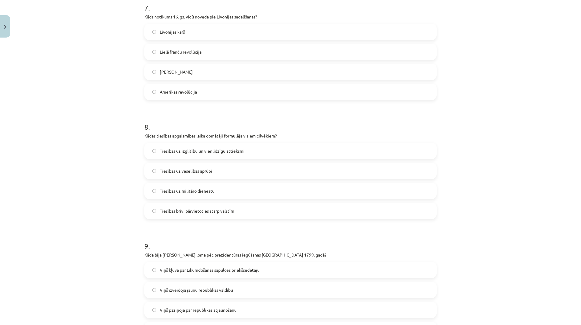
click at [248, 154] on label "Tiesības uz izglītību un vienlīdzīgu attieksmi" at bounding box center [290, 150] width 291 height 15
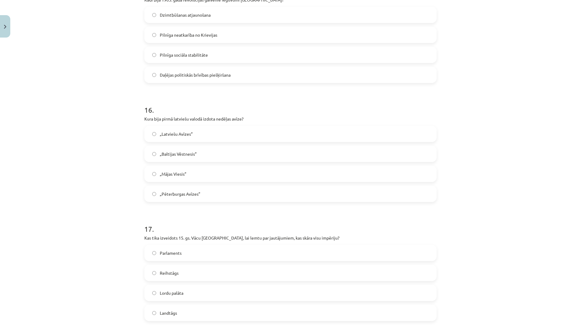
scroll to position [1906, 0]
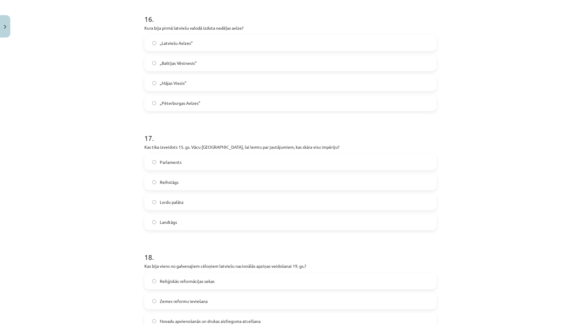
click at [218, 221] on label "Landtāgs" at bounding box center [290, 221] width 291 height 15
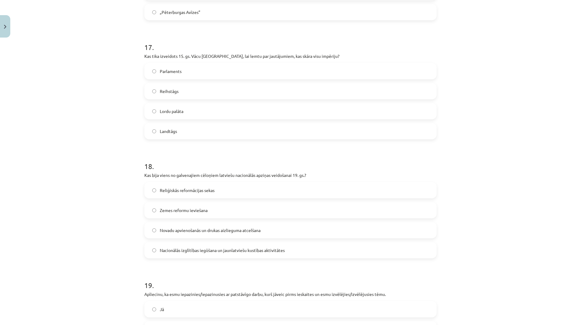
scroll to position [2057, 0]
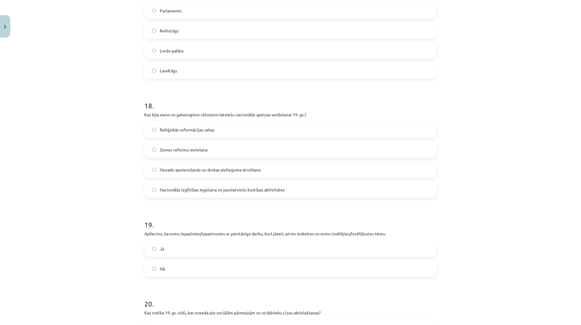
click at [251, 192] on span "Nacionālās izglītības iegūšana un jaunlatviešu kustības aktivitātes" at bounding box center [222, 189] width 125 height 6
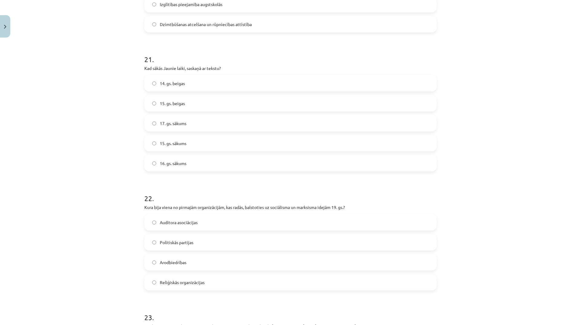
scroll to position [2511, 0]
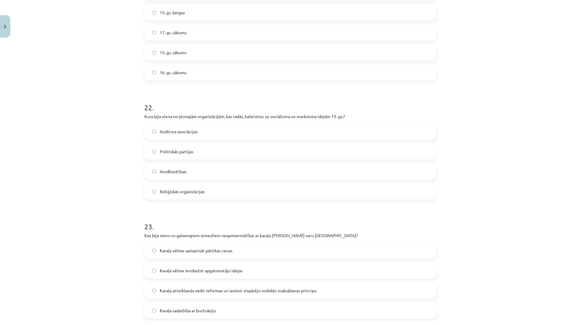
click at [211, 149] on label "Politiskās partijas" at bounding box center [290, 151] width 291 height 15
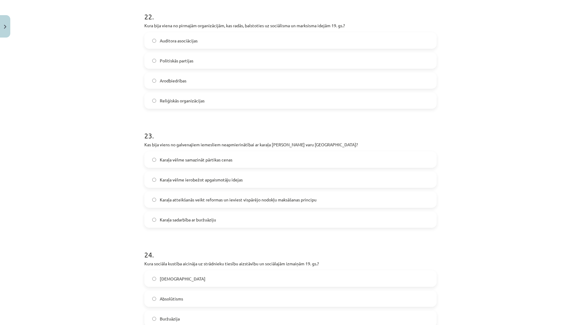
click at [192, 80] on label "Arodbiedrības" at bounding box center [290, 80] width 291 height 15
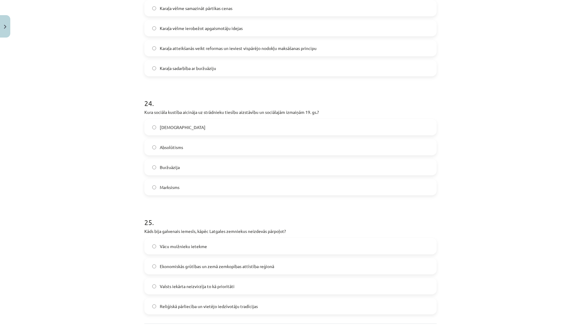
scroll to position [2813, 0]
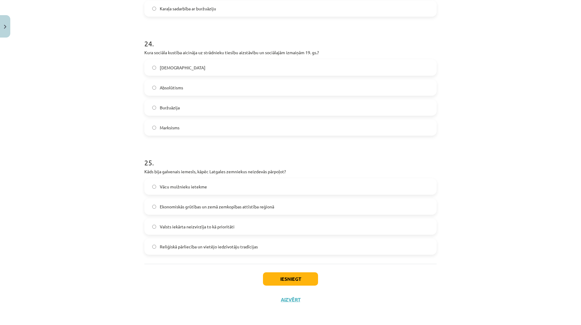
click at [273, 251] on label "Reliģiskā pārliecība un vietējo iedzīvotāju tradīcijas" at bounding box center [290, 246] width 291 height 15
click at [294, 279] on button "Iesniegt" at bounding box center [290, 278] width 55 height 13
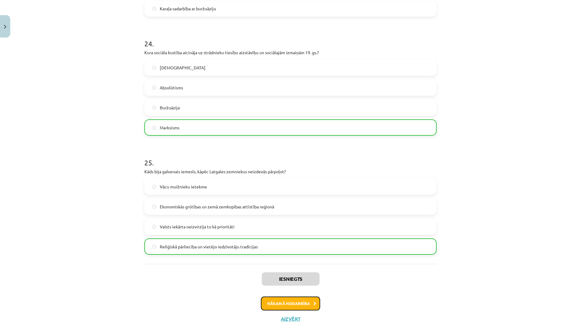
click at [303, 299] on button "Nākamā nodarbība" at bounding box center [290, 303] width 59 height 14
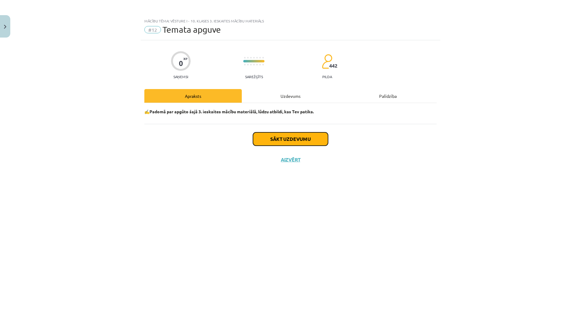
click at [313, 133] on button "Sākt uzdevumu" at bounding box center [290, 138] width 75 height 13
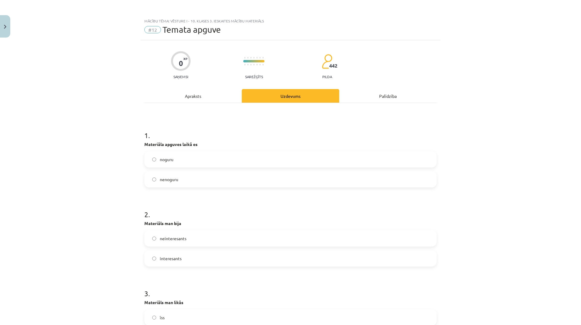
click at [239, 161] on label "noguru" at bounding box center [290, 159] width 291 height 15
click at [197, 260] on label "interesants" at bounding box center [290, 258] width 291 height 15
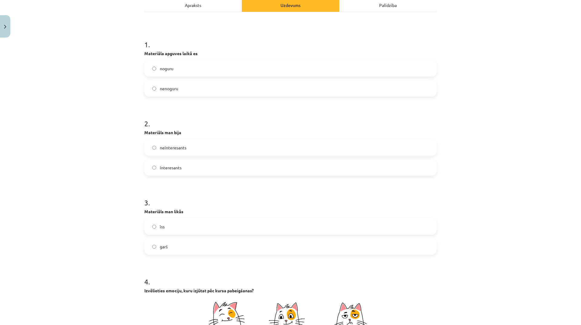
click at [189, 247] on label "garš" at bounding box center [290, 246] width 291 height 15
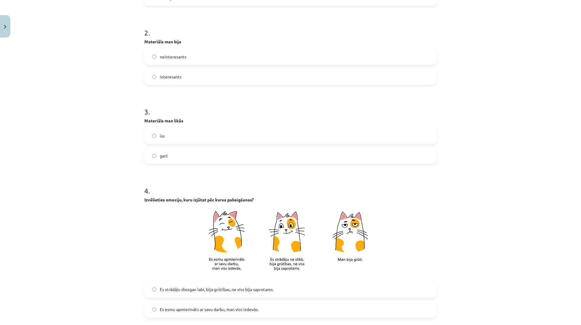
scroll to position [242, 0]
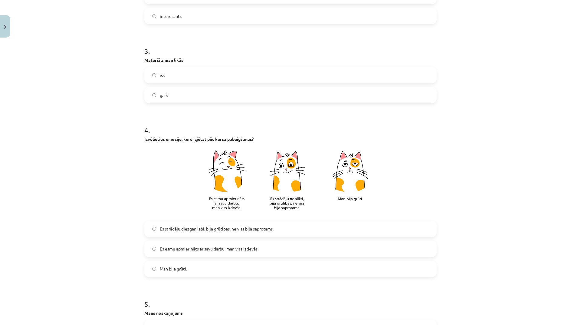
click at [274, 246] on label "Es esmu apmierināts ar savu darbu, man viss izdevās." at bounding box center [290, 248] width 291 height 15
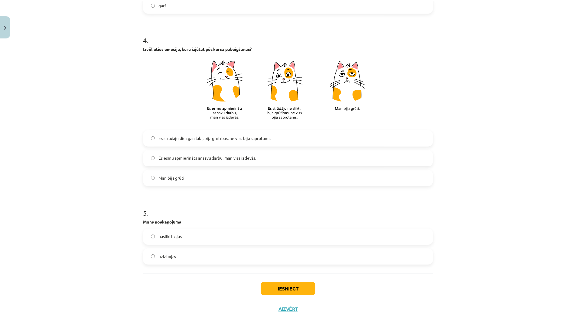
scroll to position [343, 0]
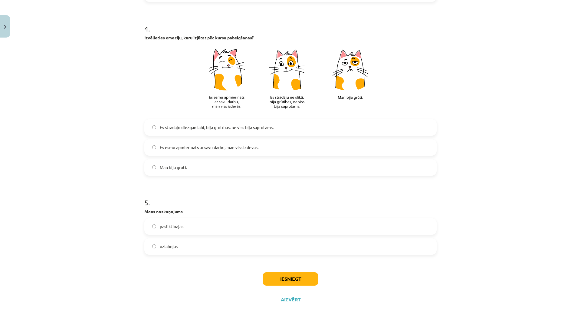
click at [195, 249] on label "uzlabojās" at bounding box center [290, 246] width 291 height 15
click at [312, 277] on button "Iesniegt" at bounding box center [290, 278] width 55 height 13
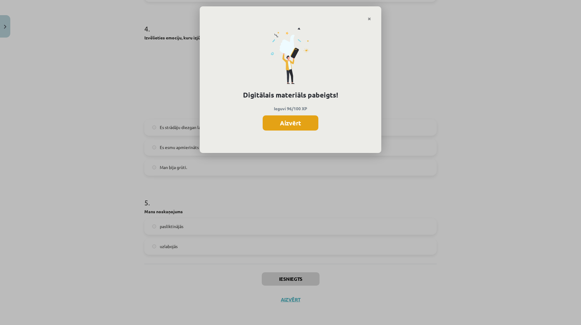
click at [292, 119] on button "Aizvērt" at bounding box center [291, 122] width 56 height 15
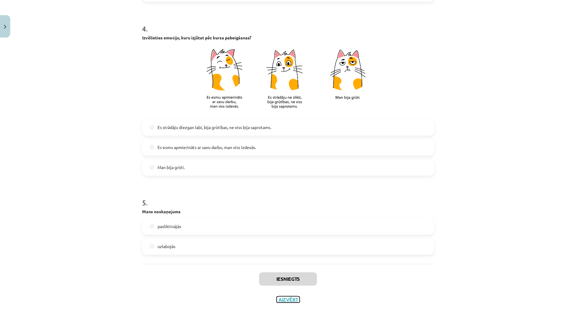
click at [295, 300] on button "Aizvērt" at bounding box center [288, 299] width 23 height 6
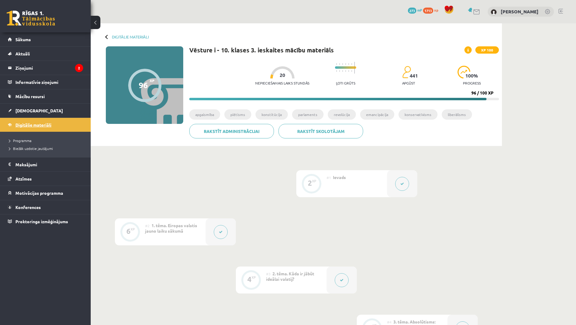
click at [51, 125] on span "Digitālie materiāli" at bounding box center [33, 124] width 36 height 5
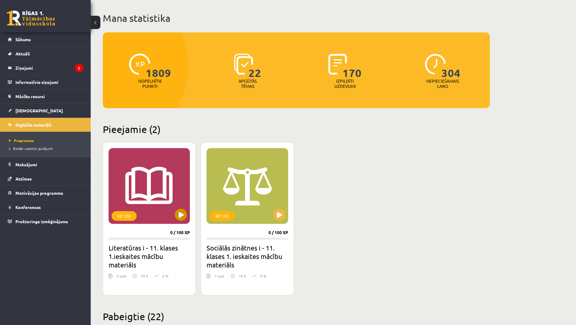
scroll to position [61, 0]
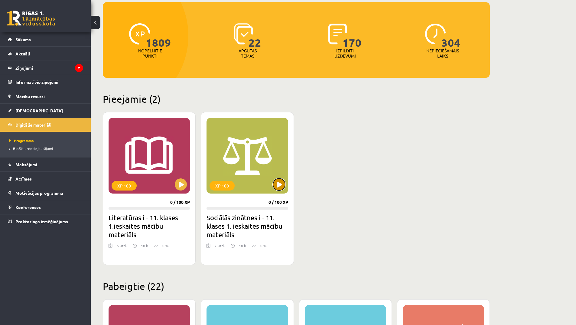
click at [281, 185] on button at bounding box center [279, 184] width 12 height 12
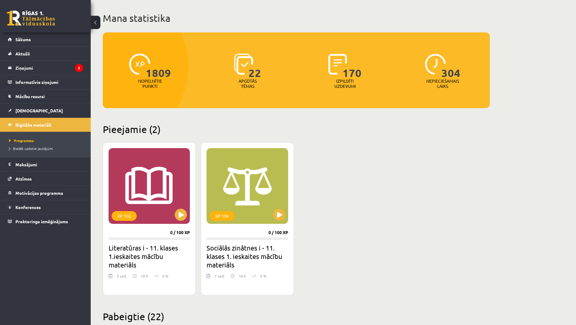
scroll to position [91, 0]
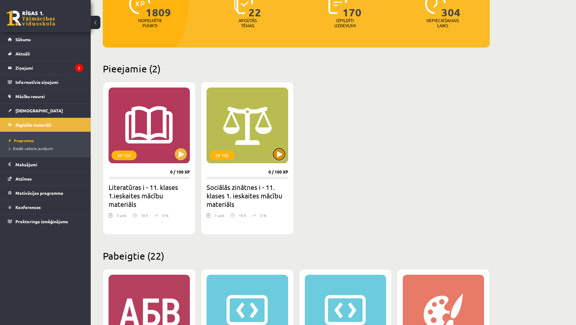
click at [277, 157] on button at bounding box center [279, 154] width 12 height 12
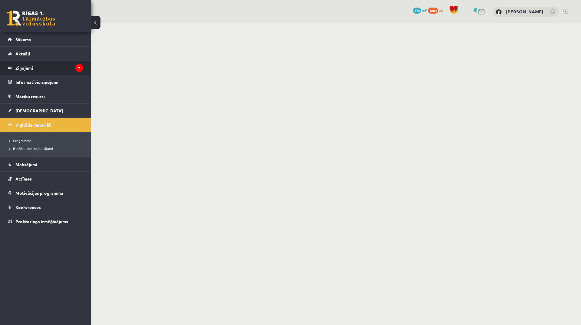
click at [70, 66] on legend "Ziņojumi 2" at bounding box center [49, 68] width 68 height 14
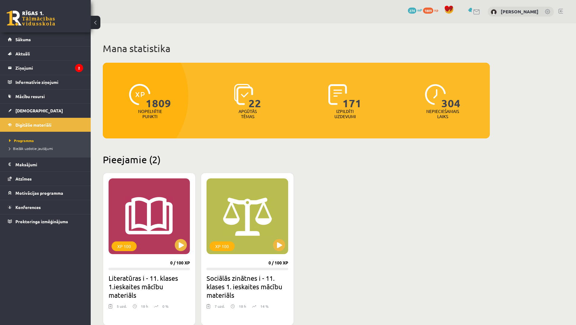
scroll to position [61, 0]
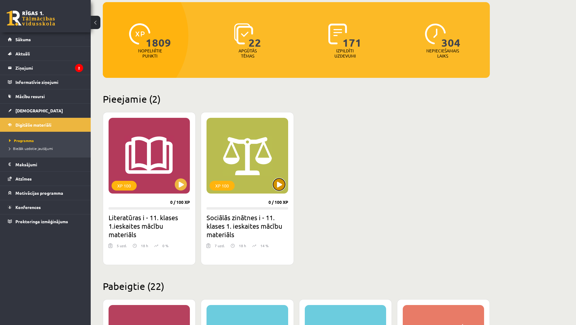
click at [277, 185] on button at bounding box center [279, 184] width 12 height 12
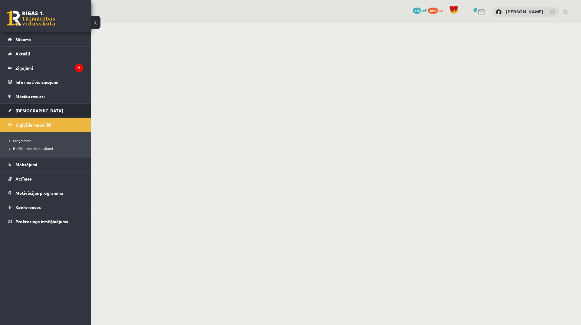
click at [32, 109] on span "[DEMOGRAPHIC_DATA]" at bounding box center [39, 110] width 48 height 5
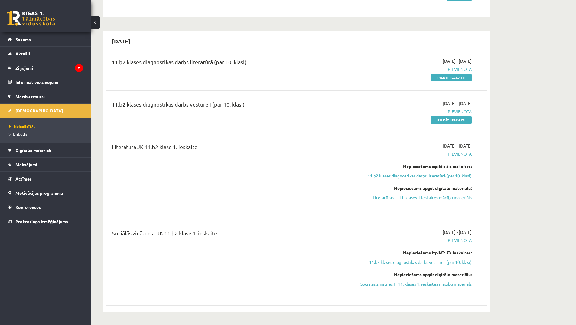
scroll to position [121, 0]
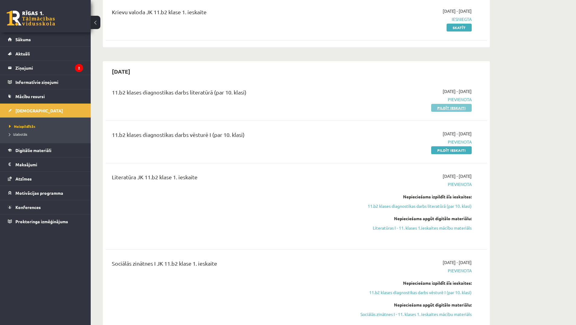
click at [467, 106] on link "Pildīt ieskaiti" at bounding box center [451, 108] width 41 height 8
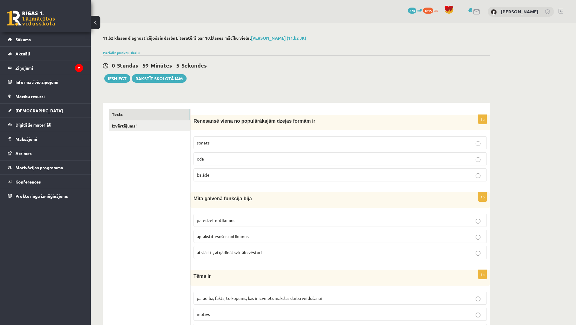
click at [312, 145] on p "sonets" at bounding box center [340, 142] width 287 height 6
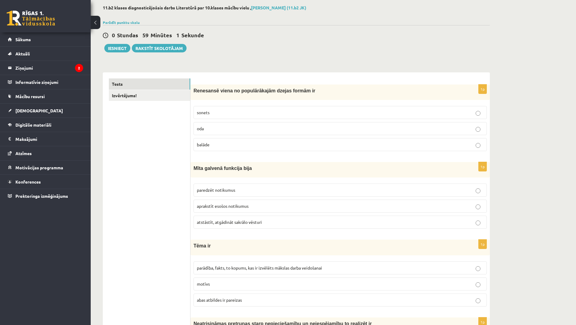
scroll to position [61, 0]
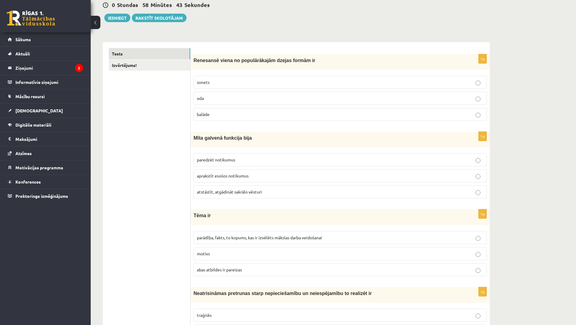
click at [287, 195] on p "atstāstīt, atgādināt sakrālo vēsturi" at bounding box center [340, 191] width 287 height 6
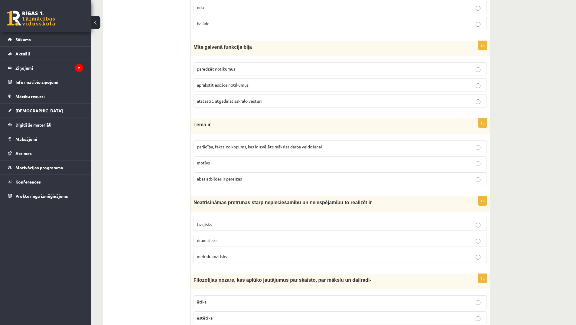
scroll to position [182, 0]
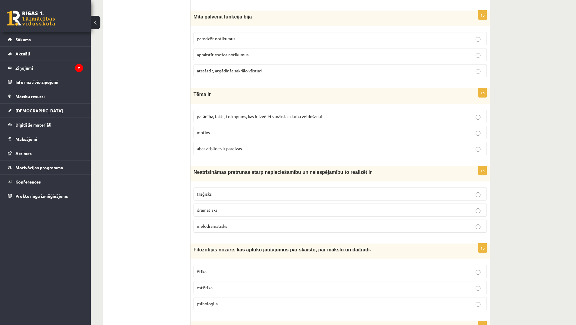
click at [263, 134] on p "motīvs" at bounding box center [340, 132] width 287 height 6
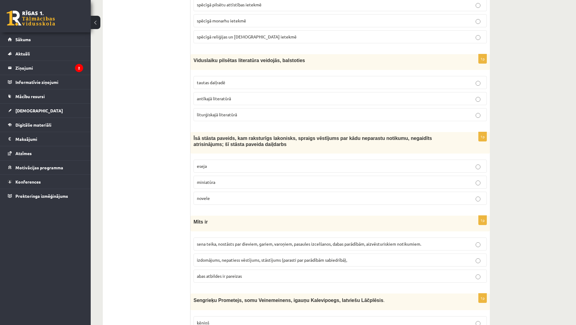
scroll to position [1785, 0]
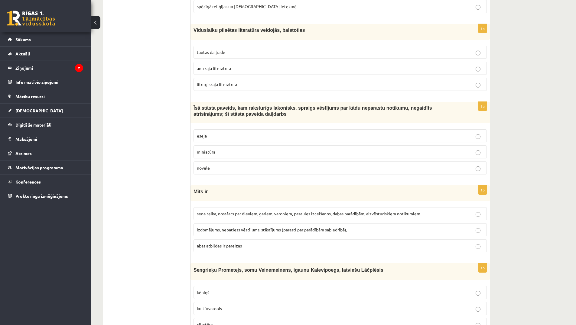
click at [241, 165] on p "novele" at bounding box center [340, 168] width 287 height 6
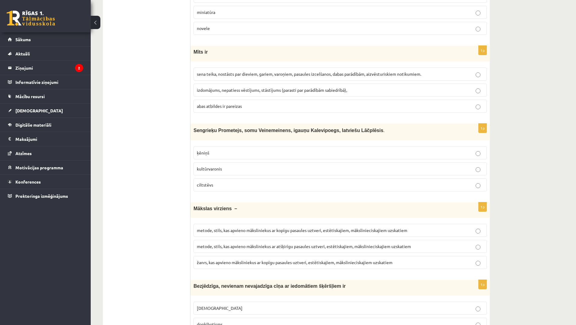
scroll to position [1894, 0]
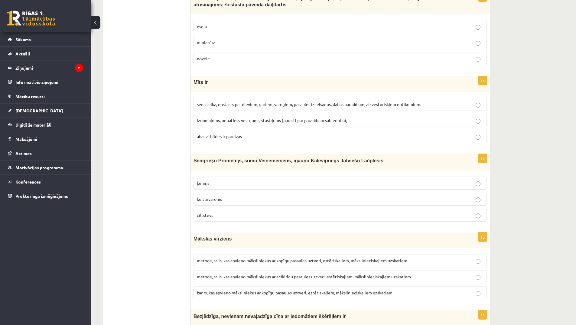
click at [283, 196] on p "kultūrvaronis" at bounding box center [340, 199] width 287 height 6
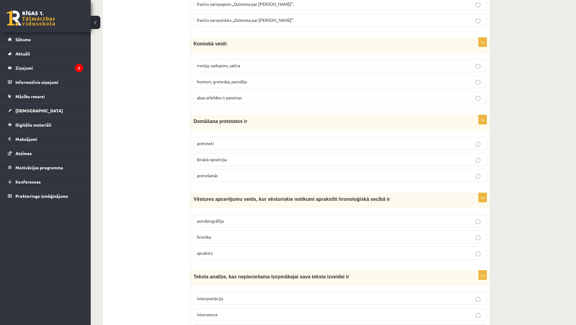
scroll to position [805, 0]
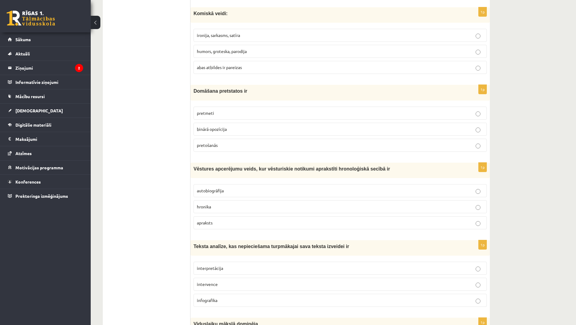
click at [254, 66] on p "abas atbildes ir pareizas" at bounding box center [340, 67] width 287 height 6
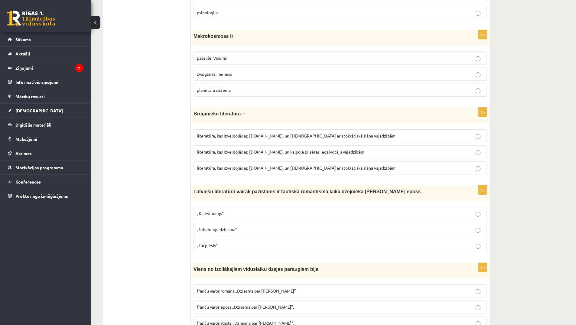
scroll to position [412, 0]
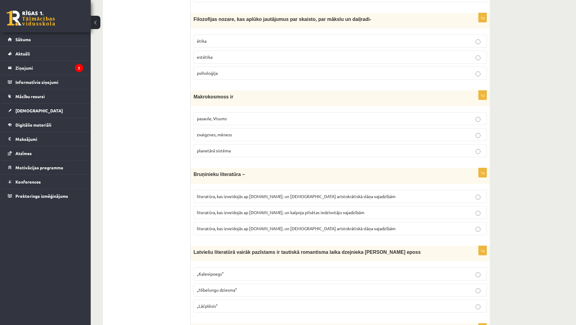
click at [268, 120] on p "pasaule, Visums" at bounding box center [340, 118] width 287 height 6
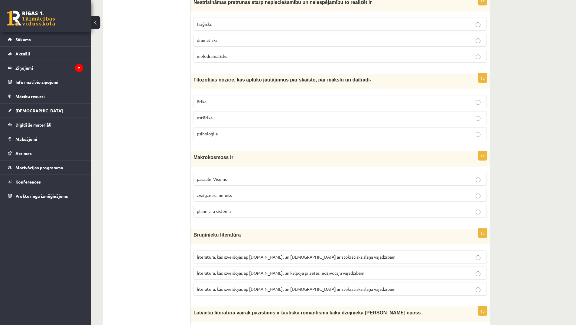
scroll to position [321, 0]
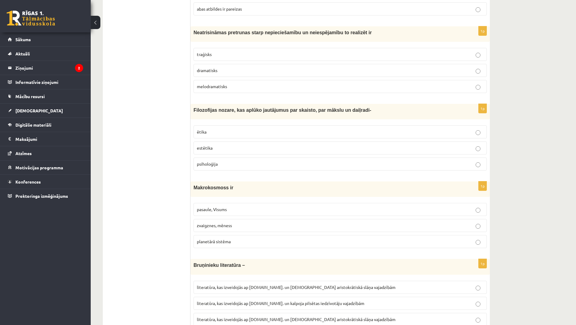
click at [295, 144] on label "estētika" at bounding box center [340, 147] width 293 height 13
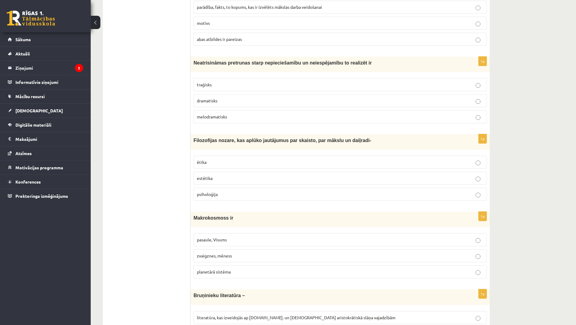
click at [269, 102] on p "dramatisks" at bounding box center [340, 100] width 287 height 6
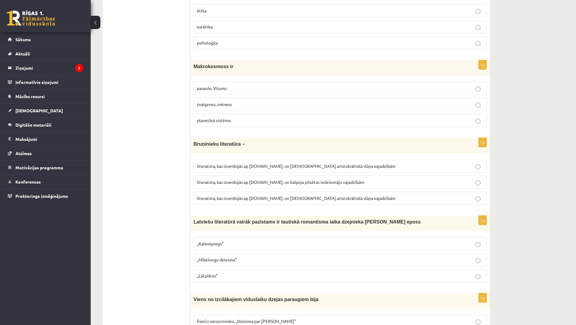
scroll to position [472, 0]
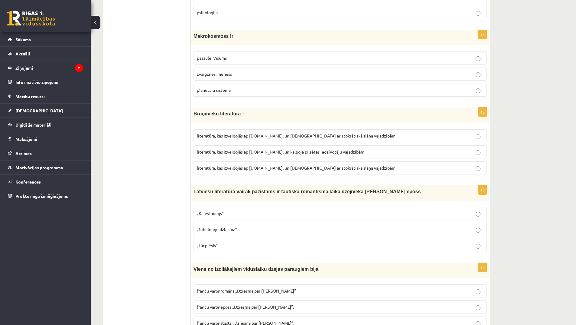
click at [352, 166] on p "literatūra, kas izveidojās ap 12.gs. un kalpoja aristokrātiskā slāņa vajadzībām" at bounding box center [340, 168] width 287 height 6
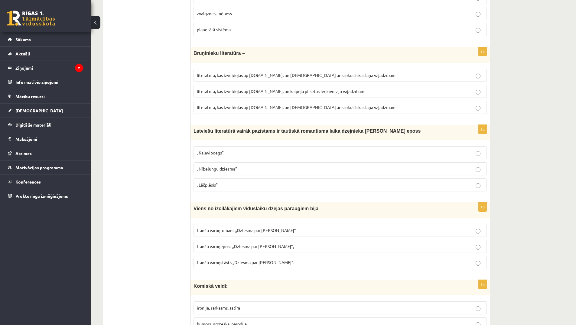
scroll to position [563, 0]
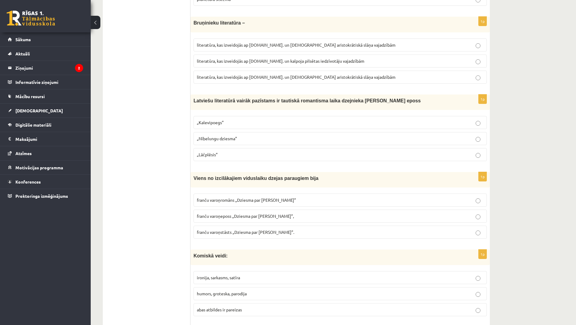
click at [372, 159] on label "„Lāčplēsis”" at bounding box center [340, 154] width 293 height 13
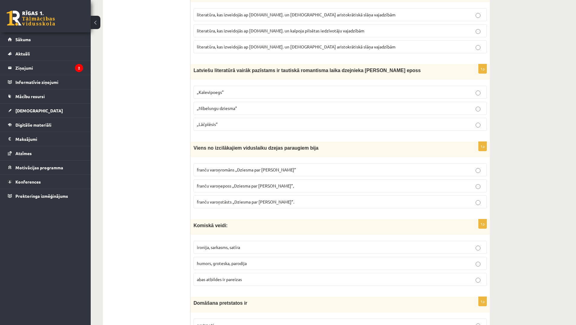
click at [300, 189] on label "franču varoņeposs „Dziesma par Rolandu”," at bounding box center [340, 185] width 293 height 13
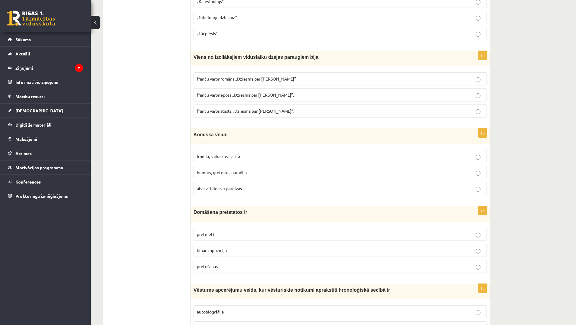
scroll to position [775, 0]
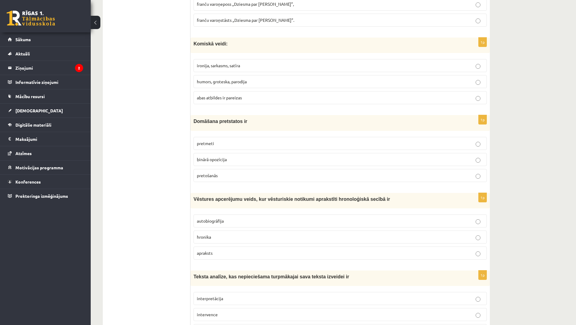
click at [344, 145] on p "pretmeti" at bounding box center [340, 143] width 287 height 6
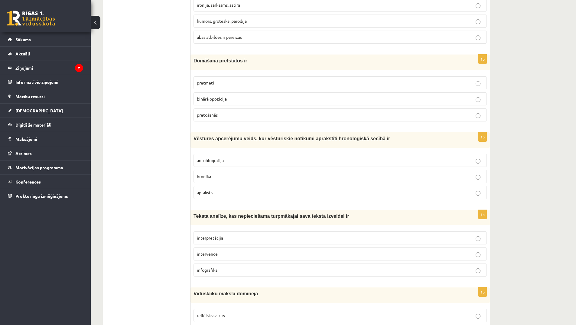
scroll to position [866, 0]
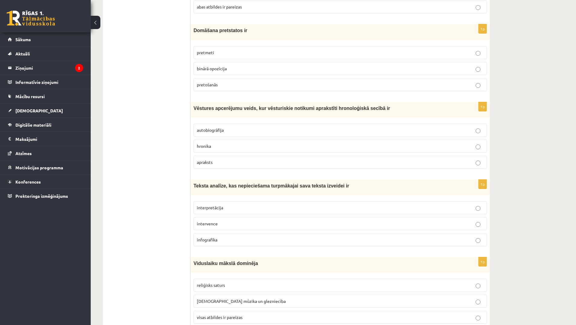
click at [344, 145] on p "hronika" at bounding box center [340, 146] width 287 height 6
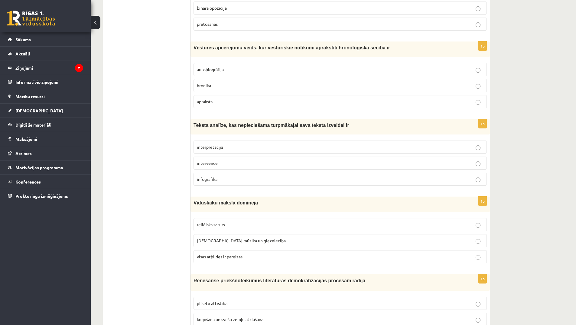
scroll to position [956, 0]
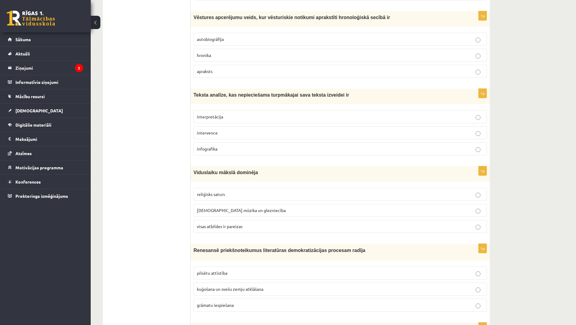
click at [258, 114] on p "interpretācija" at bounding box center [340, 116] width 287 height 6
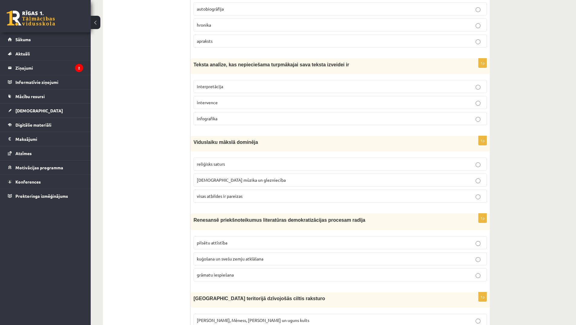
scroll to position [1017, 0]
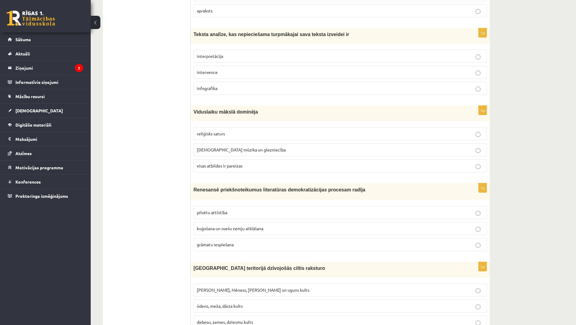
click at [268, 129] on label "reliģisks saturs" at bounding box center [340, 133] width 293 height 13
click at [267, 168] on p "visas atbildes ir pareizas" at bounding box center [340, 165] width 287 height 6
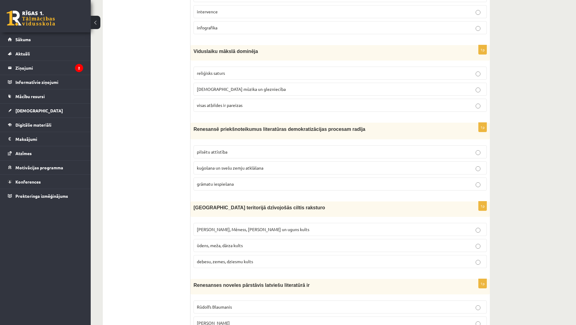
click at [263, 185] on p "grāmatu iespiešana" at bounding box center [340, 184] width 287 height 6
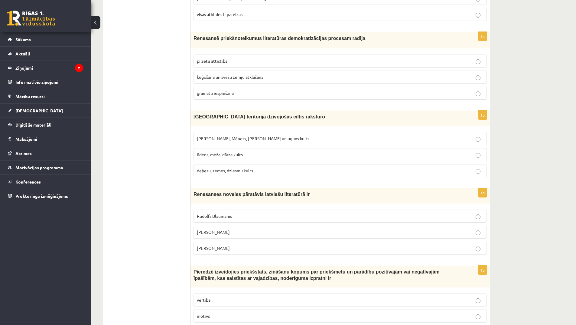
click at [262, 139] on span "Saules, Mēness, Pērkona un uguns kults" at bounding box center [253, 138] width 113 height 5
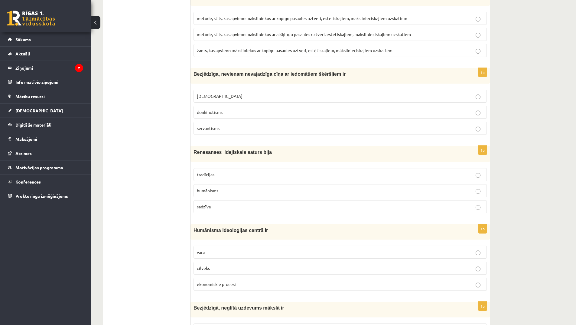
scroll to position [2197, 0]
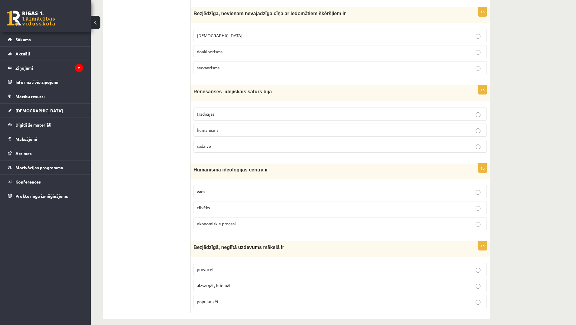
click at [274, 204] on p "cilvēks" at bounding box center [340, 207] width 287 height 6
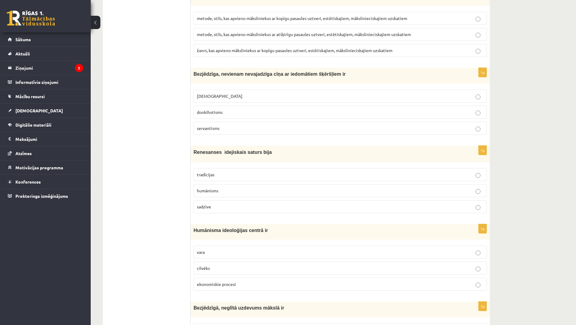
click at [251, 187] on p "humānisms" at bounding box center [340, 190] width 287 height 6
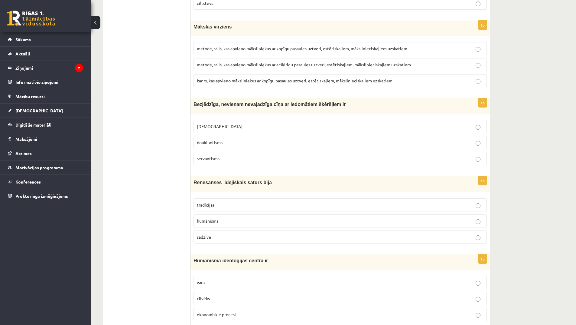
scroll to position [2076, 0]
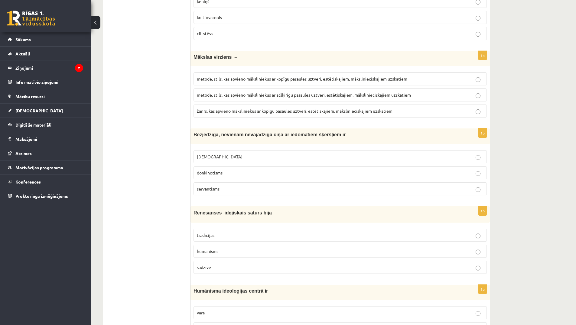
click at [461, 169] on p "donkihotisms" at bounding box center [340, 172] width 287 height 6
click at [266, 76] on p "metode, stils, kas apvieno māksliniekus ar kopīgu pasaules uztveri, estētiskaji…" at bounding box center [340, 79] width 287 height 6
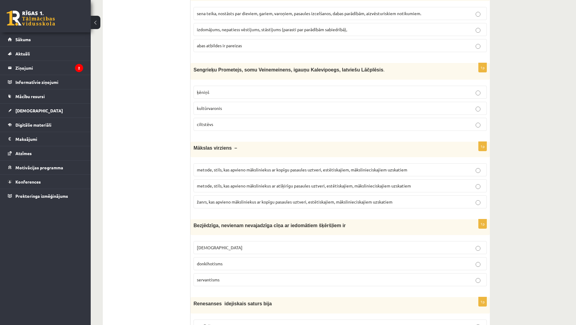
scroll to position [1894, 0]
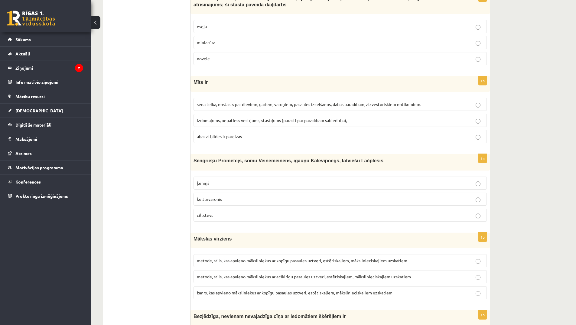
click at [296, 101] on span "sena teika, nostāsts par dieviem, gariem, varoņiem, pasaules izcelšanos, dabas …" at bounding box center [309, 103] width 225 height 5
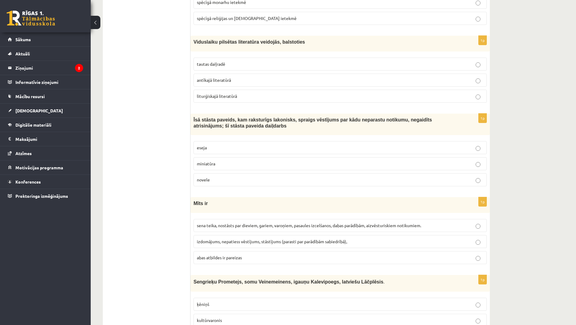
scroll to position [1683, 0]
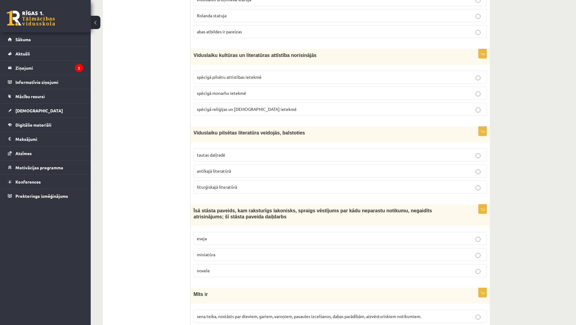
click at [300, 184] on p "liturģiskajā literatūrā" at bounding box center [340, 187] width 287 height 6
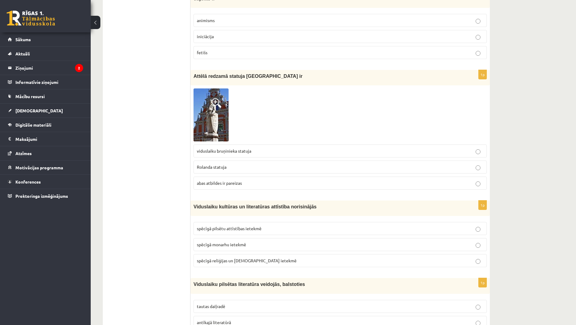
scroll to position [1501, 0]
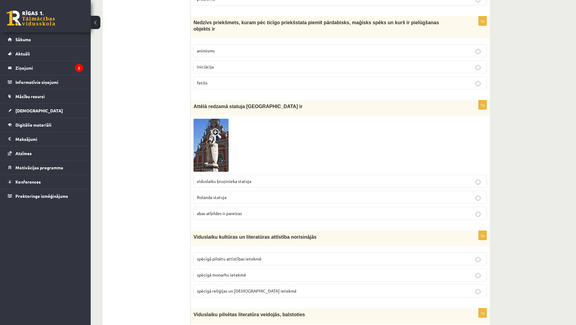
click at [260, 194] on p "Rolanda statuja" at bounding box center [340, 197] width 287 height 6
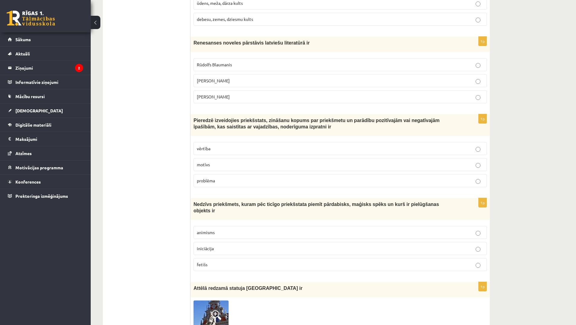
scroll to position [1380, 0]
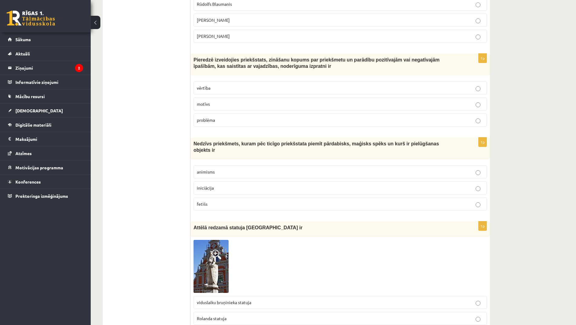
click at [421, 169] on p "animisms" at bounding box center [340, 172] width 287 height 6
click at [246, 89] on p "vērtība" at bounding box center [340, 88] width 287 height 6
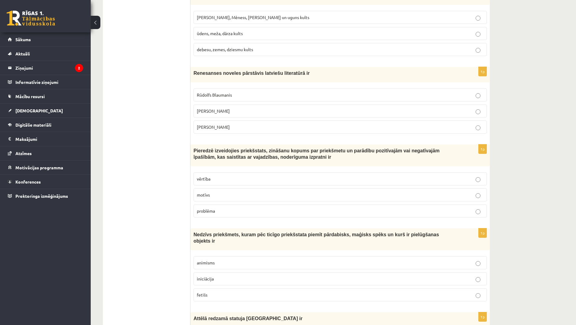
click at [285, 126] on p "Jānis Ezeriņš" at bounding box center [340, 127] width 287 height 6
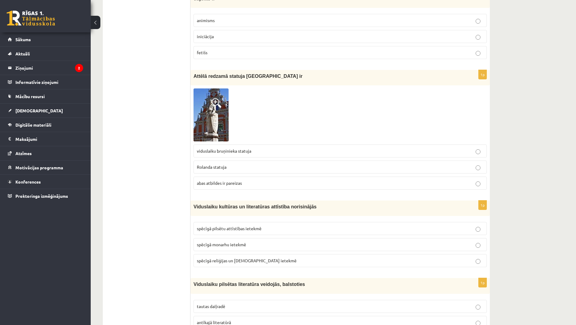
scroll to position [1562, 0]
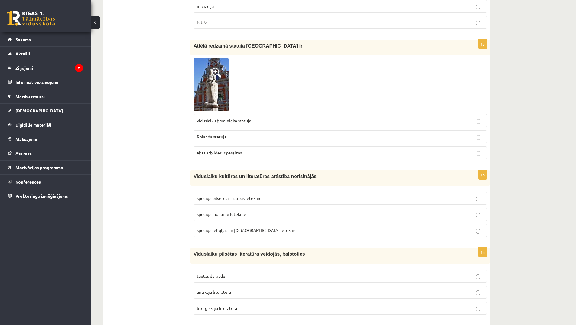
click at [268, 211] on p "spēcīgā monarhu ietekmē" at bounding box center [340, 214] width 287 height 6
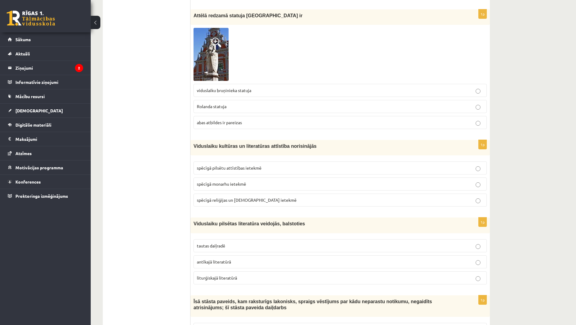
click at [297, 197] on p "spēcīgā reliģijas un baznīcas ietekmē" at bounding box center [340, 200] width 287 height 6
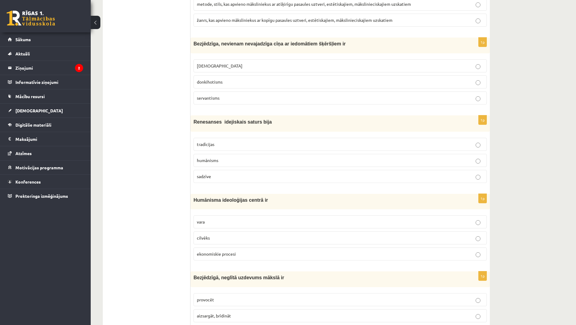
scroll to position [2197, 0]
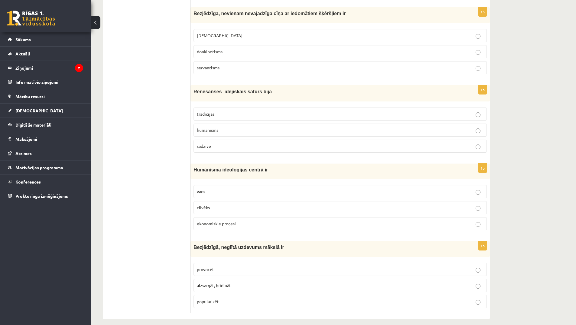
click at [270, 266] on p "provocēt" at bounding box center [340, 269] width 287 height 6
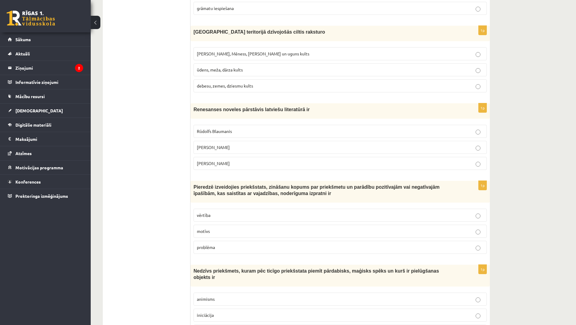
drag, startPoint x: 547, startPoint y: 169, endPoint x: 546, endPoint y: 159, distance: 10.0
click at [546, 160] on div "11.b2 klases diagnosticējošais darbs Literatūrā par 10.klases mācību vielu , Ar…" at bounding box center [334, 22] width 486 height 2504
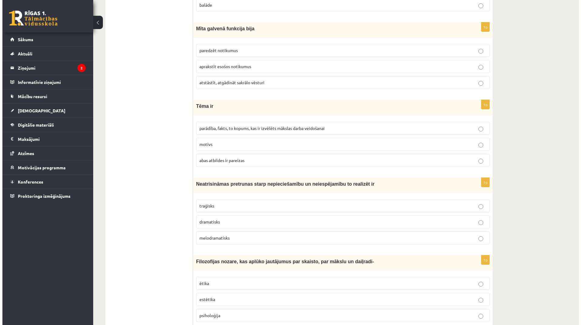
scroll to position [0, 0]
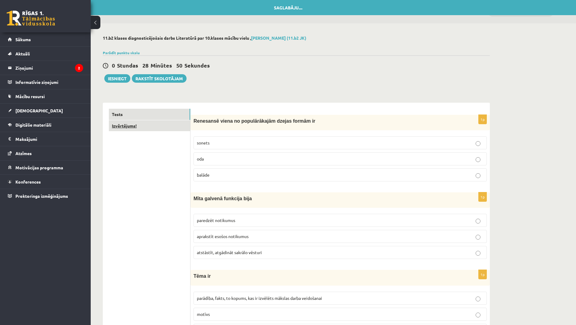
click at [155, 129] on link "Izvērtējums!" at bounding box center [149, 125] width 81 height 11
click at [119, 125] on link "Izvērtējums!" at bounding box center [149, 125] width 81 height 11
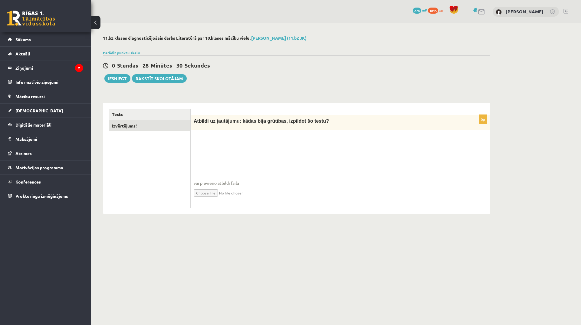
click at [224, 144] on fieldset "vai pievieno atbildi failā Iesniegtā atbilde" at bounding box center [340, 173] width 293 height 62
click at [234, 127] on div "Atbildi uz jautājumu: kādas bija grūtības, izpildot šo testu?" at bounding box center [341, 122] width 300 height 15
click at [220, 153] on fieldset "vai pievieno atbildi failā Iesniegtā atbilde" at bounding box center [340, 173] width 293 height 62
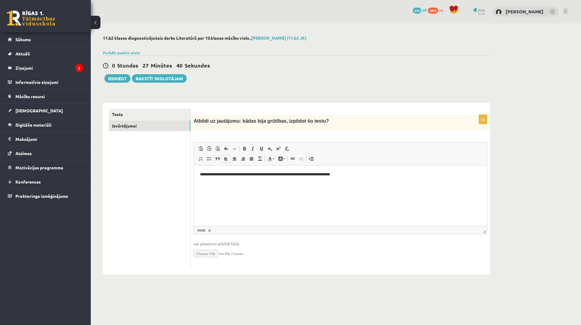
click at [482, 121] on p "0p" at bounding box center [483, 119] width 8 height 10
click at [121, 76] on button "Iesniegt" at bounding box center [117, 78] width 26 height 8
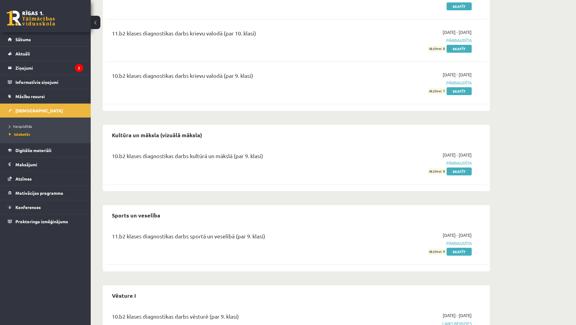
scroll to position [341, 0]
